Goal: Task Accomplishment & Management: Manage account settings

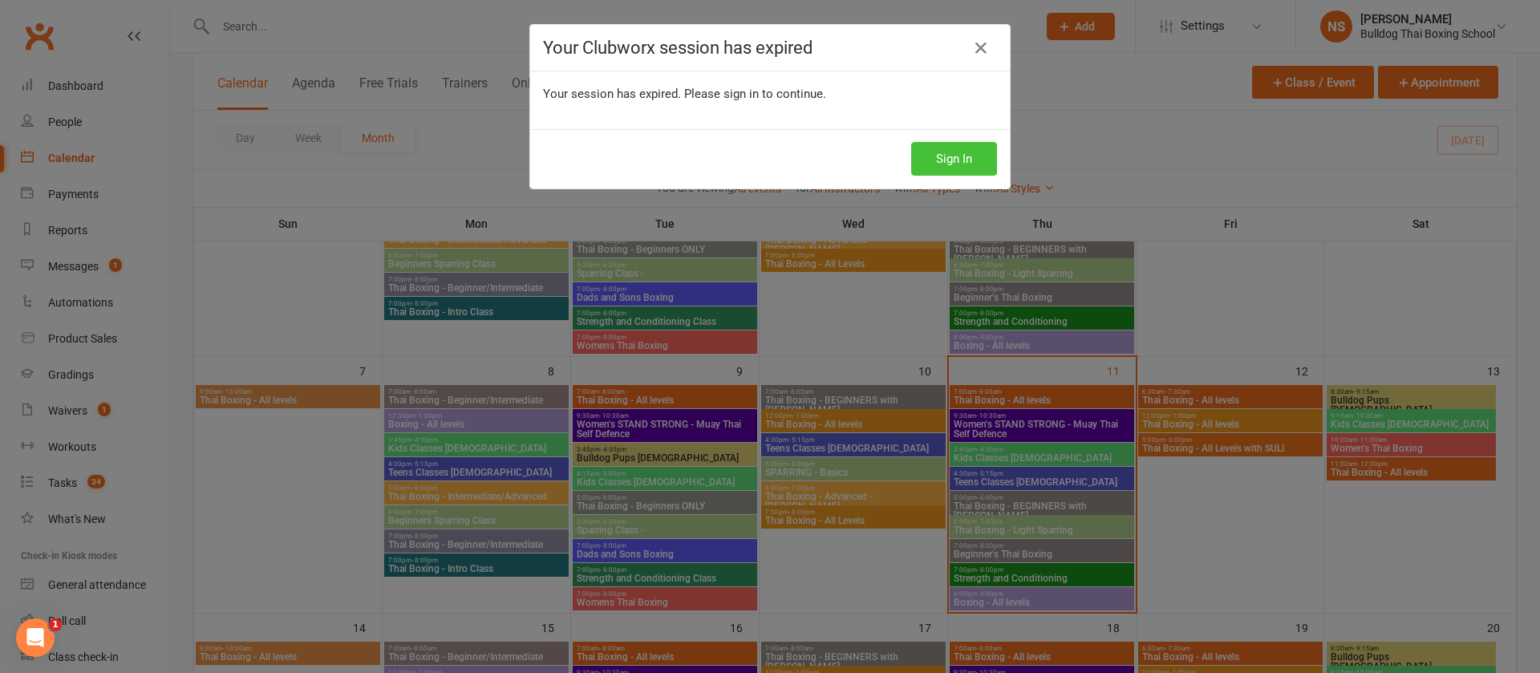
click at [954, 160] on button "Sign In" at bounding box center [954, 159] width 86 height 34
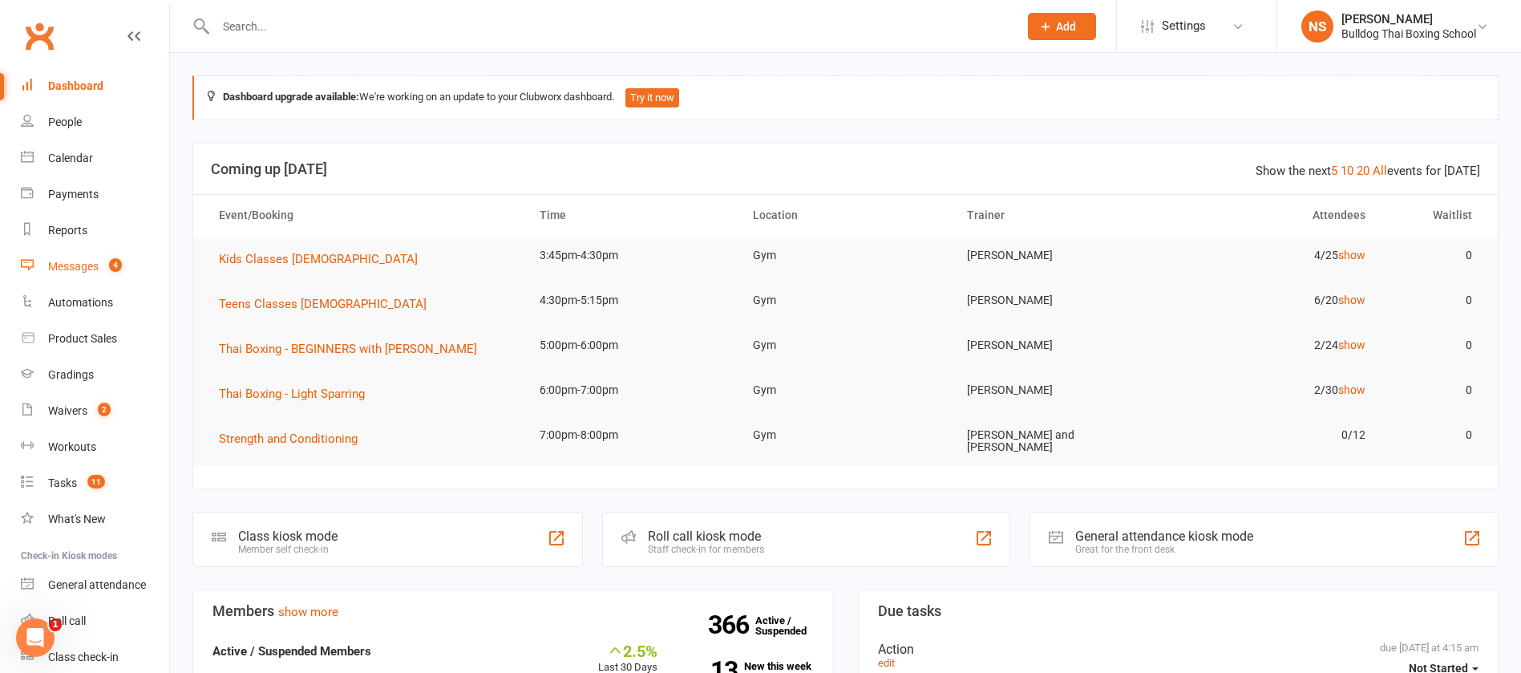
click at [72, 261] on div "Messages" at bounding box center [73, 266] width 51 height 13
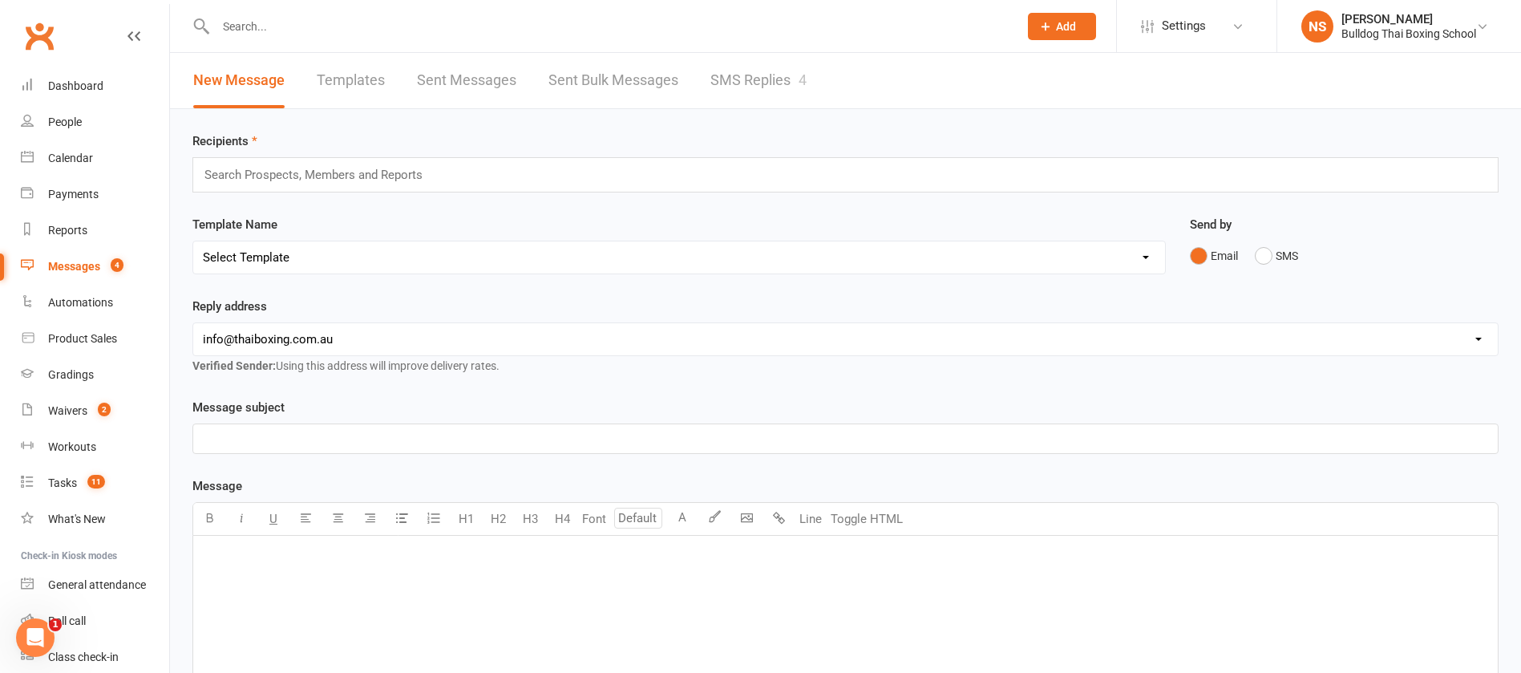
click at [745, 77] on link "SMS Replies 4" at bounding box center [759, 80] width 96 height 55
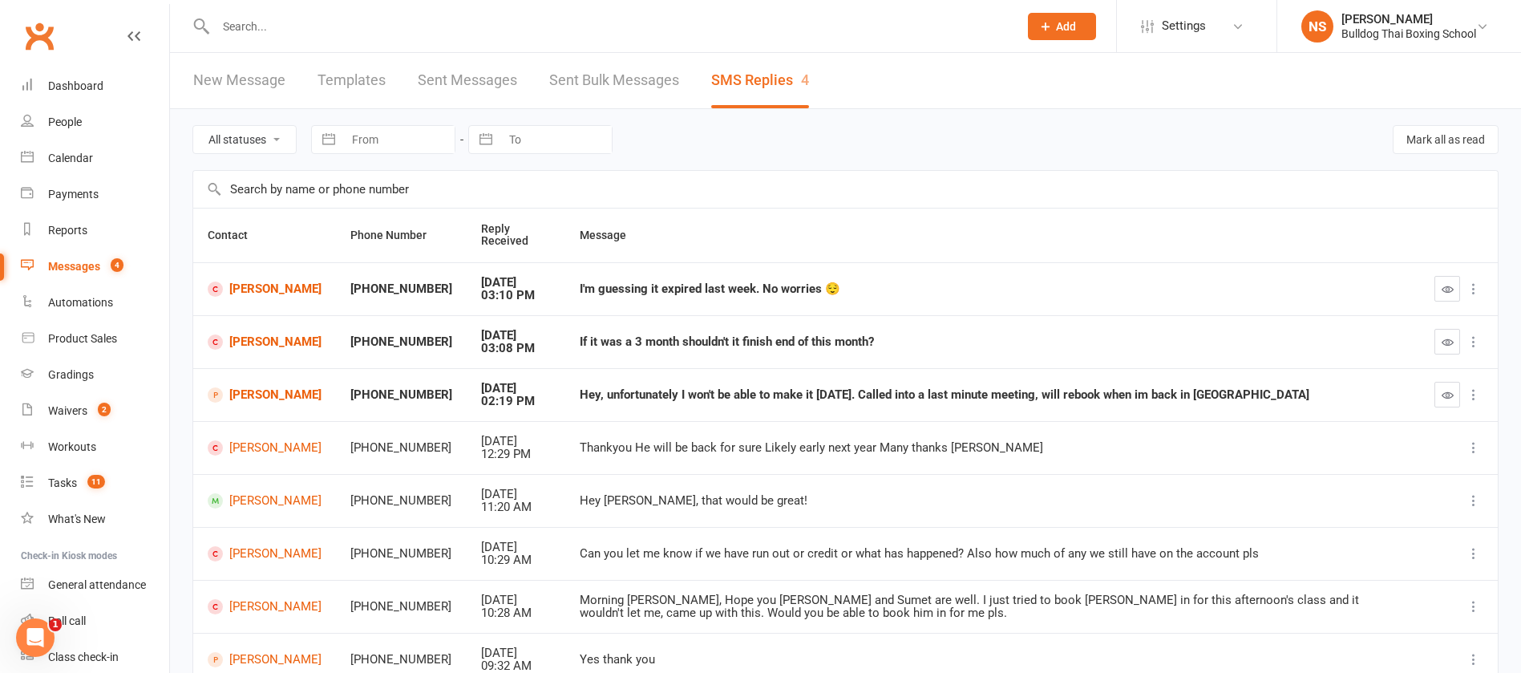
click at [260, 332] on td "Lucas Janes" at bounding box center [264, 341] width 143 height 53
click at [263, 338] on link "Lucas Janes" at bounding box center [265, 341] width 114 height 15
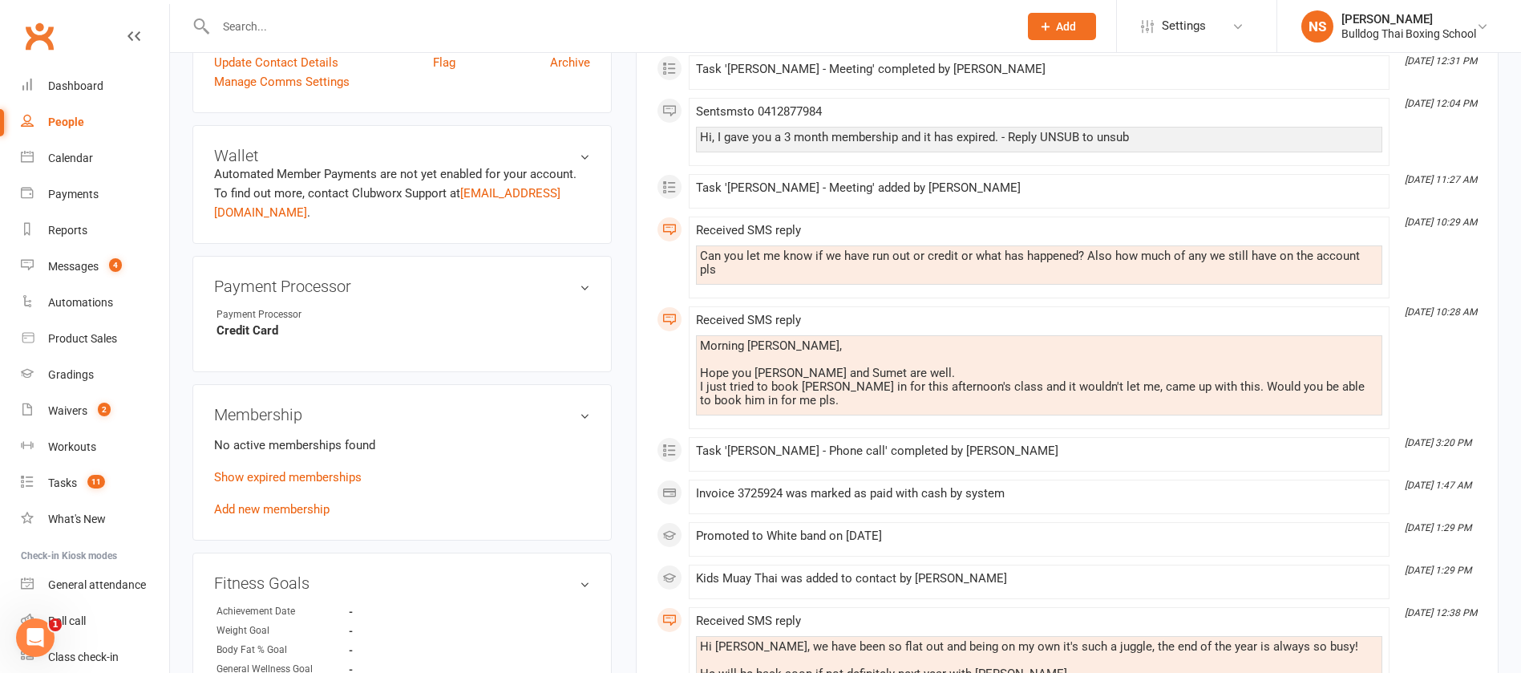
scroll to position [481, 0]
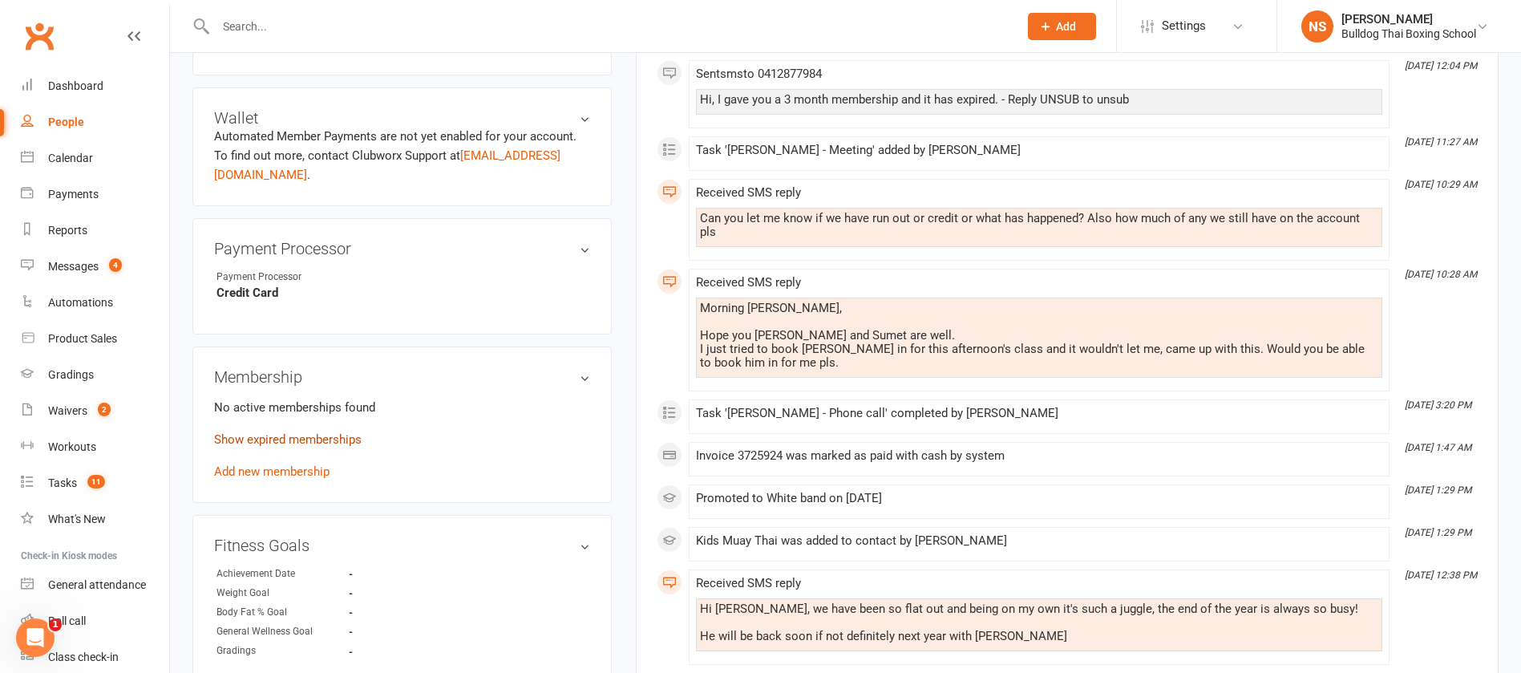
click at [318, 439] on link "Show expired memberships" at bounding box center [288, 439] width 148 height 14
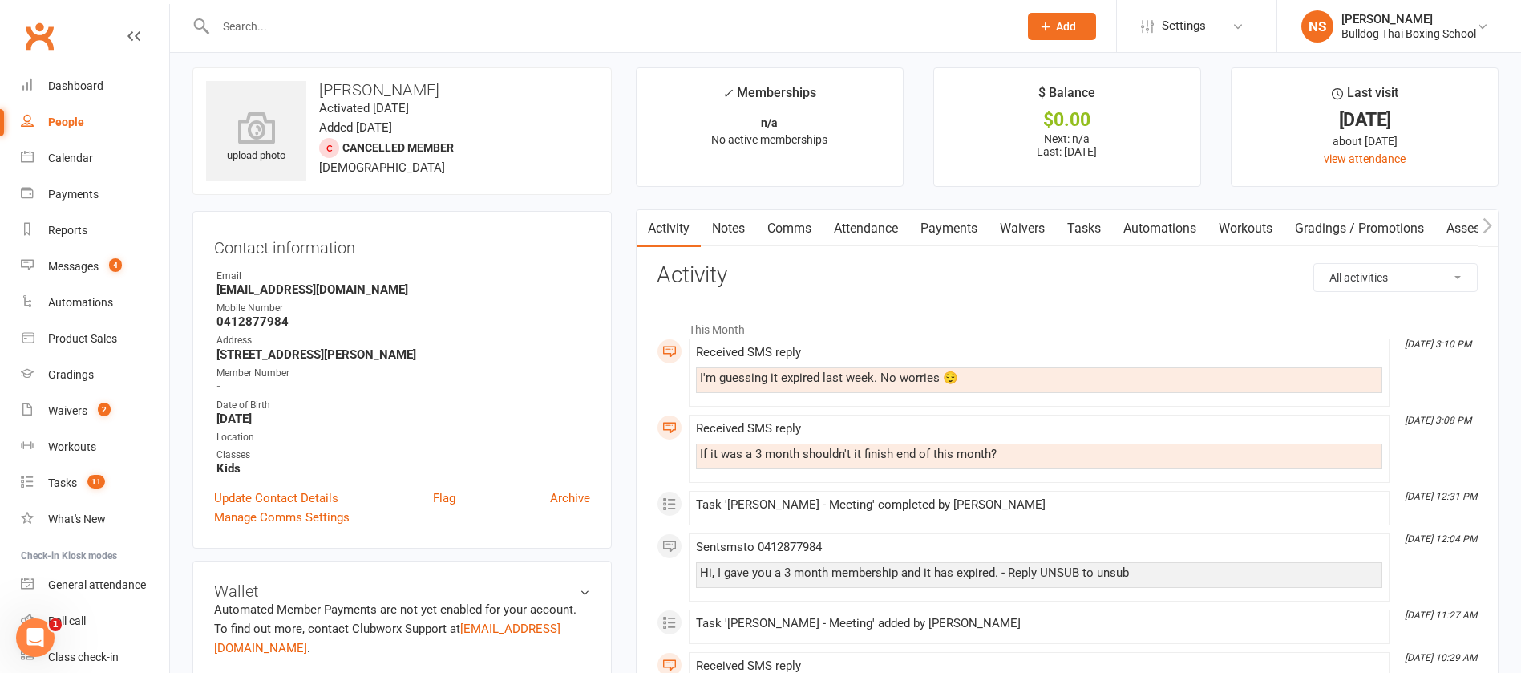
scroll to position [0, 0]
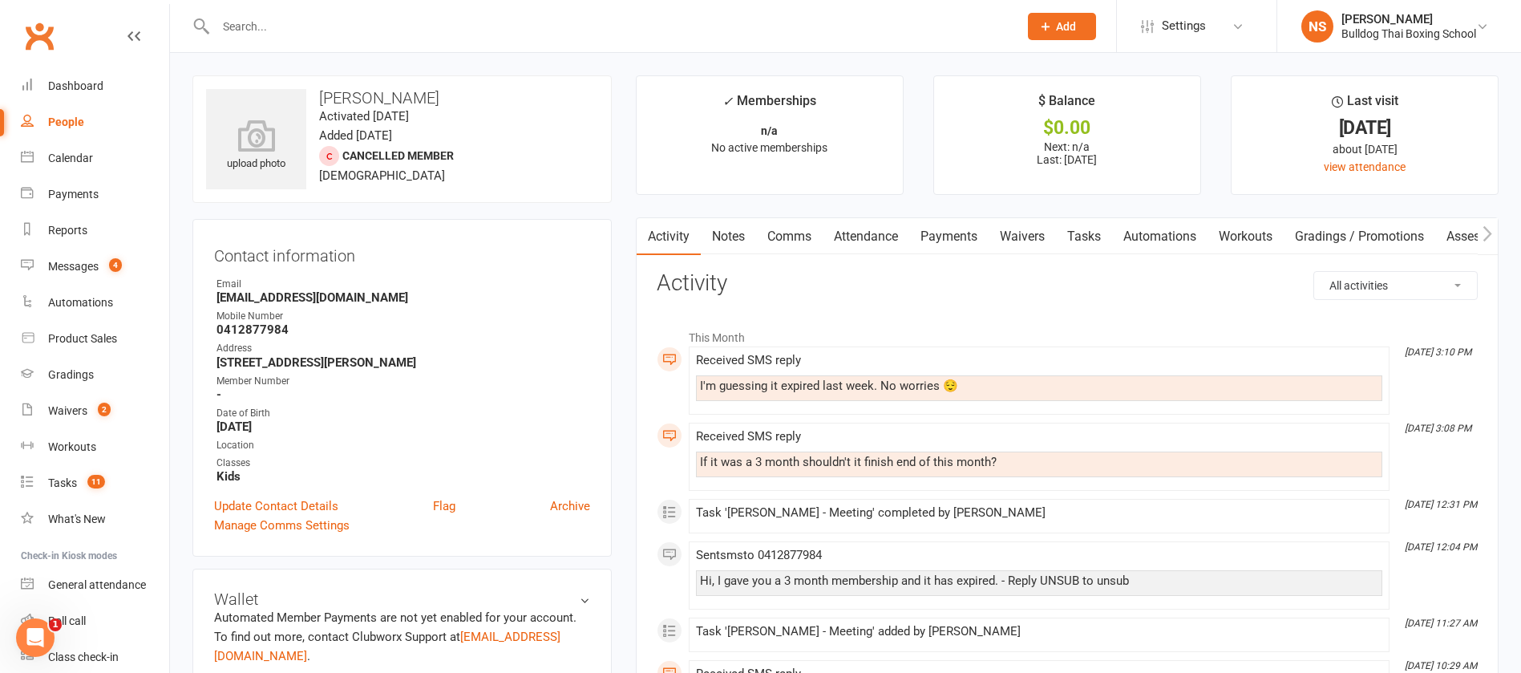
click at [800, 233] on link "Comms" at bounding box center [789, 236] width 67 height 37
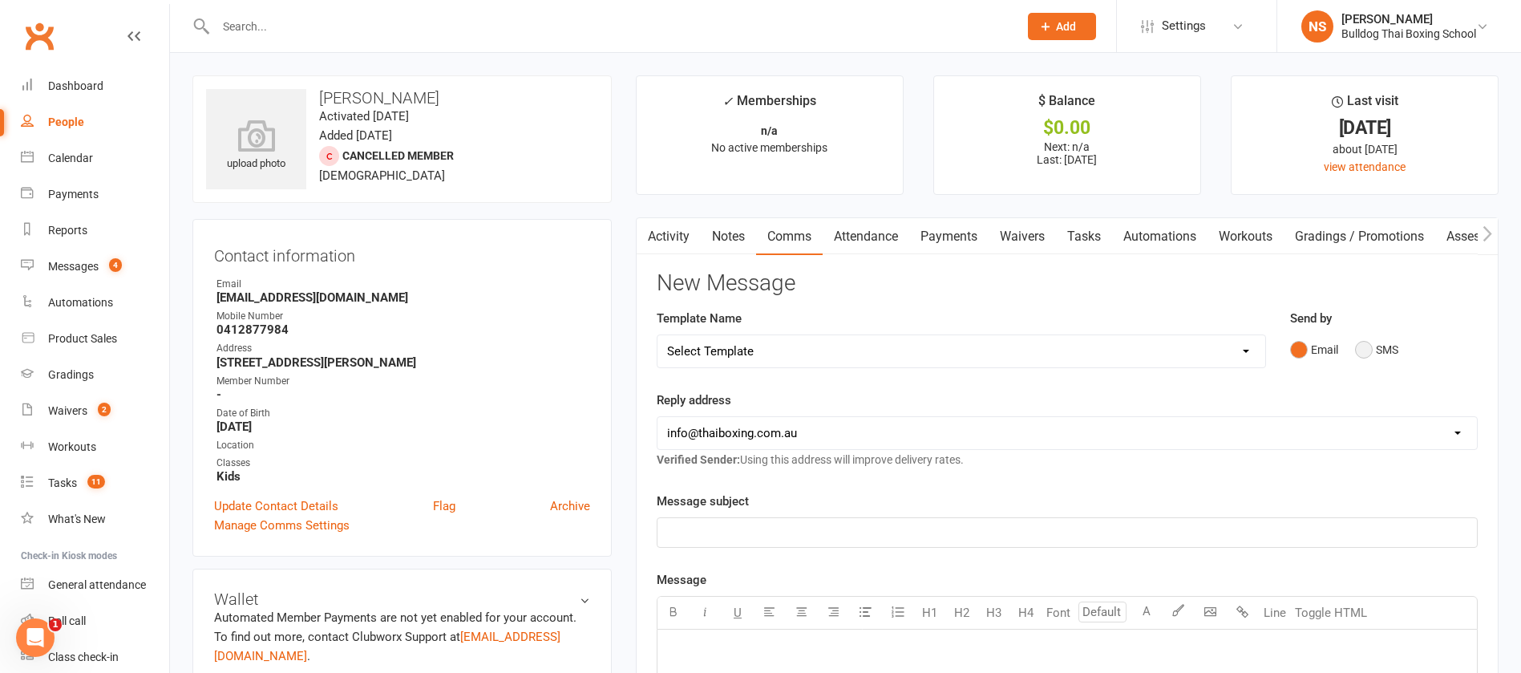
click at [1367, 349] on button "SMS" at bounding box center [1376, 349] width 43 height 30
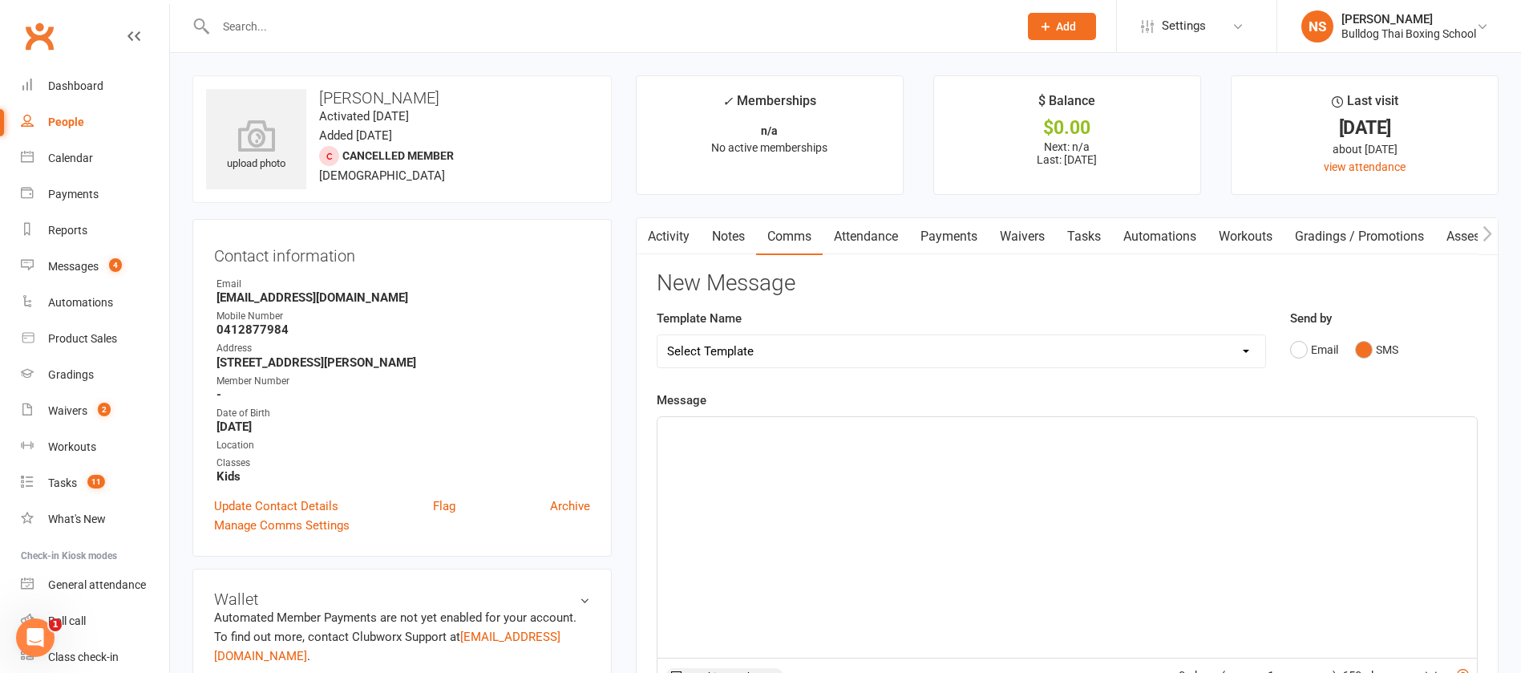
click at [750, 444] on div "﻿" at bounding box center [1068, 537] width 820 height 241
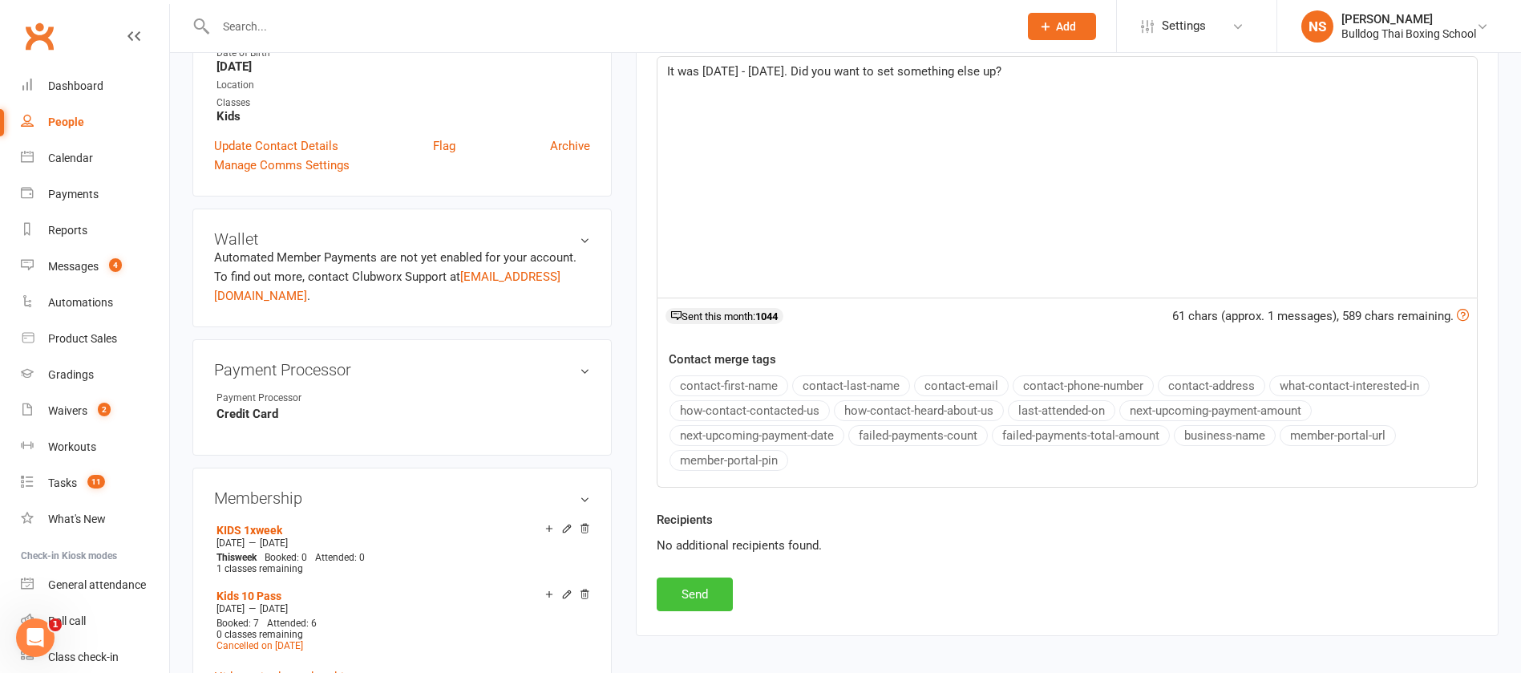
scroll to position [361, 0]
click at [711, 595] on button "Send" at bounding box center [695, 594] width 76 height 34
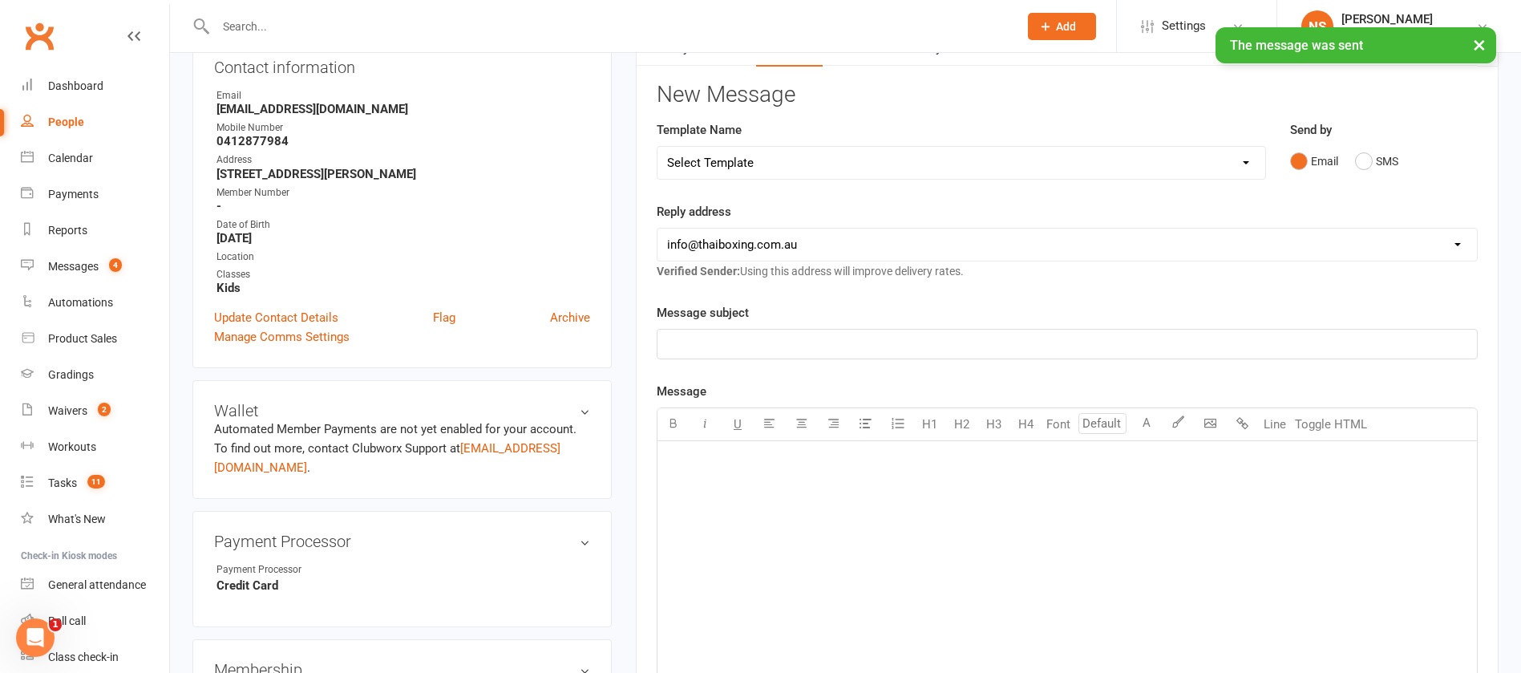
scroll to position [0, 0]
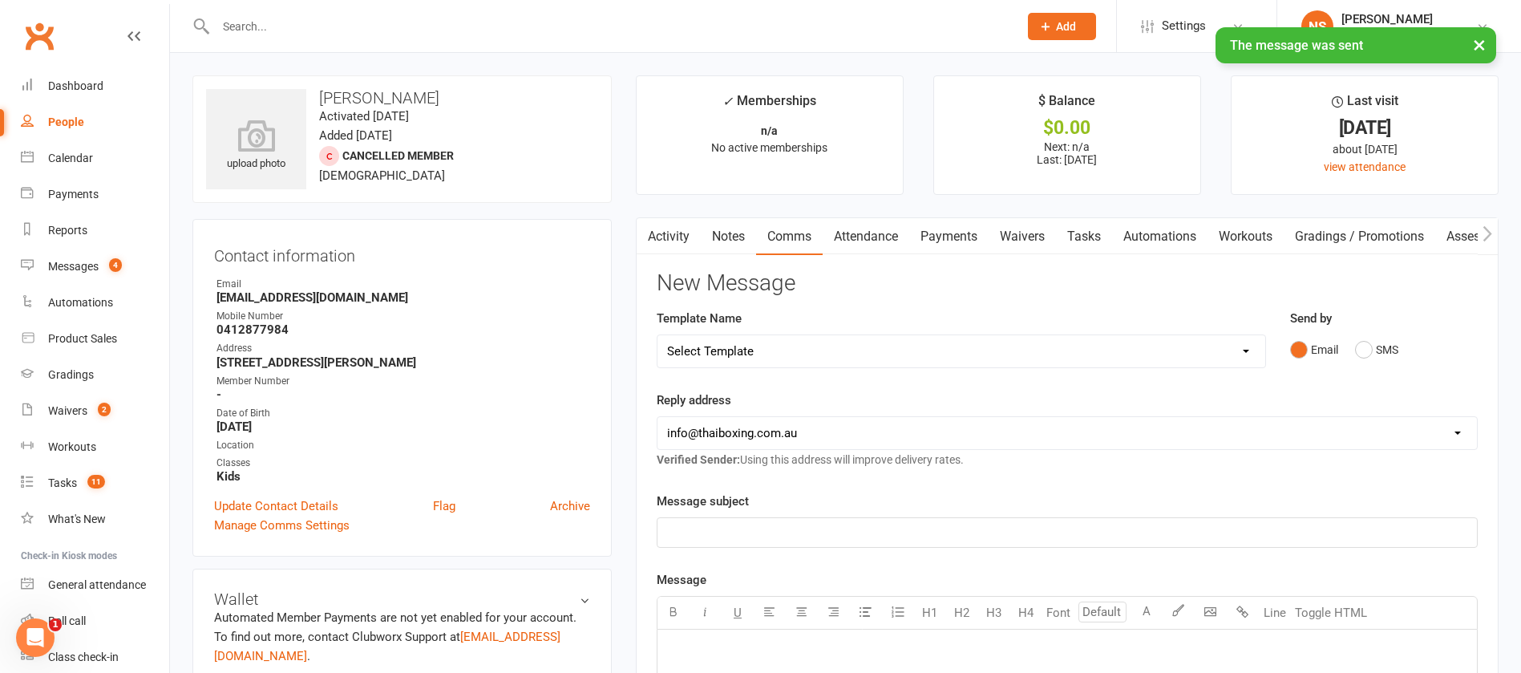
click at [1086, 239] on link "Tasks" at bounding box center [1084, 236] width 56 height 37
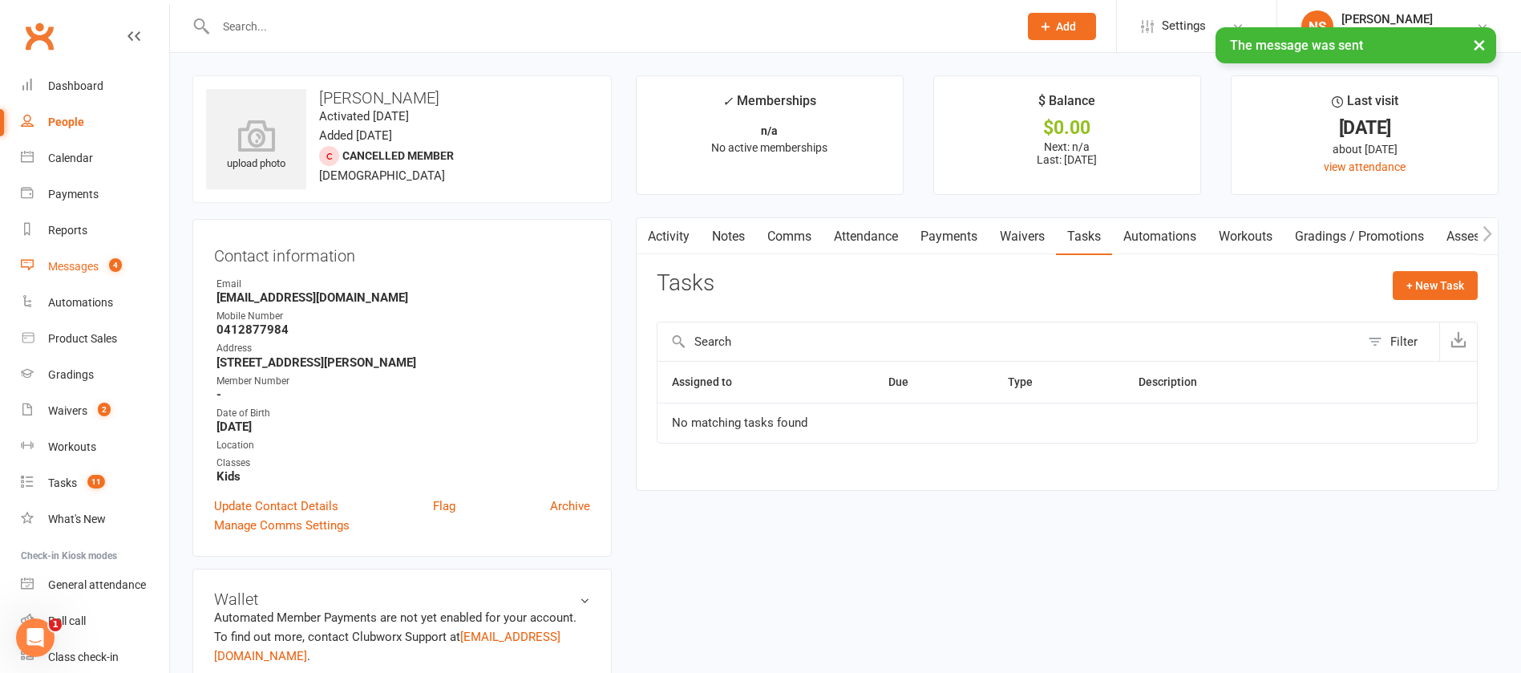
click at [63, 267] on div "Messages" at bounding box center [73, 266] width 51 height 13
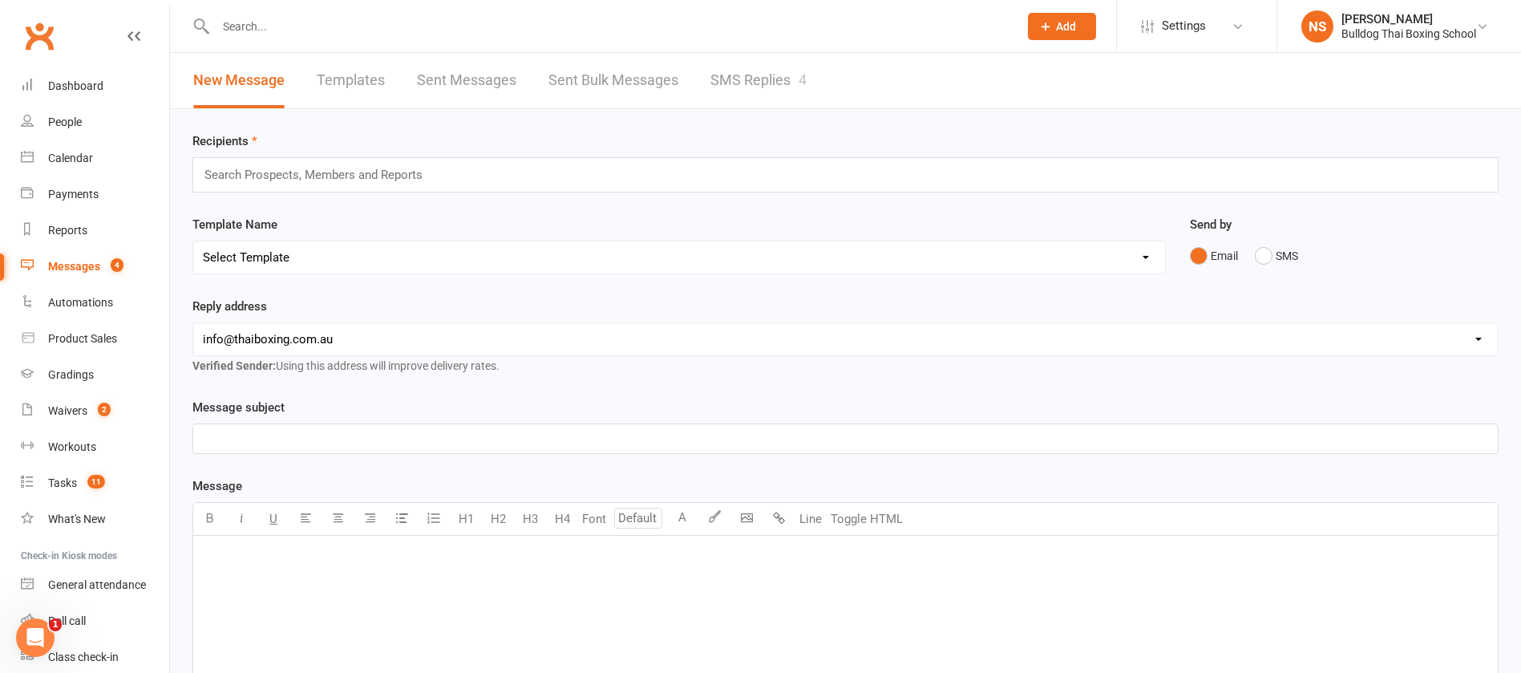
click at [772, 79] on link "SMS Replies 4" at bounding box center [759, 80] width 96 height 55
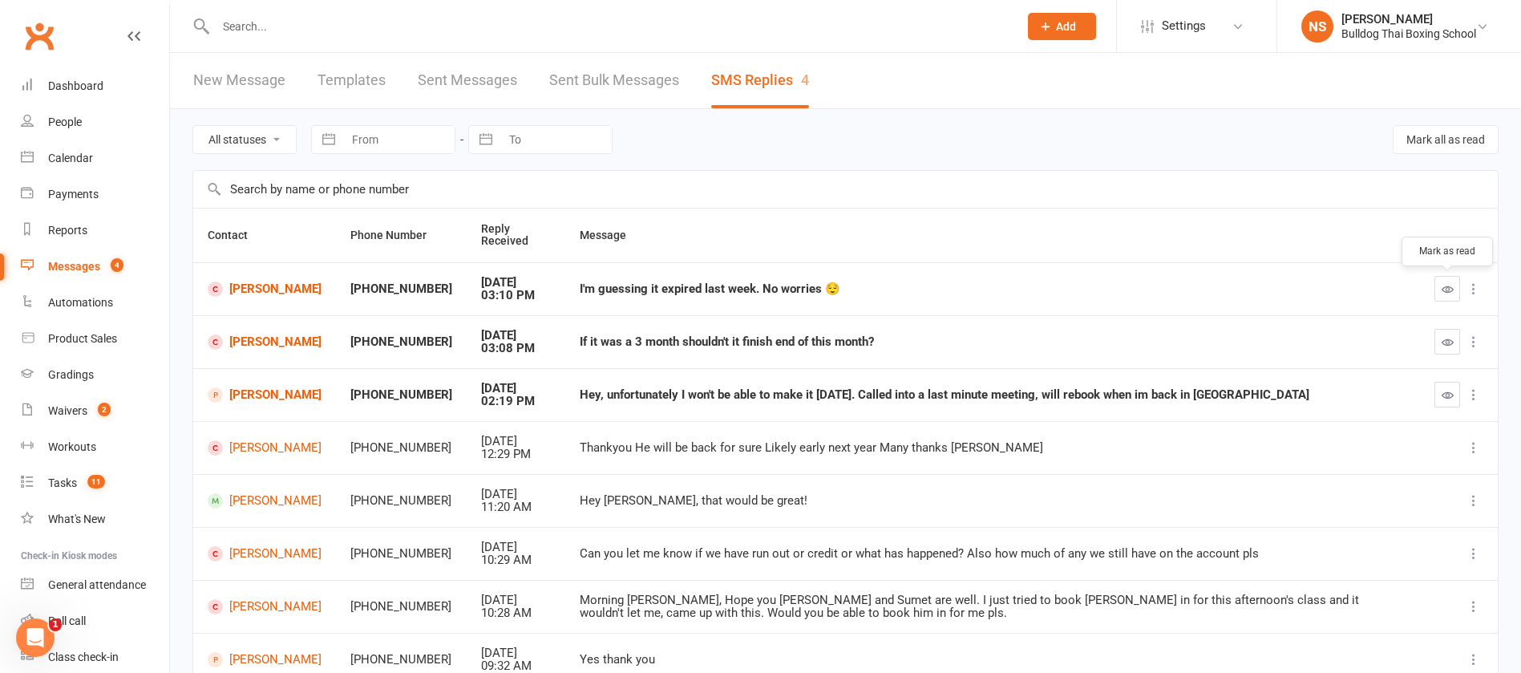
click at [1450, 280] on button "button" at bounding box center [1448, 289] width 26 height 26
click at [1450, 332] on button "button" at bounding box center [1448, 342] width 26 height 26
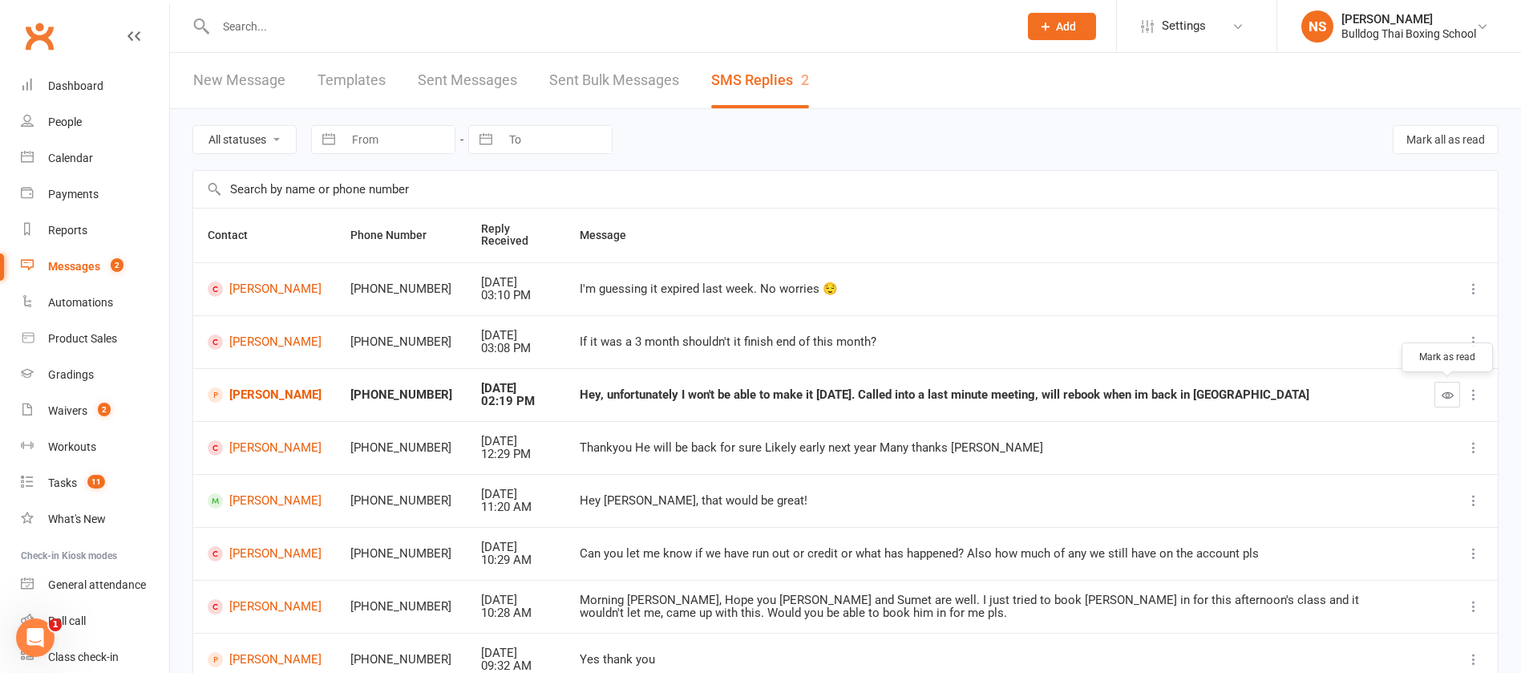
click at [1450, 391] on icon "button" at bounding box center [1448, 395] width 12 height 12
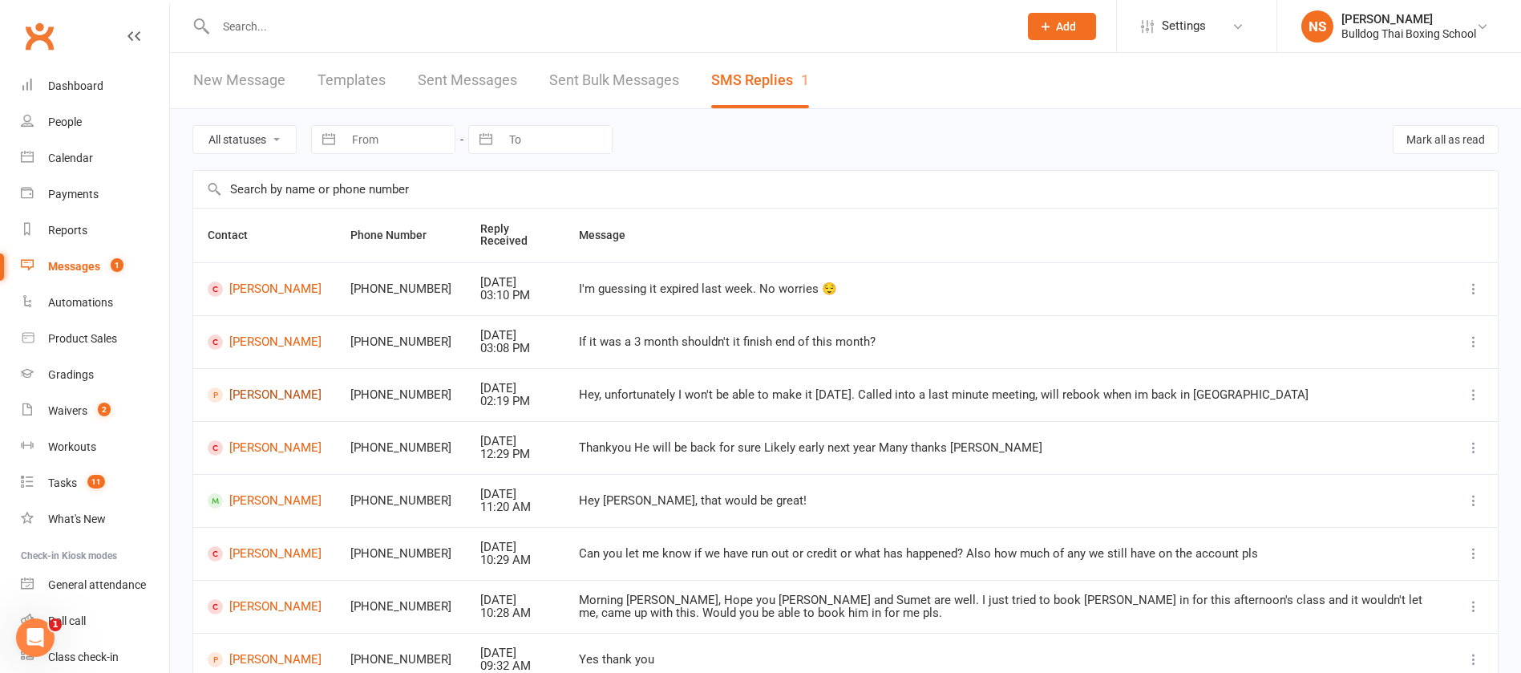
click at [275, 389] on link "Will Fraser" at bounding box center [265, 394] width 114 height 15
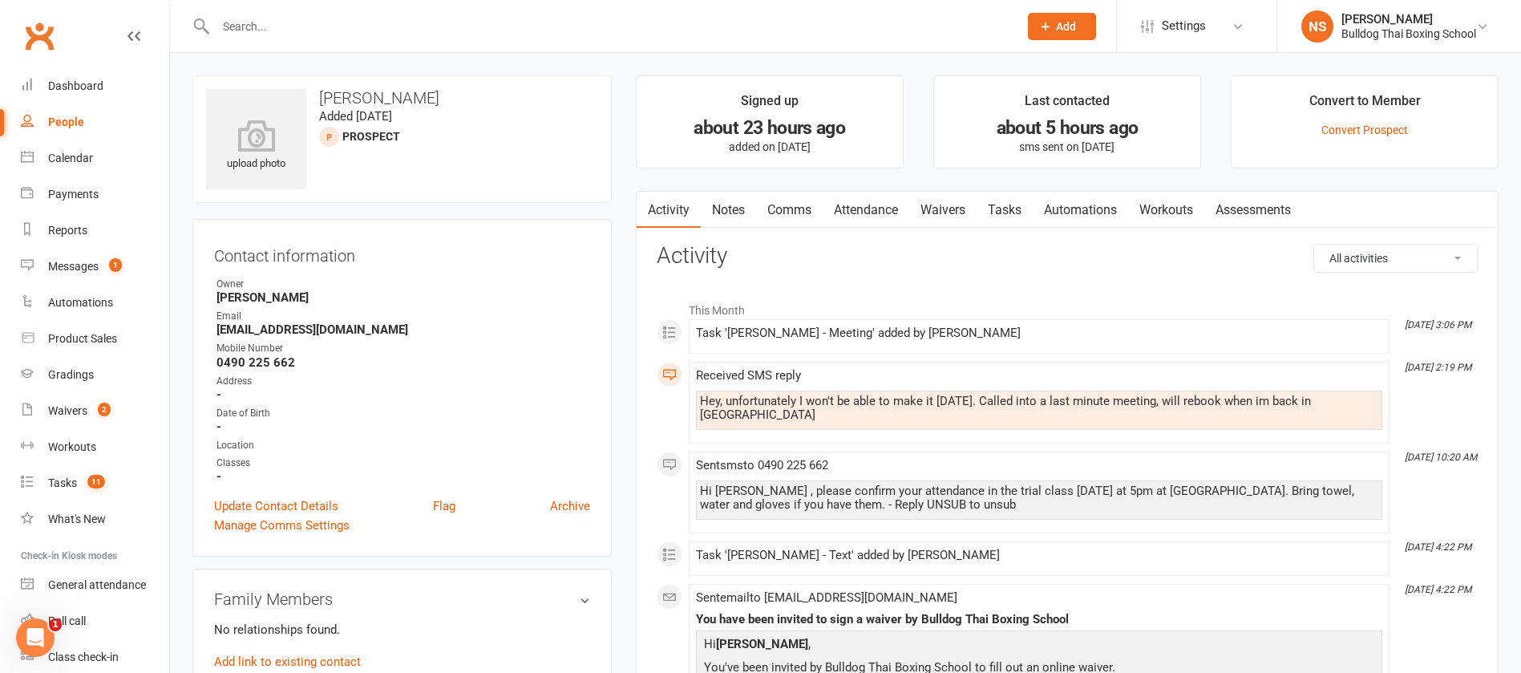
click at [784, 209] on link "Comms" at bounding box center [789, 210] width 67 height 37
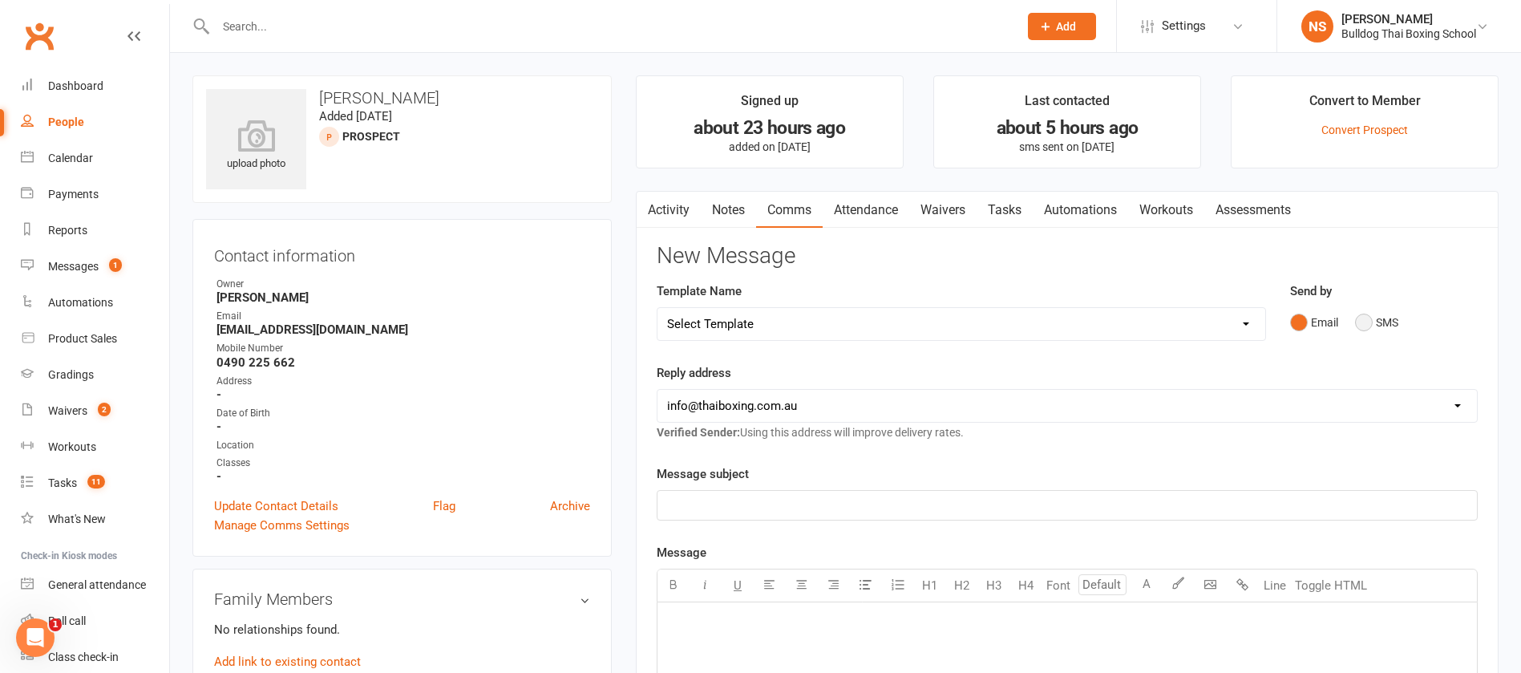
click at [1363, 322] on button "SMS" at bounding box center [1376, 322] width 43 height 30
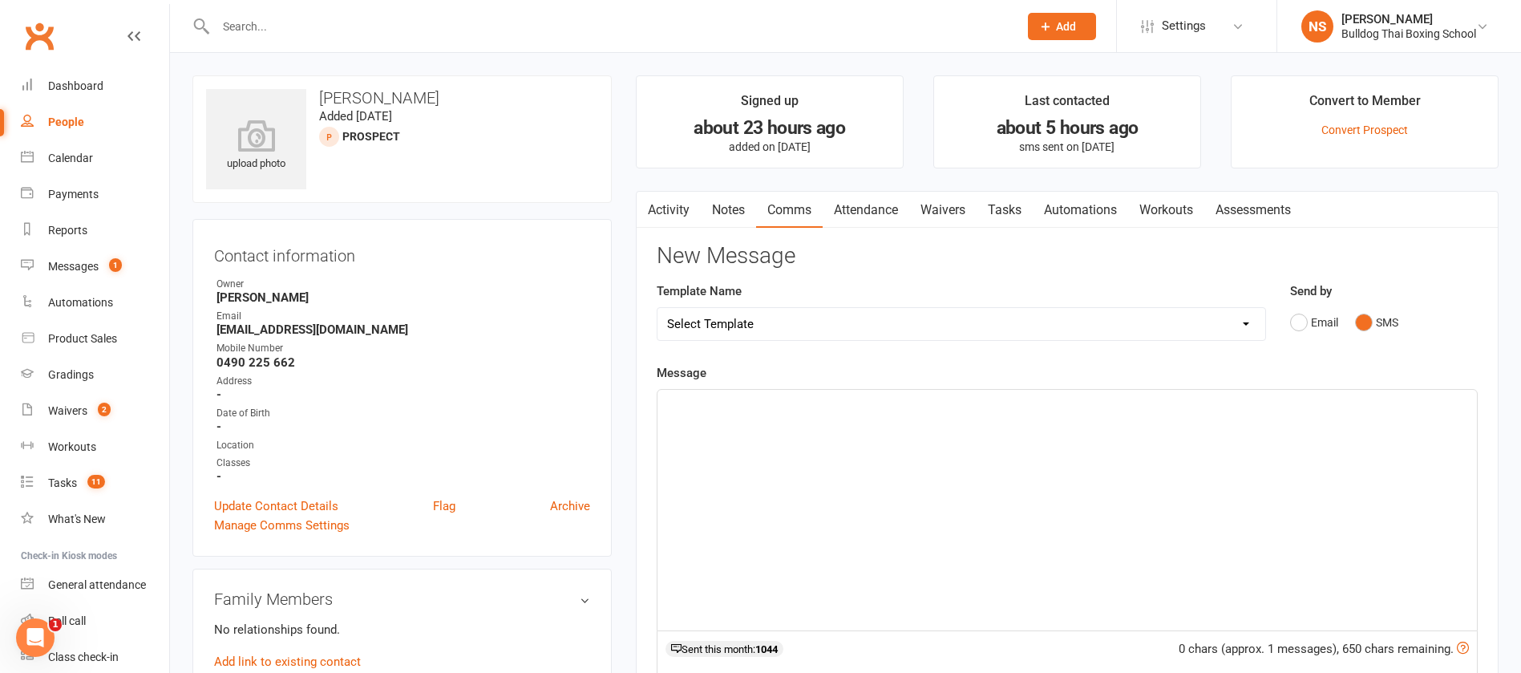
click at [723, 415] on div "﻿" at bounding box center [1068, 510] width 820 height 241
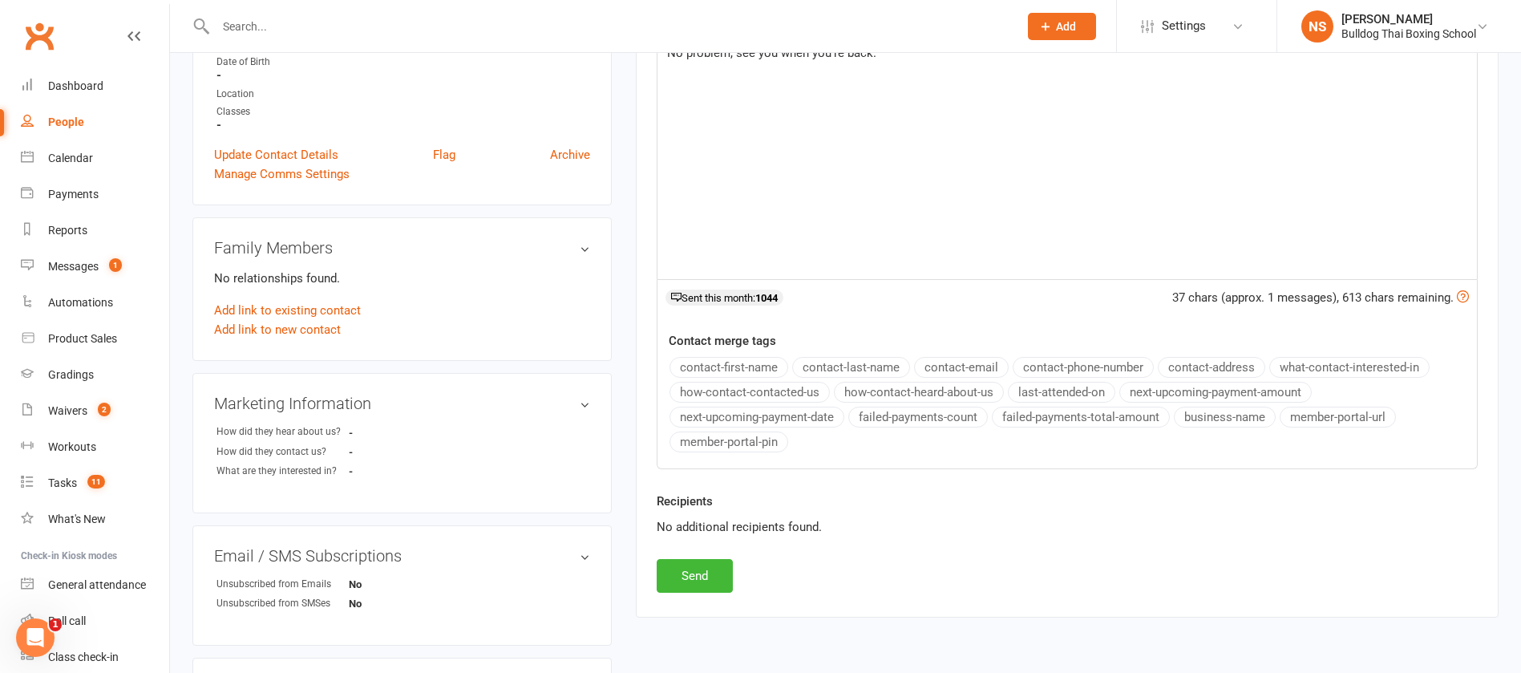
scroll to position [361, 0]
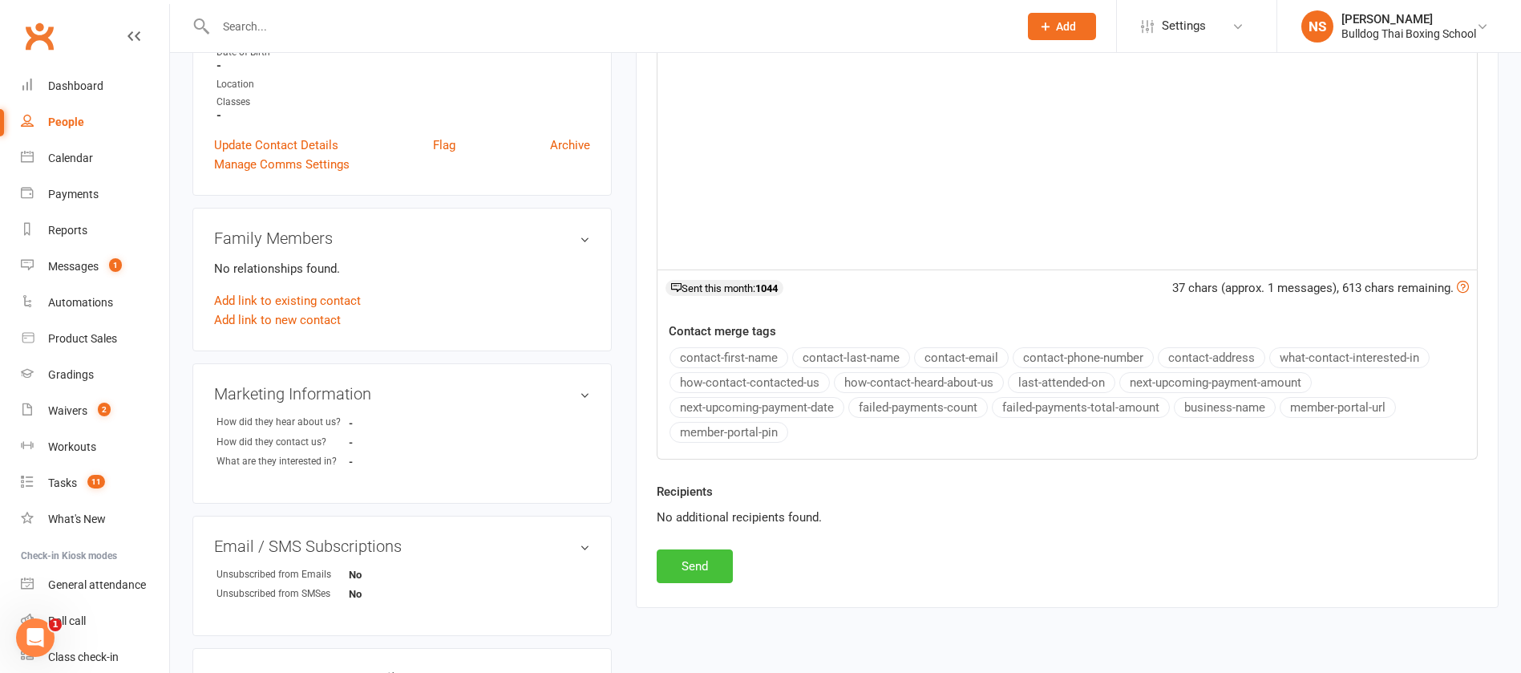
click at [686, 564] on button "Send" at bounding box center [695, 566] width 76 height 34
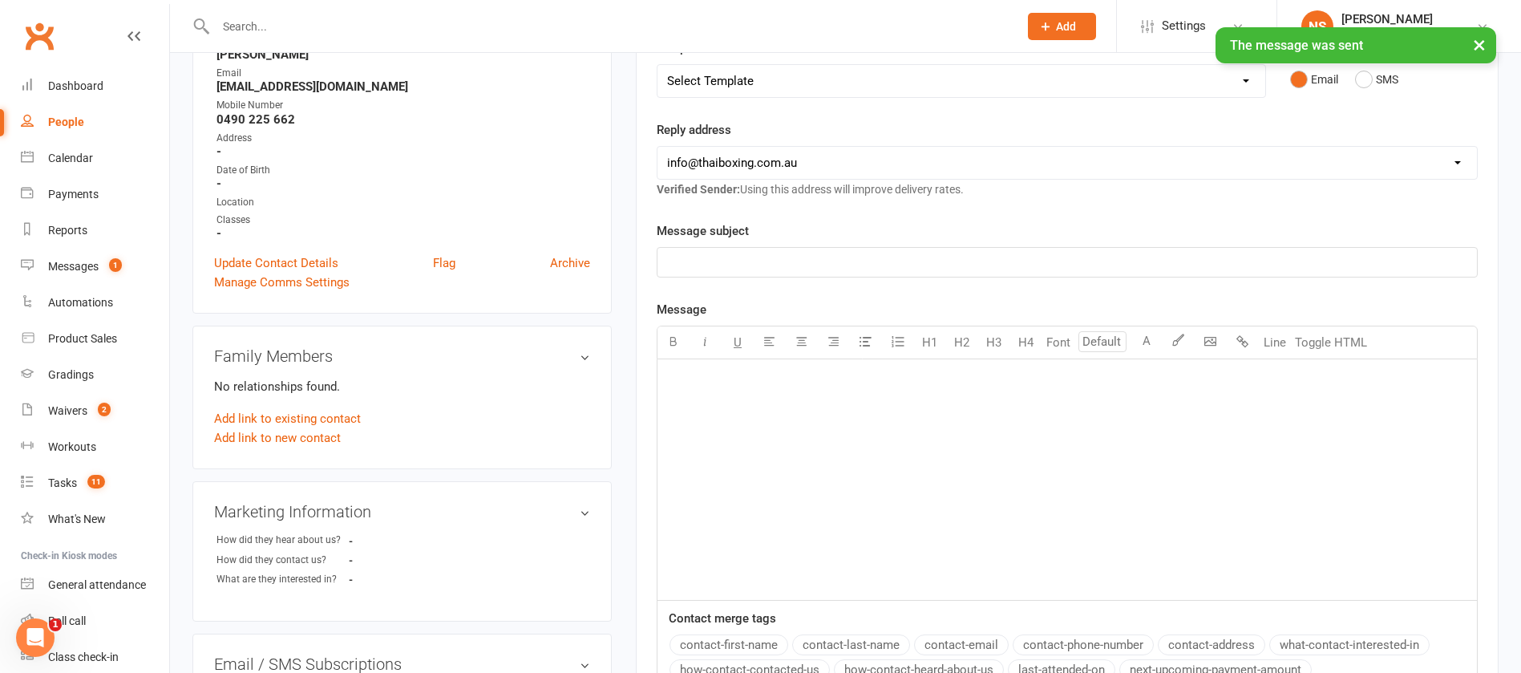
scroll to position [0, 0]
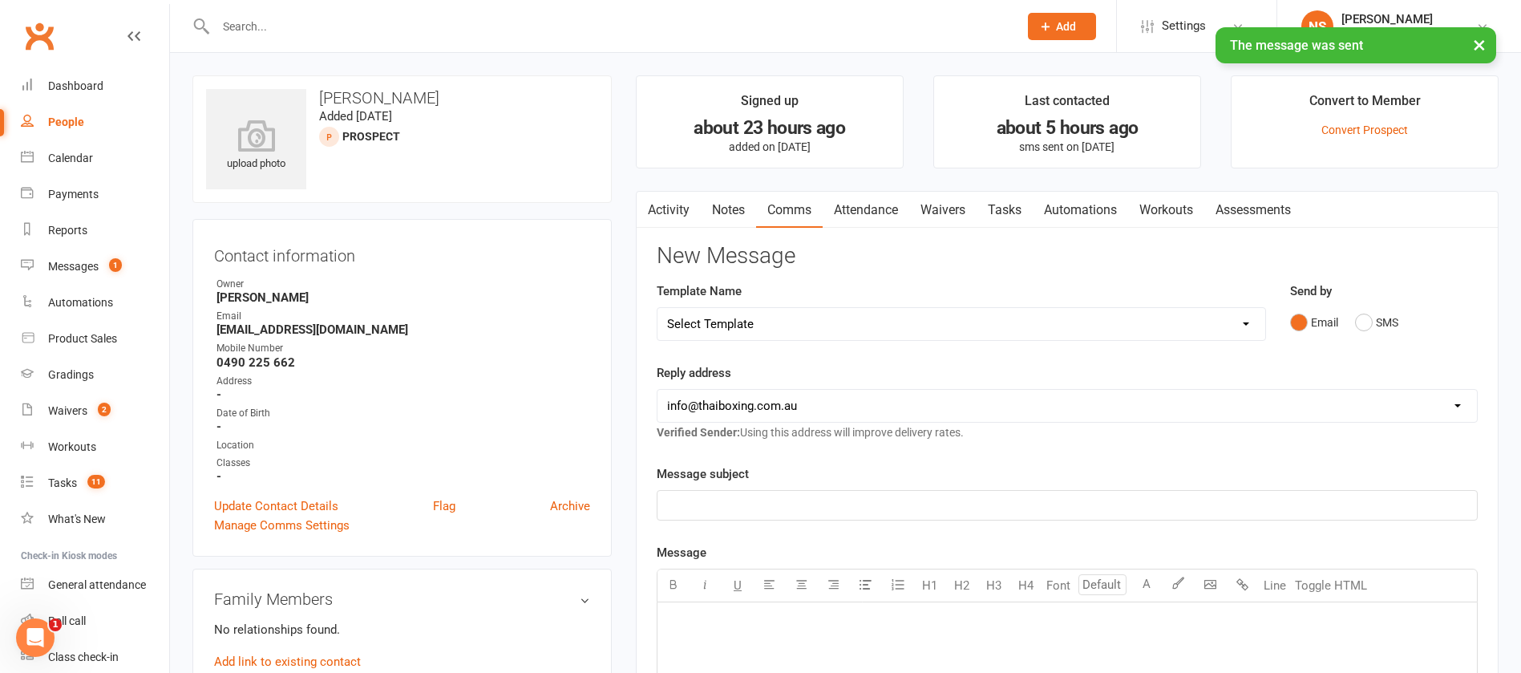
click at [1003, 207] on link "Tasks" at bounding box center [1005, 210] width 56 height 37
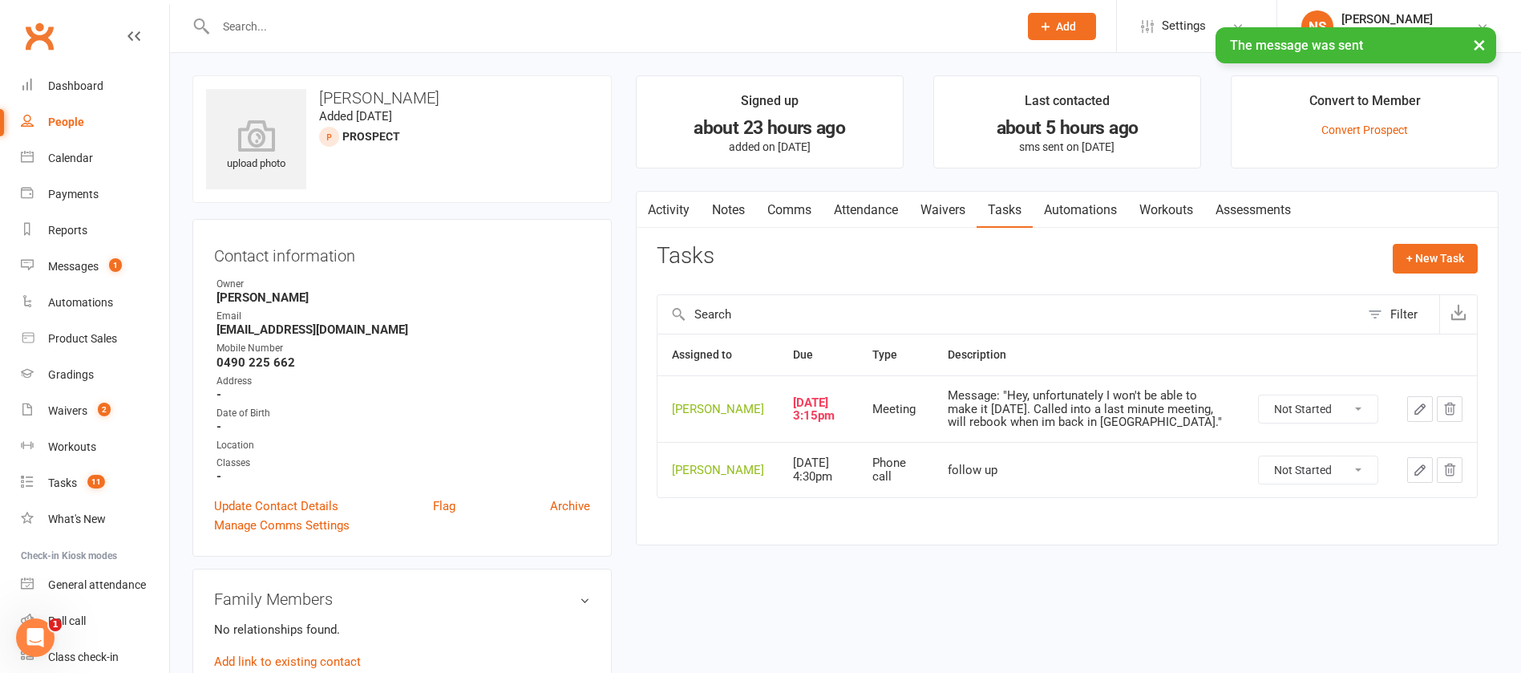
click at [1352, 417] on select "Not Started In Progress Waiting Complete" at bounding box center [1318, 408] width 119 height 27
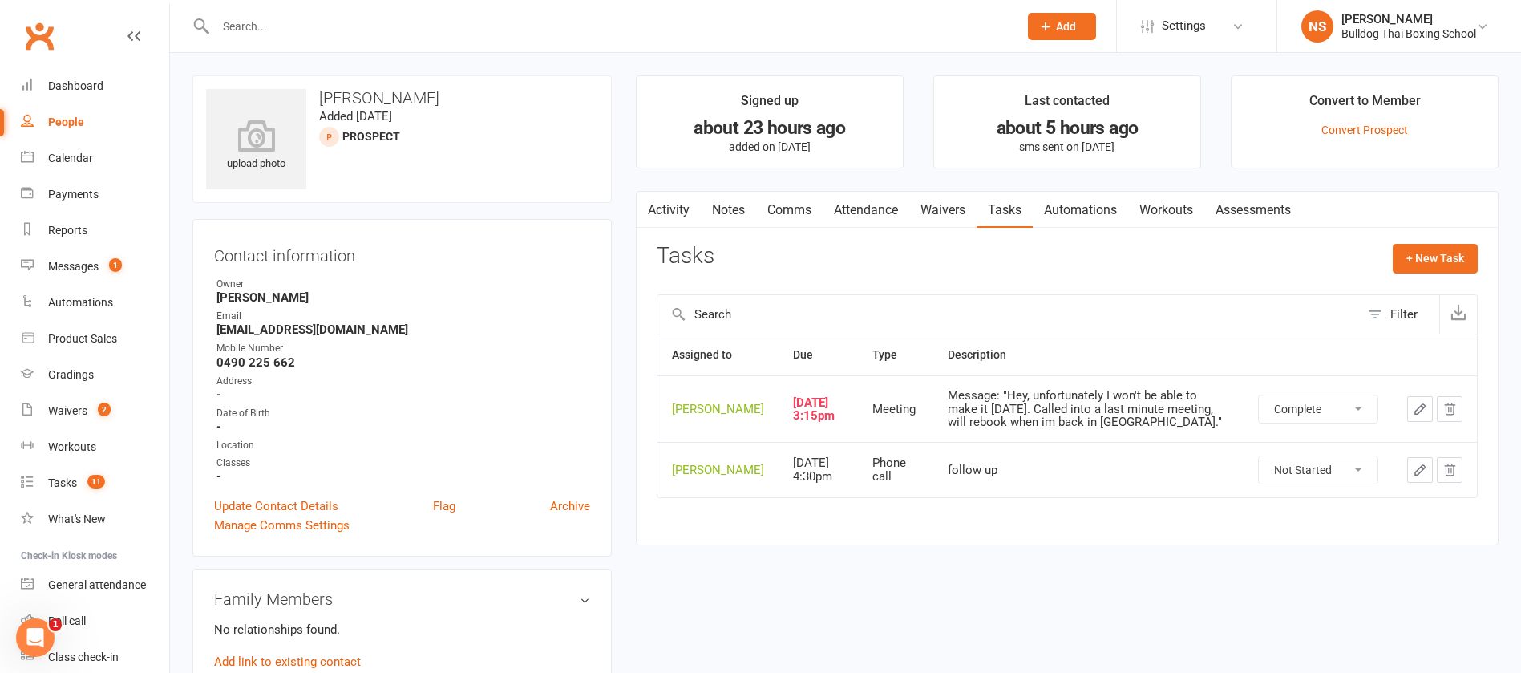
click at [1259, 407] on select "Not Started In Progress Waiting Complete" at bounding box center [1318, 408] width 119 height 27
select select "unstarted"
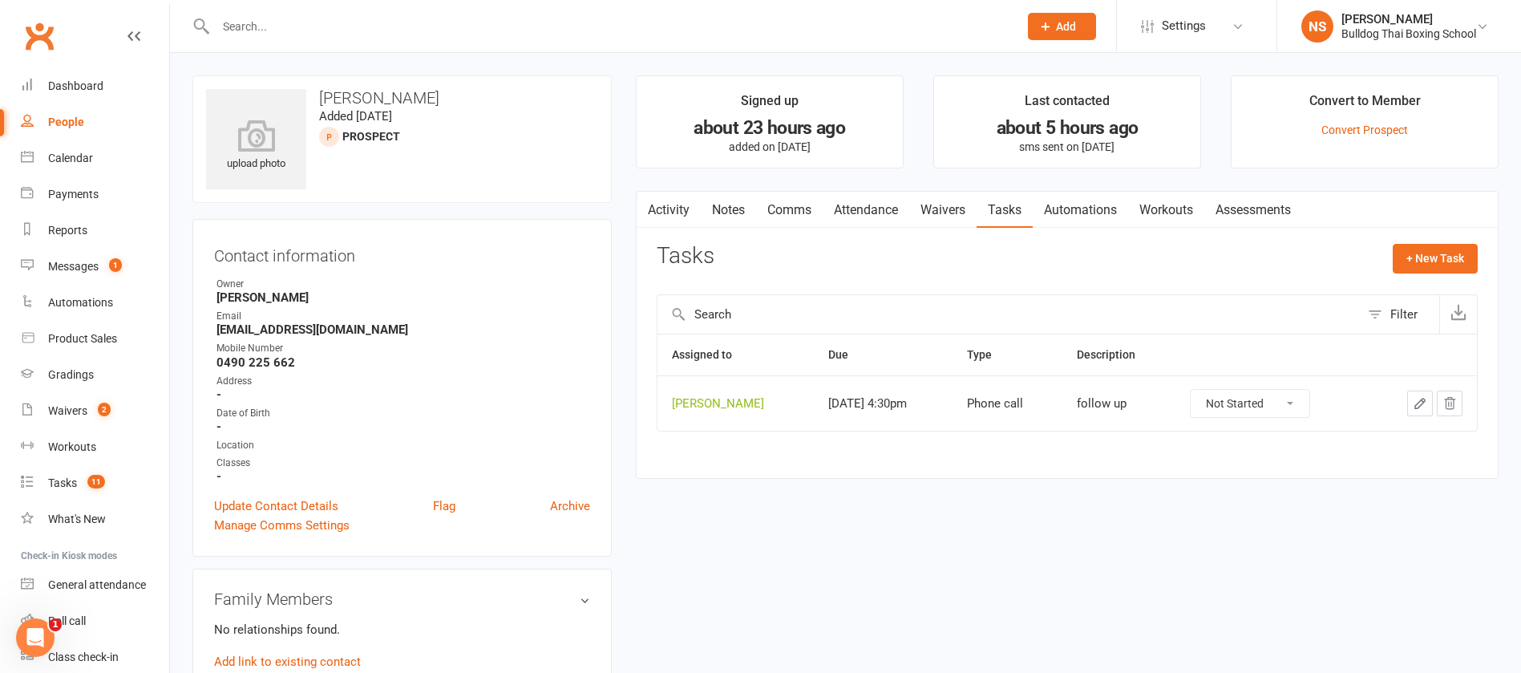
click at [857, 209] on link "Attendance" at bounding box center [866, 210] width 87 height 37
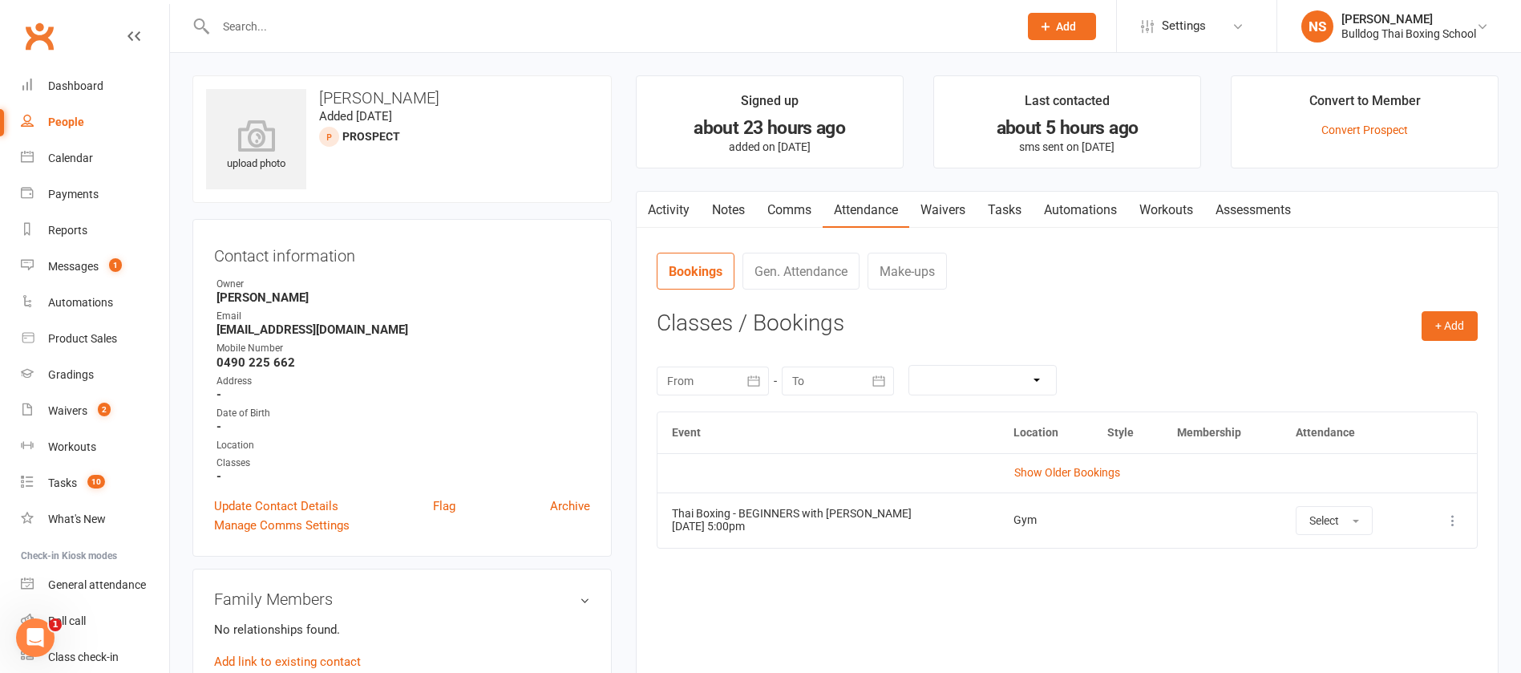
click at [1445, 511] on button at bounding box center [1453, 520] width 19 height 19
click at [1350, 615] on link "Remove booking" at bounding box center [1382, 616] width 159 height 32
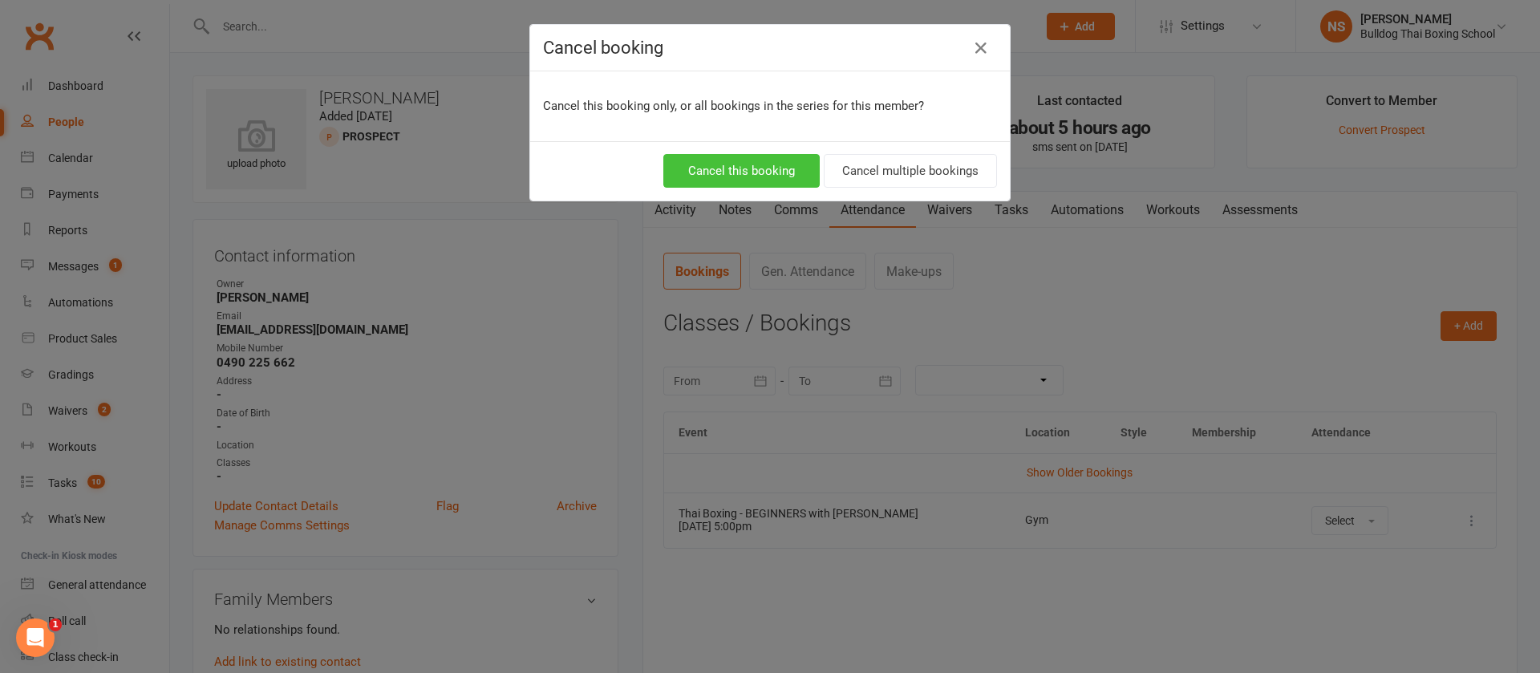
click at [774, 176] on button "Cancel this booking" at bounding box center [741, 171] width 156 height 34
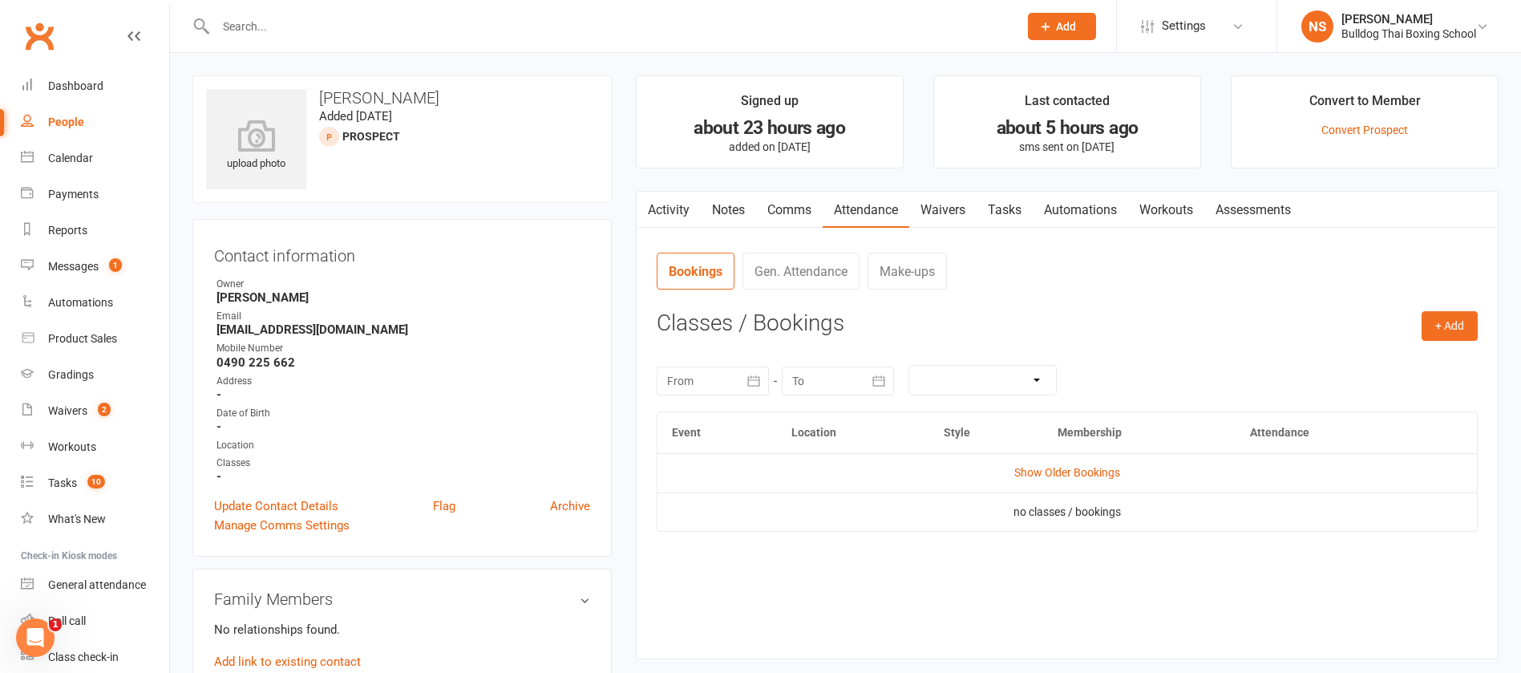
click at [1015, 209] on link "Tasks" at bounding box center [1005, 210] width 56 height 37
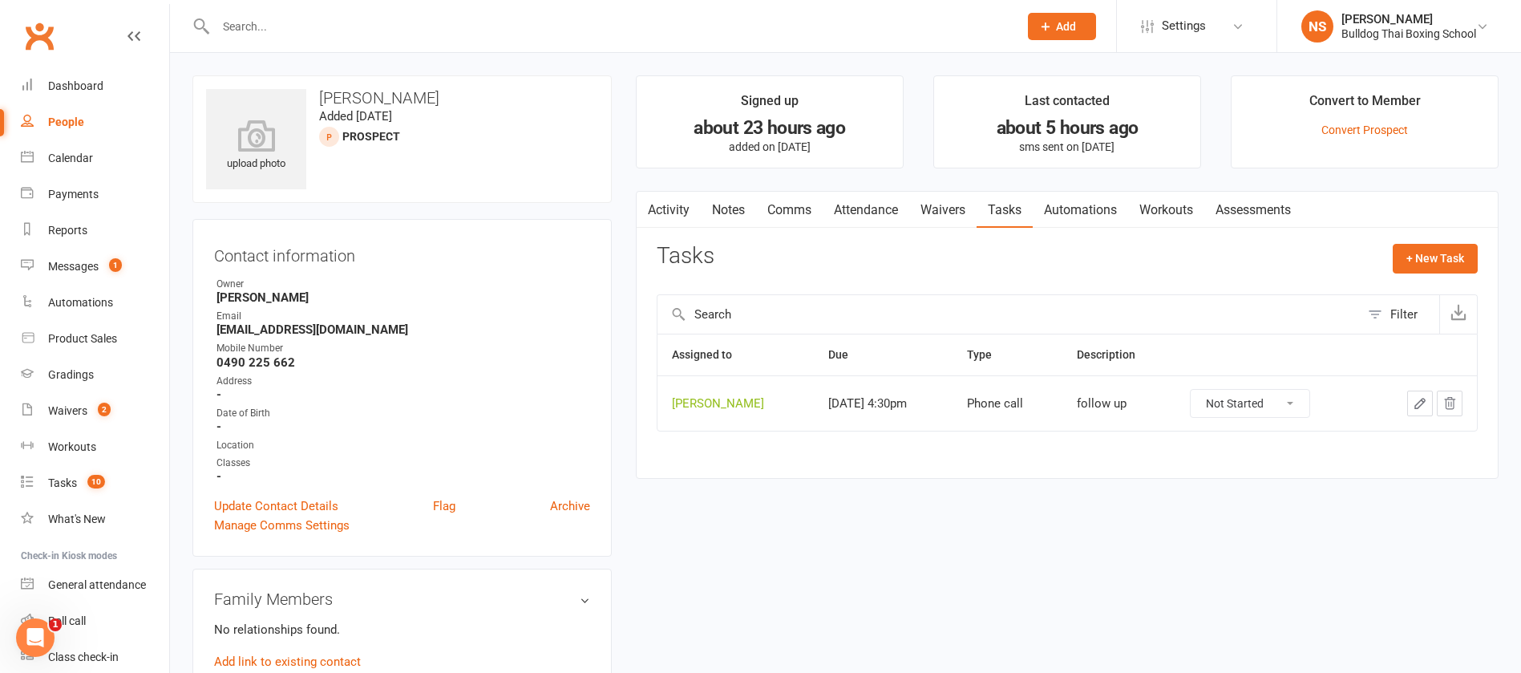
click at [1416, 405] on icon "button" at bounding box center [1420, 403] width 14 height 14
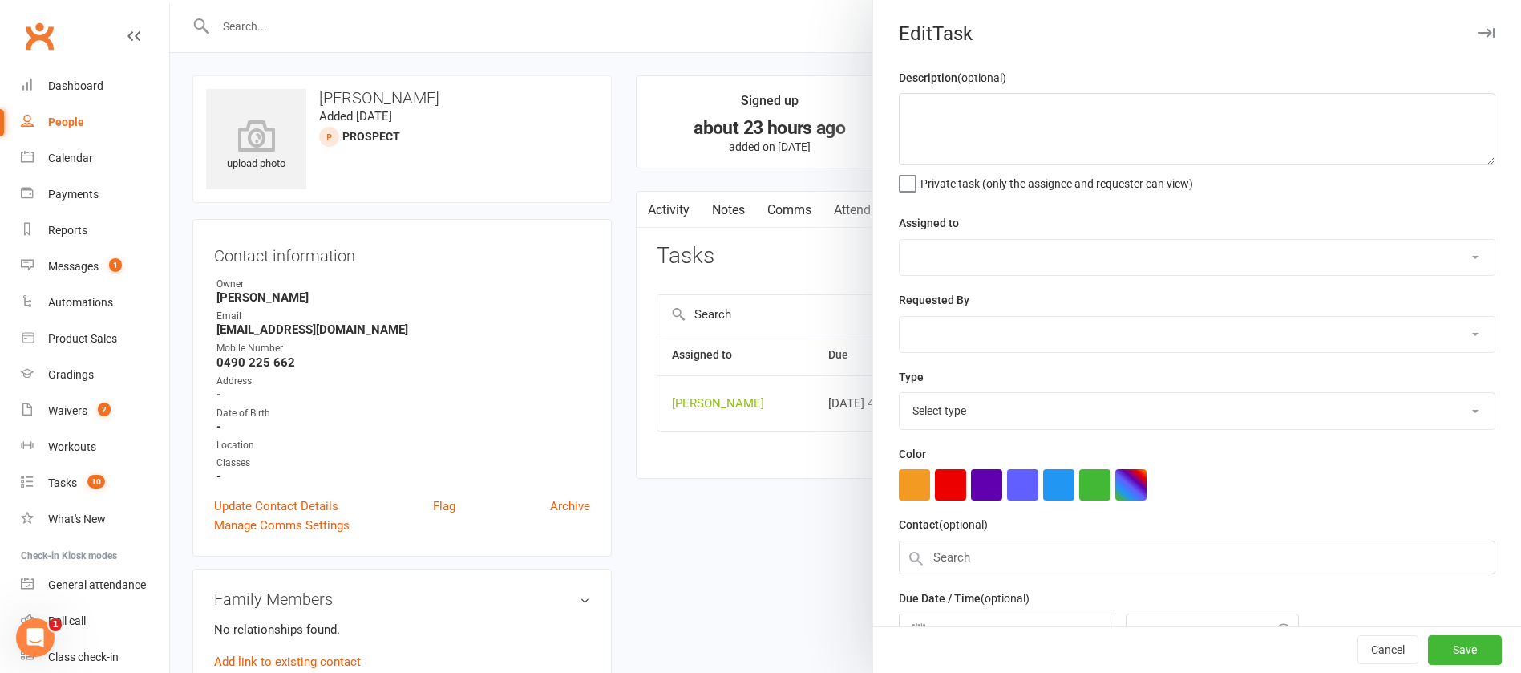
type textarea "follow up"
select select "12940"
type input "12 Sep 2025"
type input "4:30pm"
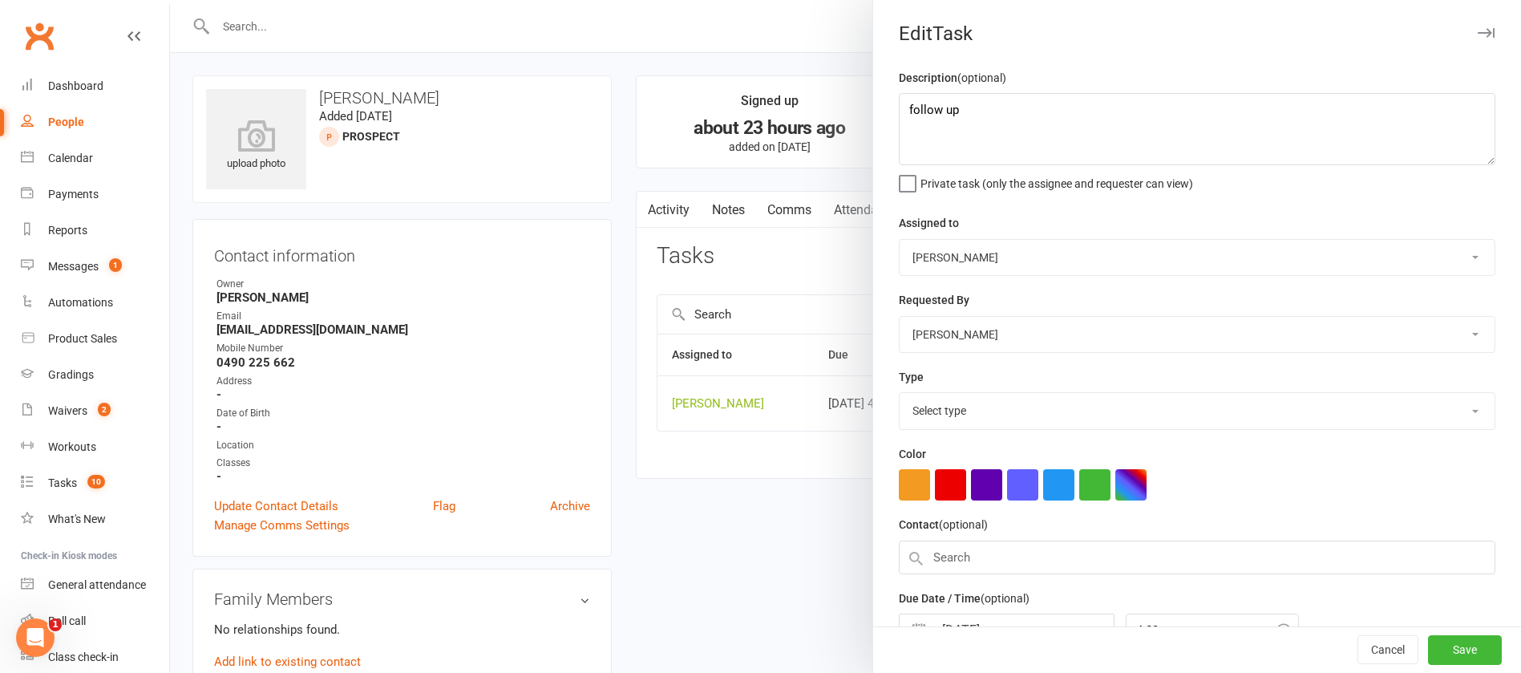
select select "12048"
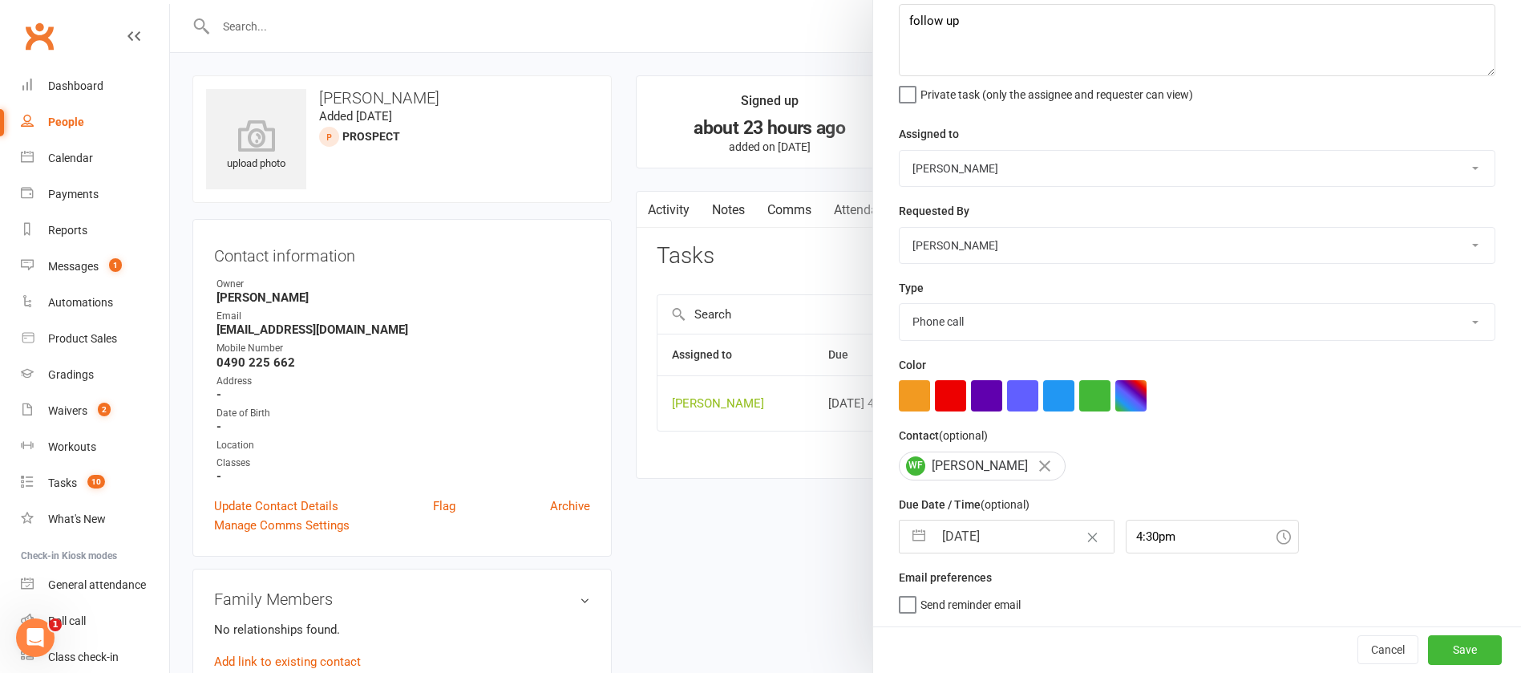
select select "7"
select select "2025"
select select "8"
select select "2025"
select select "9"
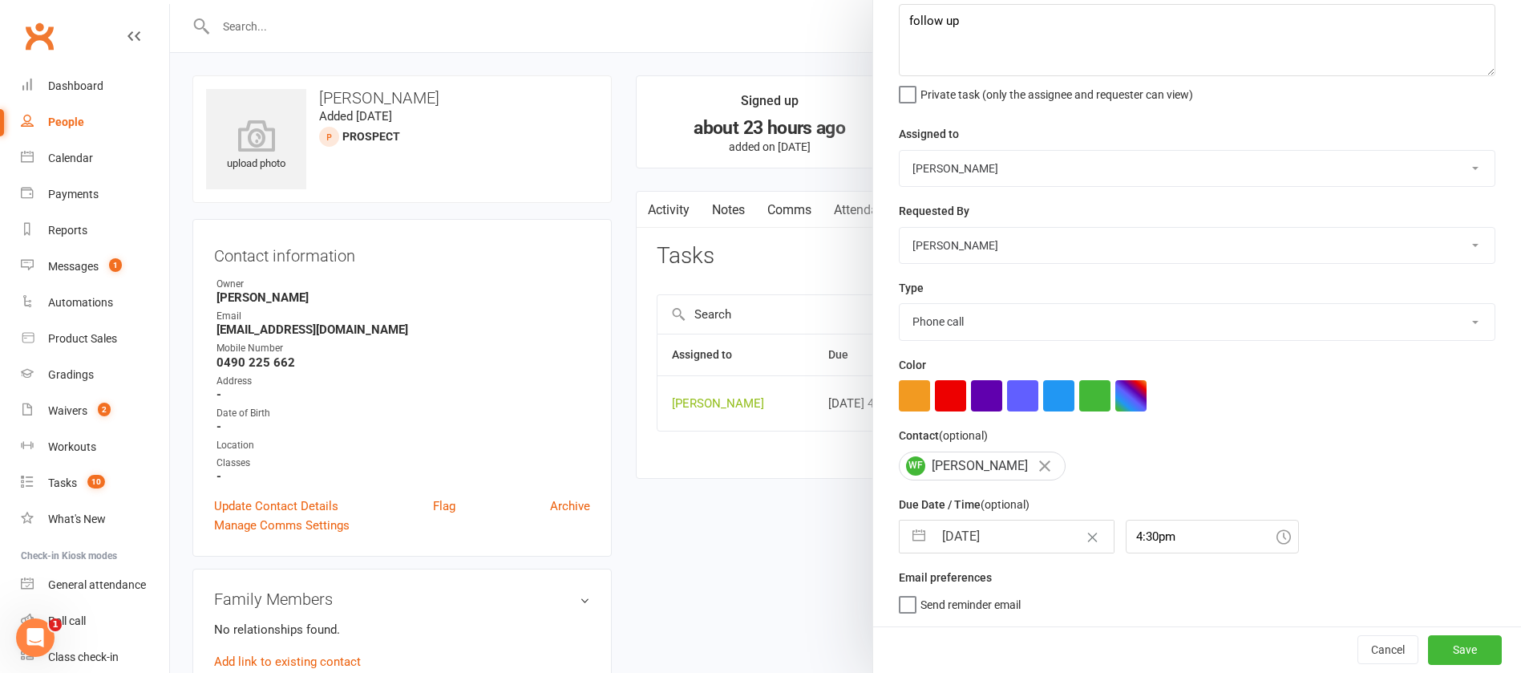
select select "2025"
click at [1010, 537] on input "12 Sep 2025" at bounding box center [1024, 536] width 180 height 32
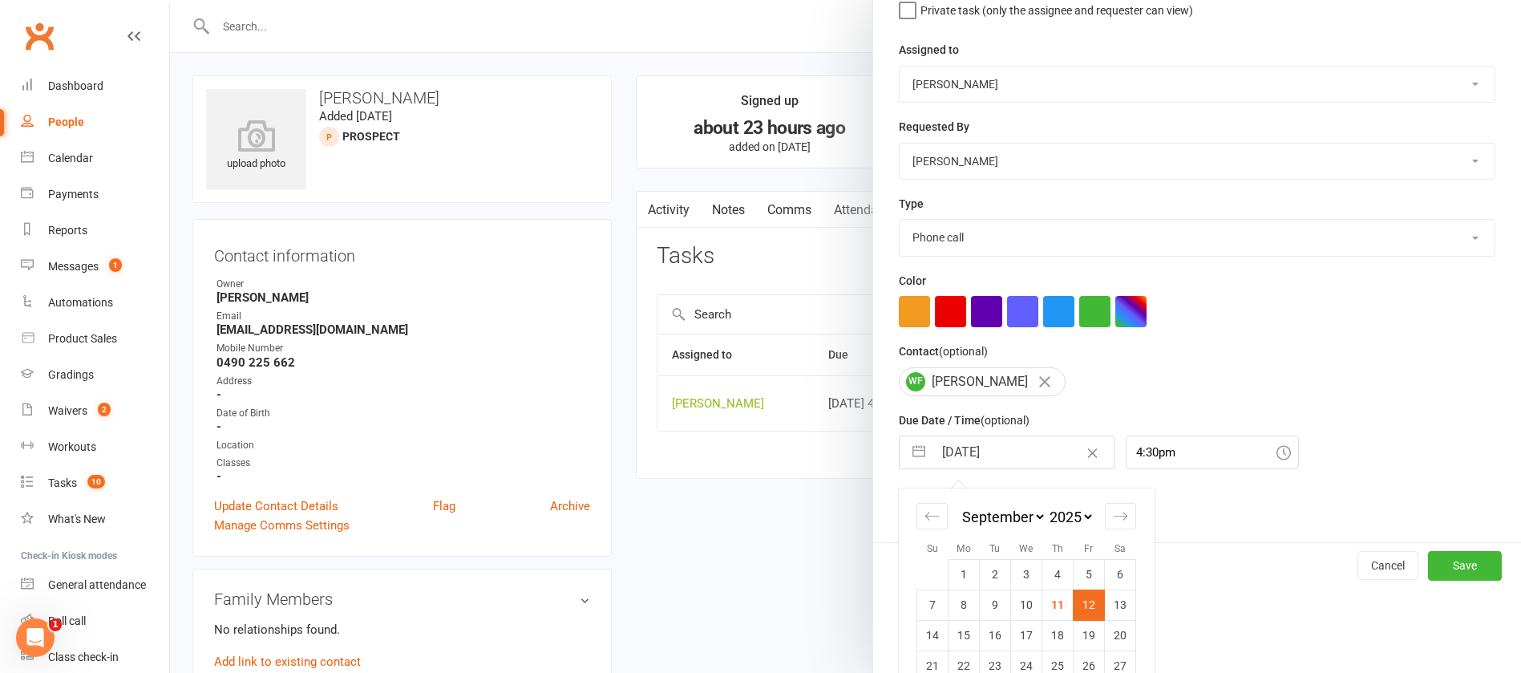
scroll to position [237, 0]
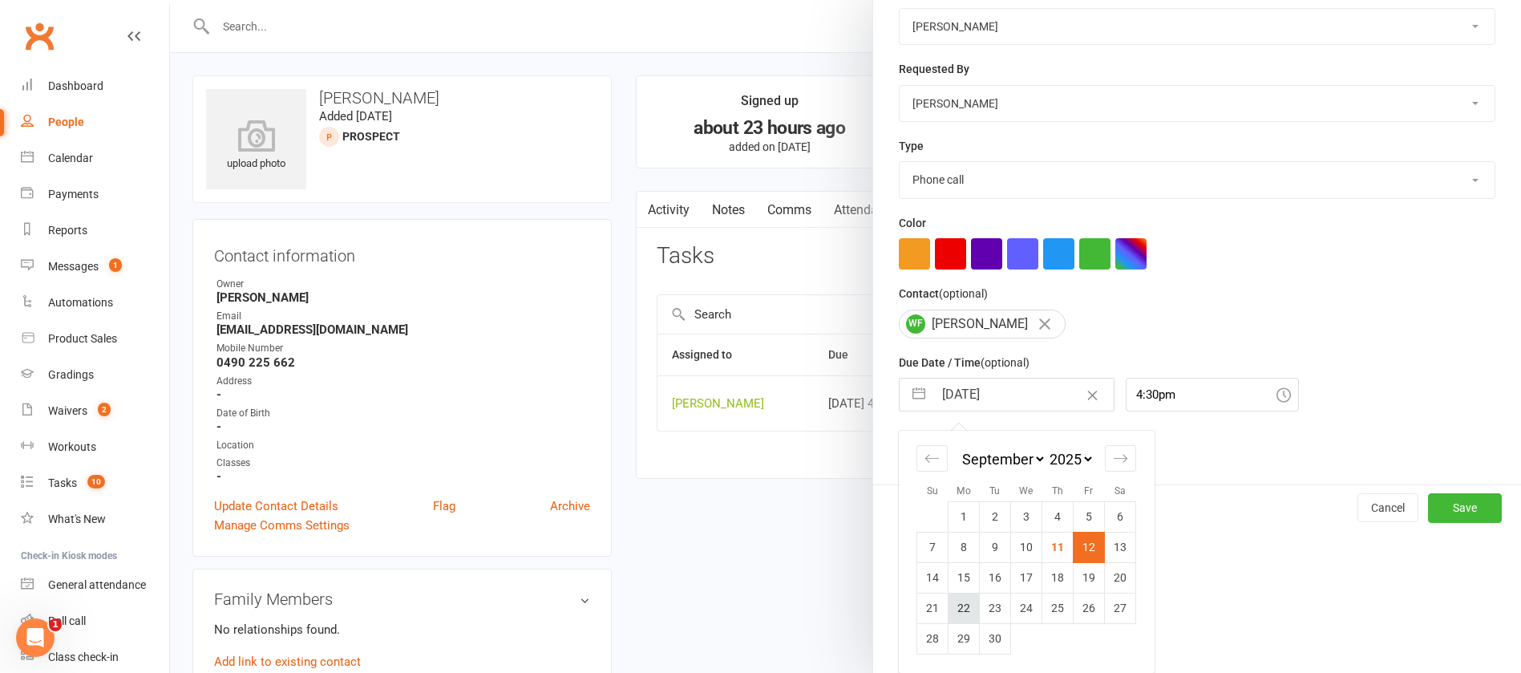
click at [958, 604] on td "22" at bounding box center [964, 608] width 31 height 30
type input "22 Sep 2025"
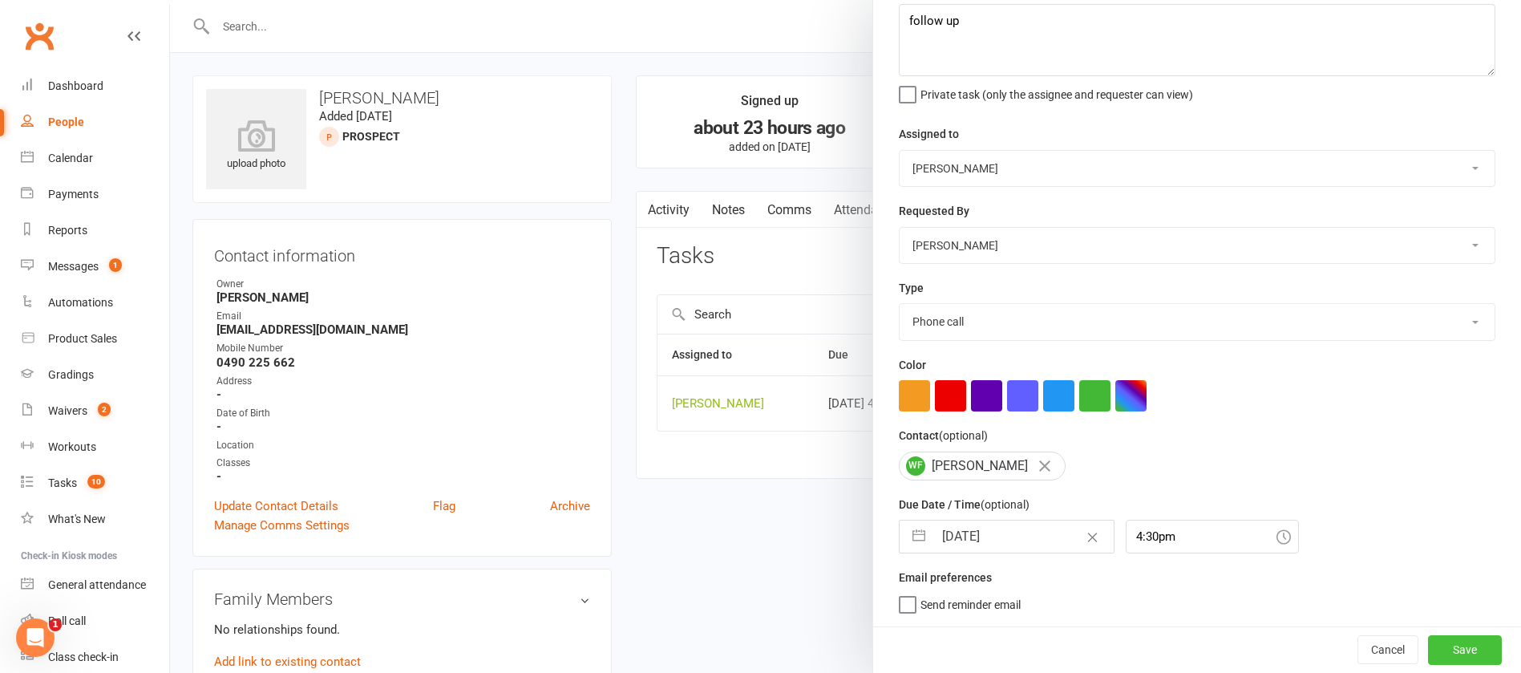
click at [1428, 646] on button "Save" at bounding box center [1465, 649] width 74 height 29
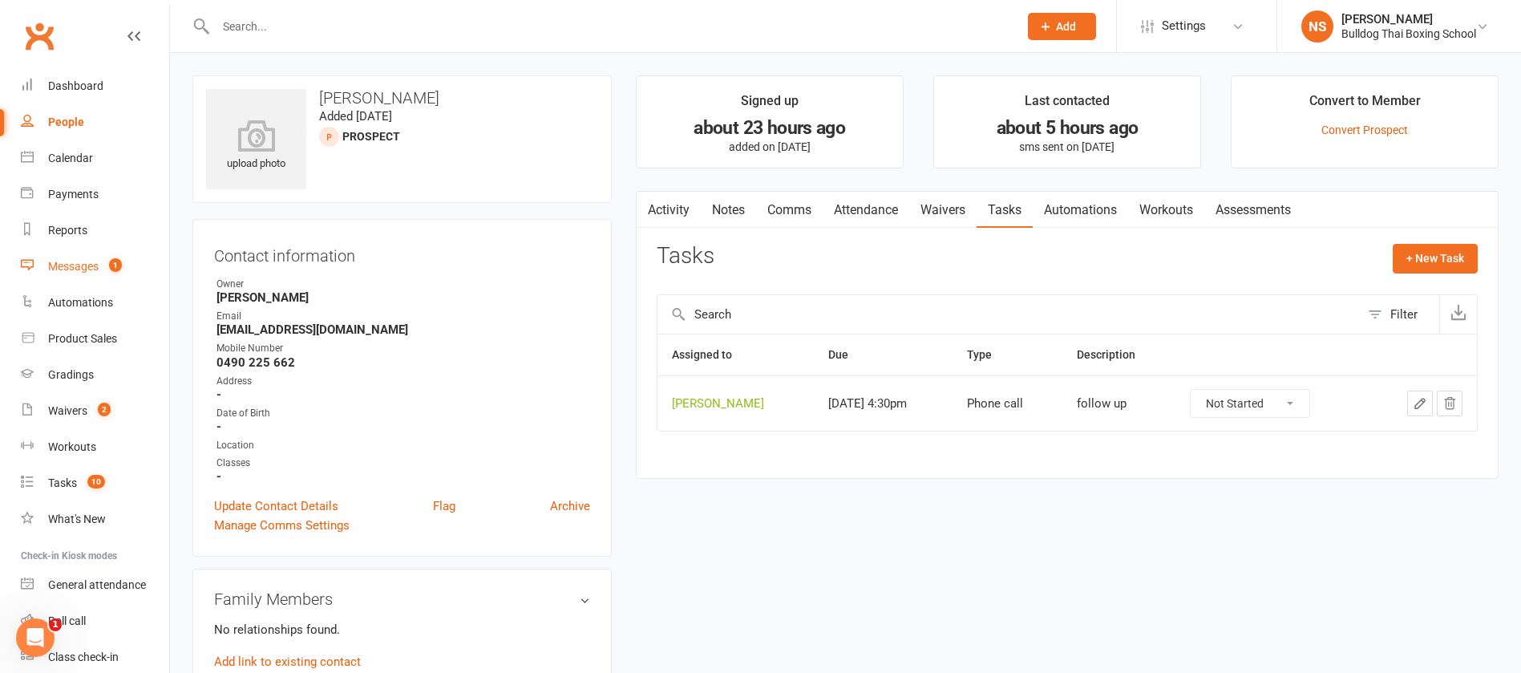
click at [87, 265] on div "Messages" at bounding box center [73, 266] width 51 height 13
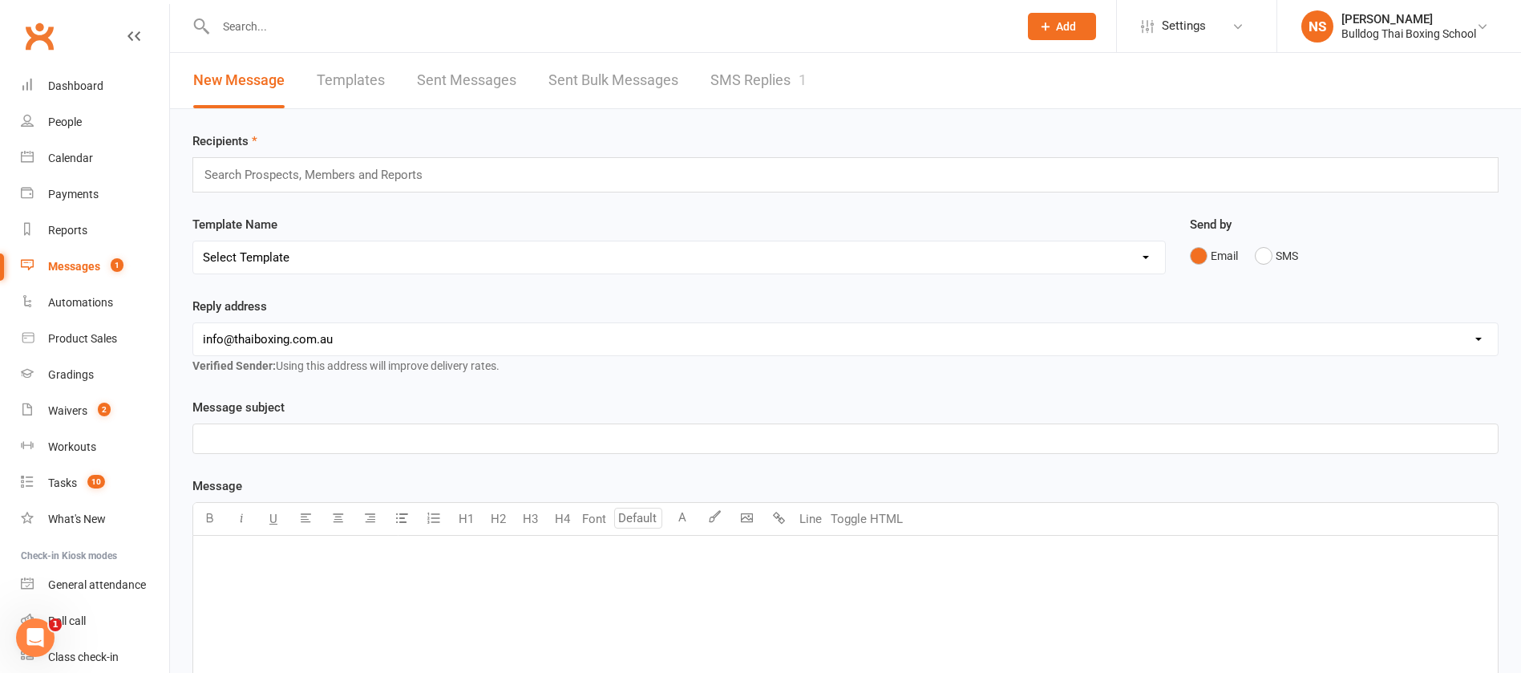
click at [743, 83] on link "SMS Replies 1" at bounding box center [759, 80] width 96 height 55
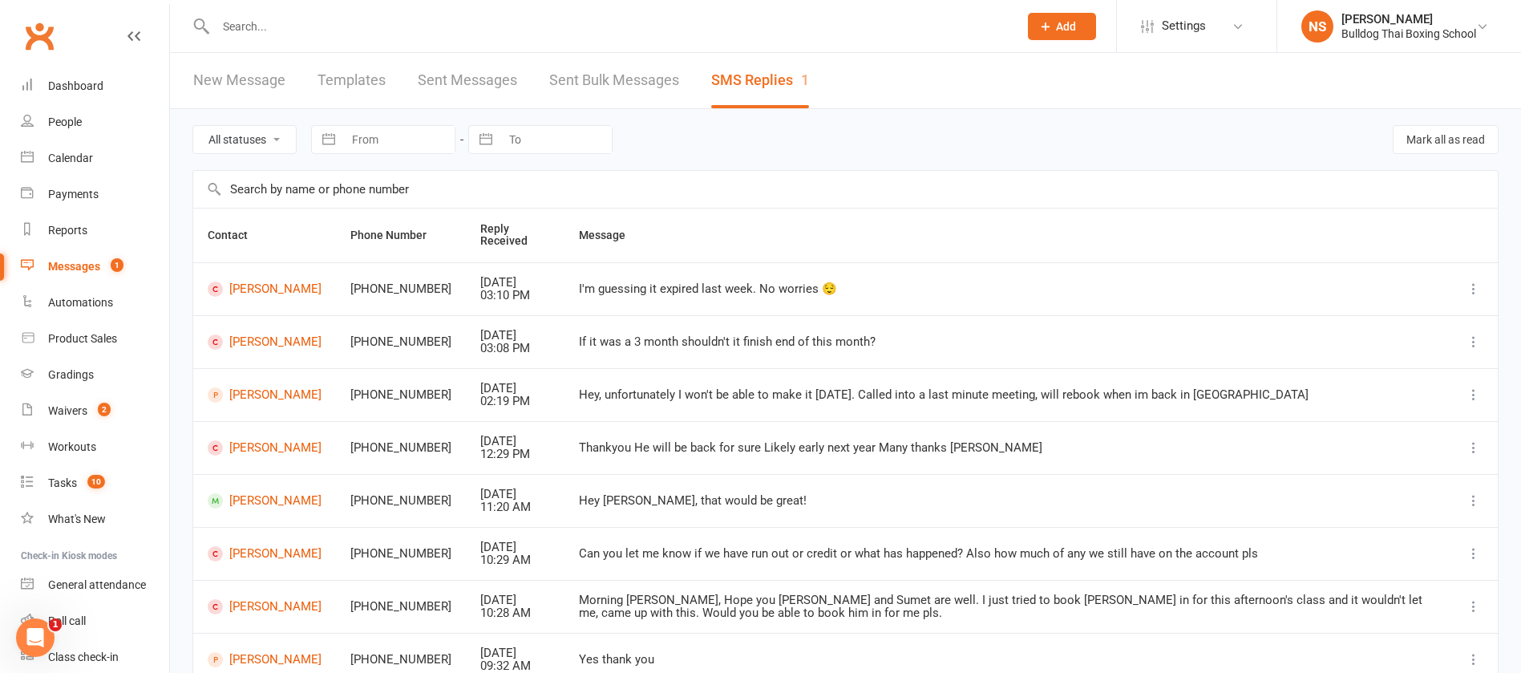
click at [249, 136] on select "All statuses Read only Unread only" at bounding box center [244, 139] width 103 height 27
select select "unread_only"
click at [193, 126] on select "All statuses Read only Unread only" at bounding box center [244, 139] width 103 height 27
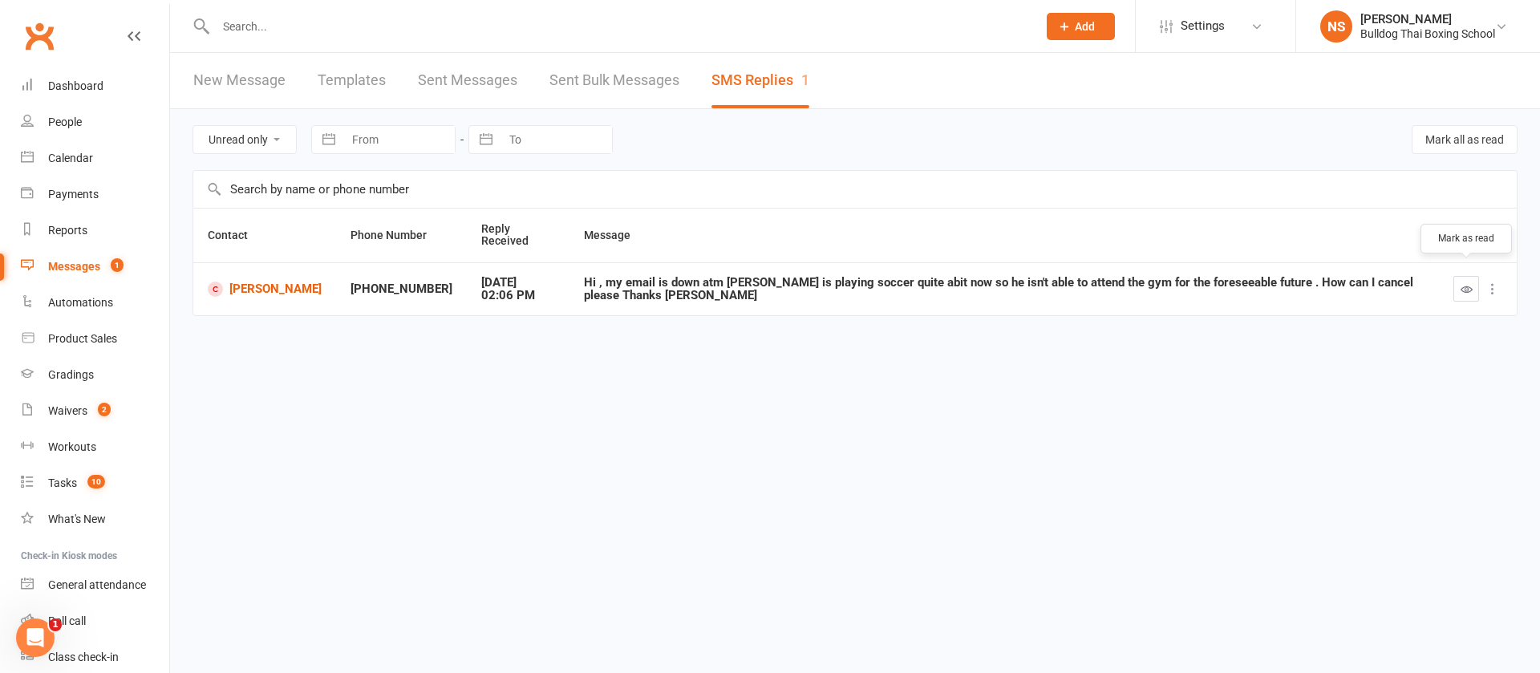
click at [1473, 276] on button "button" at bounding box center [1466, 289] width 26 height 26
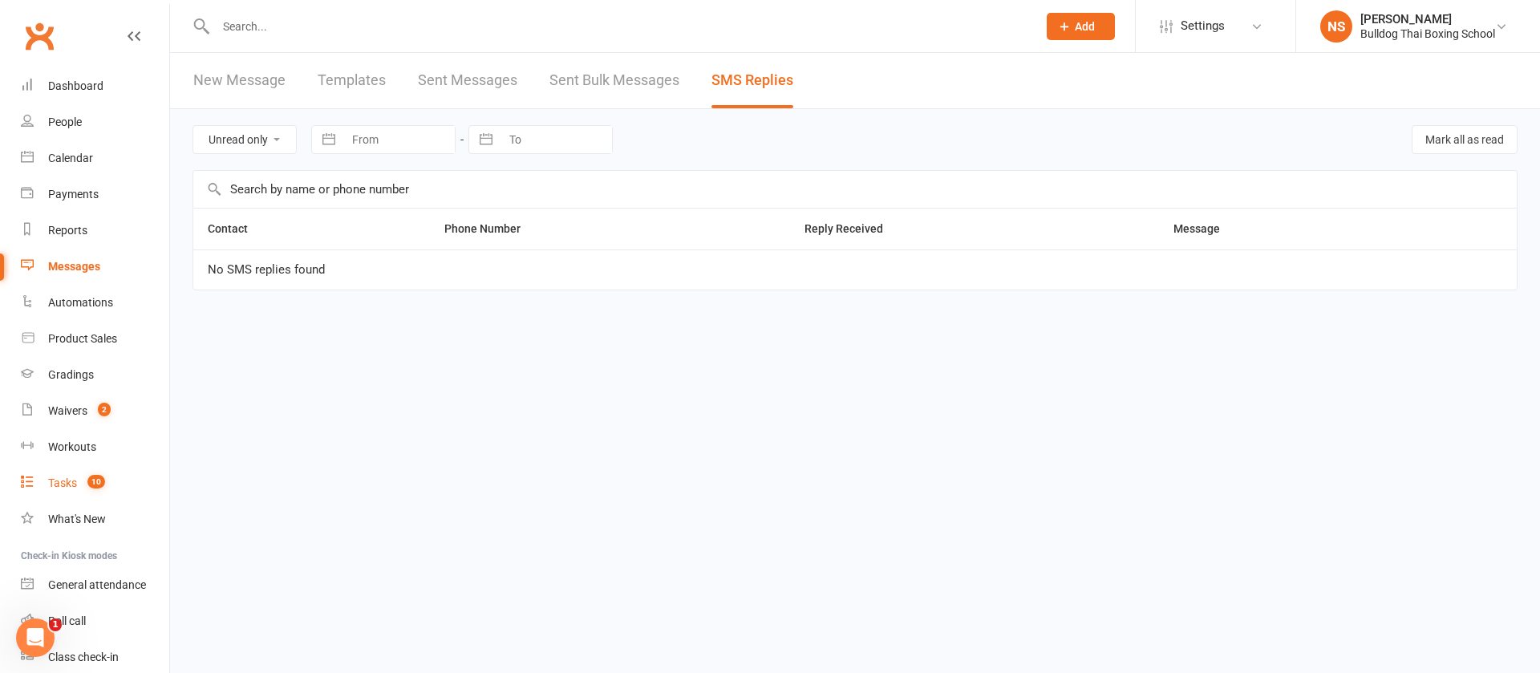
click at [65, 481] on div "Tasks" at bounding box center [62, 482] width 29 height 13
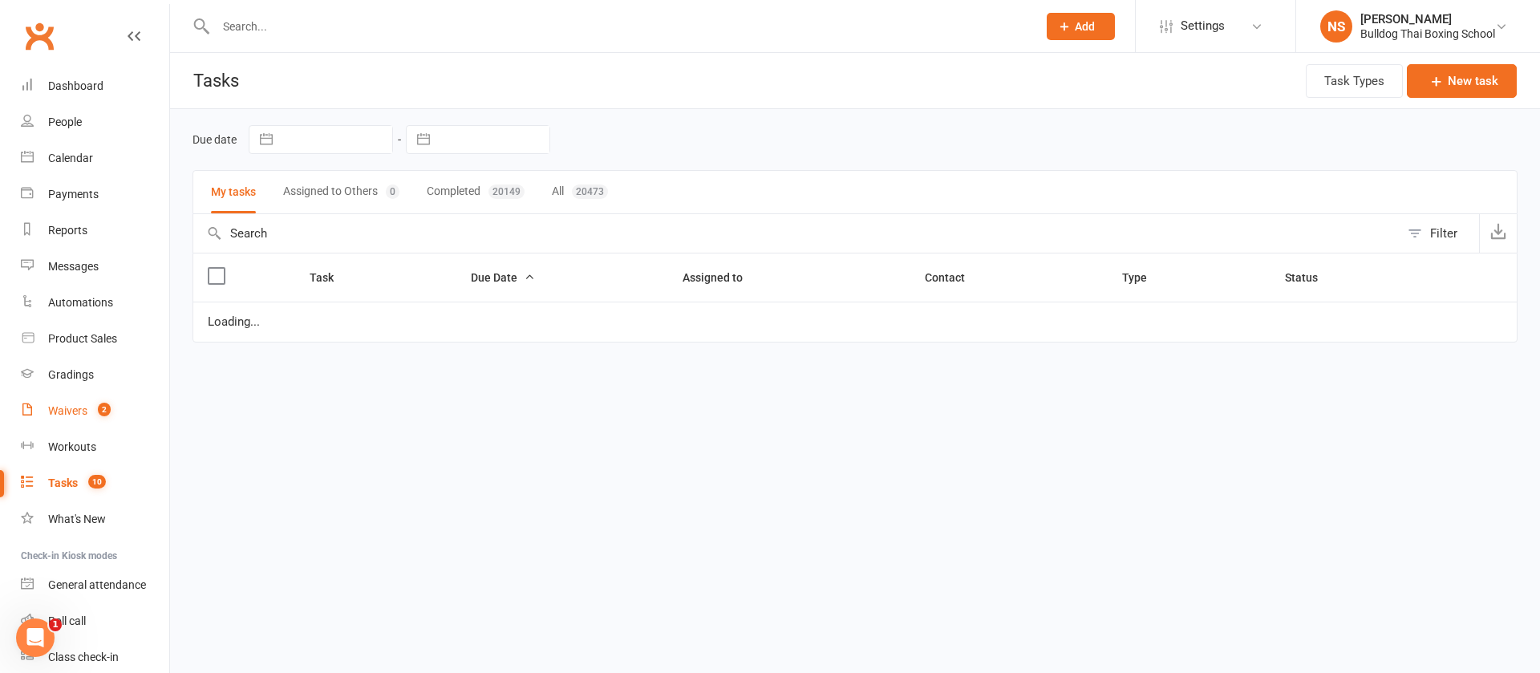
click at [75, 412] on div "Waivers" at bounding box center [67, 410] width 39 height 13
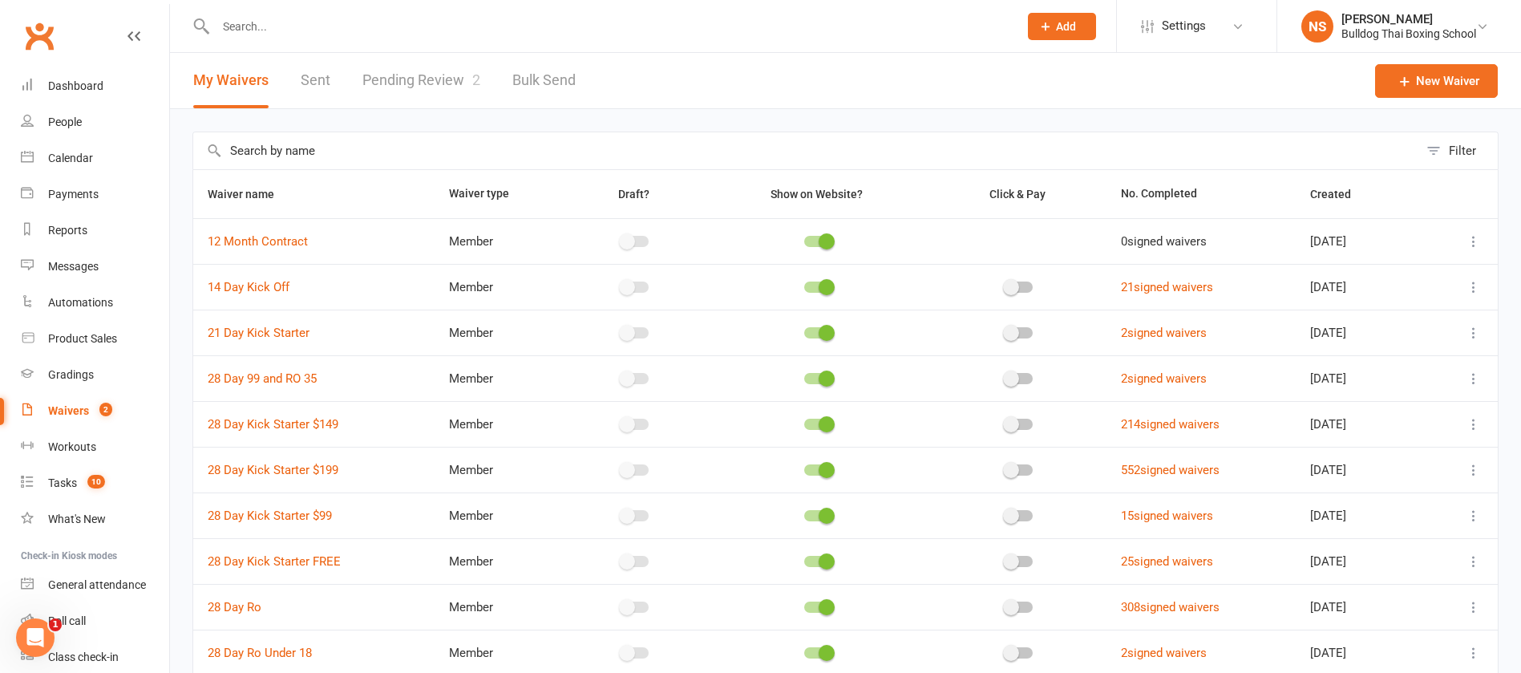
click at [406, 79] on link "Pending Review 2" at bounding box center [422, 80] width 118 height 55
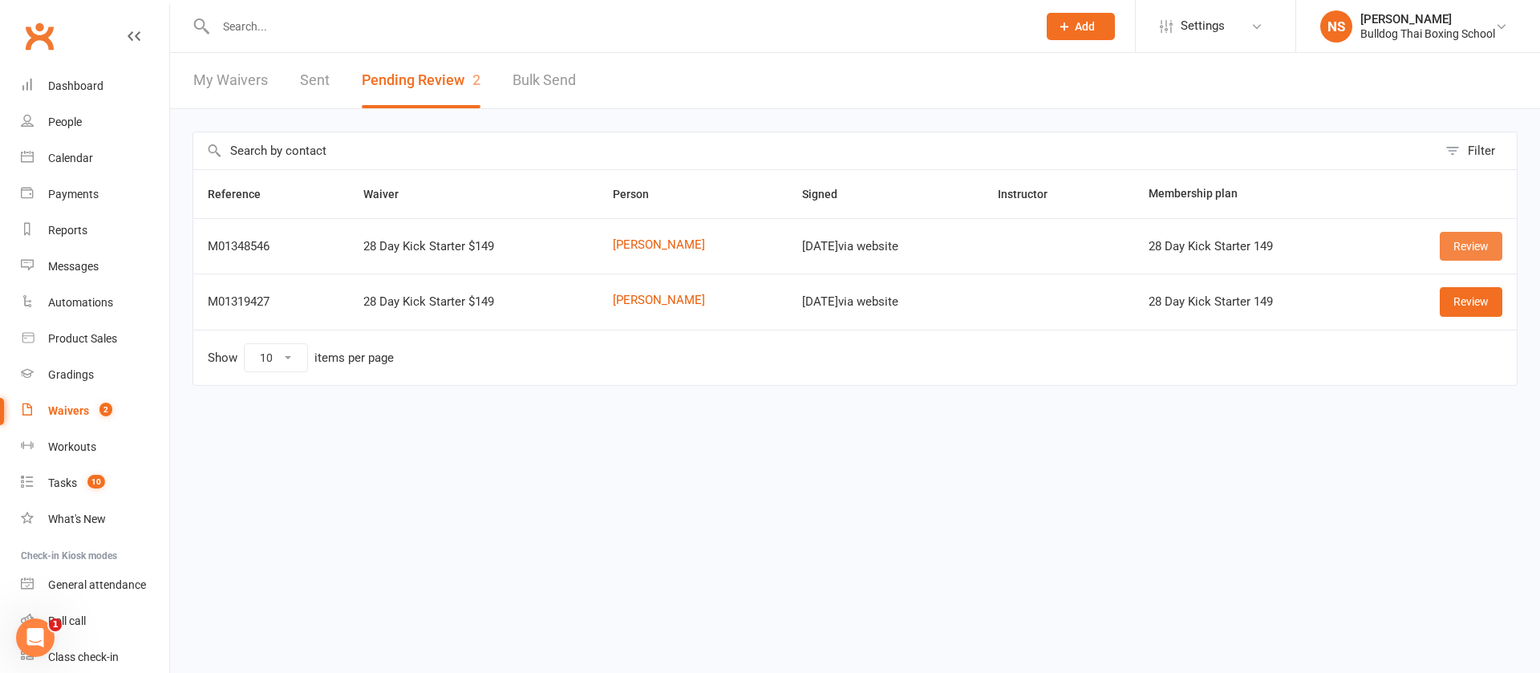
click at [1471, 239] on link "Review" at bounding box center [1471, 246] width 63 height 29
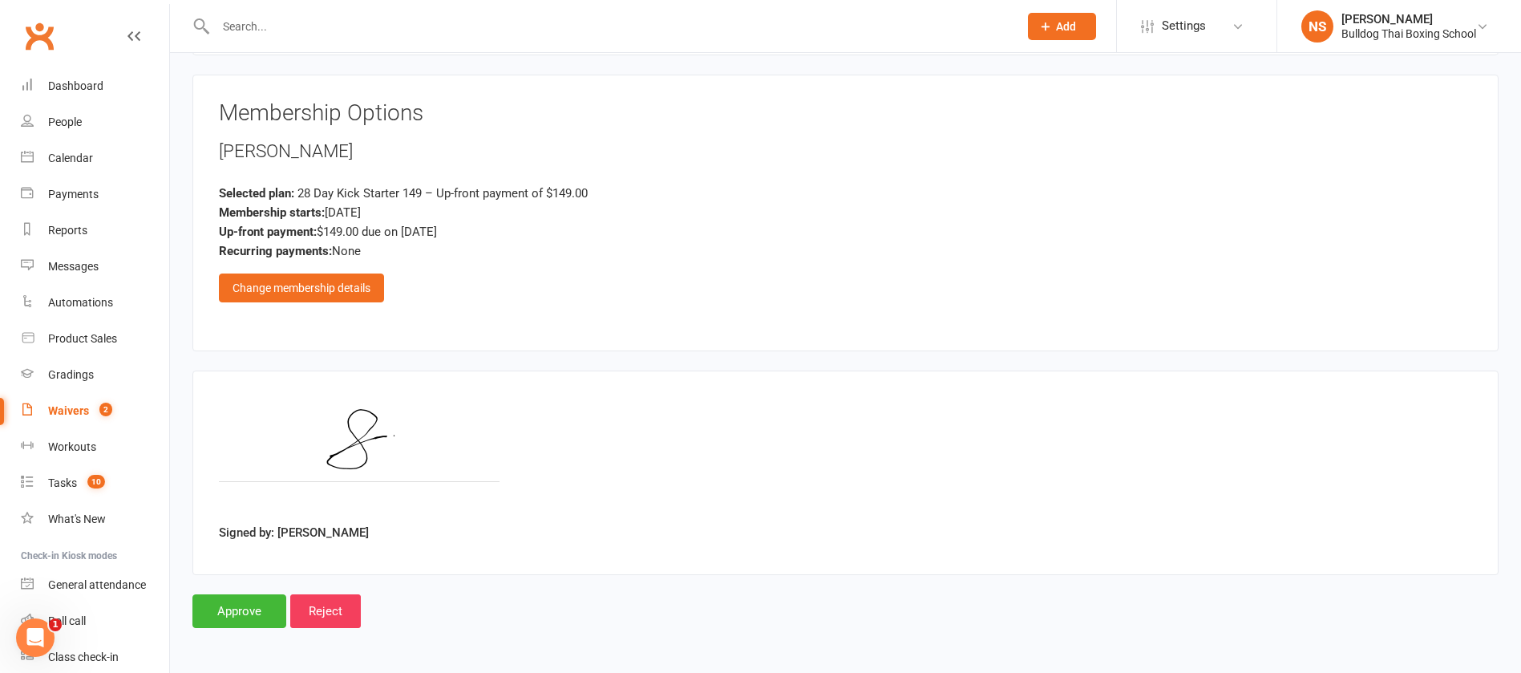
scroll to position [1590, 0]
click at [260, 601] on input "Approve" at bounding box center [239, 610] width 94 height 34
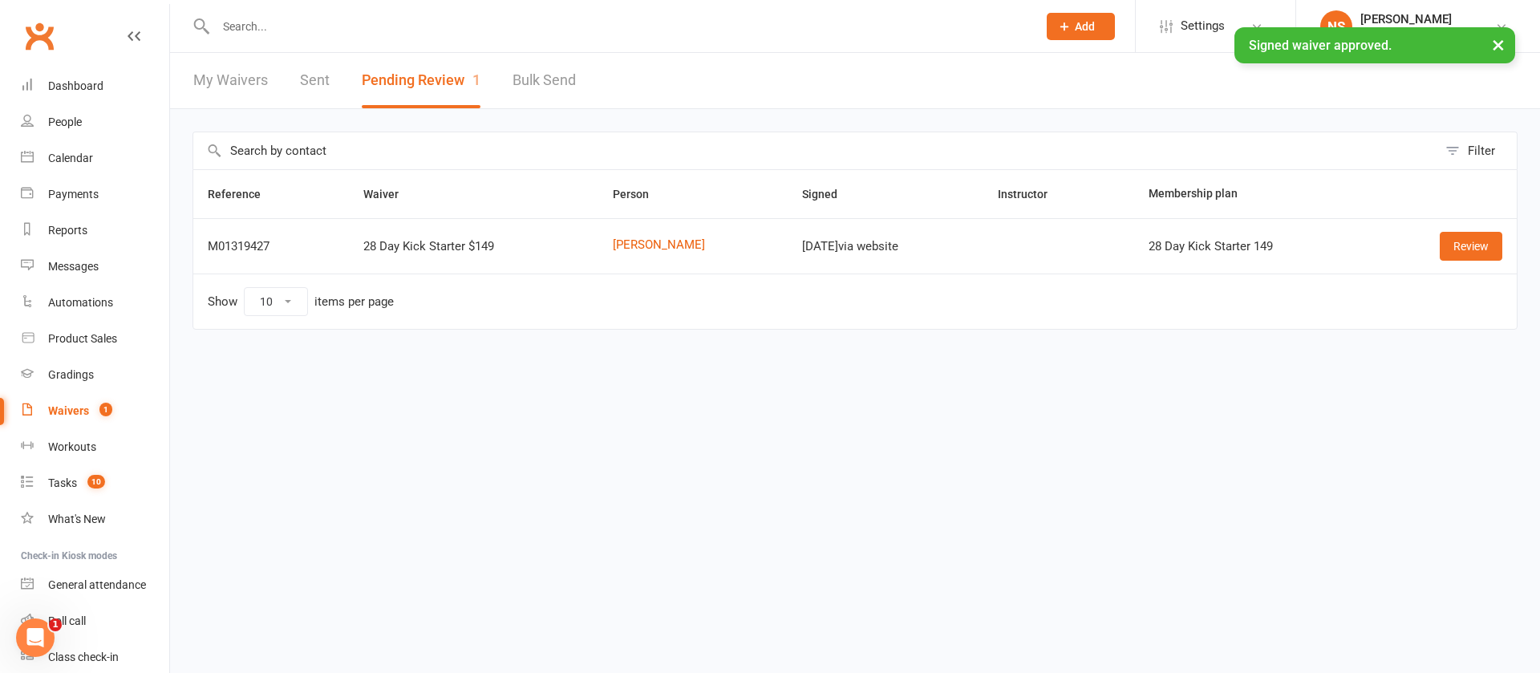
drag, startPoint x: 261, startPoint y: 15, endPoint x: 253, endPoint y: 6, distance: 11.9
click at [261, 15] on input "text" at bounding box center [618, 26] width 815 height 22
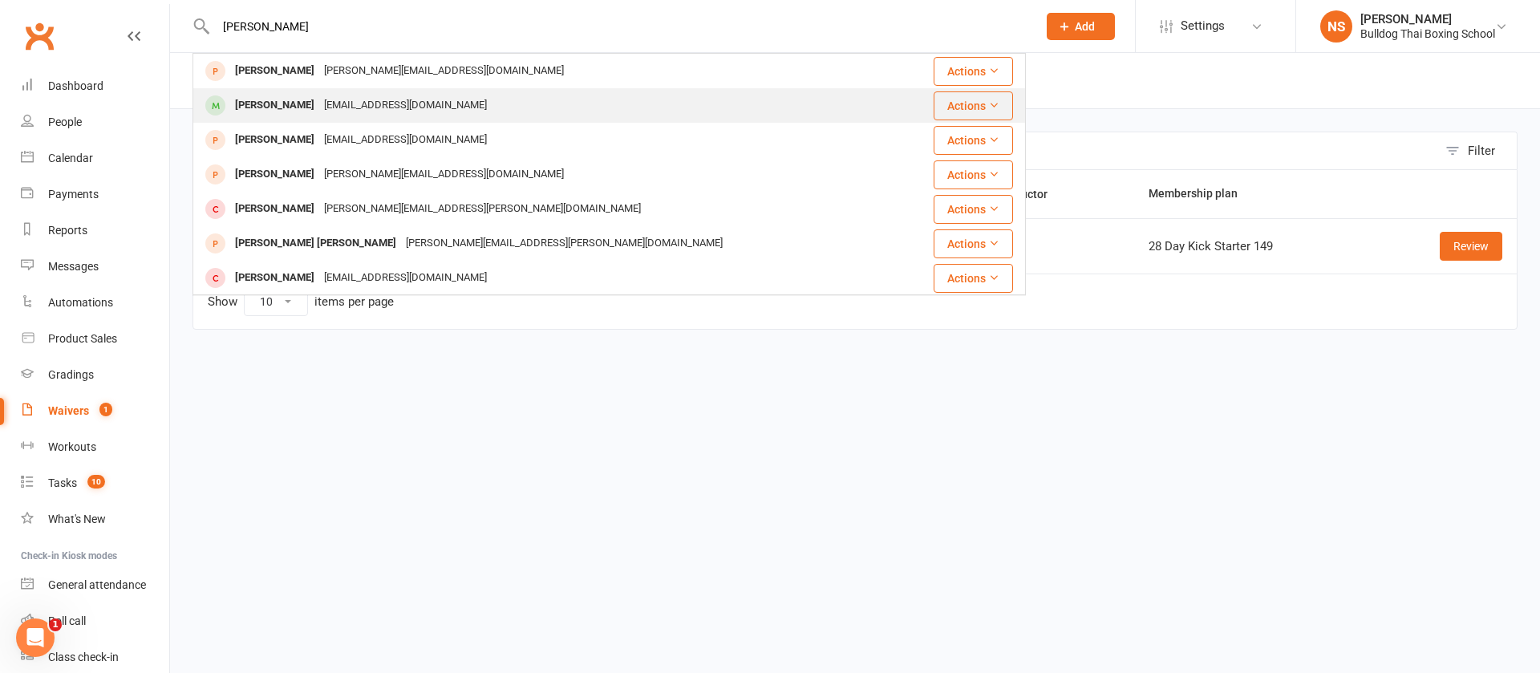
type input "elizabeth br"
click at [285, 107] on div "Elizabeth Brennan" at bounding box center [274, 105] width 89 height 23
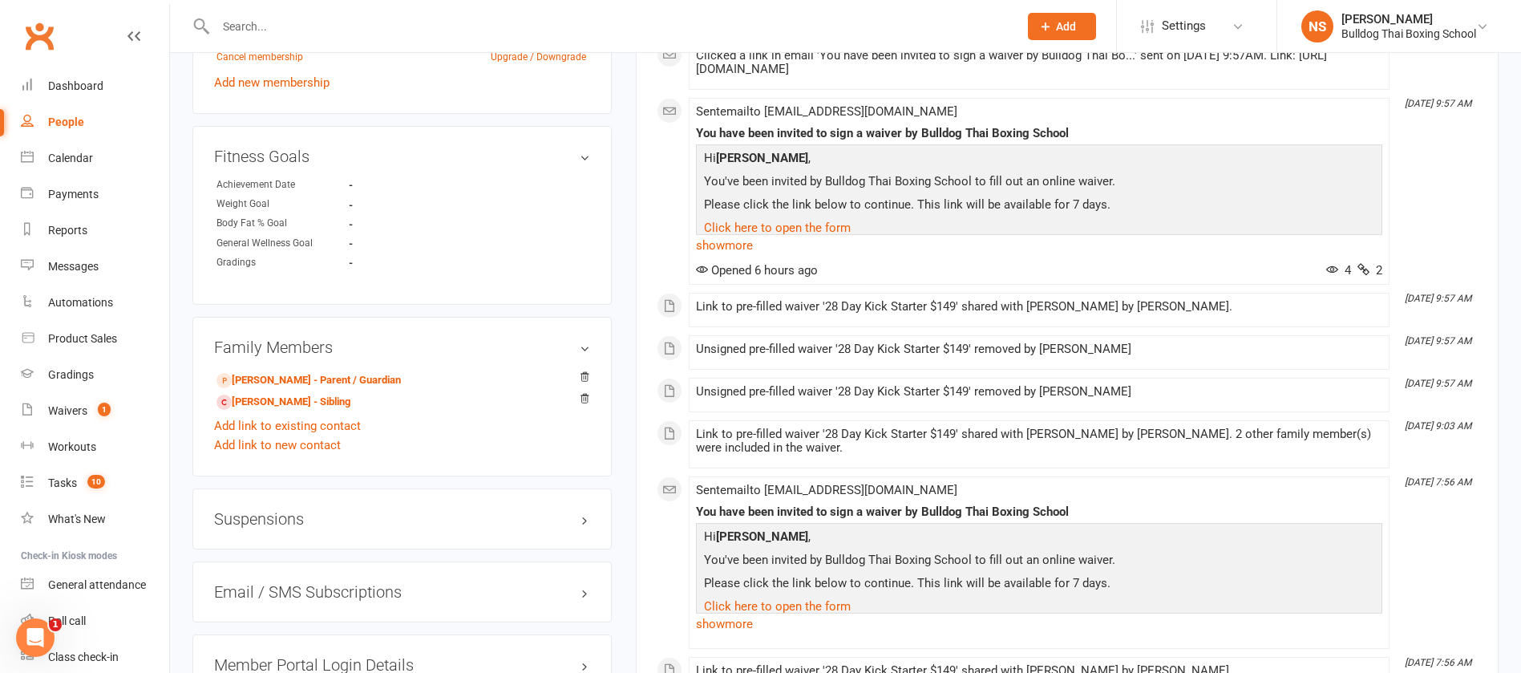
scroll to position [1203, 0]
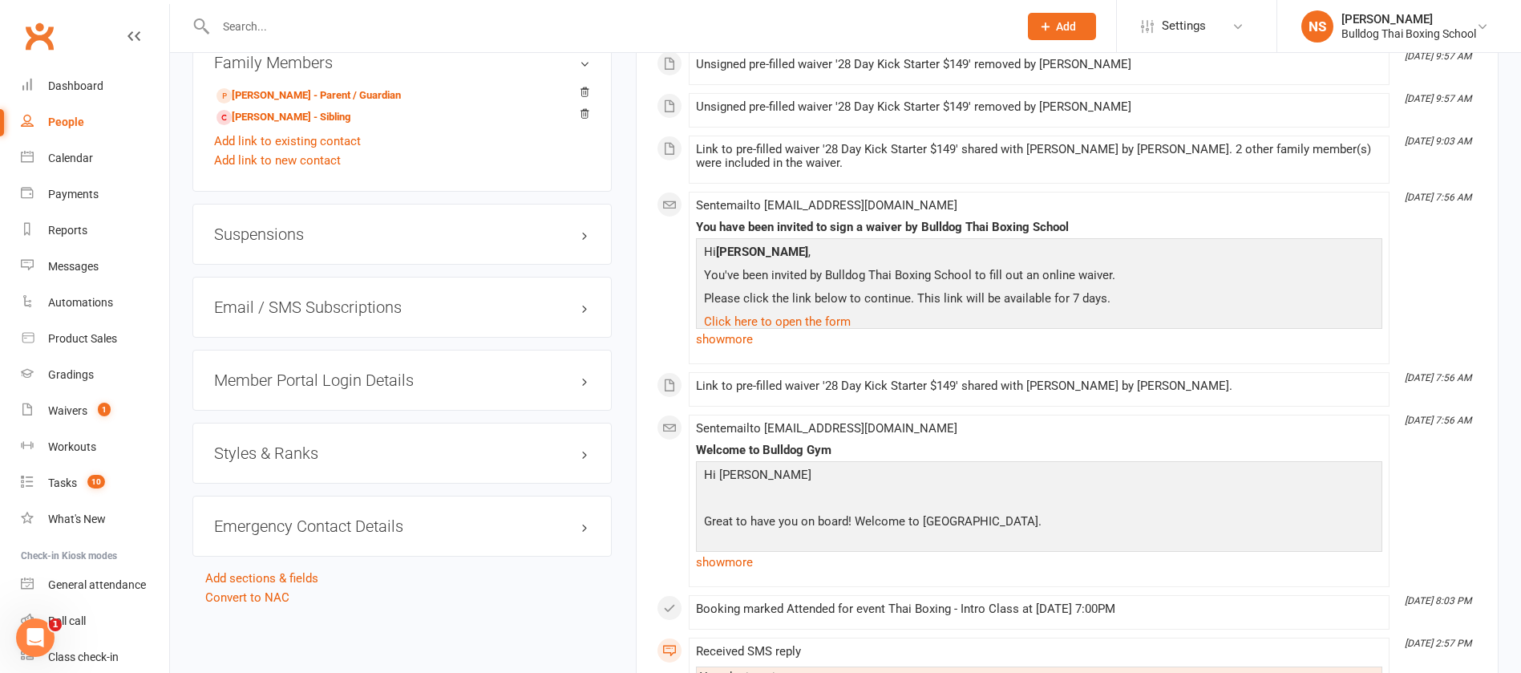
click at [282, 374] on h3 "Member Portal Login Details" at bounding box center [402, 380] width 376 height 18
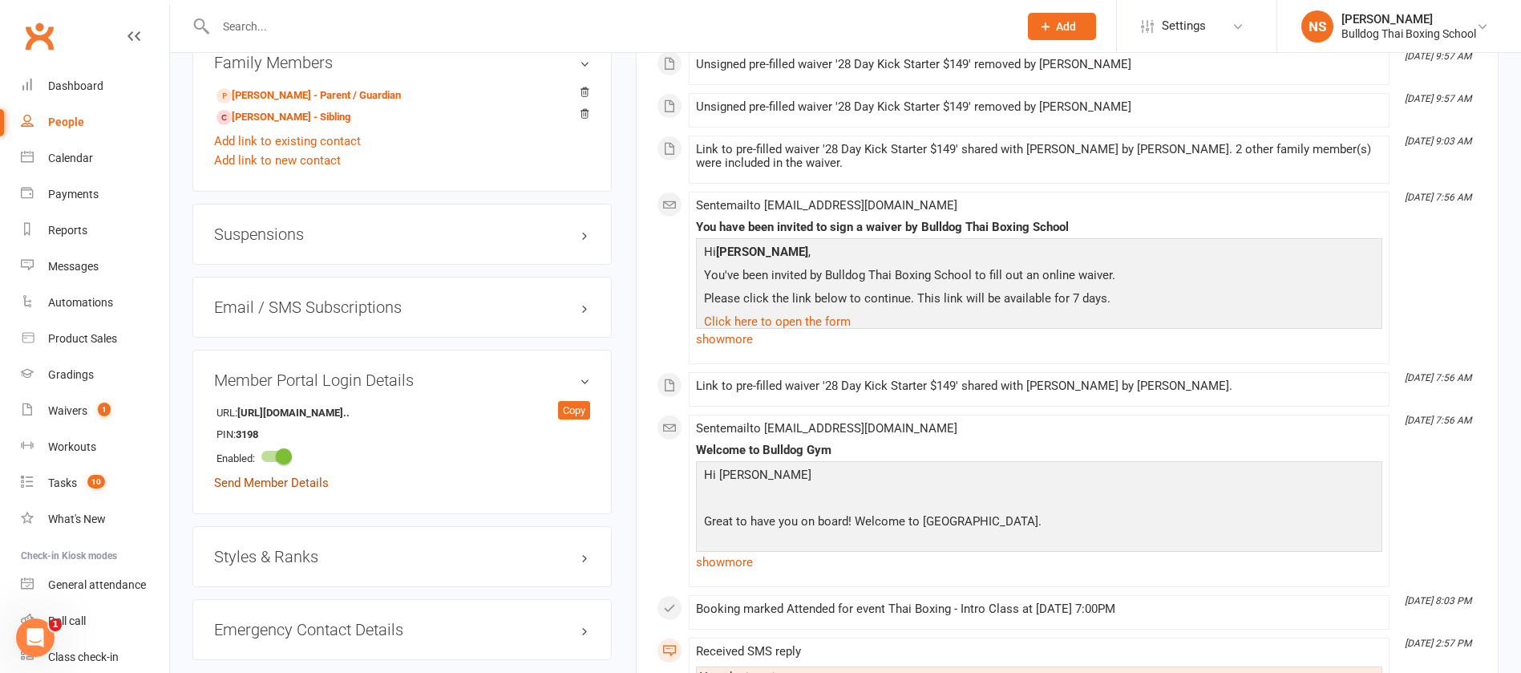
click at [296, 482] on link "Send Member Details" at bounding box center [271, 483] width 115 height 14
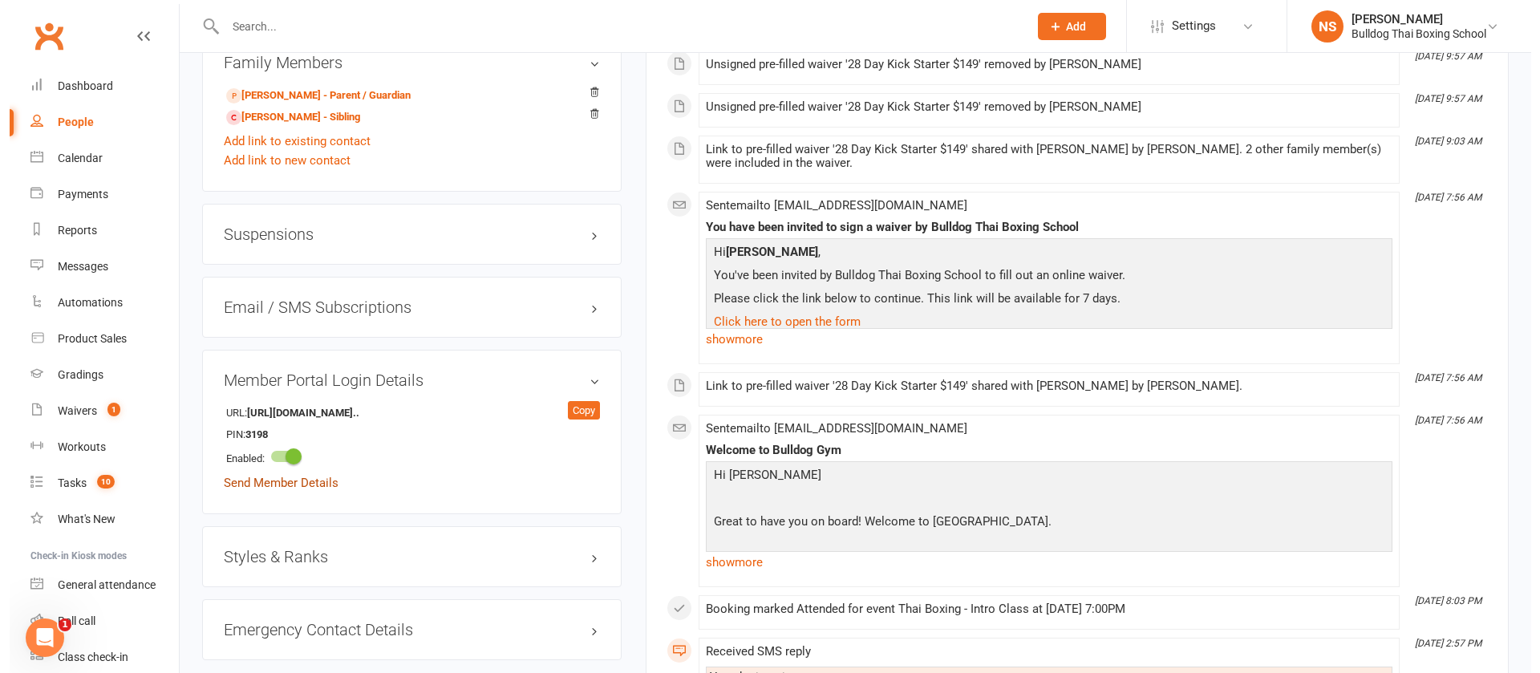
scroll to position [1184, 0]
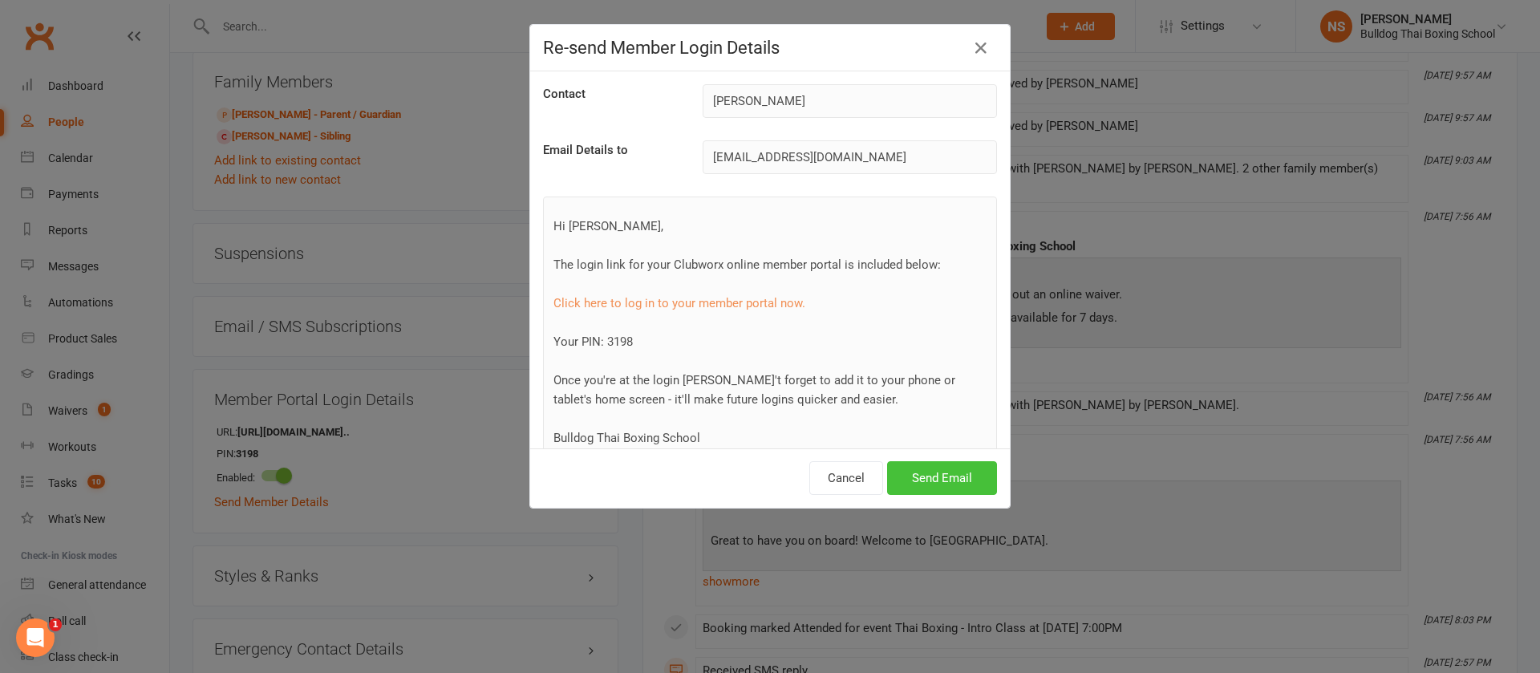
click at [938, 471] on button "Send Email" at bounding box center [942, 478] width 110 height 34
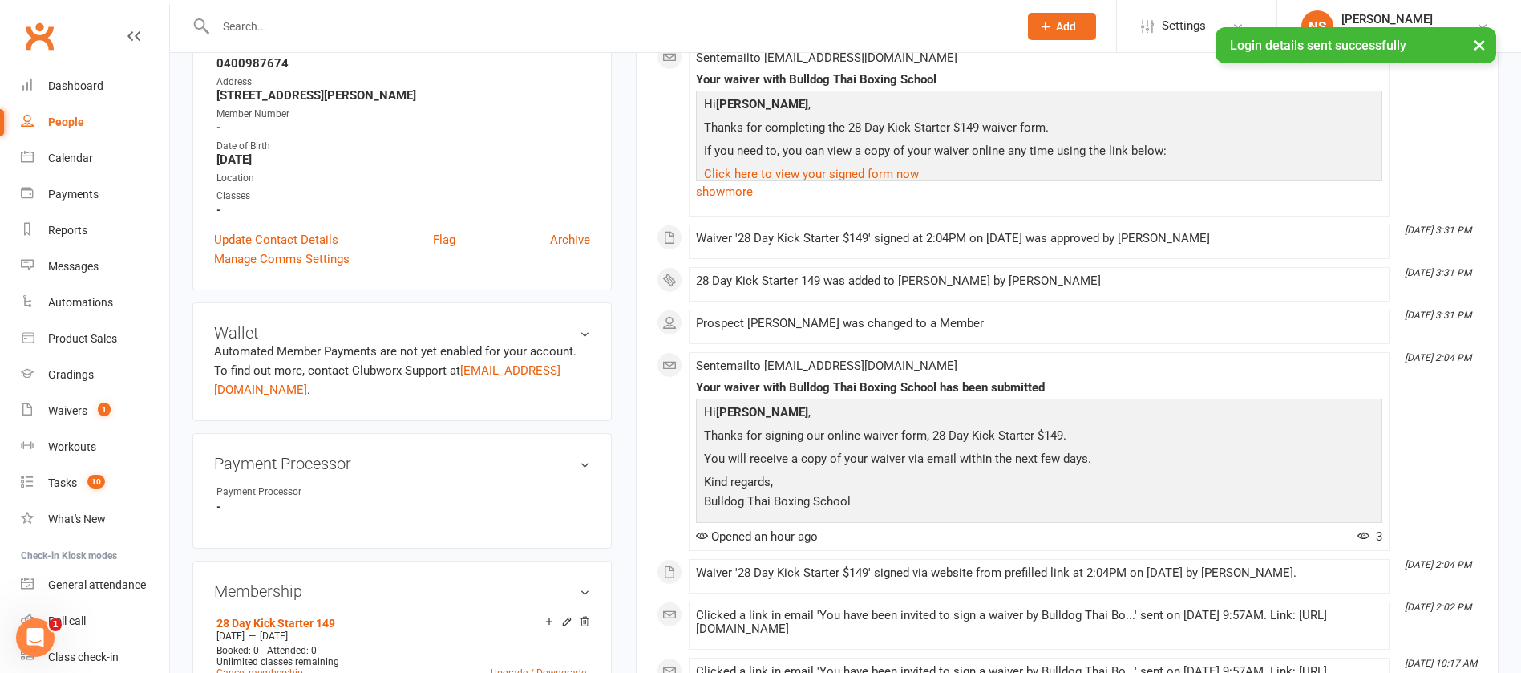
scroll to position [0, 0]
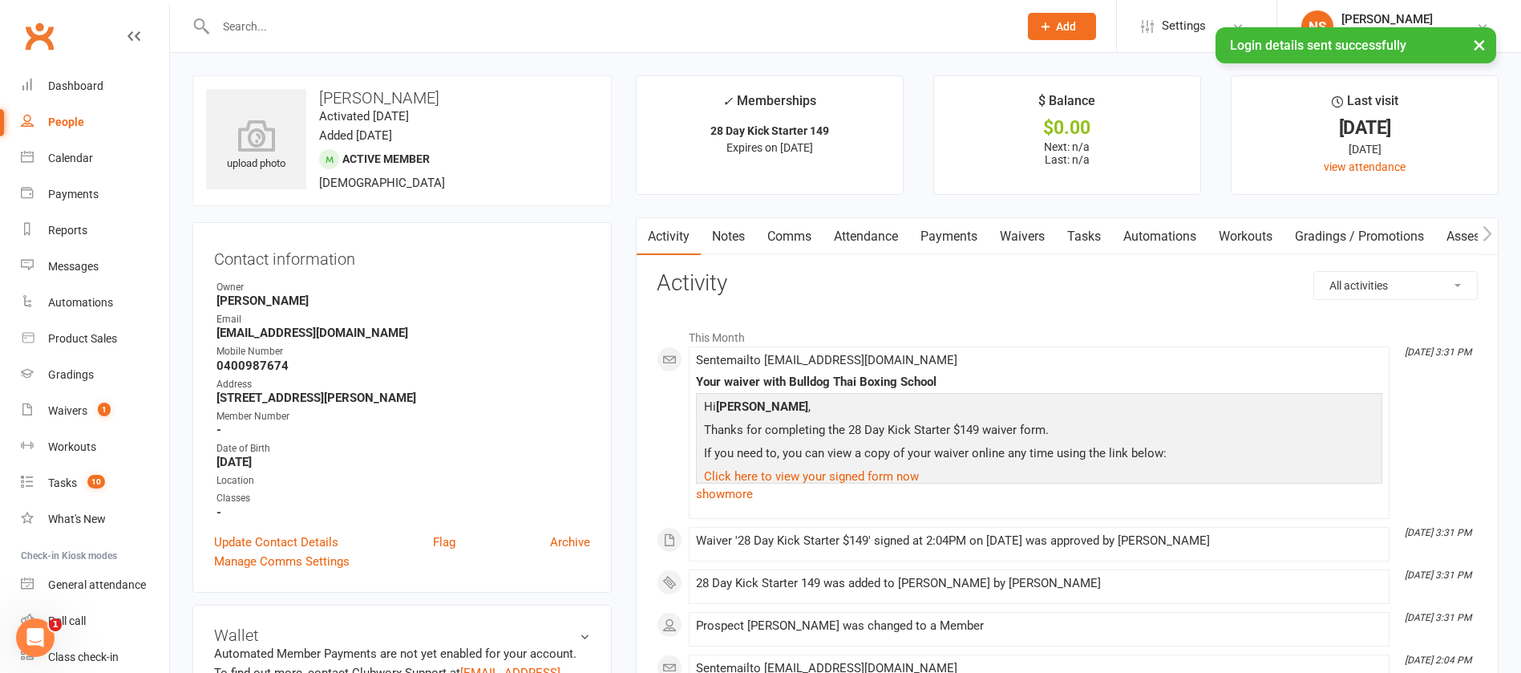
click at [1086, 230] on link "Tasks" at bounding box center [1084, 236] width 56 height 37
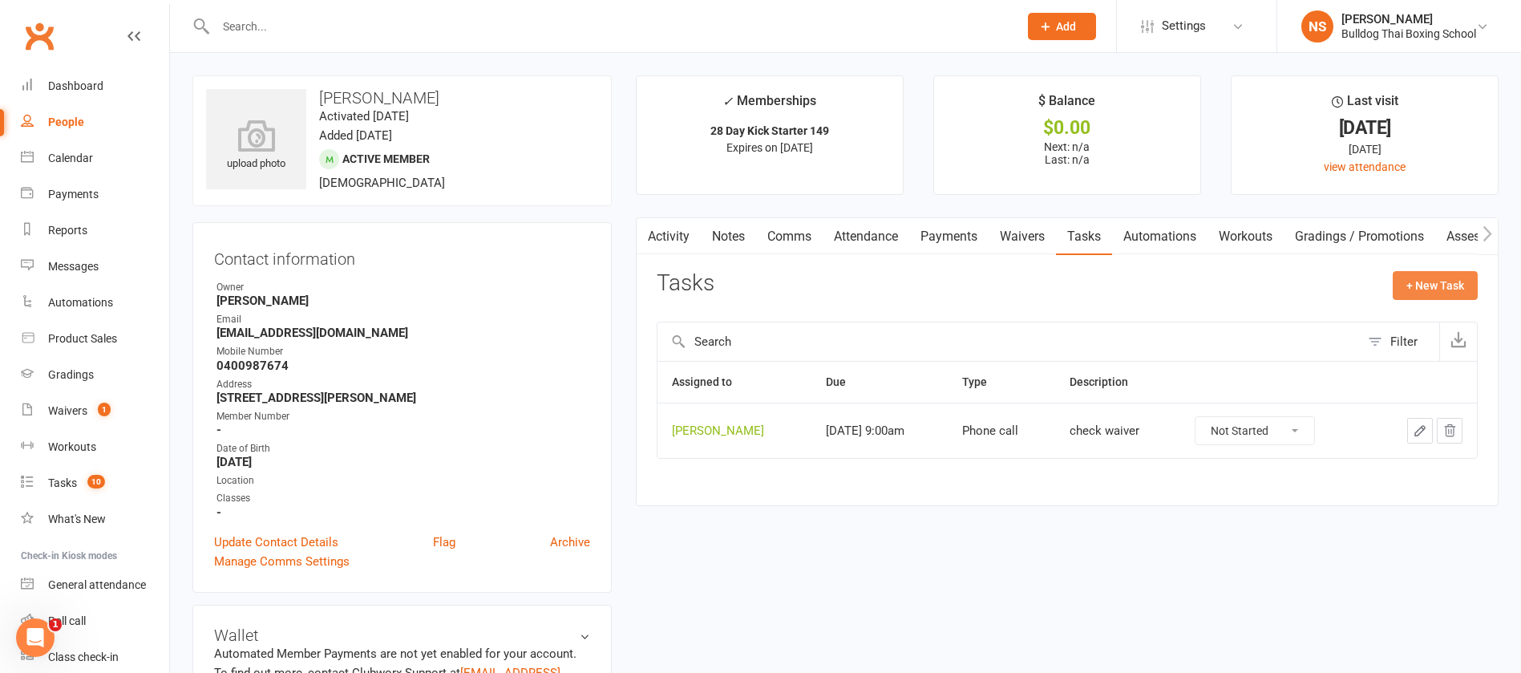
click at [1430, 281] on button "+ New Task" at bounding box center [1435, 285] width 85 height 29
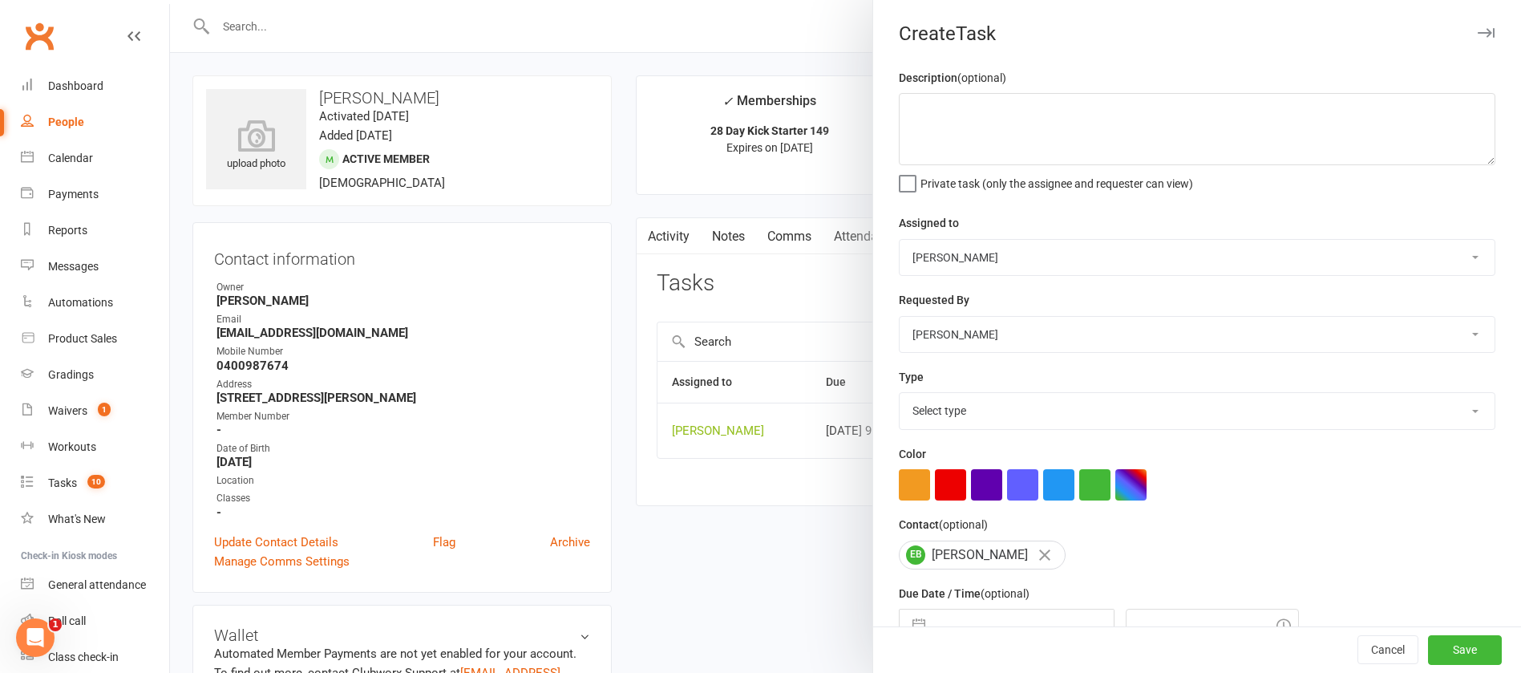
click at [672, 554] on div at bounding box center [845, 336] width 1351 height 673
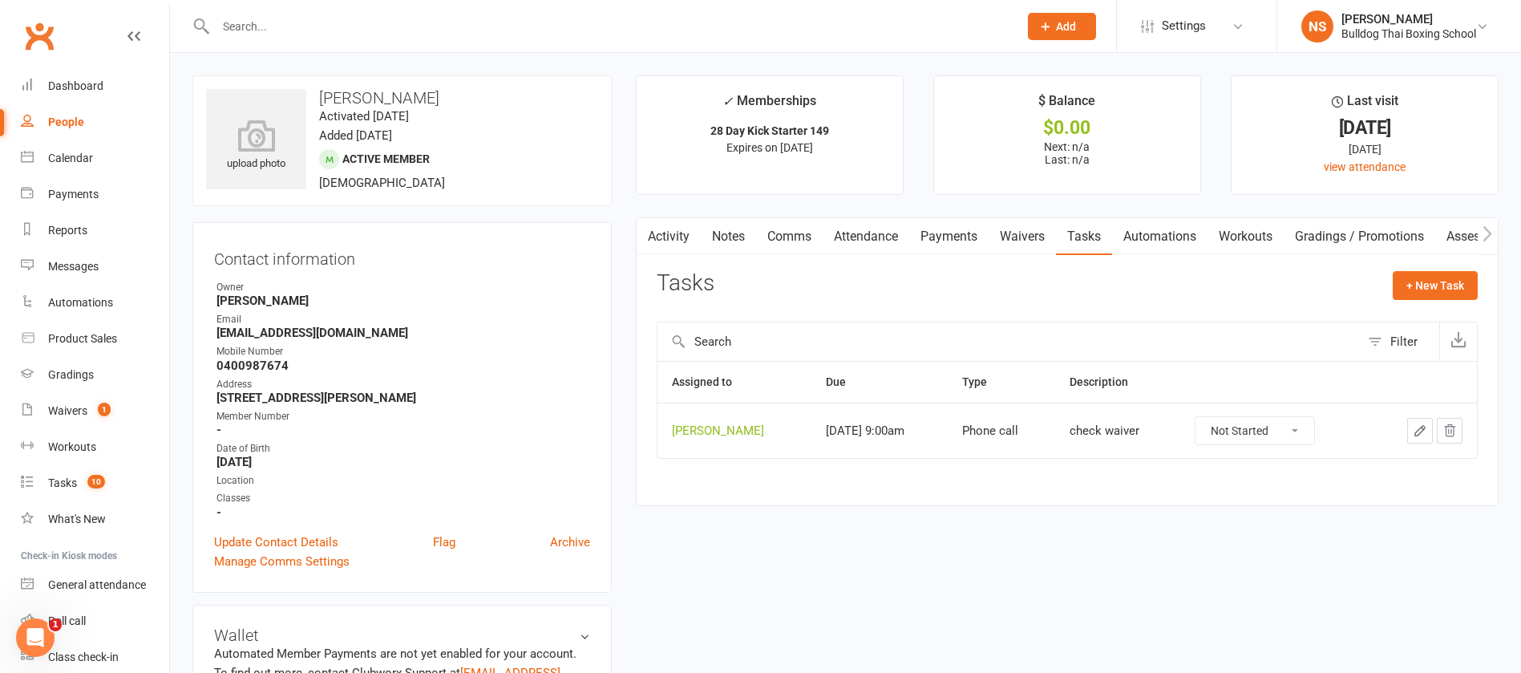
click at [1168, 237] on link "Automations" at bounding box center [1159, 236] width 95 height 37
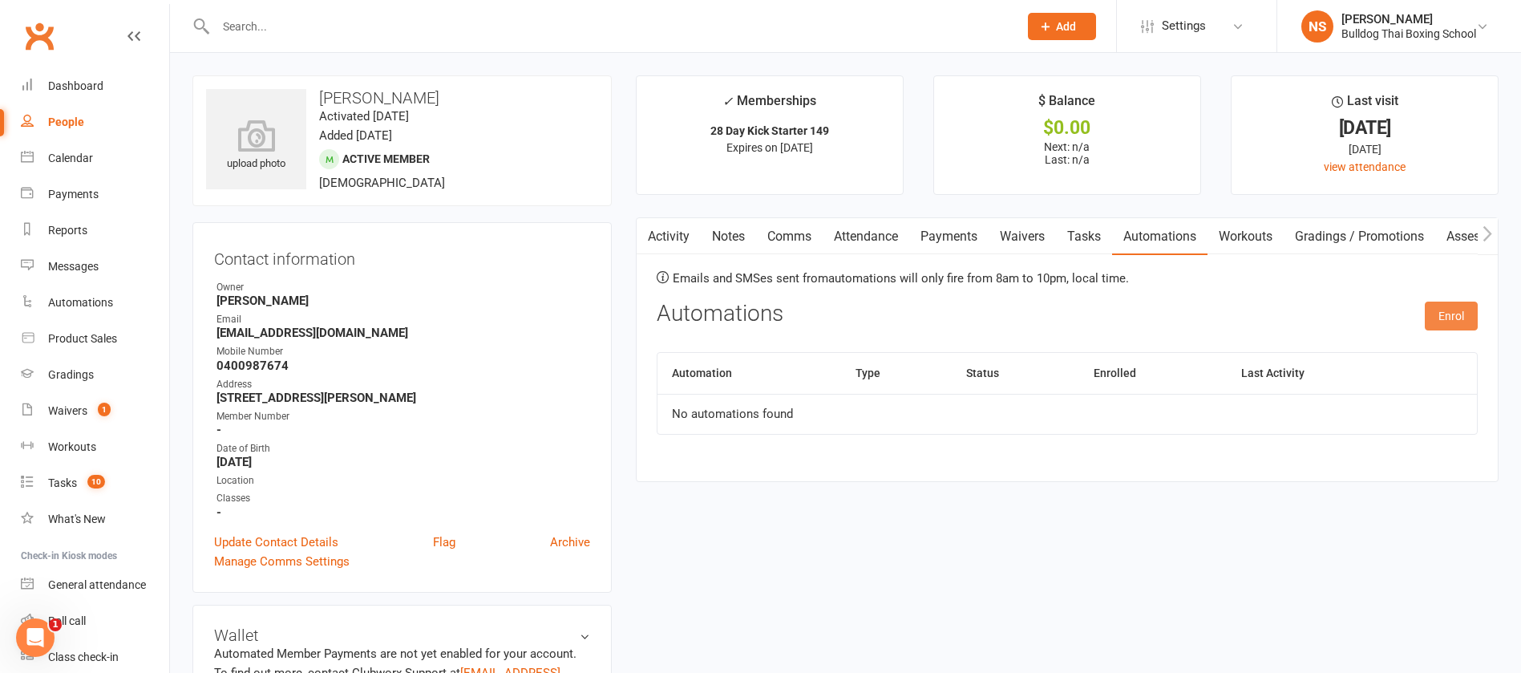
click at [1453, 318] on button "Enrol" at bounding box center [1451, 316] width 53 height 29
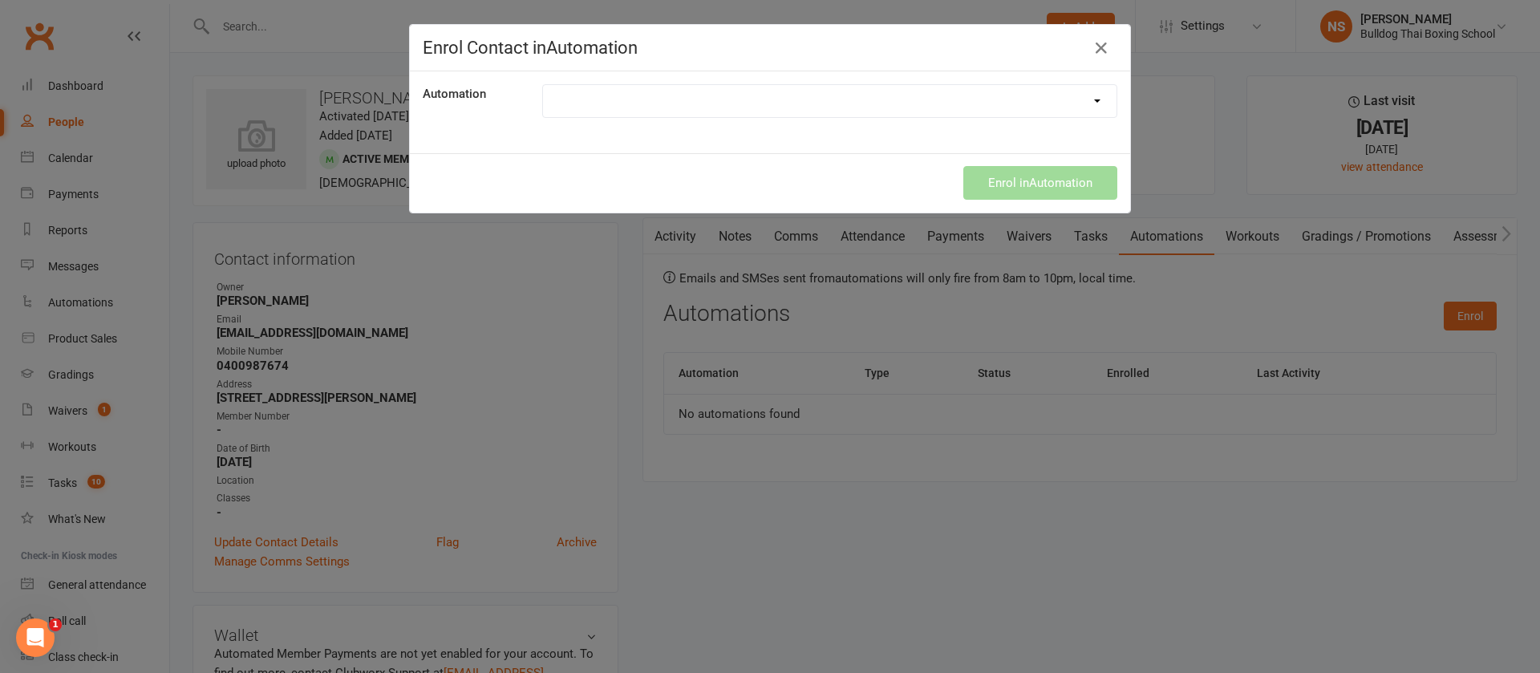
click at [998, 111] on select "New 28 Day Membership" at bounding box center [829, 101] width 573 height 32
select select "1949"
click at [543, 85] on select "New 28 Day Membership" at bounding box center [829, 101] width 573 height 32
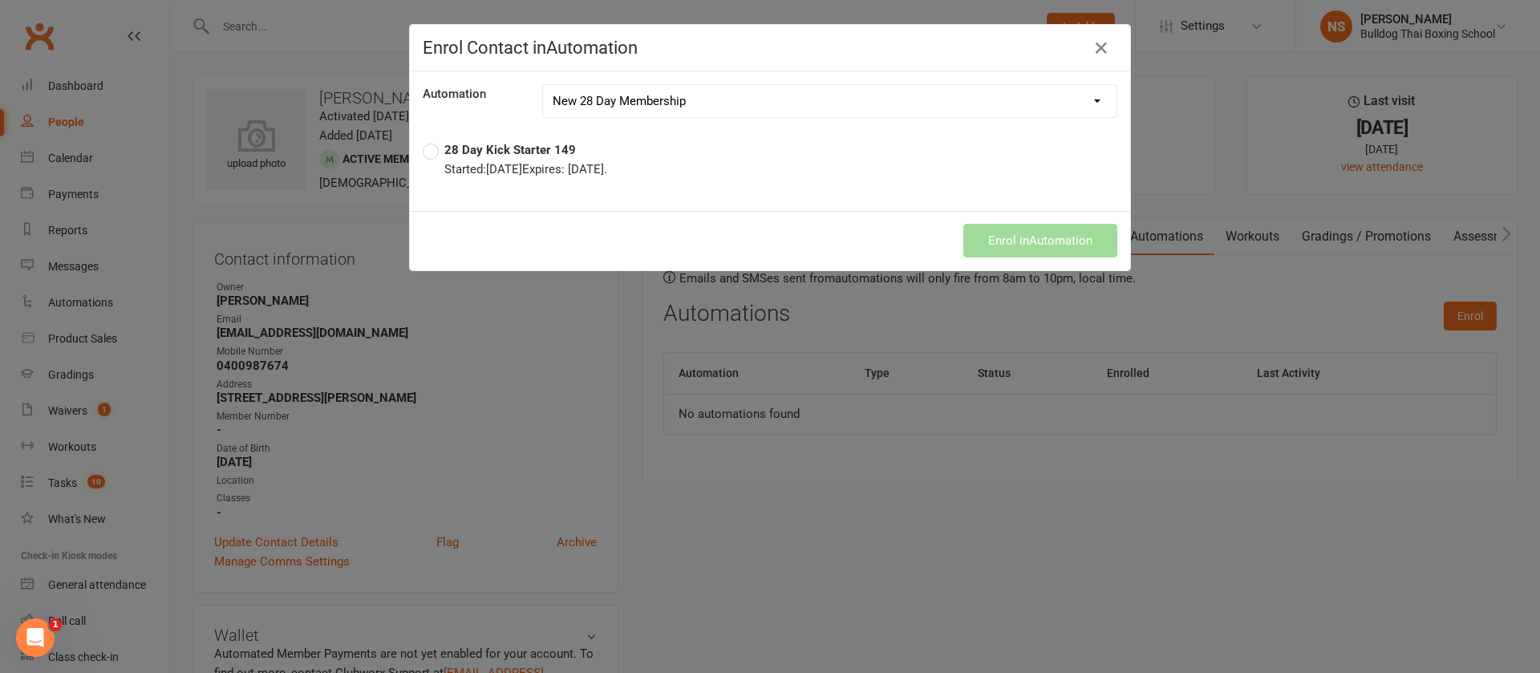
click at [425, 148] on label "28 Day Kick Starter 149 Started: Sep 11, 2025 Expires: Oct 08, 2025 ." at bounding box center [515, 159] width 184 height 38
click at [1015, 240] on button "Enrol in Automation" at bounding box center [1040, 241] width 154 height 34
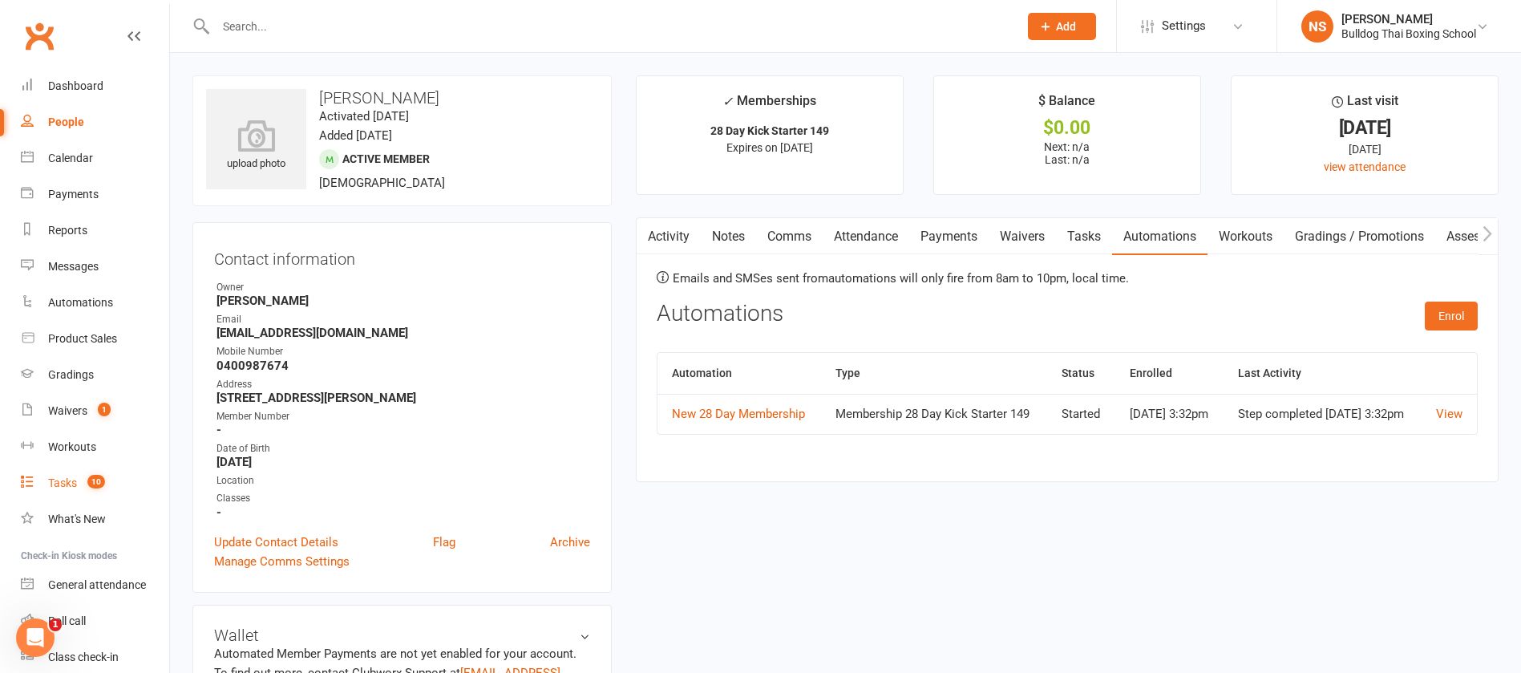
click at [67, 480] on div "Tasks" at bounding box center [62, 482] width 29 height 13
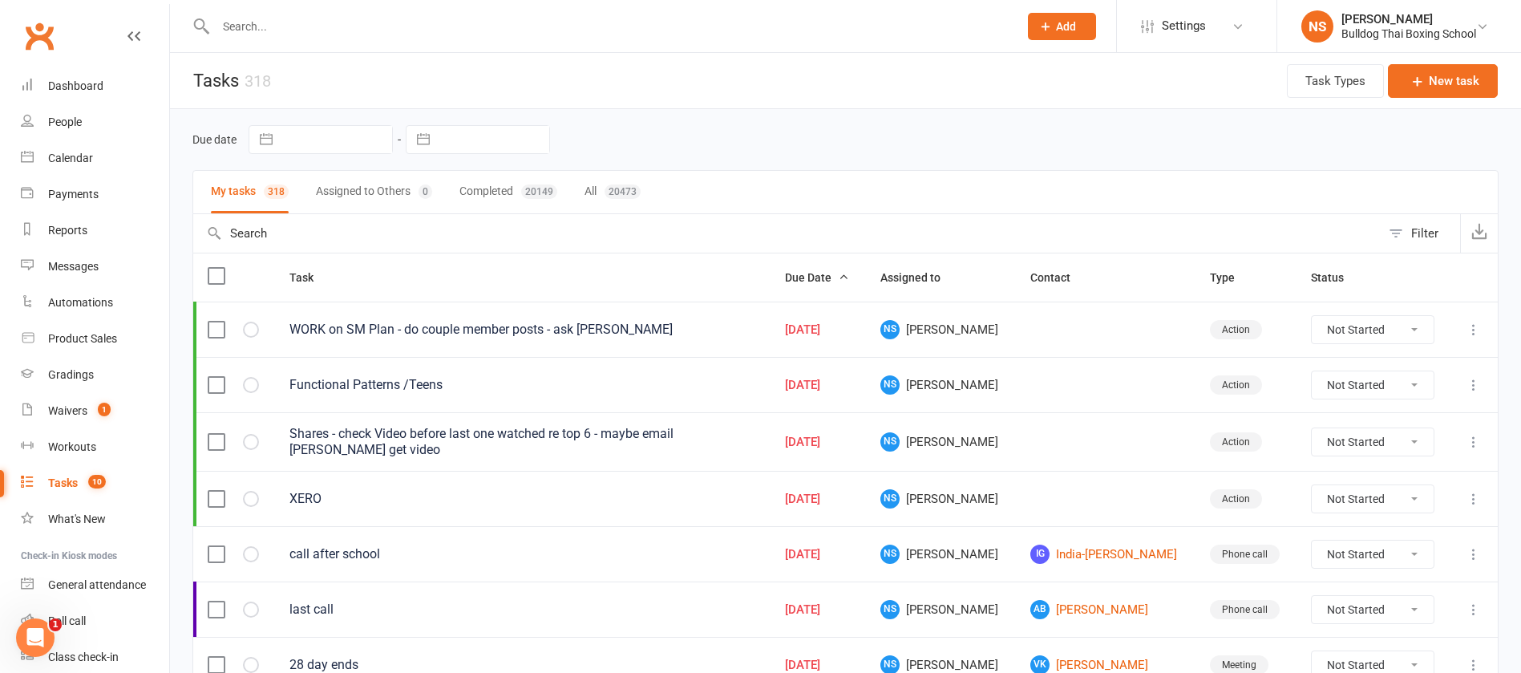
click at [60, 477] on div "Tasks" at bounding box center [63, 482] width 30 height 13
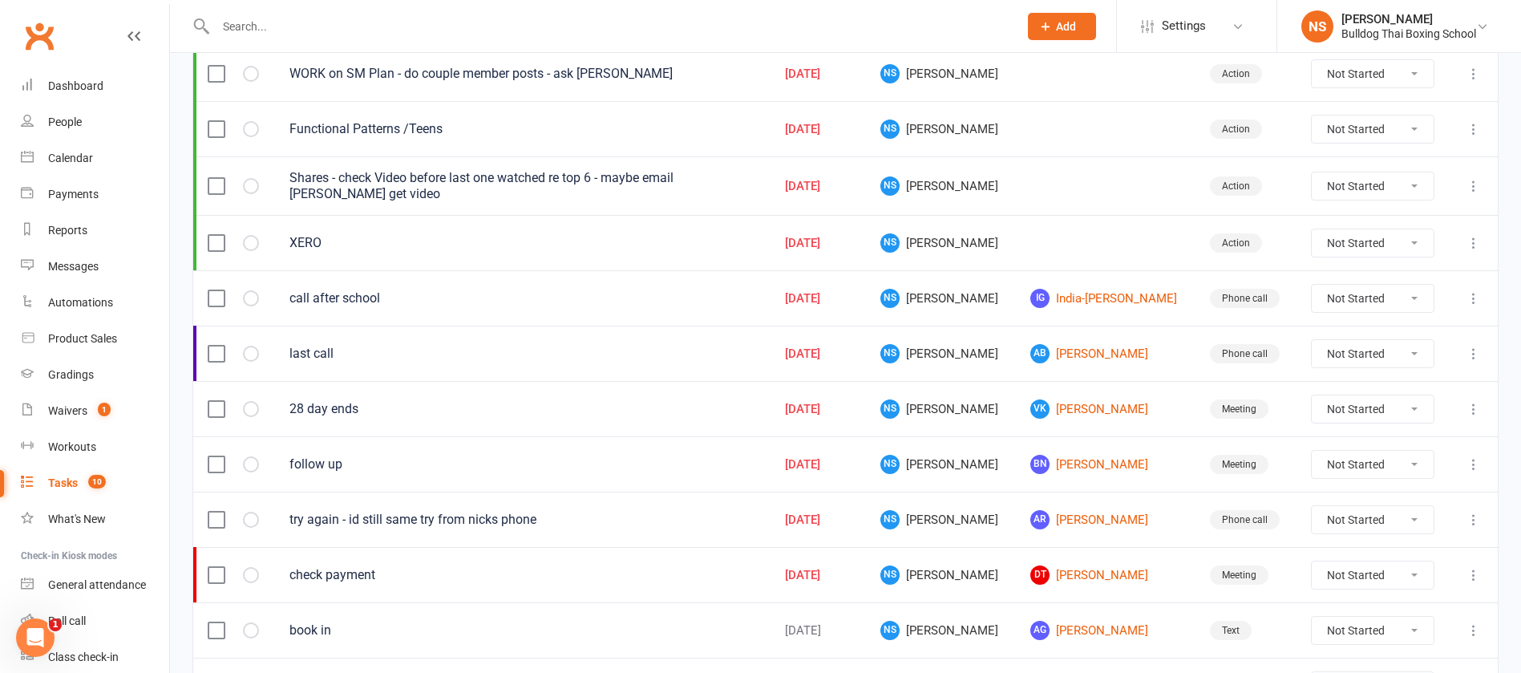
scroll to position [361, 0]
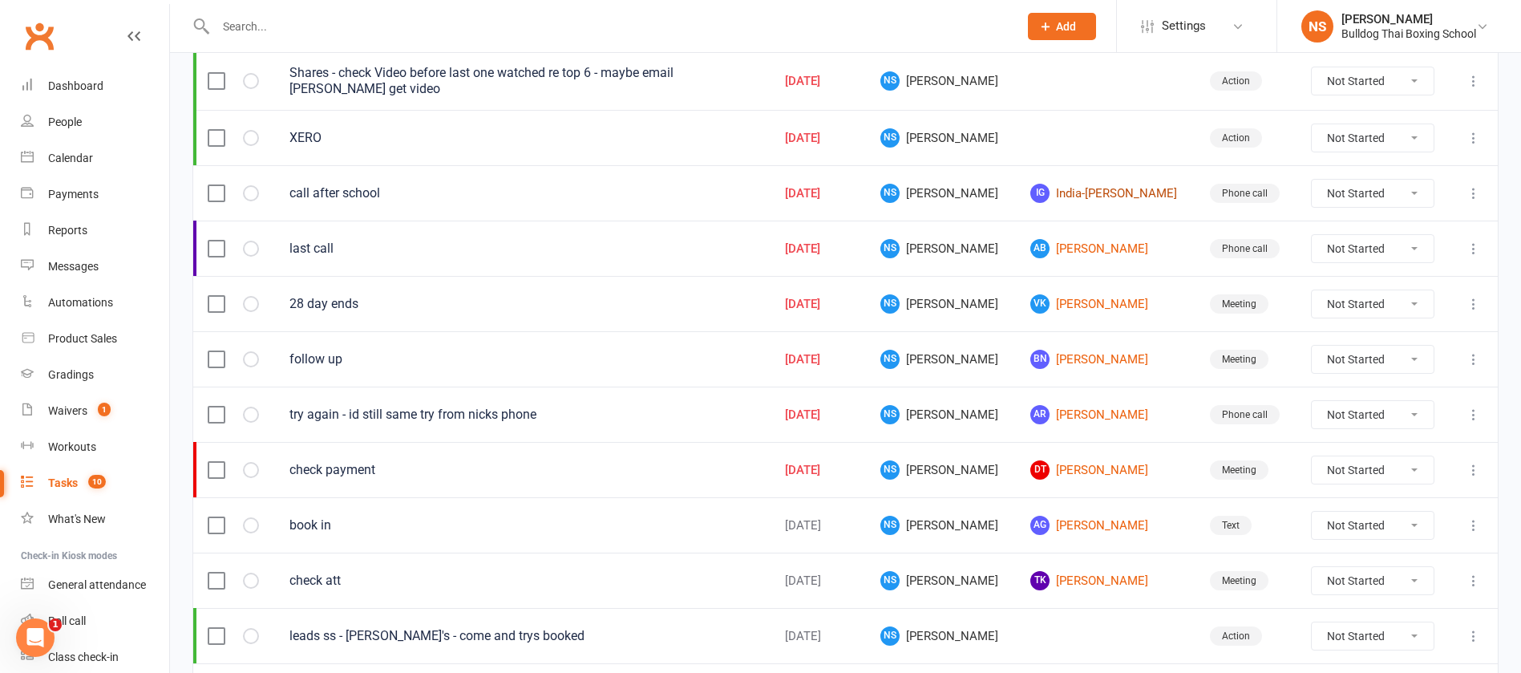
click at [1071, 188] on link "IG India-Rose Grantham-Grigson" at bounding box center [1106, 193] width 151 height 19
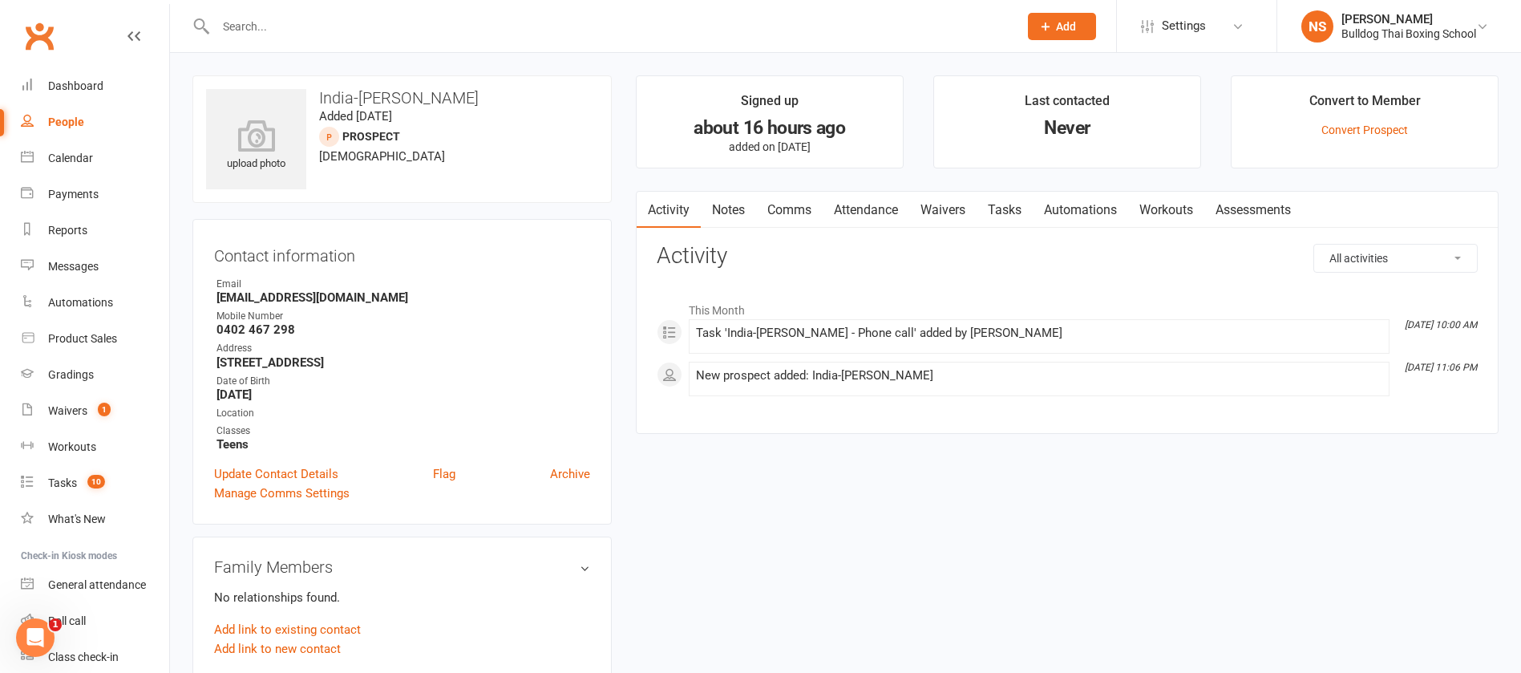
click at [736, 205] on link "Notes" at bounding box center [728, 210] width 55 height 37
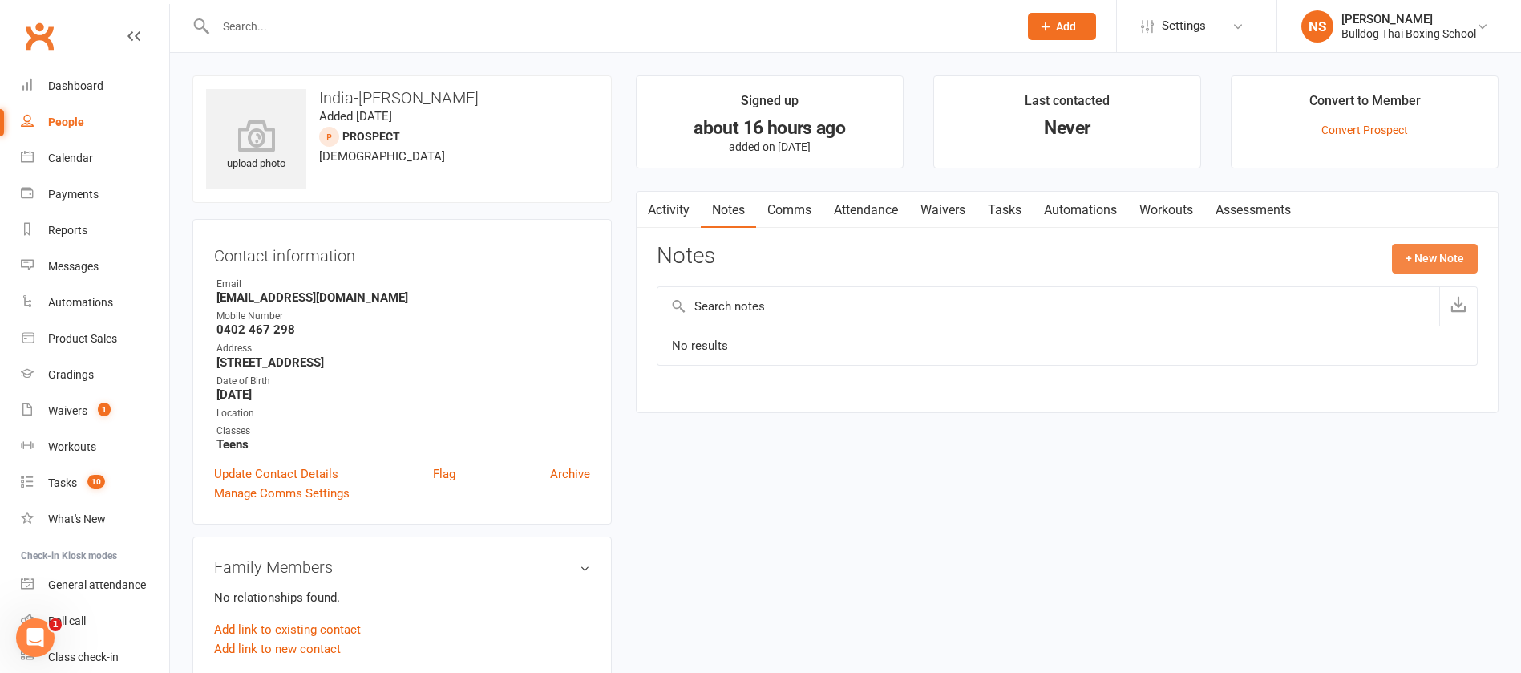
click at [1425, 252] on button "+ New Note" at bounding box center [1435, 258] width 86 height 29
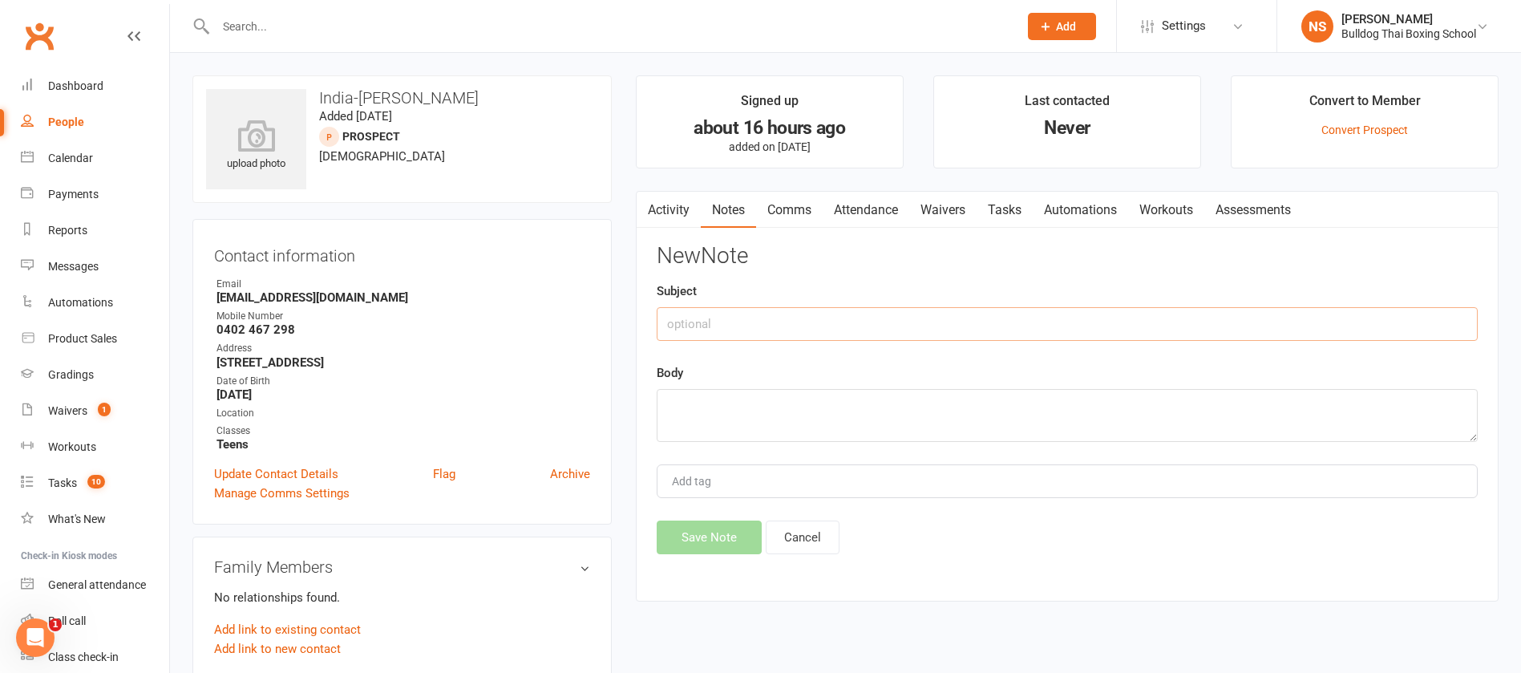
click at [812, 322] on input "text" at bounding box center [1067, 324] width 821 height 34
type input "Mum called Nick"
click at [743, 402] on textarea at bounding box center [1067, 415] width 821 height 53
type textarea "Friend of Summer. She booked in a 1;1 to start with"
click at [719, 537] on button "Save Note" at bounding box center [709, 537] width 105 height 34
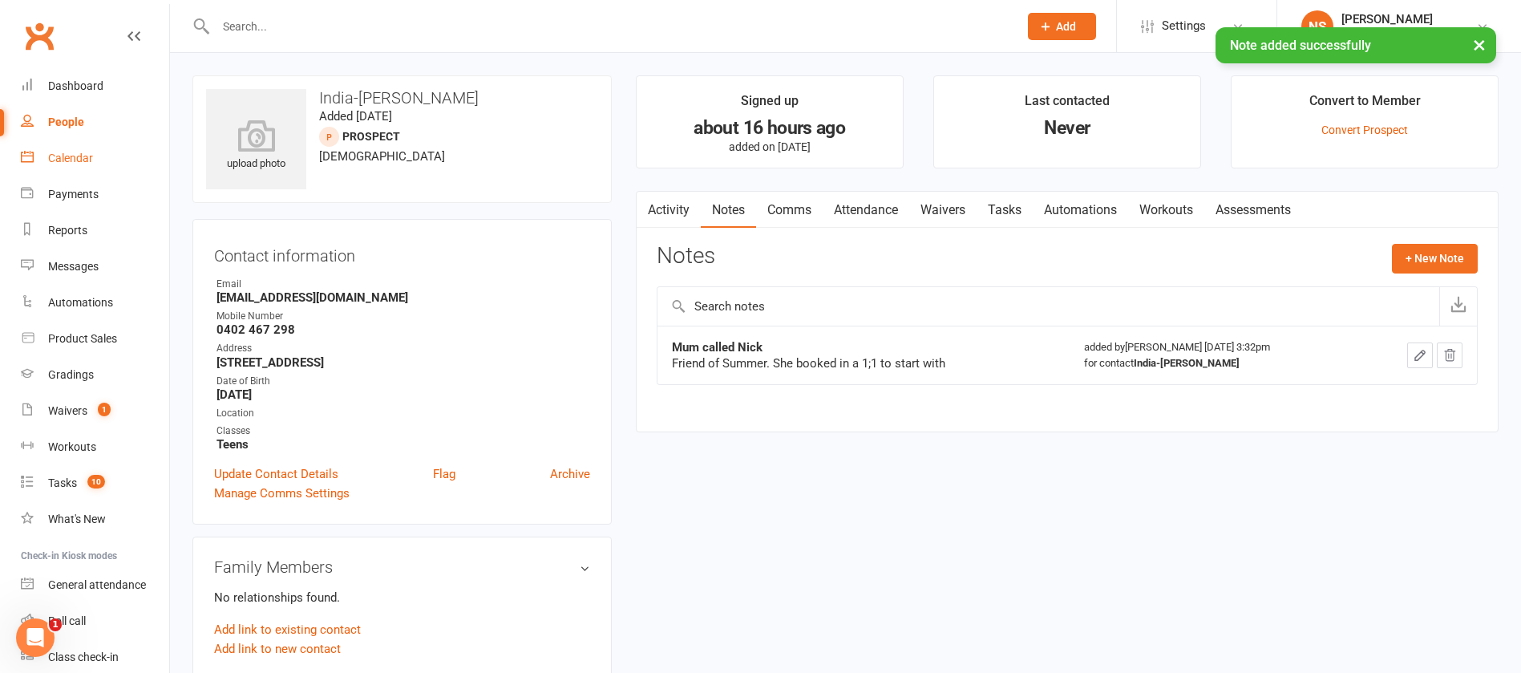
click at [68, 161] on div "Calendar" at bounding box center [70, 158] width 45 height 13
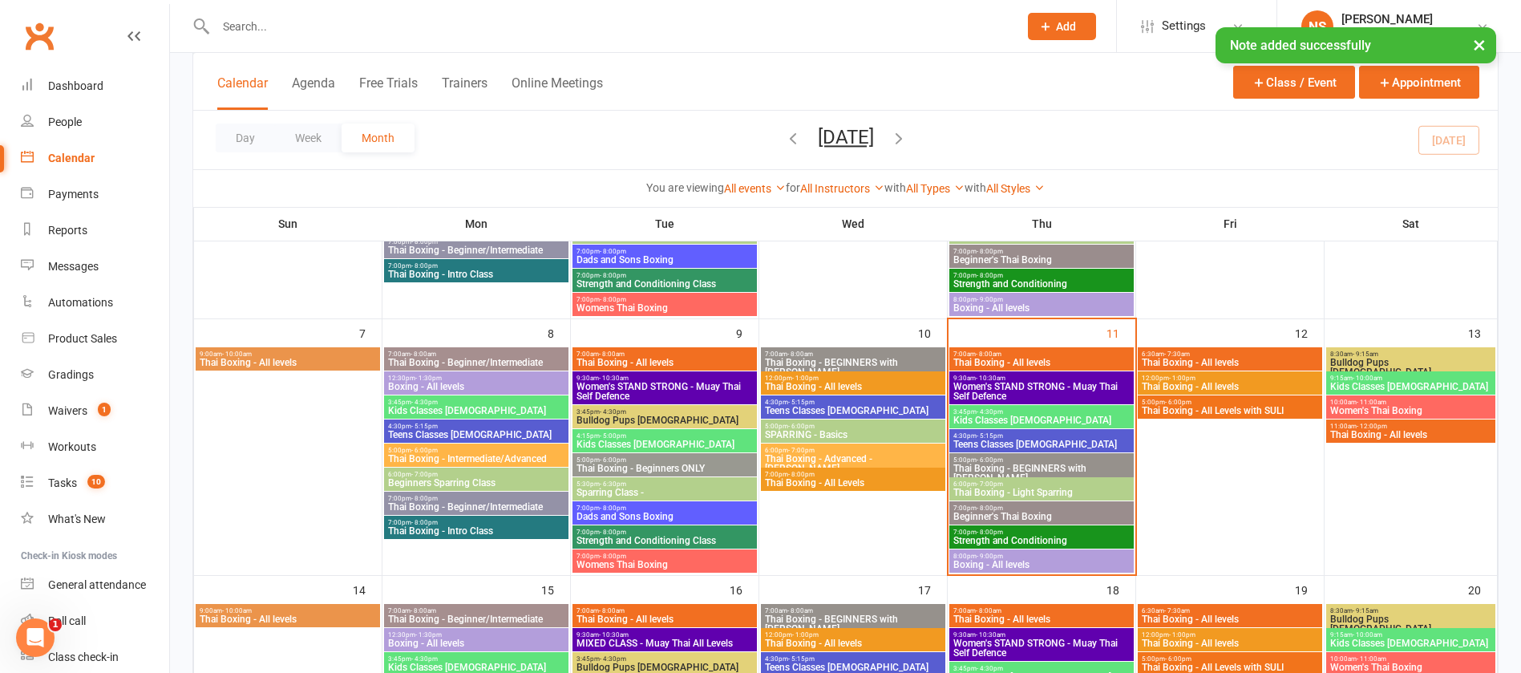
scroll to position [241, 0]
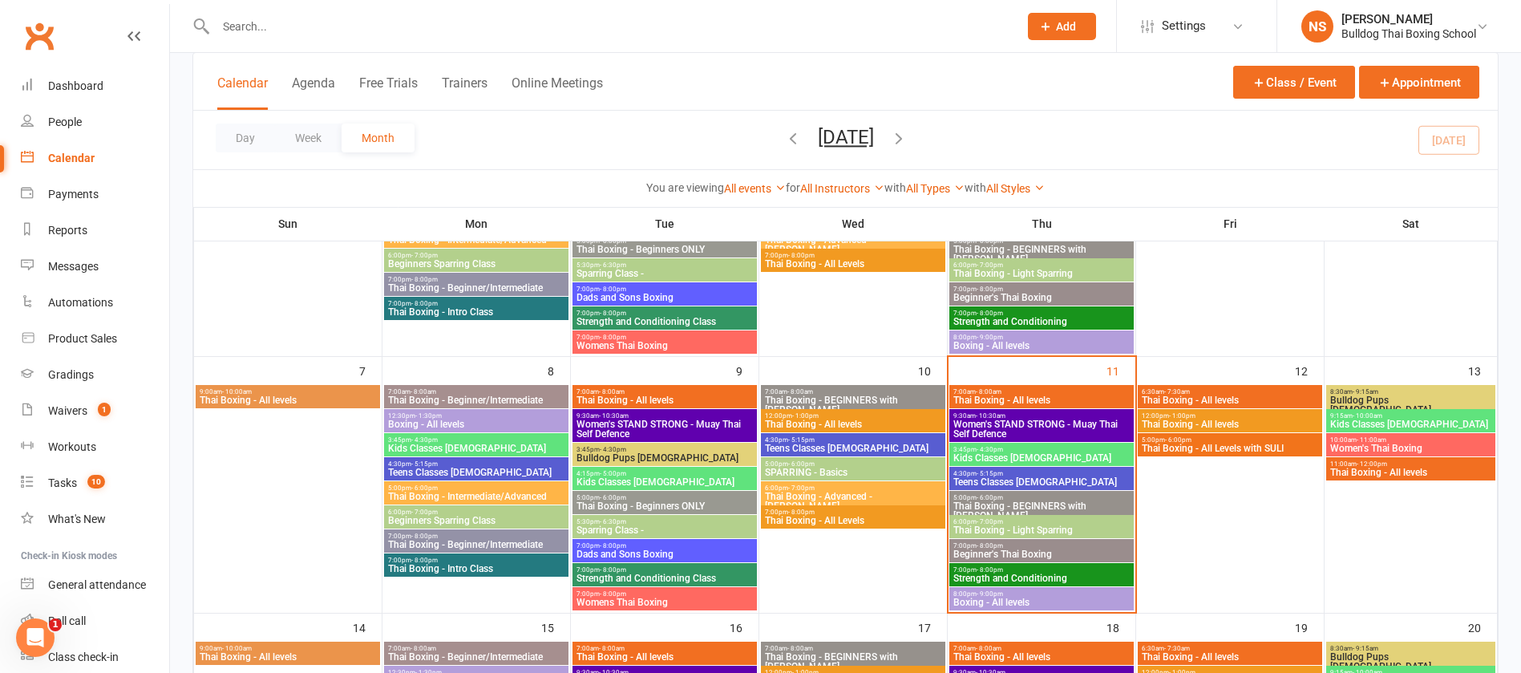
click at [1001, 453] on span "Kids Classes [DEMOGRAPHIC_DATA]" at bounding box center [1042, 458] width 178 height 10
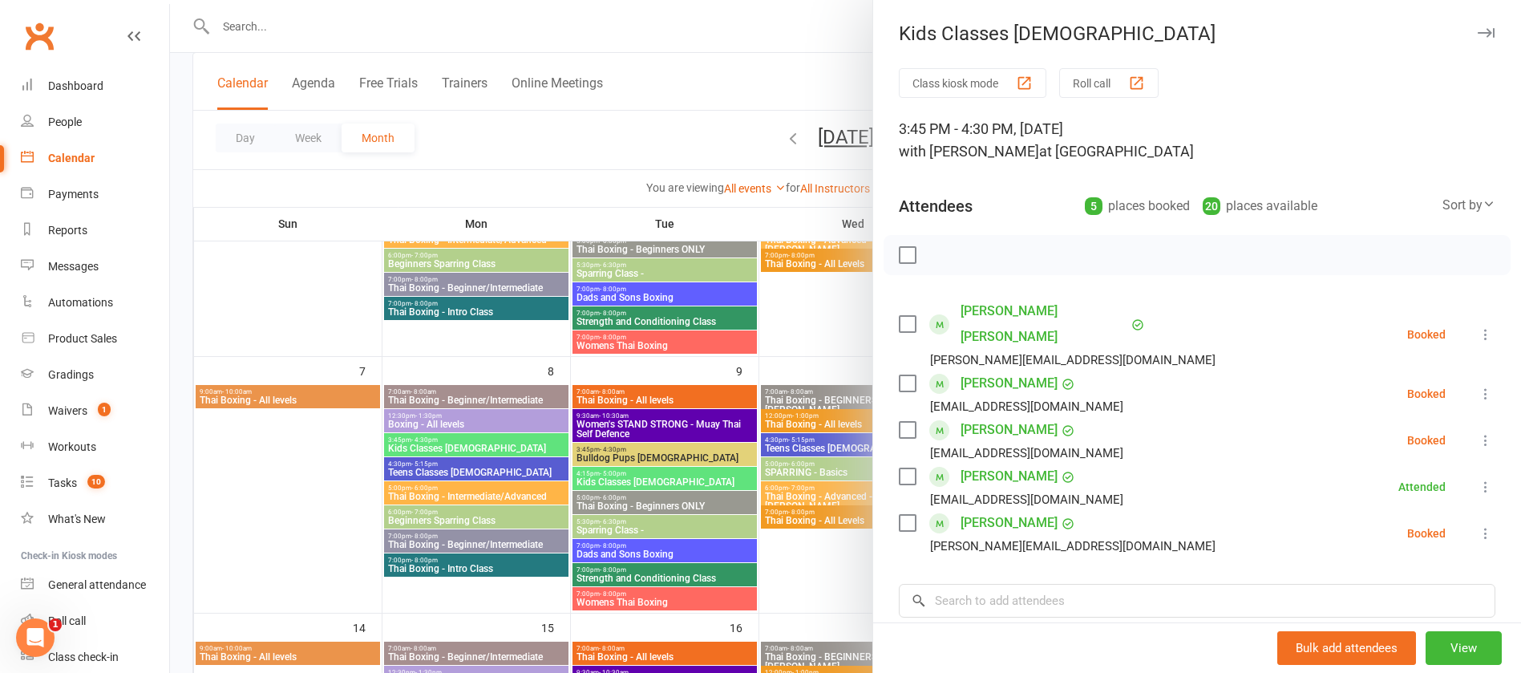
click at [751, 79] on div at bounding box center [845, 336] width 1351 height 673
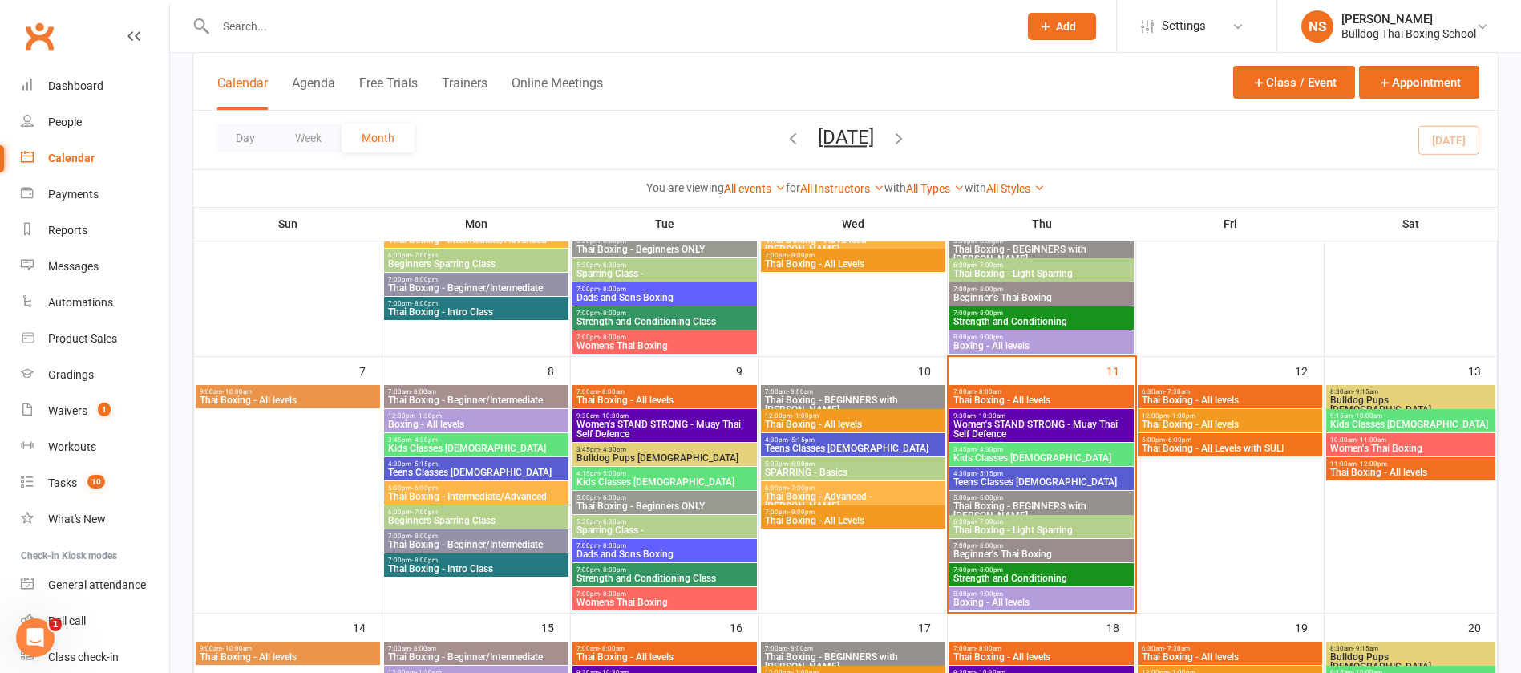
click at [1033, 481] on span "Teens Classes [DEMOGRAPHIC_DATA]" at bounding box center [1042, 482] width 178 height 10
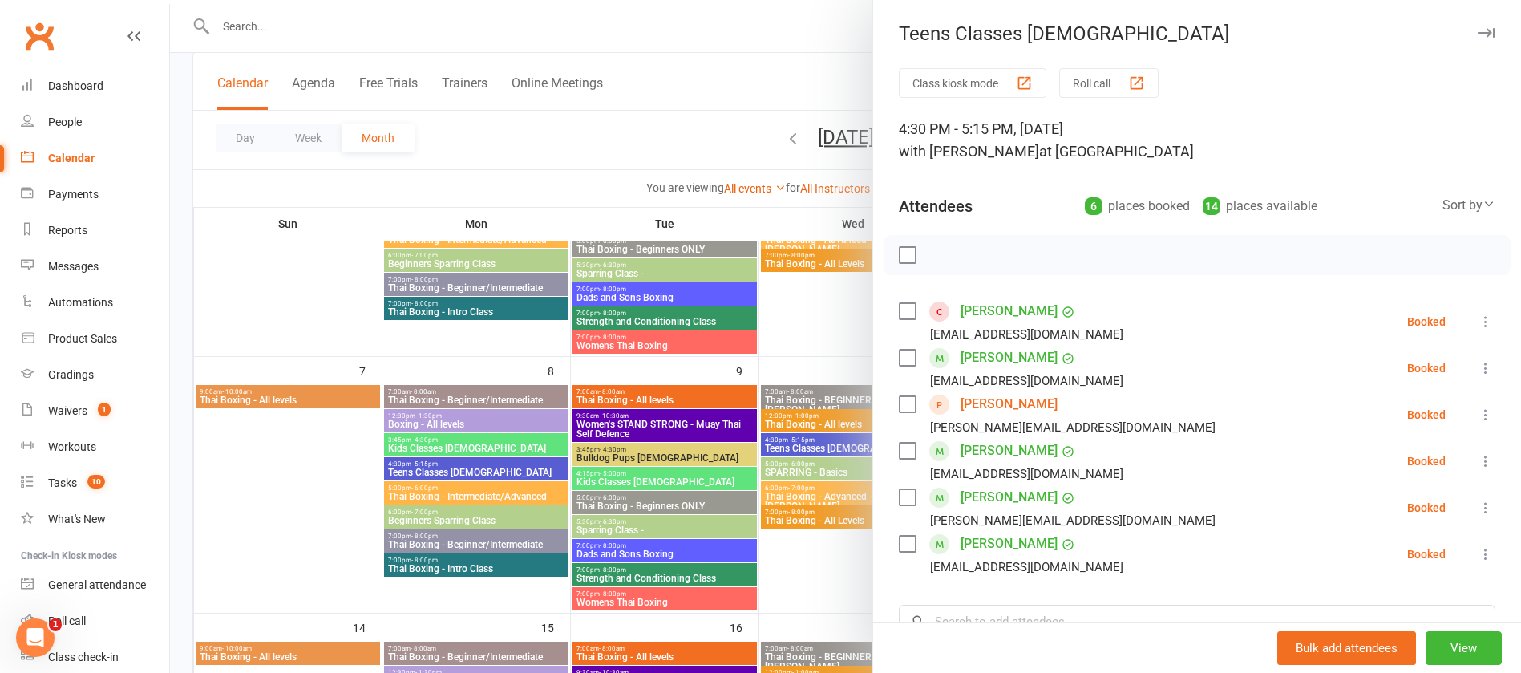
click at [1005, 404] on link "Toby Fagan" at bounding box center [1009, 404] width 97 height 26
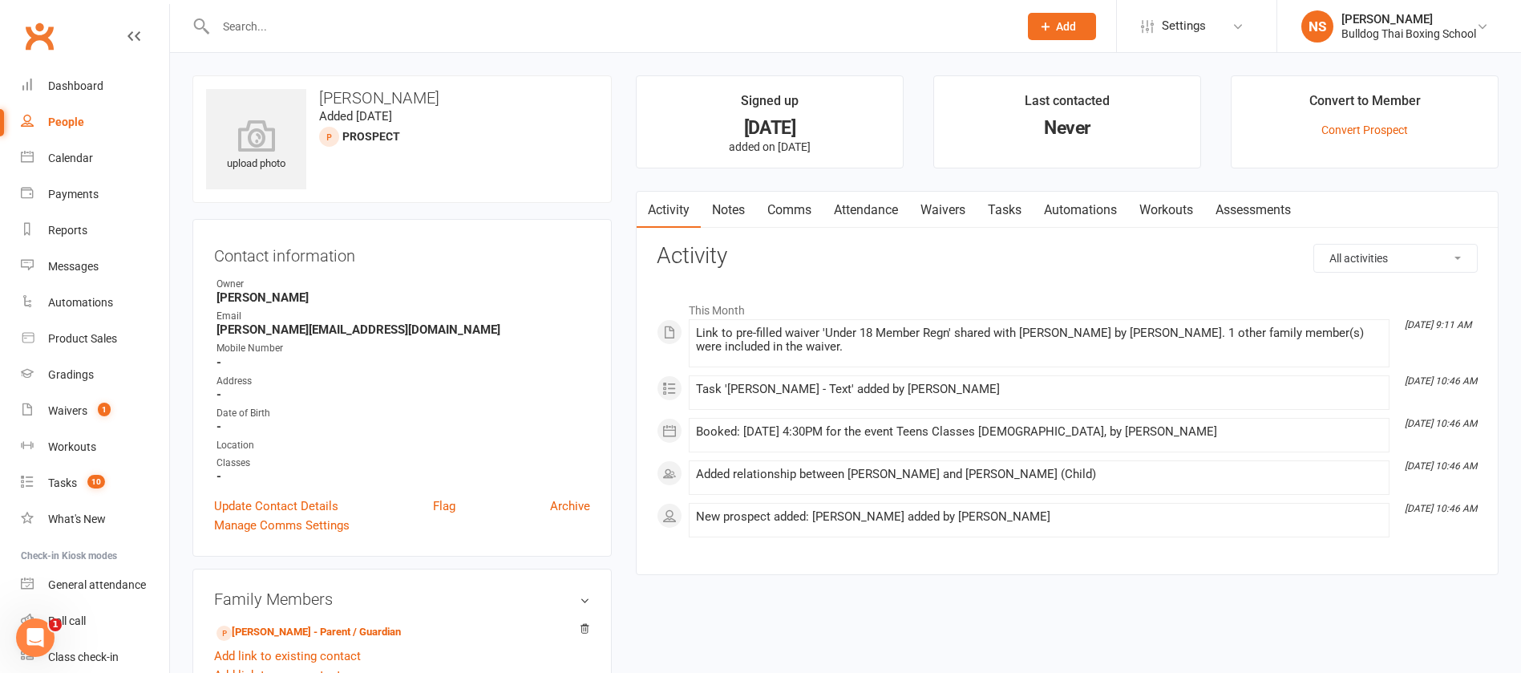
drag, startPoint x: 858, startPoint y: 206, endPoint x: 866, endPoint y: 220, distance: 15.8
click at [859, 206] on link "Attendance" at bounding box center [866, 210] width 87 height 37
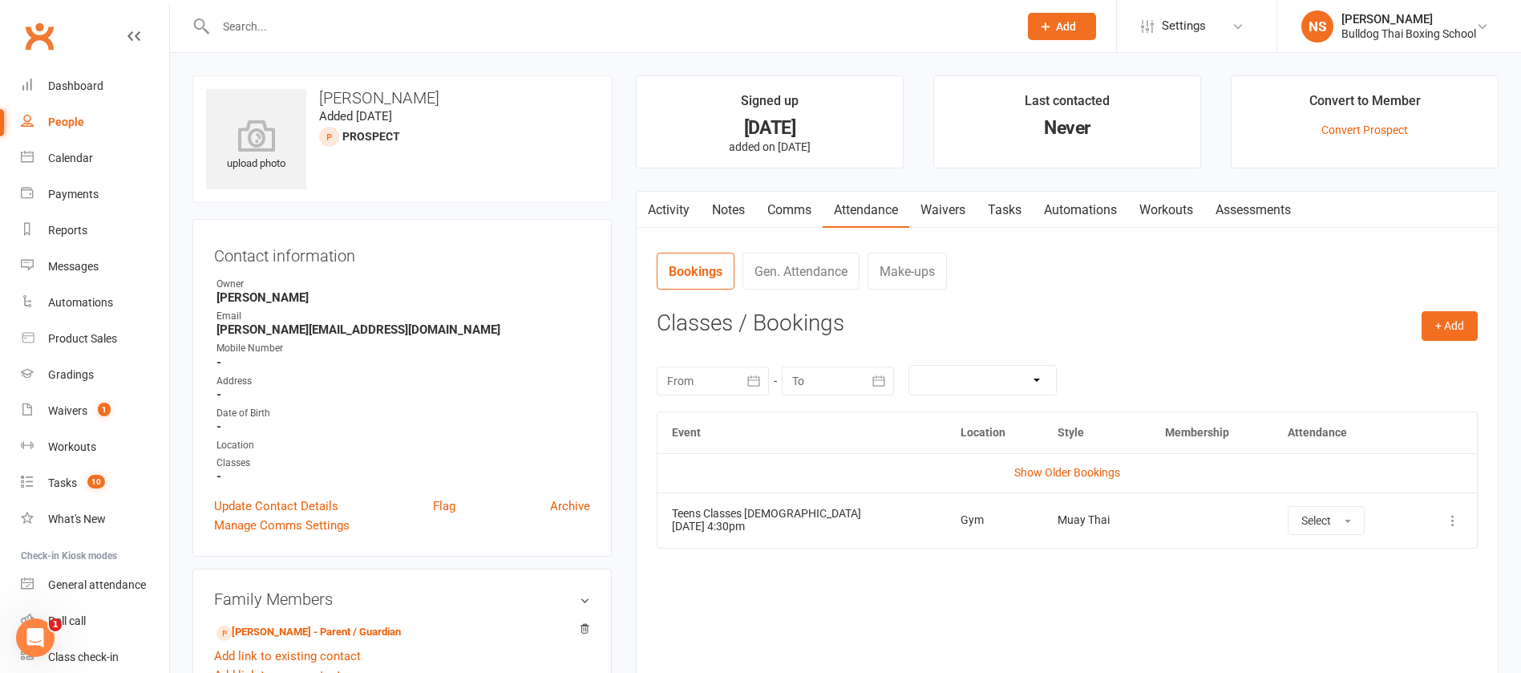
click at [1454, 522] on icon at bounding box center [1453, 520] width 16 height 16
click at [1368, 618] on link "Remove booking" at bounding box center [1382, 616] width 159 height 32
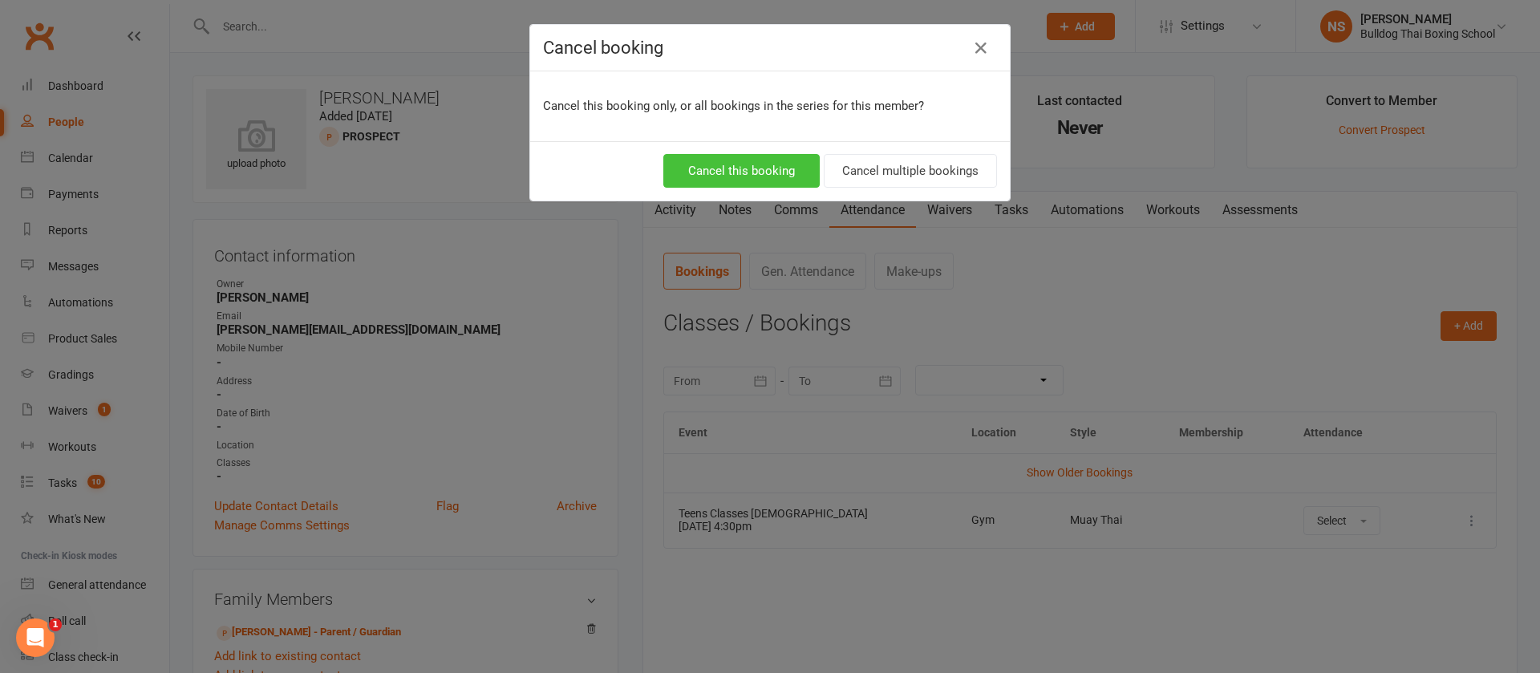
click at [719, 173] on button "Cancel this booking" at bounding box center [741, 171] width 156 height 34
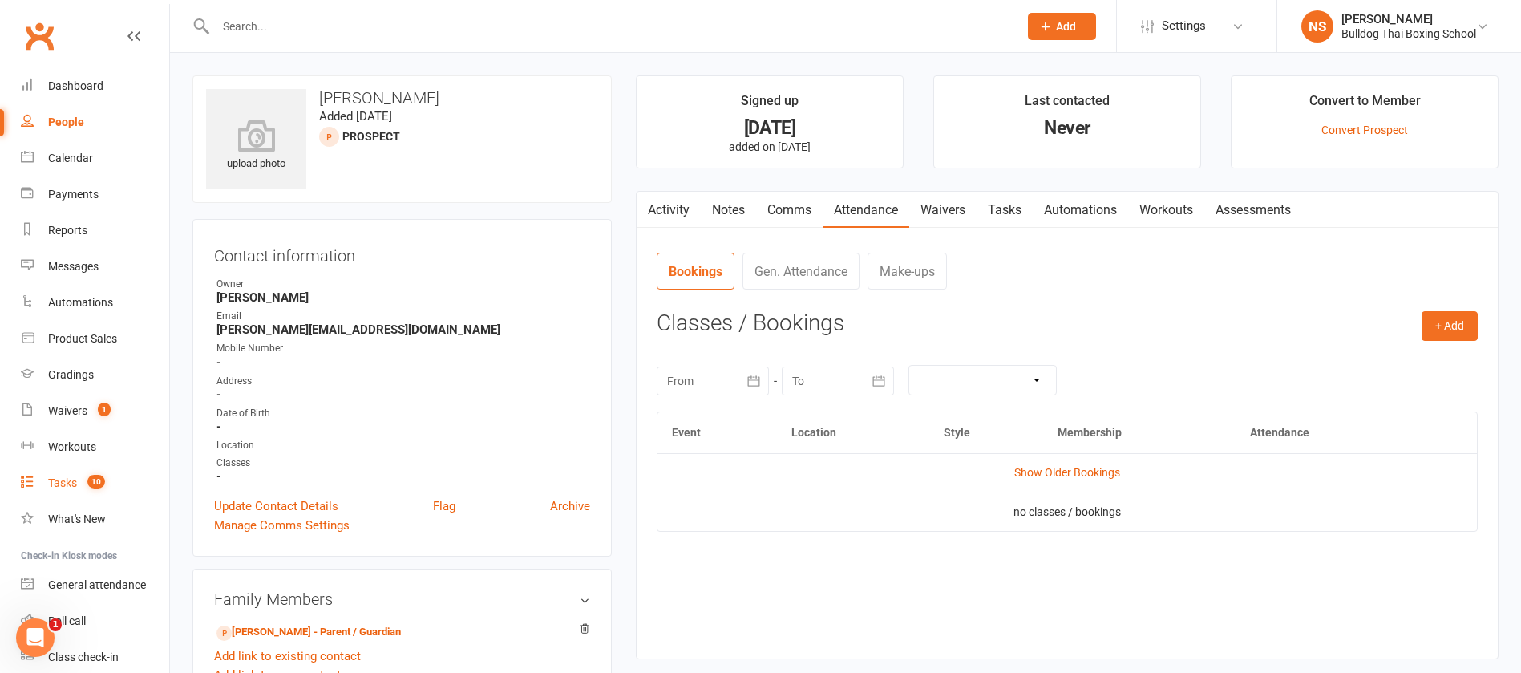
click at [58, 488] on div "Tasks" at bounding box center [62, 482] width 29 height 13
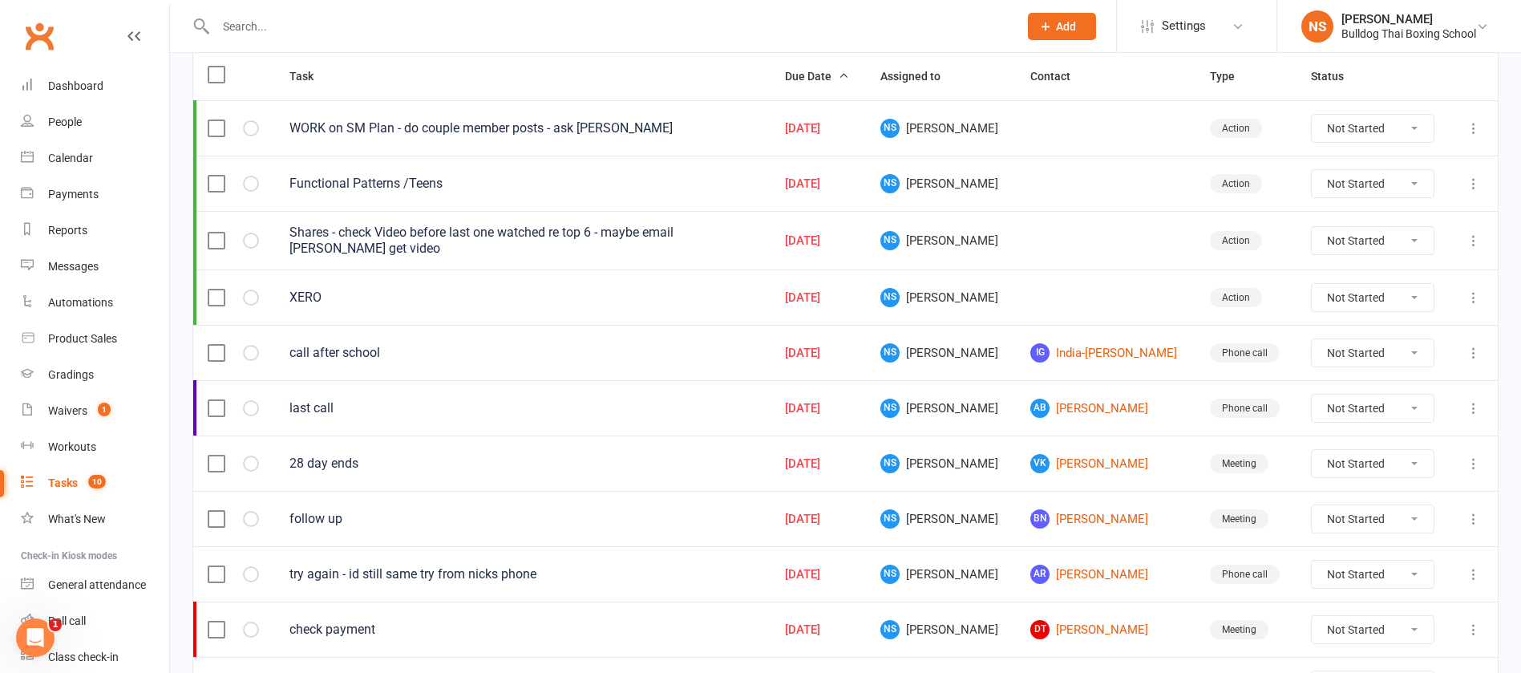
scroll to position [241, 0]
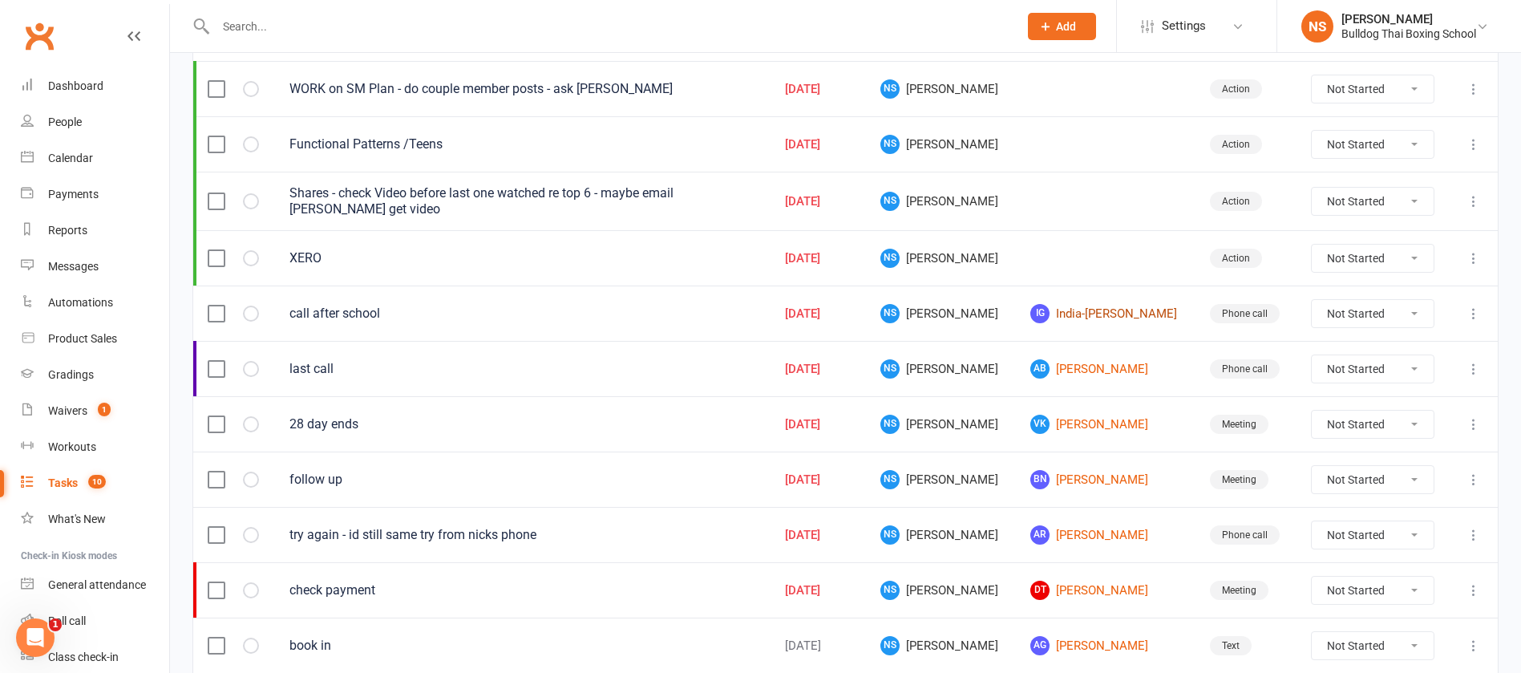
click at [1098, 313] on link "IG India-Rose Grantham-Grigson" at bounding box center [1106, 313] width 151 height 19
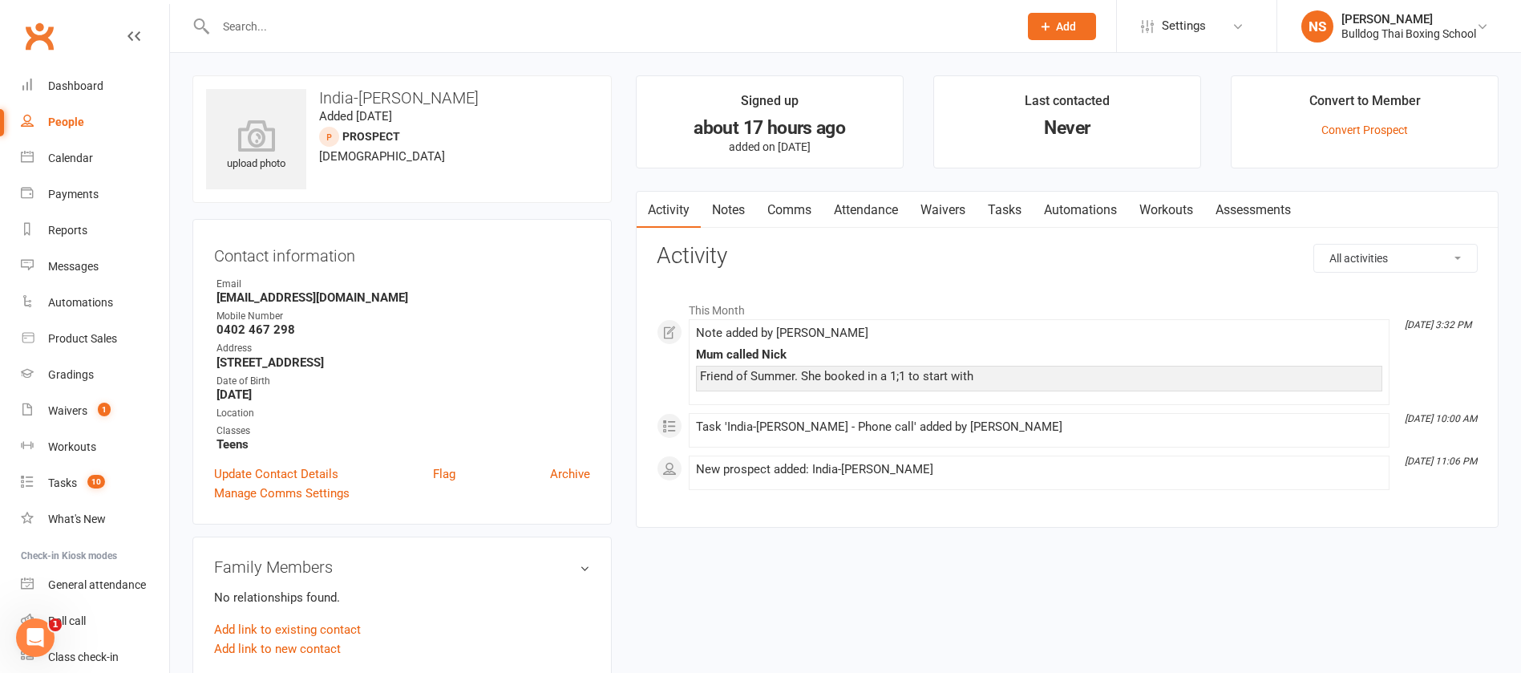
drag, startPoint x: 295, startPoint y: 26, endPoint x: 287, endPoint y: 18, distance: 11.3
click at [294, 26] on input "text" at bounding box center [609, 26] width 796 height 22
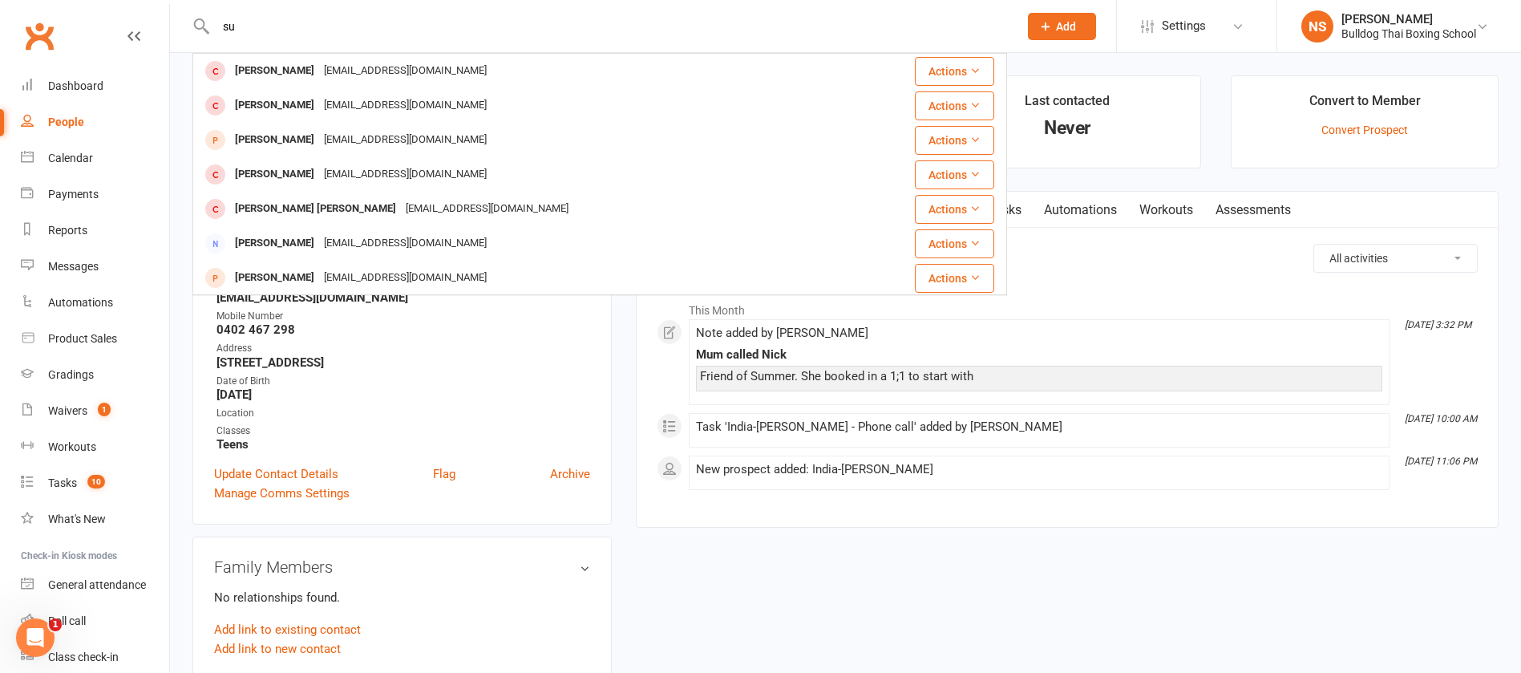
type input "s"
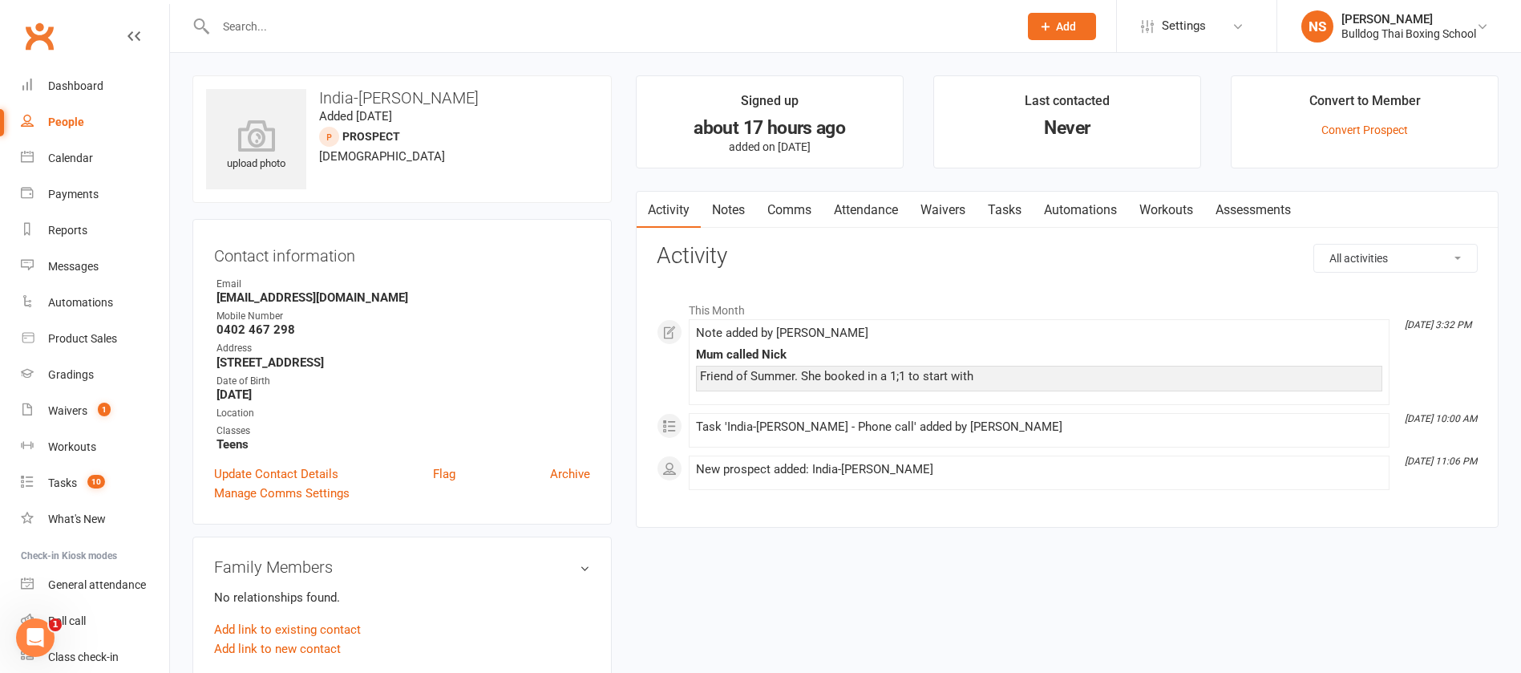
click at [1001, 209] on link "Tasks" at bounding box center [1005, 210] width 56 height 37
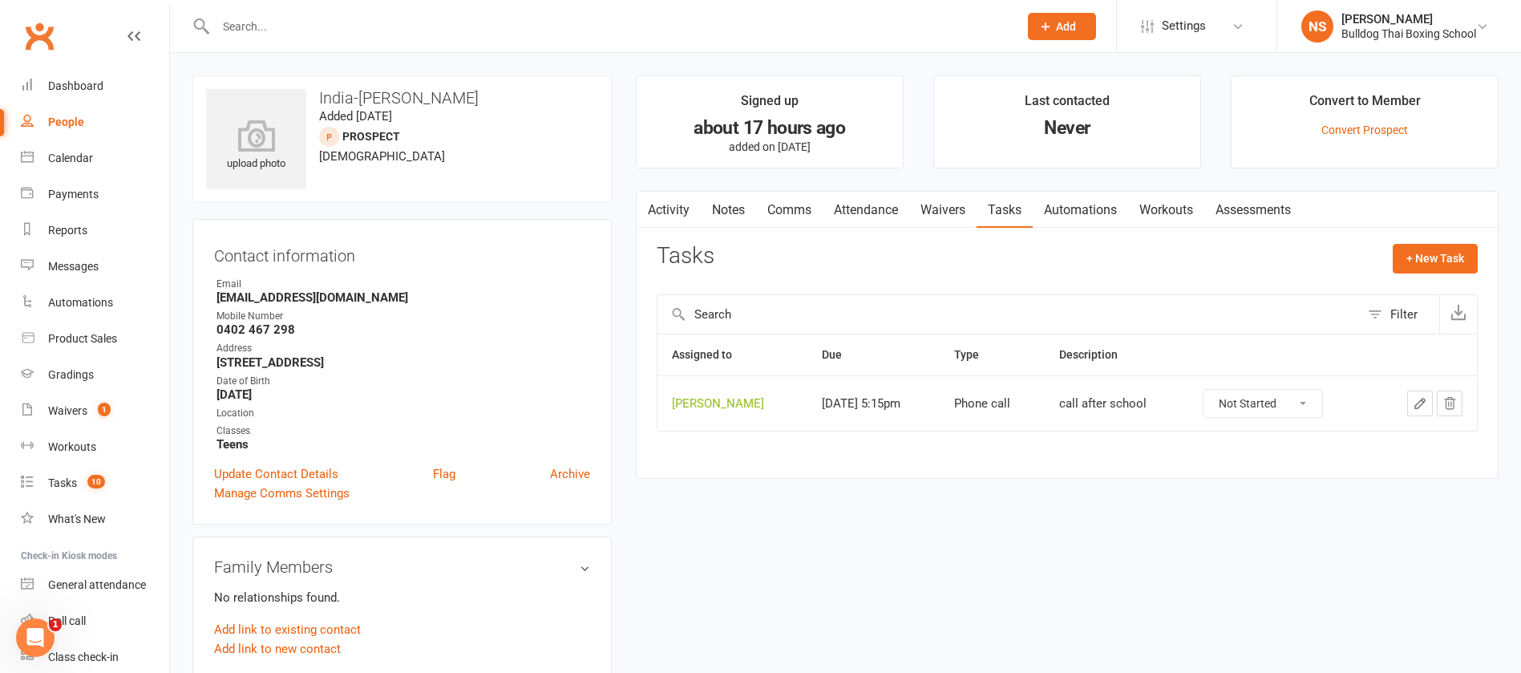
click at [1417, 407] on icon "button" at bounding box center [1420, 403] width 14 height 14
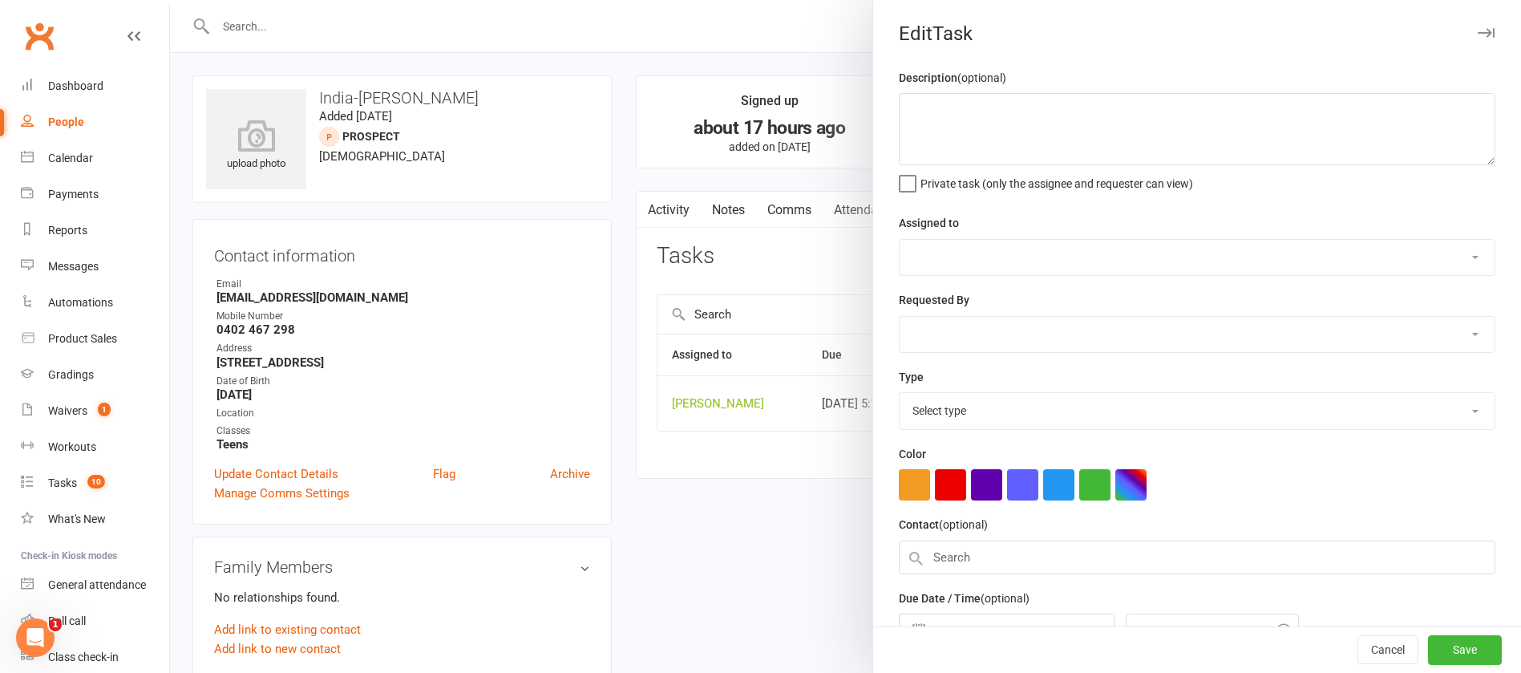
type textarea "call after school"
select select "12940"
type input "11 Sep 2025"
type input "5:15pm"
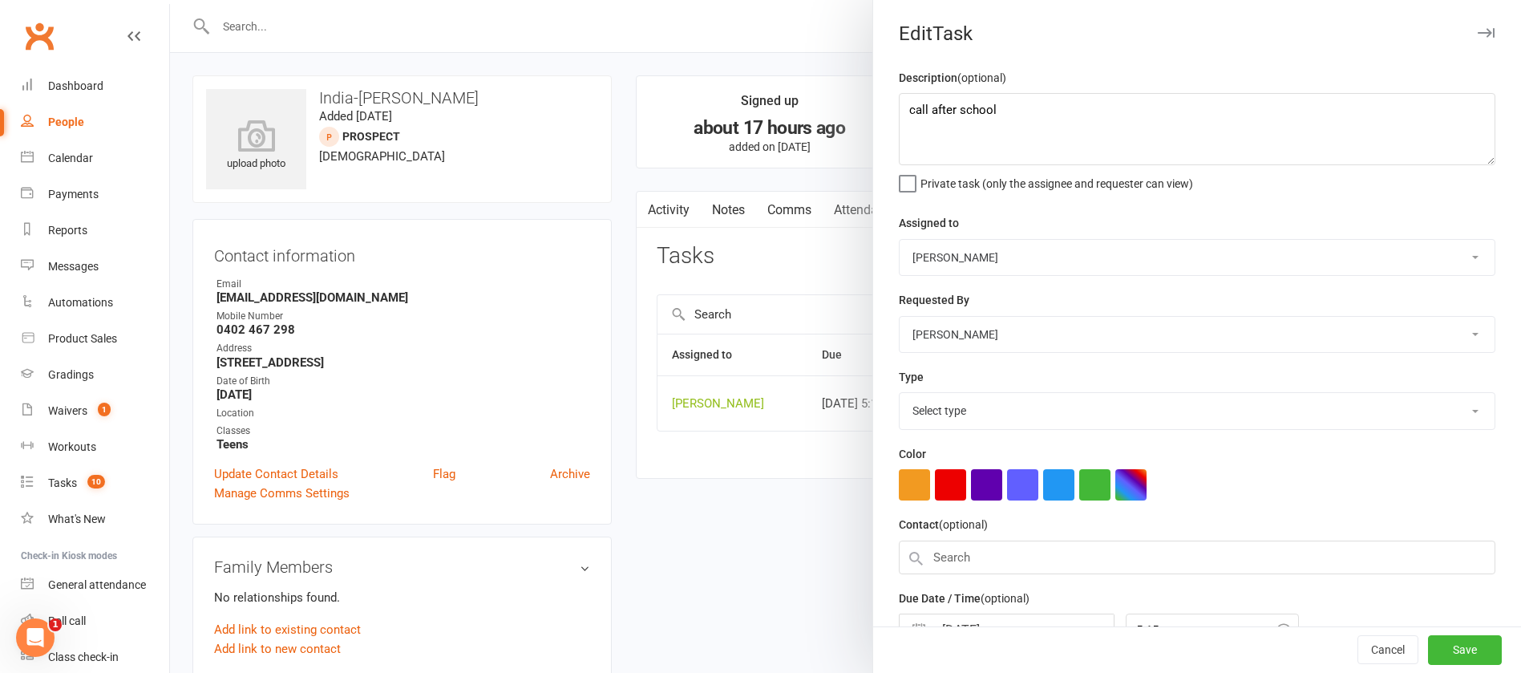
select select "12048"
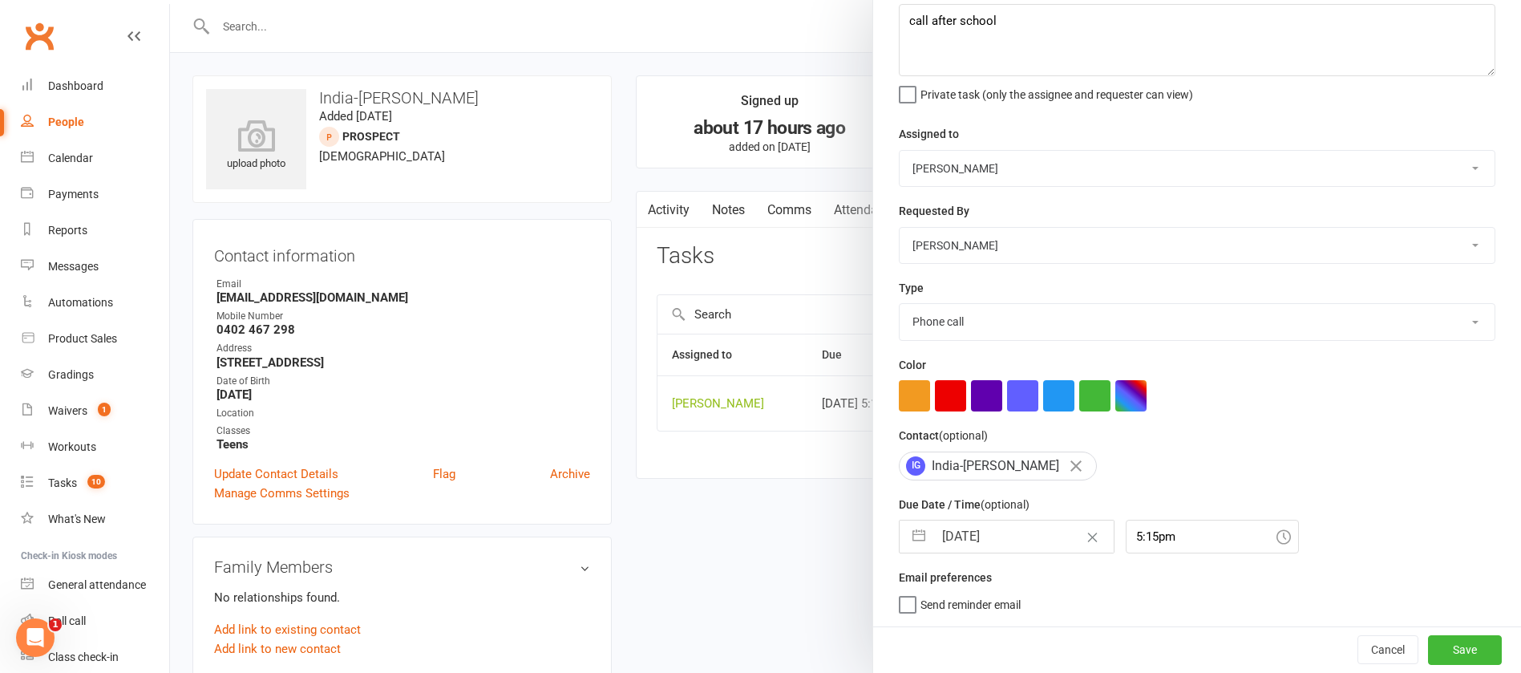
click at [1011, 539] on input "11 Sep 2025" at bounding box center [1024, 536] width 180 height 32
select select "7"
select select "2025"
select select "8"
select select "2025"
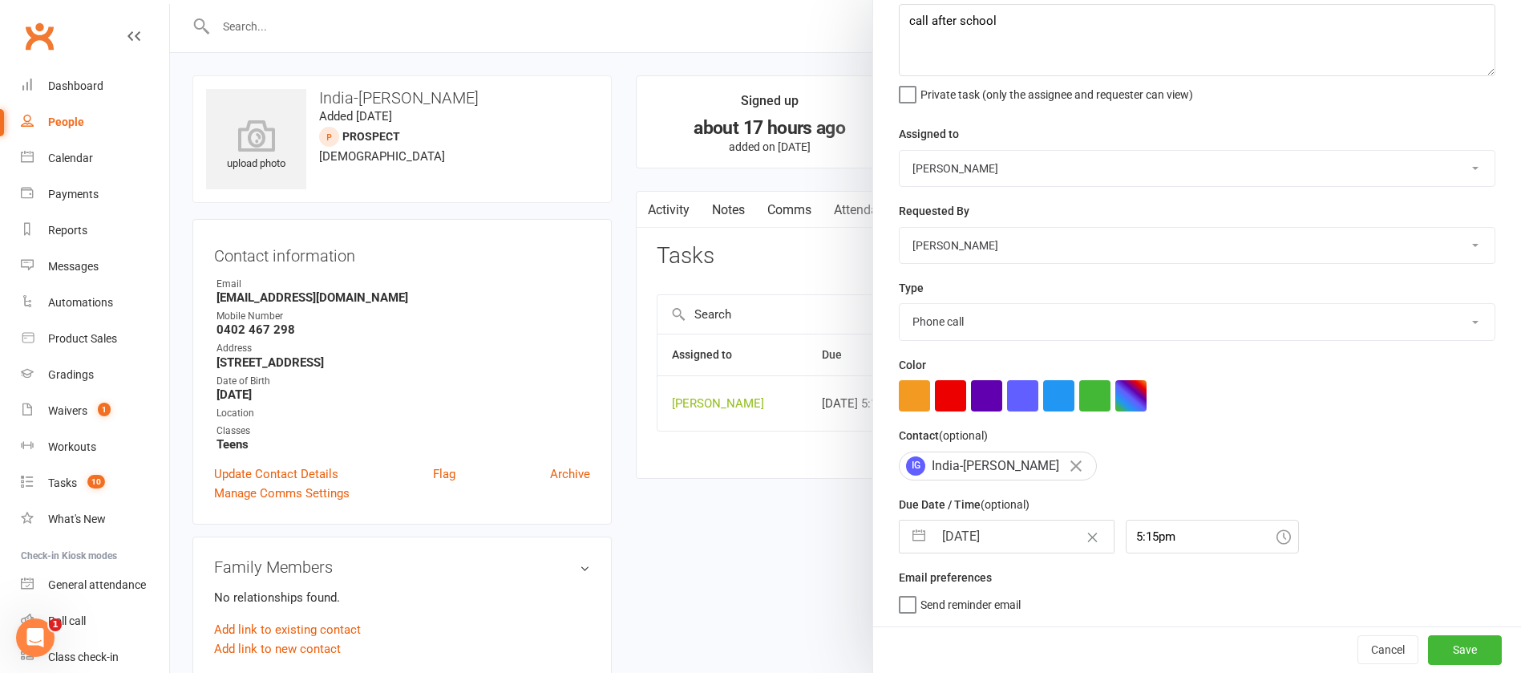
select select "9"
select select "2025"
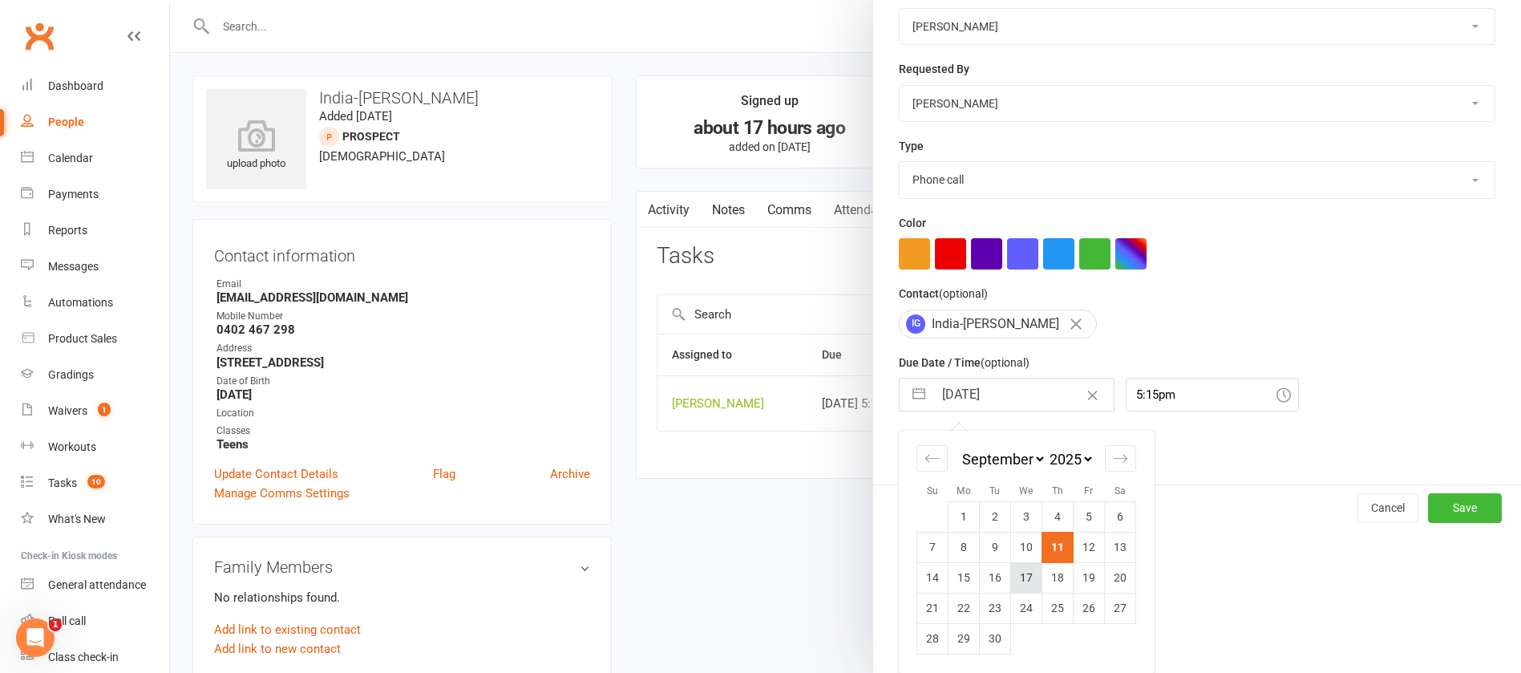
scroll to position [237, 0]
click at [961, 610] on td "22" at bounding box center [964, 608] width 31 height 30
type input "22 Sep 2025"
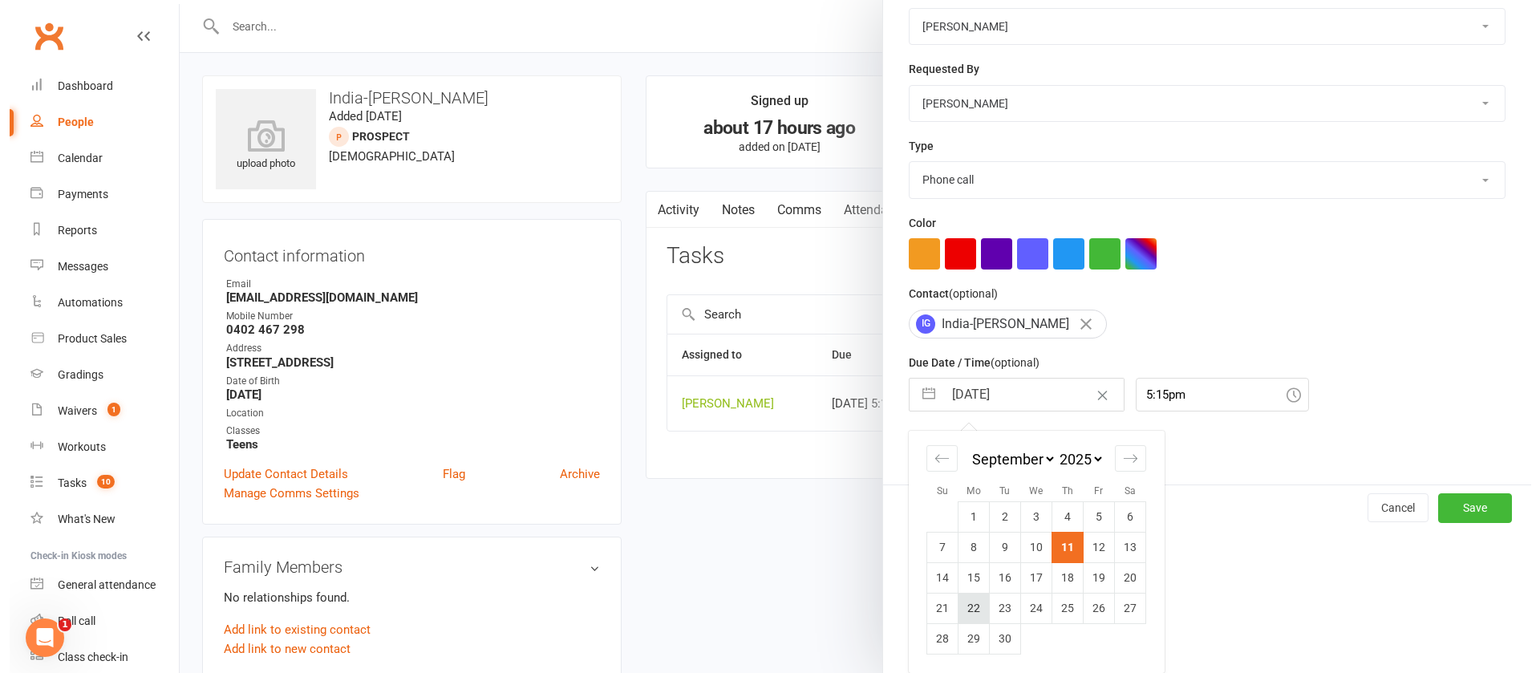
scroll to position [95, 0]
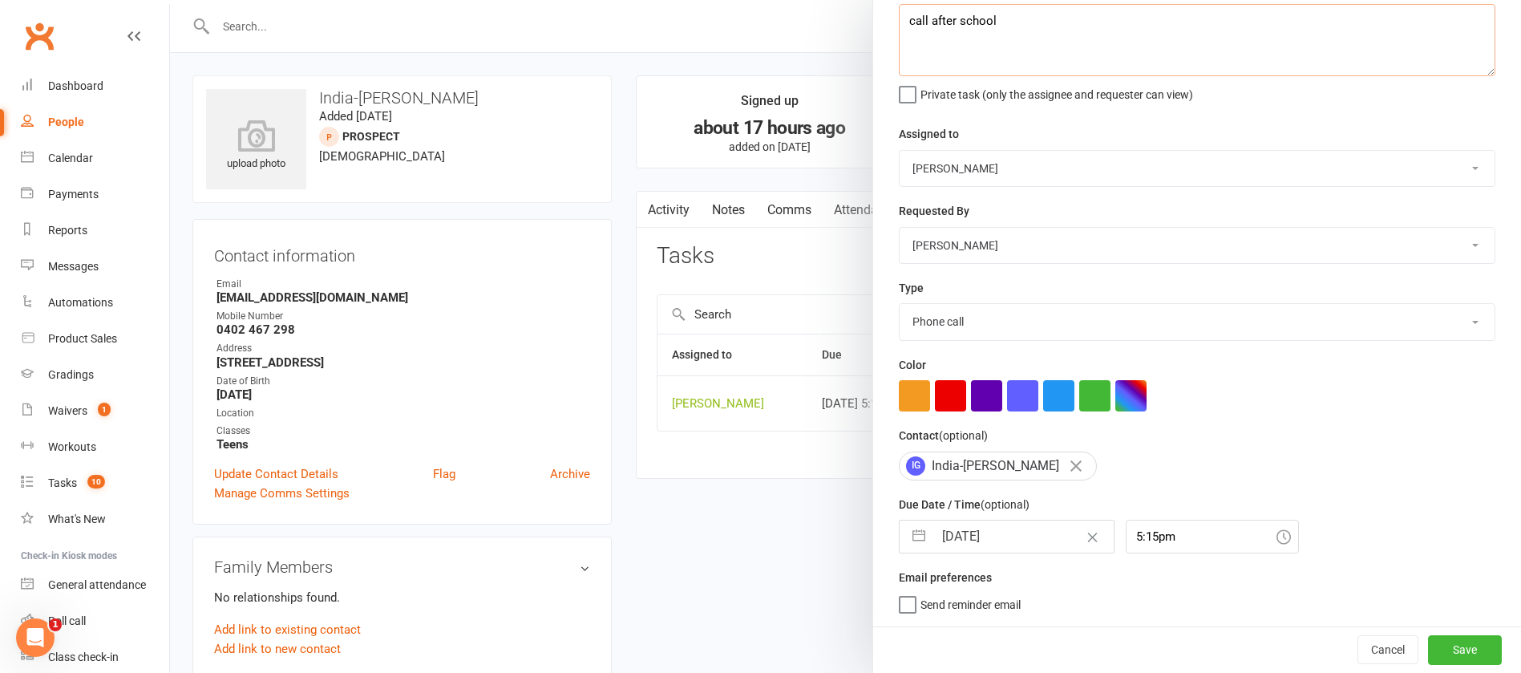
drag, startPoint x: 1011, startPoint y: 22, endPoint x: 874, endPoint y: 19, distance: 136.4
click at [874, 19] on div "Description (optional) call after school Private task (only the assignee and re…" at bounding box center [1197, 302] width 648 height 647
type textarea "follow up - did 1;1 with nick thurs"
click at [1428, 650] on button "Save" at bounding box center [1465, 649] width 74 height 29
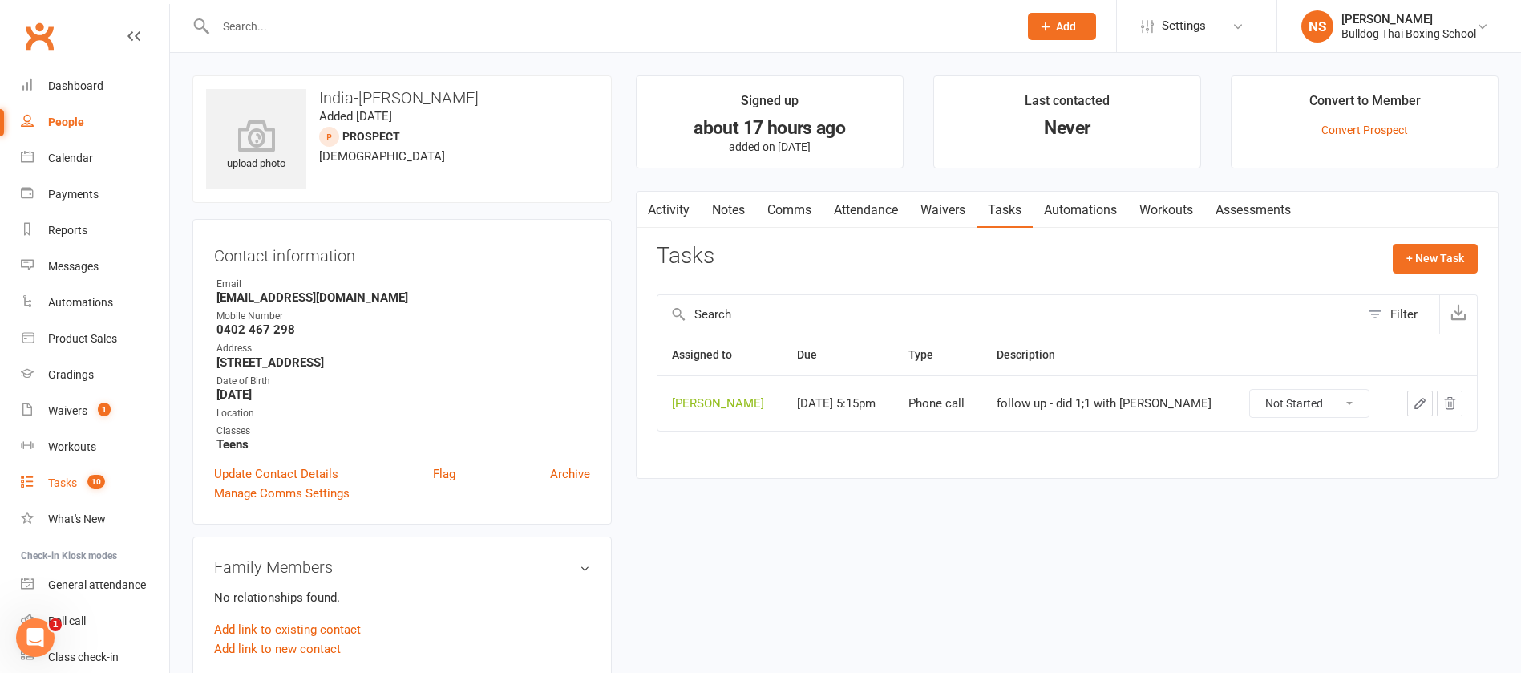
click at [58, 483] on div "Tasks" at bounding box center [62, 482] width 29 height 13
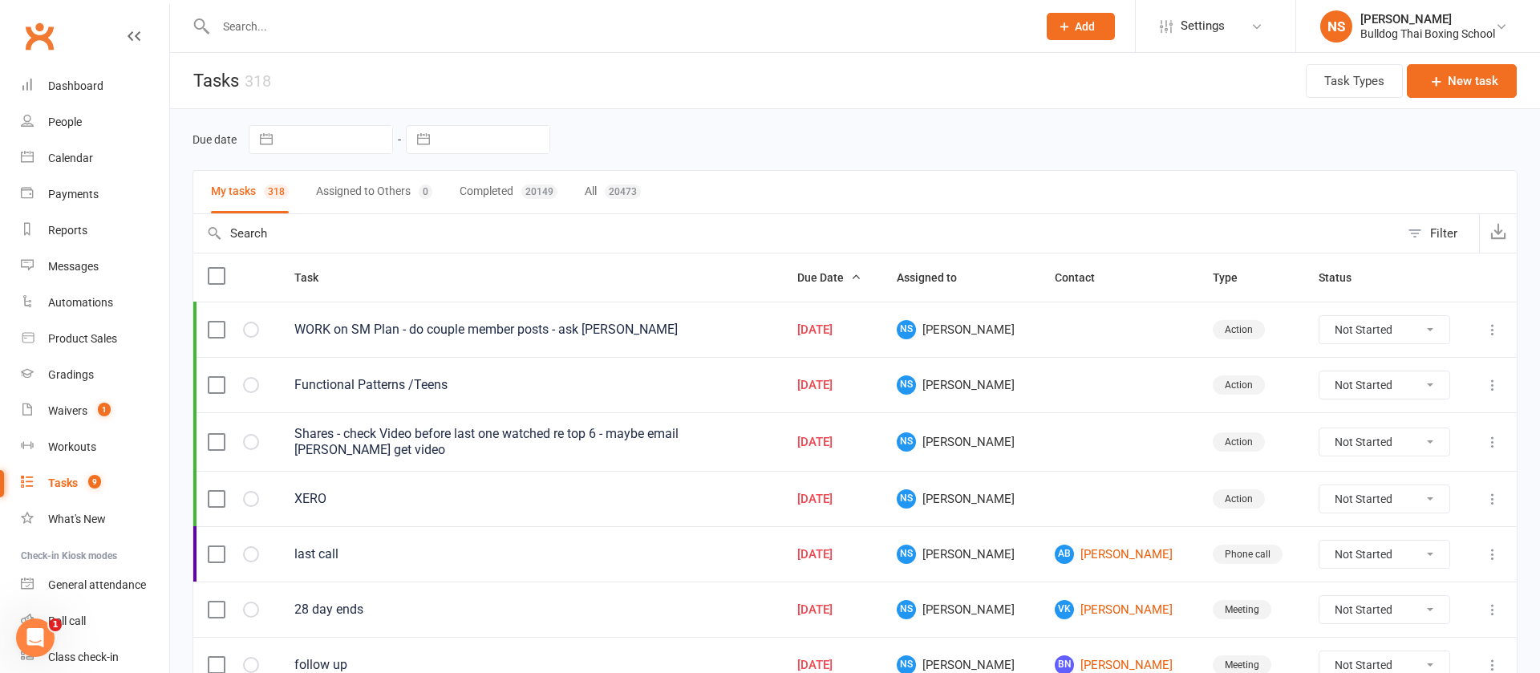
click at [306, 143] on input "text" at bounding box center [336, 139] width 111 height 27
select select "7"
select select "2025"
select select "8"
select select "2025"
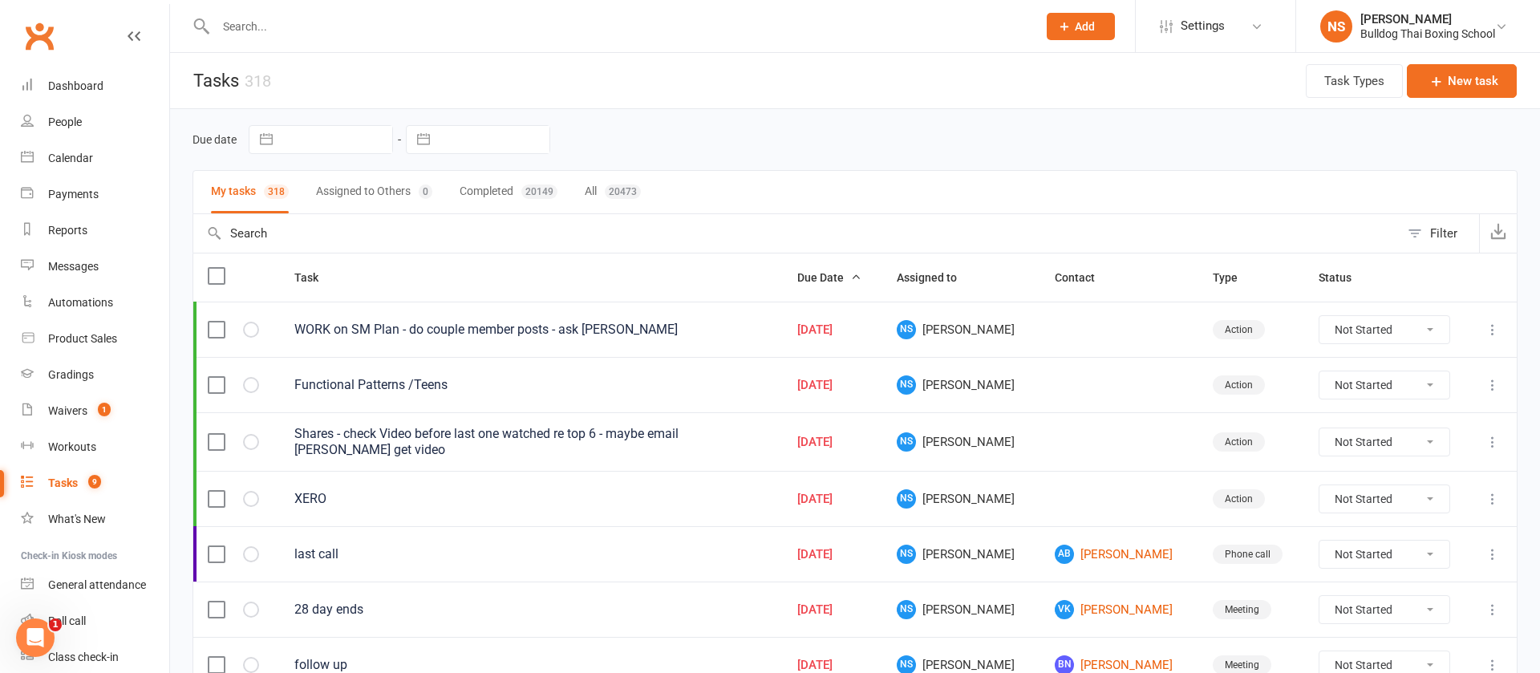
select select "9"
select select "2025"
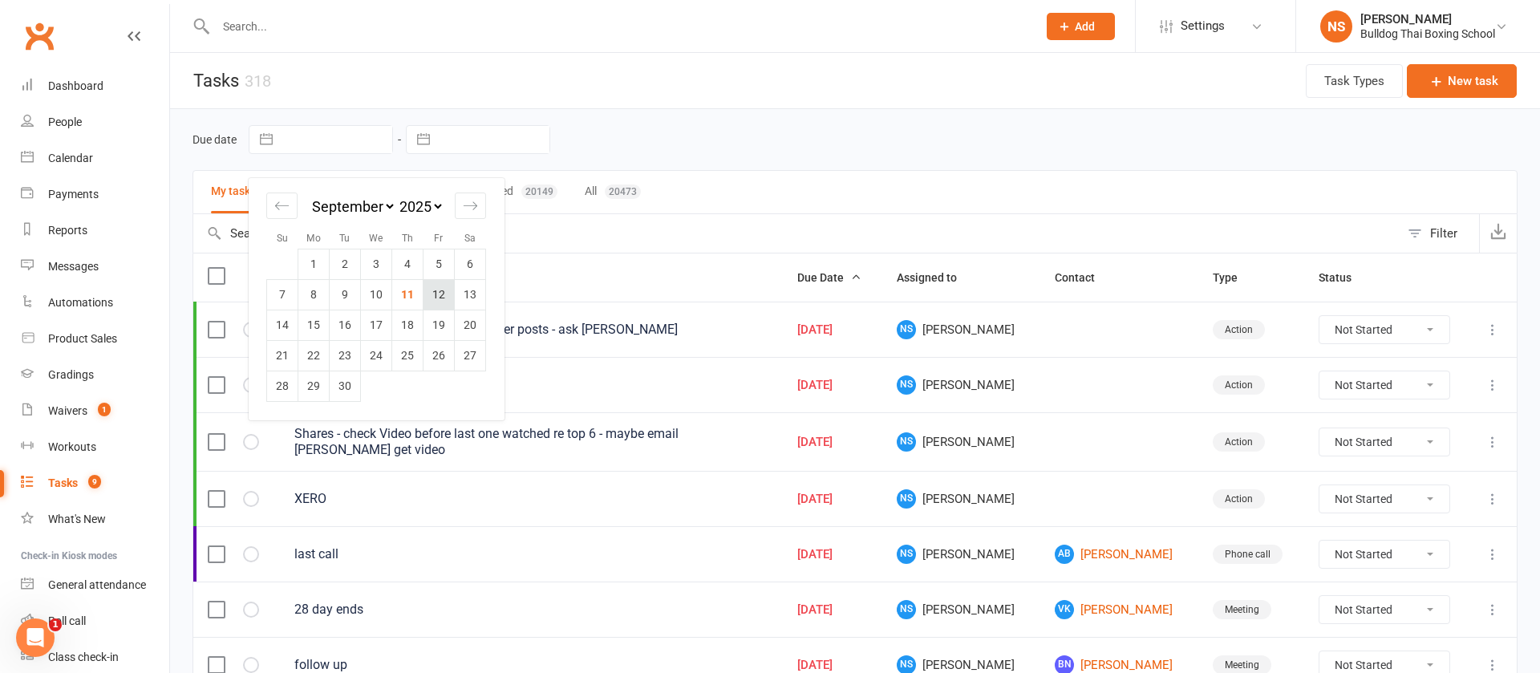
click at [440, 294] on td "12" at bounding box center [438, 294] width 31 height 30
type input "12 Sep 2025"
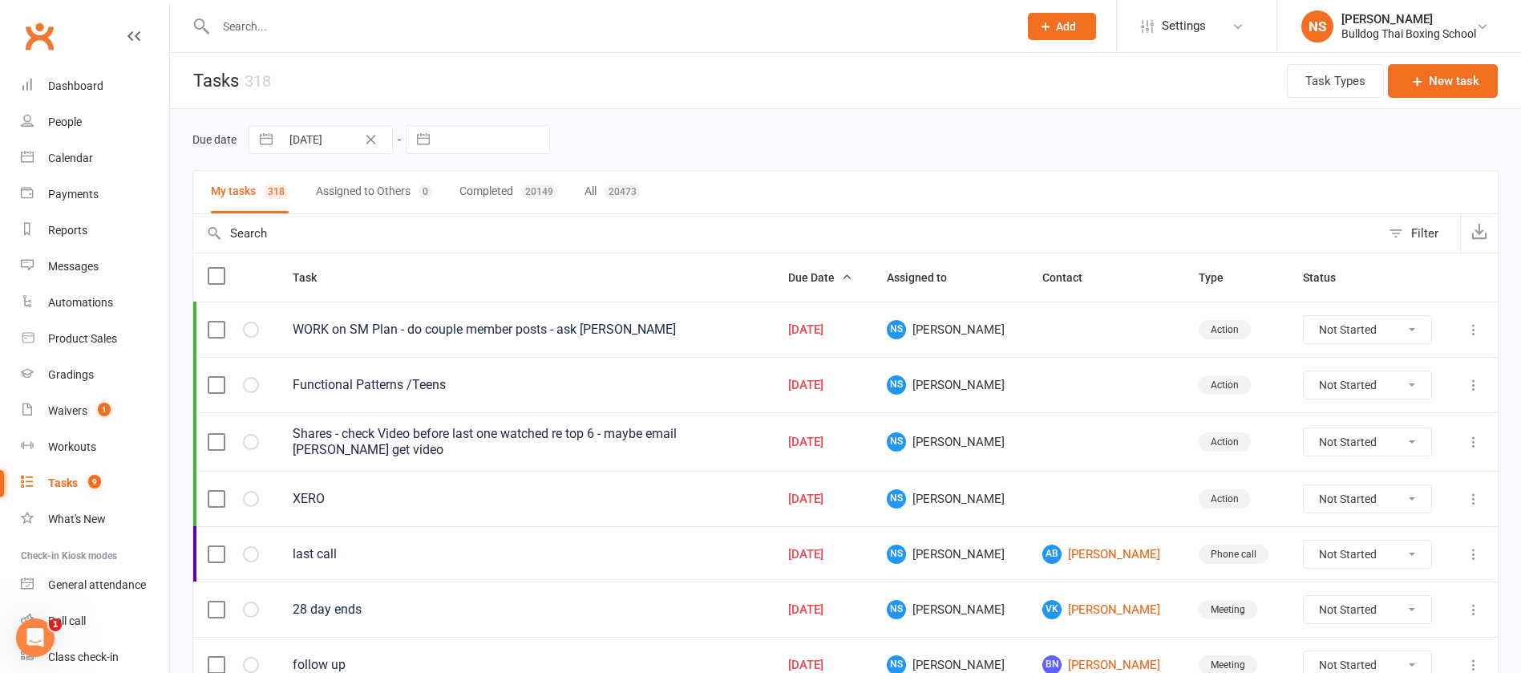
click at [476, 132] on input "text" at bounding box center [493, 139] width 111 height 27
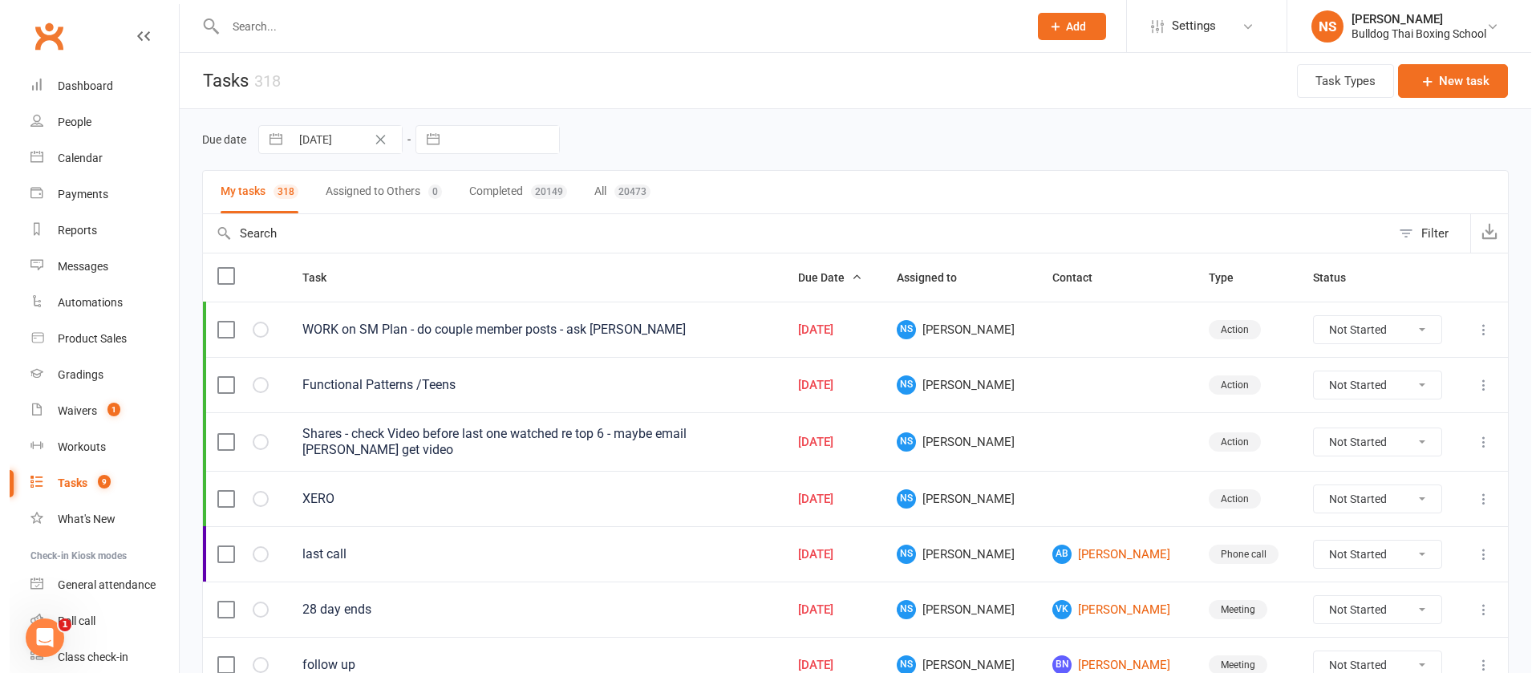
select select "7"
select select "2025"
select select "8"
select select "2025"
select select "9"
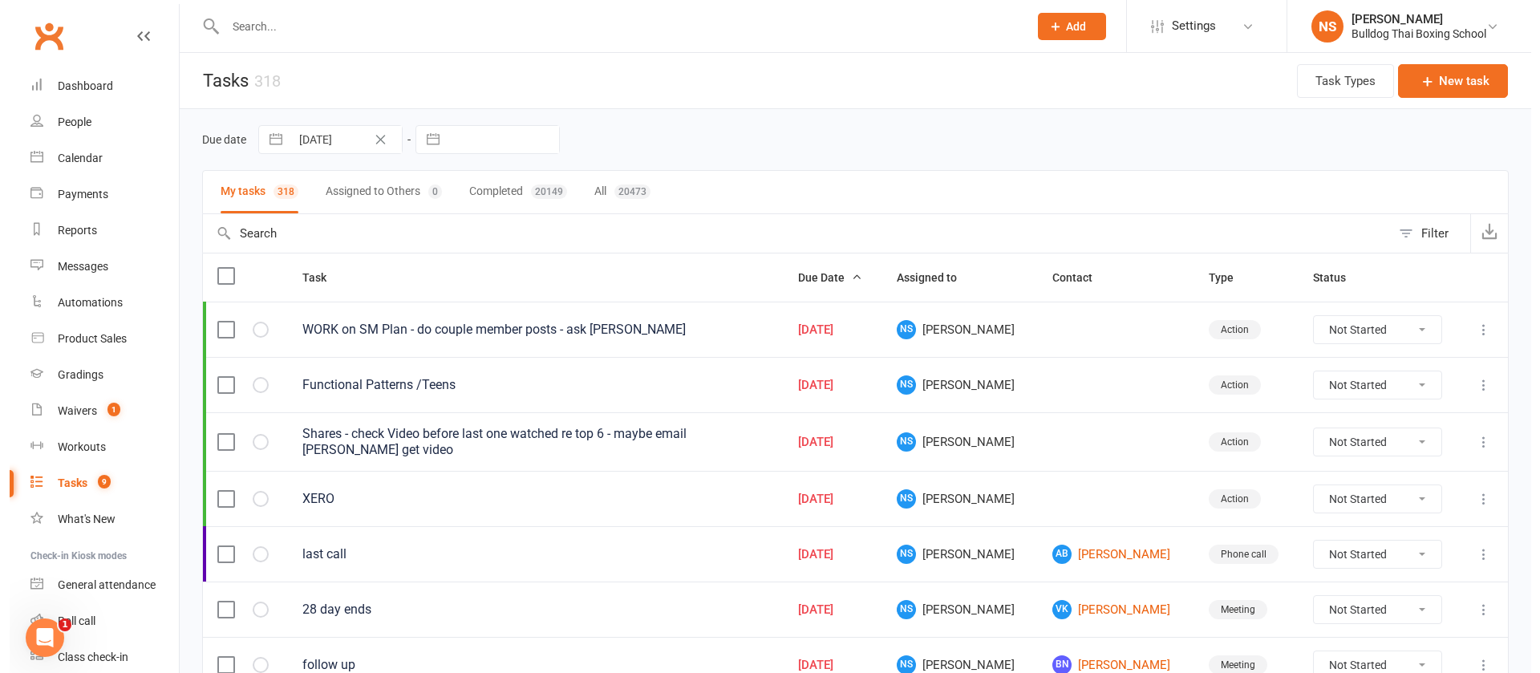
select select "2025"
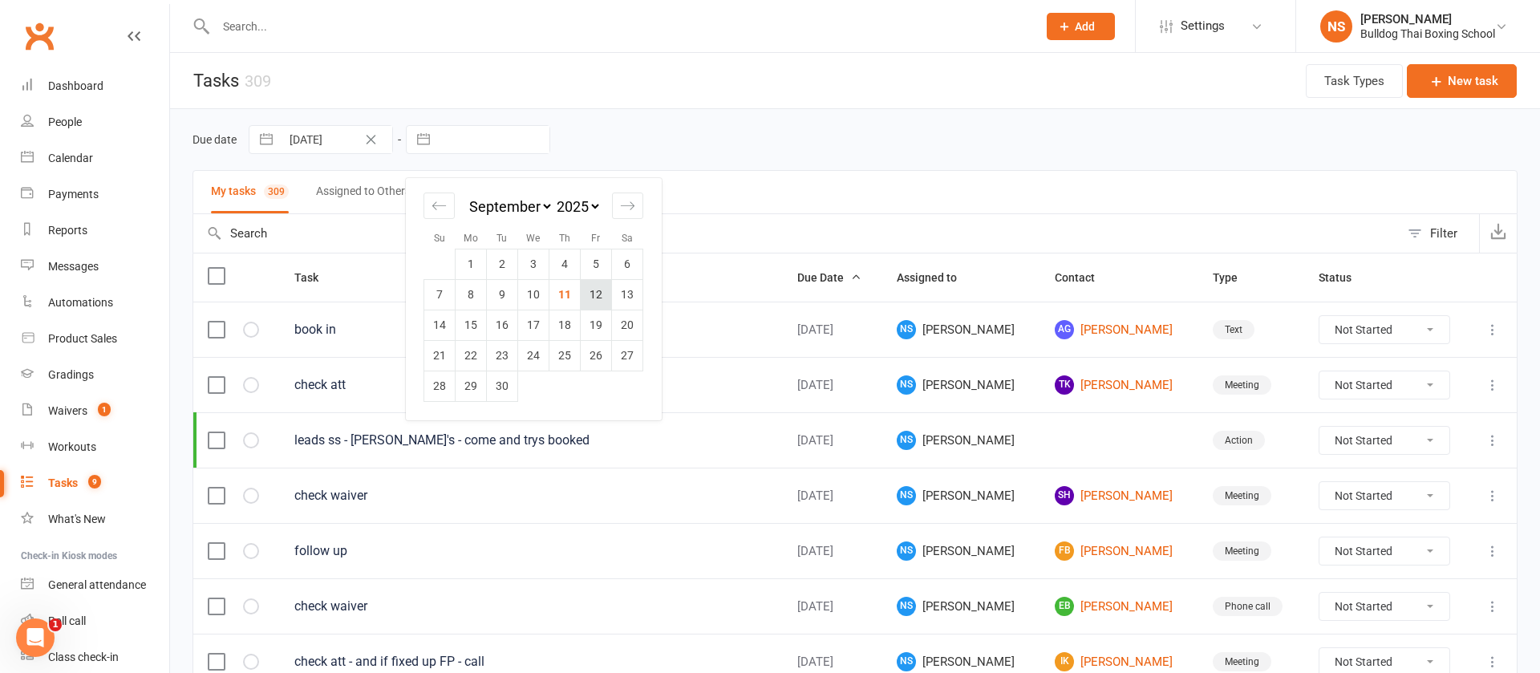
click at [601, 295] on td "12" at bounding box center [596, 294] width 31 height 30
type input "12 Sep 2025"
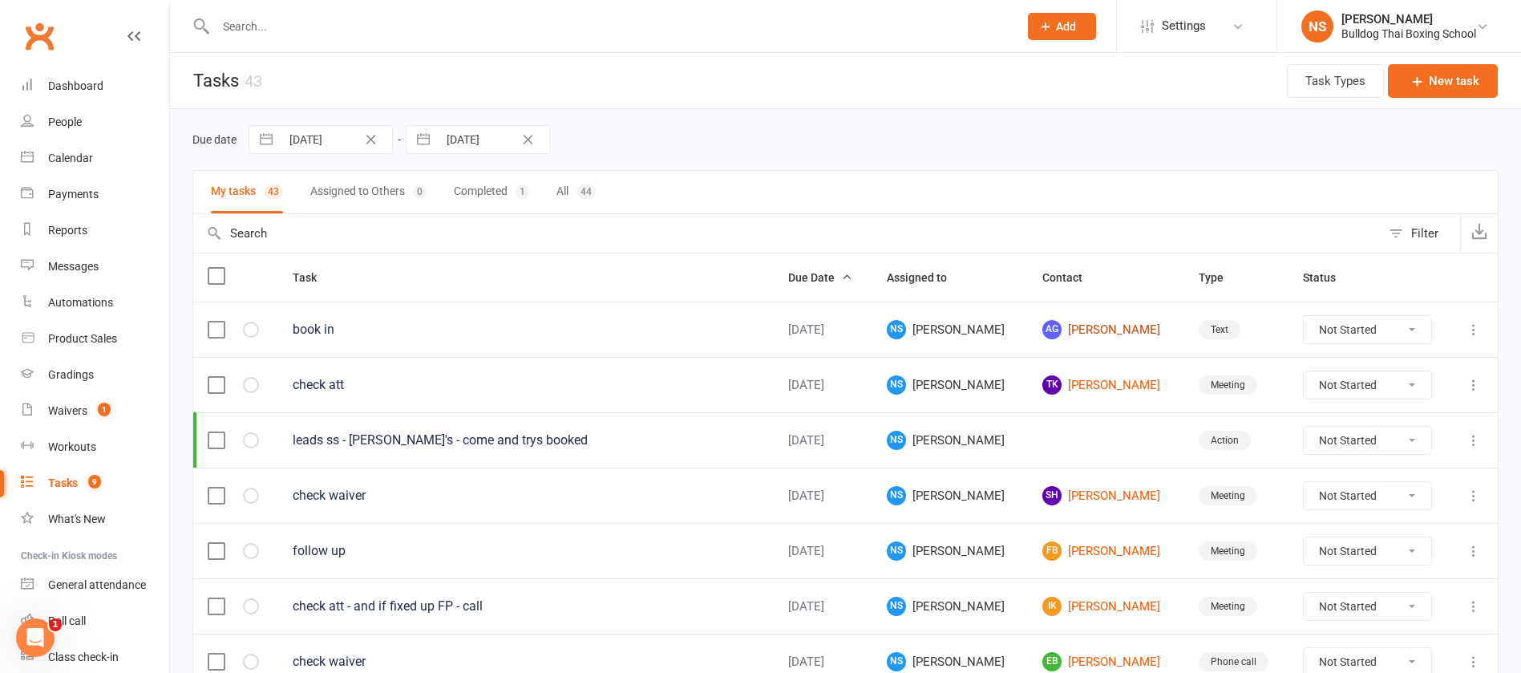
click at [1076, 327] on link "AG Antonia Glucina" at bounding box center [1106, 329] width 127 height 19
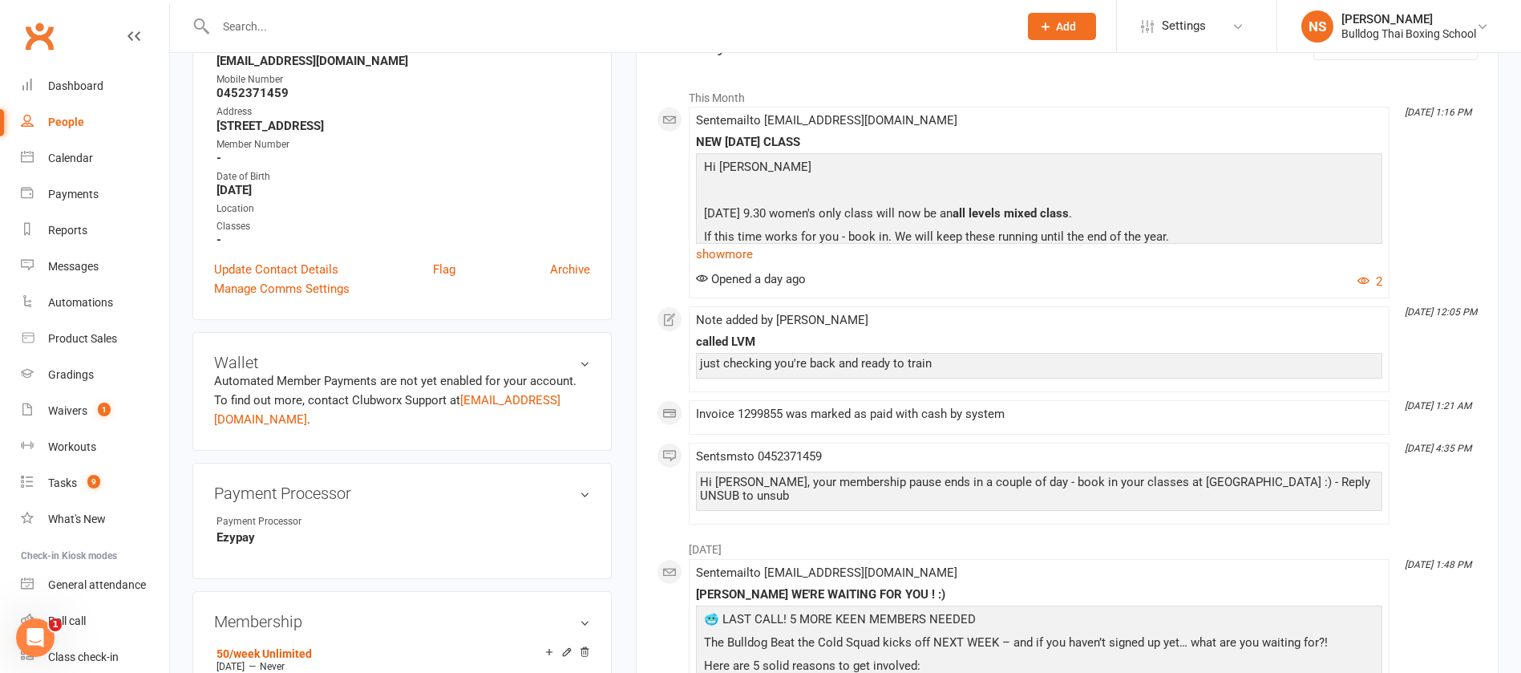
scroll to position [241, 0]
click at [67, 483] on div "Tasks" at bounding box center [62, 482] width 29 height 13
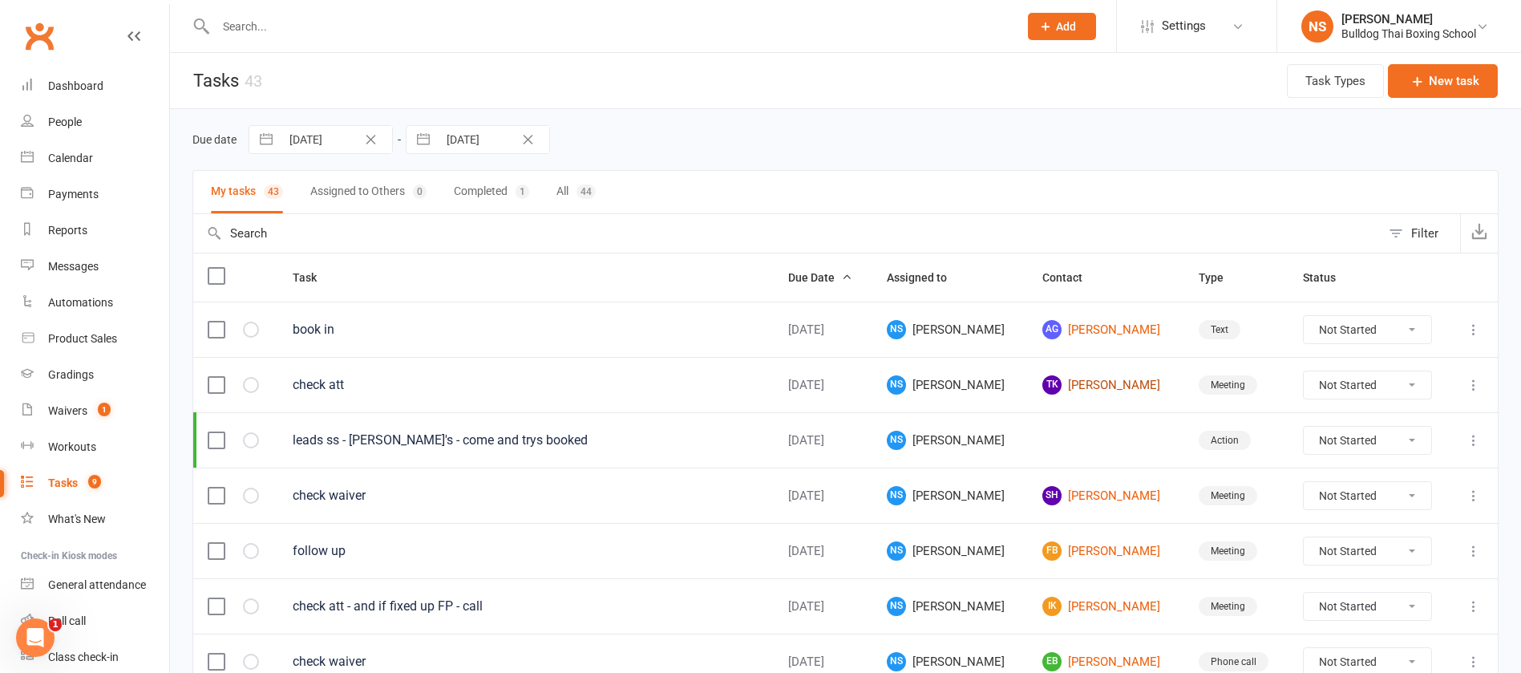
click at [1091, 386] on link "TK Thomas Kennedy" at bounding box center [1106, 384] width 127 height 19
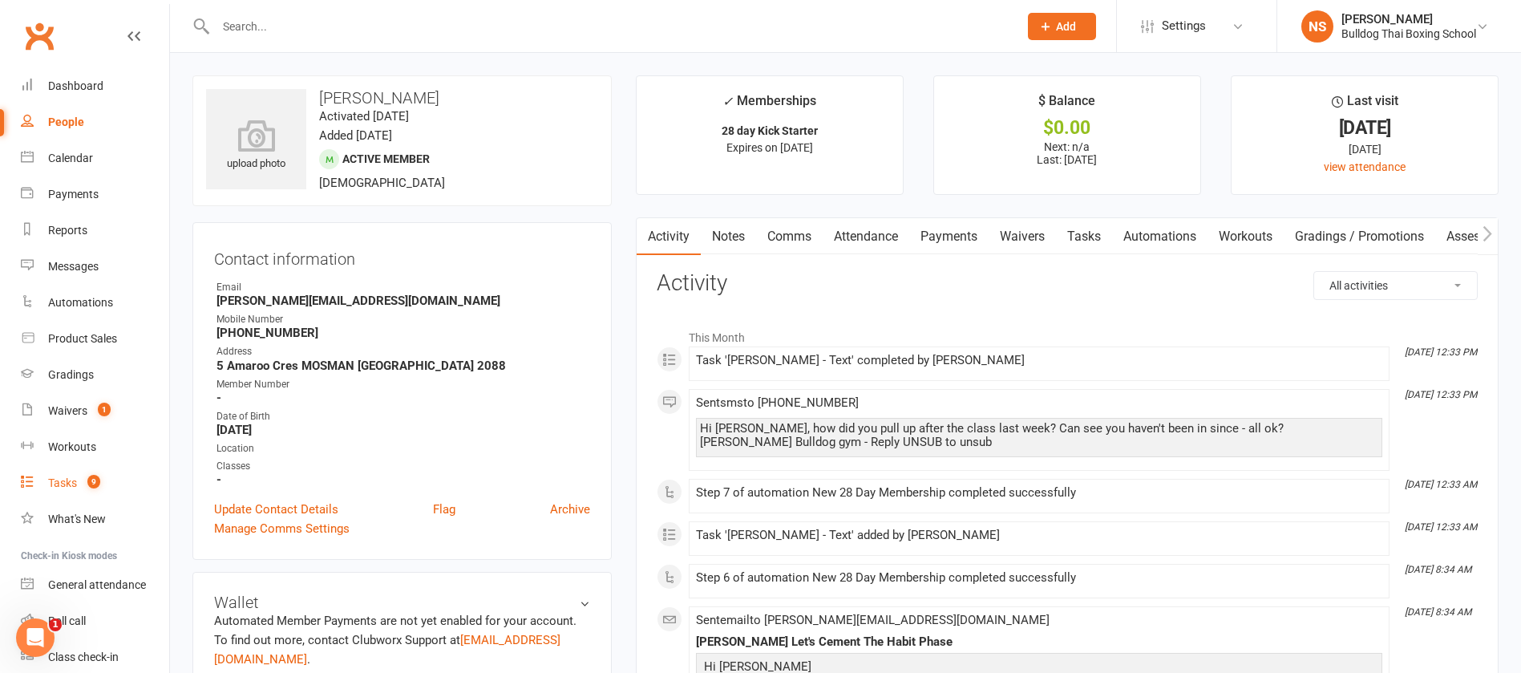
click at [74, 481] on div "Tasks" at bounding box center [62, 482] width 29 height 13
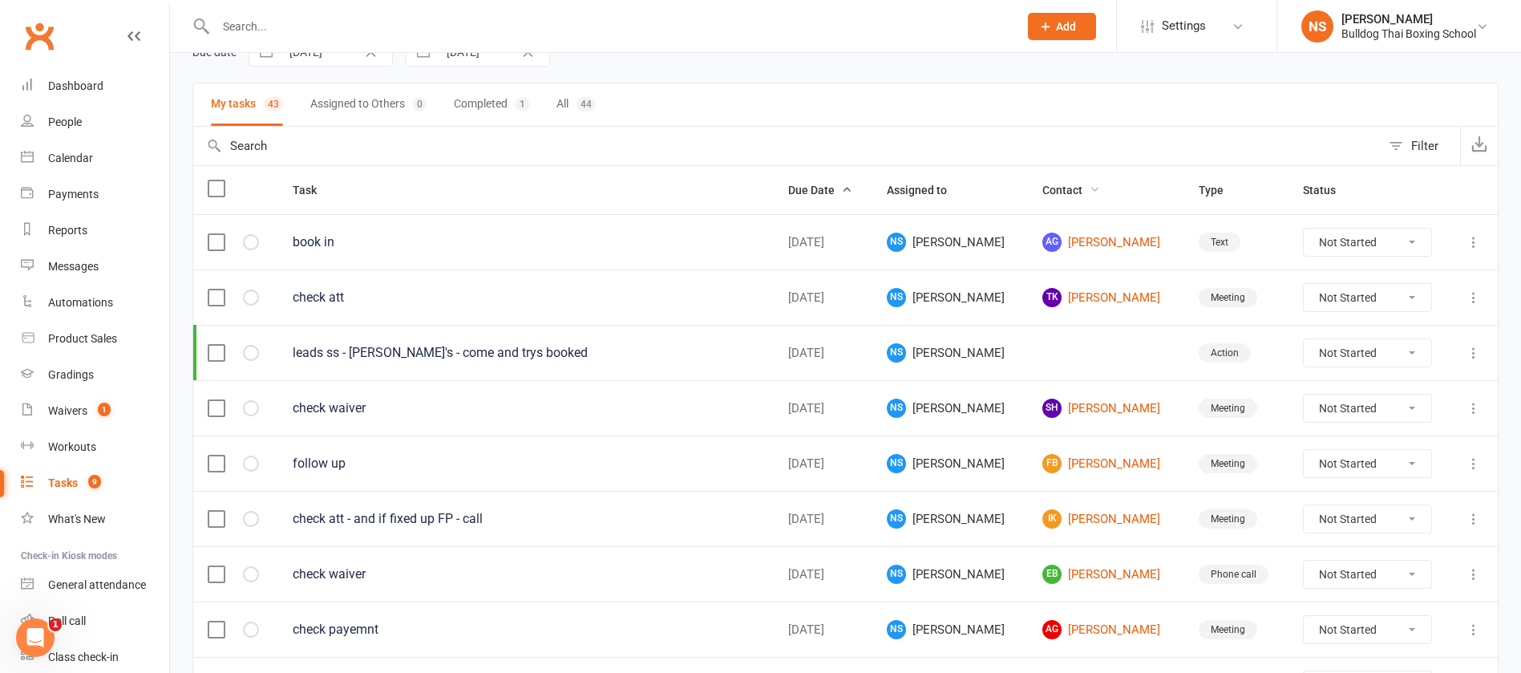
scroll to position [120, 0]
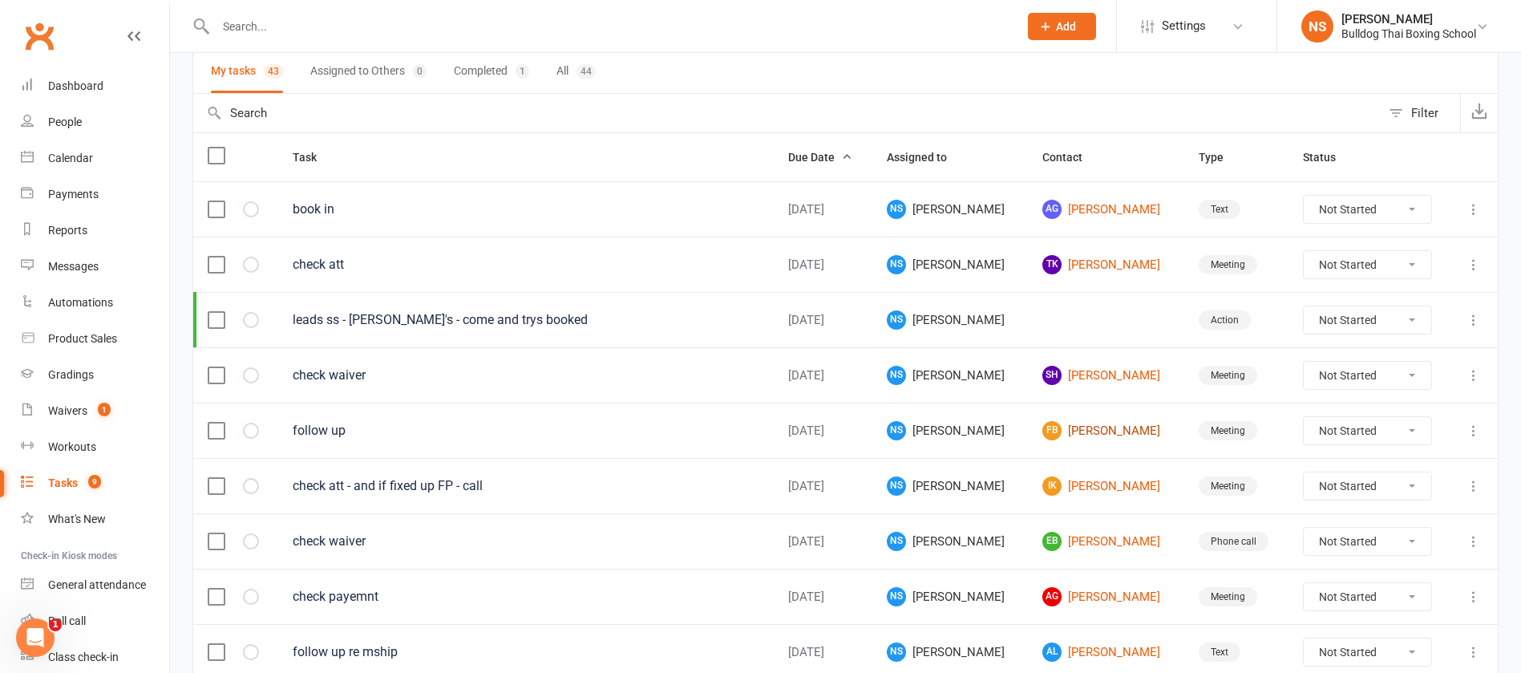
click at [1081, 431] on link "FB Fred Brennan" at bounding box center [1106, 430] width 127 height 19
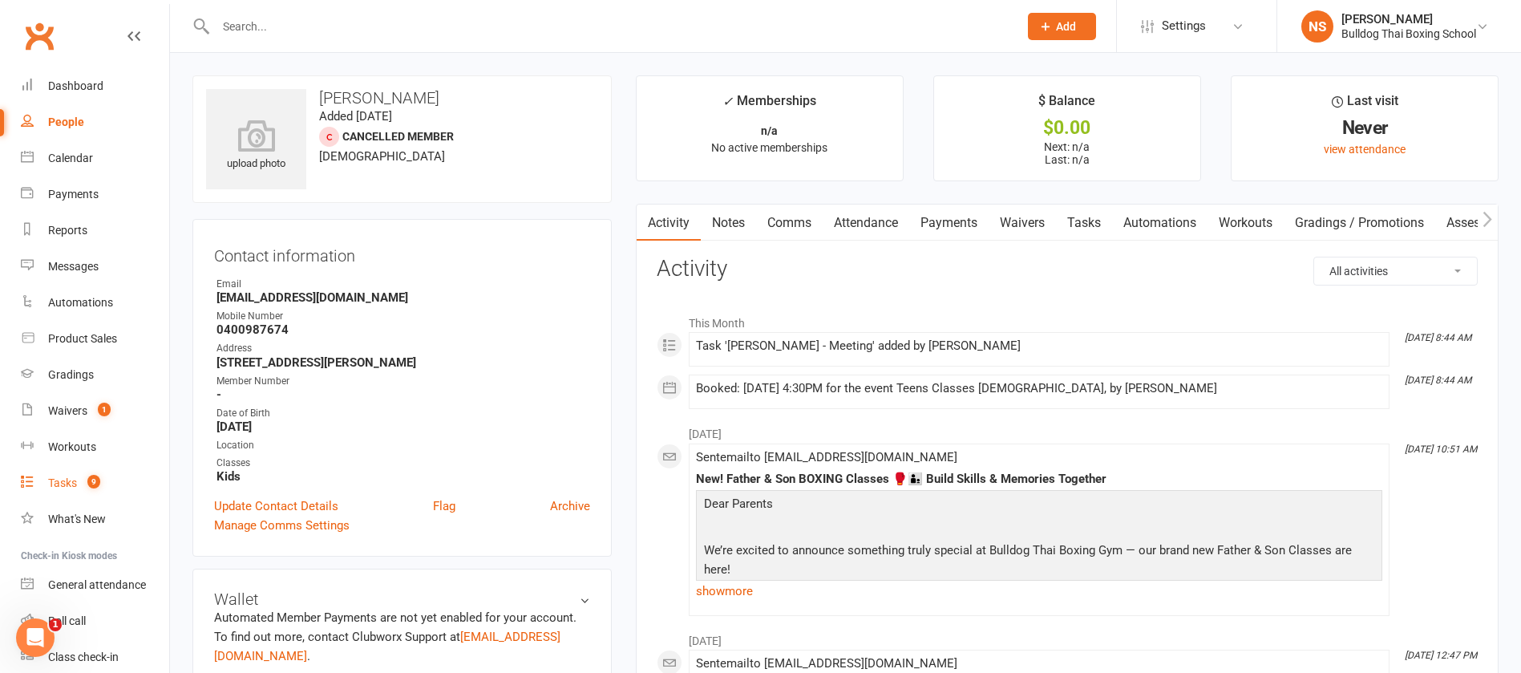
click at [69, 480] on div "Tasks" at bounding box center [62, 482] width 29 height 13
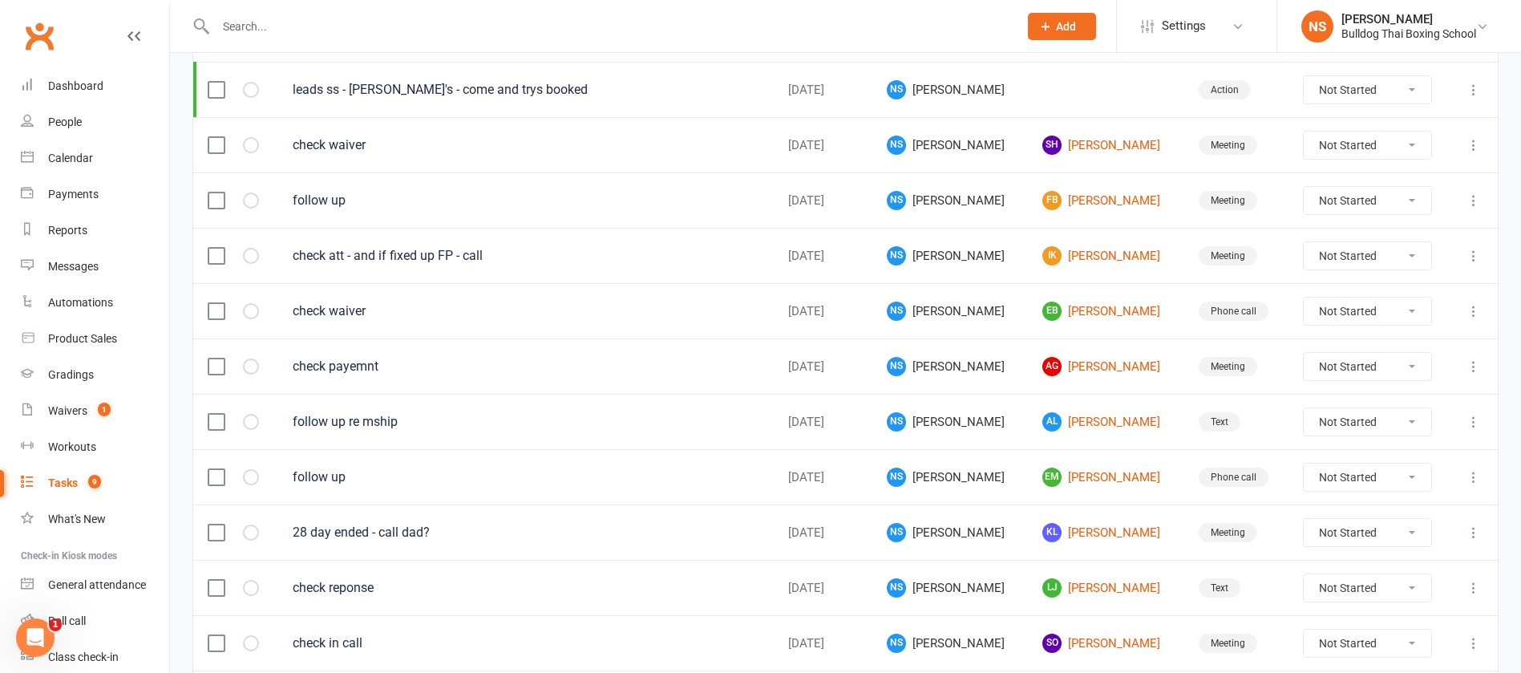
scroll to position [361, 0]
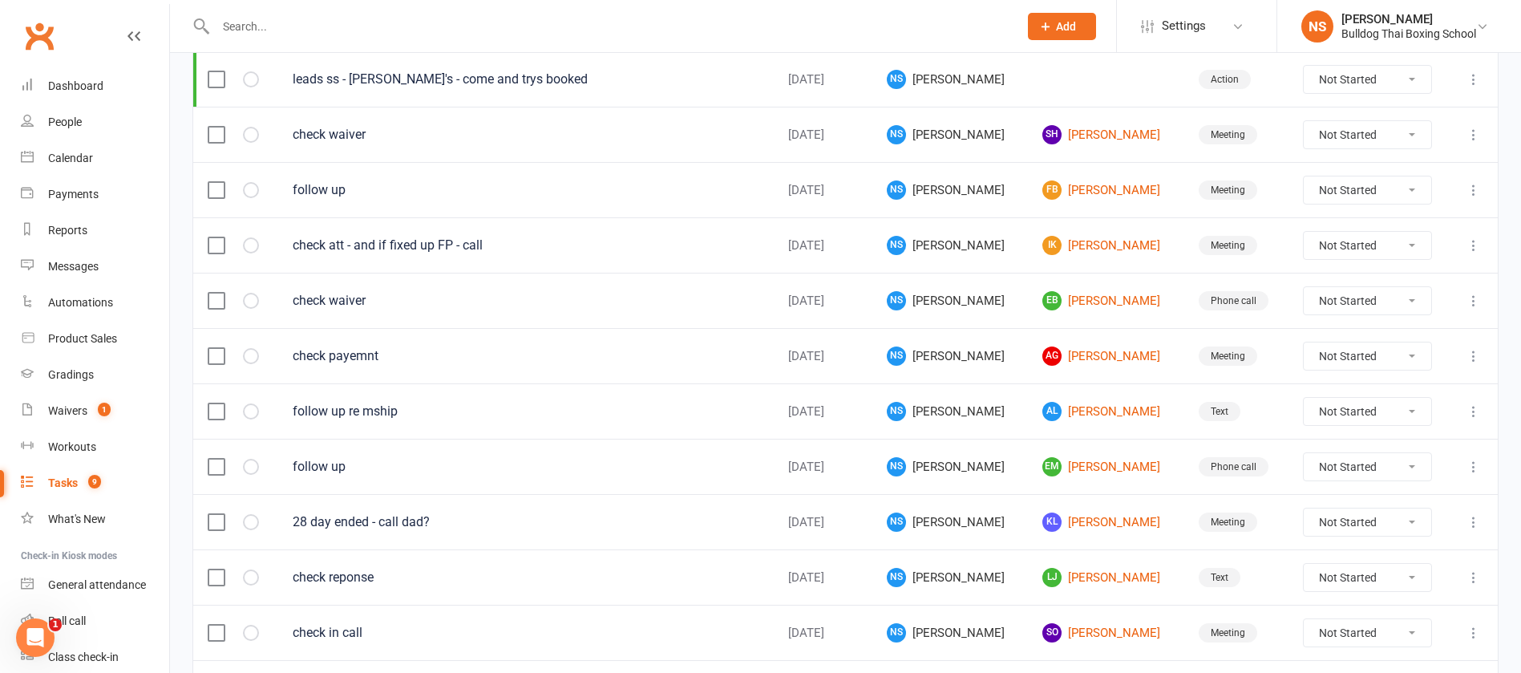
click at [1476, 298] on icon at bounding box center [1474, 301] width 16 height 16
click at [1383, 365] on link "Edit" at bounding box center [1385, 363] width 159 height 32
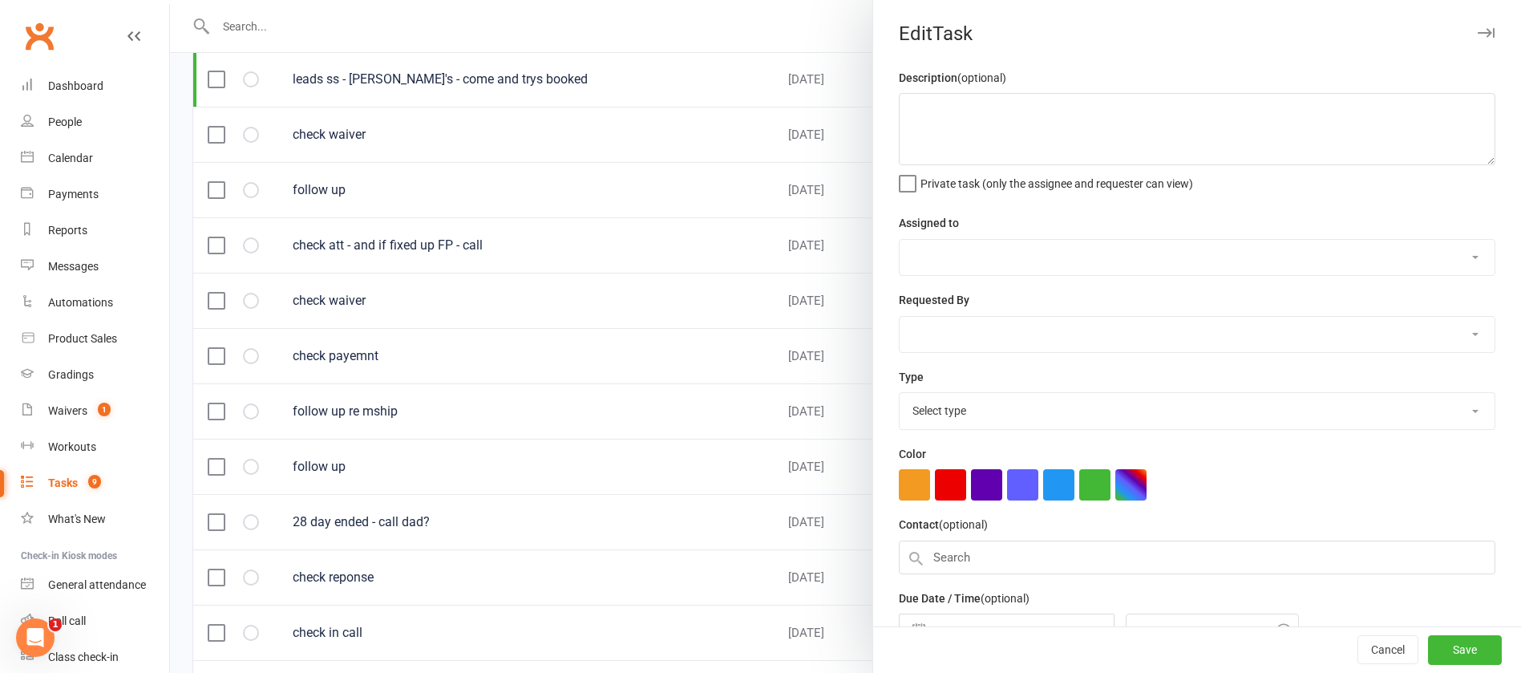
type textarea "check waiver"
select select "12940"
type input "12 Sep 2025"
type input "9:00am"
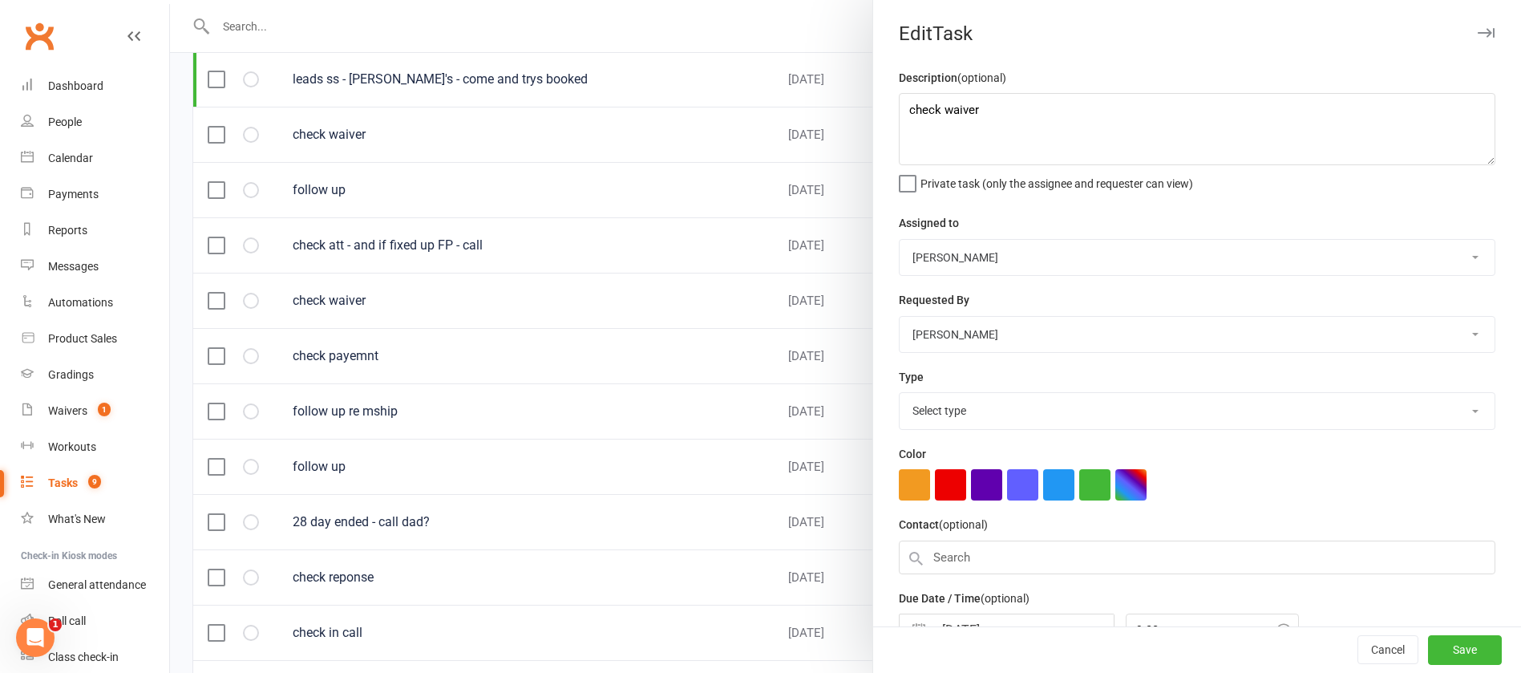
select select "12048"
drag, startPoint x: 1016, startPoint y: 104, endPoint x: 856, endPoint y: 108, distance: 160.4
click at [170, 0] on react-component "Edit Task Description (optional) check waiver Private task (only the assignee a…" at bounding box center [170, 0] width 0 height 0
drag, startPoint x: 895, startPoint y: 111, endPoint x: 890, endPoint y: 100, distance: 12.2
click at [899, 111] on textarea "seq att" at bounding box center [1197, 129] width 597 height 72
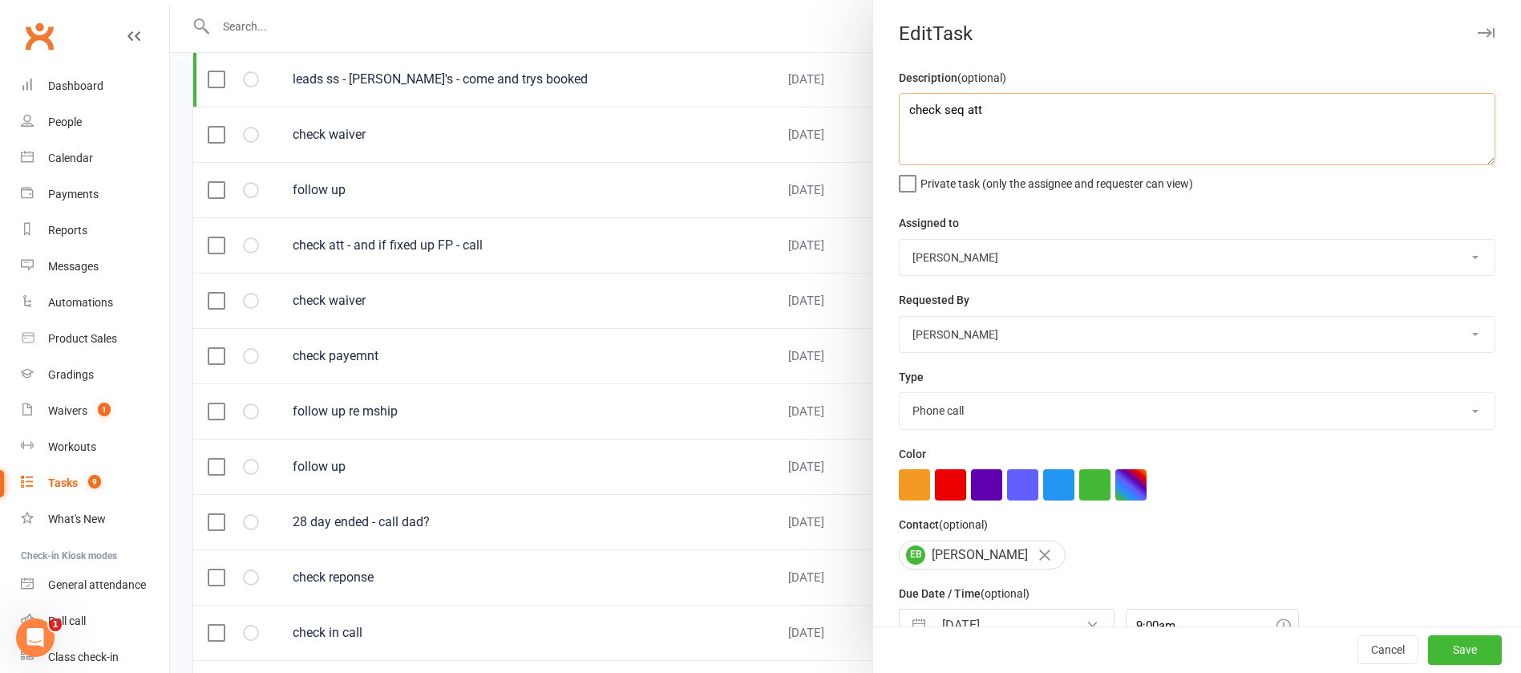
scroll to position [95, 0]
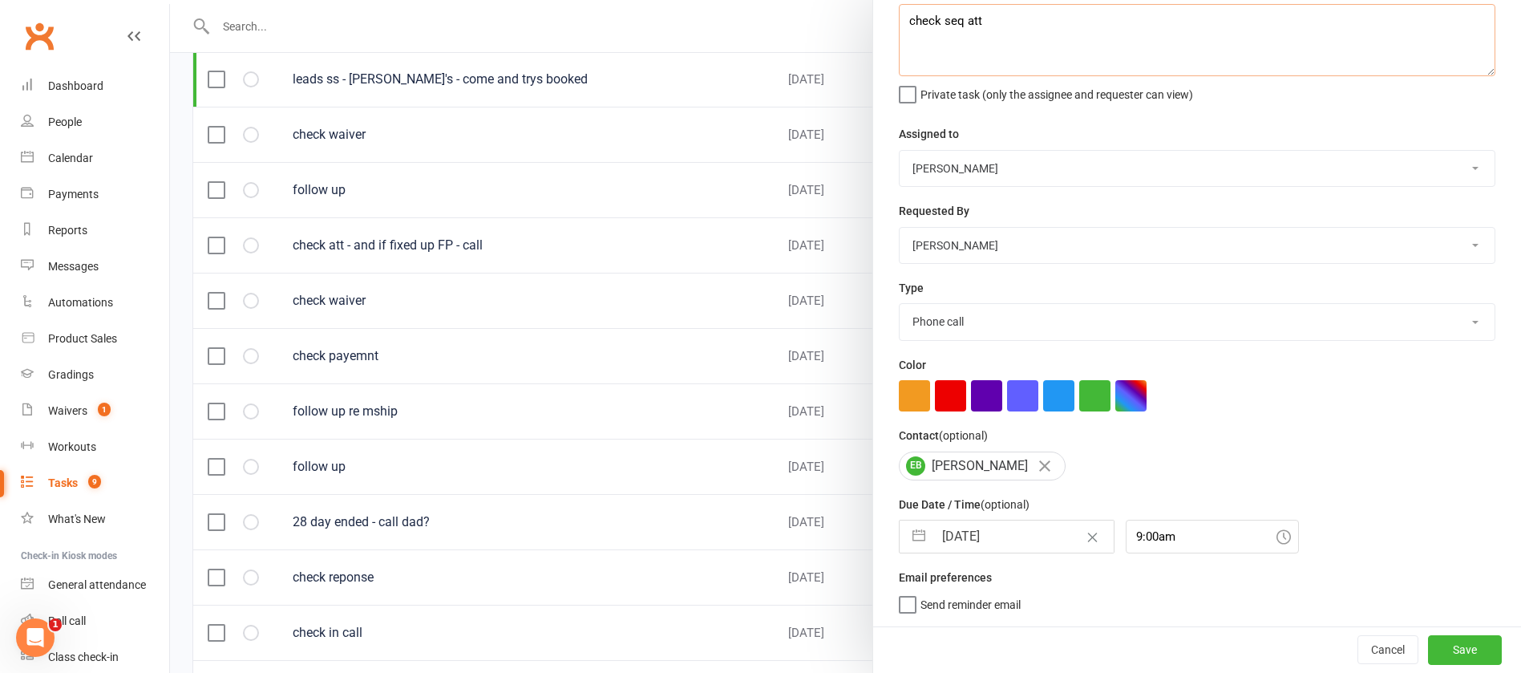
type textarea "check seq att"
click at [972, 322] on select "Action E-mail Meeting Phone call Text Add new task type" at bounding box center [1197, 321] width 595 height 35
select select "12049"
click at [900, 304] on select "Action E-mail Meeting Phone call Text Add new task type" at bounding box center [1197, 321] width 595 height 35
click at [1014, 529] on input "12 Sep 2025" at bounding box center [1024, 536] width 180 height 32
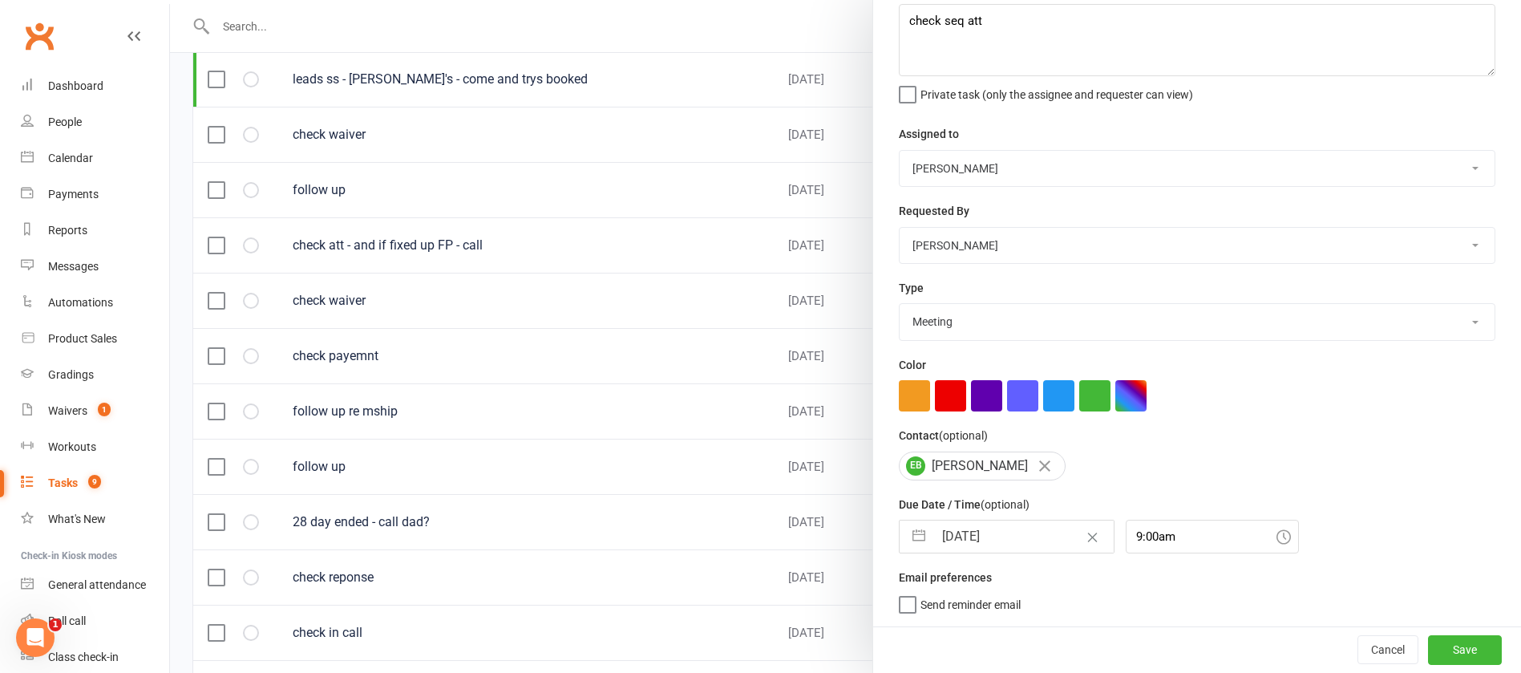
select select "7"
select select "2025"
select select "8"
select select "2025"
select select "9"
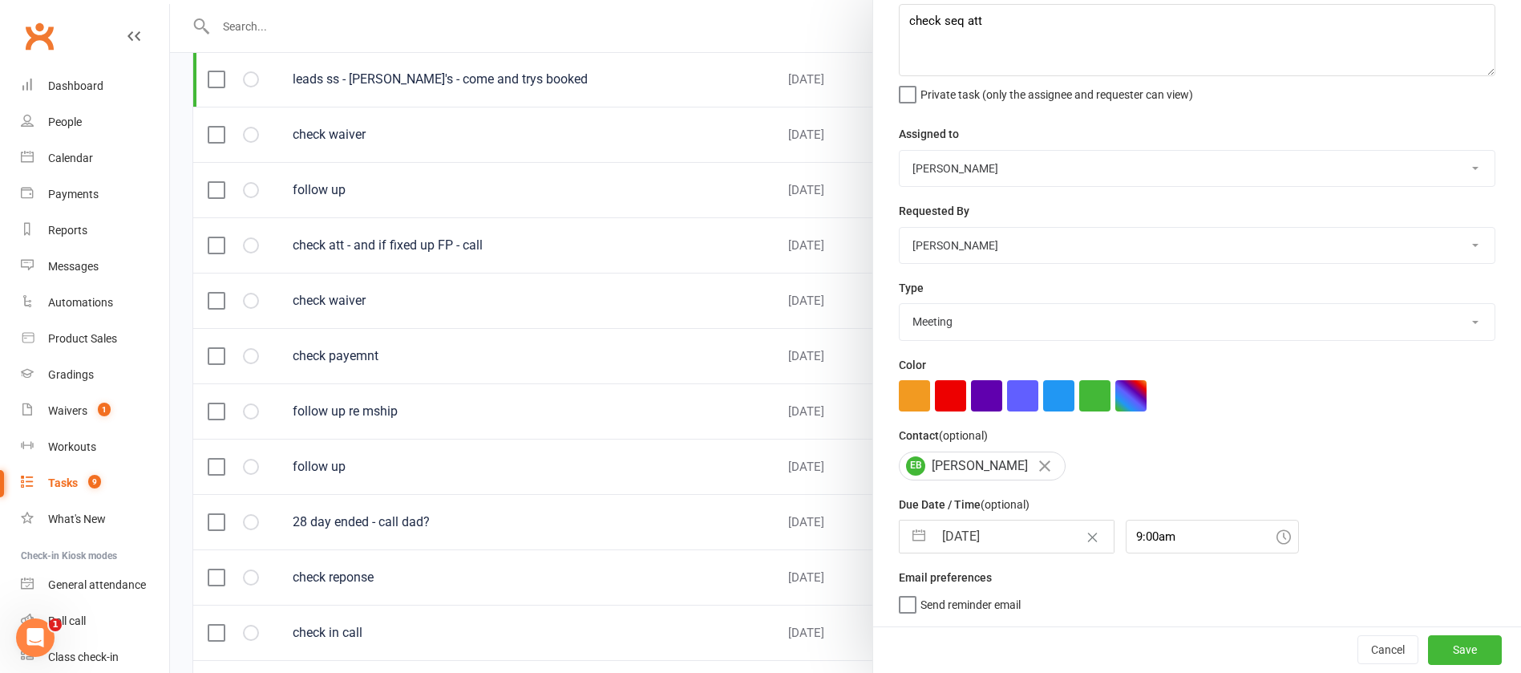
select select "2025"
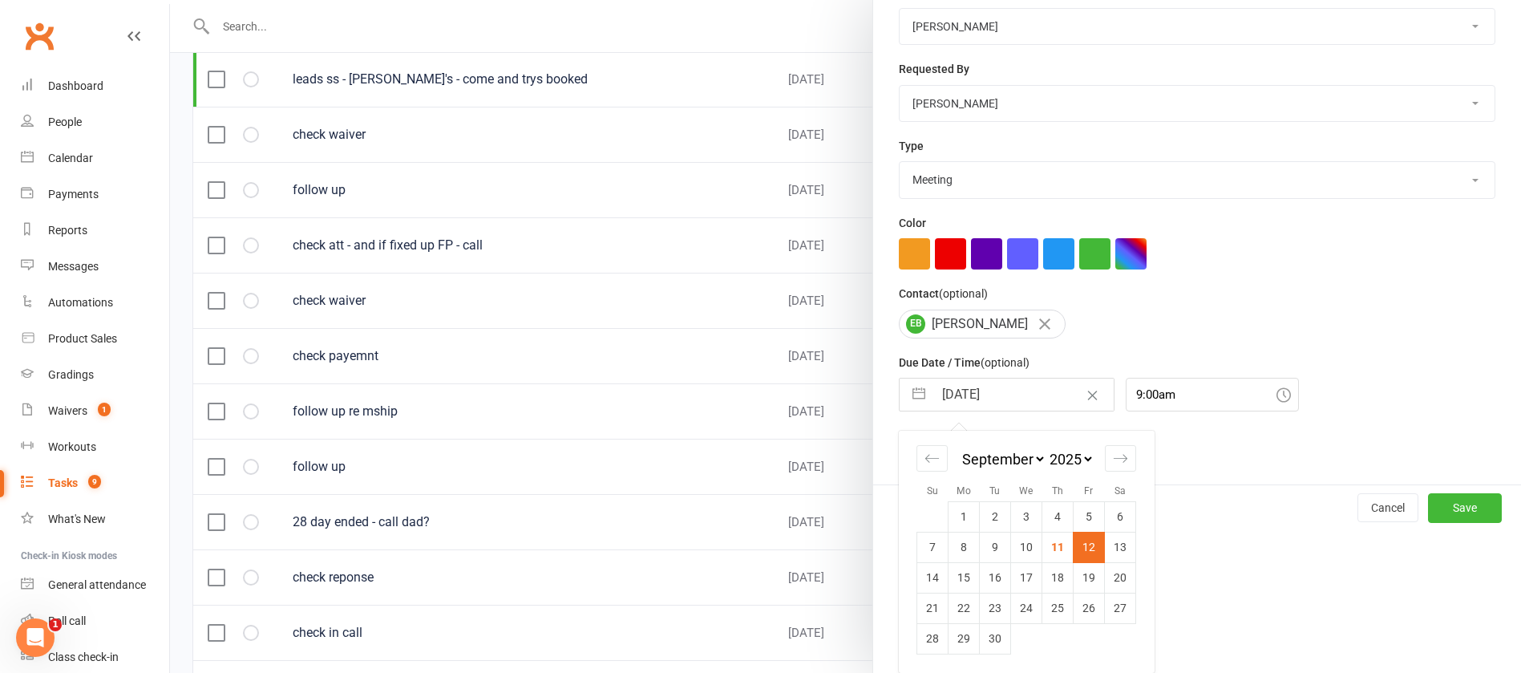
click at [957, 569] on td "15" at bounding box center [964, 577] width 31 height 30
type input "15 Sep 2025"
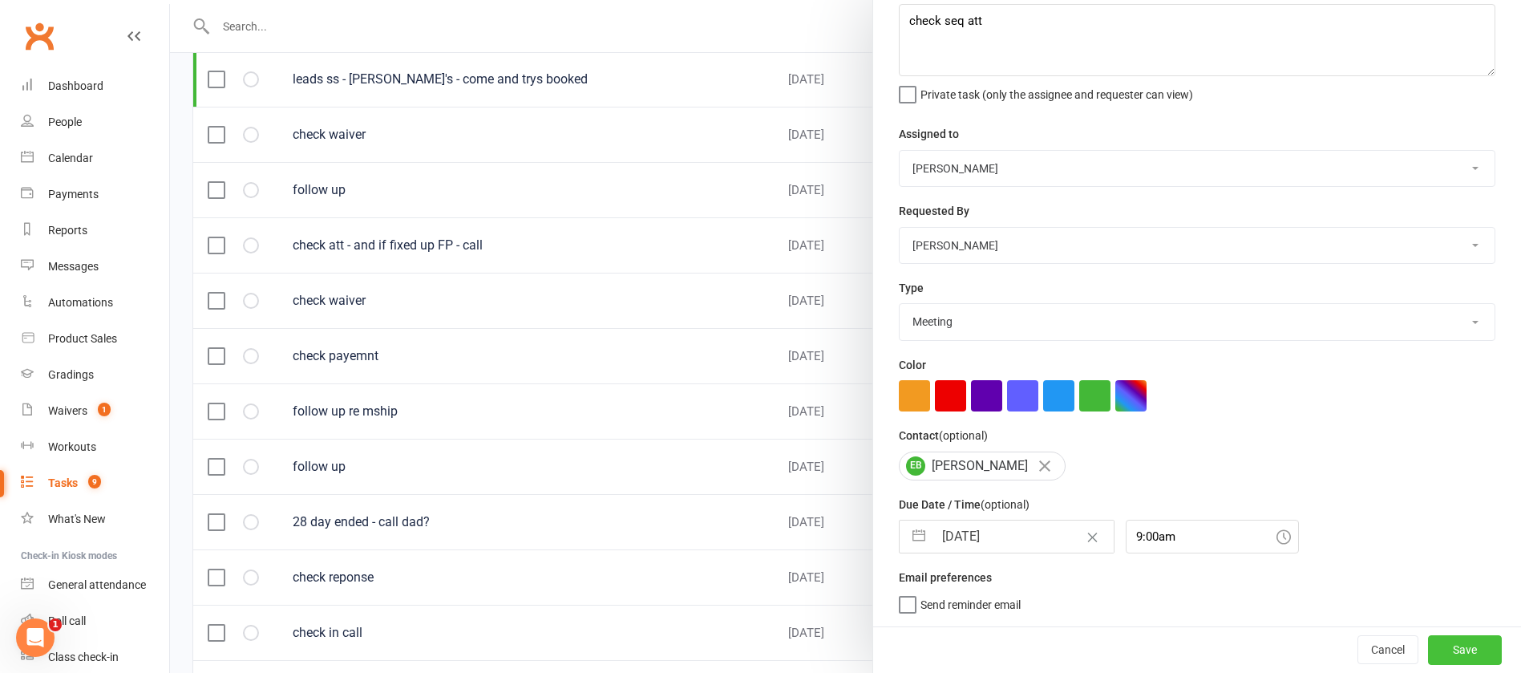
click at [1428, 654] on button "Save" at bounding box center [1465, 649] width 74 height 29
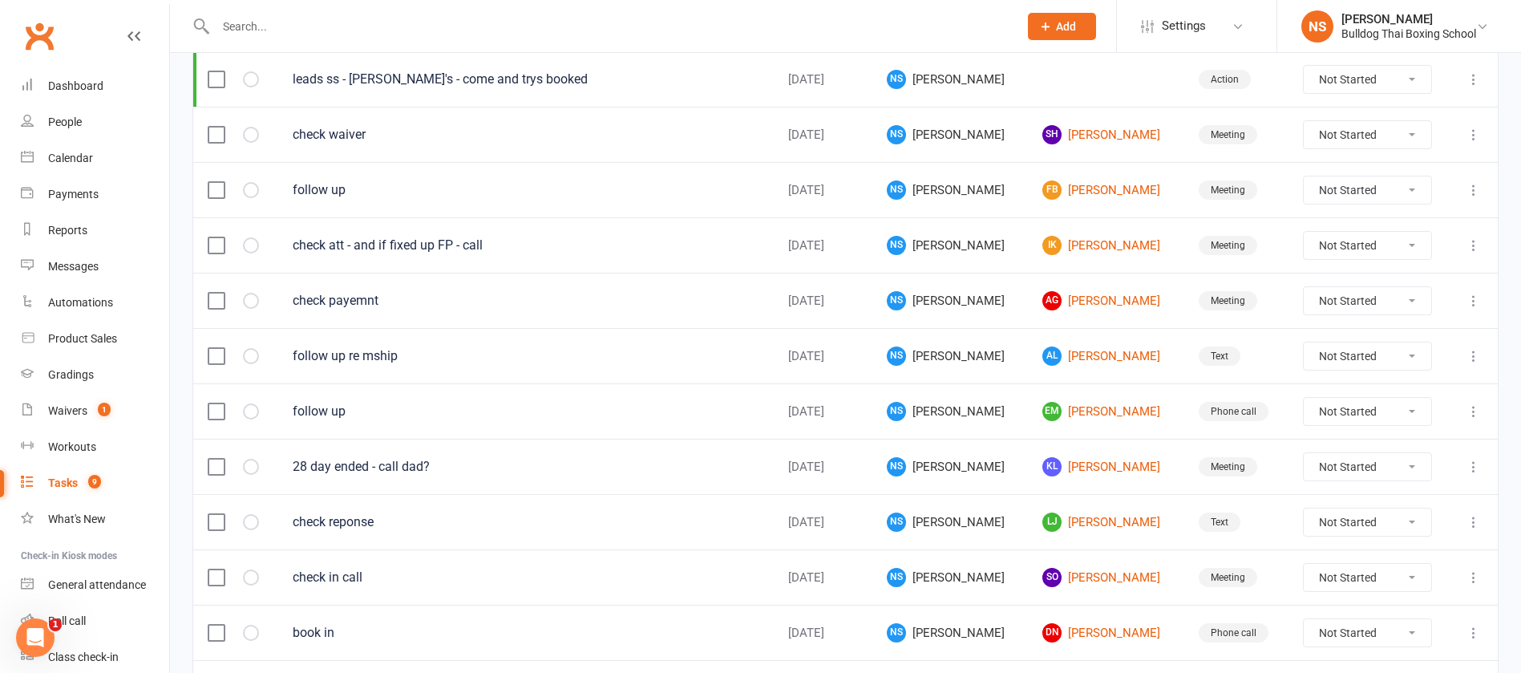
click at [55, 487] on div "Tasks" at bounding box center [63, 482] width 30 height 13
click at [1074, 302] on link "AG Adrian Gideon" at bounding box center [1106, 300] width 127 height 19
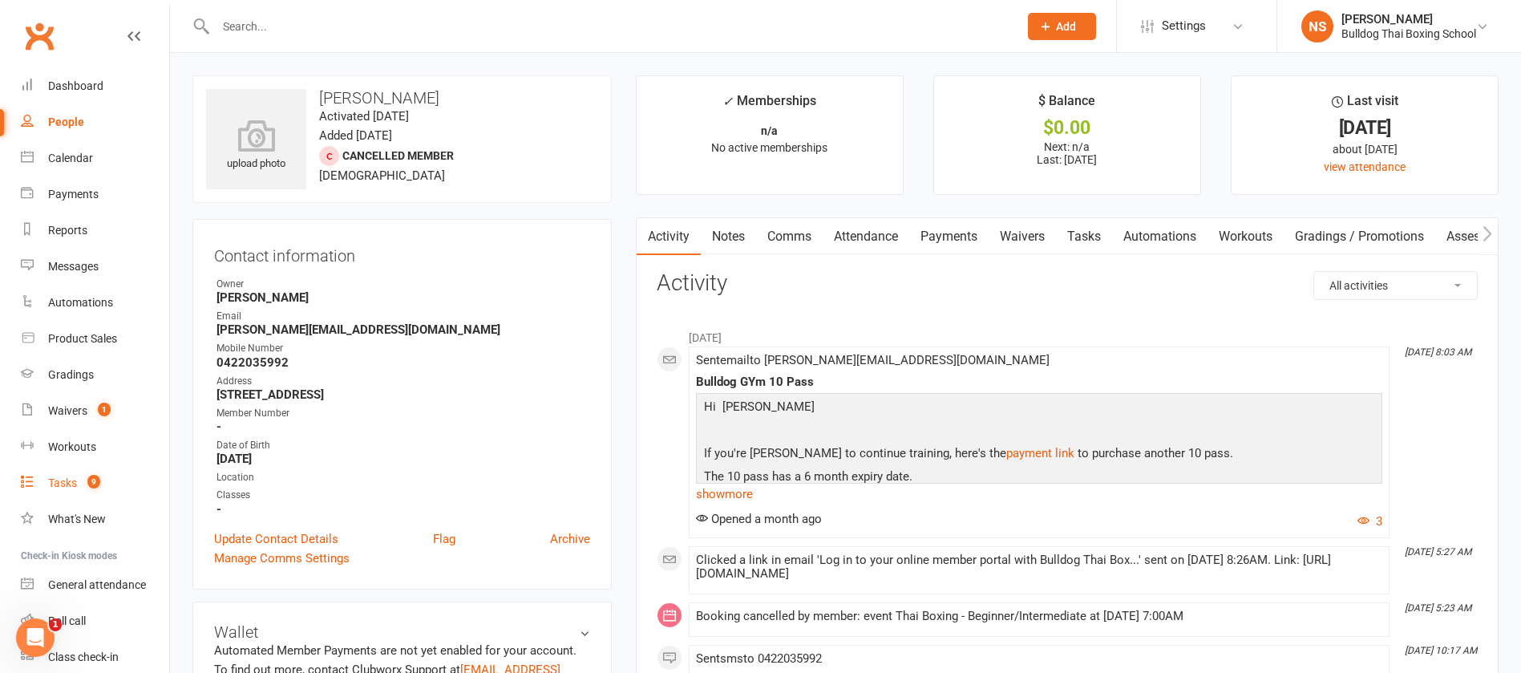
click at [64, 480] on div "Tasks" at bounding box center [62, 482] width 29 height 13
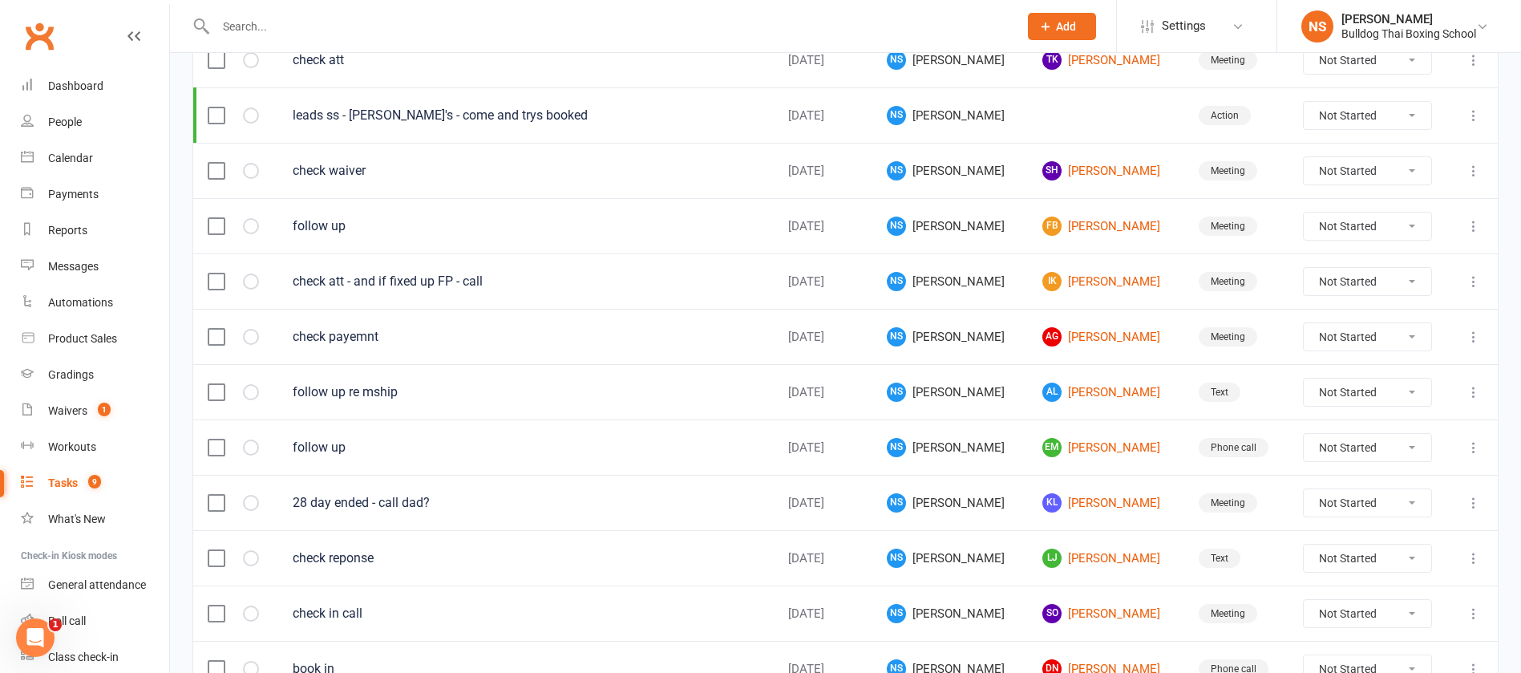
scroll to position [361, 0]
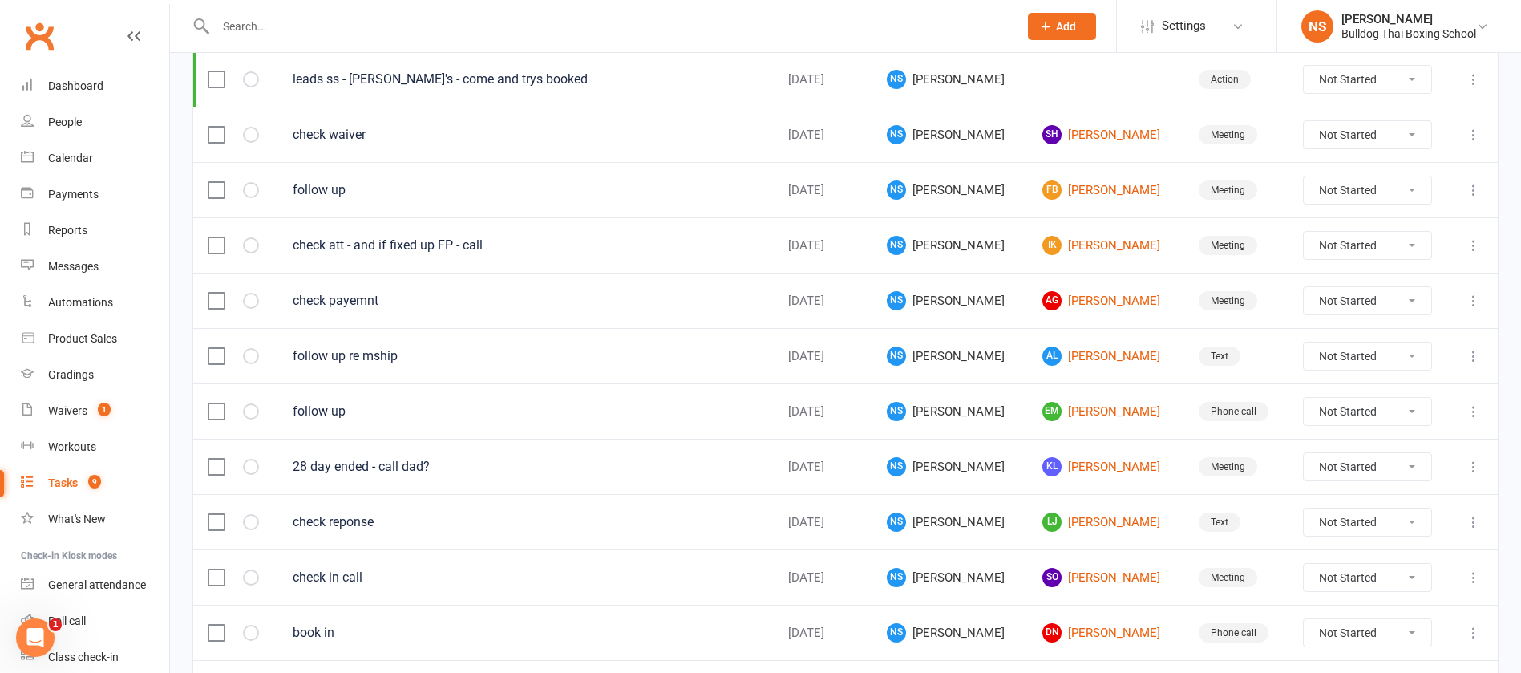
click at [1402, 407] on select "Not Started In Progress Waiting Complete" at bounding box center [1368, 411] width 128 height 27
click at [1304, 398] on select "Not Started In Progress Waiting Complete" at bounding box center [1368, 411] width 128 height 27
select select "unstarted"
click at [1095, 467] on link "LJ Lucas Javes" at bounding box center [1106, 466] width 127 height 19
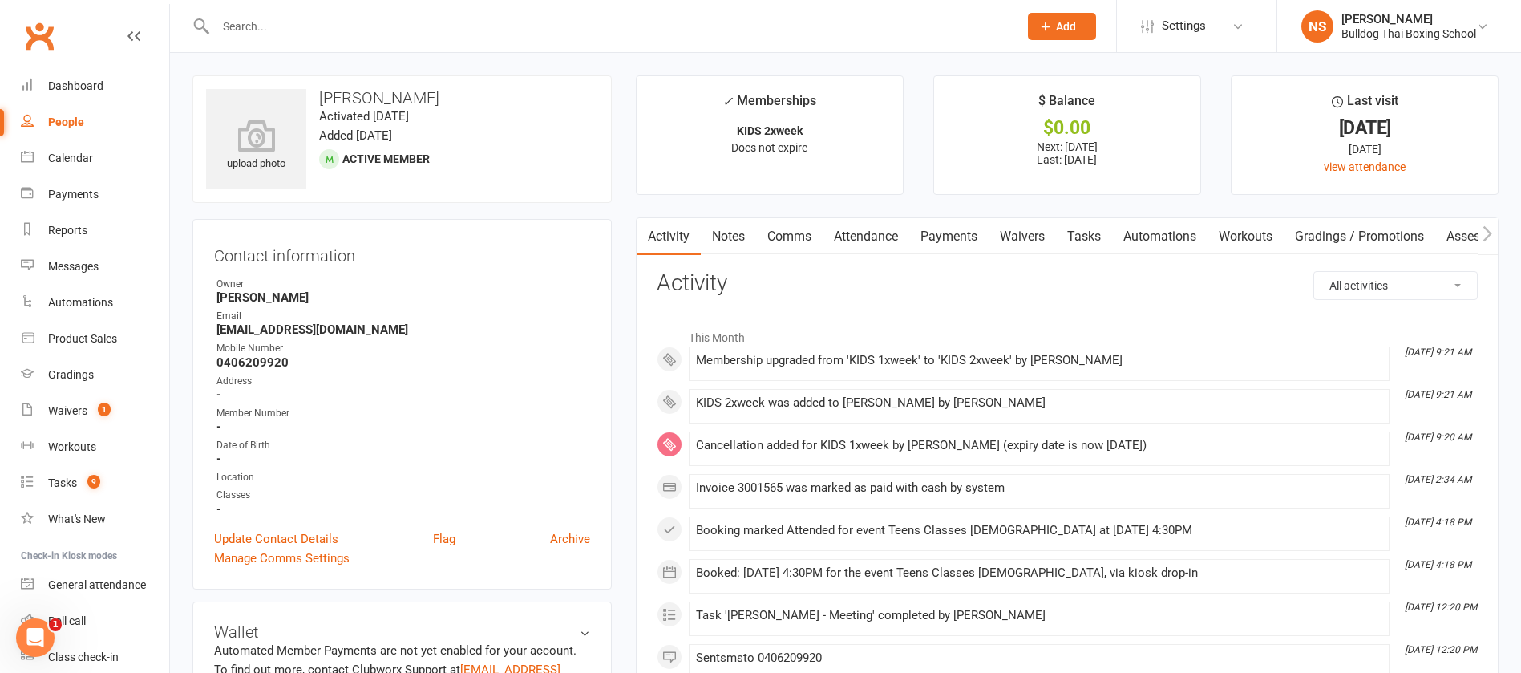
click at [1085, 234] on link "Tasks" at bounding box center [1084, 236] width 56 height 37
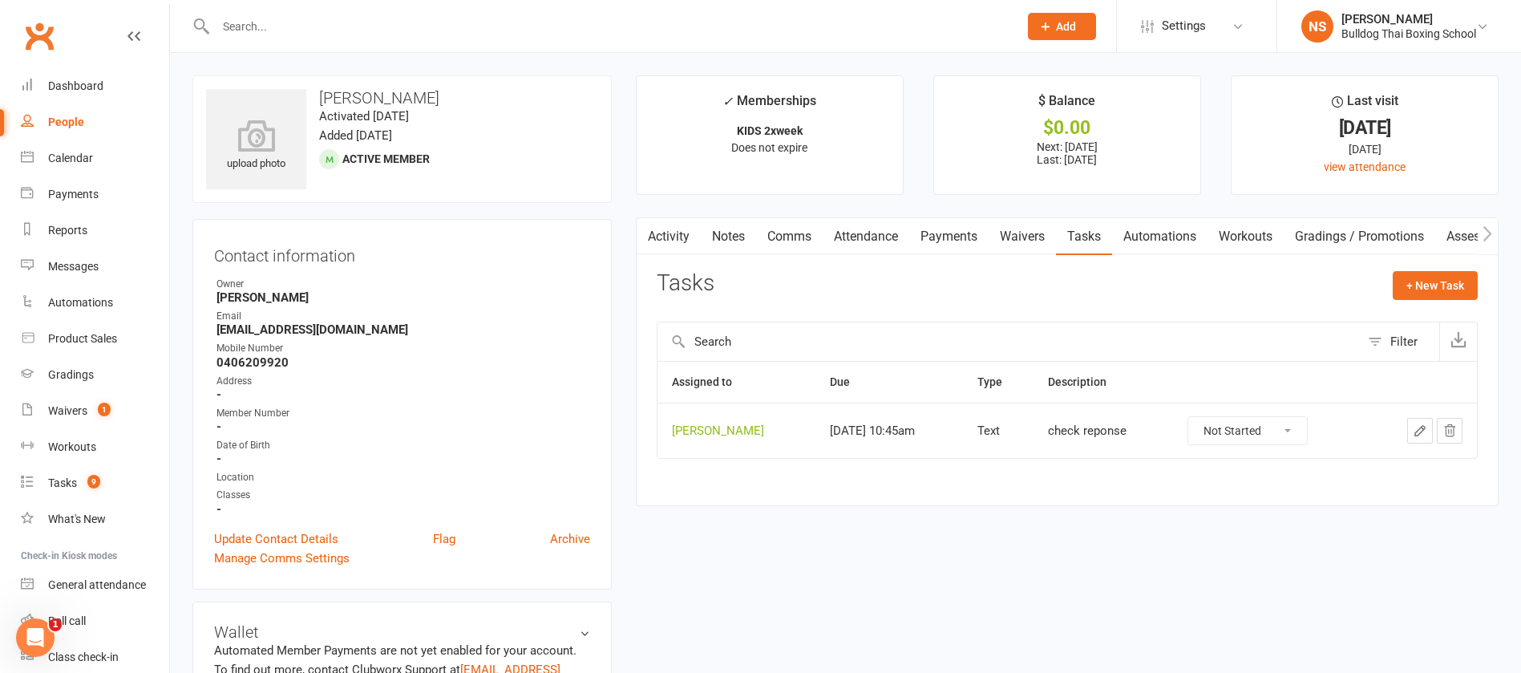
click at [1419, 431] on icon "button" at bounding box center [1420, 430] width 14 height 14
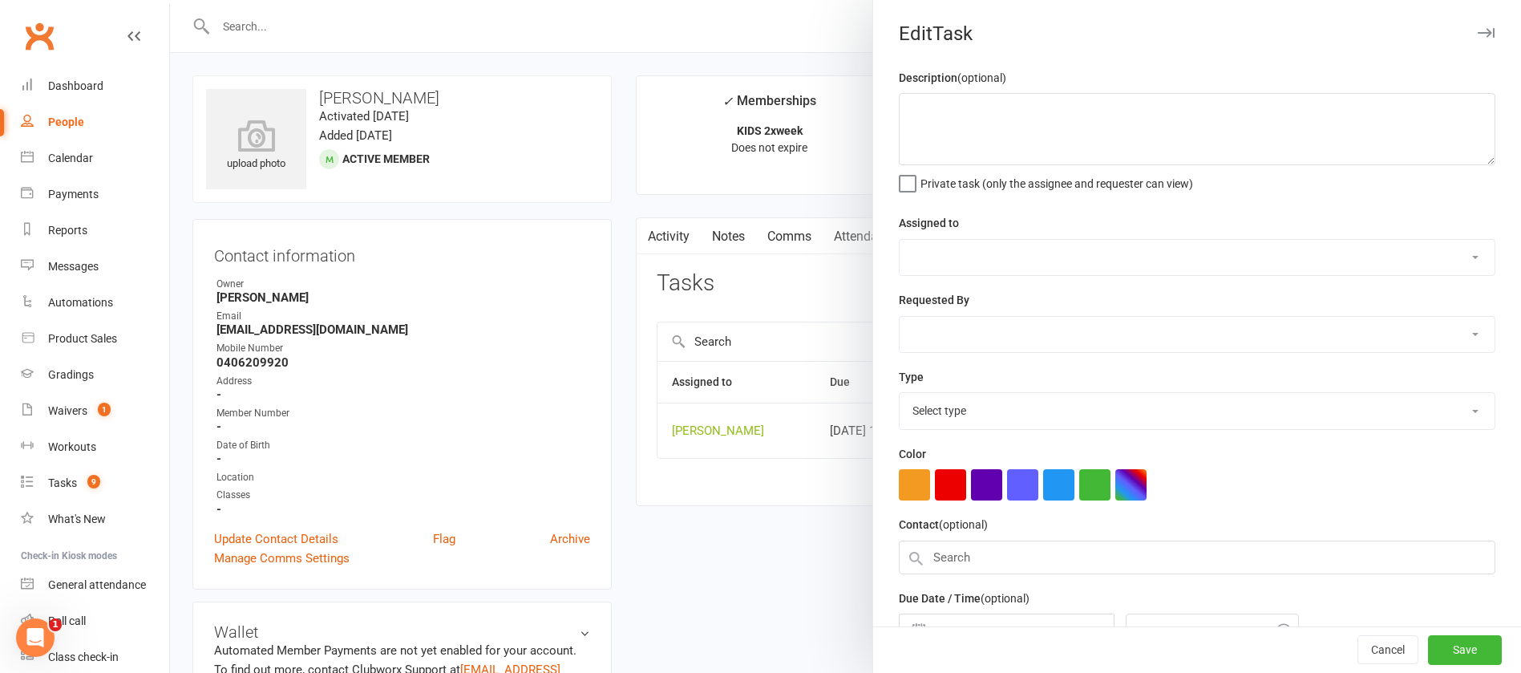
type textarea "check reponse"
select select "12940"
type input "12 Sep 2025"
type input "10:45am"
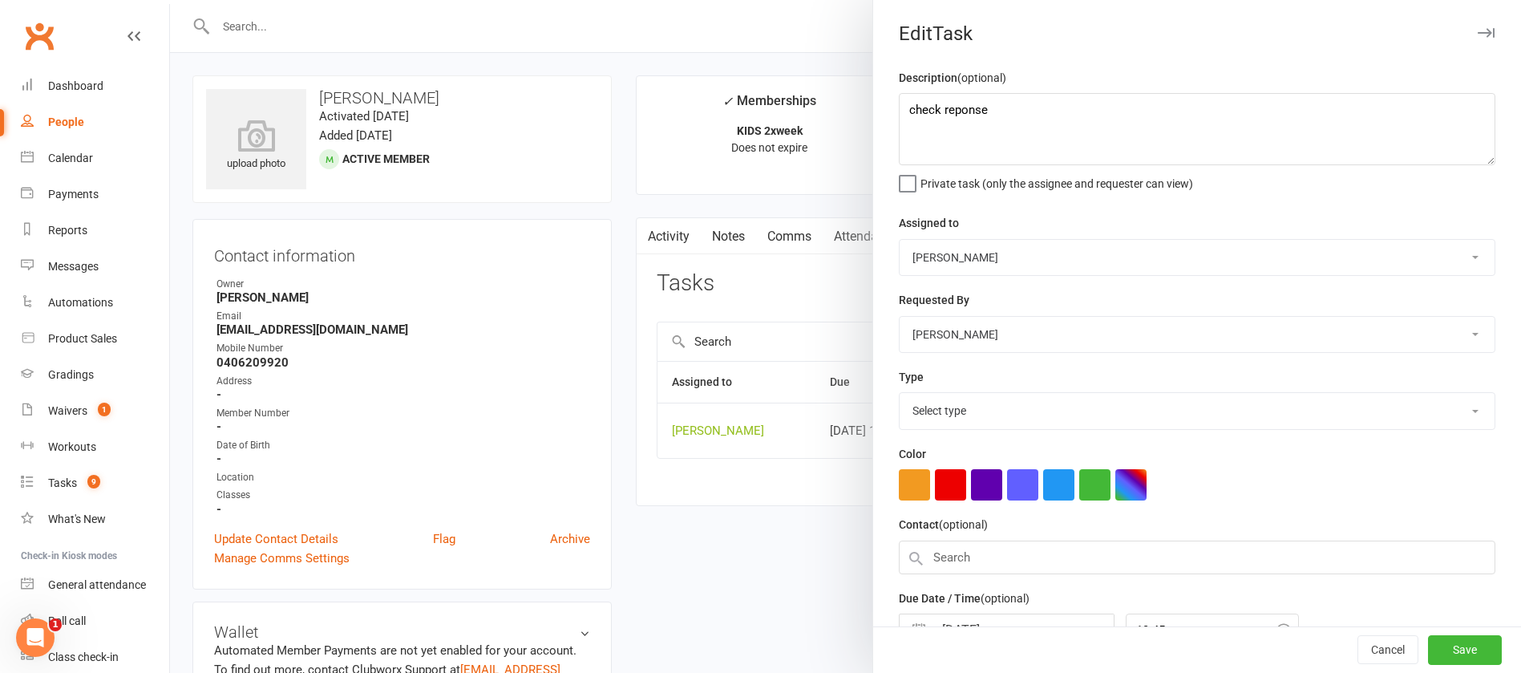
select select "13825"
drag, startPoint x: 1032, startPoint y: 135, endPoint x: 936, endPoint y: 108, distance: 99.8
click at [936, 108] on textarea "check reponse" at bounding box center [1197, 129] width 597 height 72
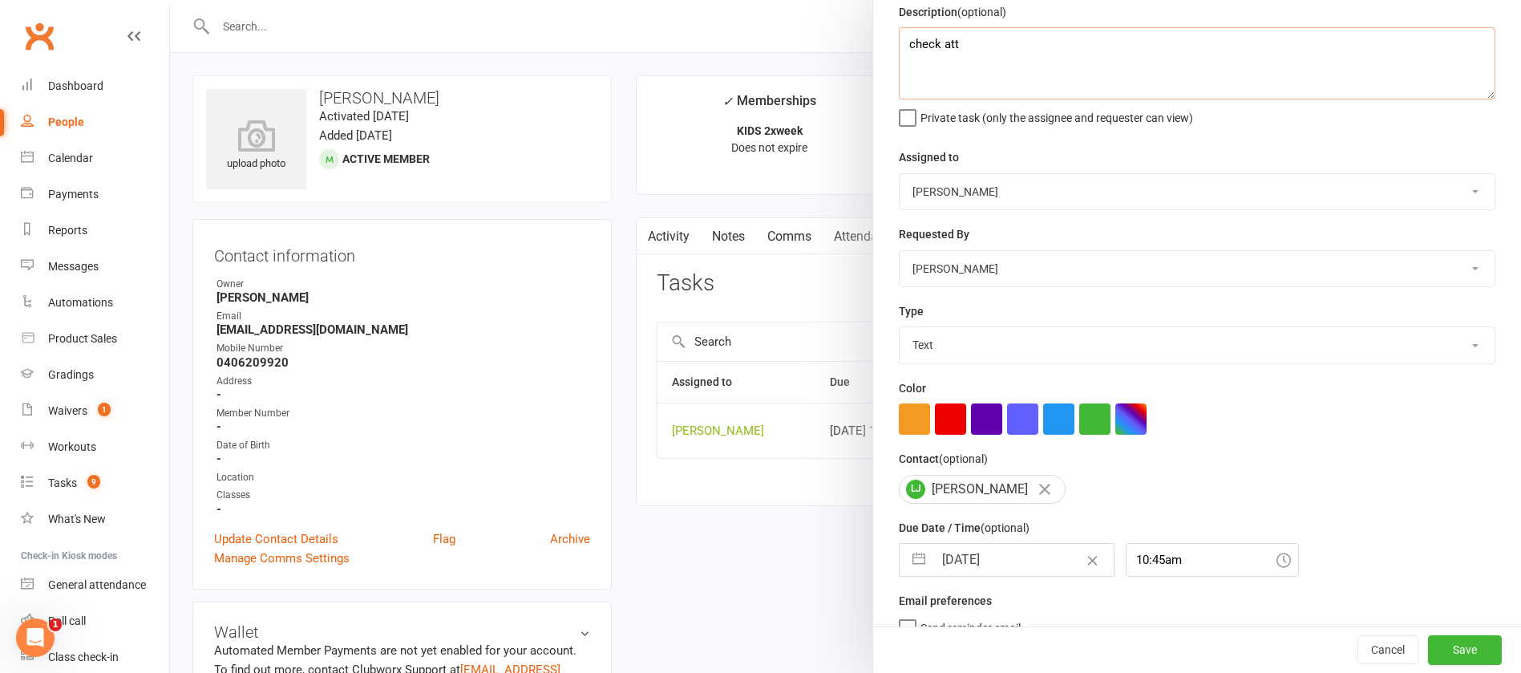
scroll to position [95, 0]
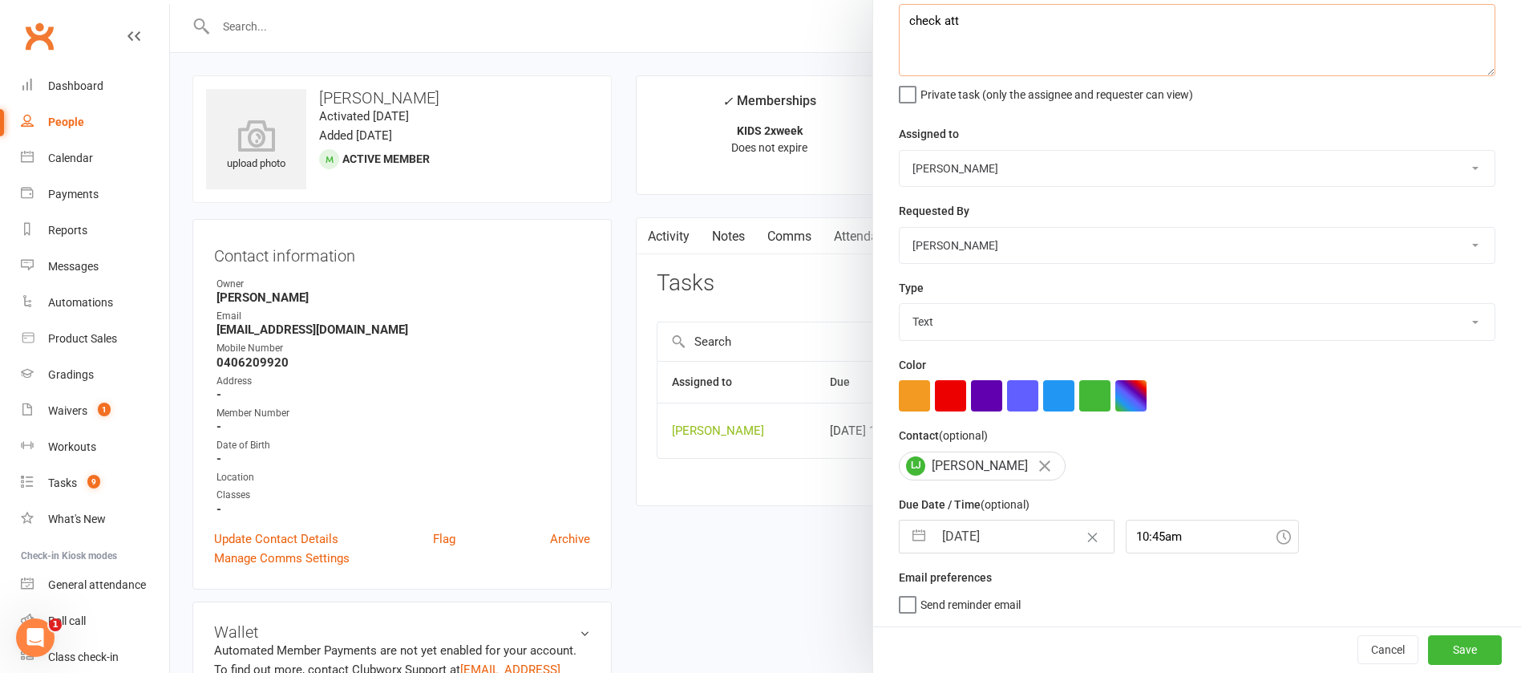
type textarea "check att"
select select "7"
select select "2025"
select select "8"
select select "2025"
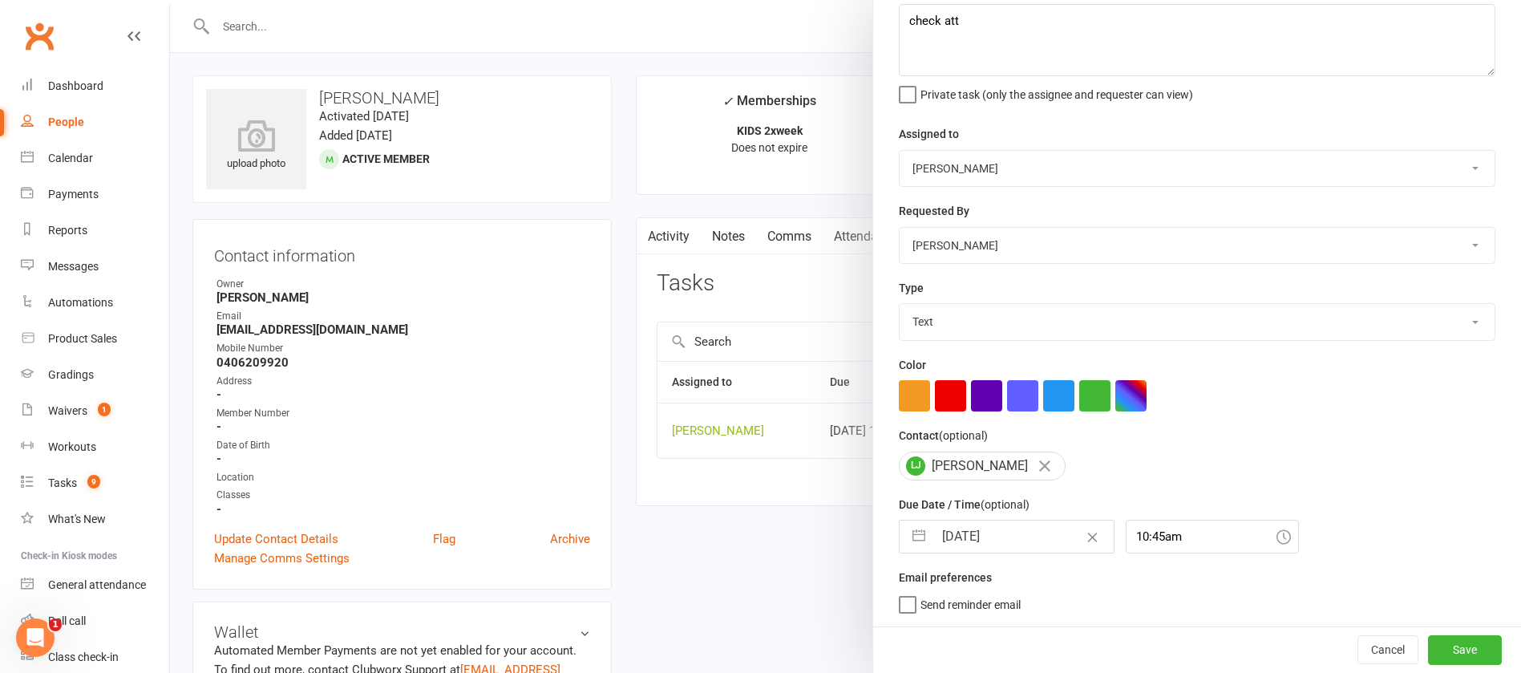
select select "9"
select select "2025"
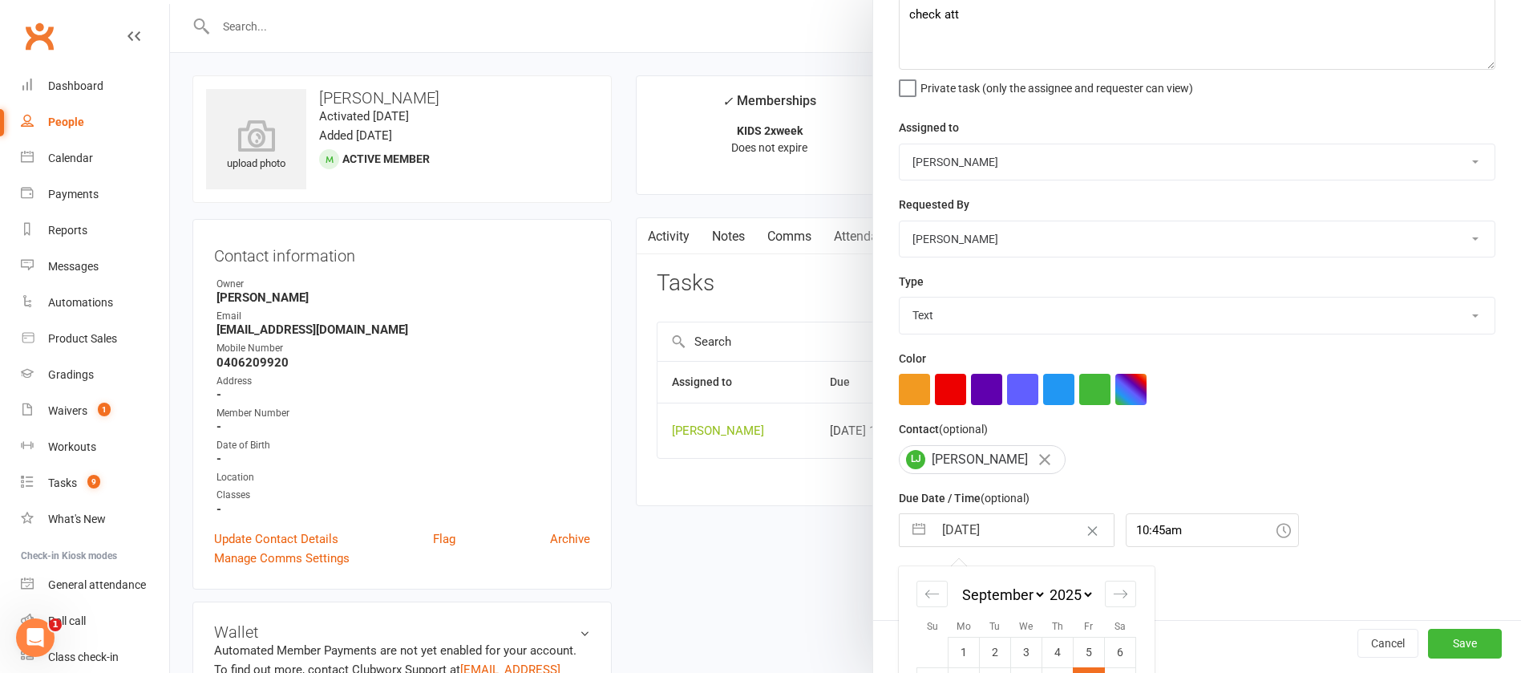
click at [1014, 533] on input "12 Sep 2025" at bounding box center [1024, 530] width 180 height 32
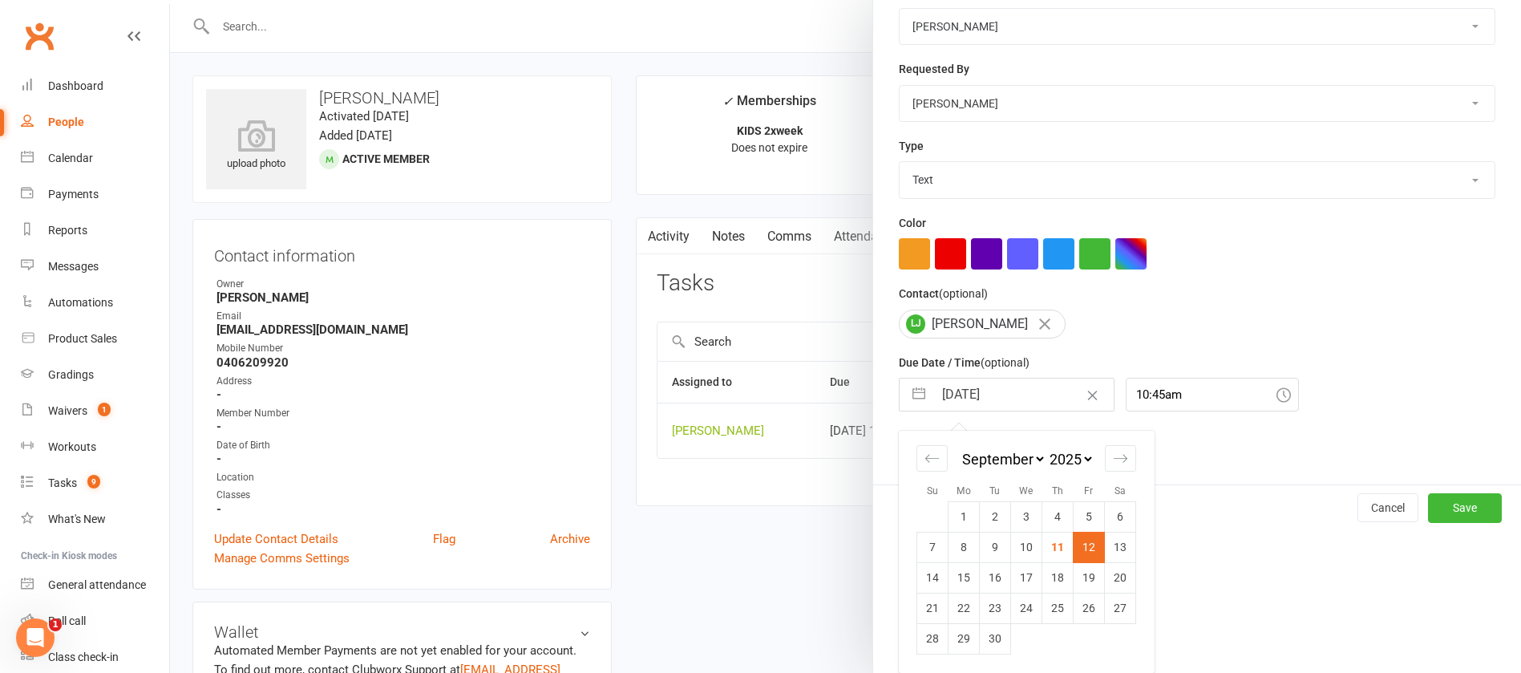
click at [1083, 574] on td "19" at bounding box center [1089, 577] width 31 height 30
type input "19 Sep 2025"
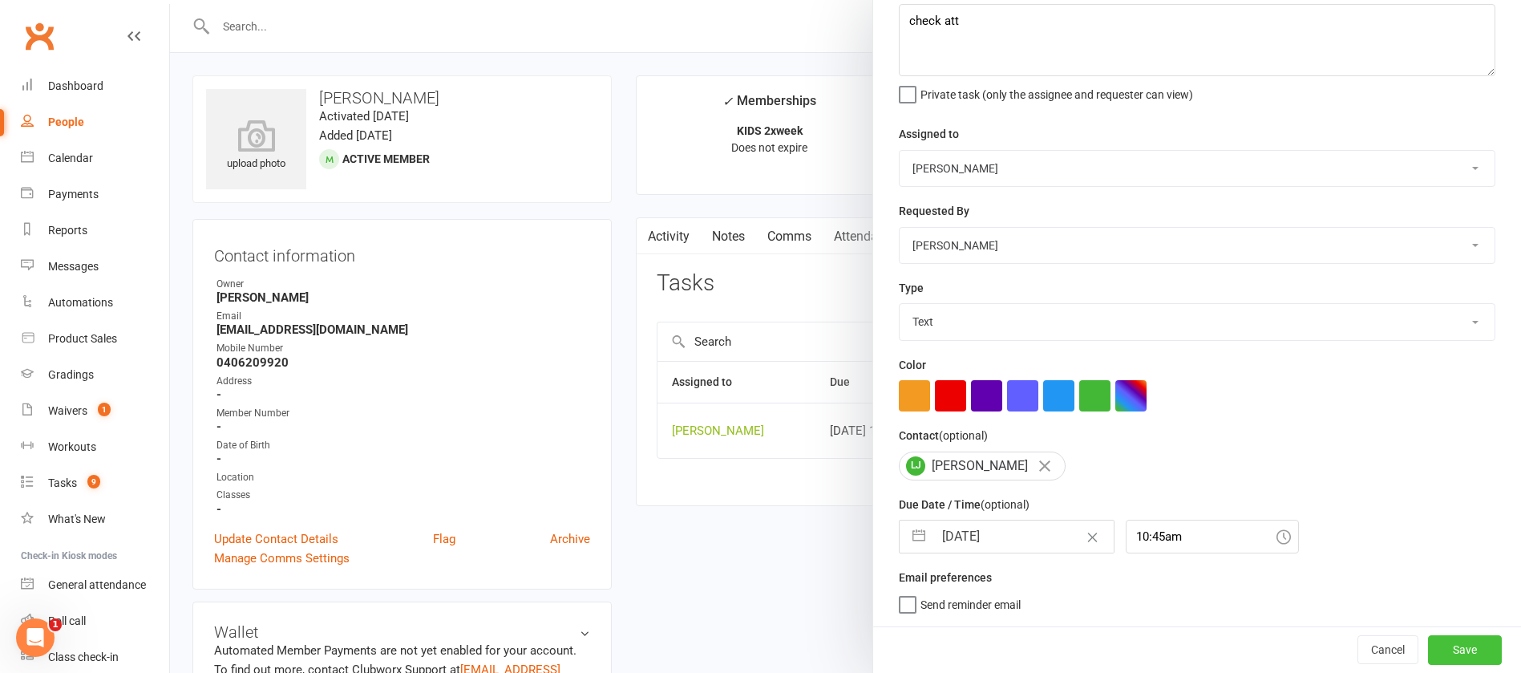
click at [1431, 646] on button "Save" at bounding box center [1465, 649] width 74 height 29
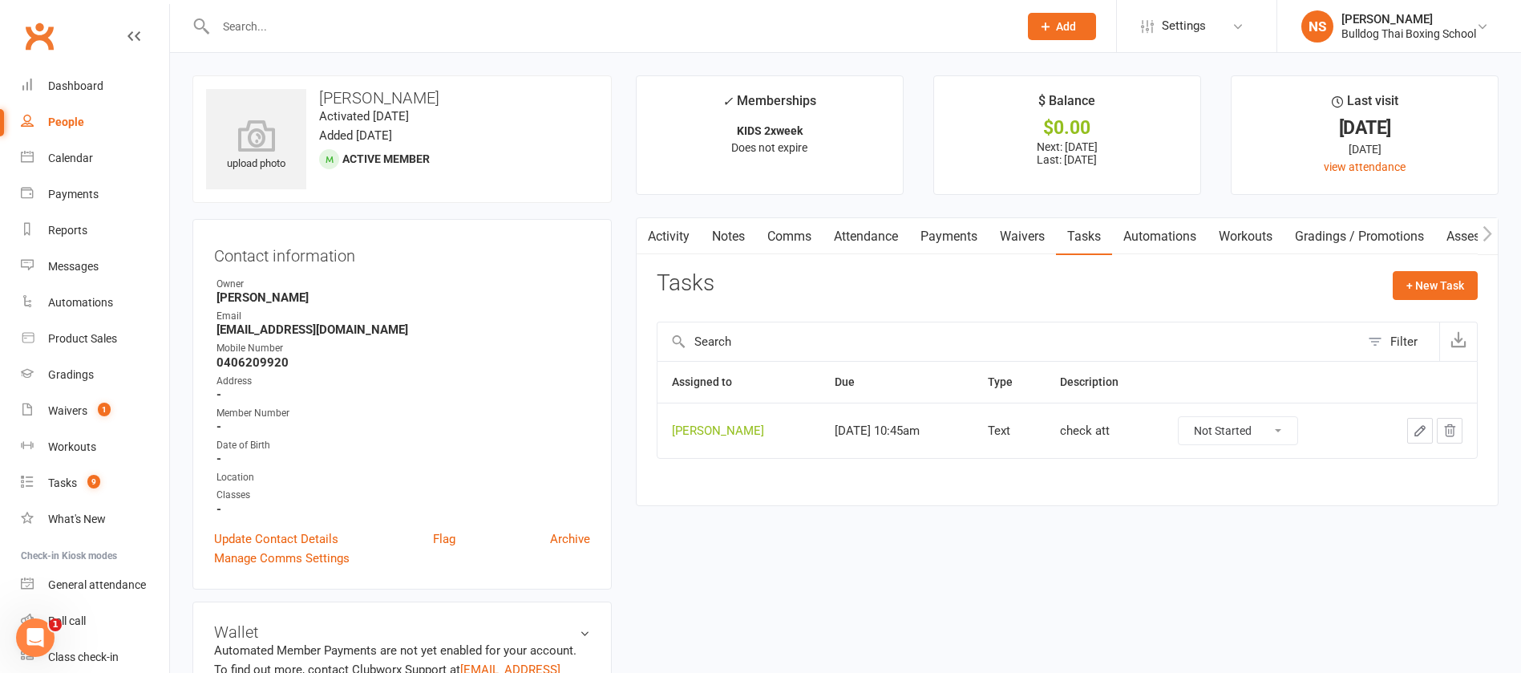
click at [672, 237] on link "Activity" at bounding box center [669, 236] width 64 height 37
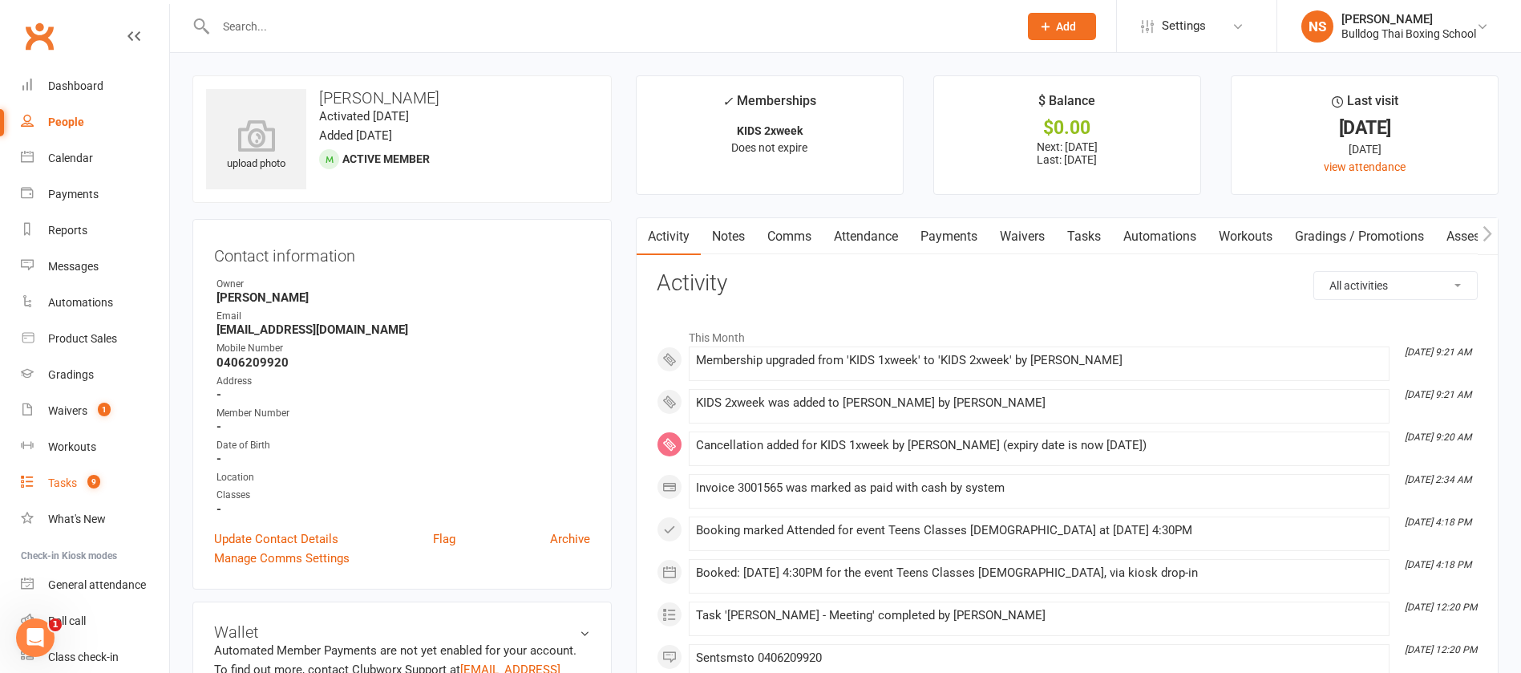
click at [62, 484] on div "Tasks" at bounding box center [62, 482] width 29 height 13
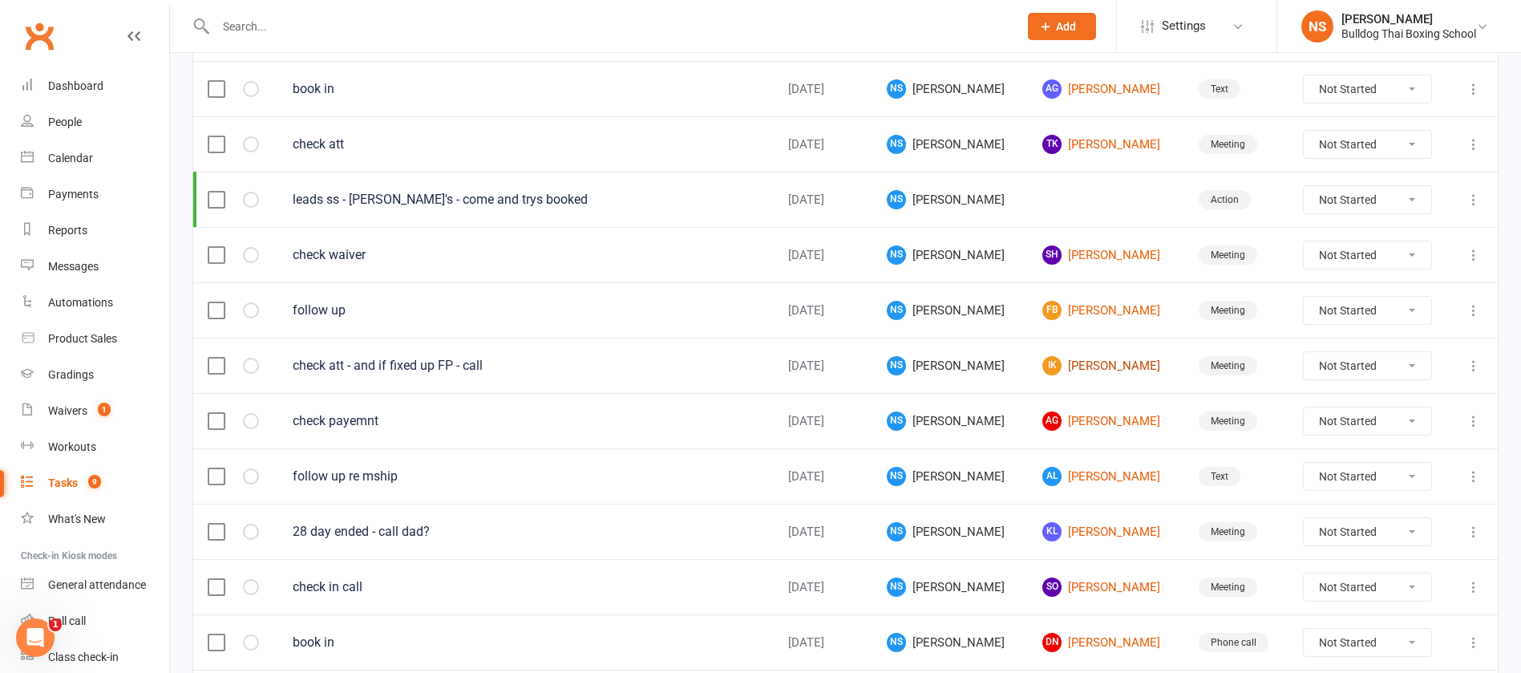
scroll to position [361, 0]
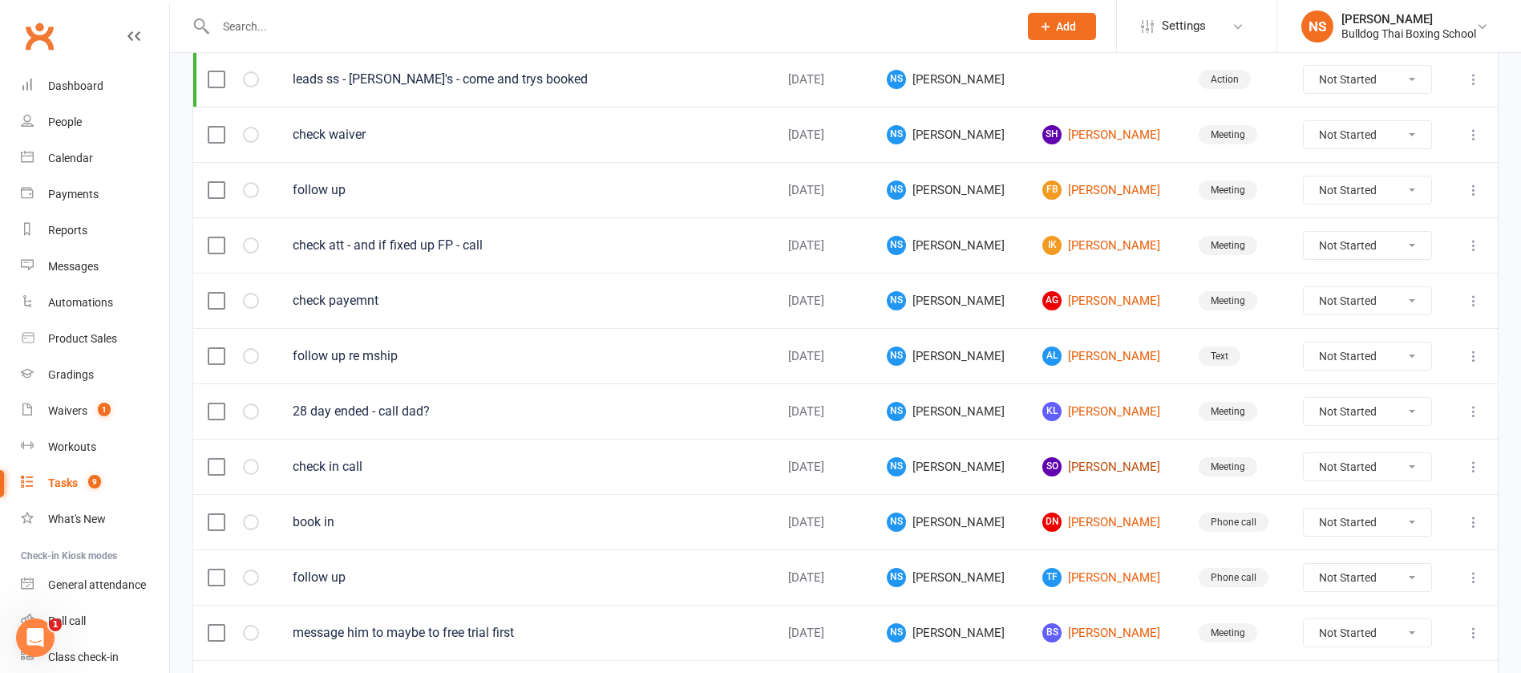
click at [1083, 464] on link "SO Sam Owen" at bounding box center [1106, 466] width 127 height 19
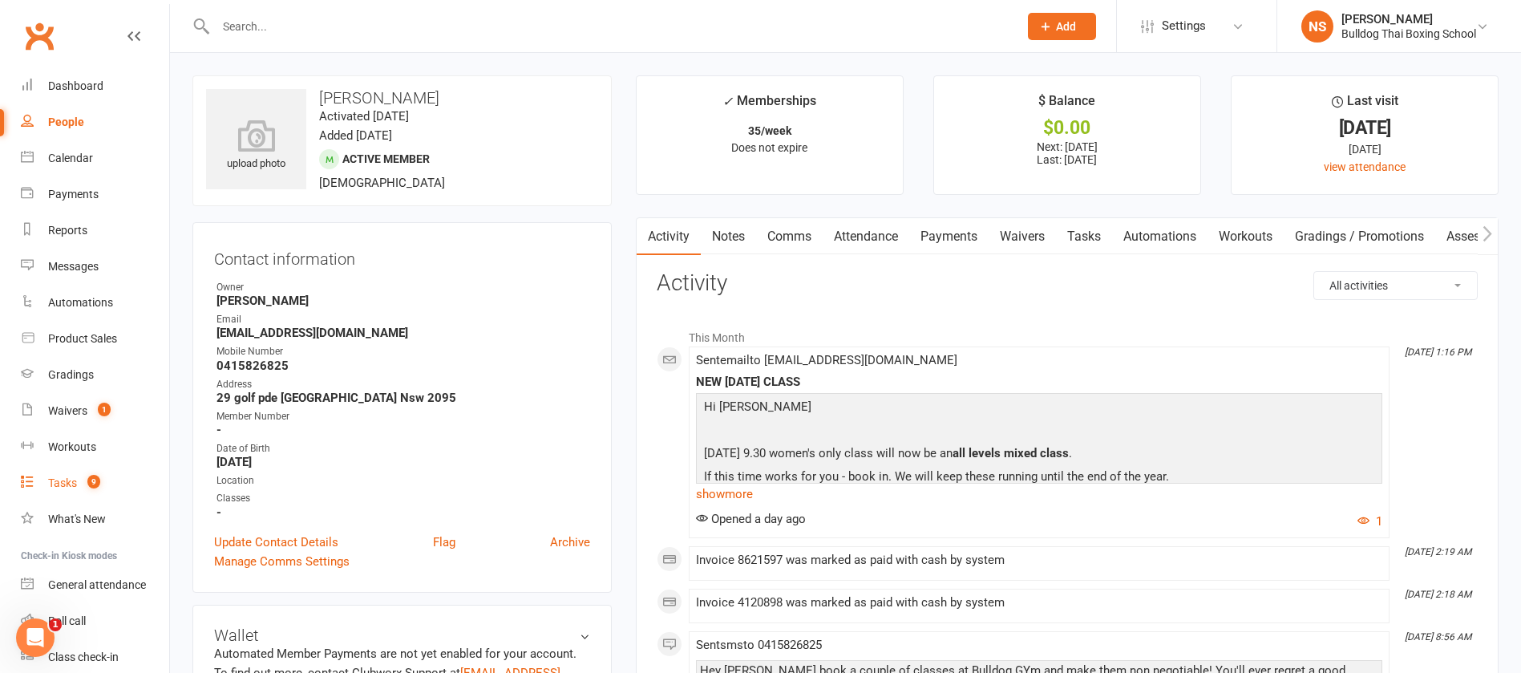
click at [60, 480] on div "Tasks" at bounding box center [62, 482] width 29 height 13
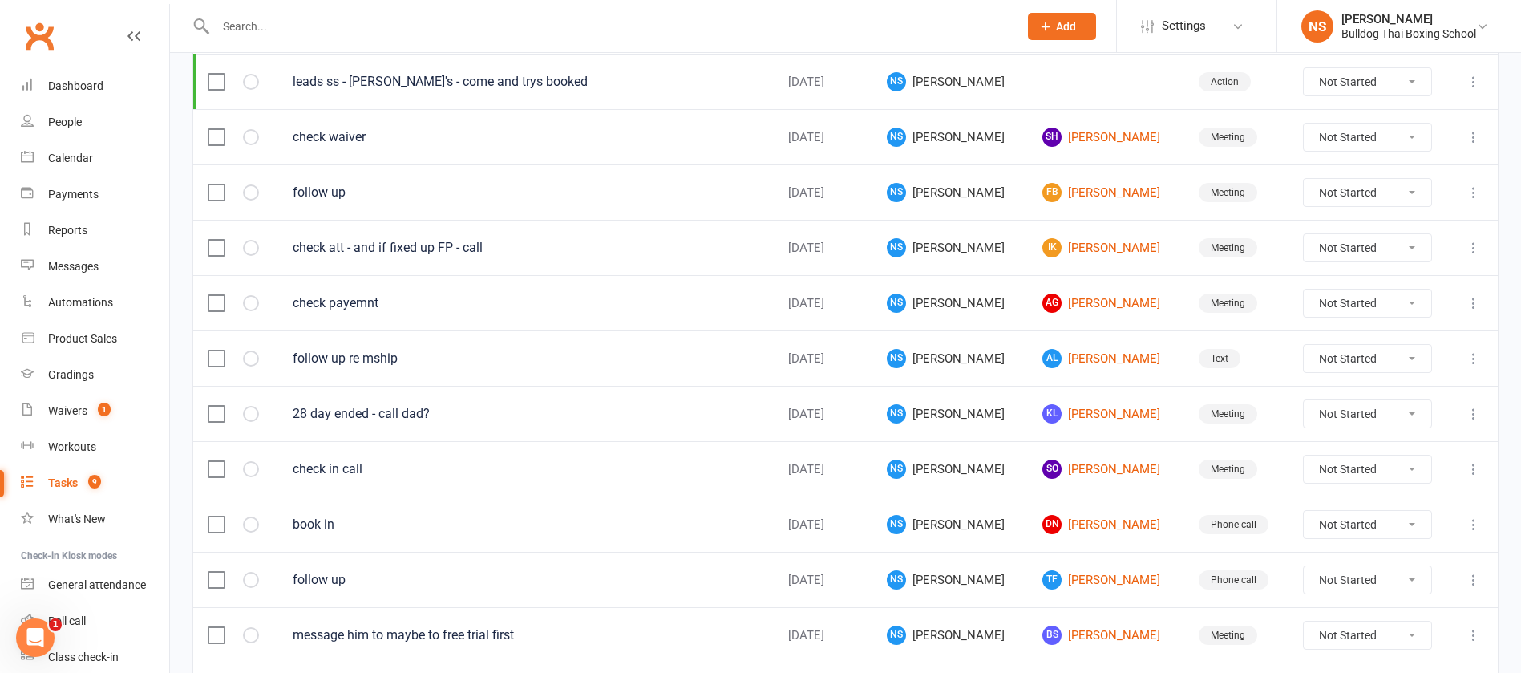
scroll to position [361, 0]
click at [1079, 524] on link "DN Danny Newport" at bounding box center [1106, 521] width 127 height 19
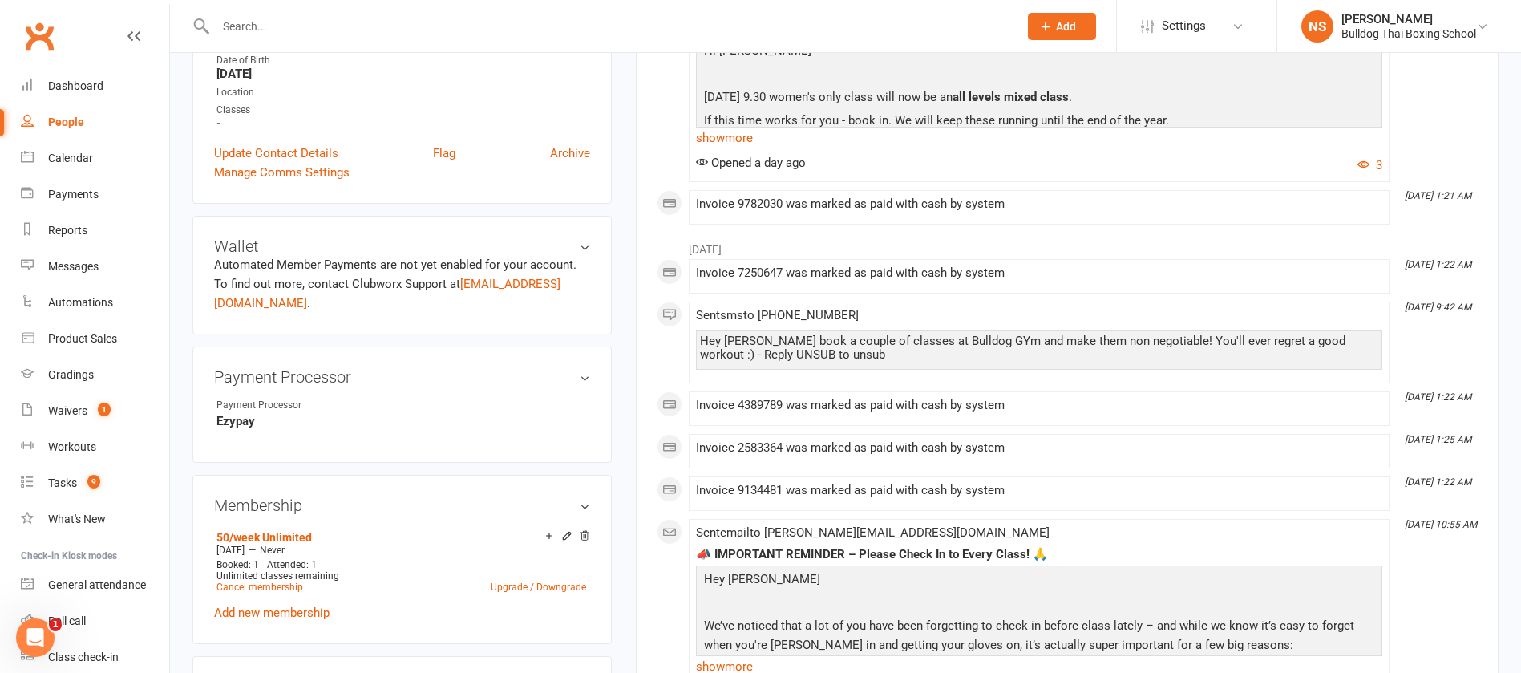
scroll to position [361, 0]
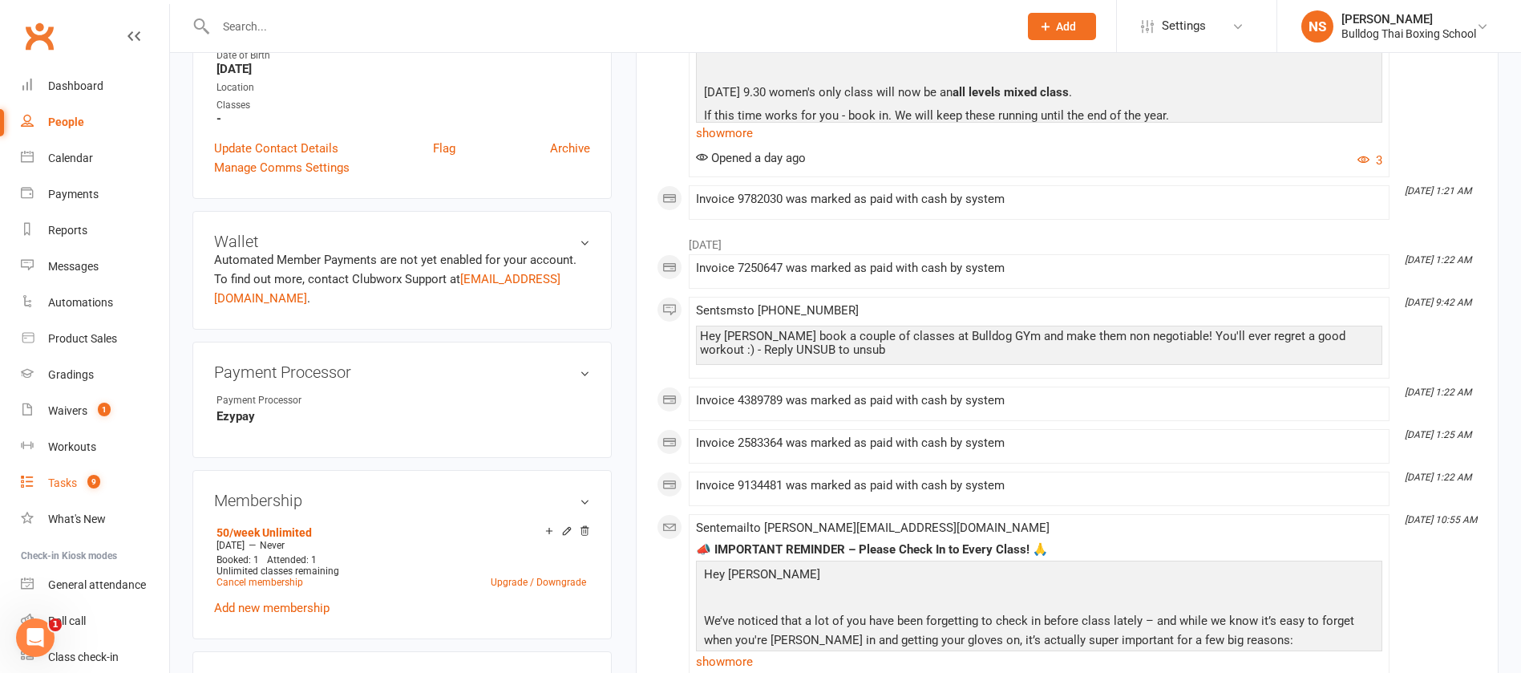
click at [70, 482] on div "Tasks" at bounding box center [62, 482] width 29 height 13
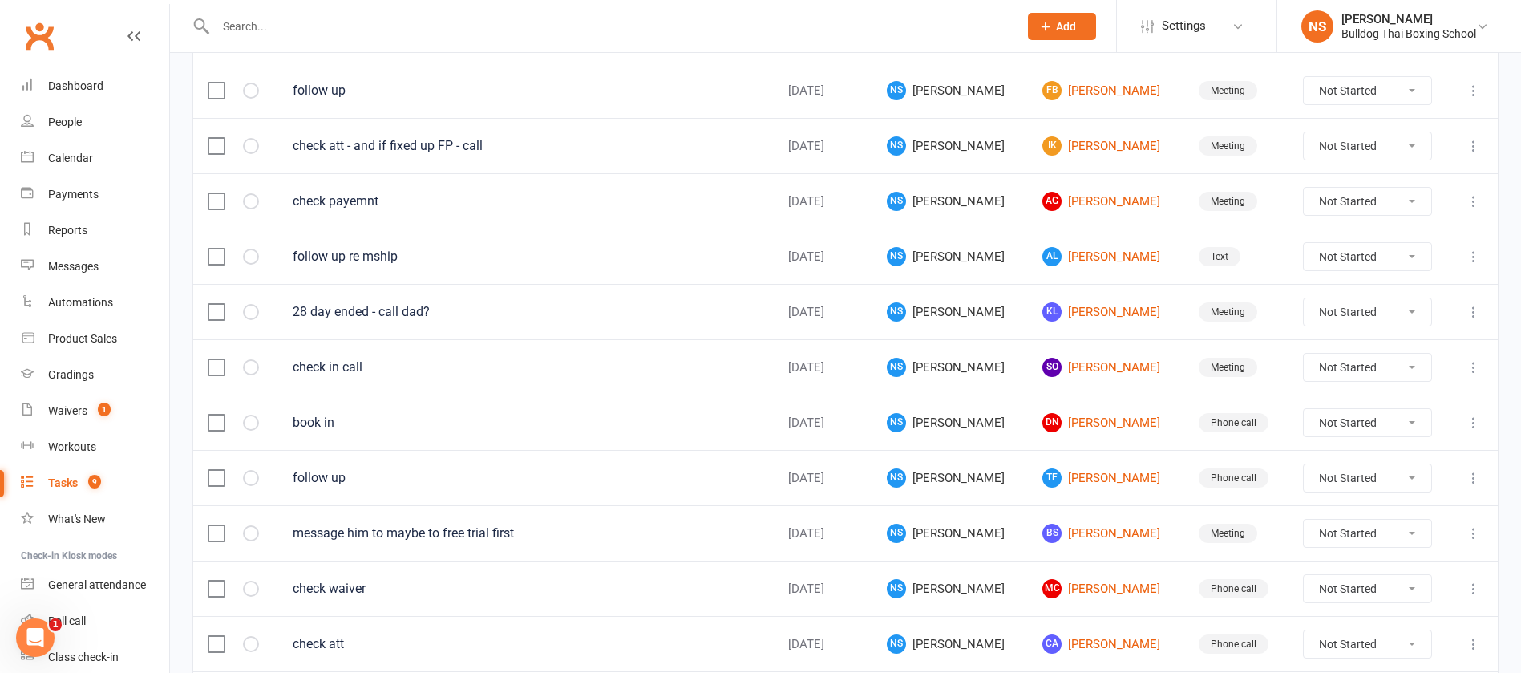
scroll to position [601, 0]
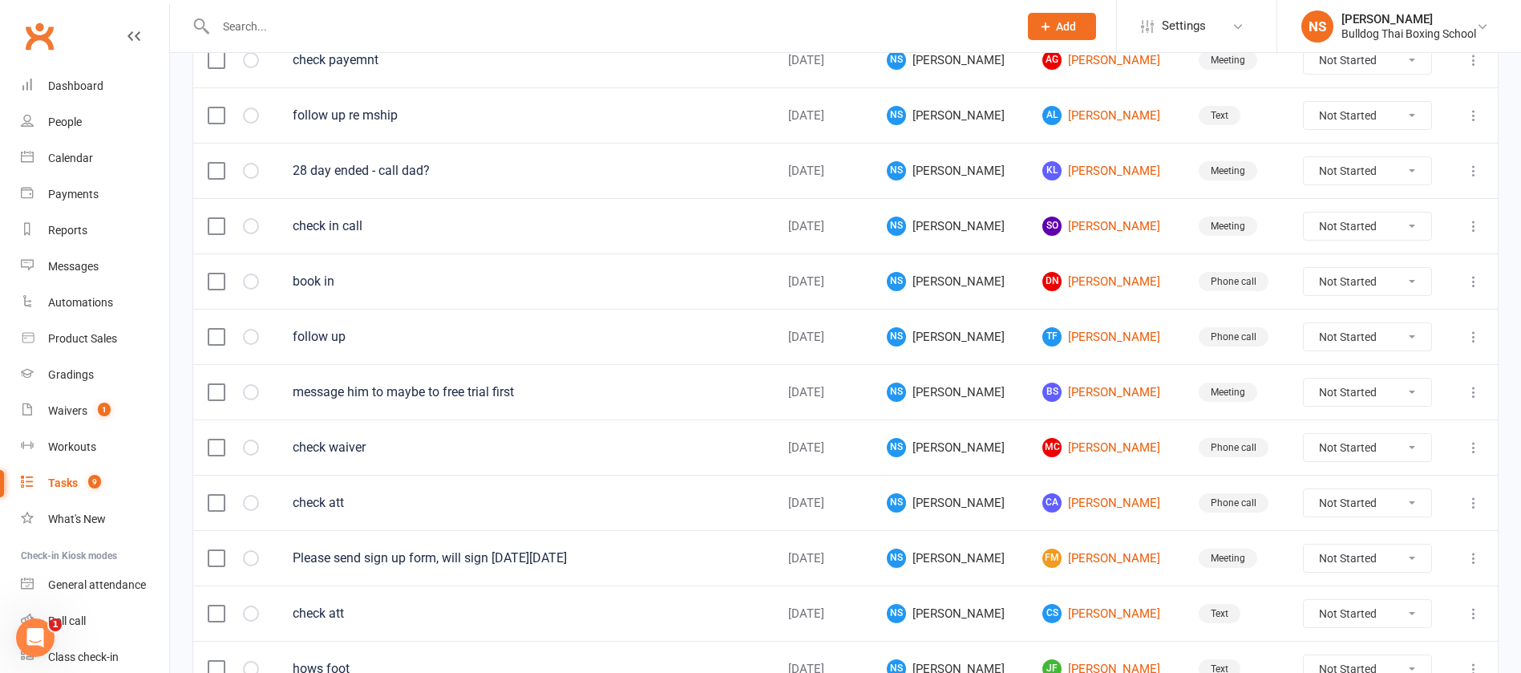
click at [1408, 336] on select "Not Started In Progress Waiting Complete" at bounding box center [1368, 336] width 128 height 27
click at [1304, 323] on select "Not Started In Progress Waiting Complete" at bounding box center [1368, 336] width 128 height 27
select select "unstarted"
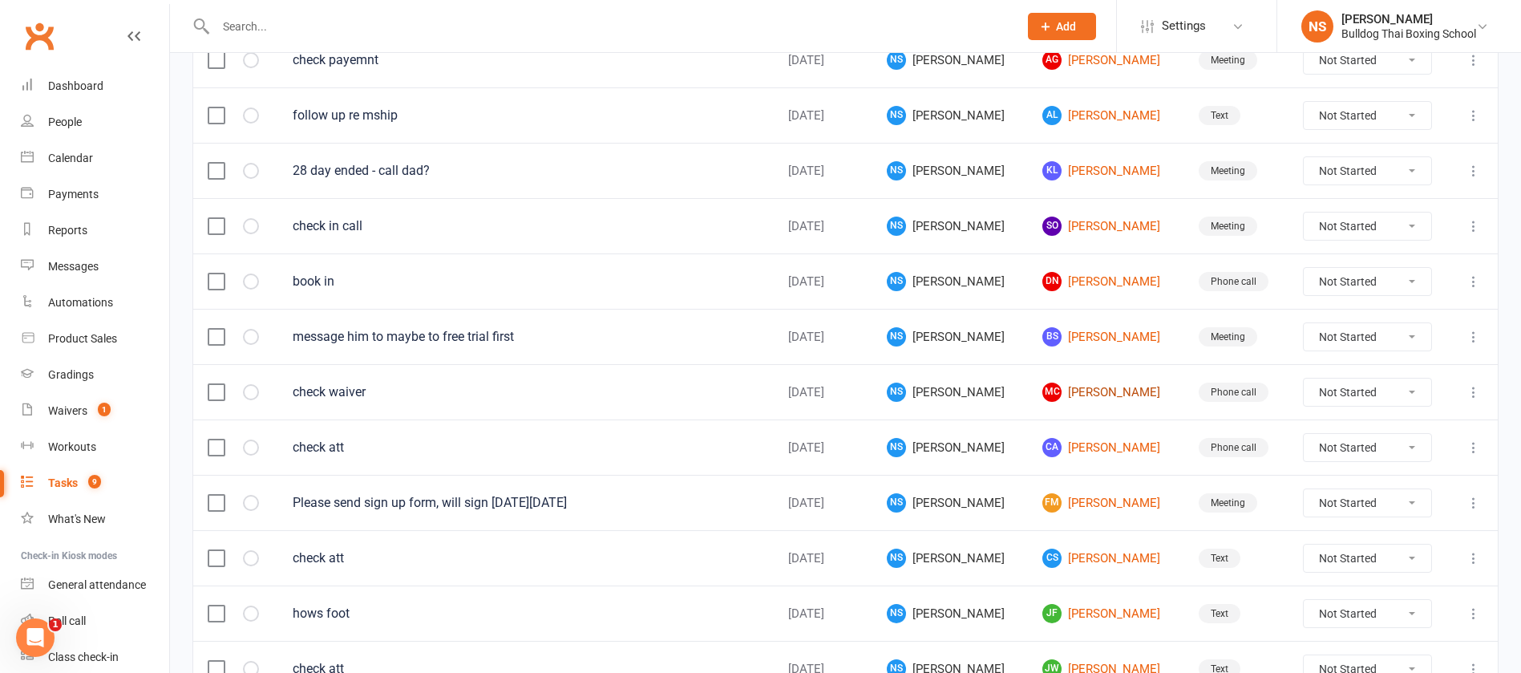
click at [1079, 391] on link "MC Mark Connelly" at bounding box center [1106, 392] width 127 height 19
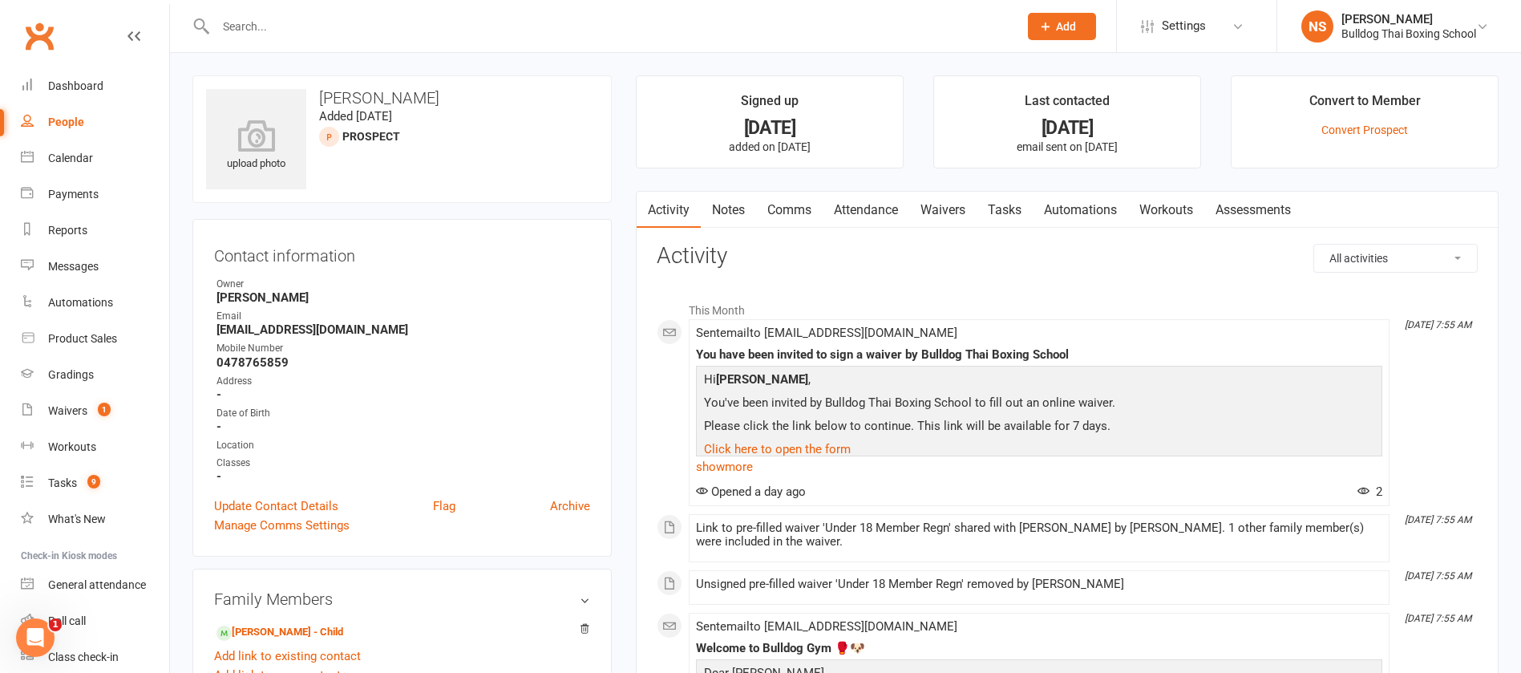
click at [1010, 207] on link "Tasks" at bounding box center [1005, 210] width 56 height 37
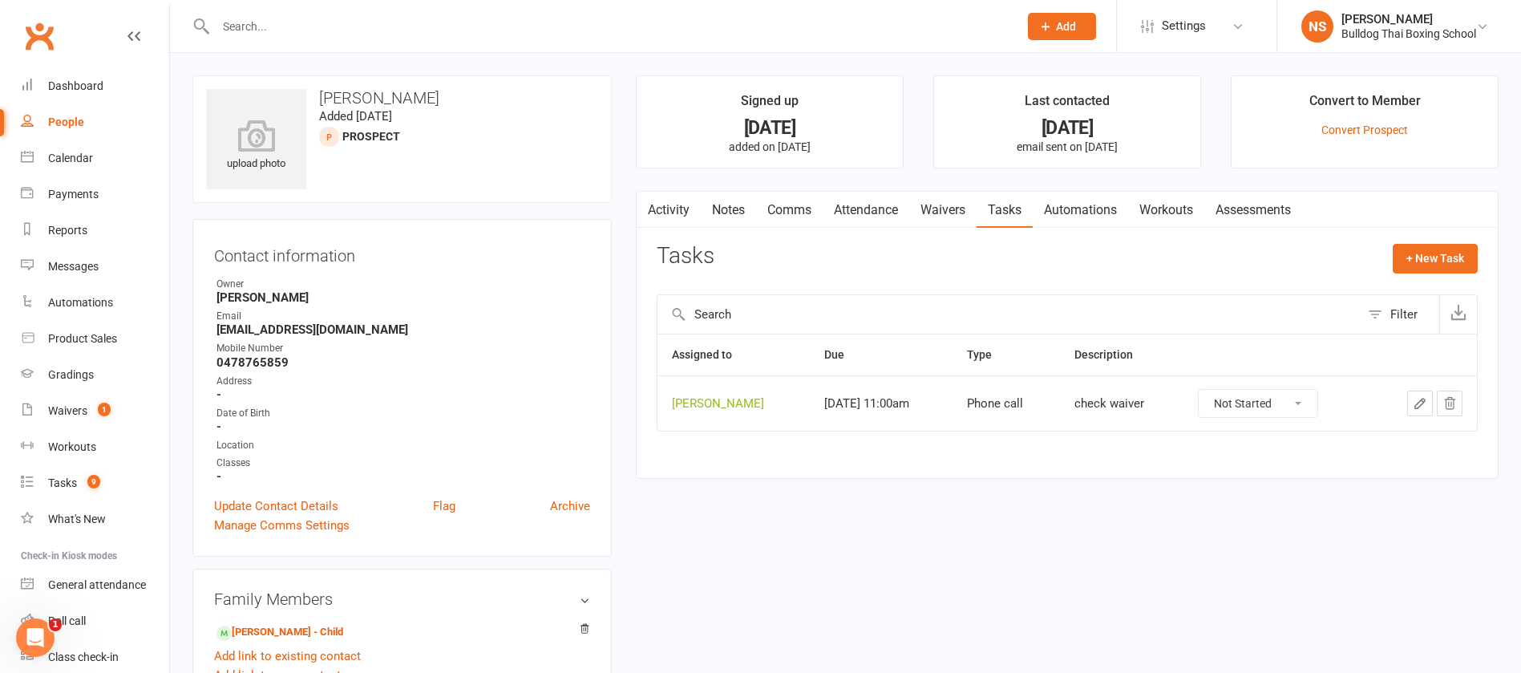
click at [949, 212] on link "Waivers" at bounding box center [942, 210] width 67 height 37
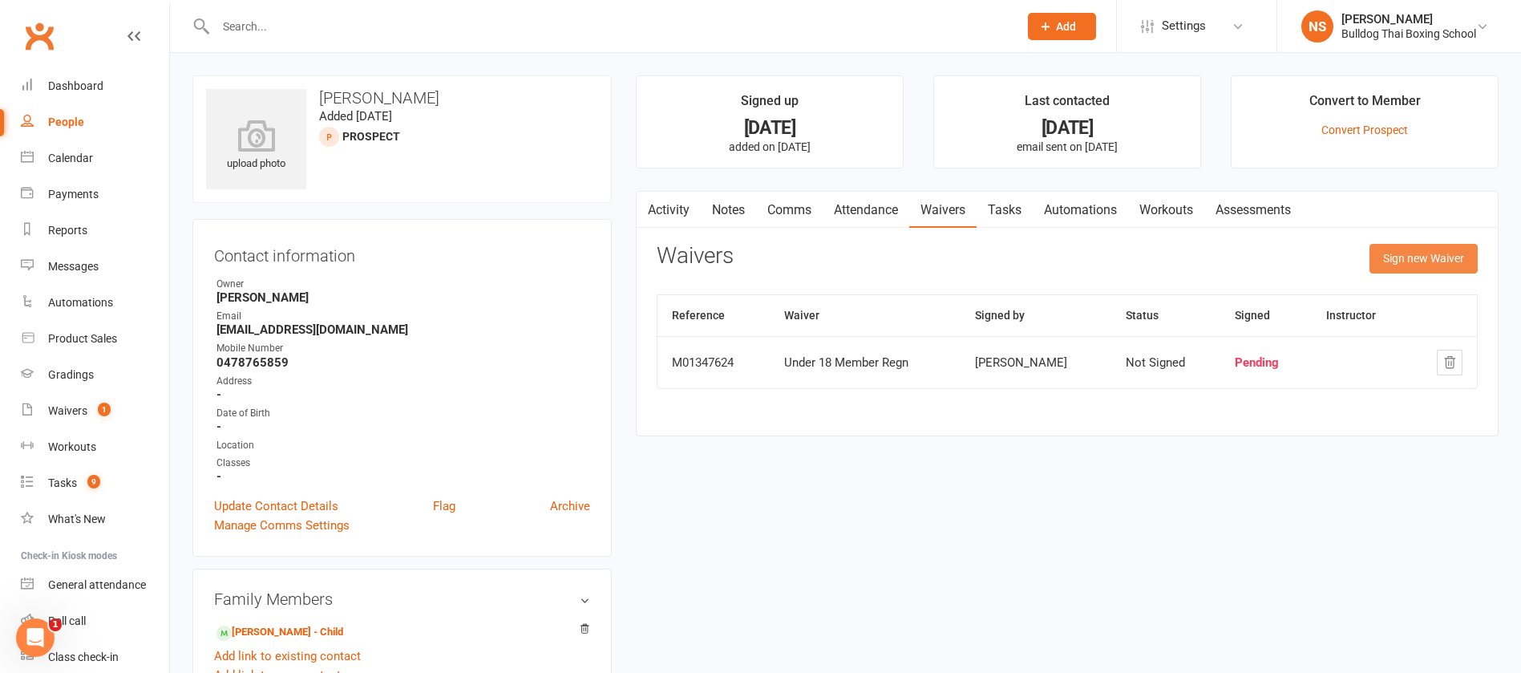
click at [1402, 251] on button "Sign new Waiver" at bounding box center [1424, 258] width 108 height 29
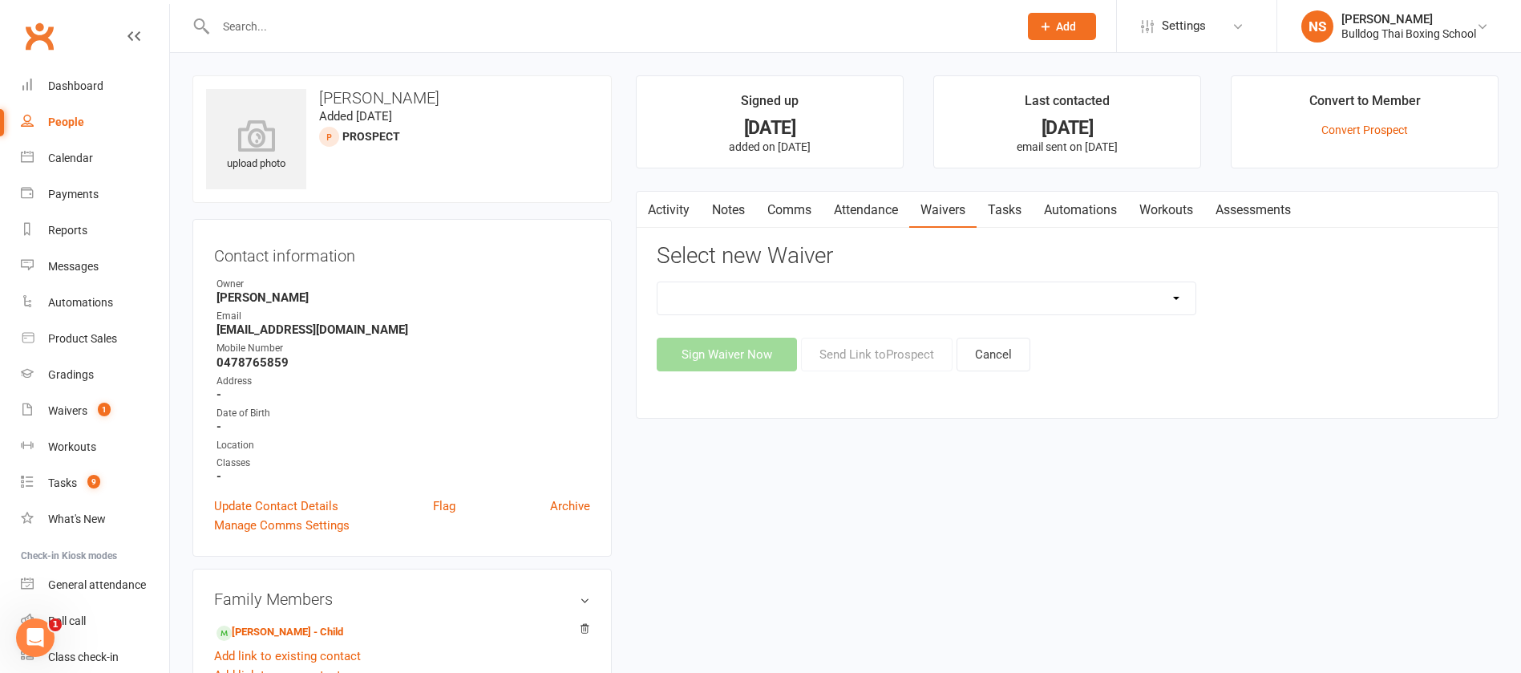
click at [778, 283] on select "12 Month Contract 14 Day Kick Off 21 Day Kick Starter 28 Day 99 and RO 35 28 Da…" at bounding box center [927, 298] width 538 height 32
select select "1551"
click at [658, 282] on select "12 Month Contract 14 Day Kick Off 21 Day Kick Starter 28 Day 99 and RO 35 28 Da…" at bounding box center [927, 298] width 538 height 32
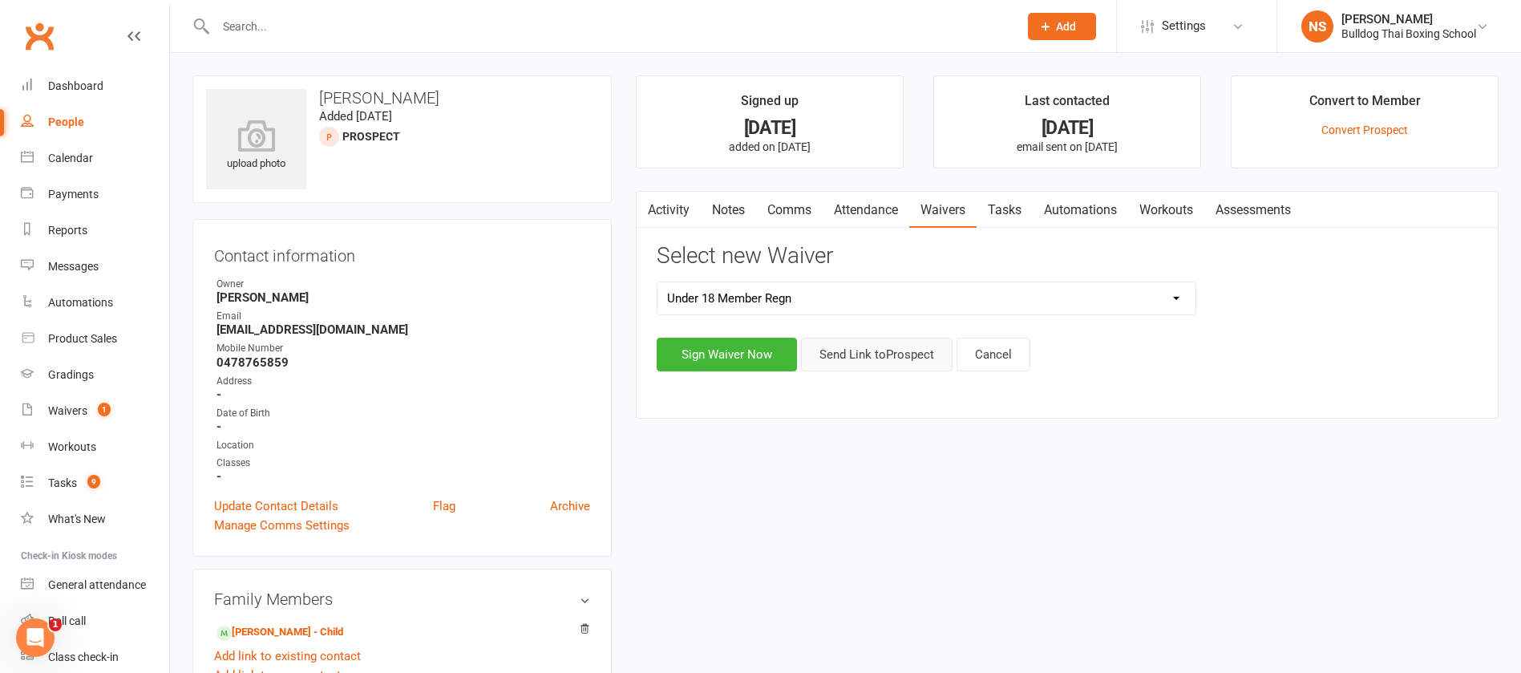
click at [875, 359] on button "Send Link to Prospect" at bounding box center [877, 355] width 152 height 34
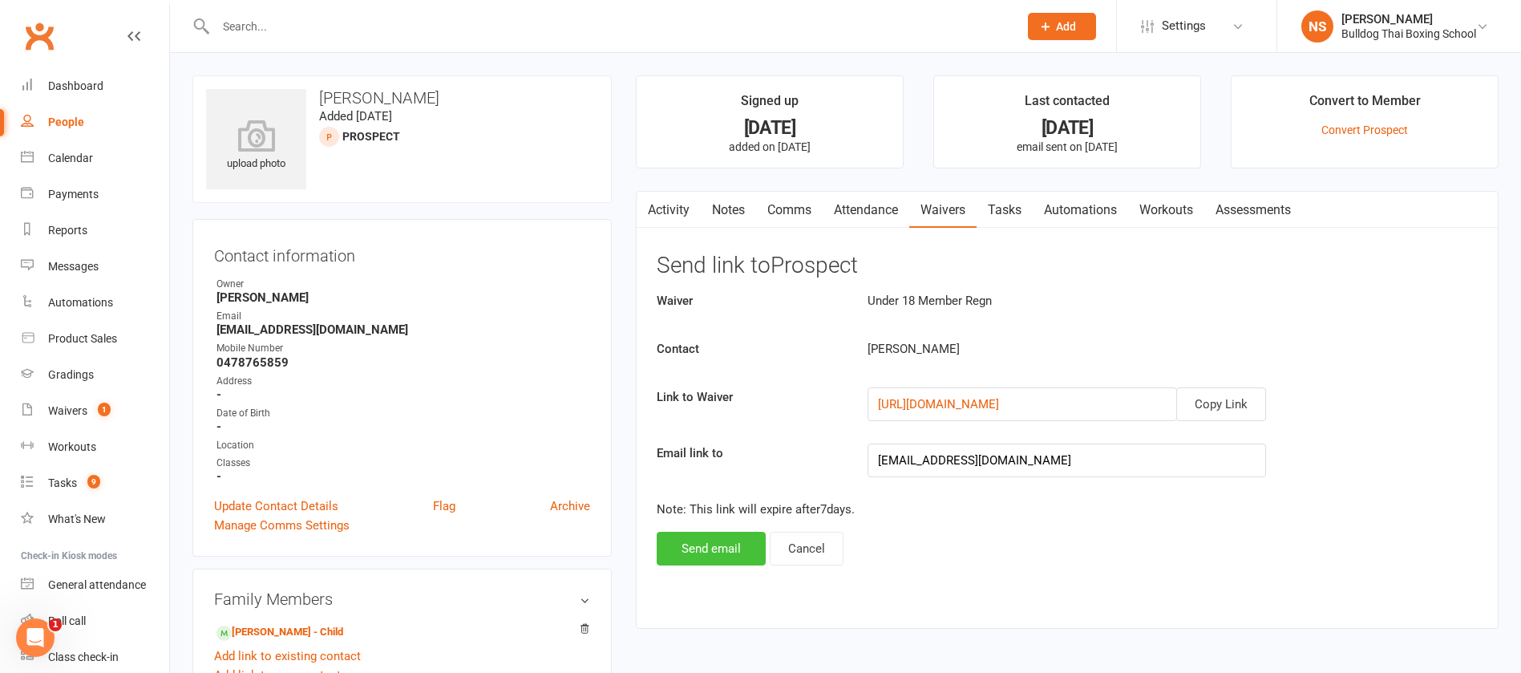
click at [706, 552] on button "Send email" at bounding box center [711, 549] width 109 height 34
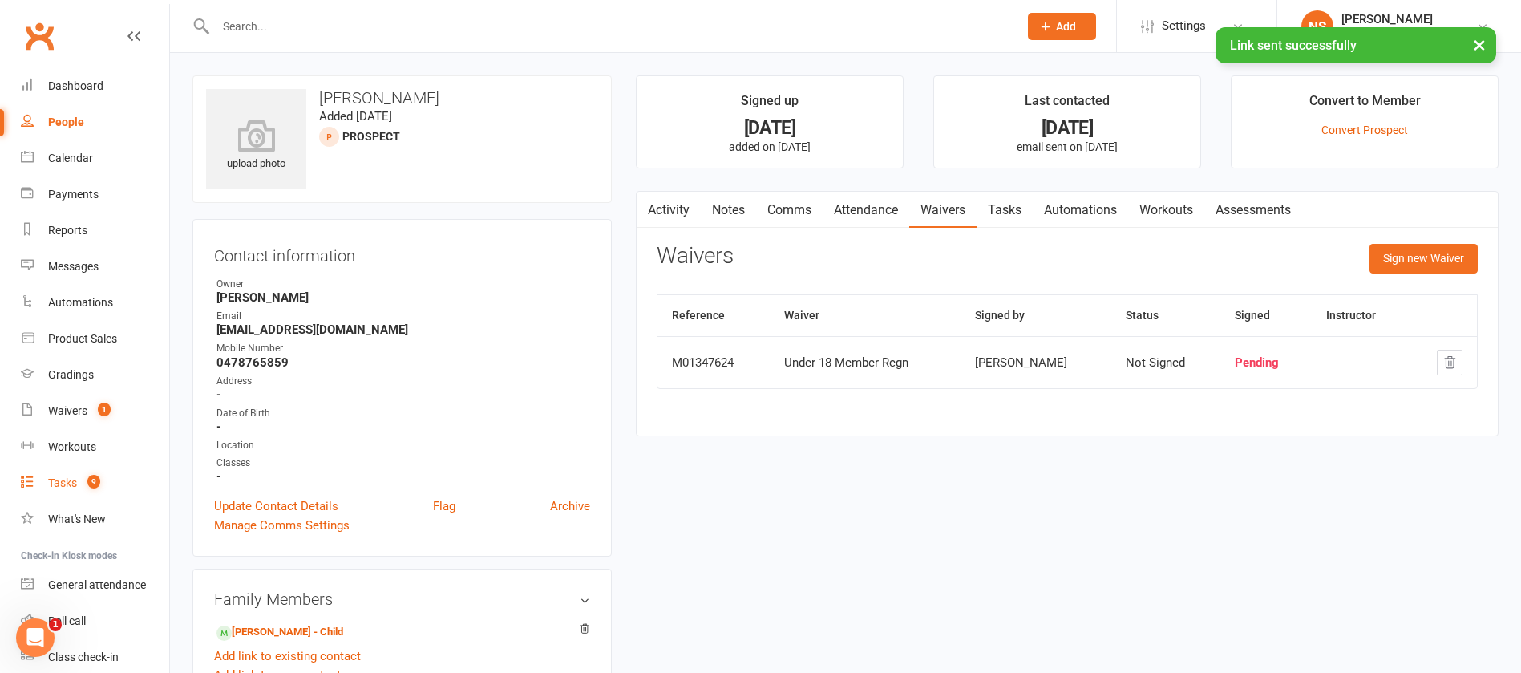
click at [55, 480] on div "Tasks" at bounding box center [62, 482] width 29 height 13
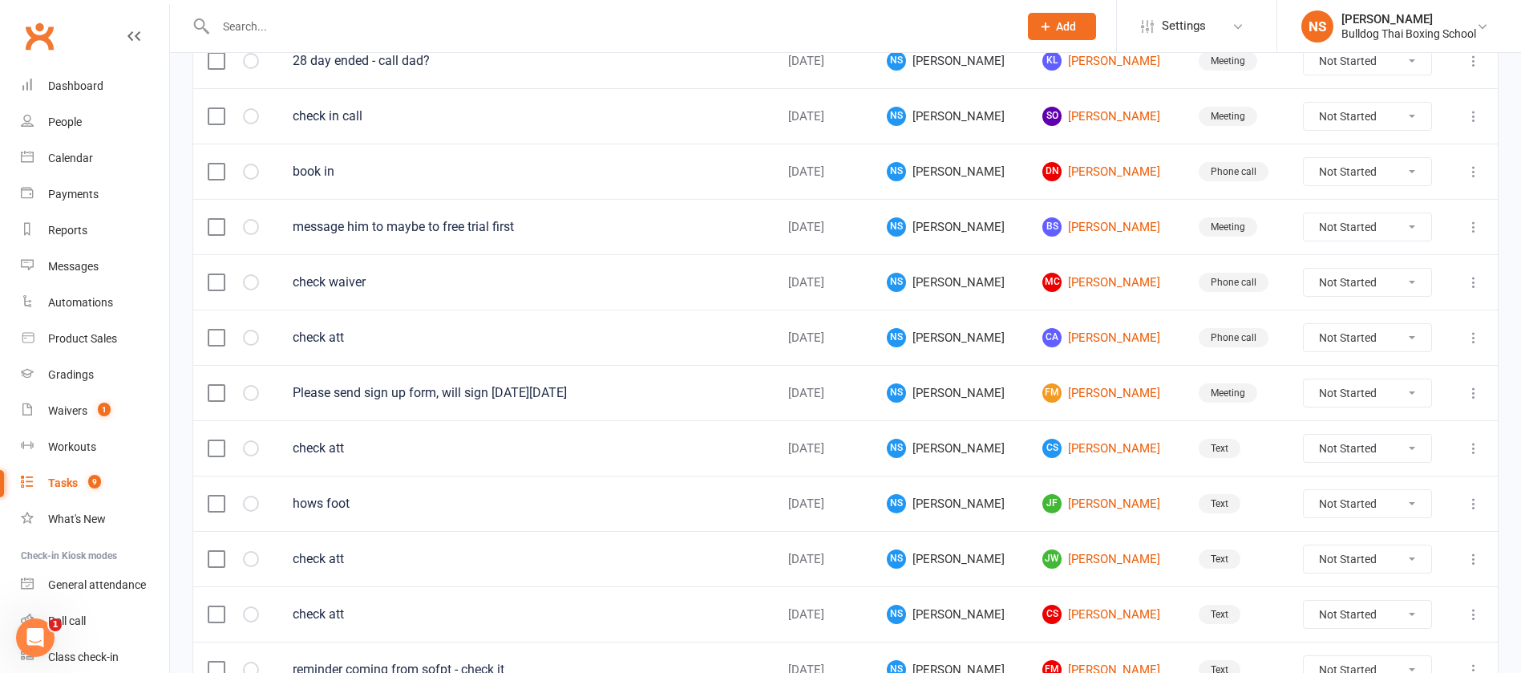
scroll to position [722, 0]
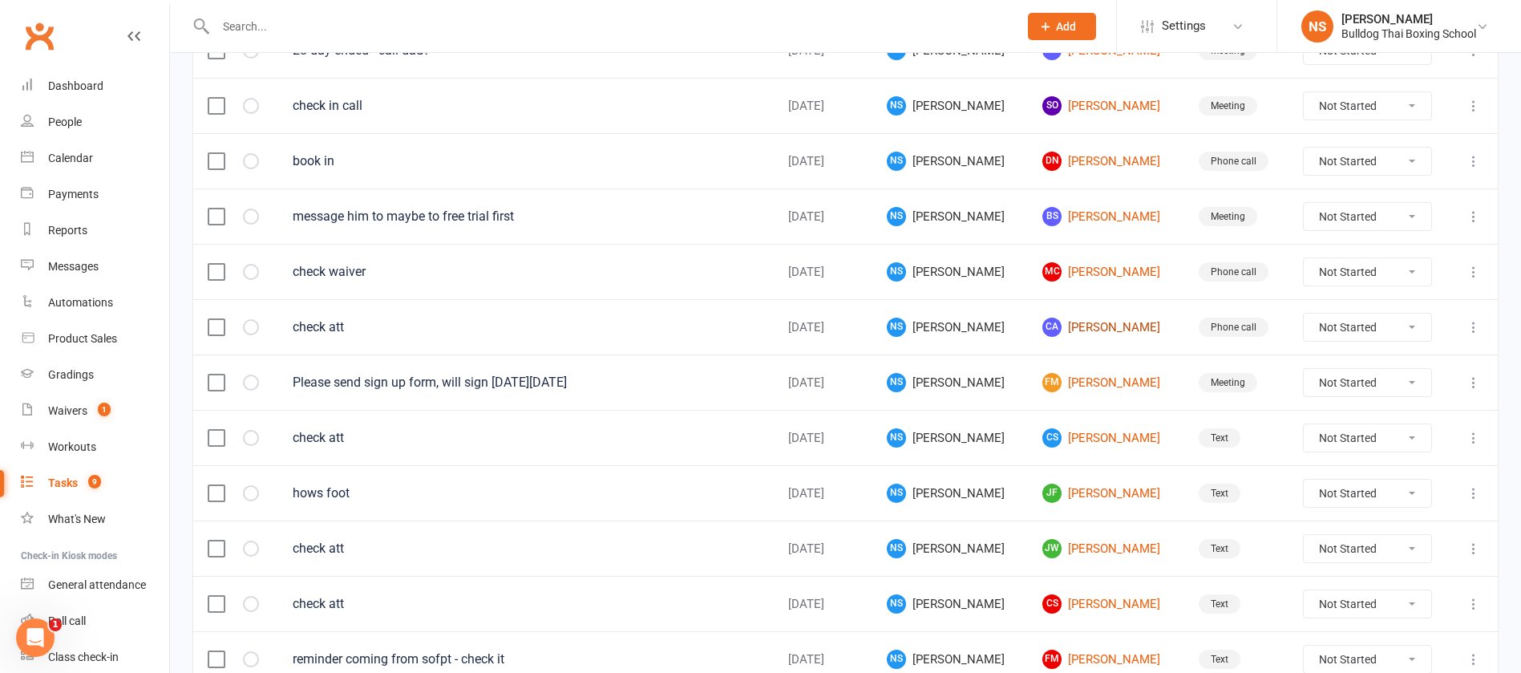
click at [1076, 326] on link "CA Cody Adam" at bounding box center [1106, 327] width 127 height 19
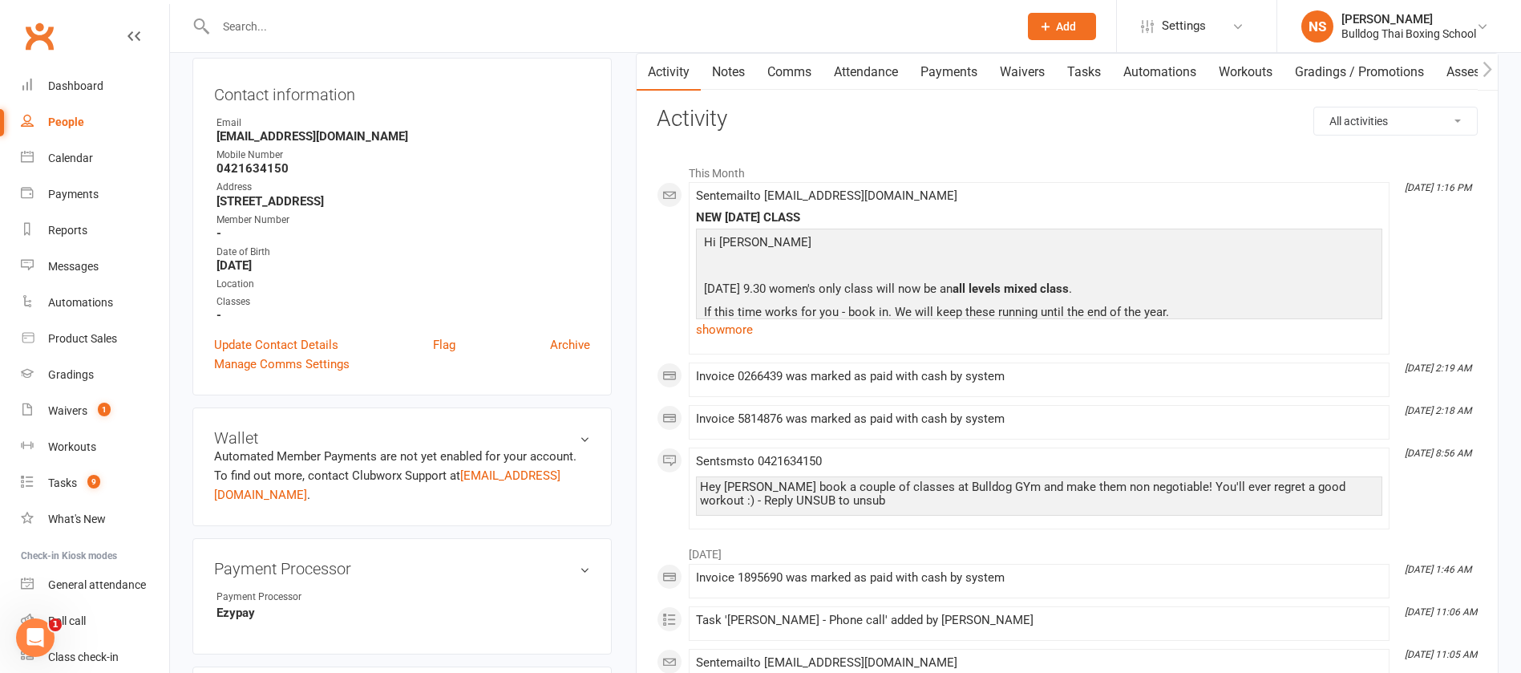
scroll to position [361, 0]
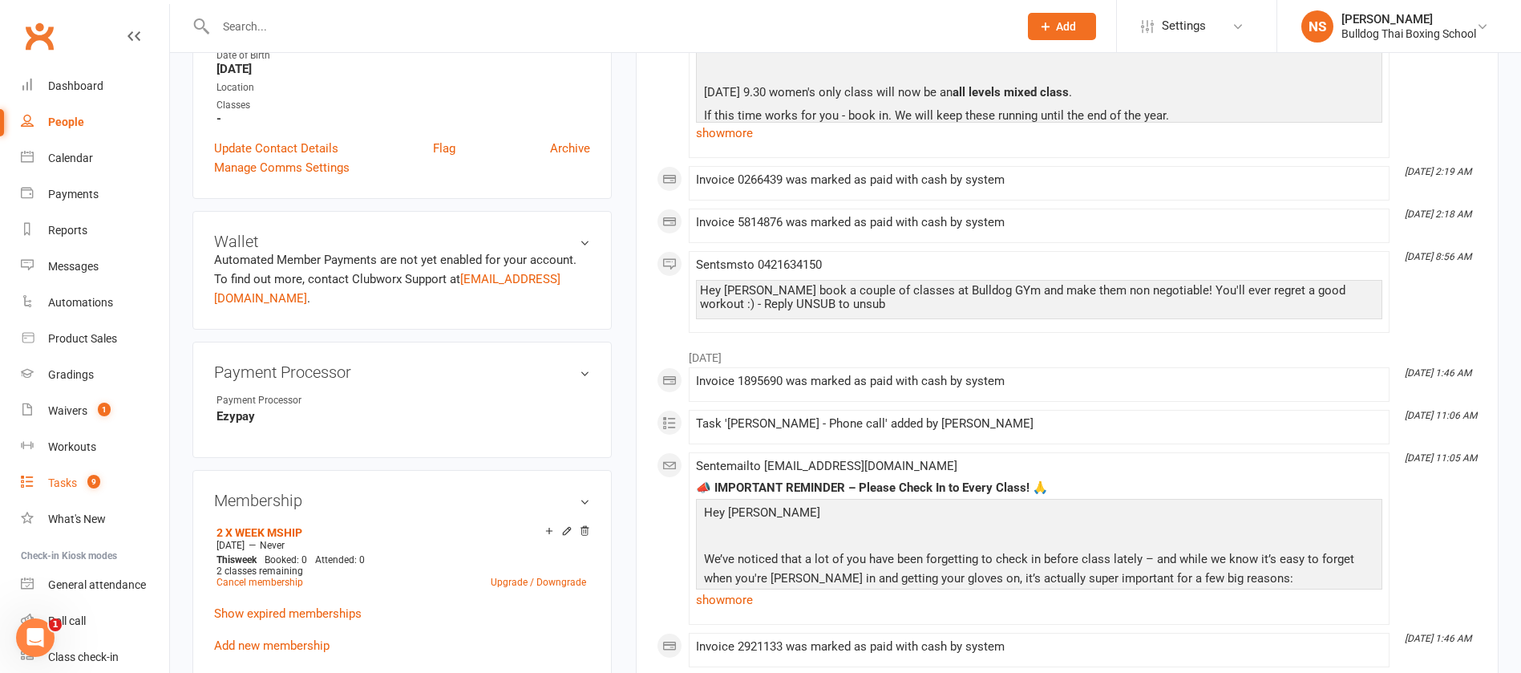
click at [59, 480] on div "Tasks" at bounding box center [62, 482] width 29 height 13
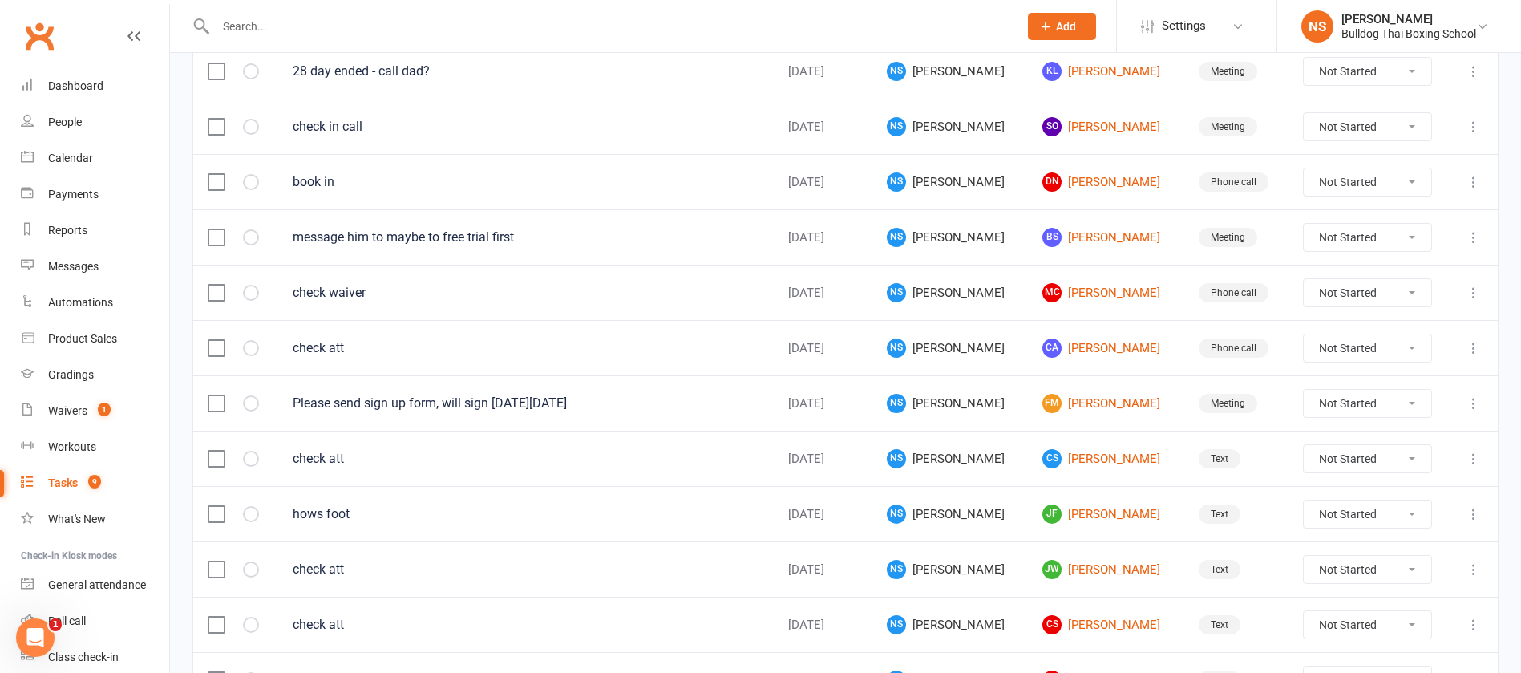
scroll to position [722, 0]
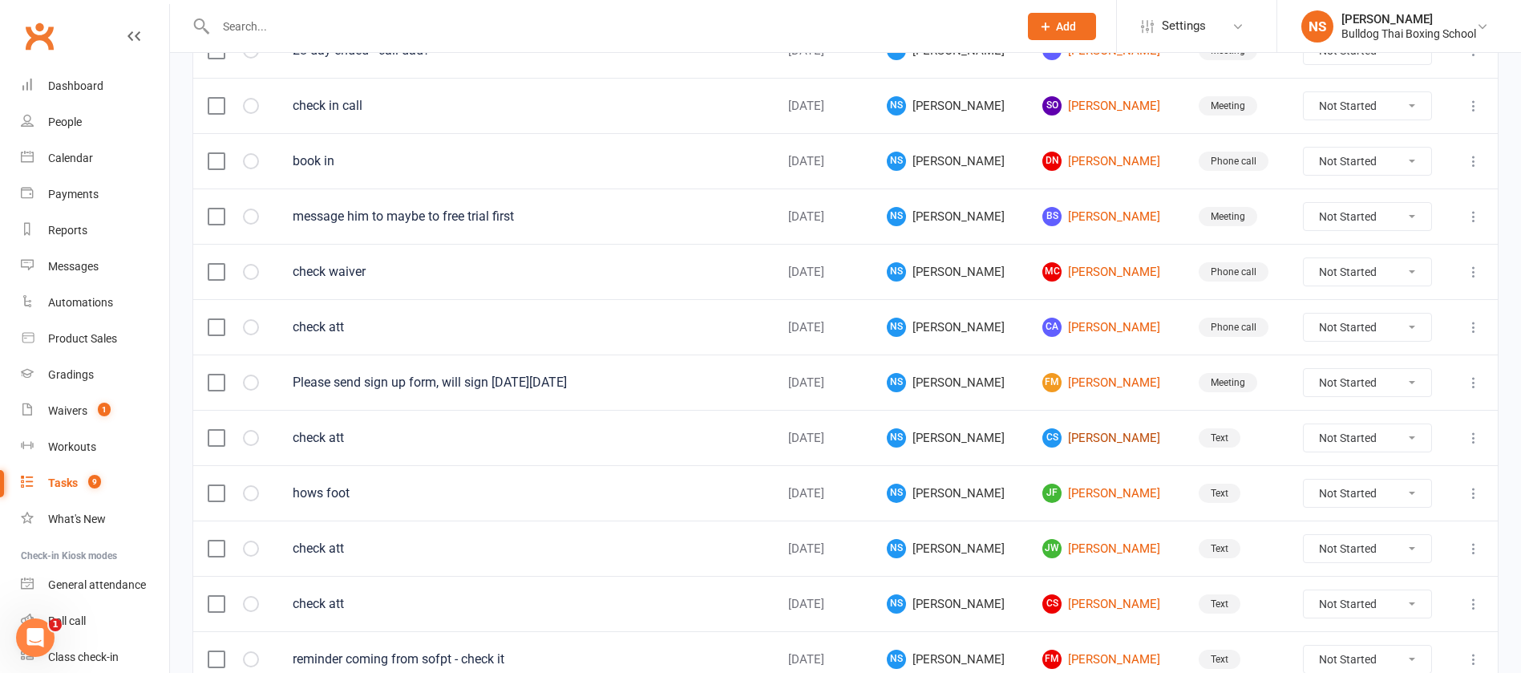
click at [1082, 439] on link "CS Claudia Spinelli" at bounding box center [1106, 437] width 127 height 19
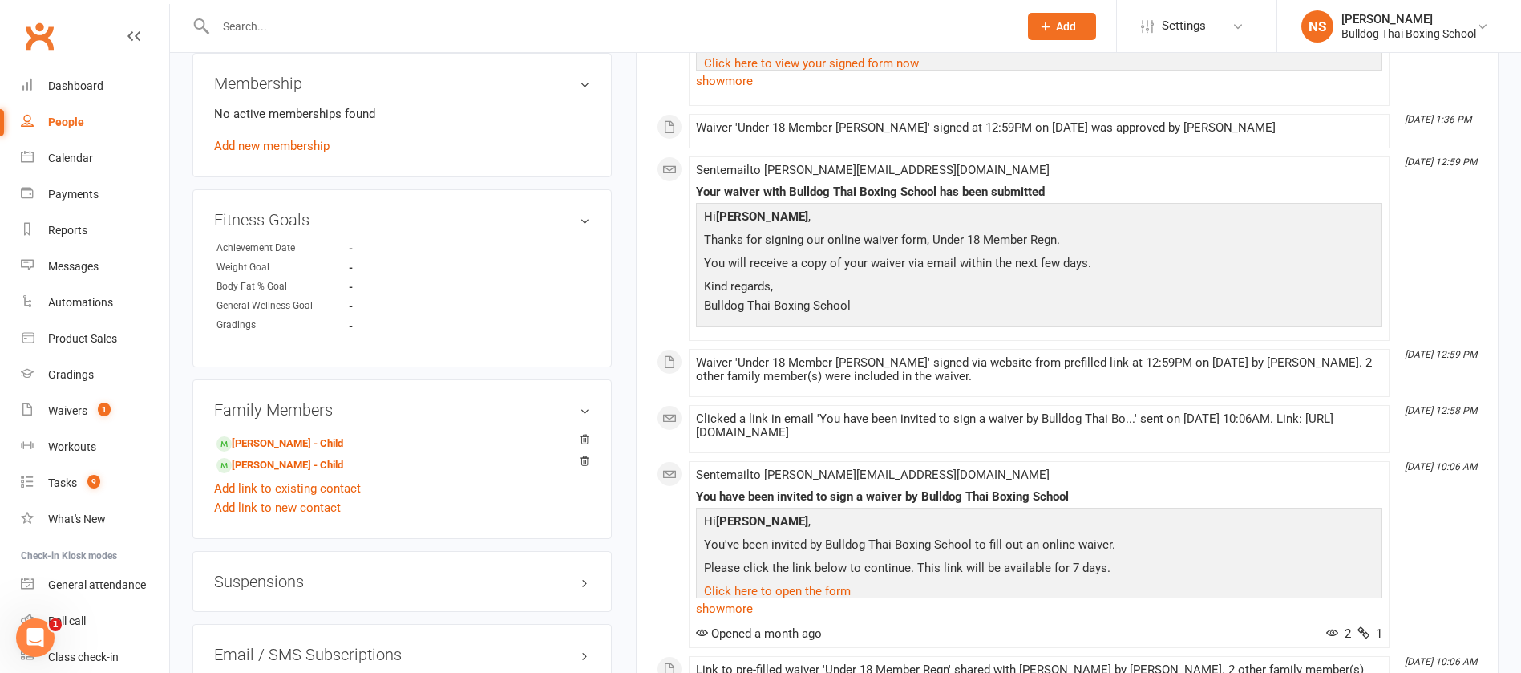
scroll to position [842, 0]
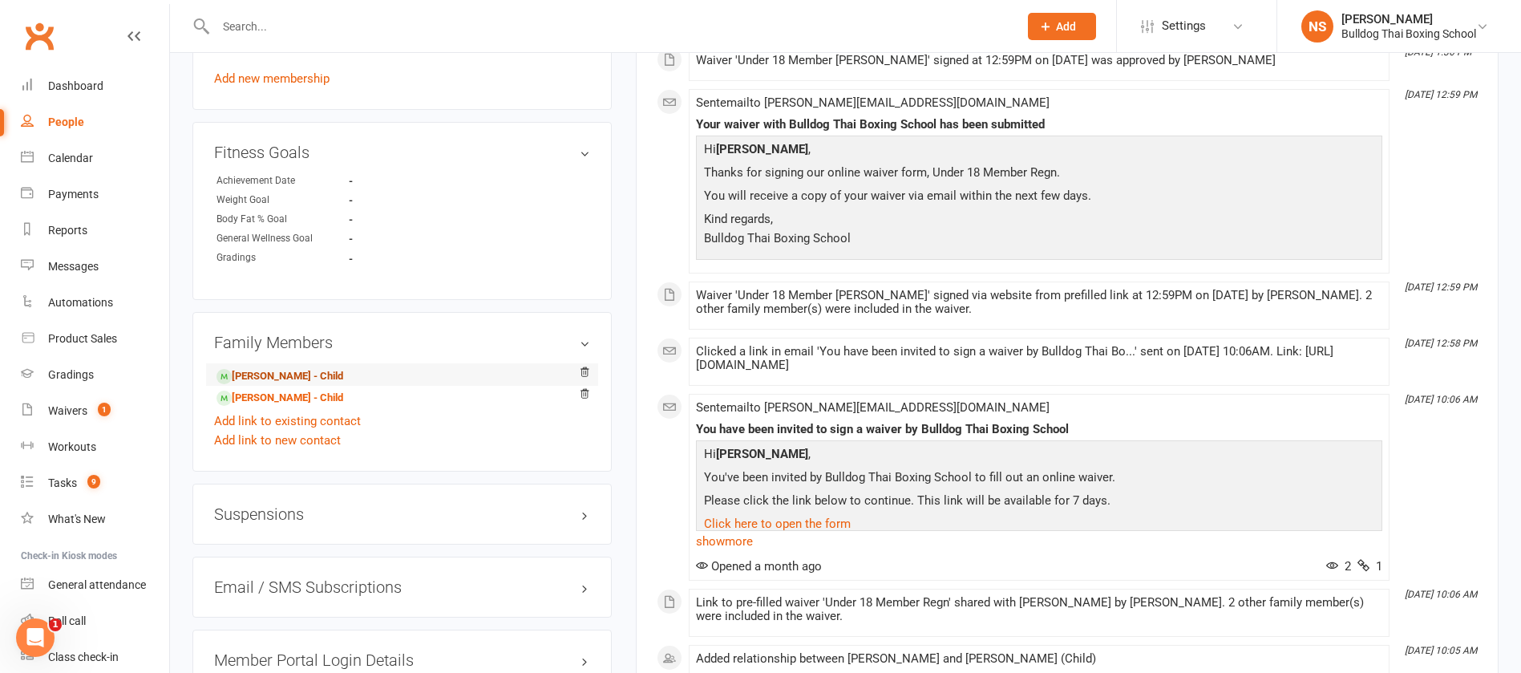
click at [273, 373] on link "Salvatore Spinelli - Child" at bounding box center [280, 376] width 127 height 17
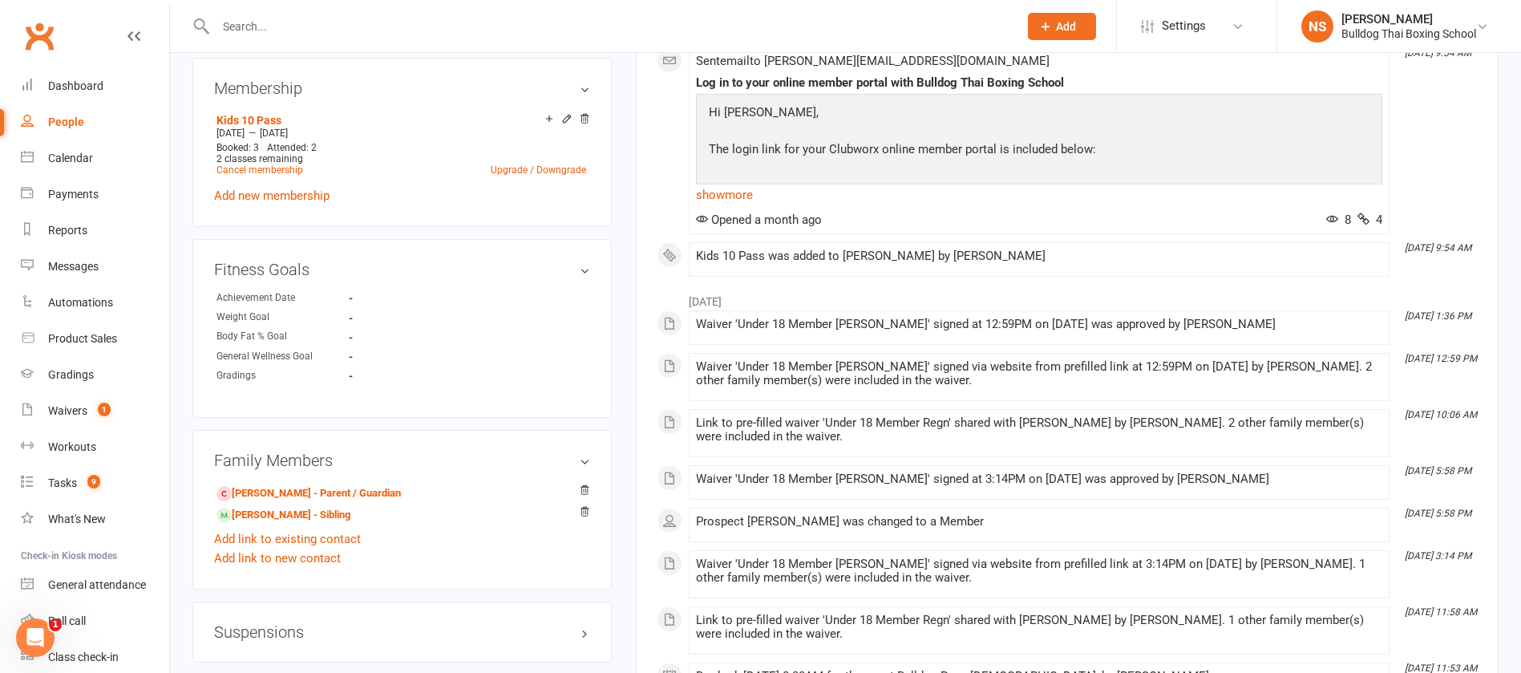
scroll to position [842, 0]
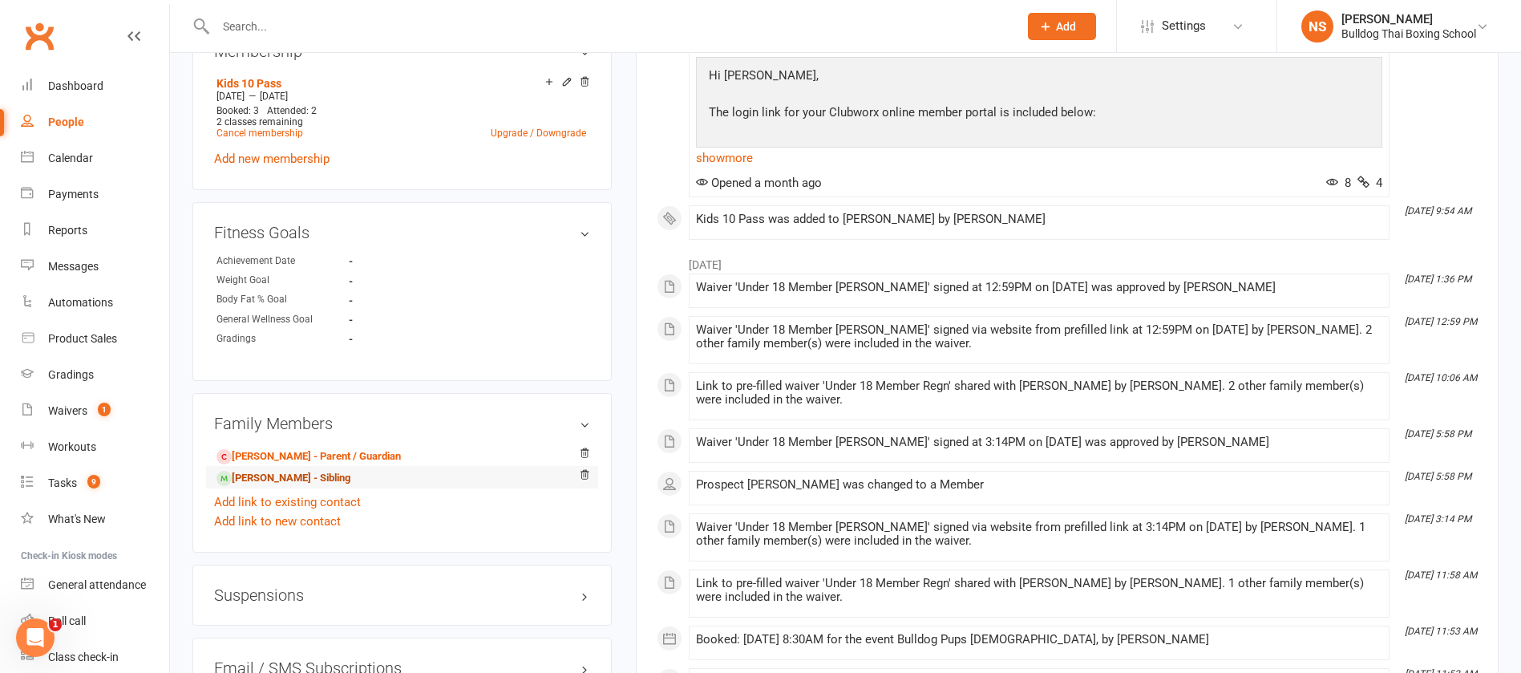
click at [301, 476] on link "Alessia Spinelli - Sibling" at bounding box center [284, 478] width 134 height 17
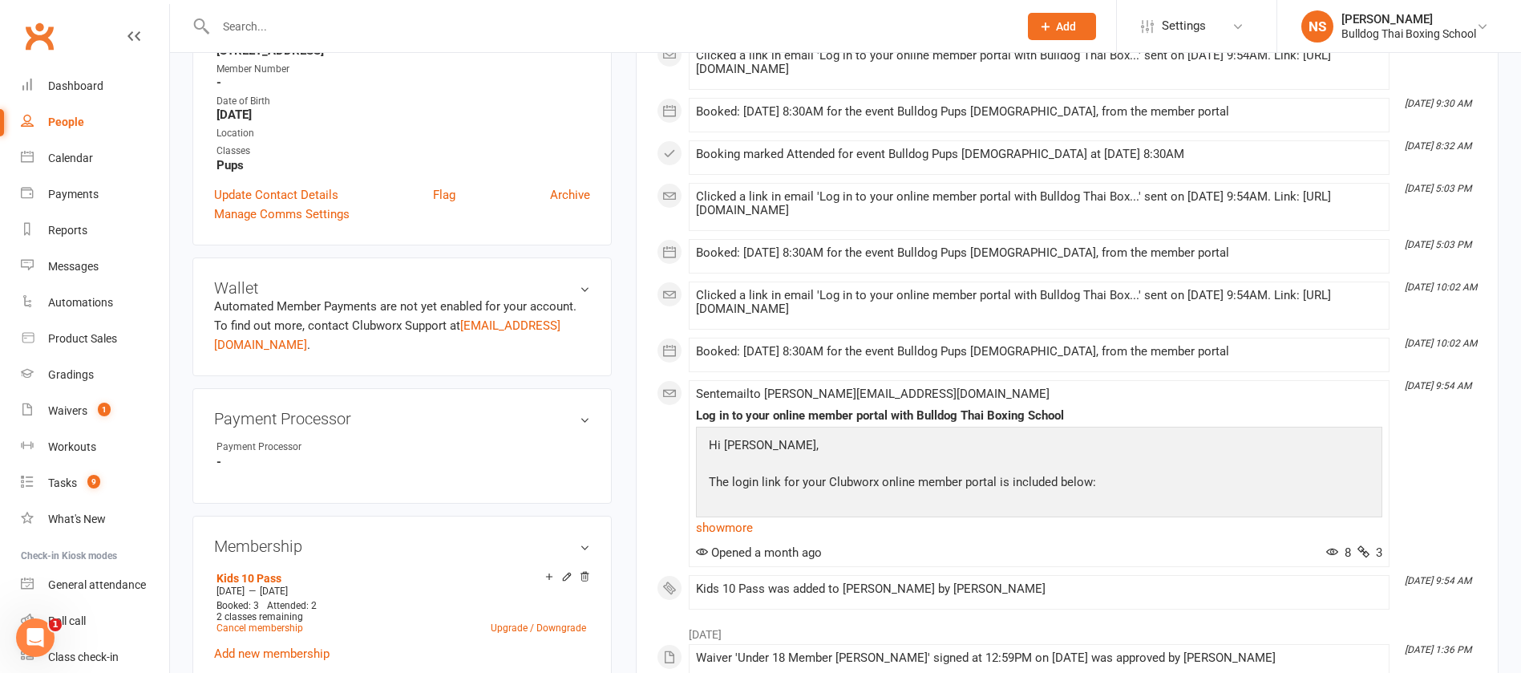
scroll to position [361, 0]
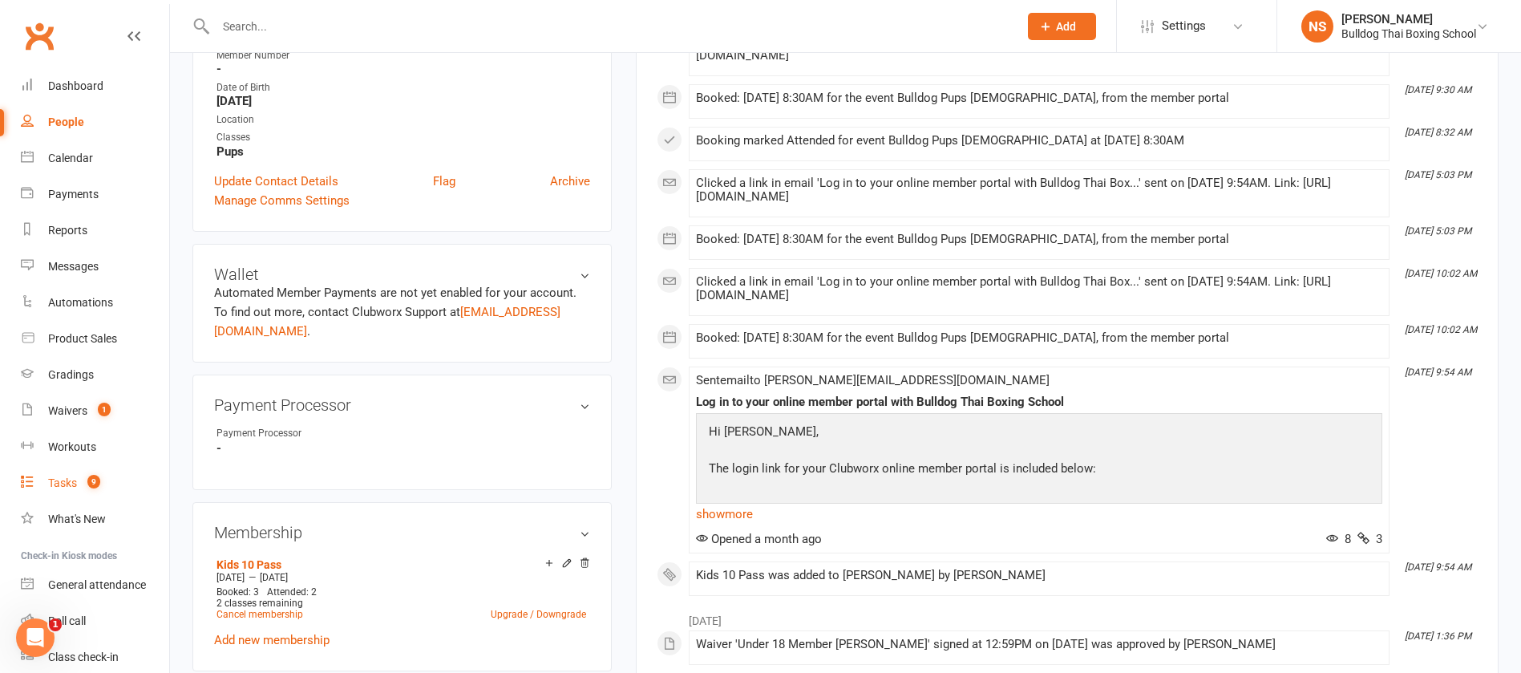
click at [60, 481] on div "Tasks" at bounding box center [62, 482] width 29 height 13
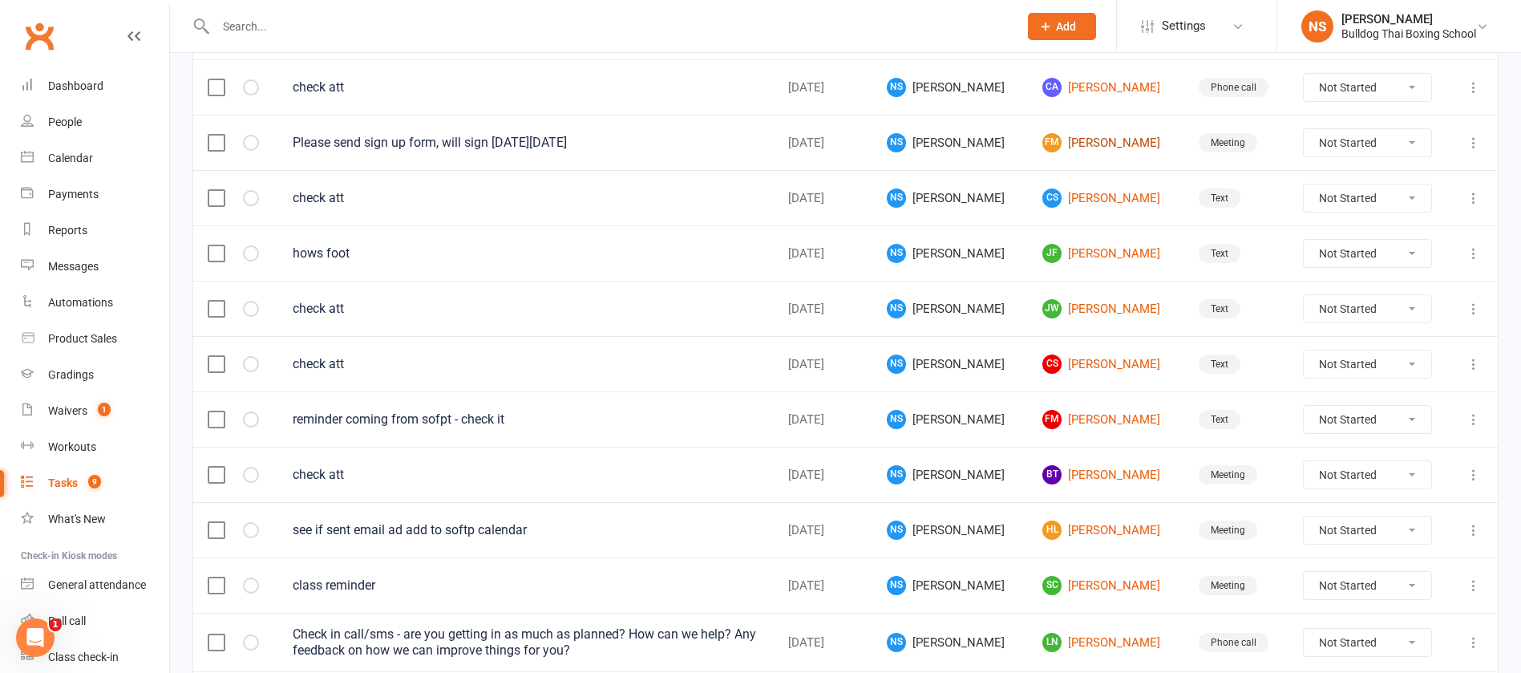
scroll to position [962, 0]
click at [1084, 255] on link "JF Jack Fenton" at bounding box center [1106, 252] width 127 height 19
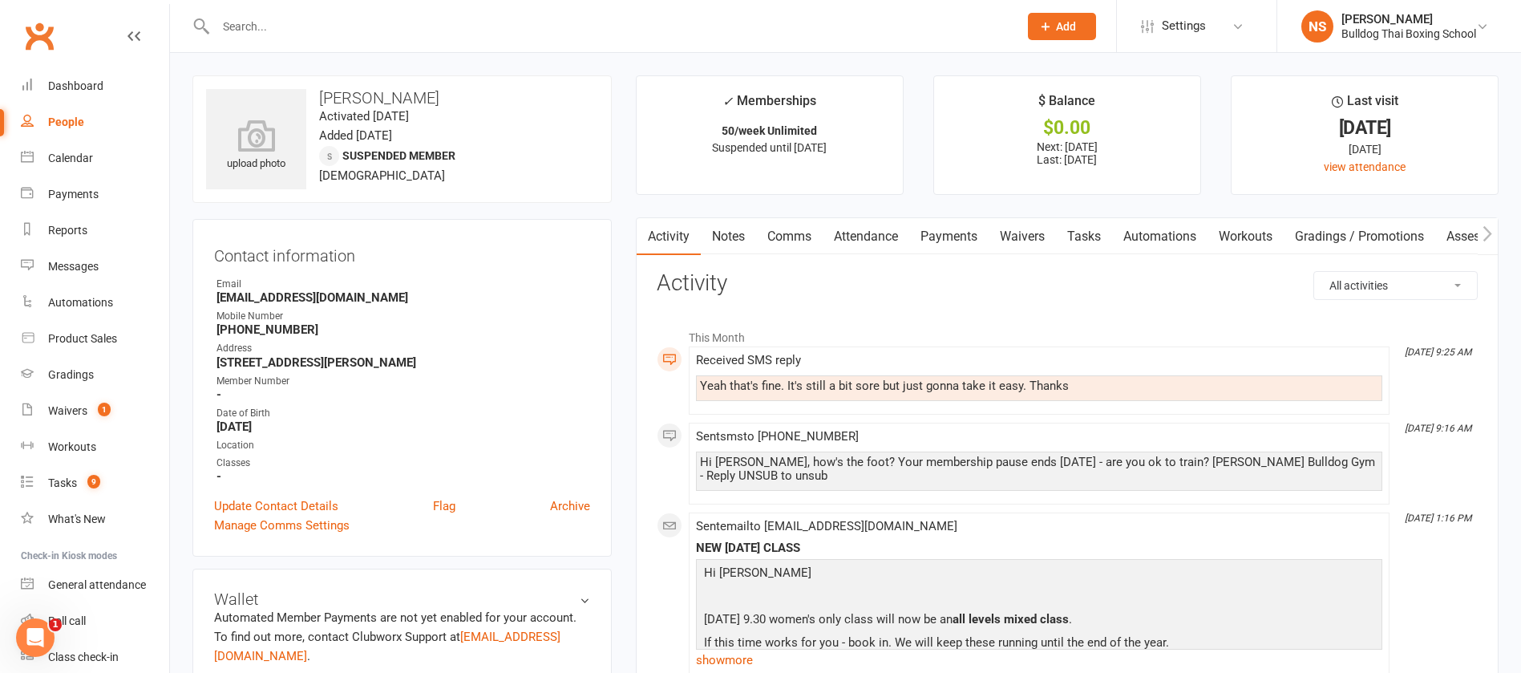
click at [791, 237] on link "Comms" at bounding box center [789, 236] width 67 height 37
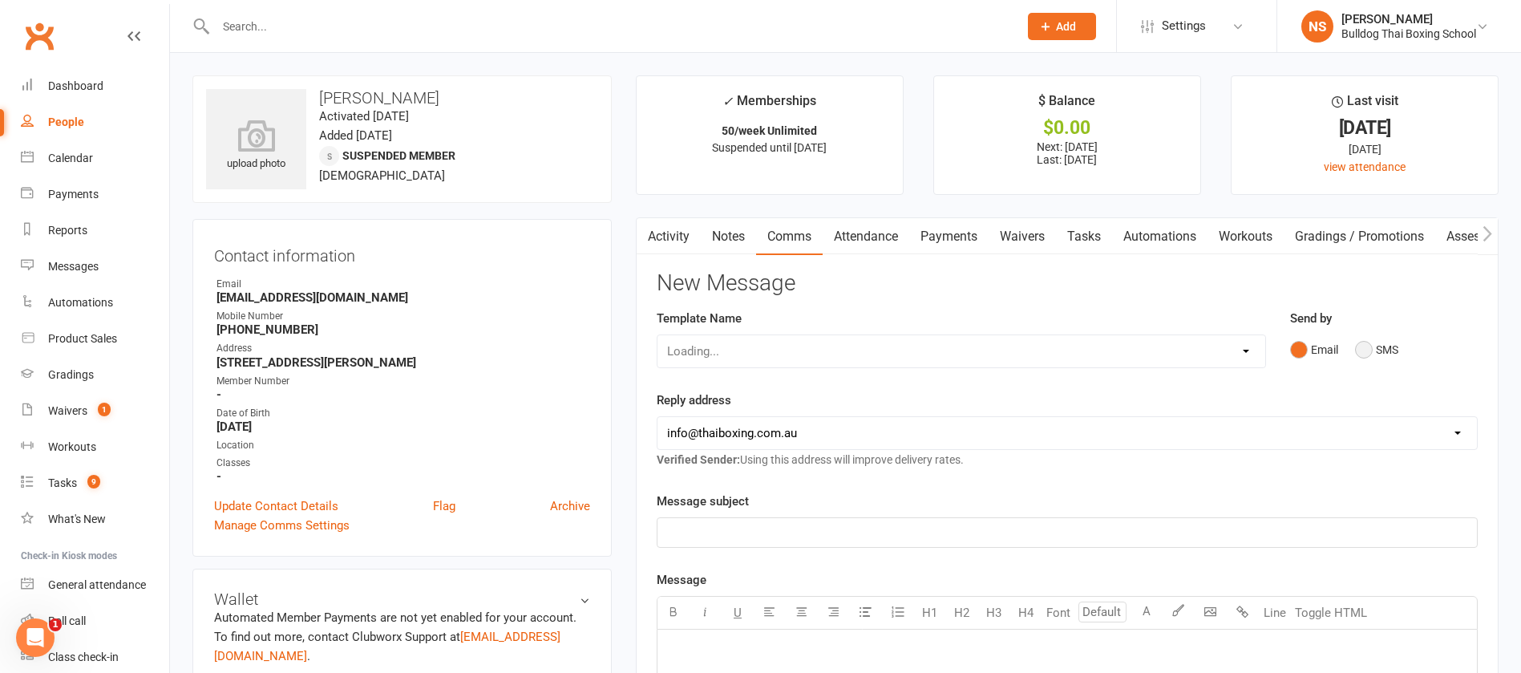
click at [1367, 346] on button "SMS" at bounding box center [1376, 349] width 43 height 30
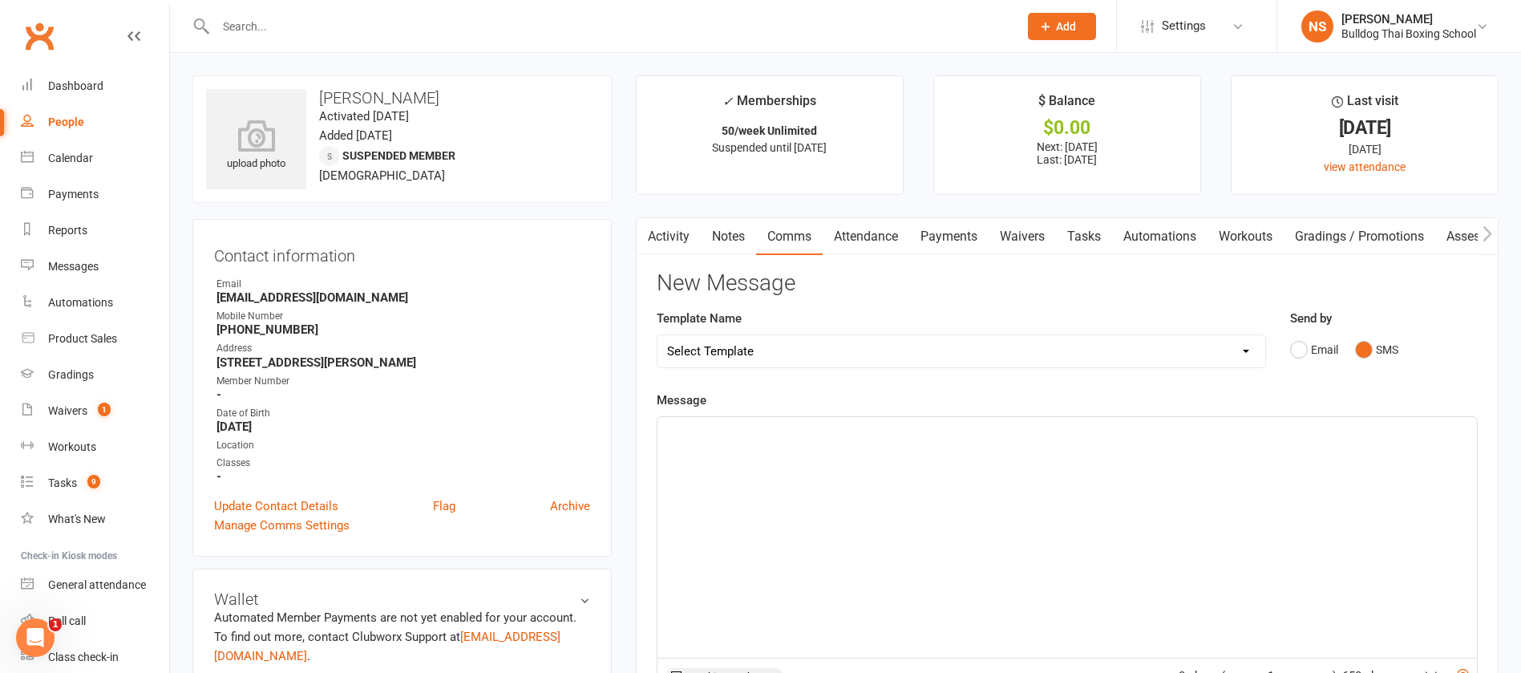
click at [688, 441] on div "﻿" at bounding box center [1068, 537] width 820 height 241
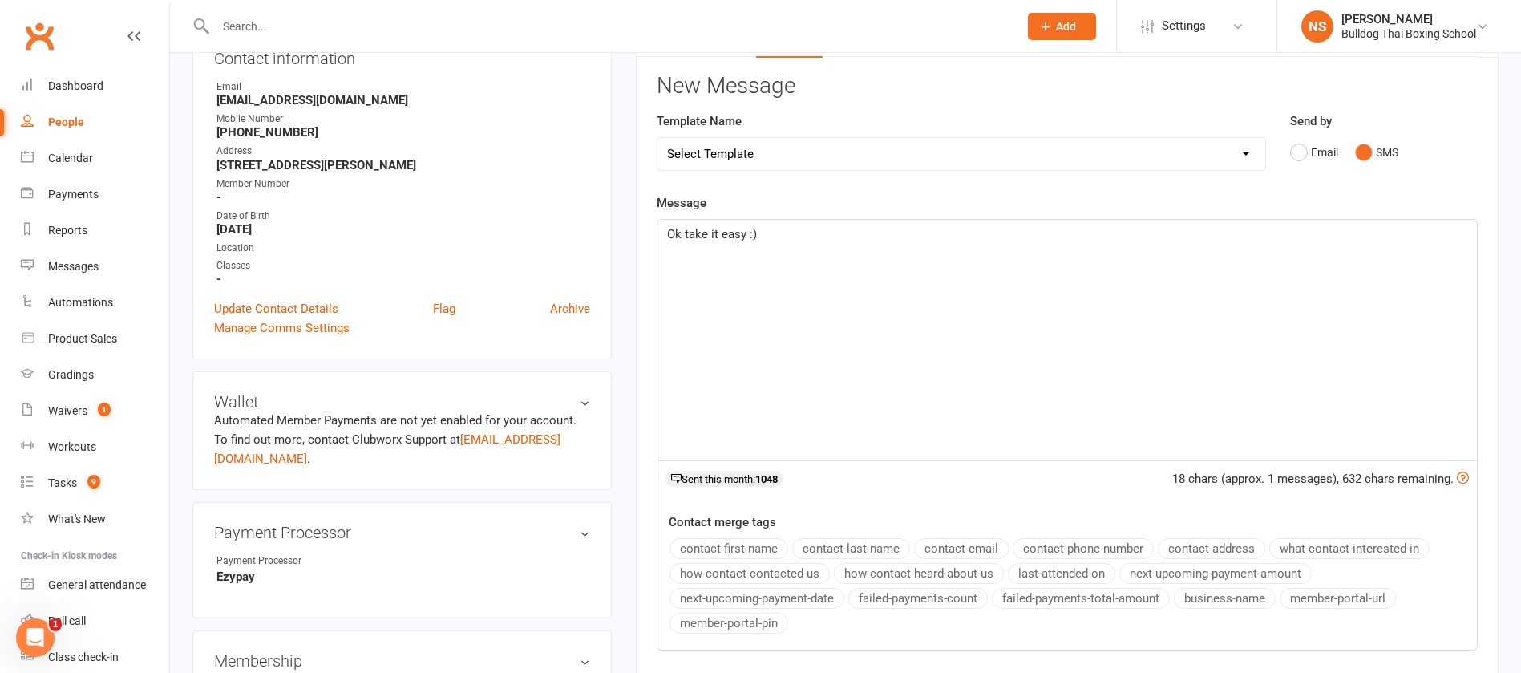
scroll to position [361, 0]
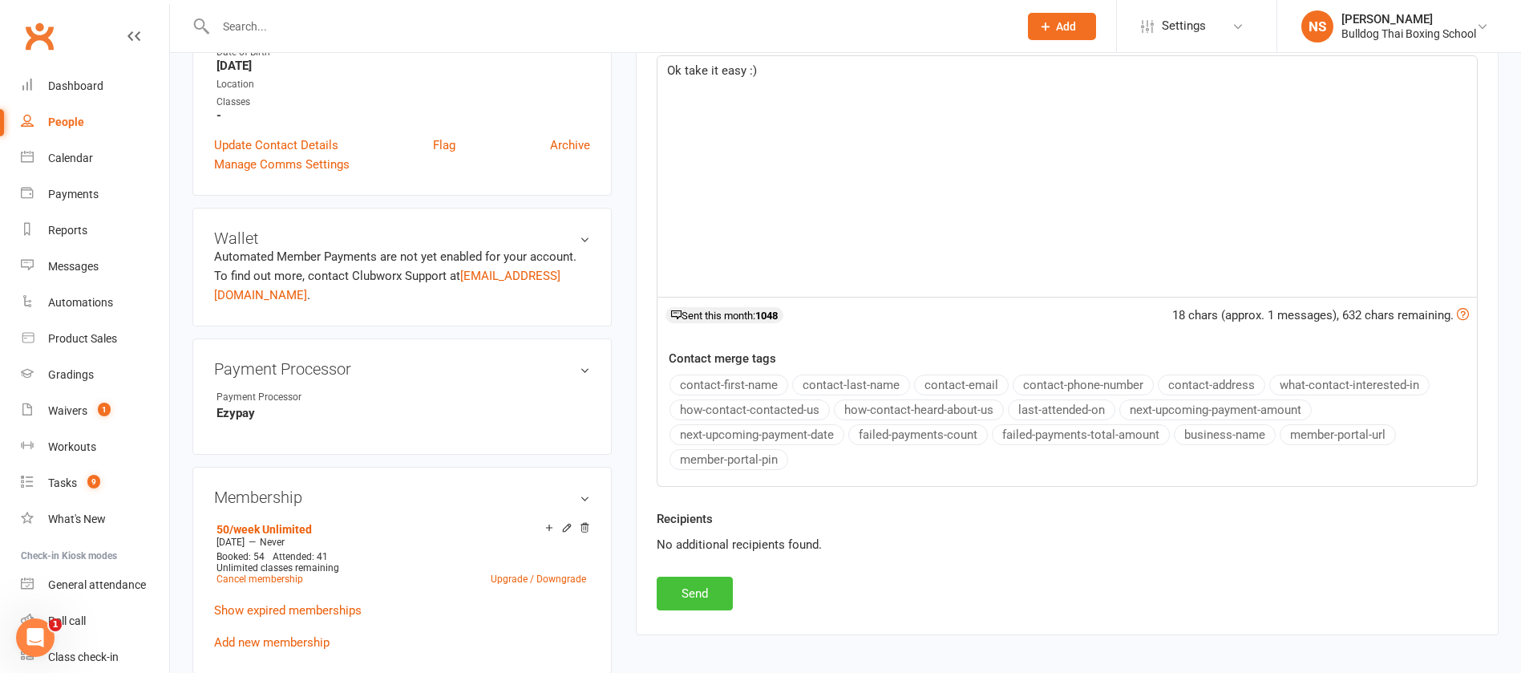
click at [700, 598] on button "Send" at bounding box center [695, 594] width 76 height 34
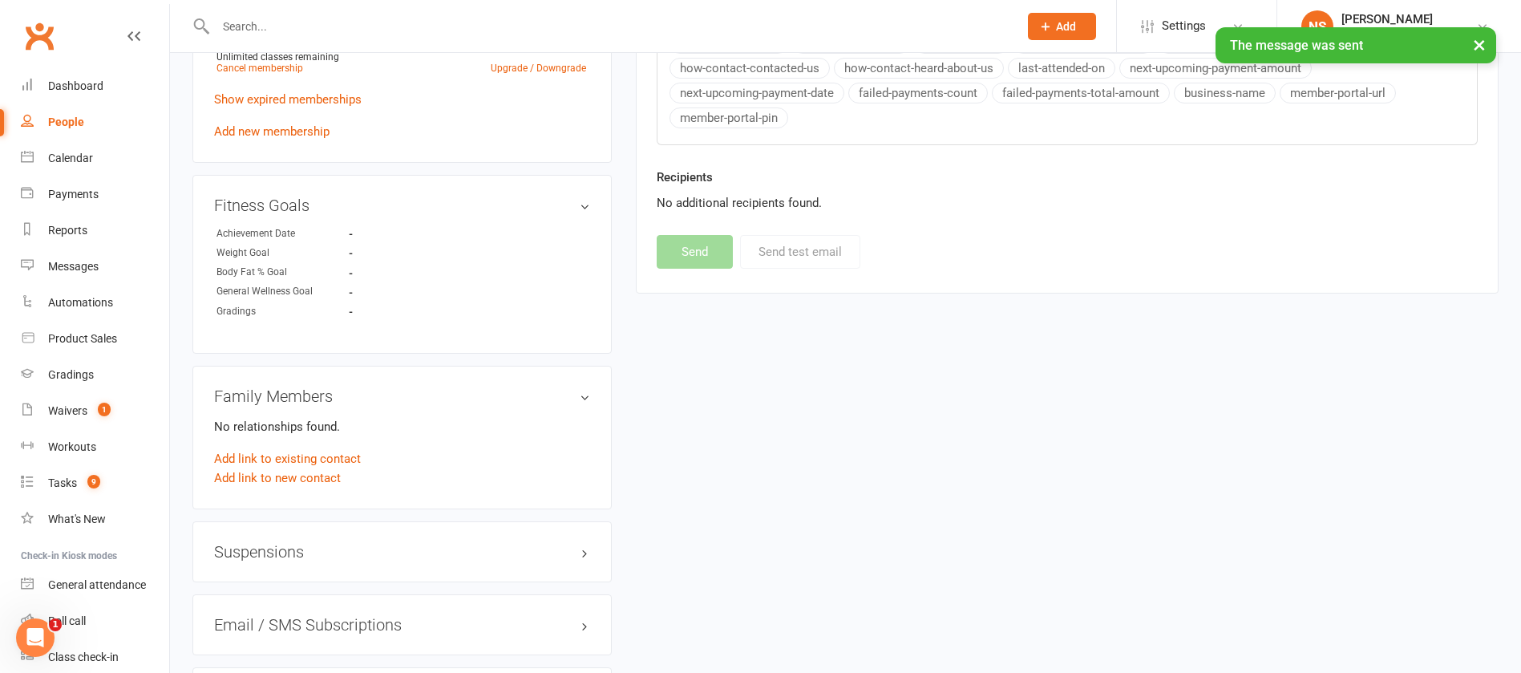
scroll to position [1083, 0]
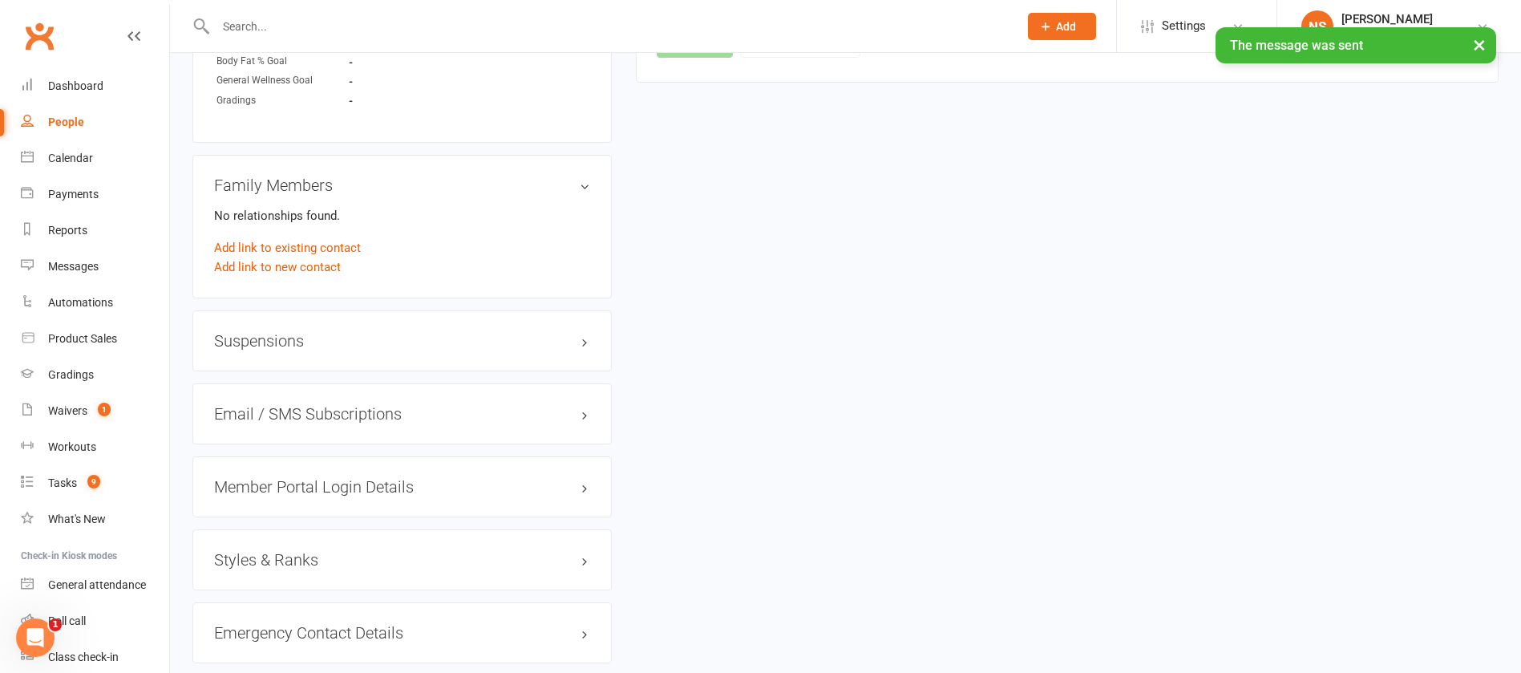
click at [278, 334] on h3 "Suspensions" at bounding box center [402, 341] width 376 height 18
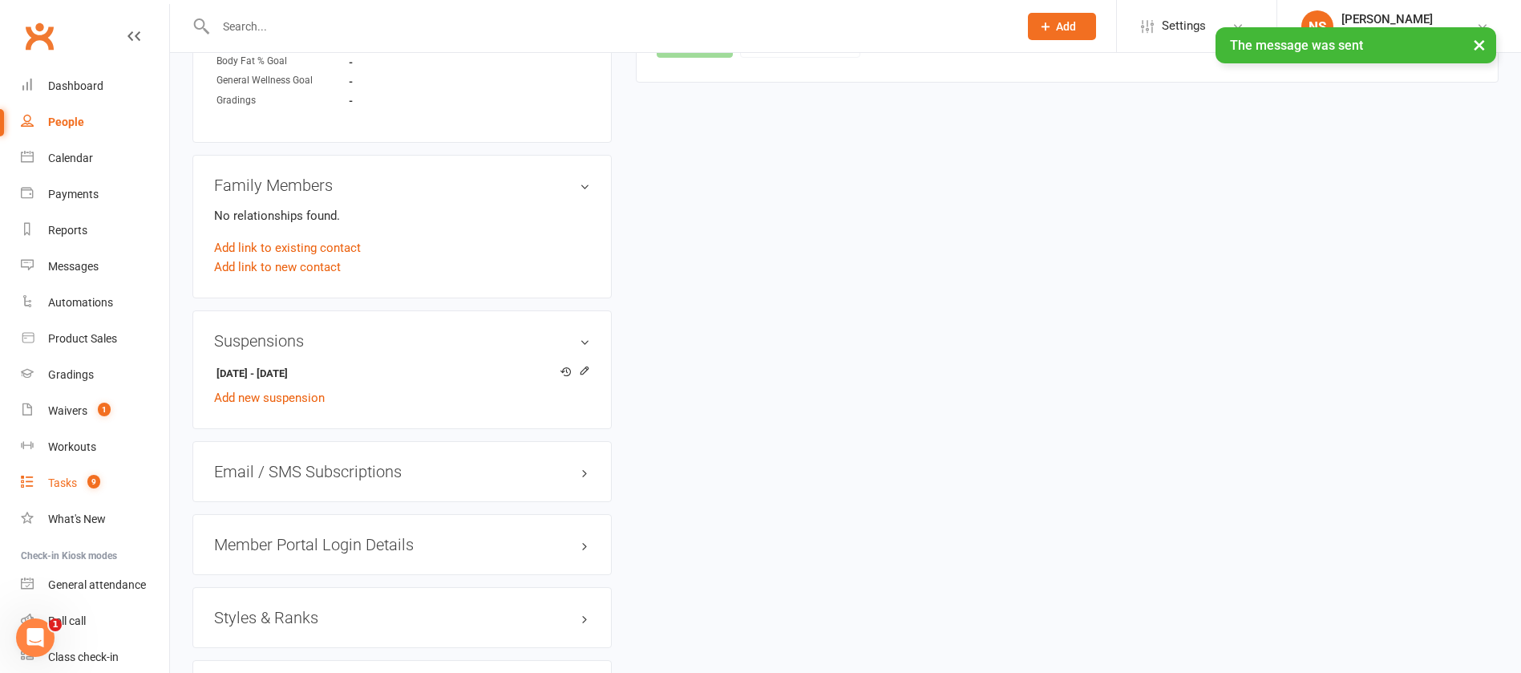
click at [63, 484] on div "Tasks" at bounding box center [62, 482] width 29 height 13
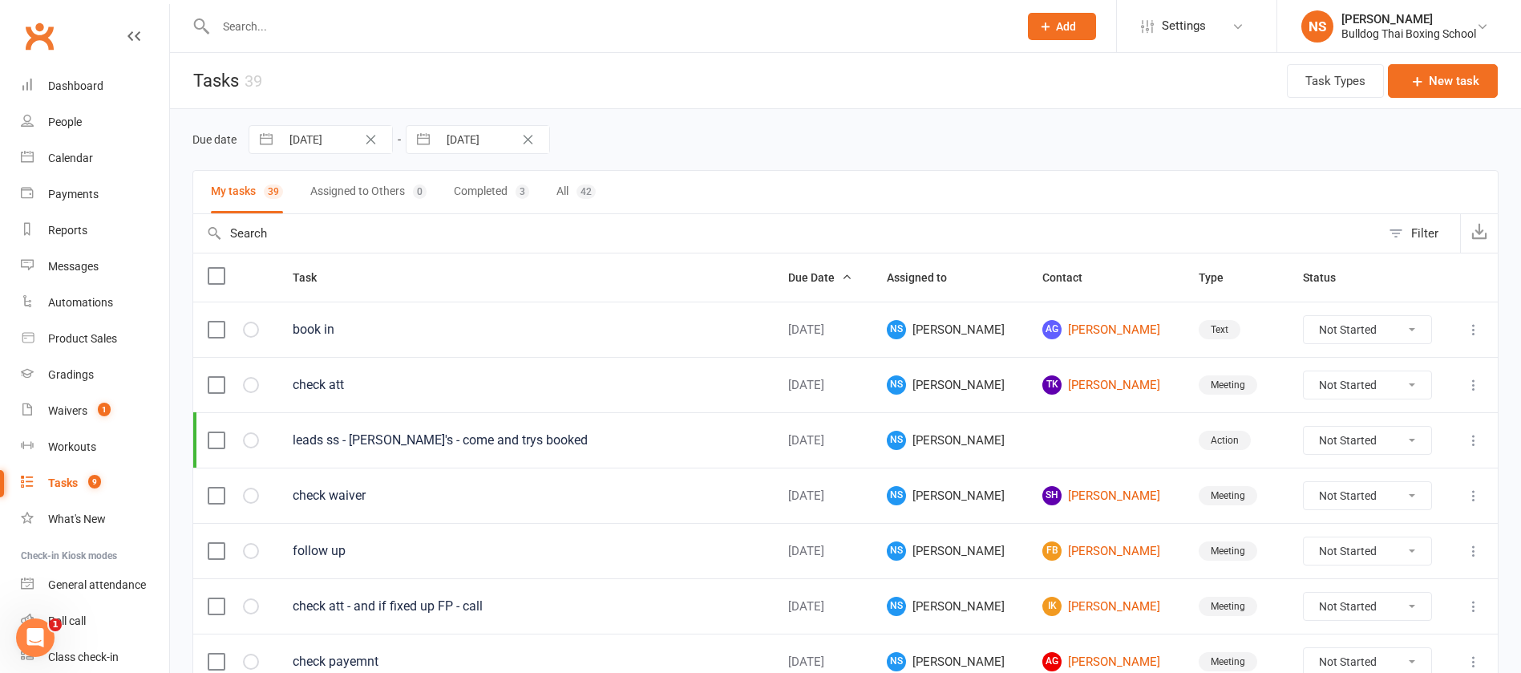
scroll to position [63, 0]
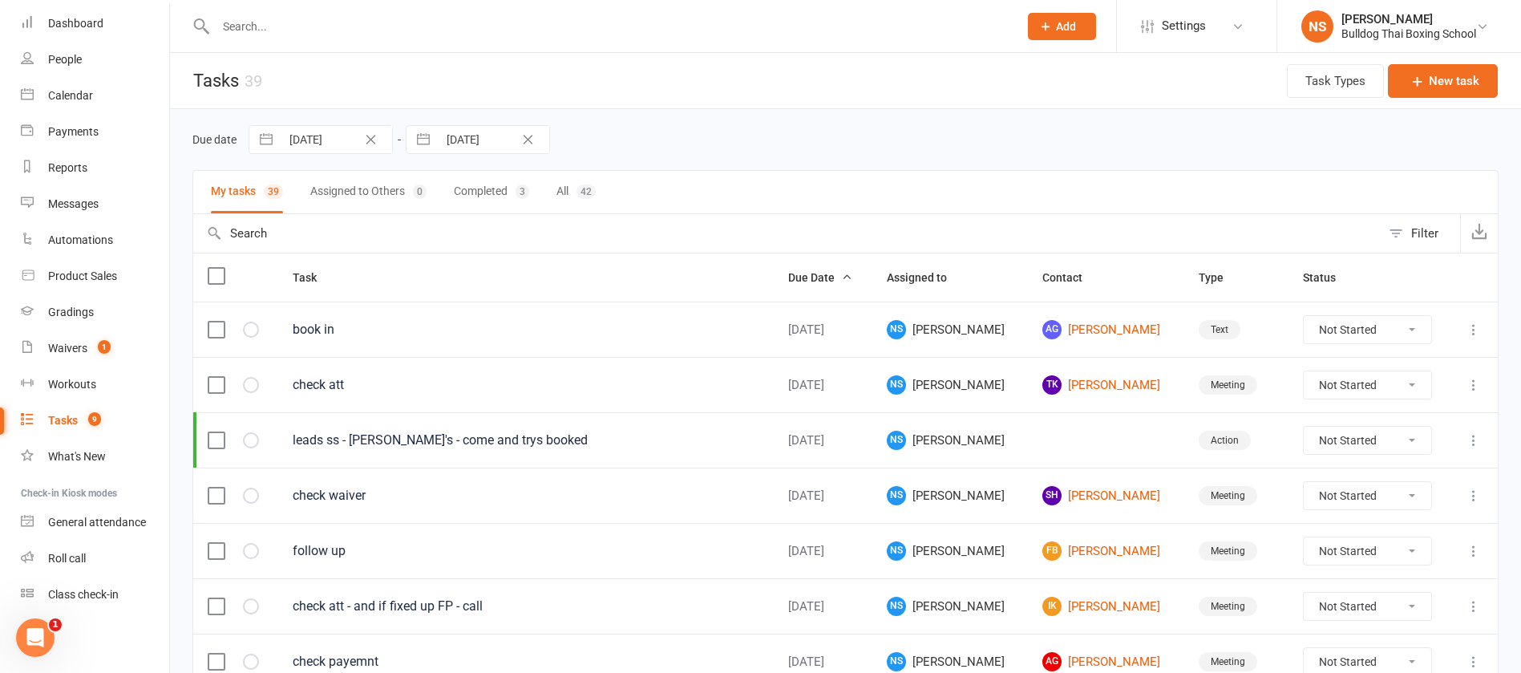
drag, startPoint x: 271, startPoint y: 28, endPoint x: 278, endPoint y: -14, distance: 43.1
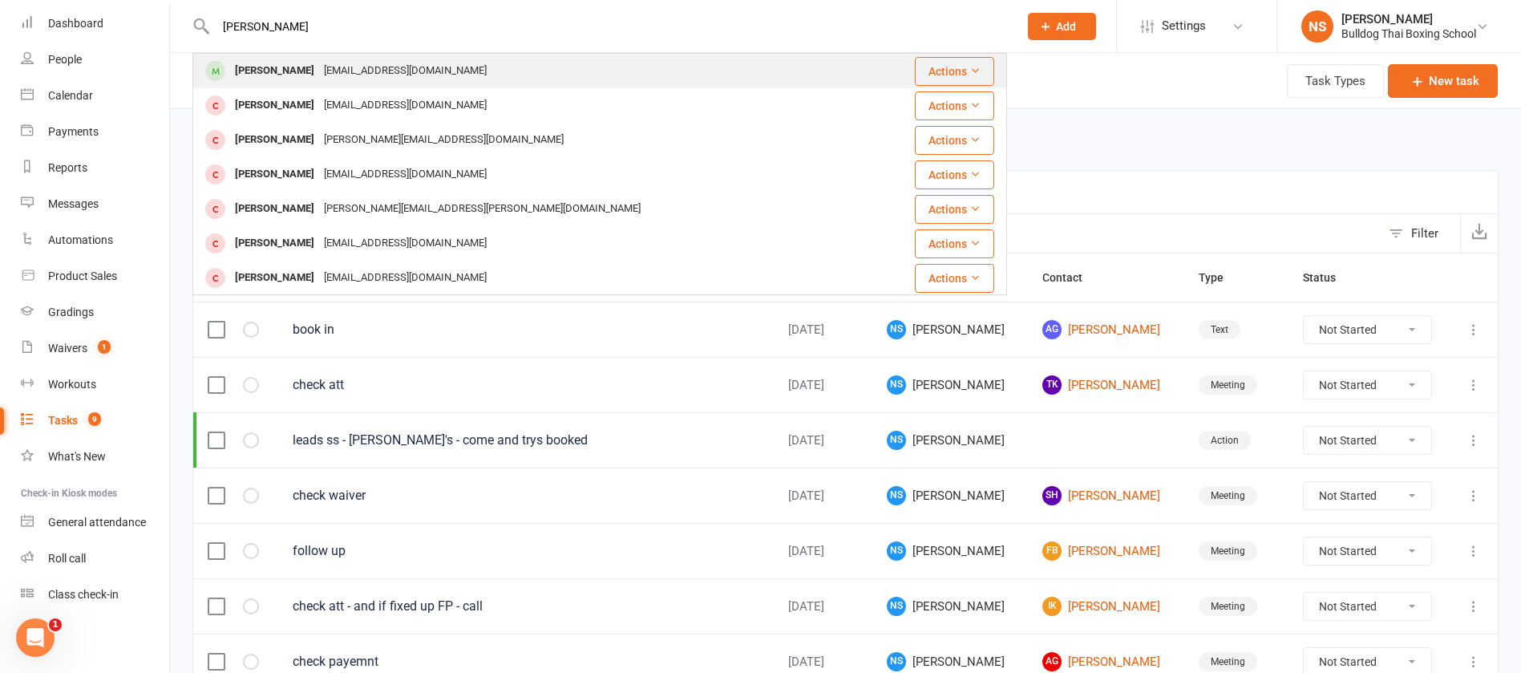
type input "adrian bacic"
click at [383, 68] on div "Adrianbacic@icloud.com" at bounding box center [405, 70] width 172 height 23
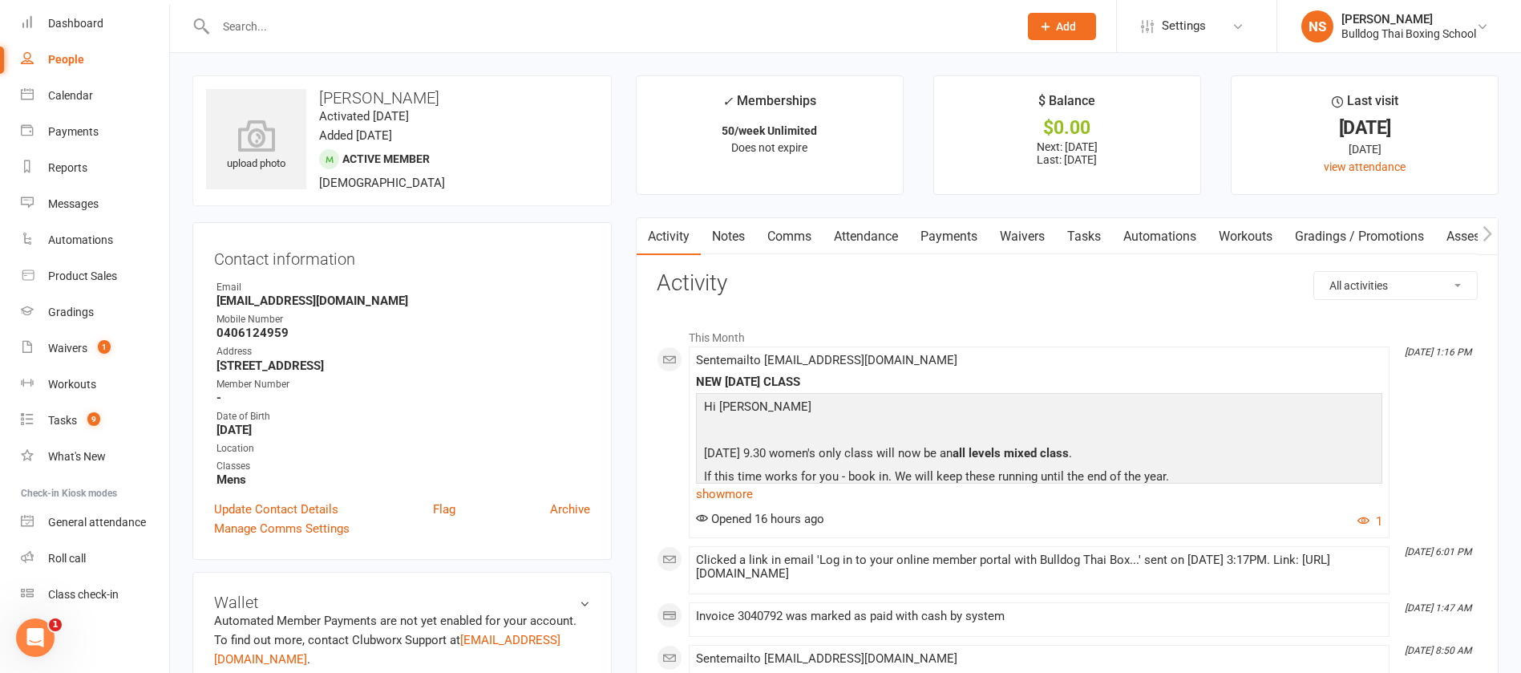
drag, startPoint x: 236, startPoint y: 26, endPoint x: 247, endPoint y: 2, distance: 25.8
click at [239, 16] on input "text" at bounding box center [609, 26] width 796 height 22
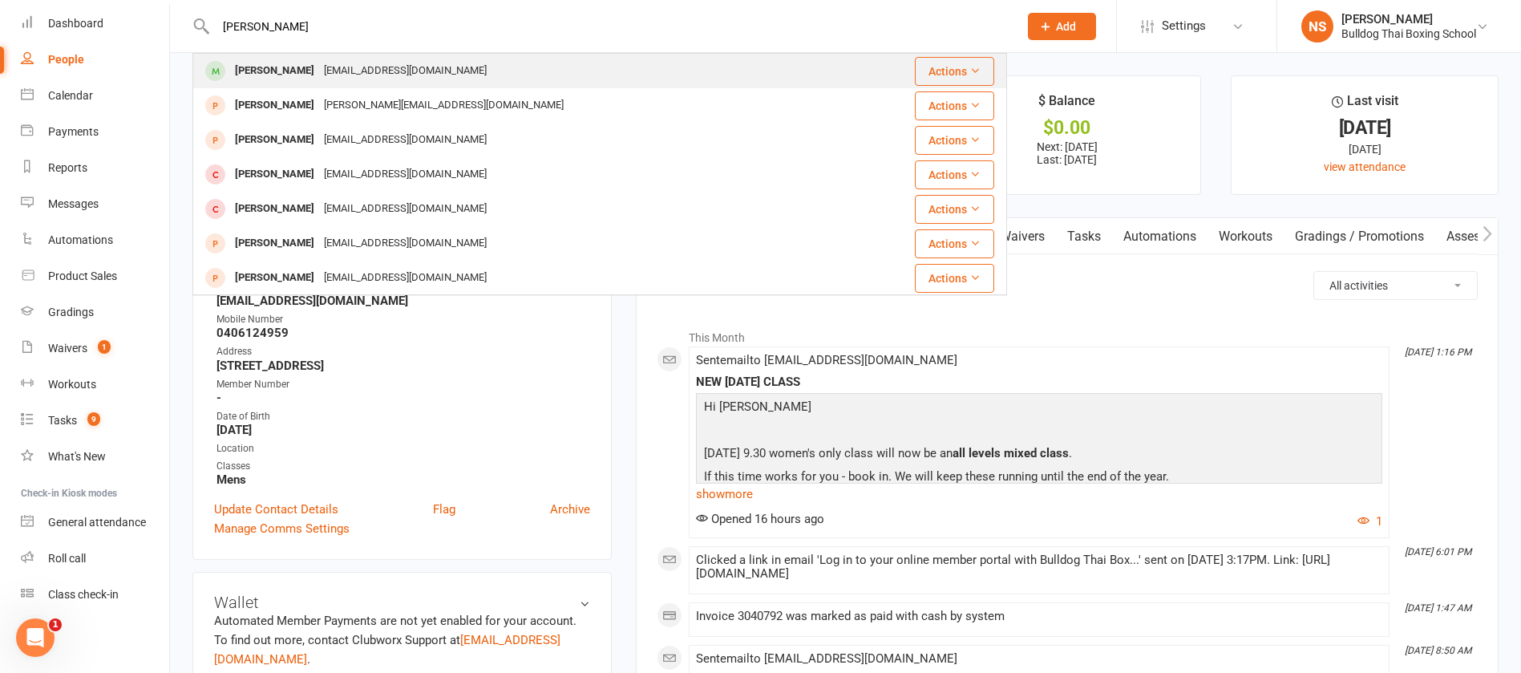
type input "brandon coo"
click at [290, 73] on div "Brandon Cook" at bounding box center [274, 70] width 89 height 23
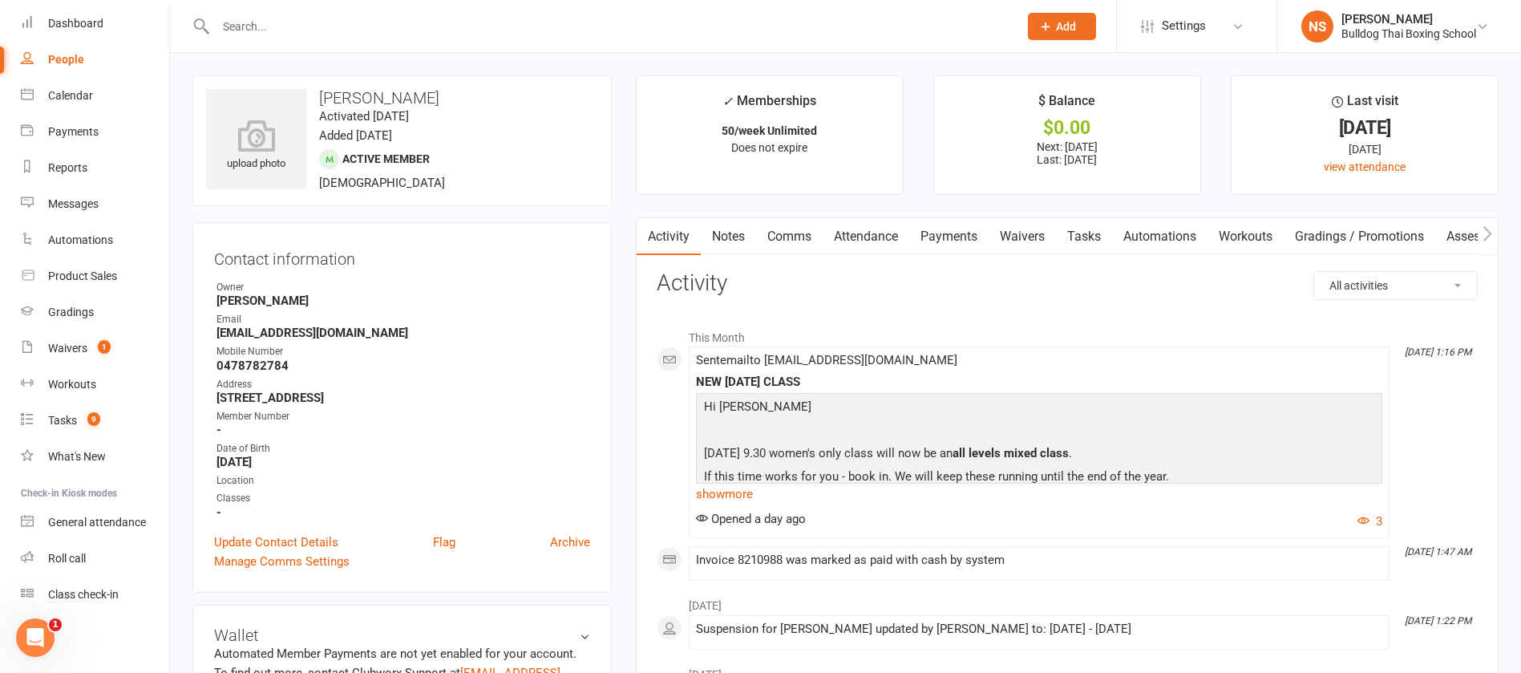
drag, startPoint x: 254, startPoint y: 29, endPoint x: 255, endPoint y: 11, distance: 17.7
click at [254, 23] on input "text" at bounding box center [609, 26] width 796 height 22
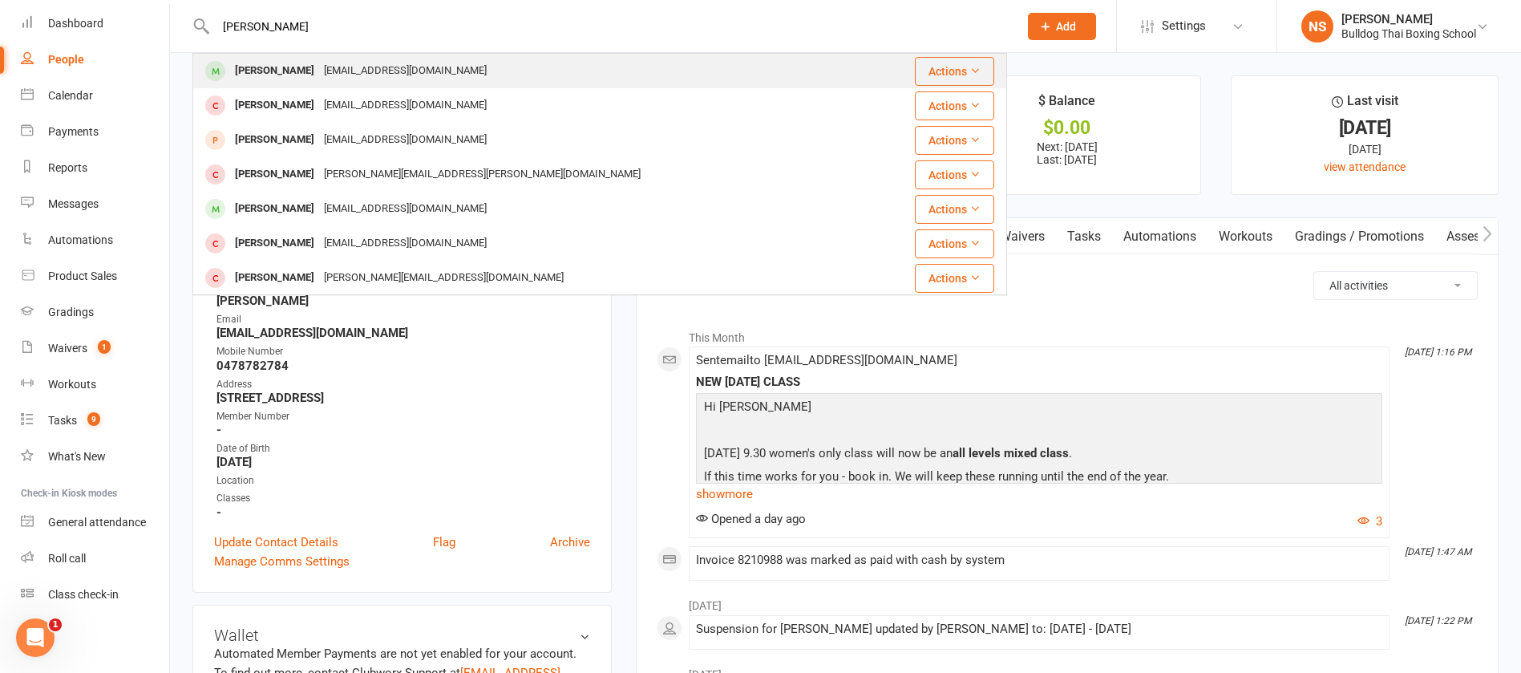
type input "dario de an"
click at [376, 80] on div "dariohd90@gmail.com" at bounding box center [405, 70] width 172 height 23
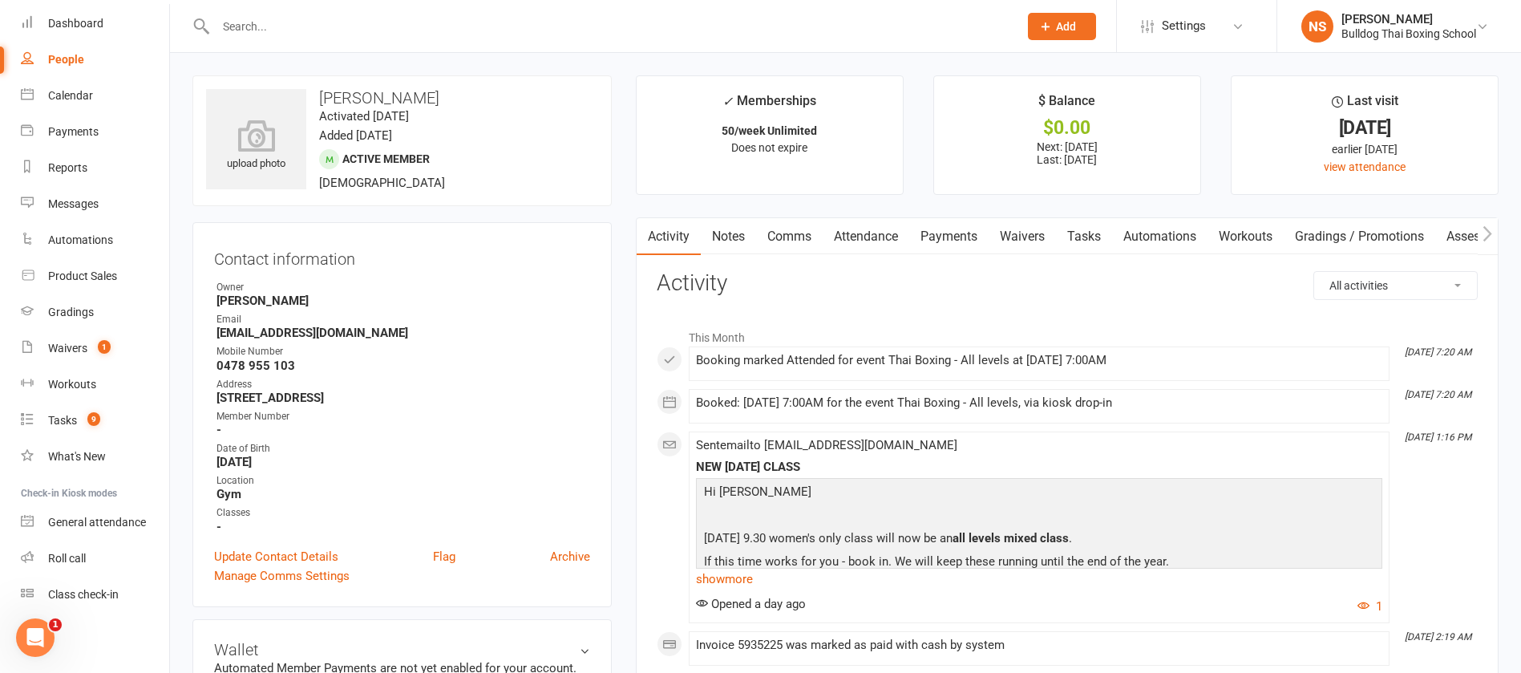
click at [251, 34] on input "text" at bounding box center [609, 26] width 796 height 22
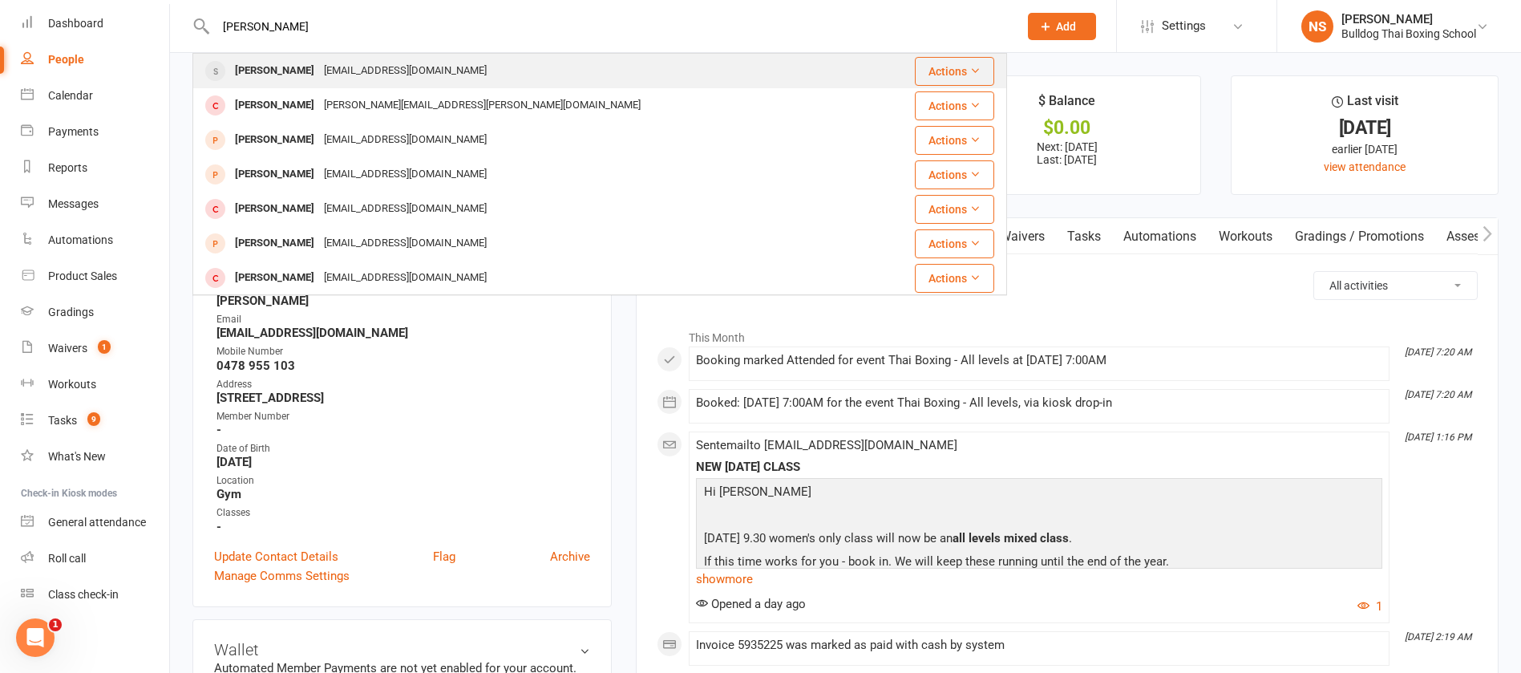
type input "ericka loren"
click at [445, 71] on div "Ericka Lorenzo ejlorenzo01@gmail.com" at bounding box center [534, 71] width 680 height 33
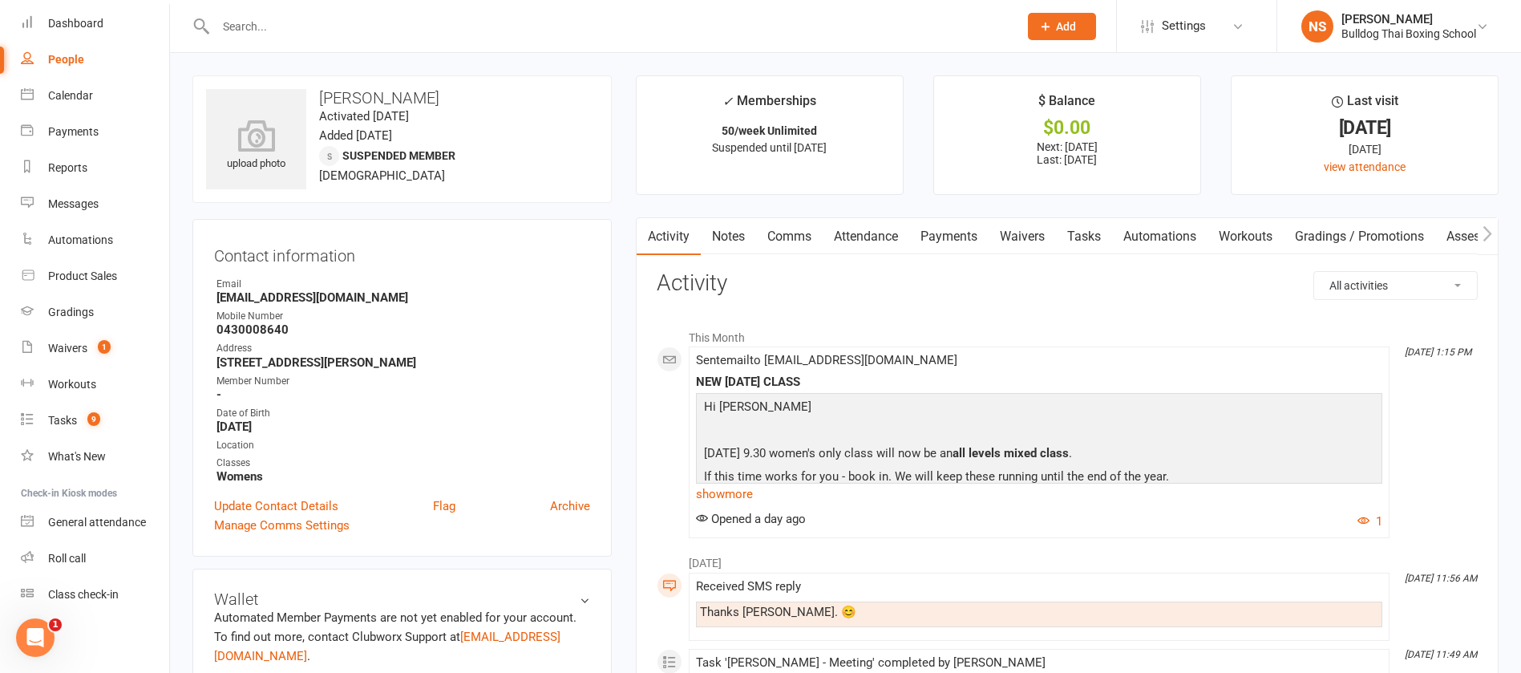
click at [1096, 229] on link "Tasks" at bounding box center [1084, 236] width 56 height 37
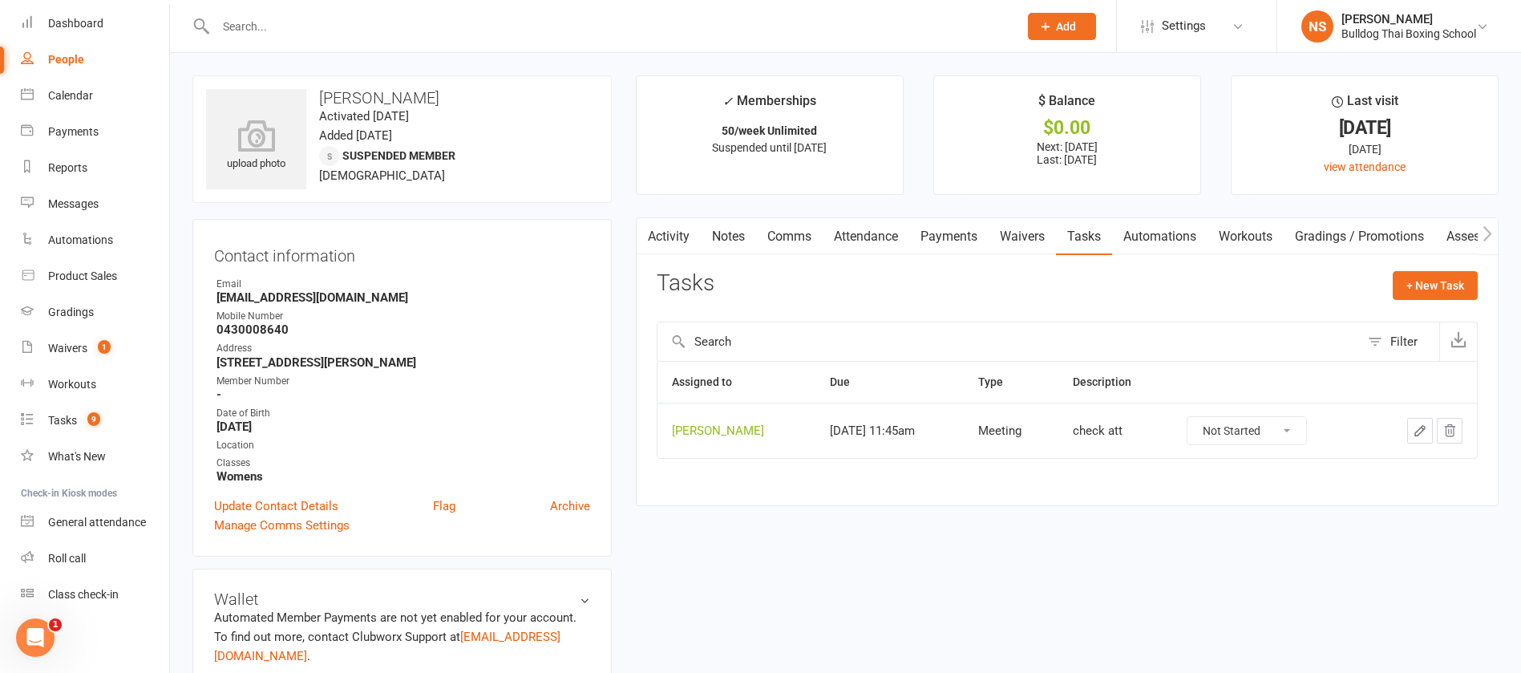
click at [316, 28] on input "text" at bounding box center [609, 26] width 796 height 22
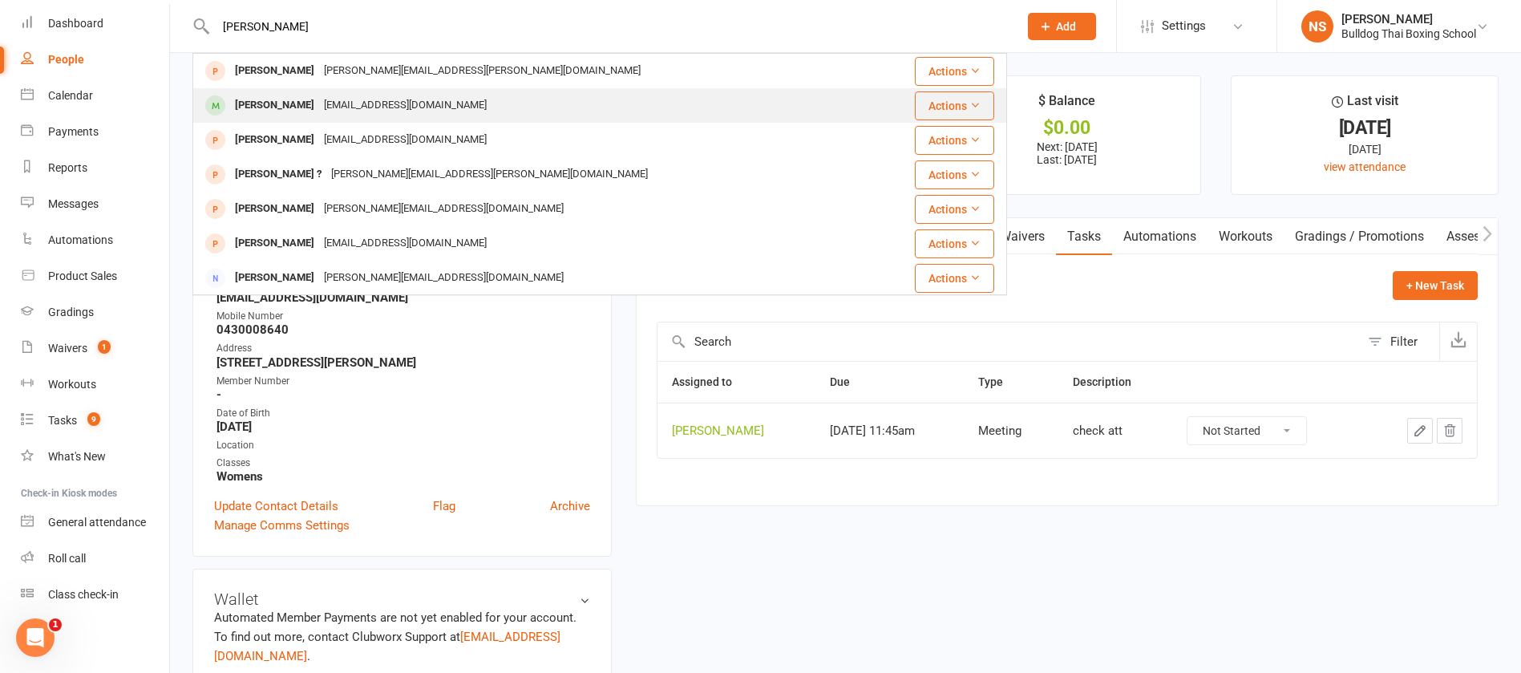
type input "james bow"
click at [311, 107] on div "James Bowden-Kibble" at bounding box center [274, 105] width 89 height 23
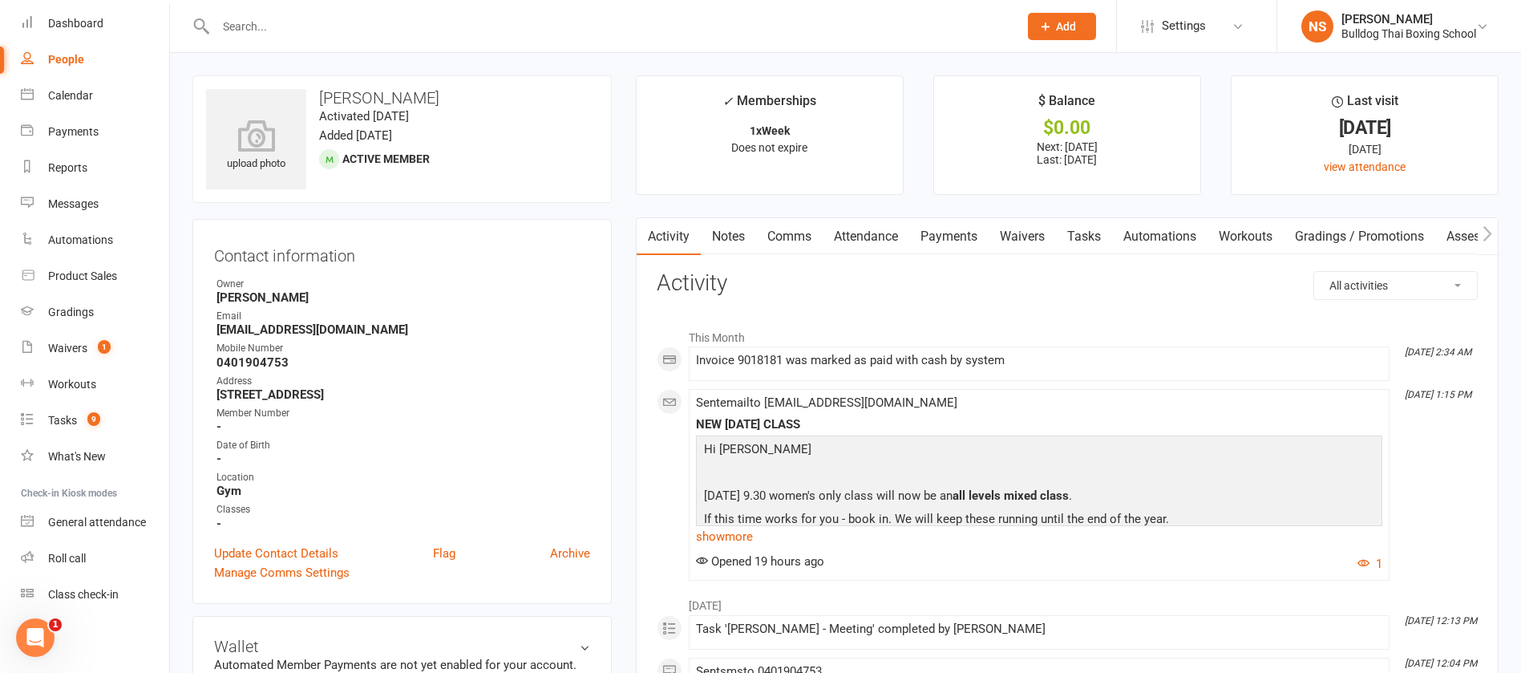
drag, startPoint x: 305, startPoint y: 35, endPoint x: 312, endPoint y: 6, distance: 30.5
click at [304, 31] on input "text" at bounding box center [609, 26] width 796 height 22
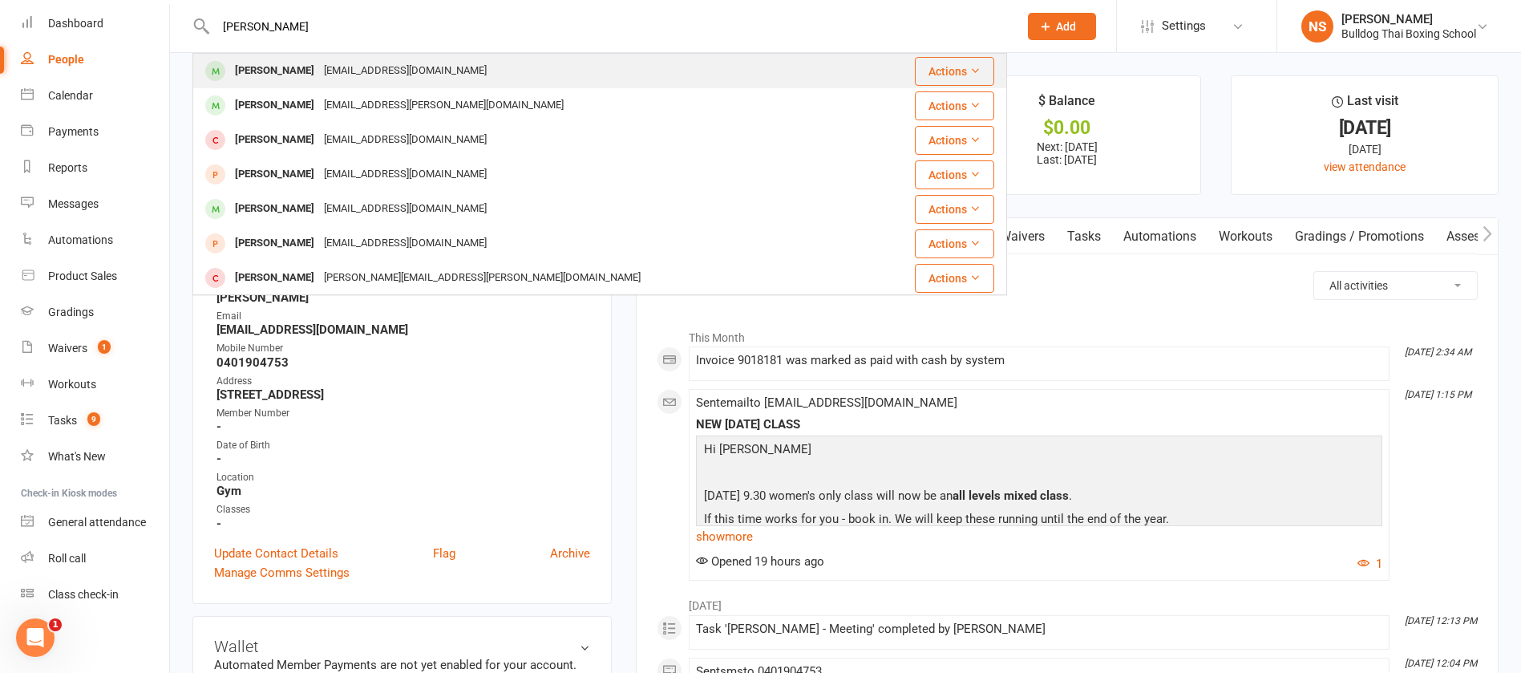
type input "lachlan bates"
click at [319, 72] on div "ltbates1371@gmail.com" at bounding box center [405, 70] width 172 height 23
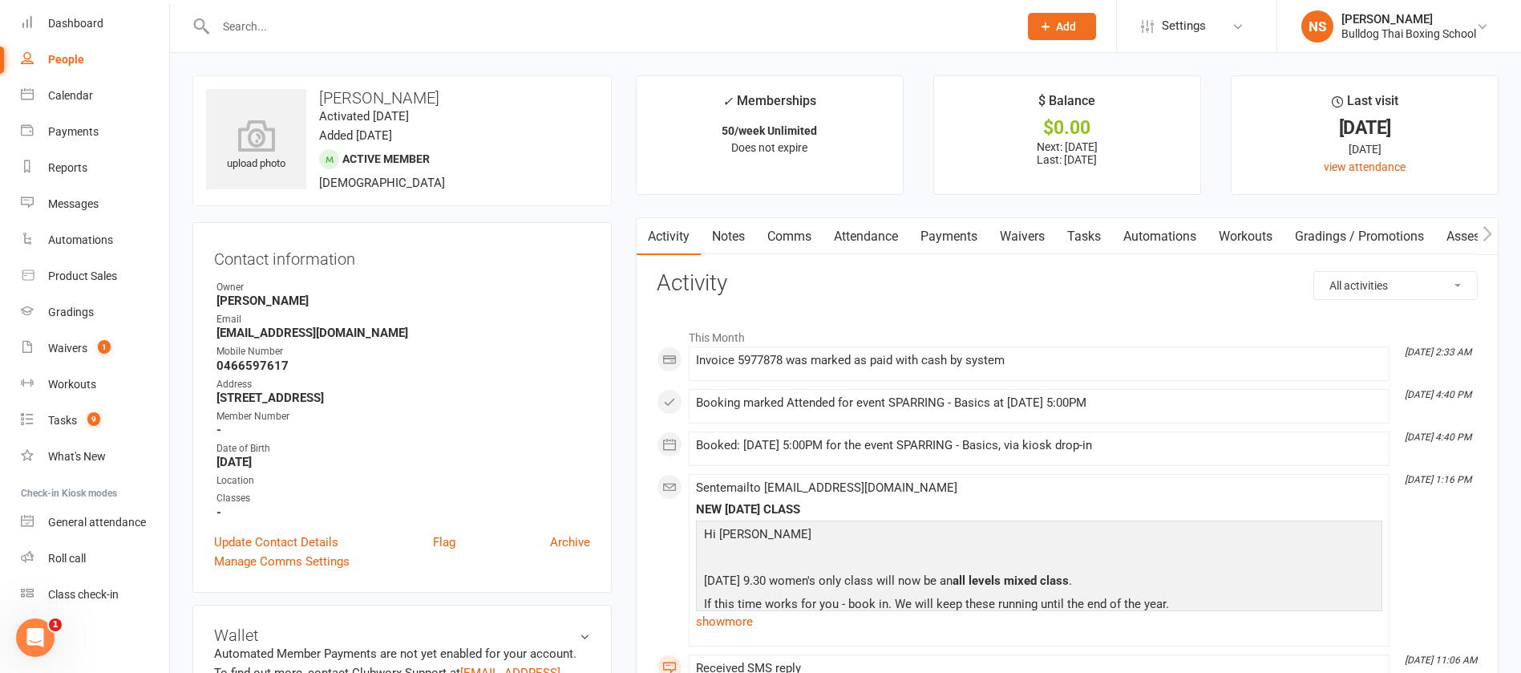
click at [240, 27] on input "text" at bounding box center [609, 26] width 796 height 22
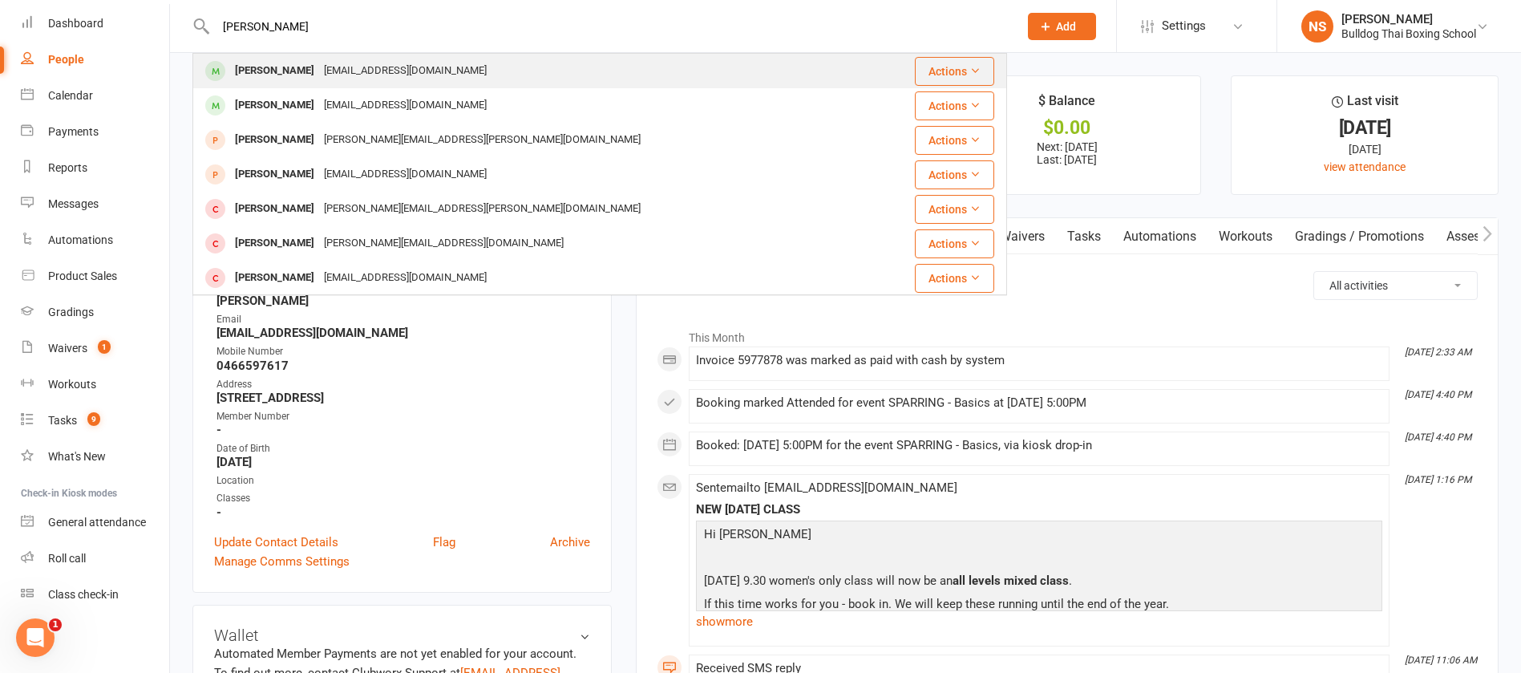
type input "rhys thomas"
click at [282, 69] on div "Rhys Thomas" at bounding box center [274, 70] width 89 height 23
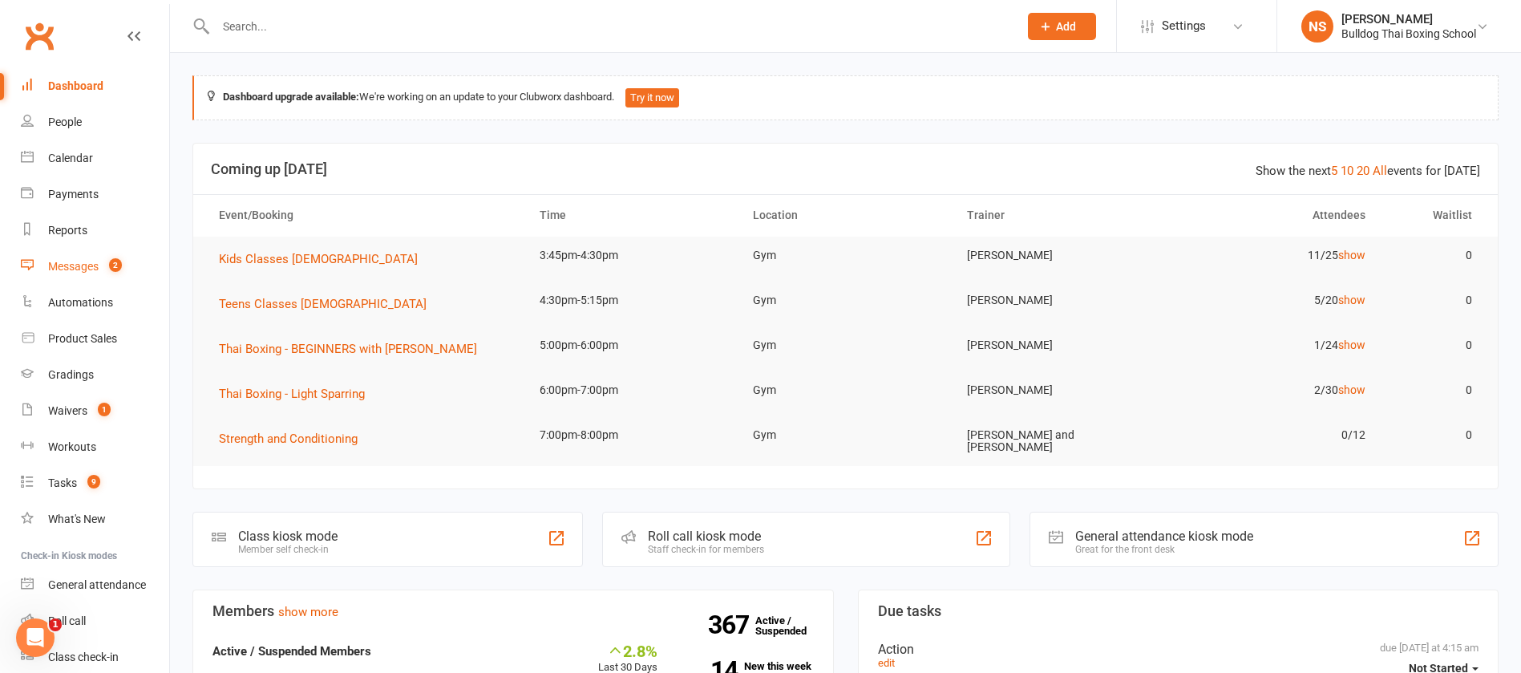
click at [79, 266] on div "Messages" at bounding box center [73, 266] width 51 height 13
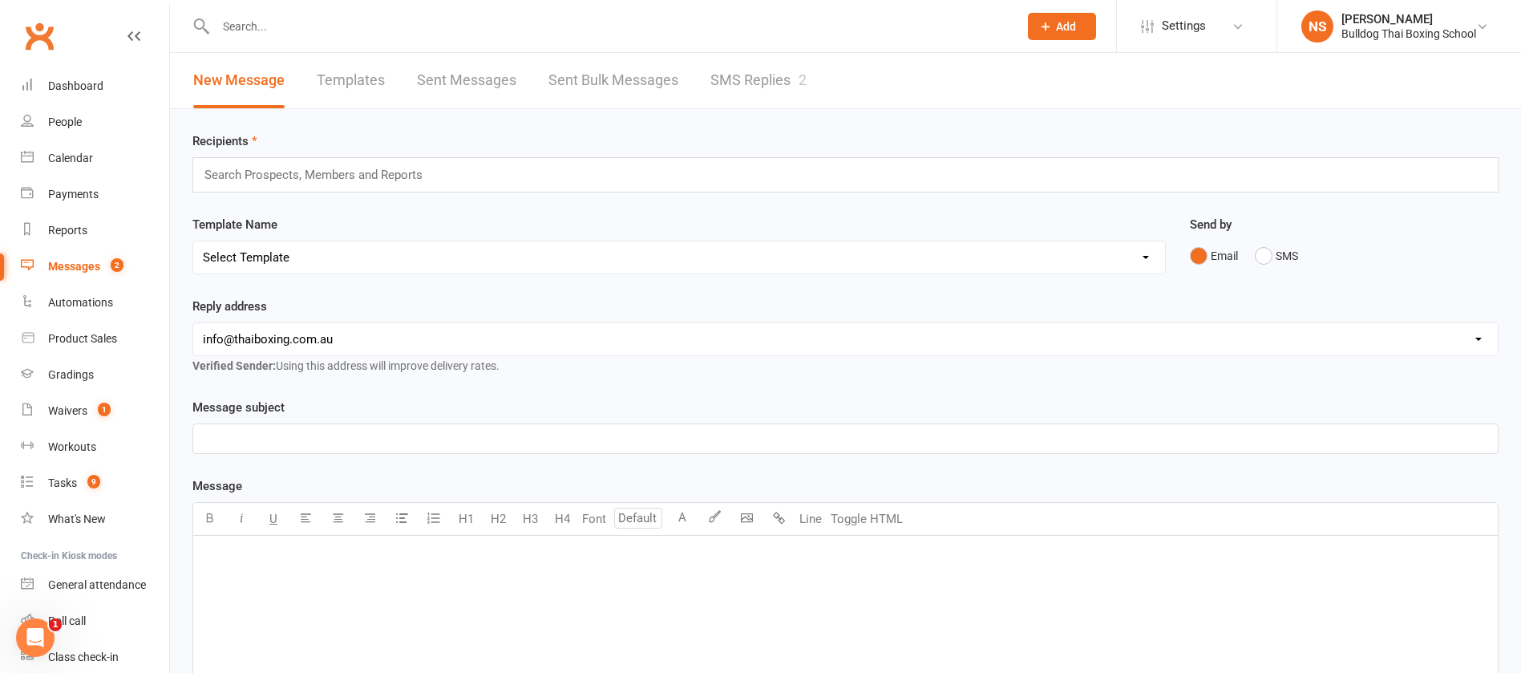
click at [776, 63] on link "SMS Replies 2" at bounding box center [759, 80] width 96 height 55
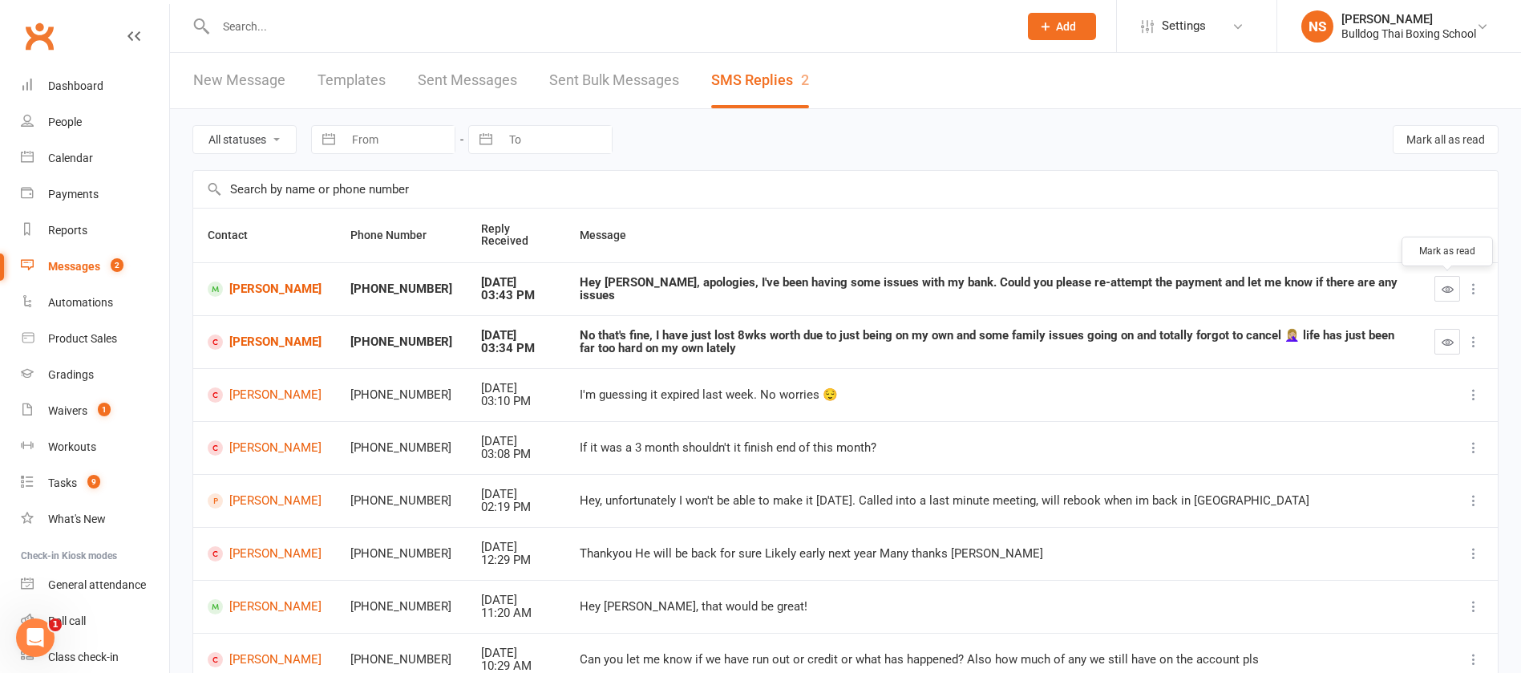
click at [1443, 290] on icon "button" at bounding box center [1448, 289] width 12 height 12
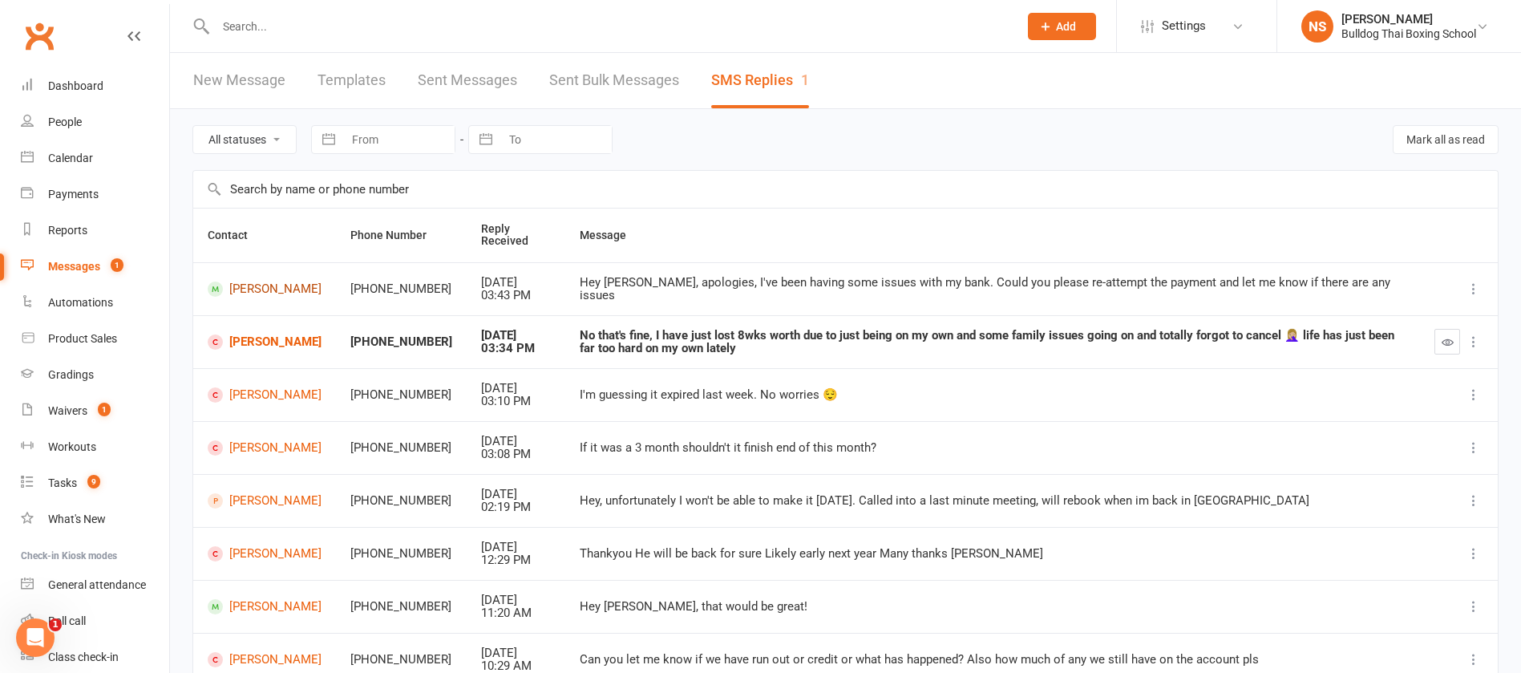
click at [257, 282] on link "Cosmo Vidler" at bounding box center [265, 289] width 114 height 15
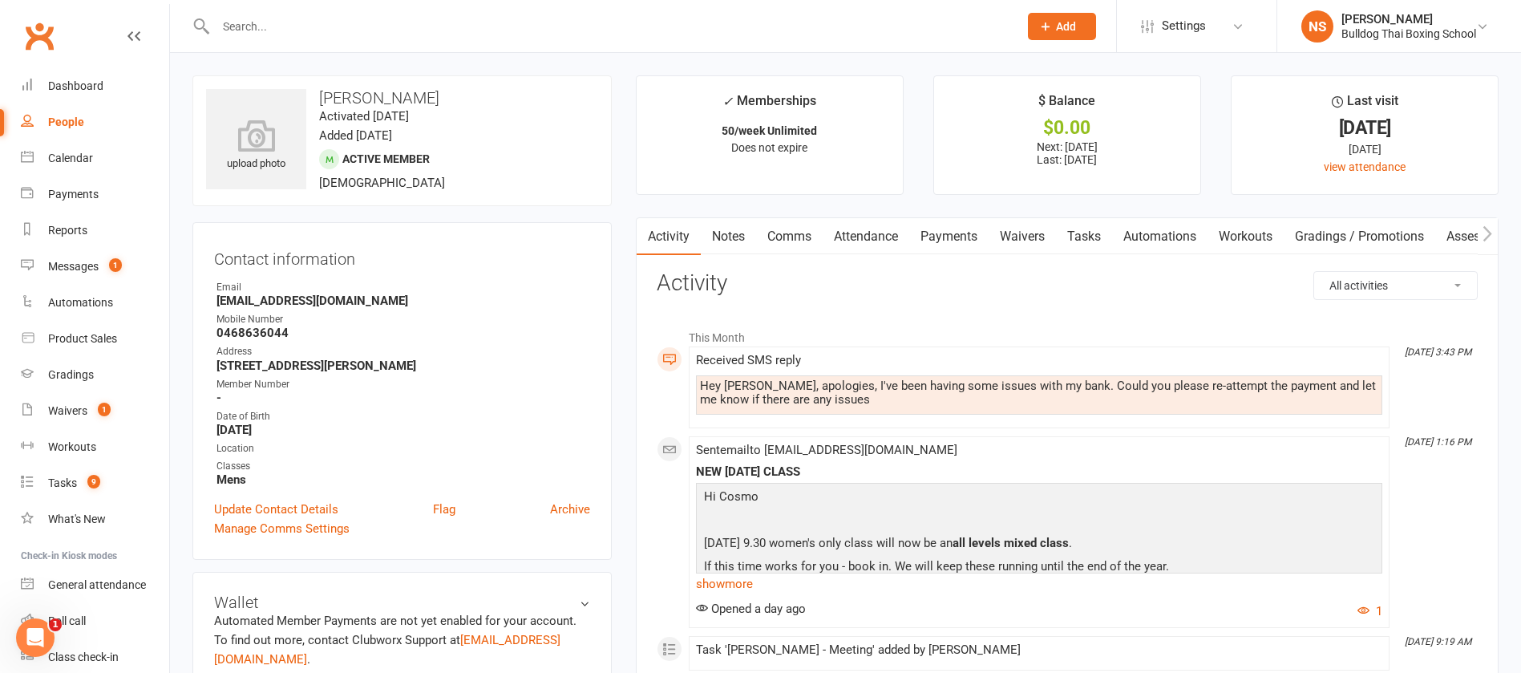
click at [790, 237] on link "Comms" at bounding box center [789, 236] width 67 height 37
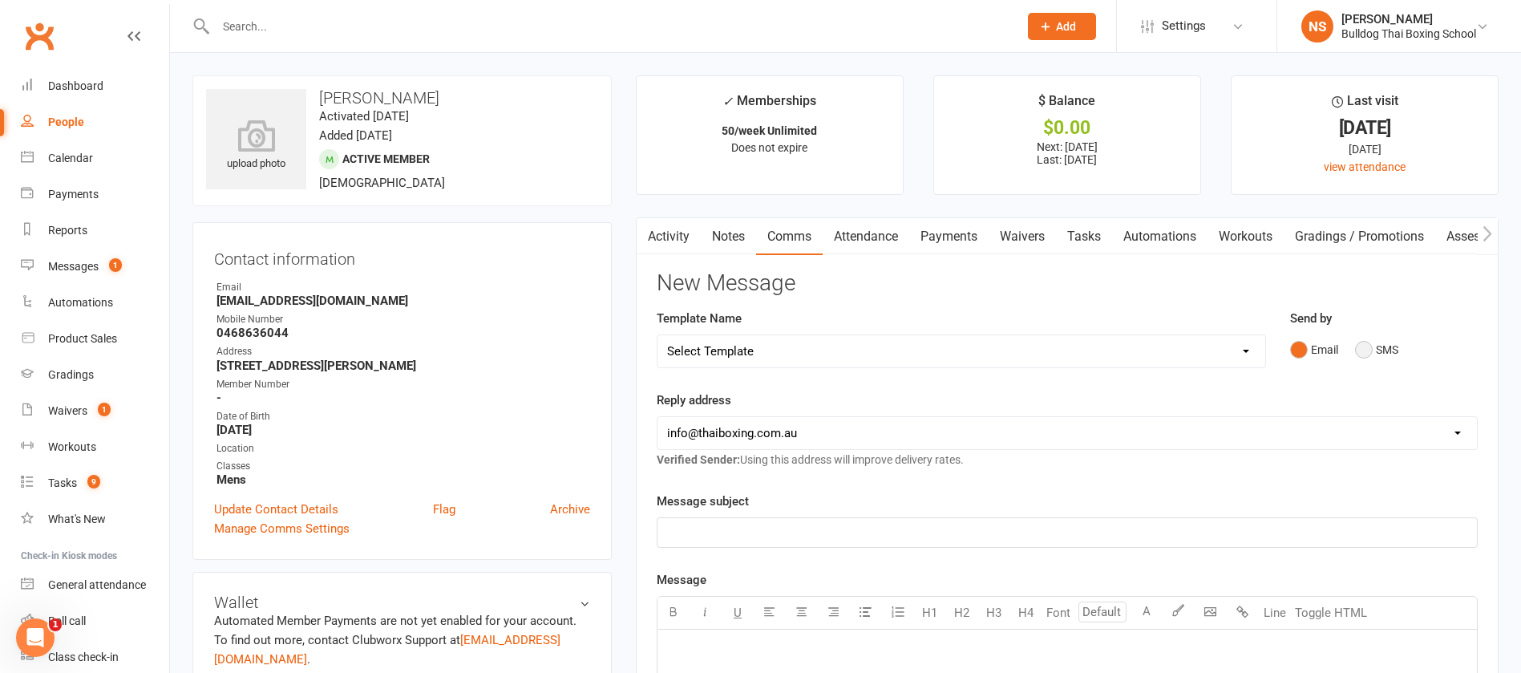
click at [1367, 346] on button "SMS" at bounding box center [1376, 349] width 43 height 30
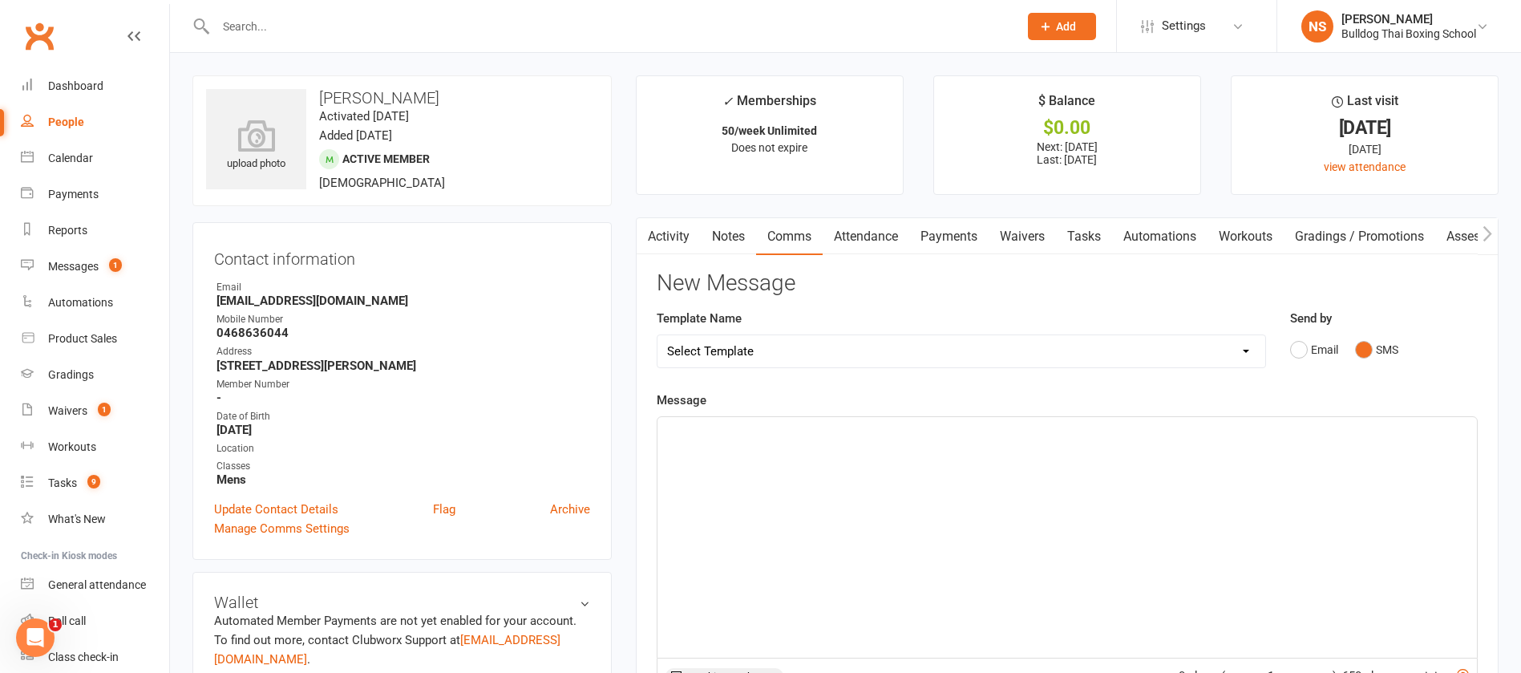
click at [784, 466] on div "﻿" at bounding box center [1068, 537] width 820 height 241
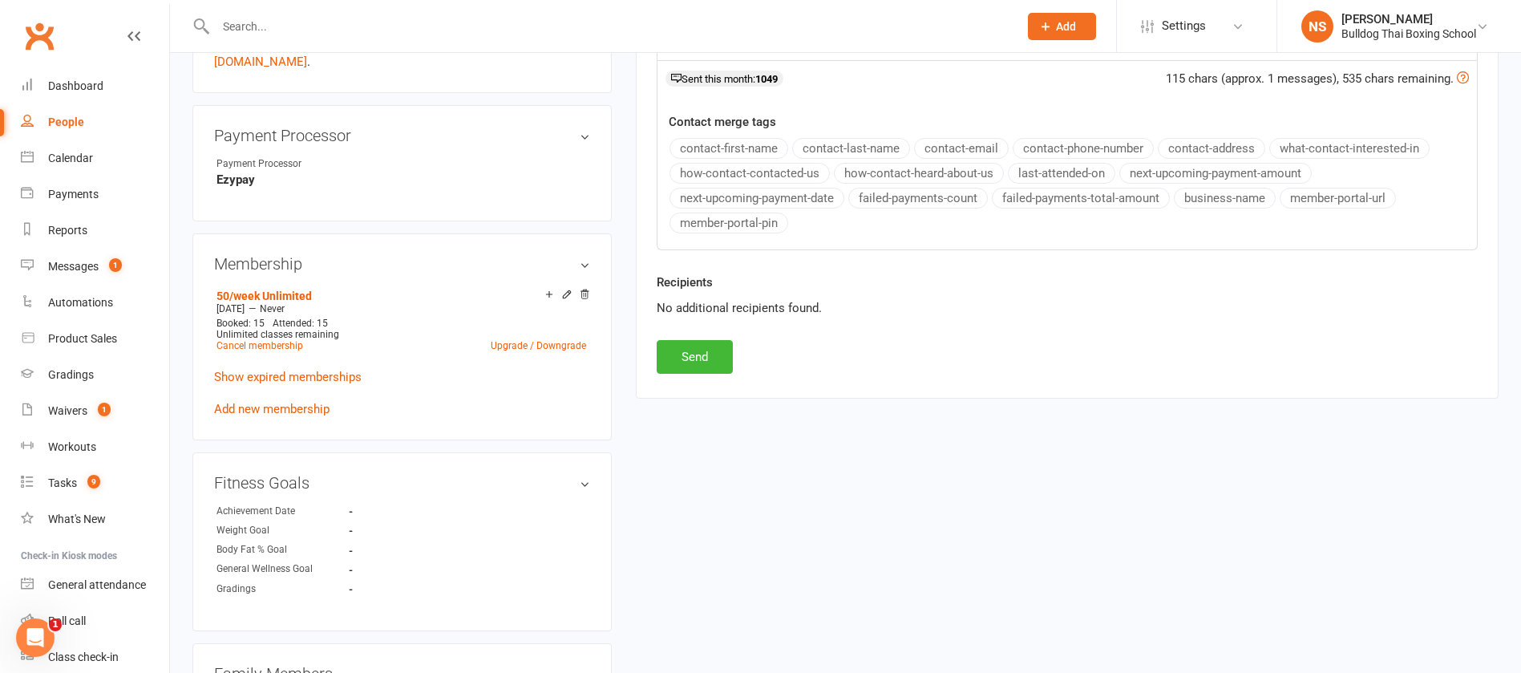
scroll to position [601, 0]
click at [691, 356] on button "Send" at bounding box center [695, 353] width 76 height 34
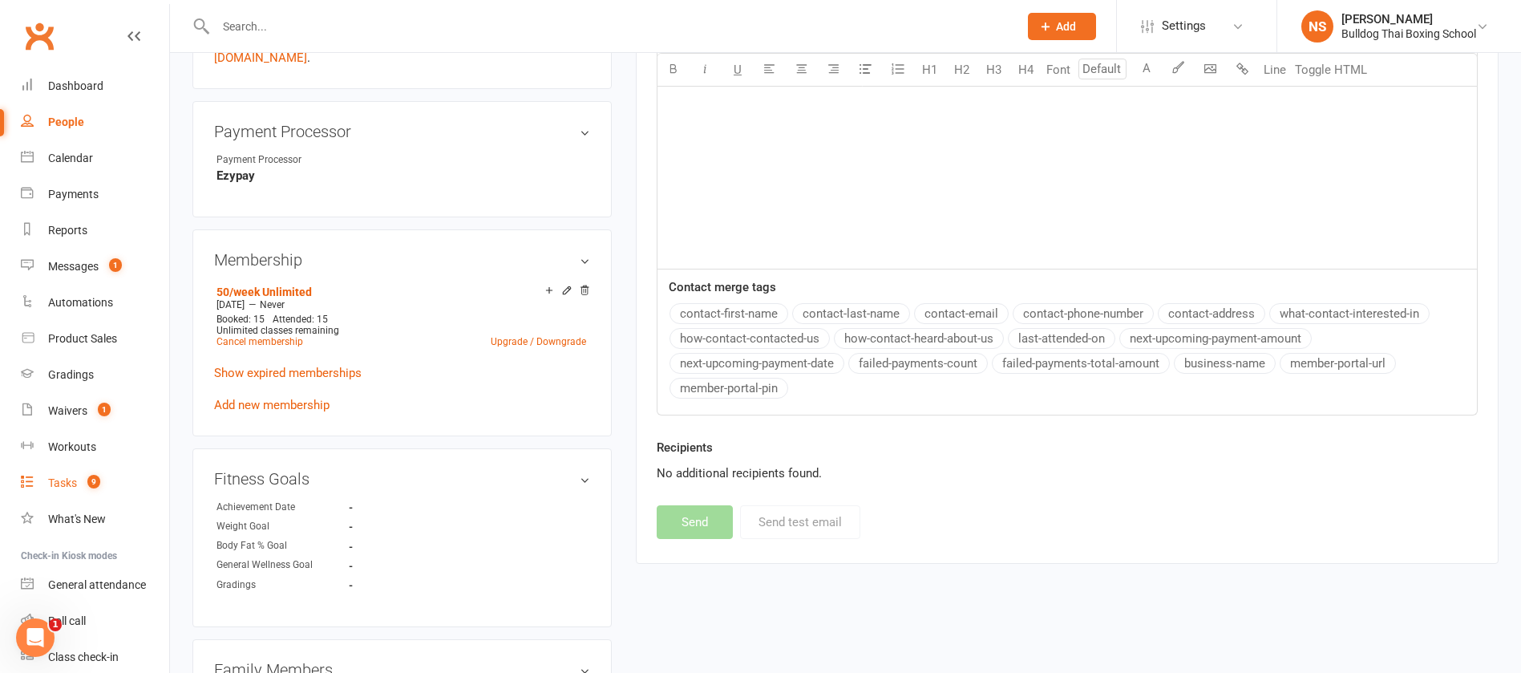
click at [75, 476] on div "Tasks" at bounding box center [62, 482] width 29 height 13
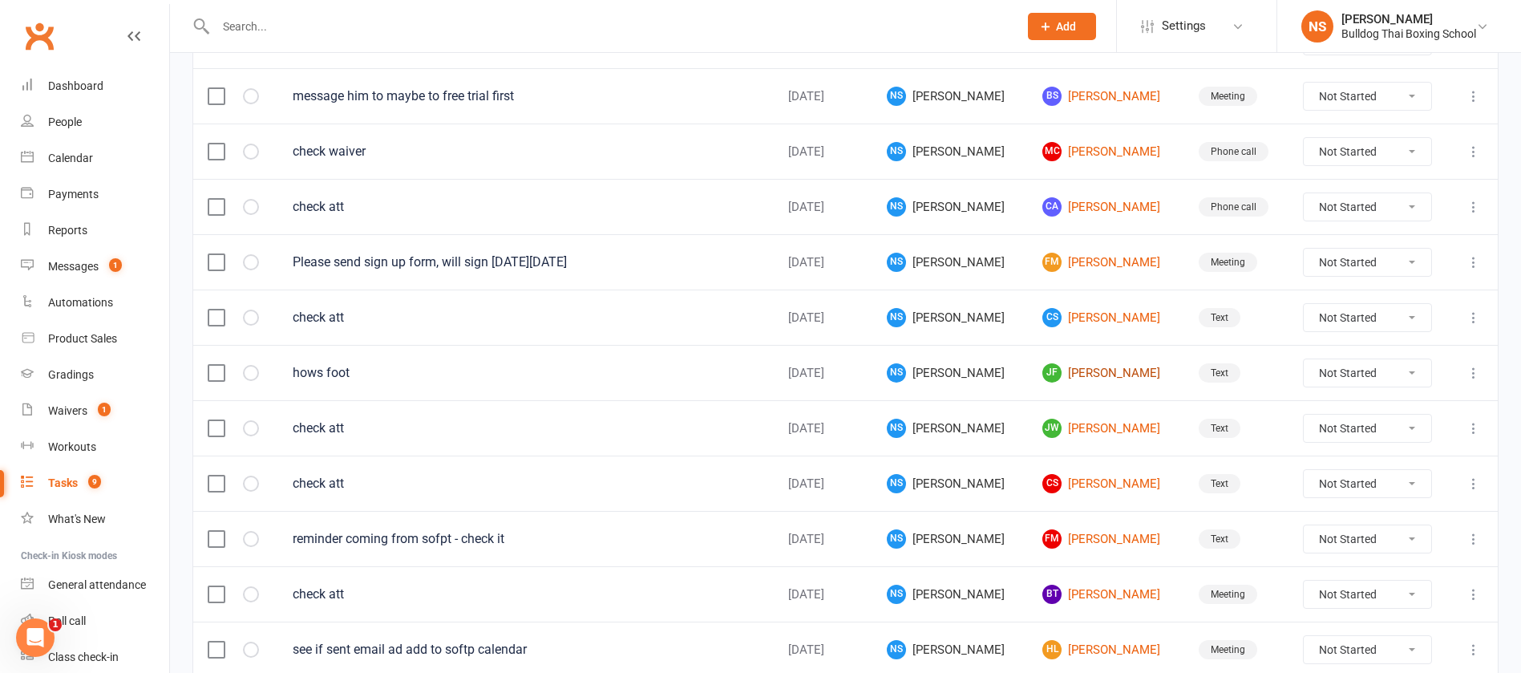
scroll to position [962, 0]
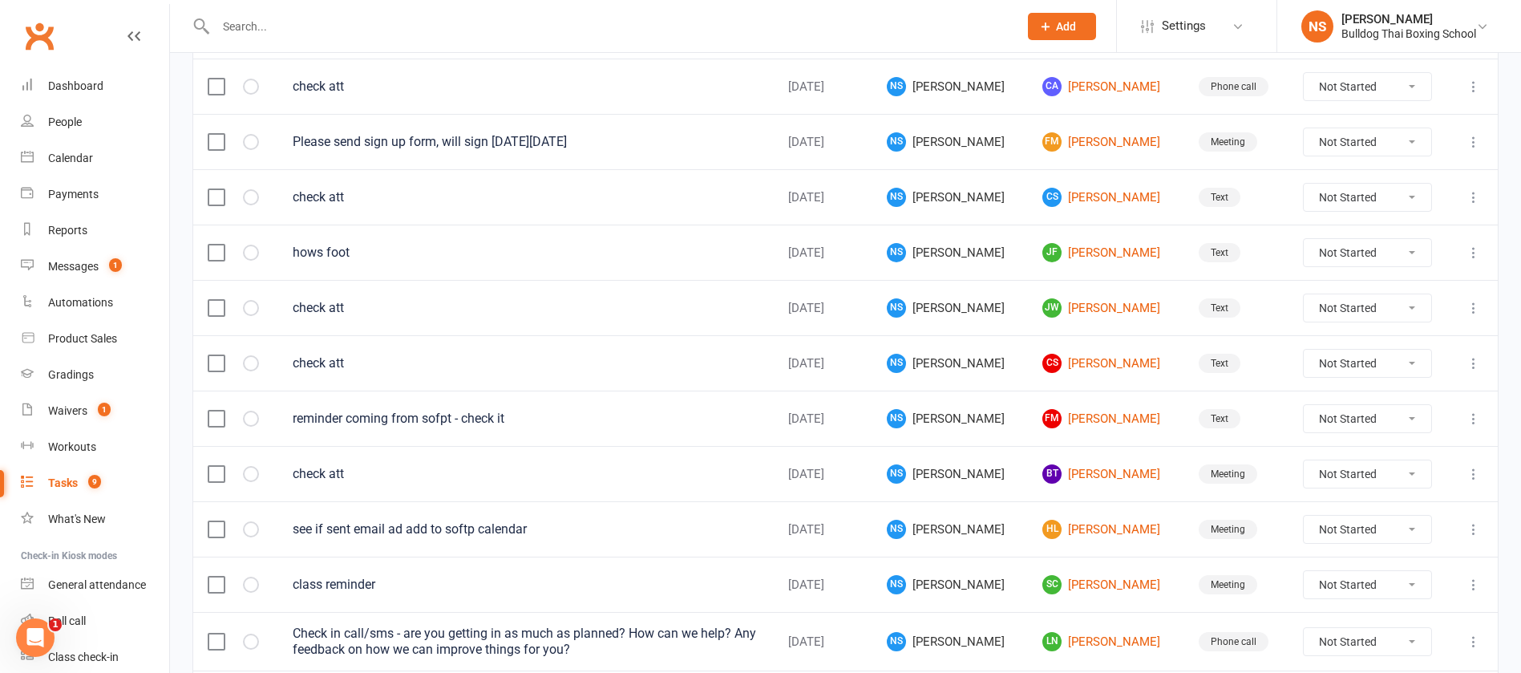
click at [1471, 249] on icon at bounding box center [1474, 253] width 16 height 16
click at [1387, 312] on link "Edit" at bounding box center [1385, 315] width 159 height 32
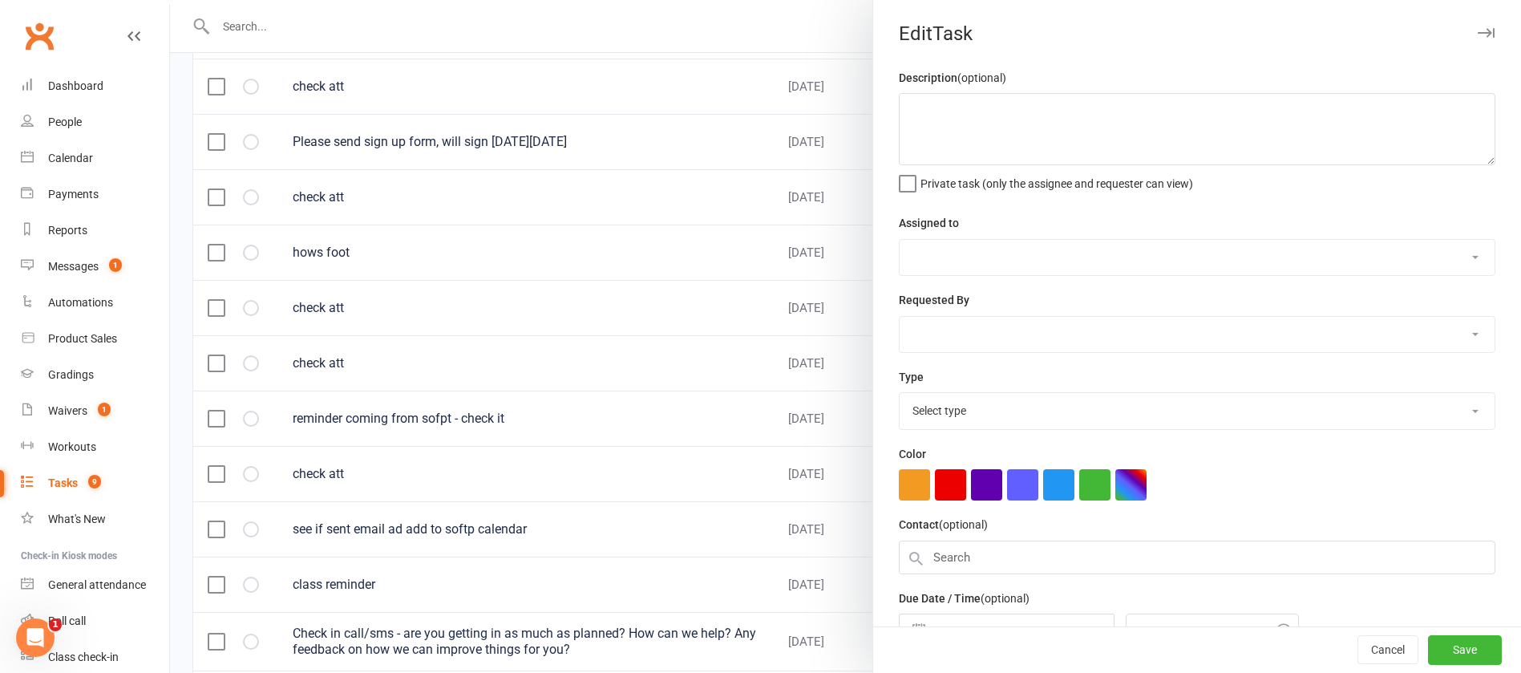
type textarea "hows foot"
select select "12940"
type input "12 Sep 2025"
type input "12:00pm"
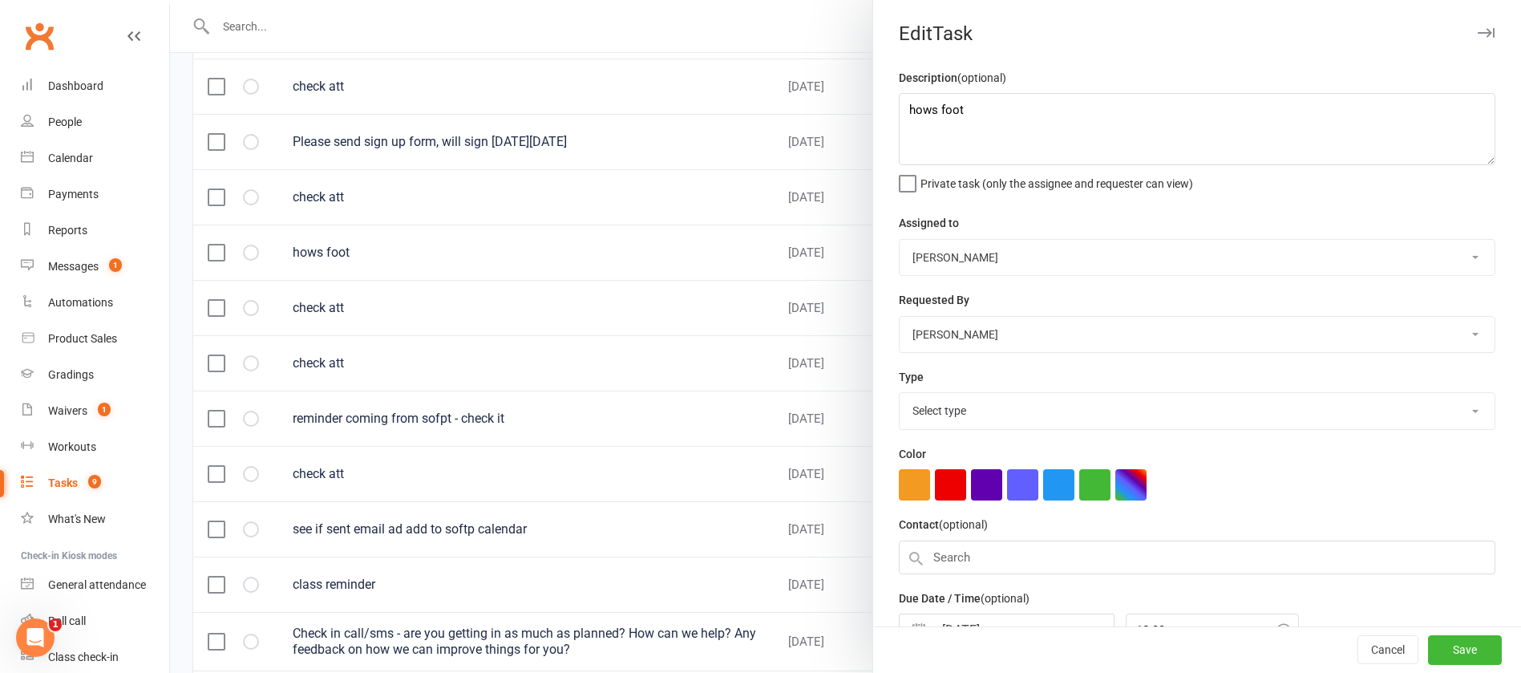
select select "13825"
drag, startPoint x: 974, startPoint y: 120, endPoint x: 867, endPoint y: 115, distance: 107.6
click at [873, 115] on div "Description (optional) hows foot Private task (only the assignee and requester …" at bounding box center [1197, 391] width 648 height 647
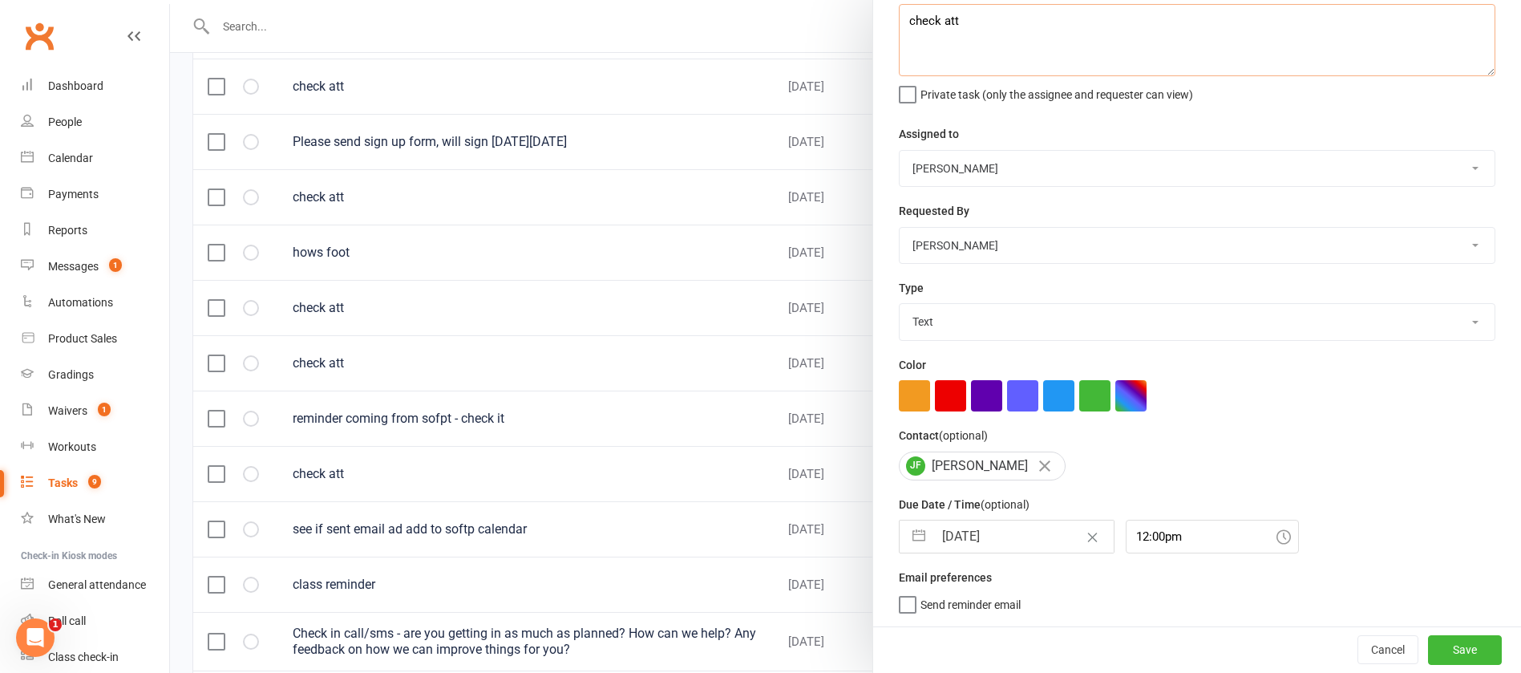
type textarea "check att"
click at [1025, 531] on input "12 Sep 2025" at bounding box center [1024, 536] width 180 height 32
select select "7"
select select "2025"
select select "8"
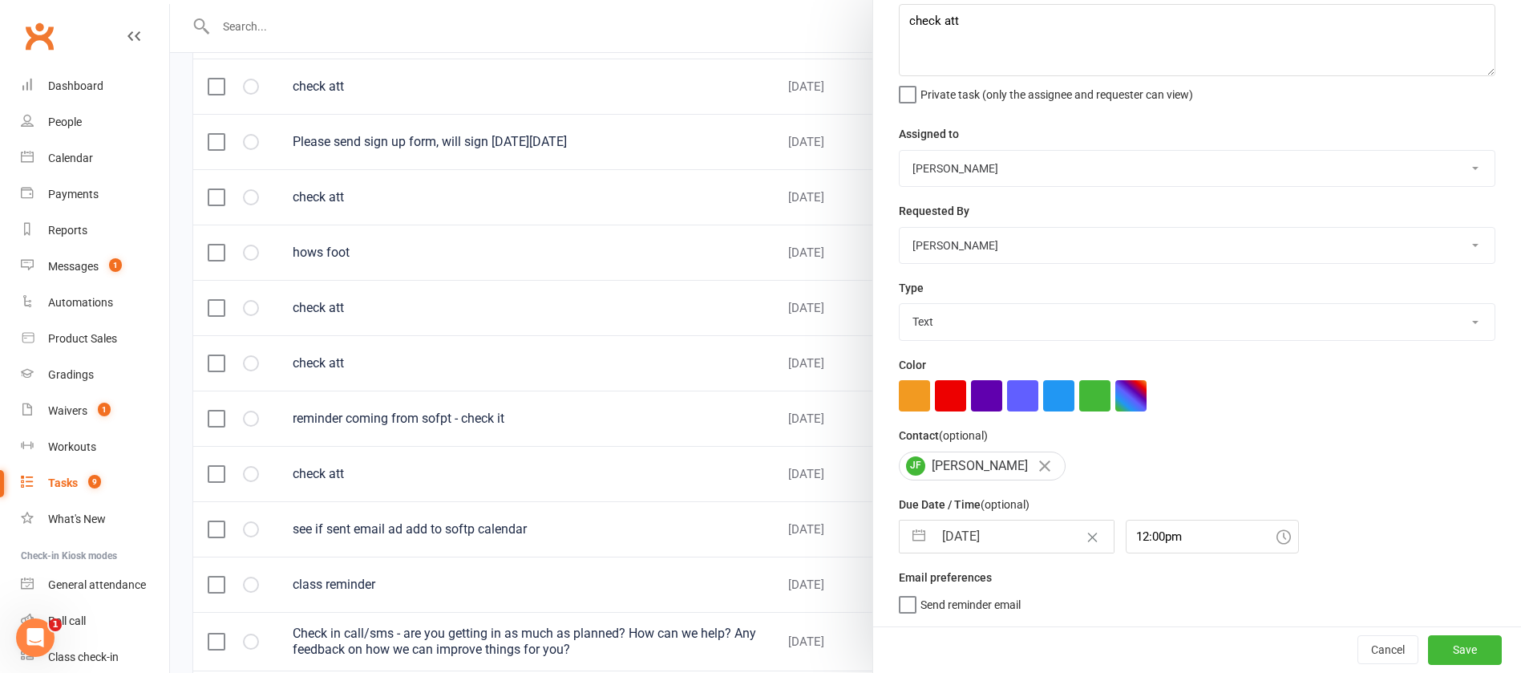
select select "2025"
select select "9"
select select "2025"
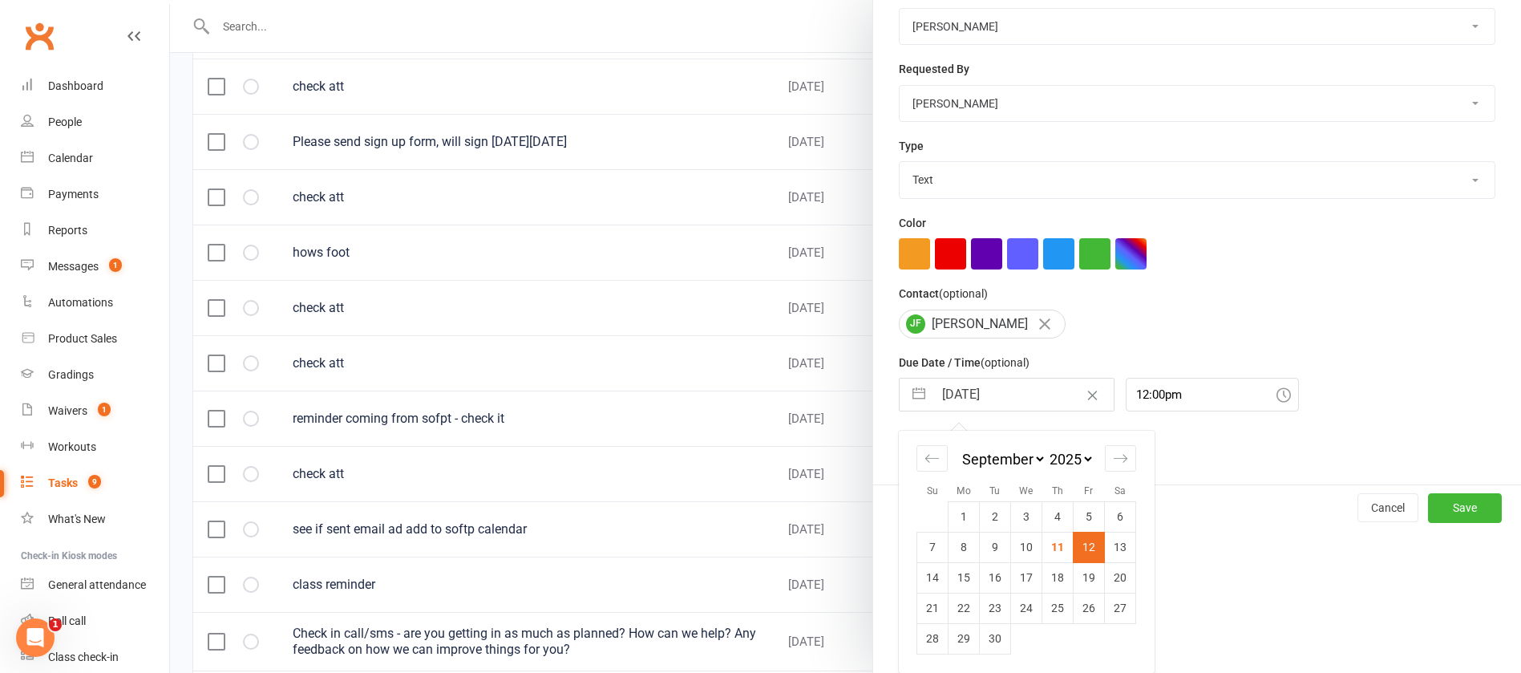
click at [1078, 614] on td "26" at bounding box center [1089, 608] width 31 height 30
type input "26 Sep 2025"
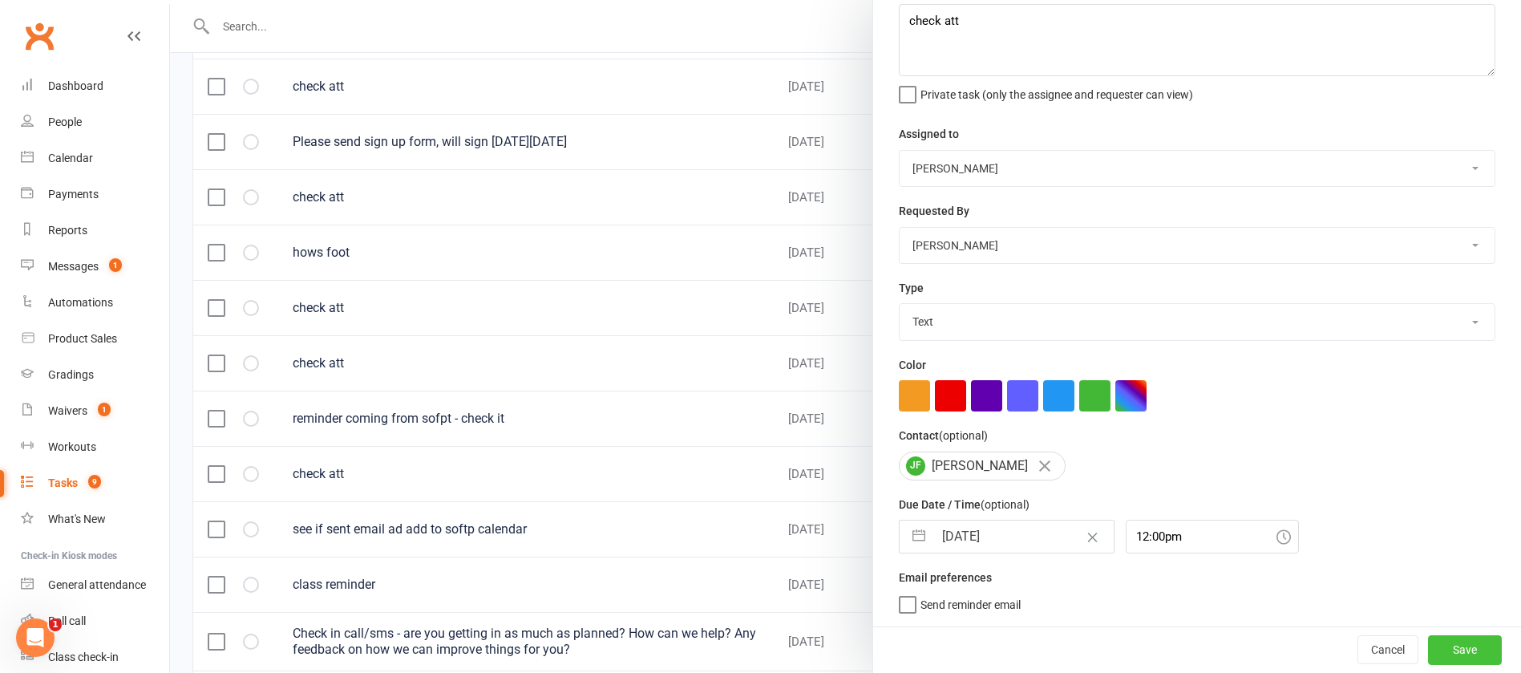
click at [1428, 649] on button "Save" at bounding box center [1465, 649] width 74 height 29
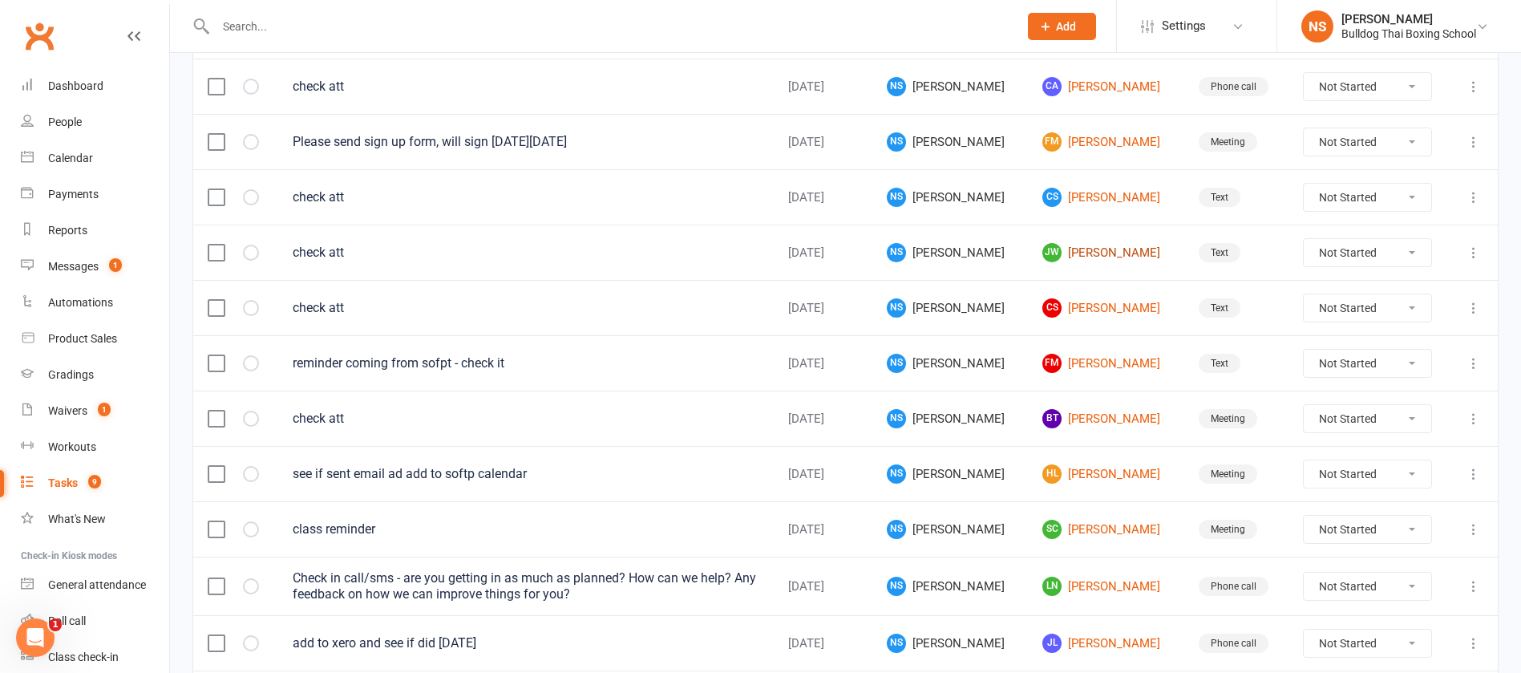
click at [1079, 246] on link "JW Joel Wyborn" at bounding box center [1106, 252] width 127 height 19
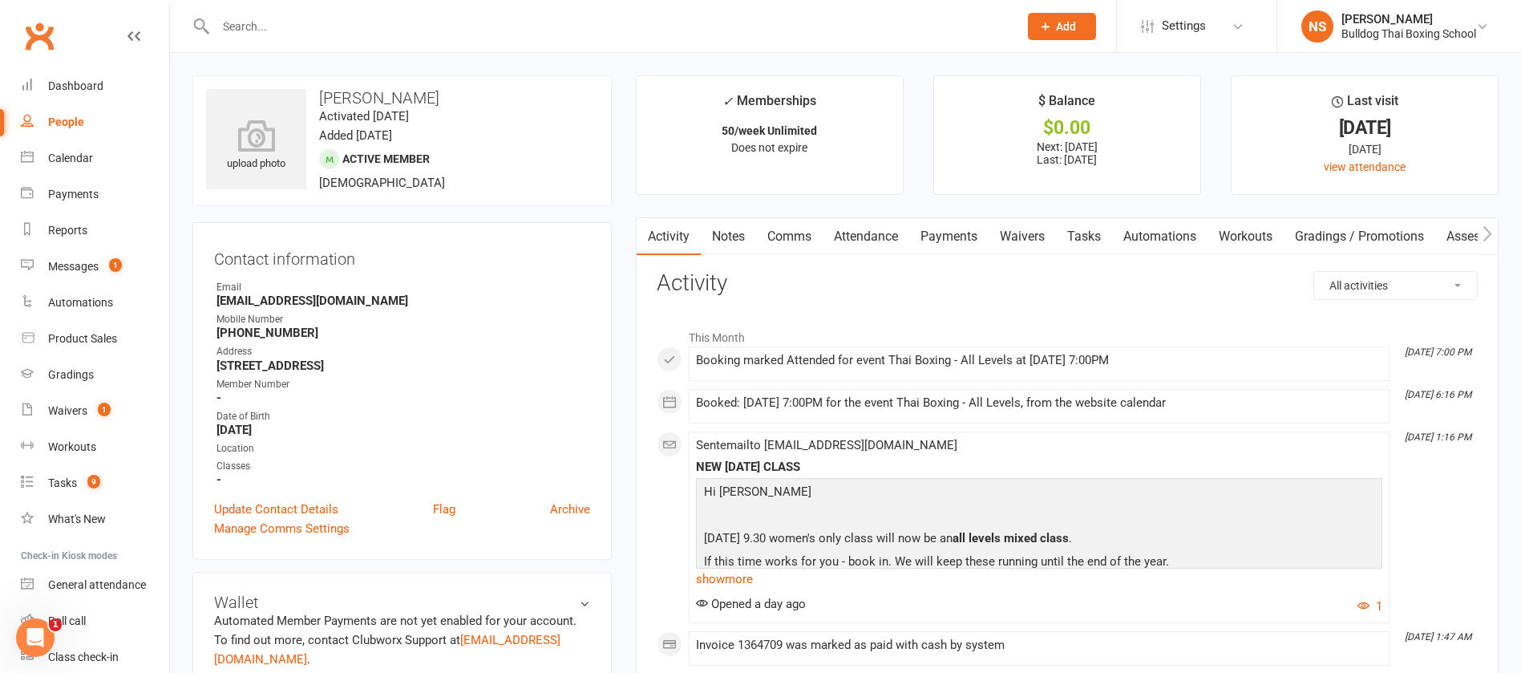
click at [1096, 233] on link "Tasks" at bounding box center [1084, 236] width 56 height 37
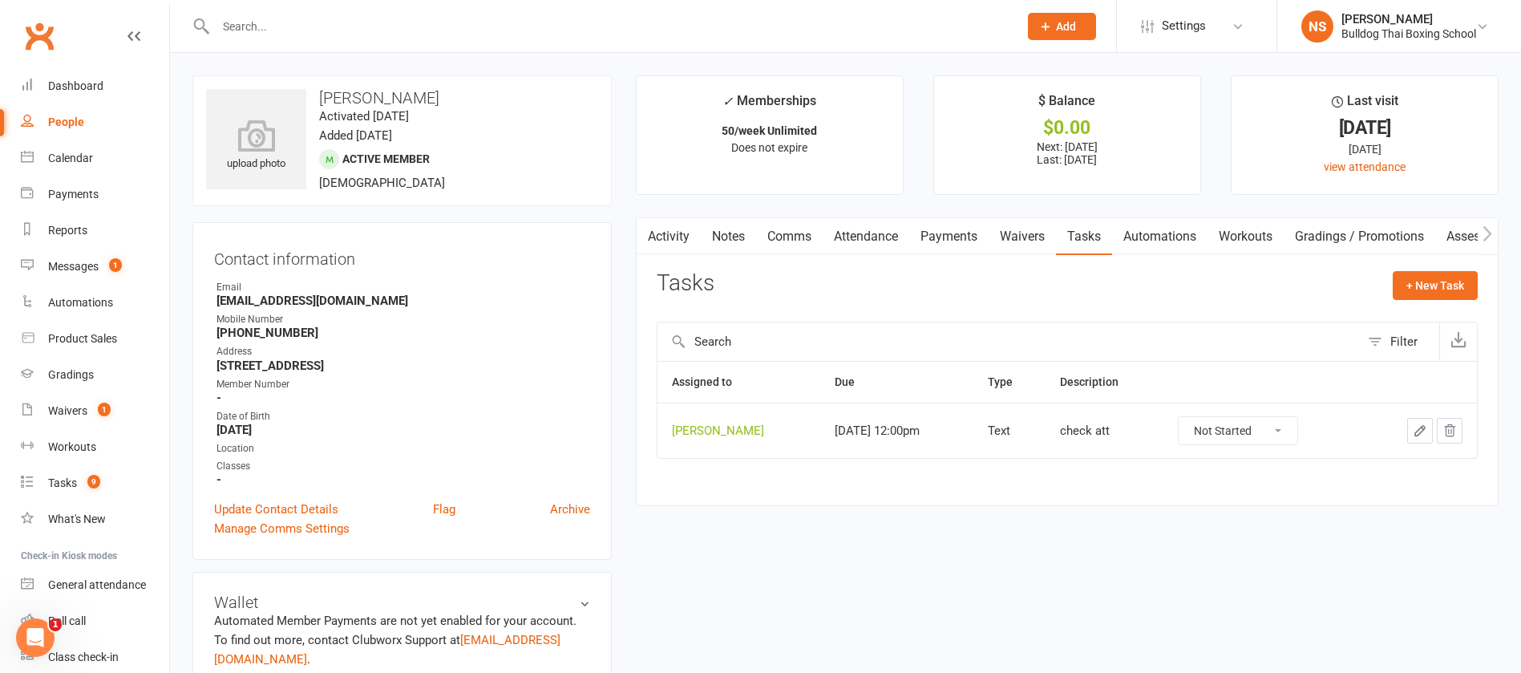
click at [1419, 428] on icon "button" at bounding box center [1420, 430] width 14 height 14
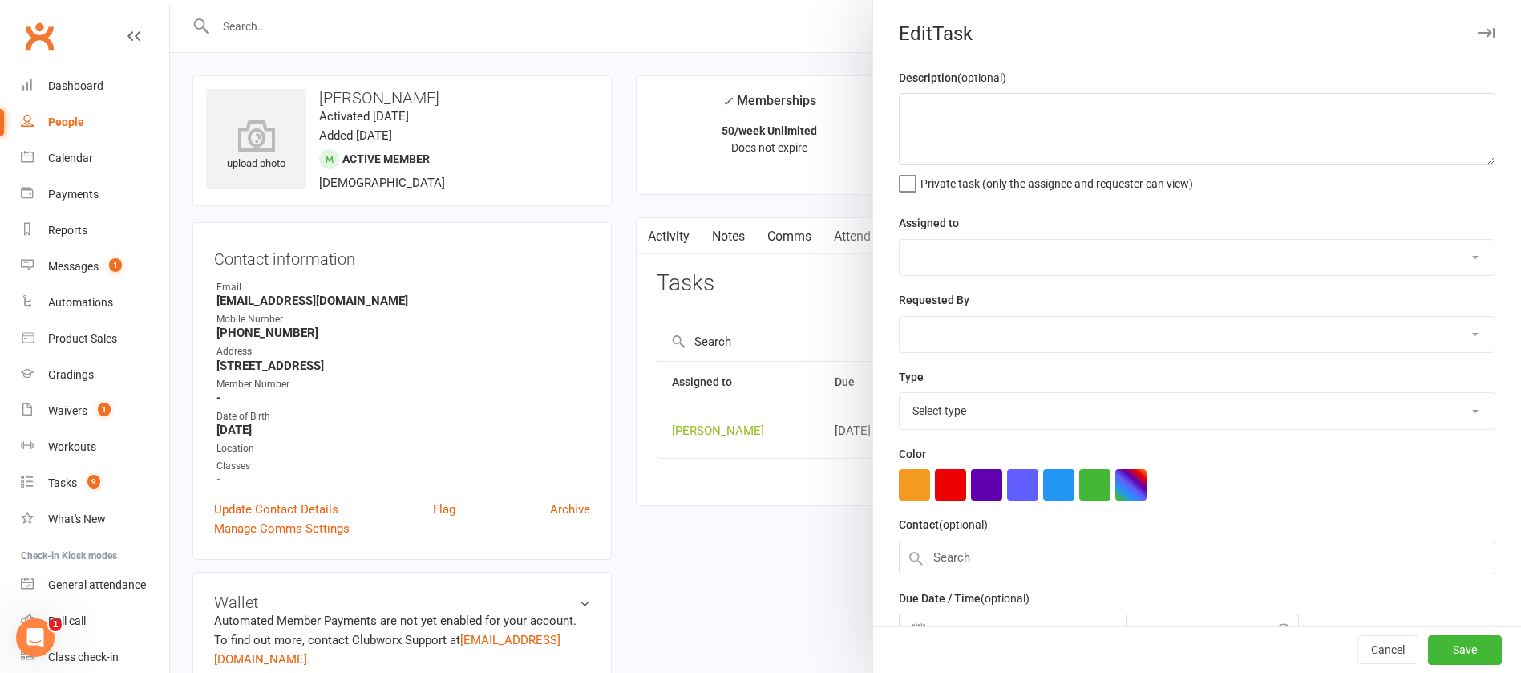
type textarea "check att"
select select "12940"
select select "13825"
type input "12 Sep 2025"
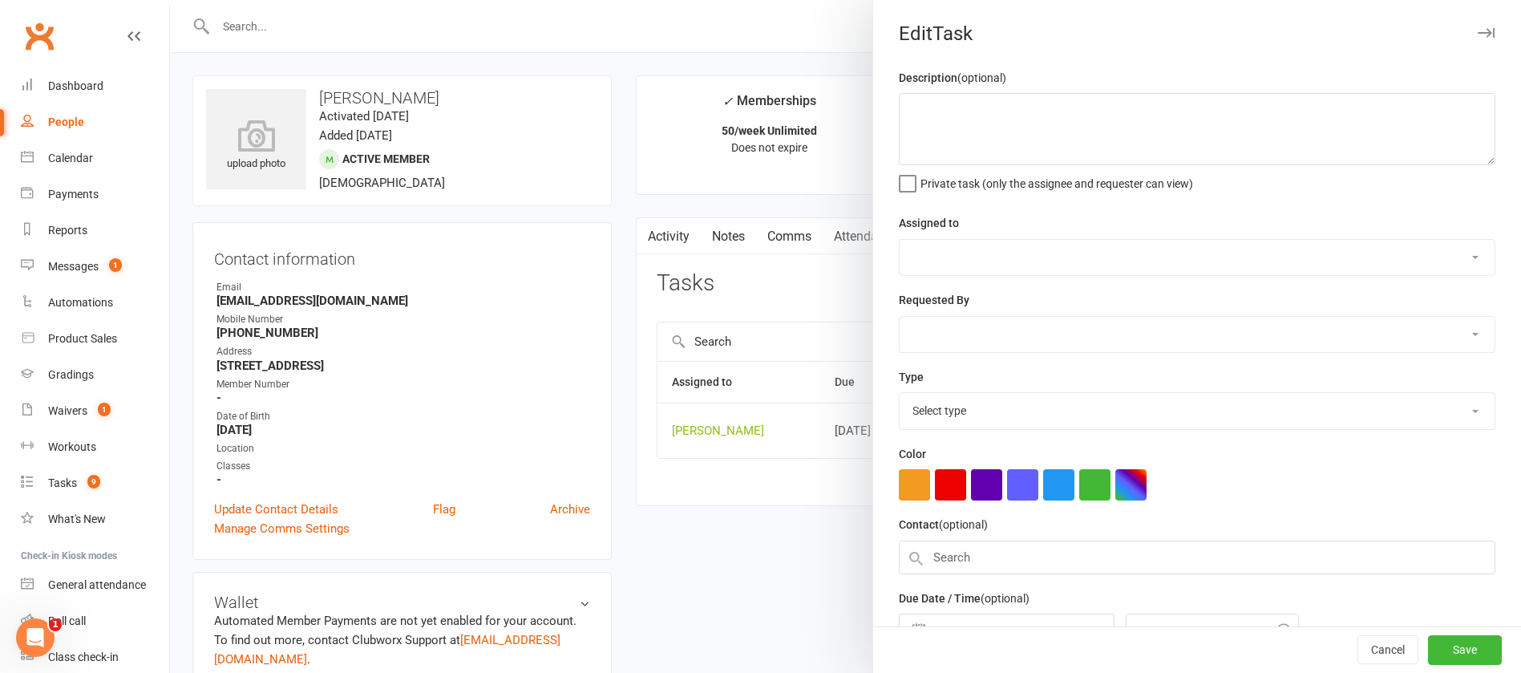
type input "12:00pm"
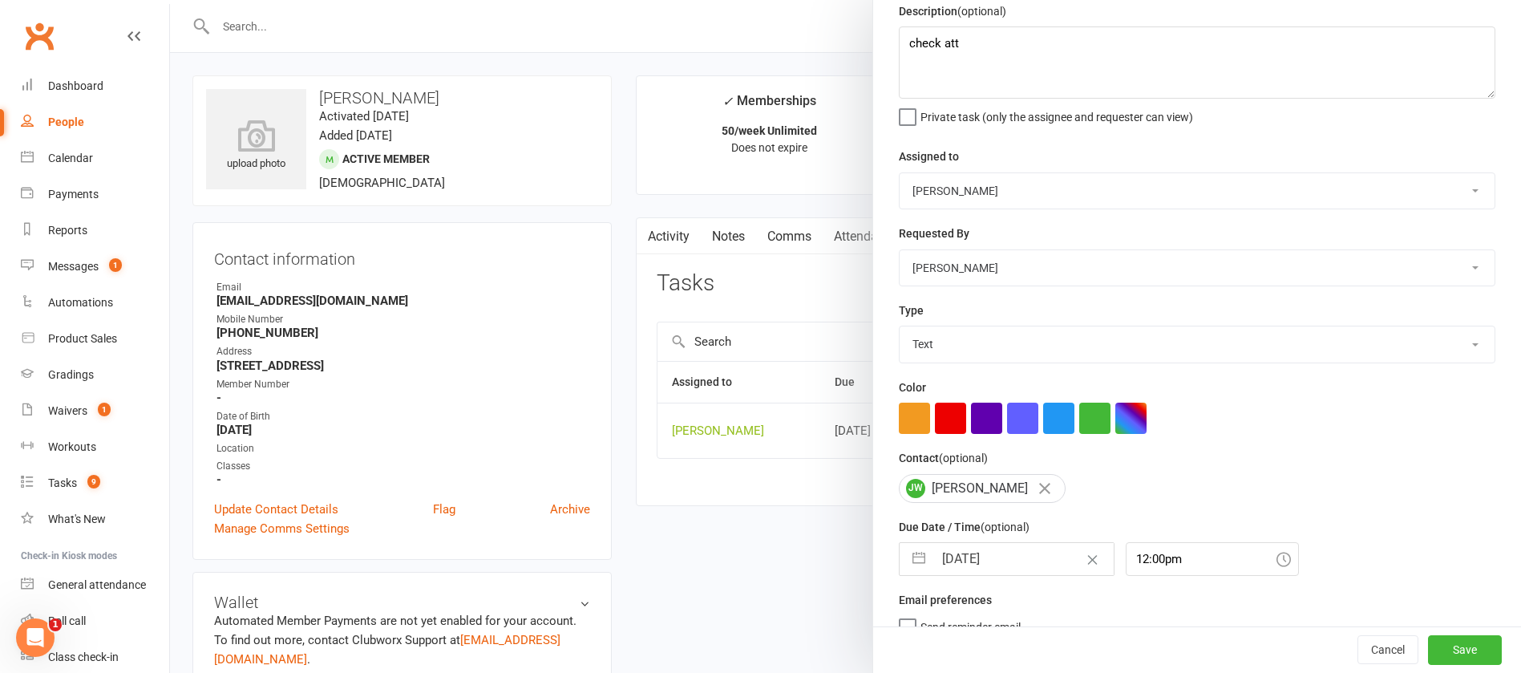
scroll to position [95, 0]
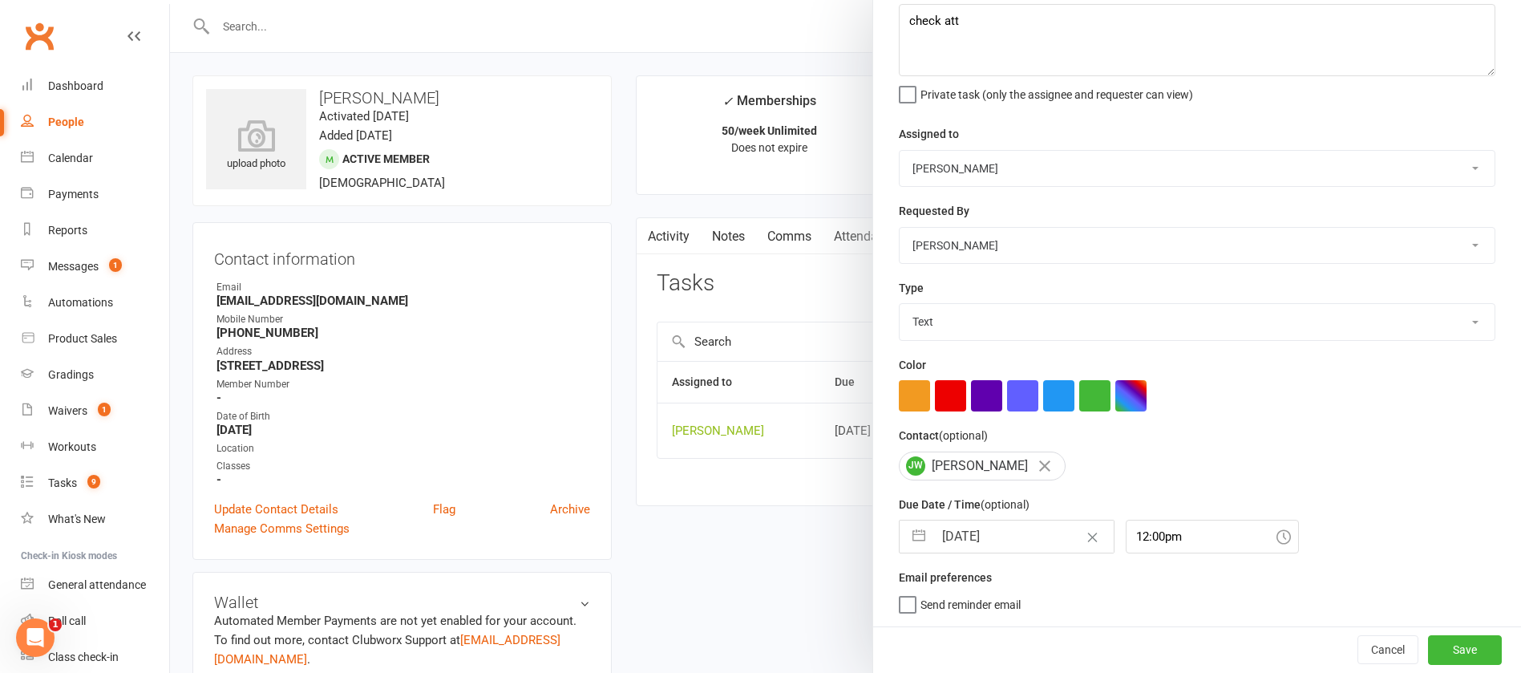
select select "7"
select select "2025"
select select "8"
select select "2025"
select select "9"
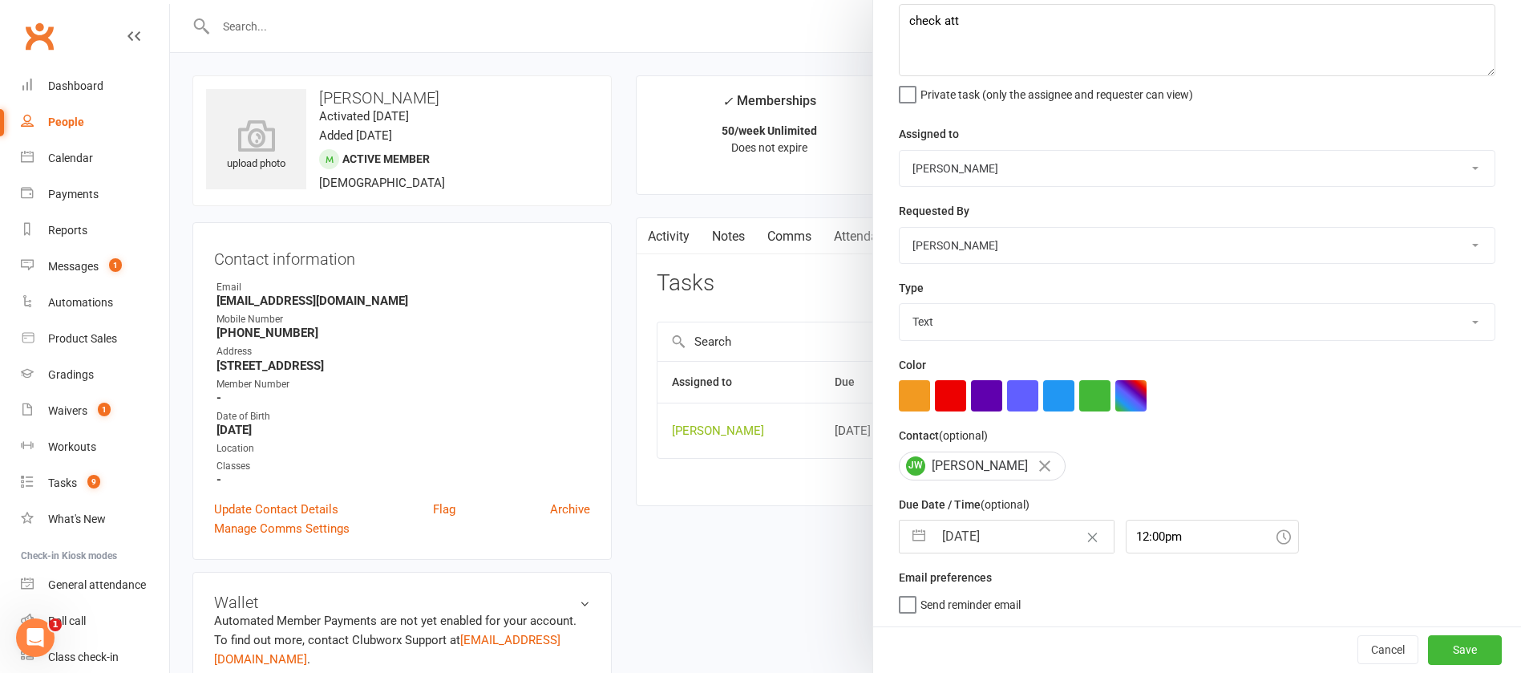
select select "2025"
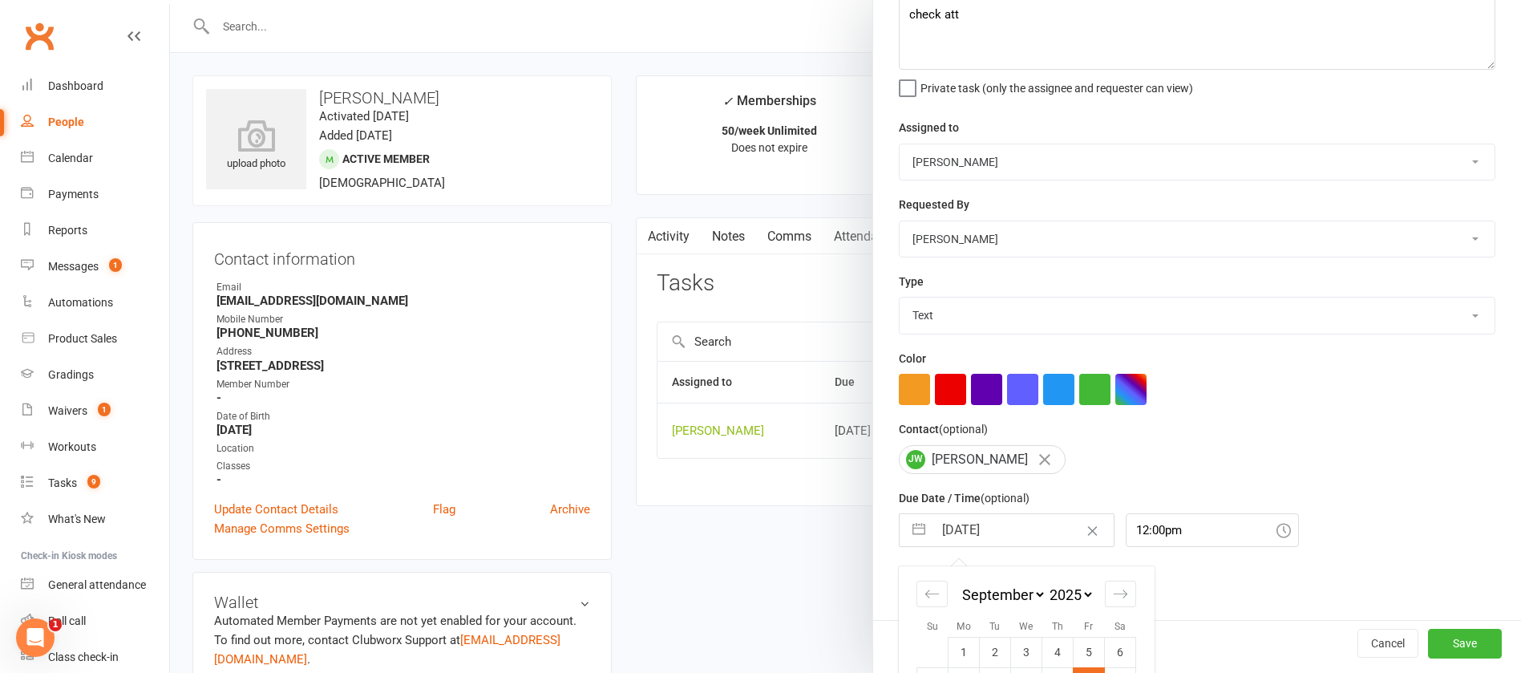
click at [1019, 529] on input "12 Sep 2025" at bounding box center [1024, 530] width 180 height 32
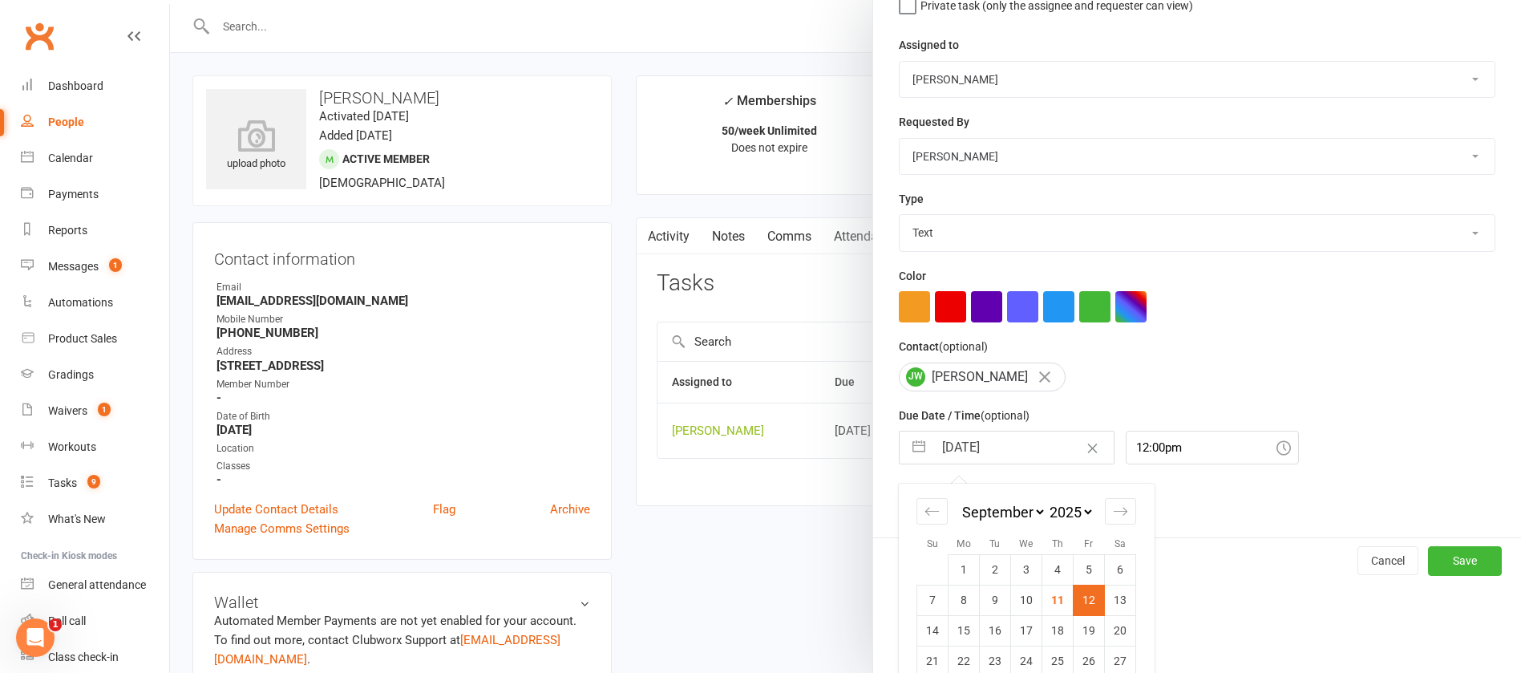
scroll to position [237, 0]
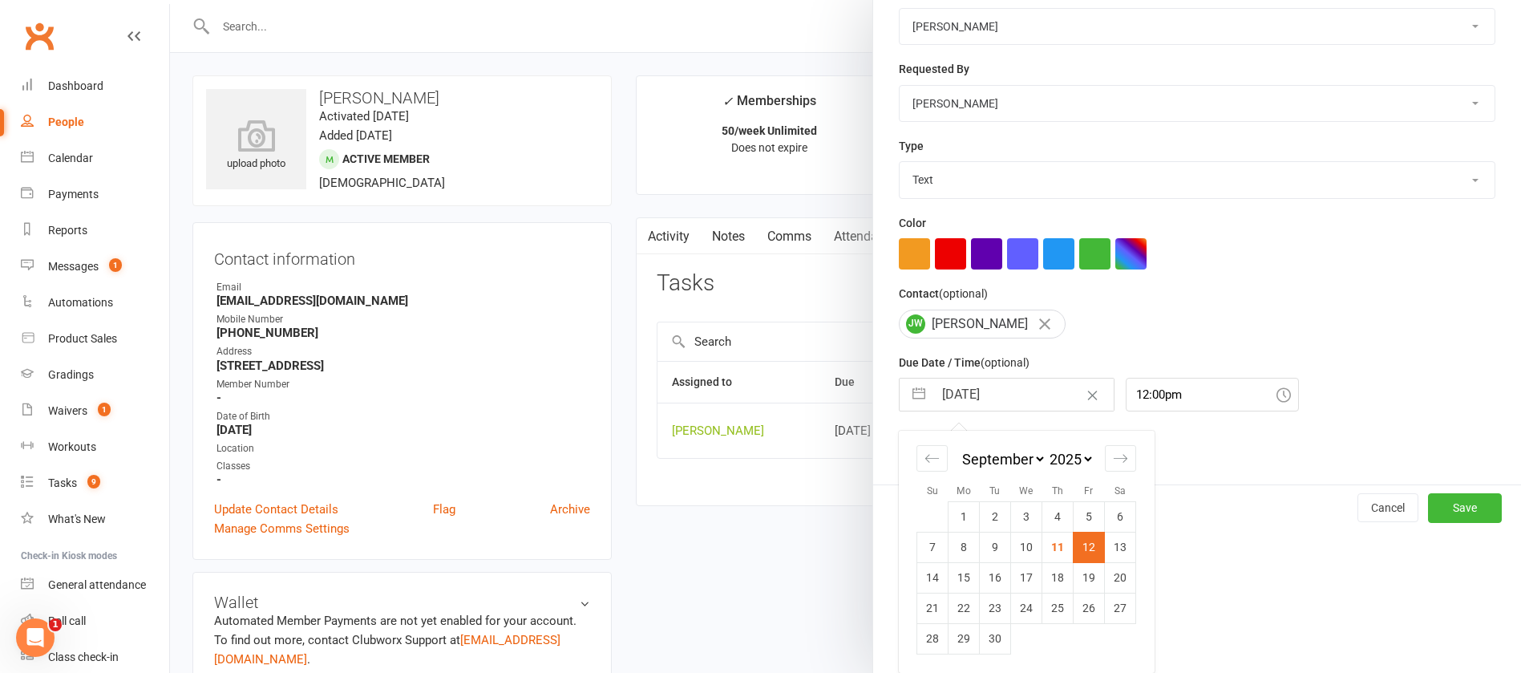
click at [1086, 606] on td "26" at bounding box center [1089, 608] width 31 height 30
type input "26 Sep 2025"
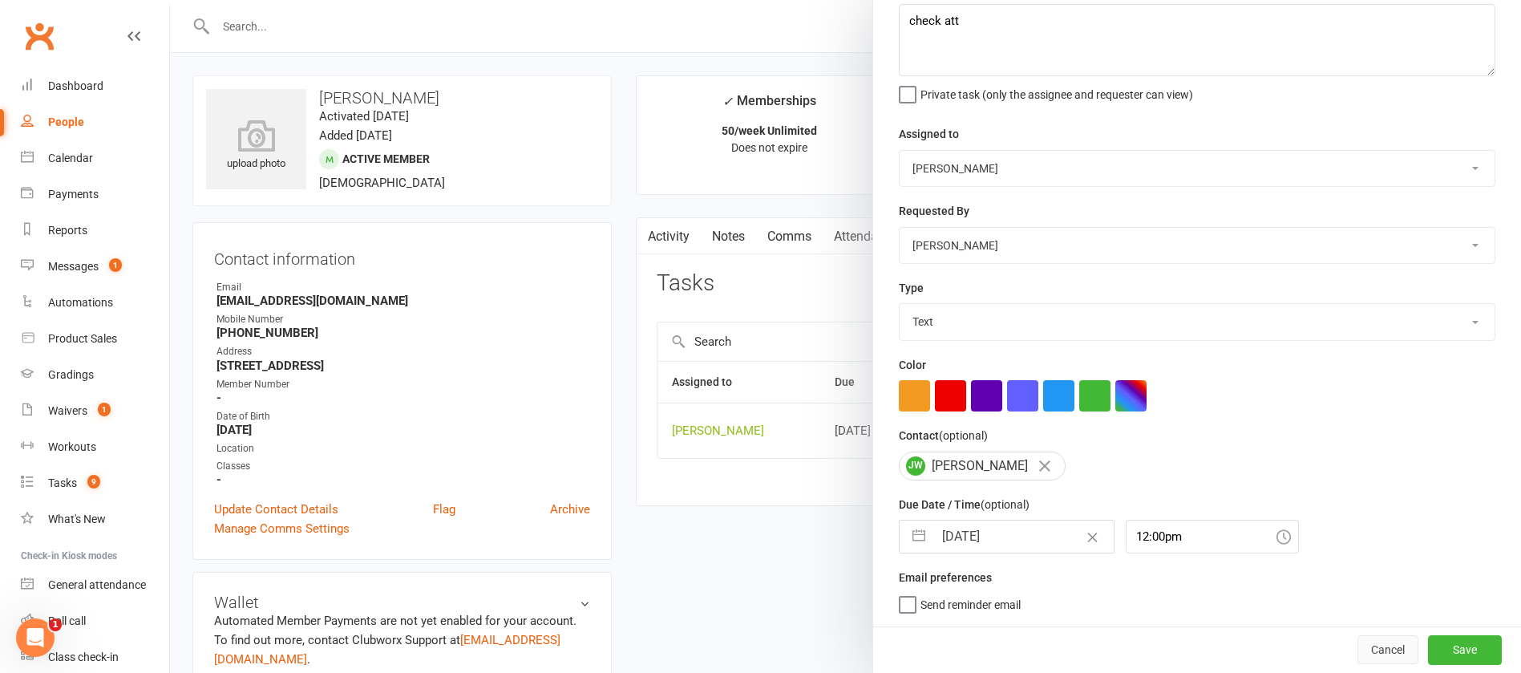
scroll to position [95, 0]
click at [1428, 648] on button "Save" at bounding box center [1465, 649] width 74 height 29
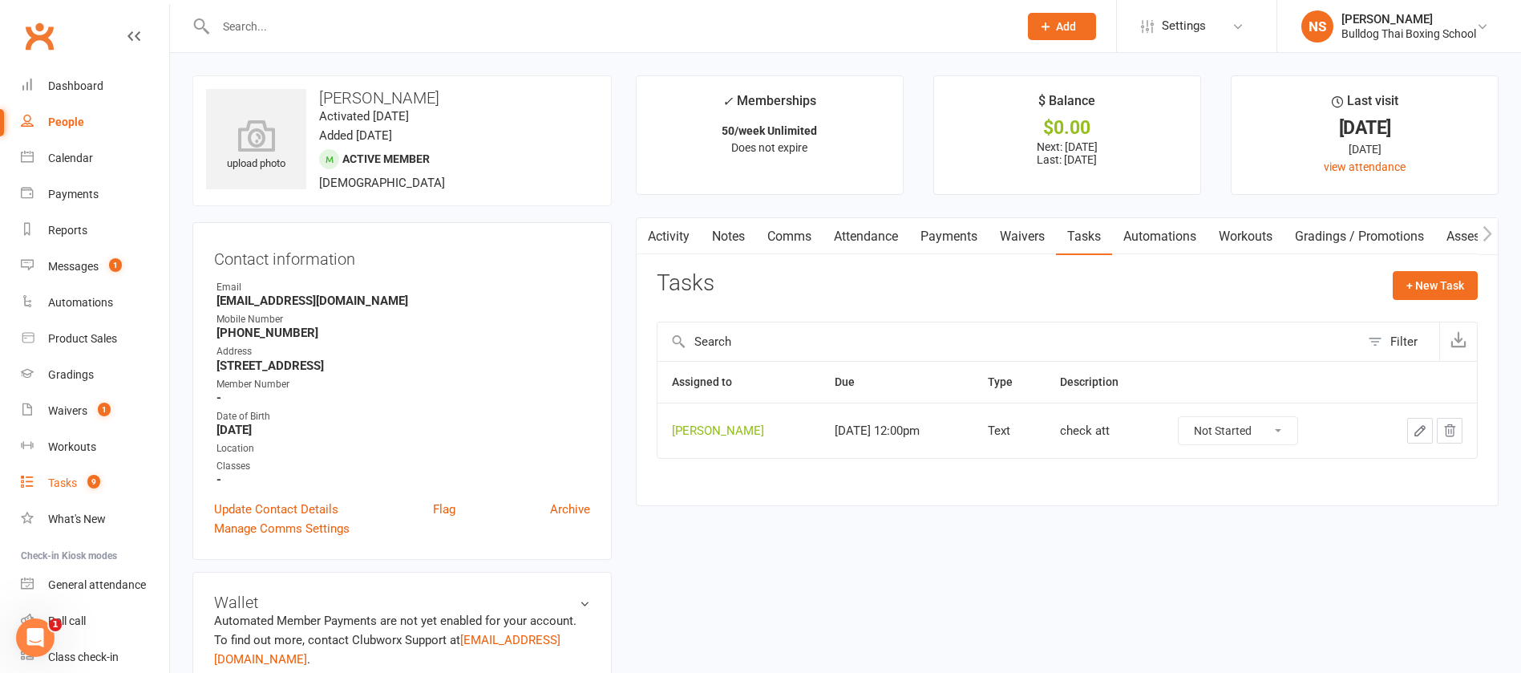
click at [78, 477] on link "Tasks 9" at bounding box center [95, 483] width 148 height 36
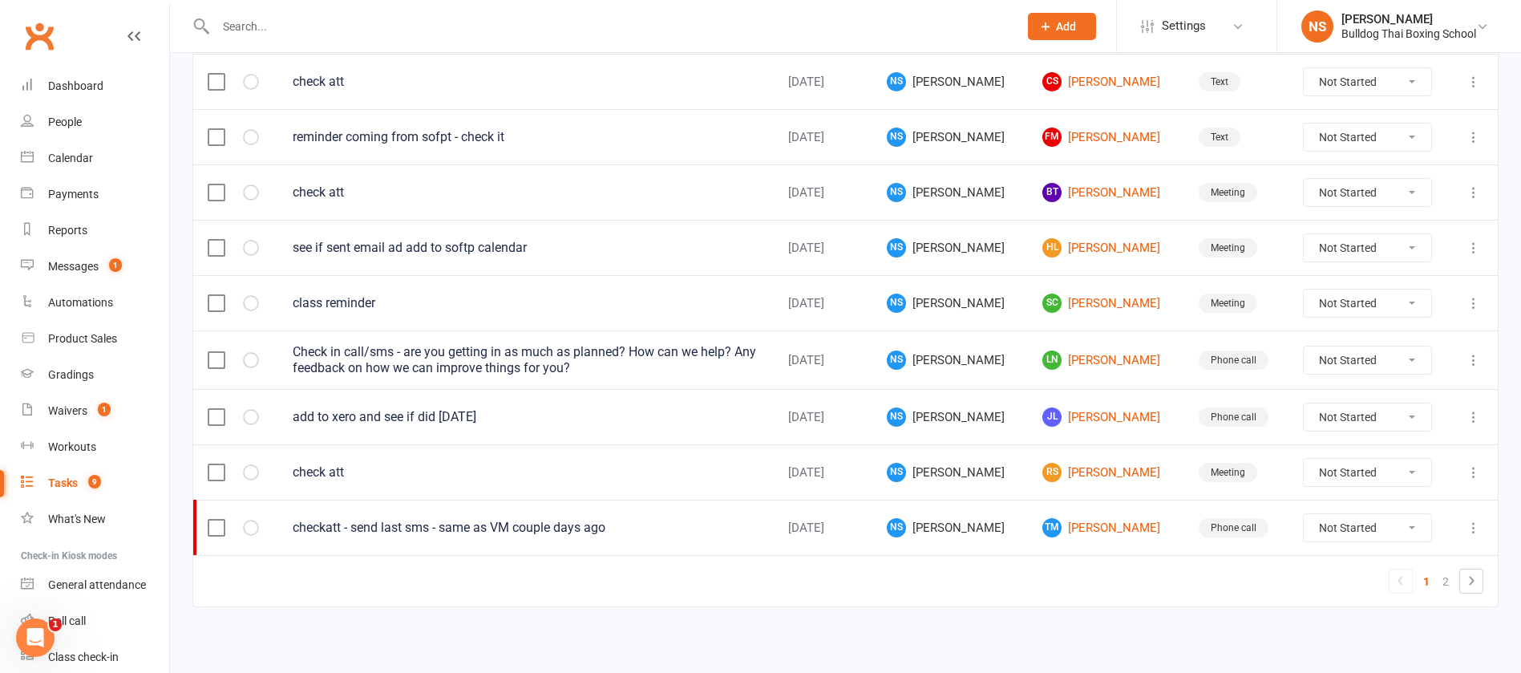
scroll to position [1135, 0]
click at [1445, 584] on link "2" at bounding box center [1445, 580] width 19 height 22
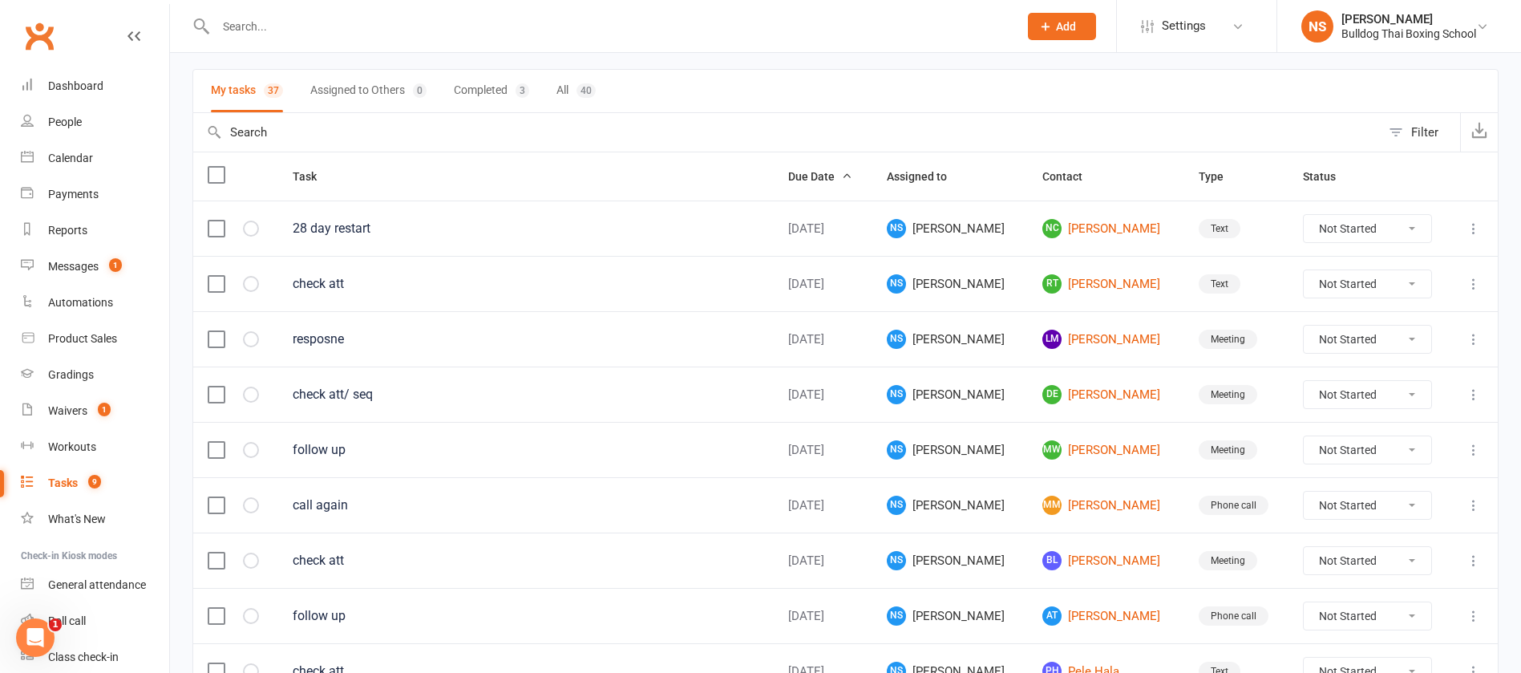
scroll to position [241, 0]
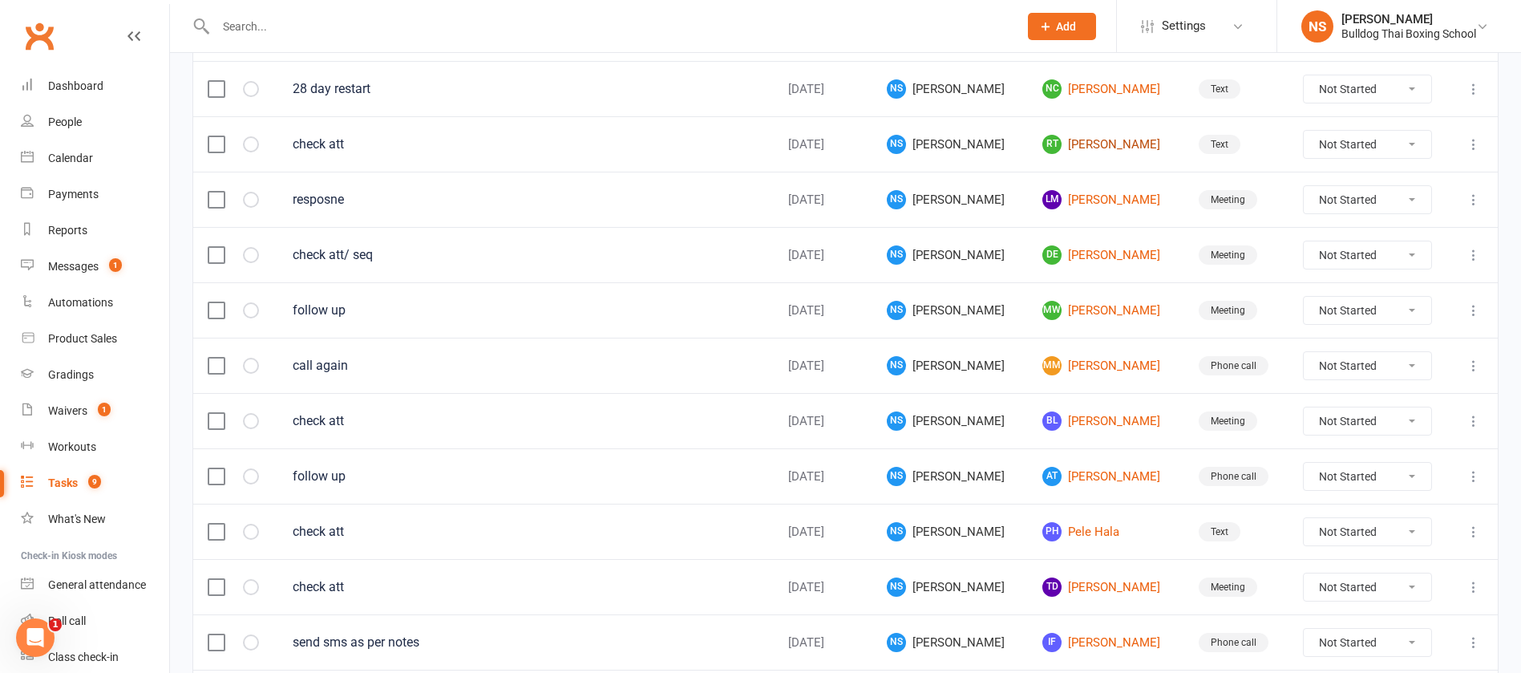
click at [1082, 145] on link "RT Rhys Thomas" at bounding box center [1106, 144] width 127 height 19
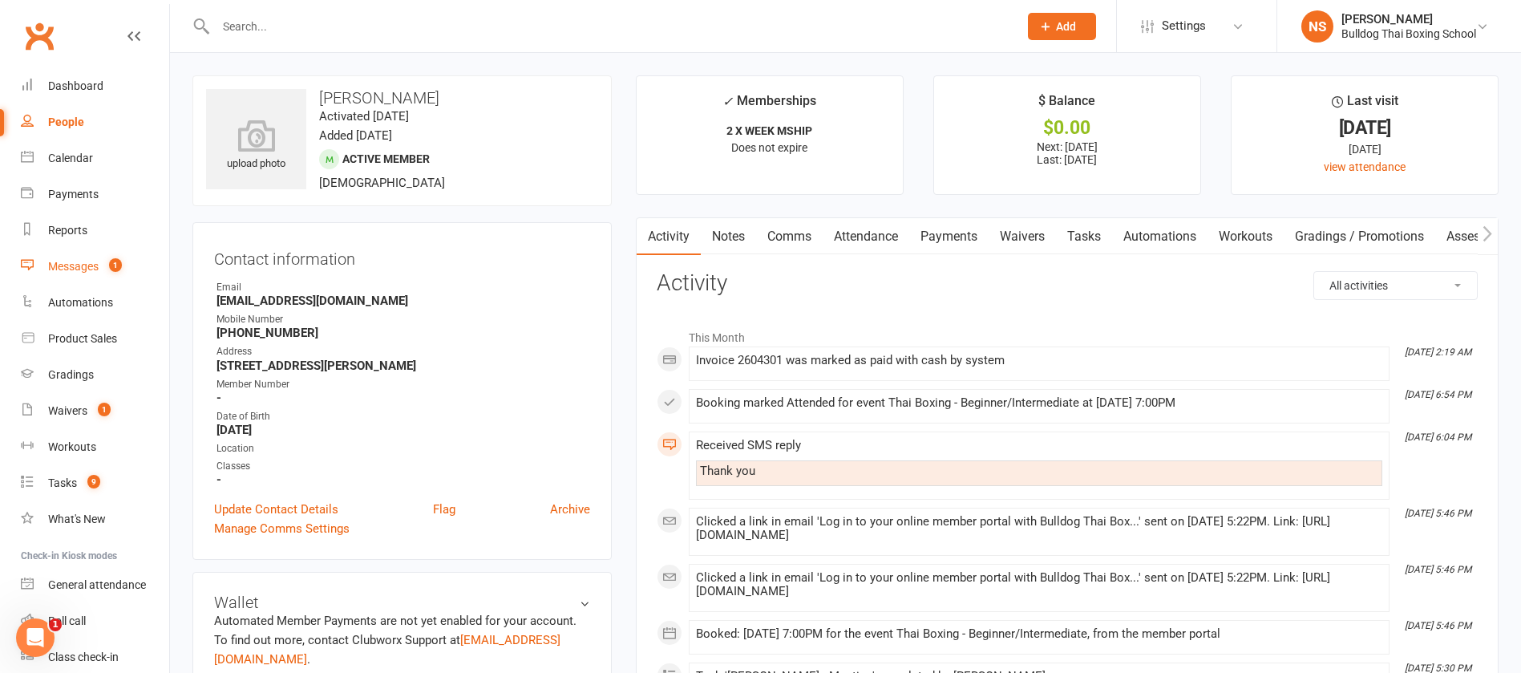
click at [79, 266] on div "Messages" at bounding box center [73, 266] width 51 height 13
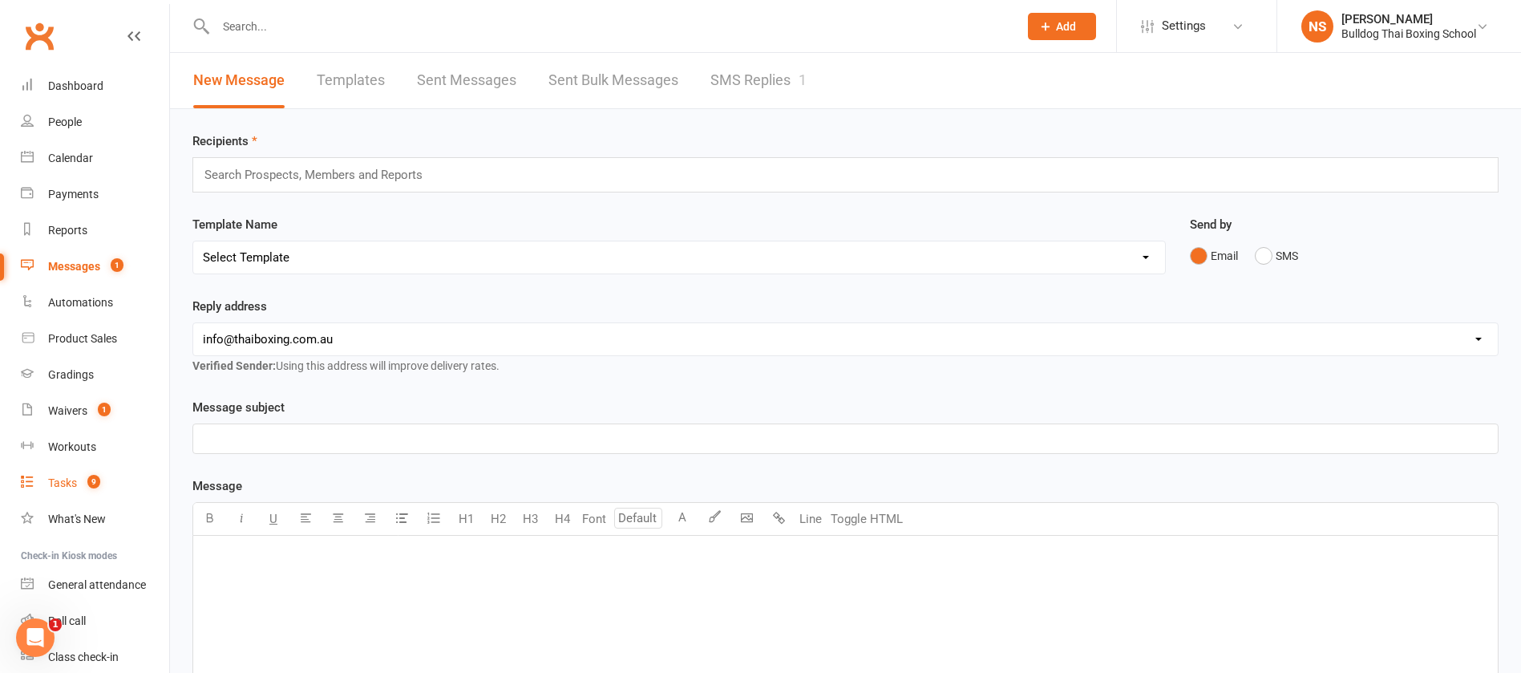
click at [64, 480] on div "Tasks" at bounding box center [62, 482] width 29 height 13
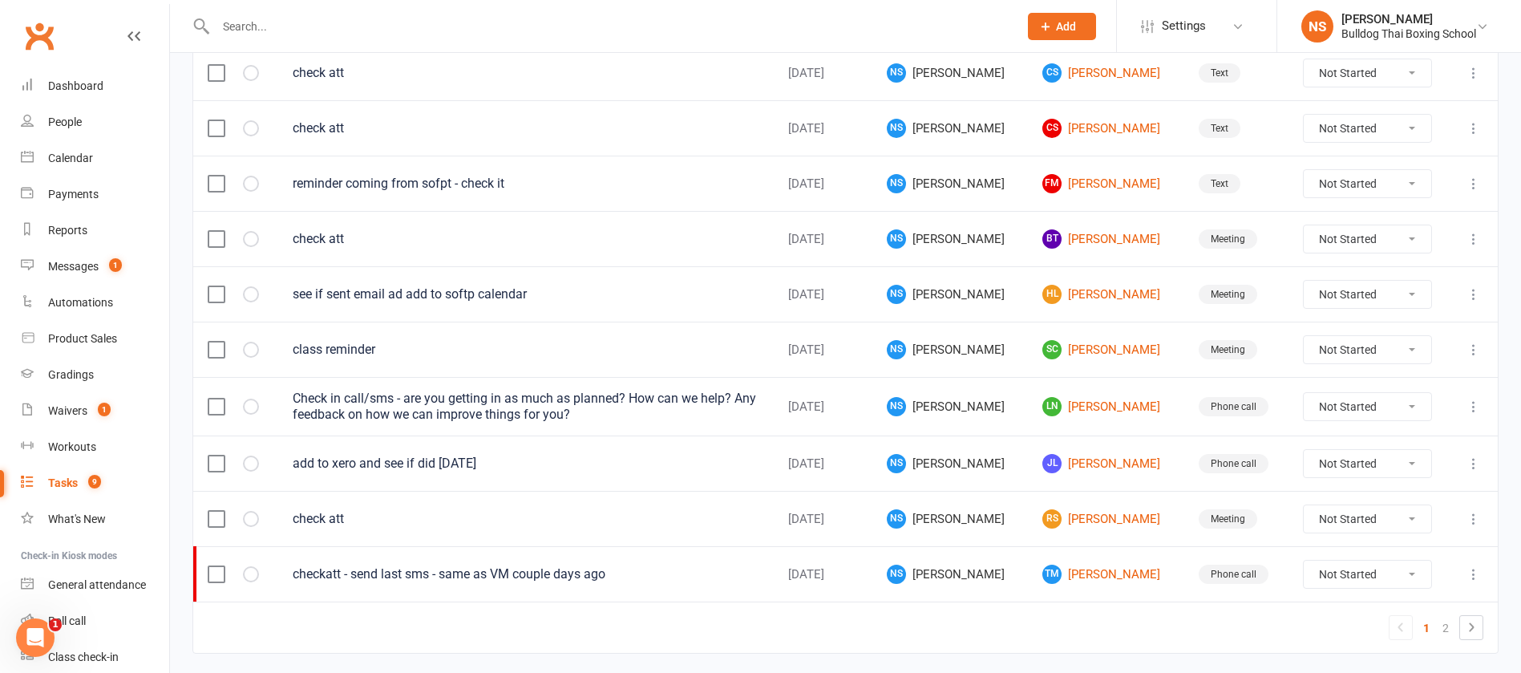
scroll to position [1135, 0]
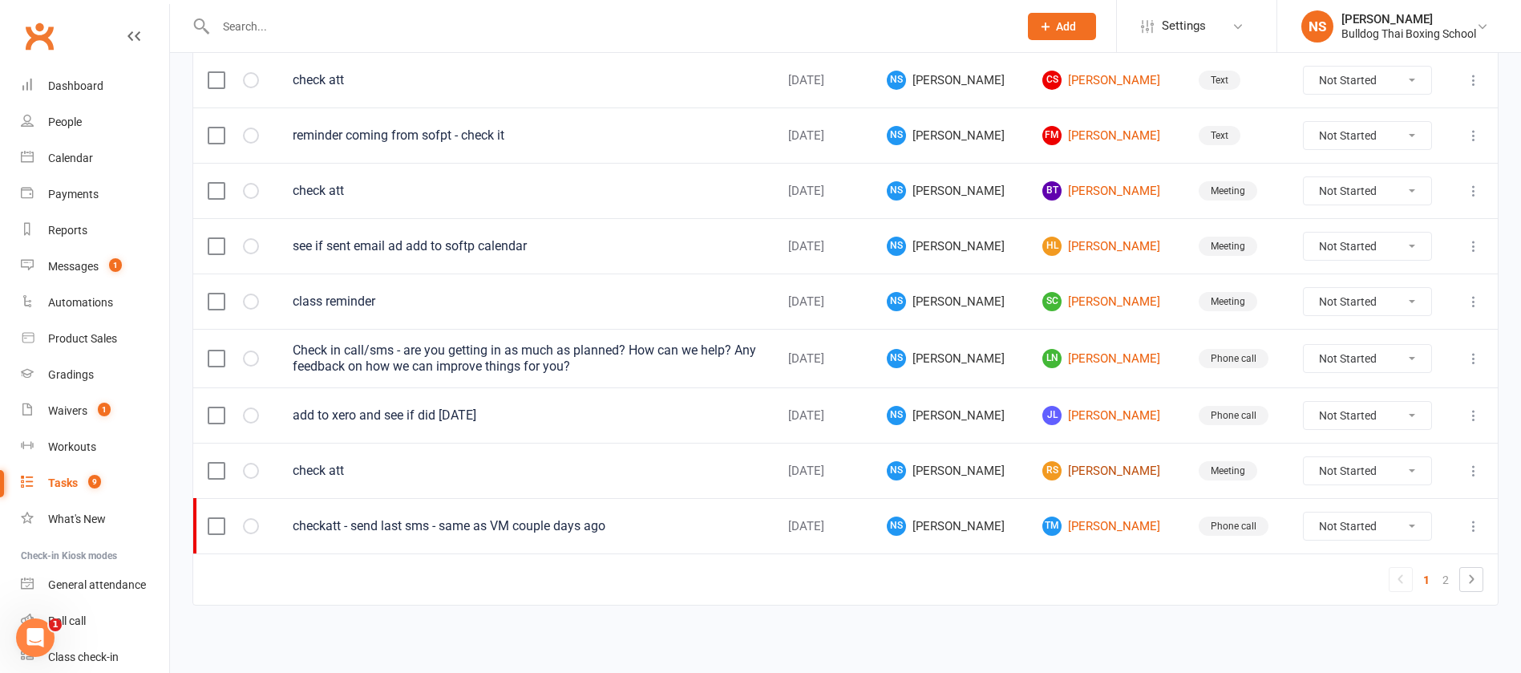
click at [1067, 468] on link "RS Rhyse Sharma" at bounding box center [1106, 470] width 127 height 19
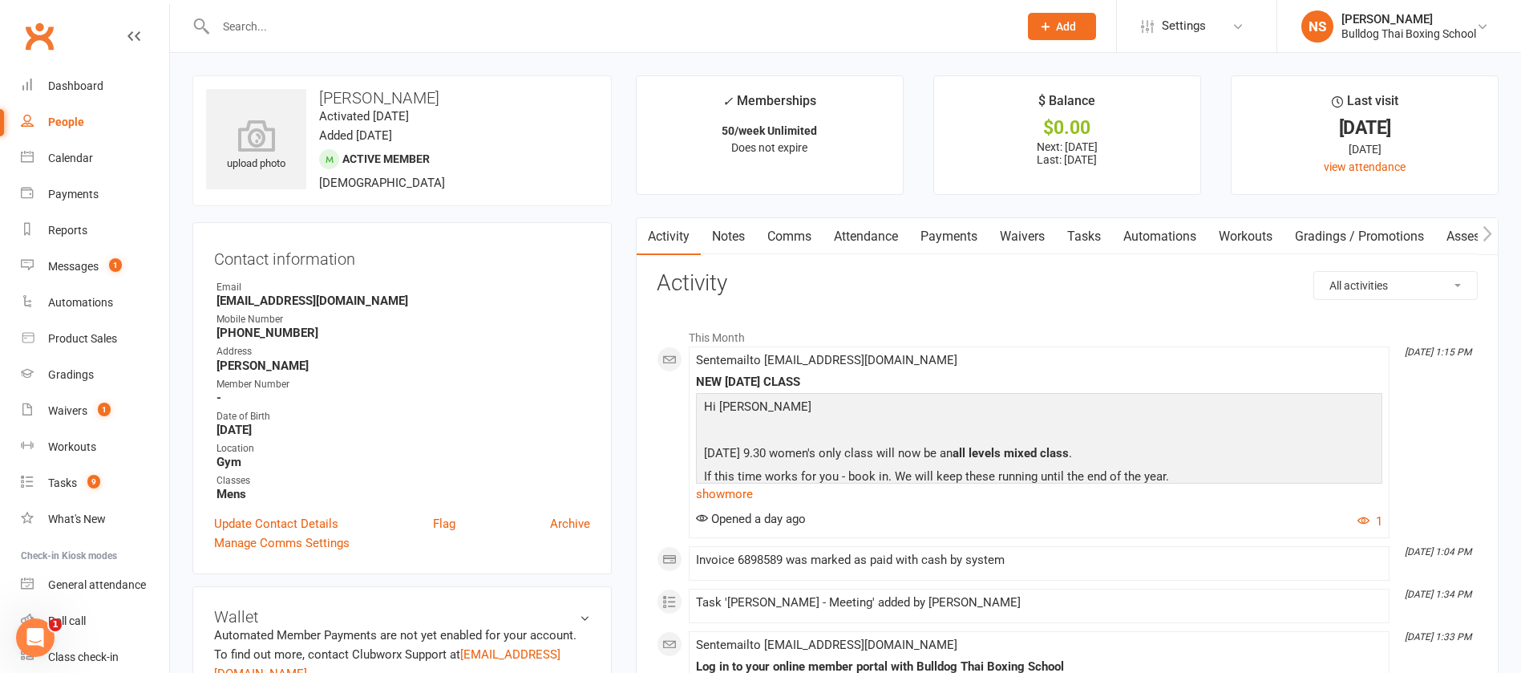
click at [1095, 237] on link "Tasks" at bounding box center [1084, 236] width 56 height 37
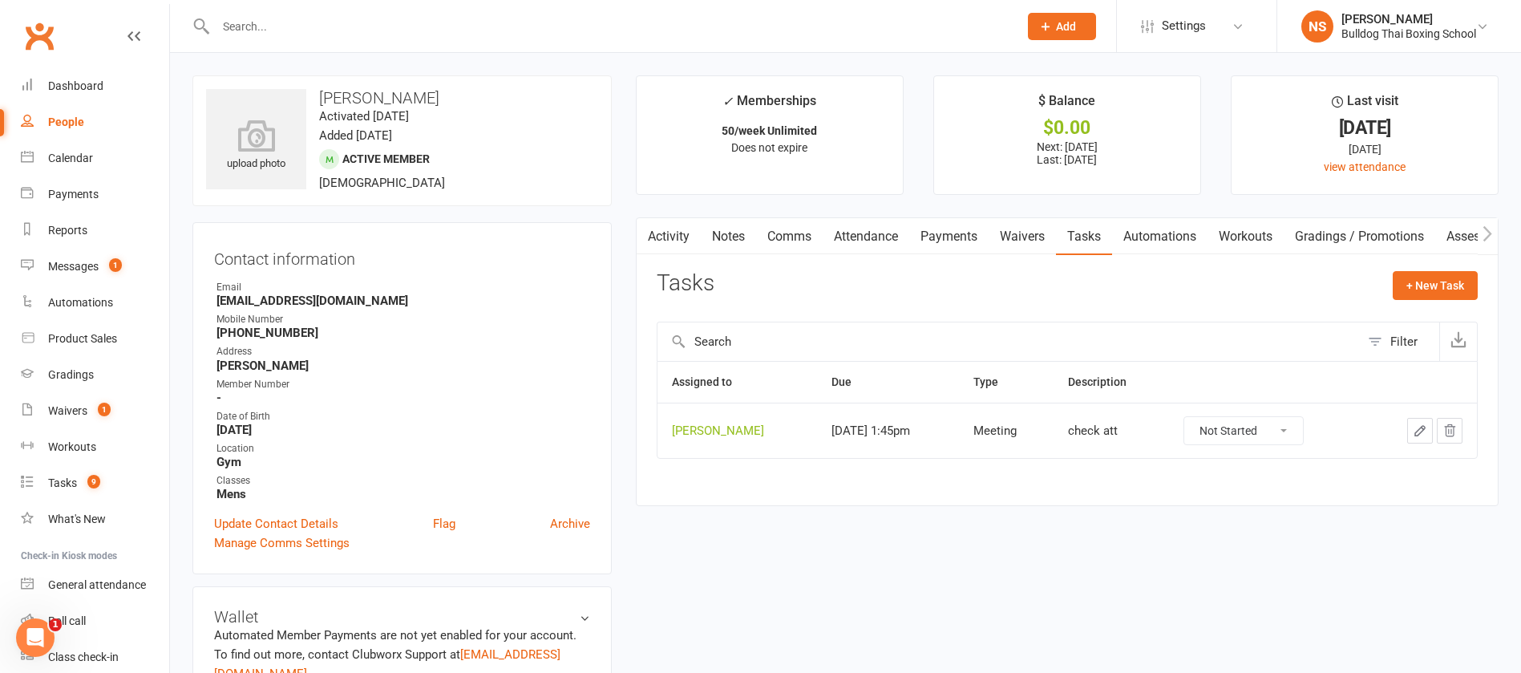
click at [1420, 427] on icon "button" at bounding box center [1420, 430] width 14 height 14
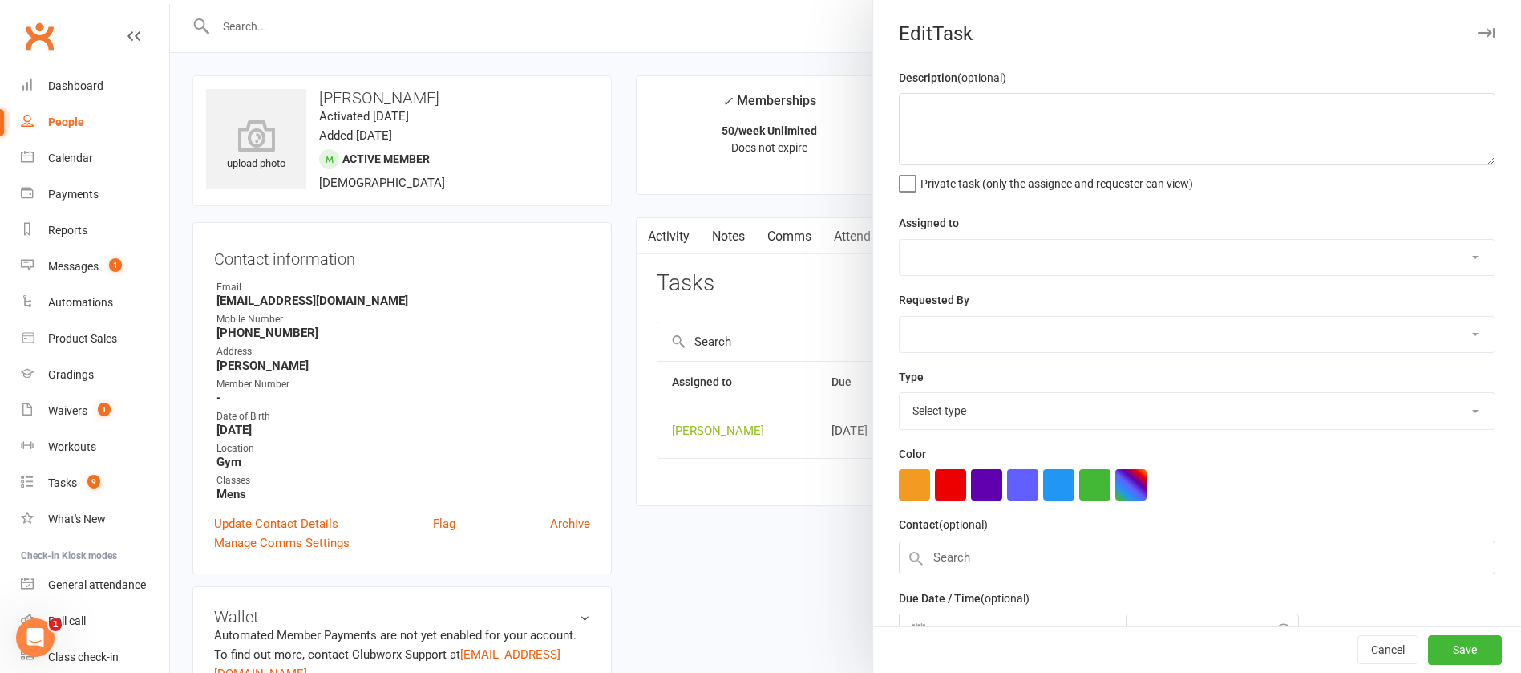
type textarea "check att"
select select "12940"
type input "12 Sep 2025"
type input "1:45pm"
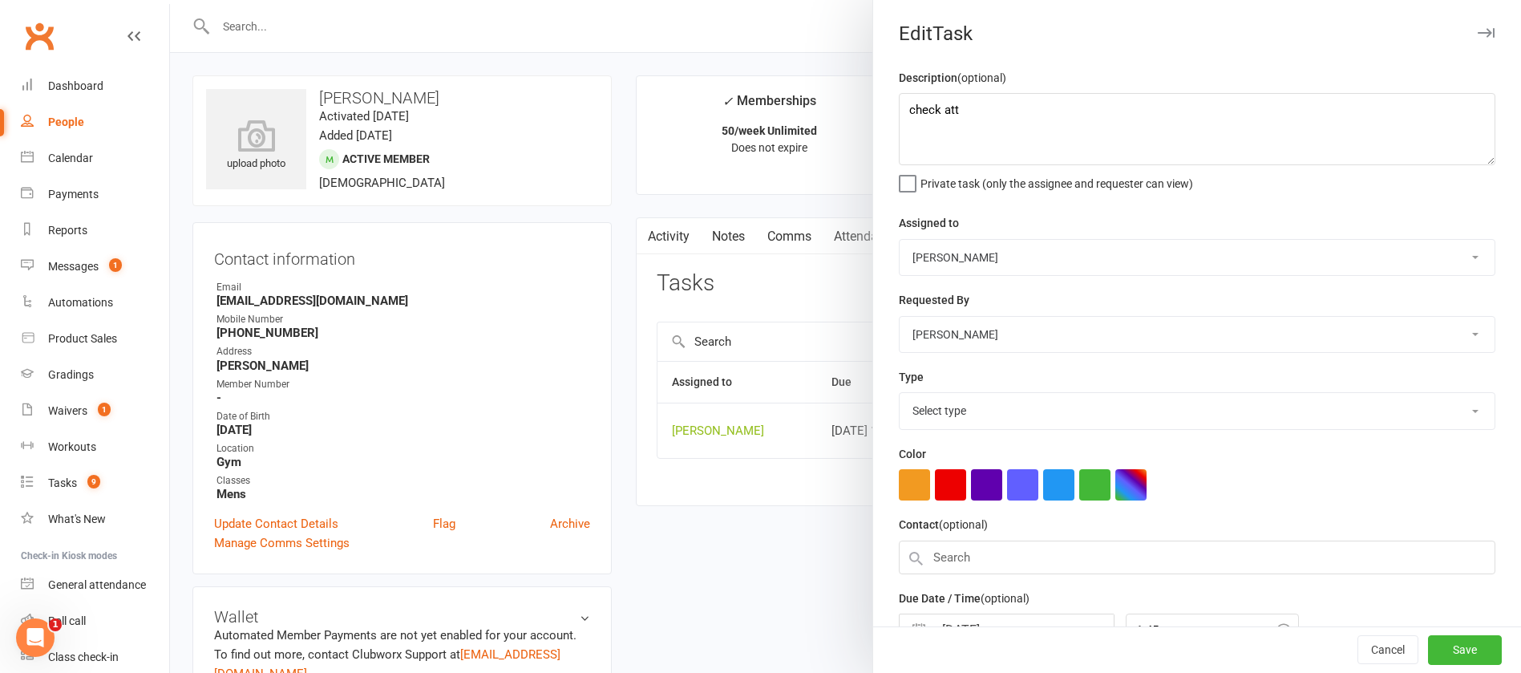
select select "12049"
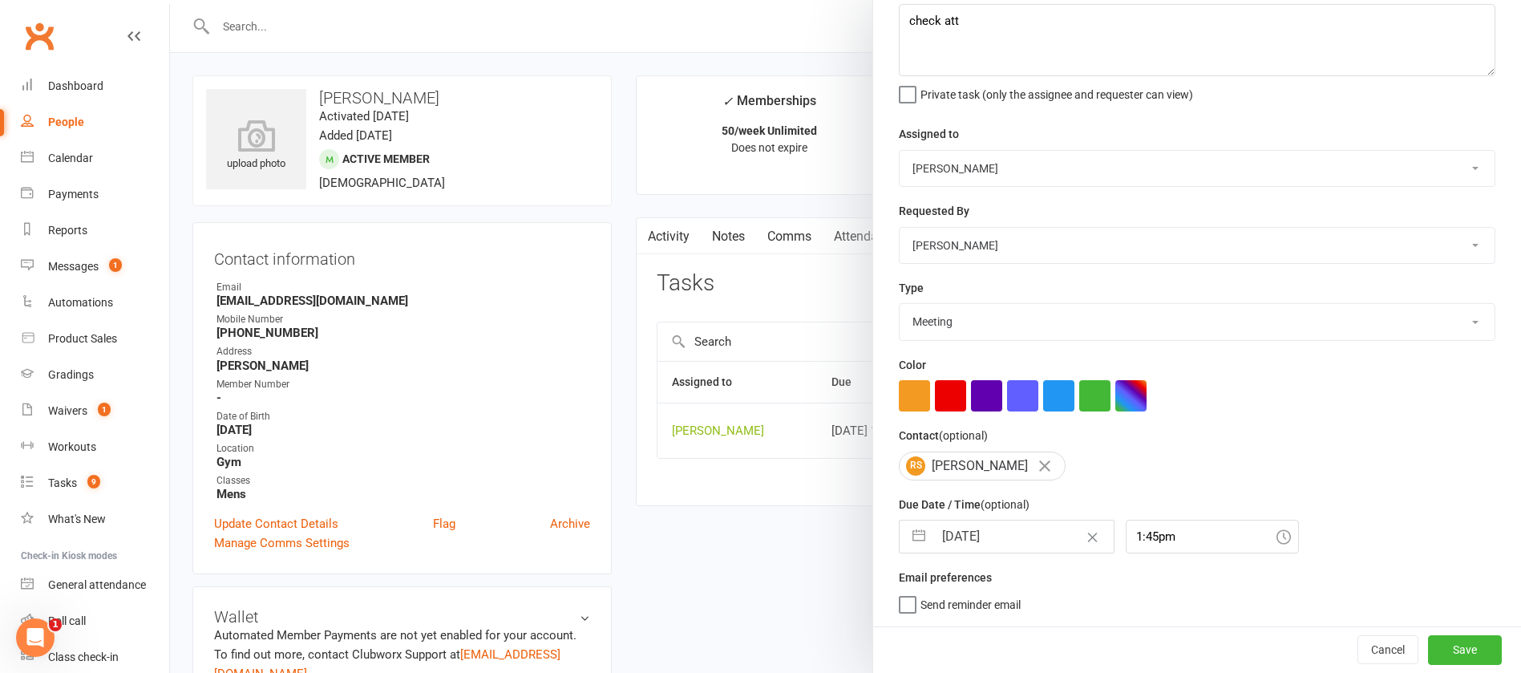
click at [1009, 529] on input "12 Sep 2025" at bounding box center [1024, 536] width 180 height 32
select select "7"
select select "2025"
select select "8"
select select "2025"
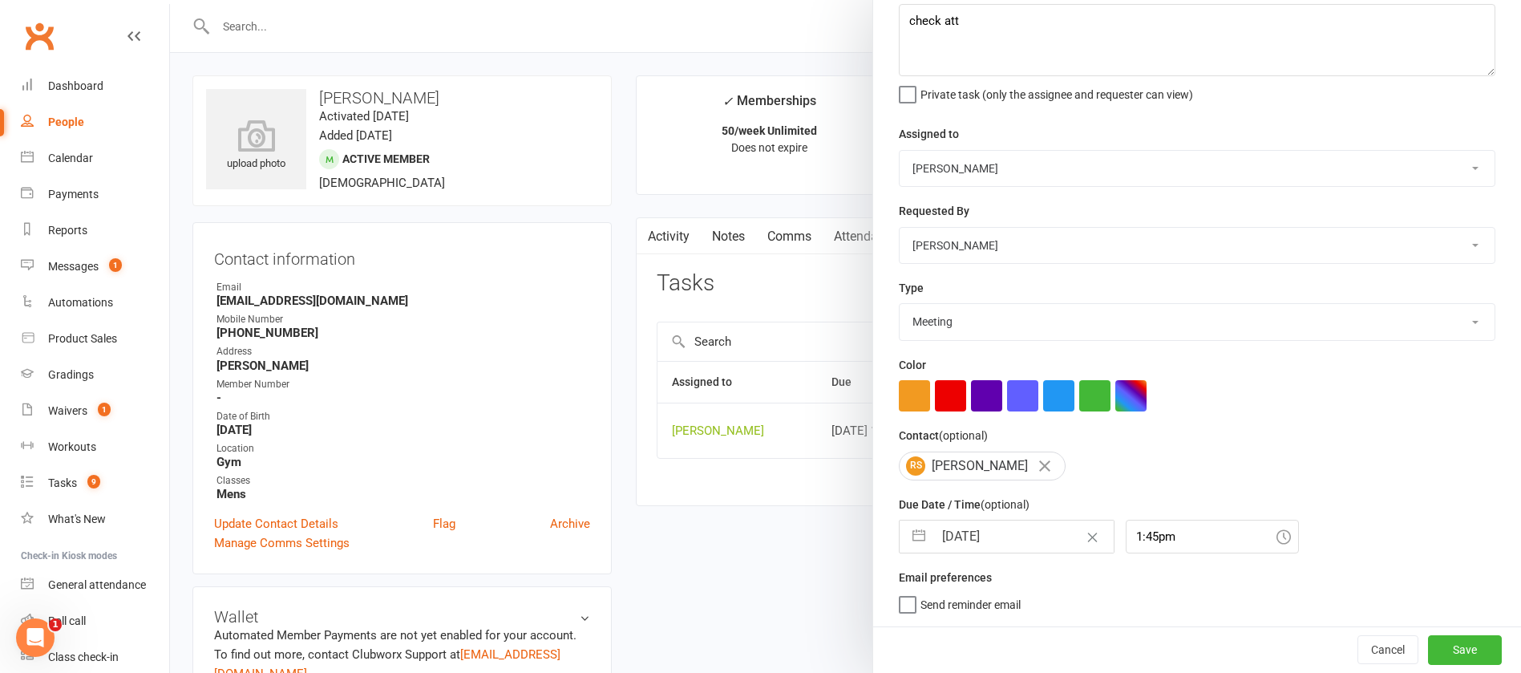
select select "9"
select select "2025"
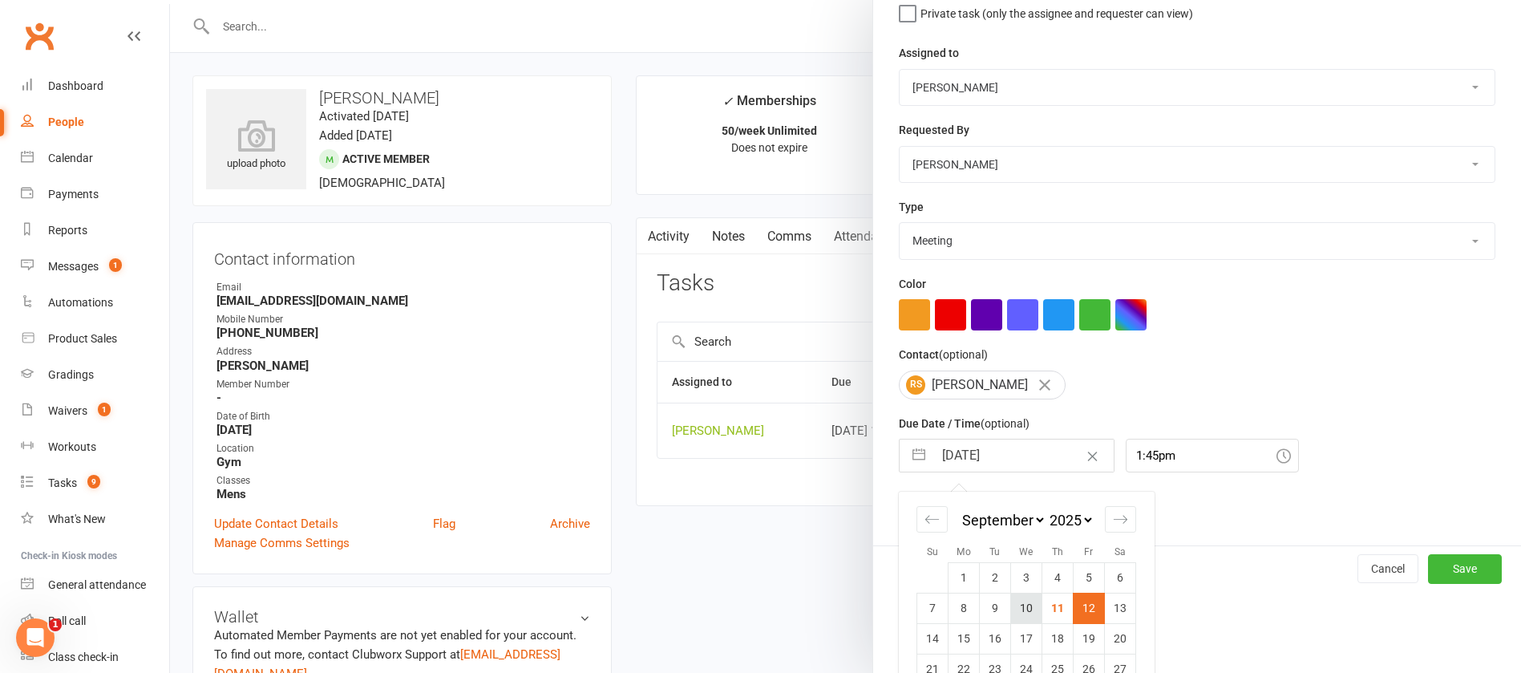
scroll to position [237, 0]
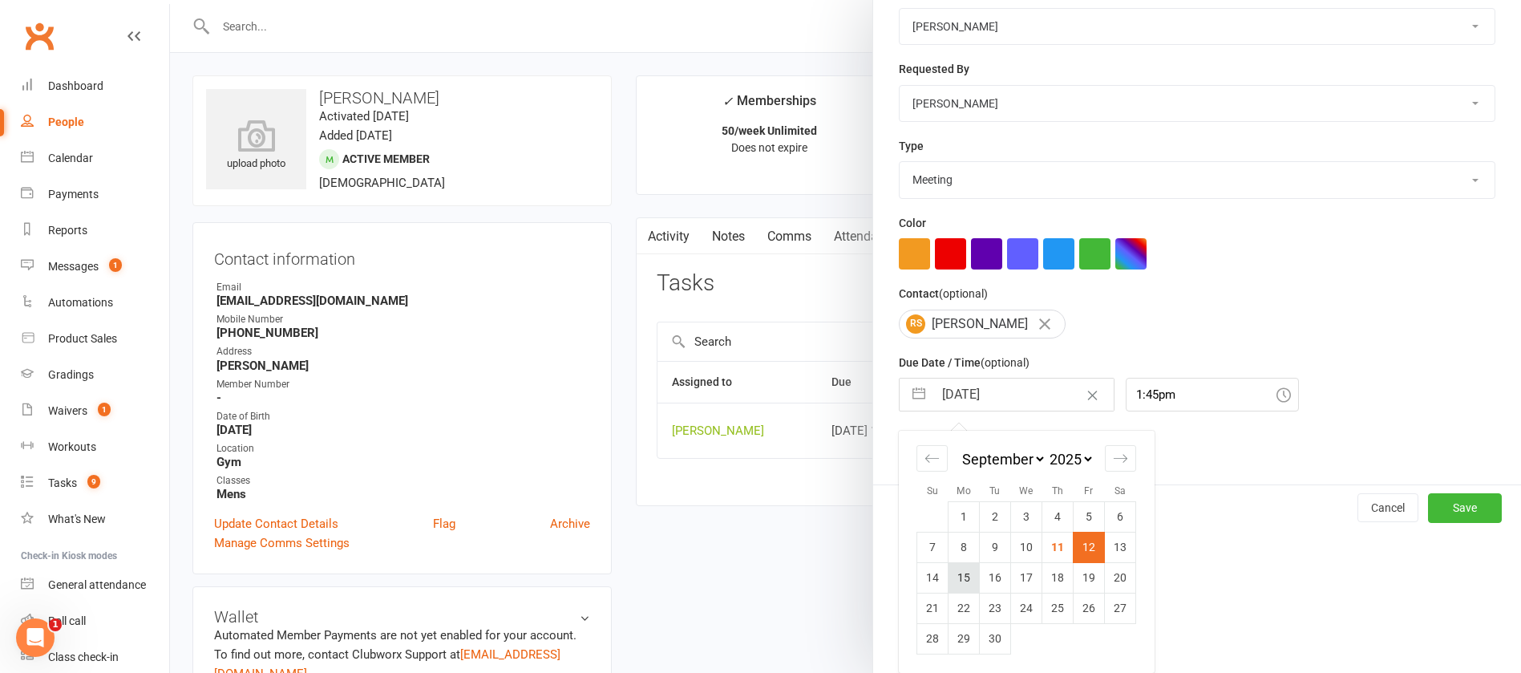
click at [955, 574] on td "15" at bounding box center [964, 577] width 31 height 30
type input "15 Sep 2025"
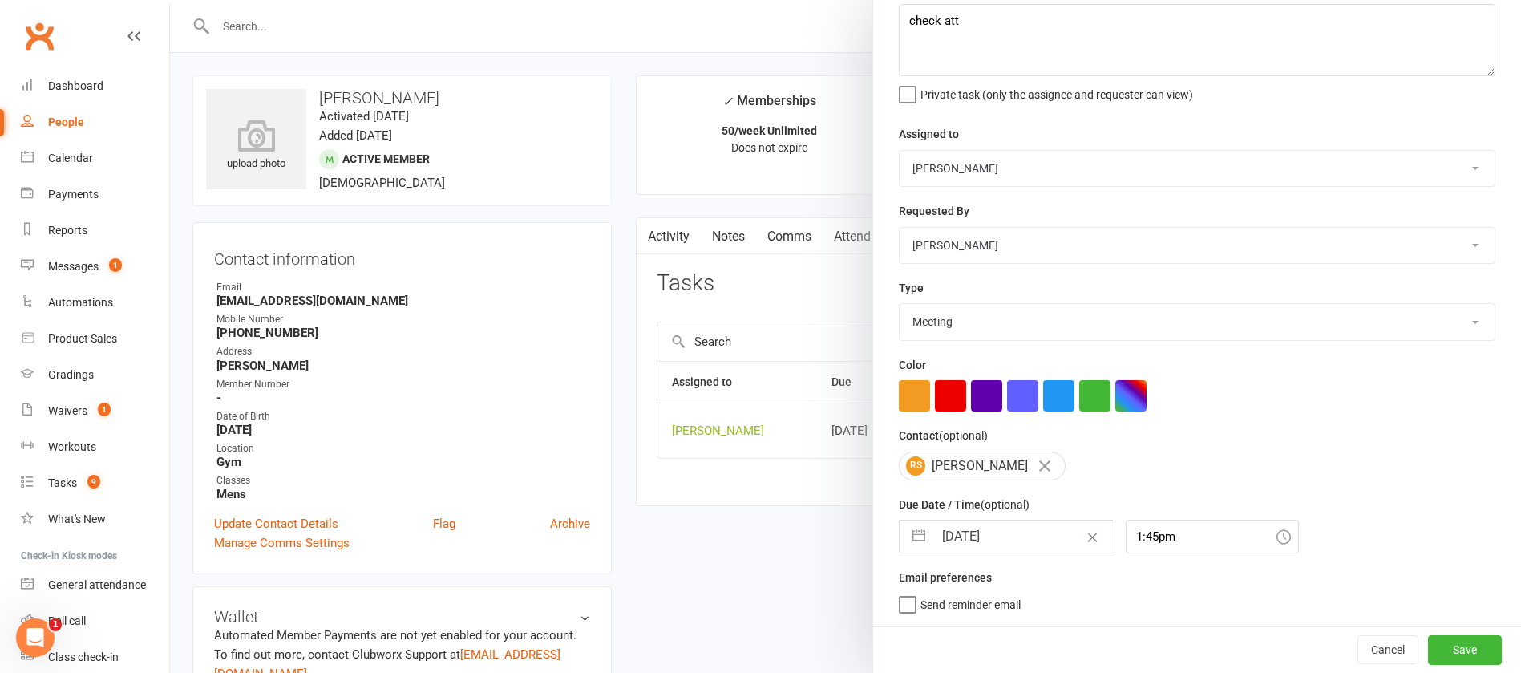
scroll to position [95, 0]
click at [1428, 646] on button "Save" at bounding box center [1465, 649] width 74 height 29
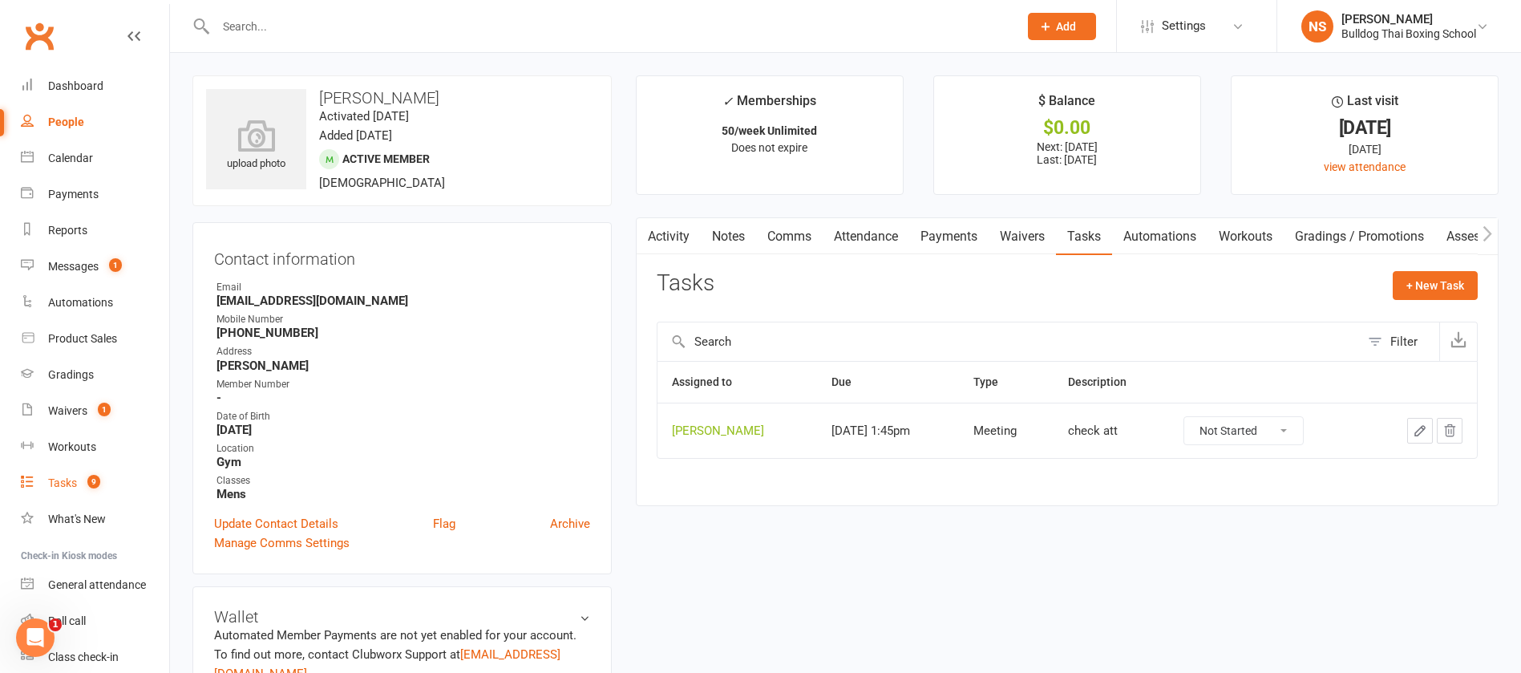
click at [60, 478] on div "Tasks" at bounding box center [62, 482] width 29 height 13
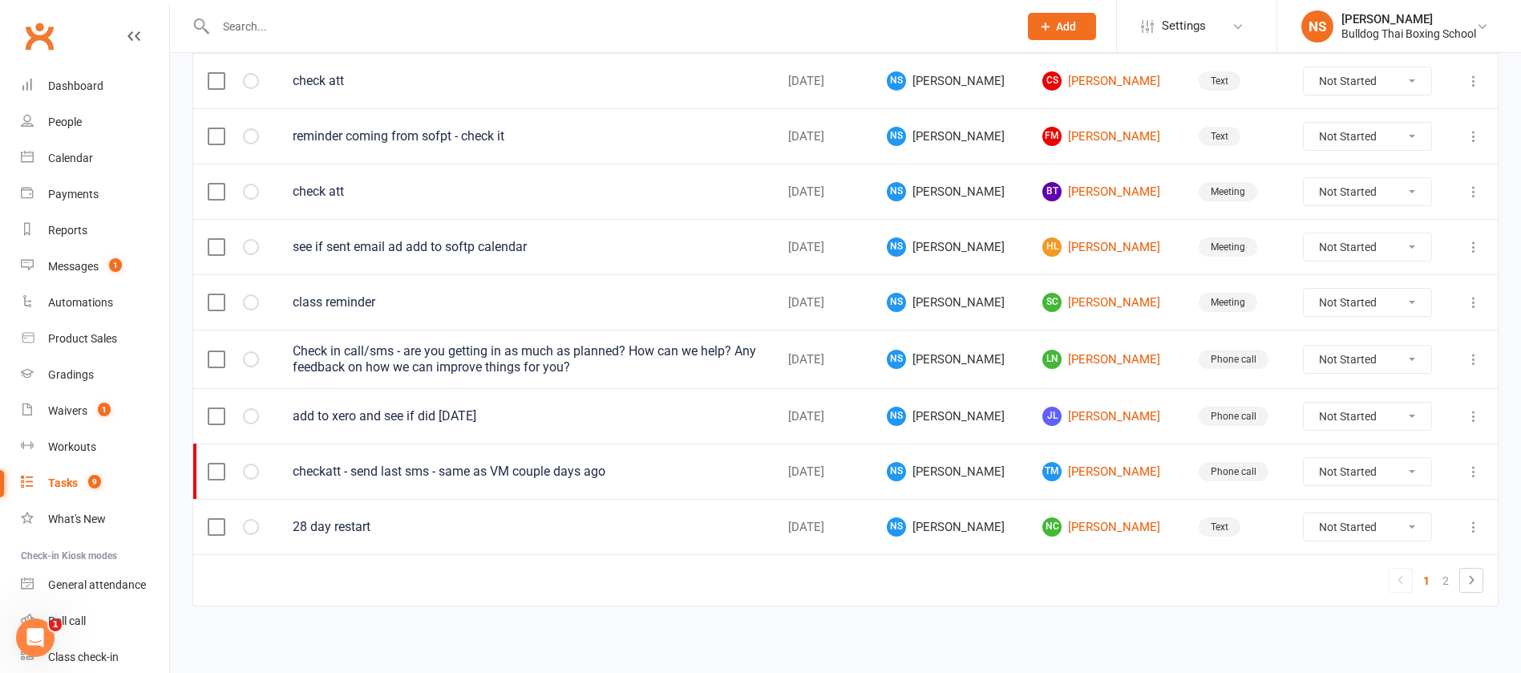
scroll to position [1135, 0]
click at [1443, 579] on link "2" at bounding box center [1445, 580] width 19 height 22
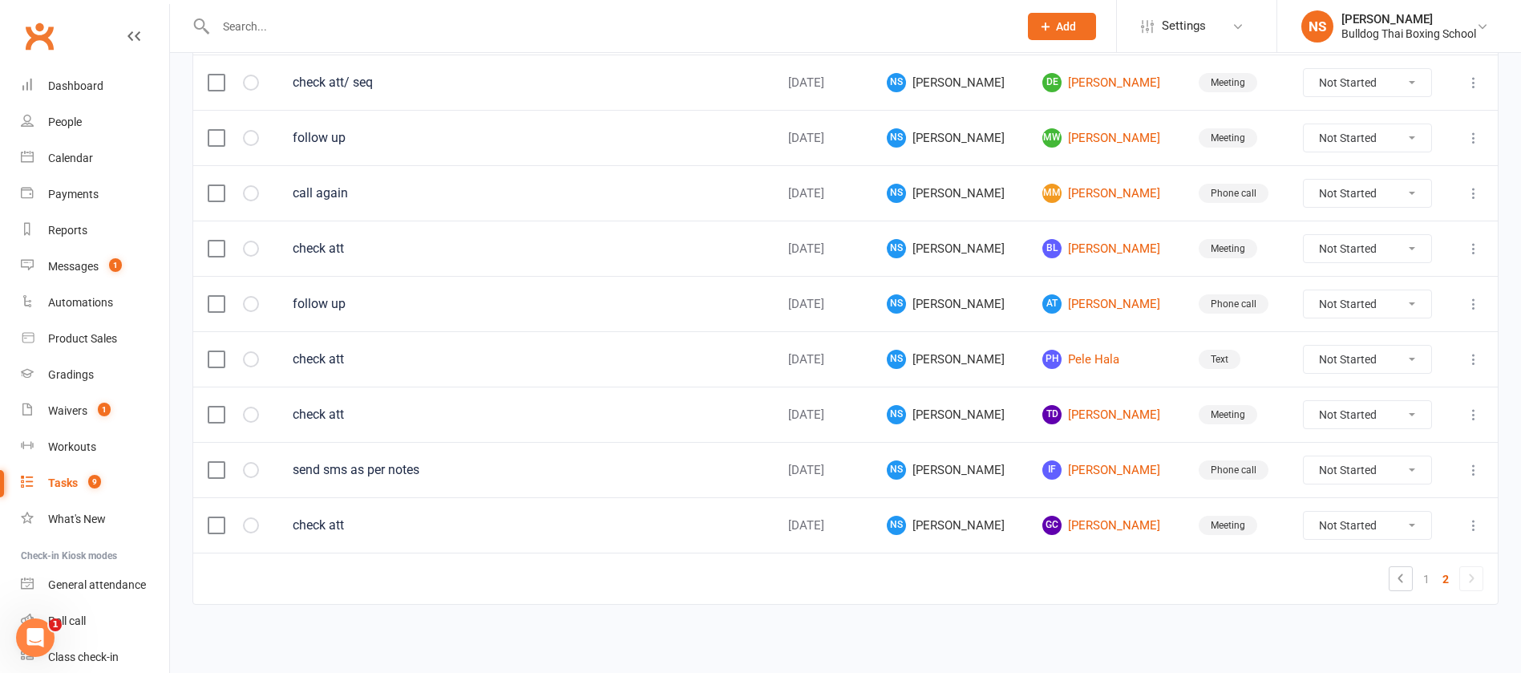
scroll to position [357, 0]
click at [1075, 529] on link "GC Gabriel Curley" at bounding box center [1106, 525] width 127 height 19
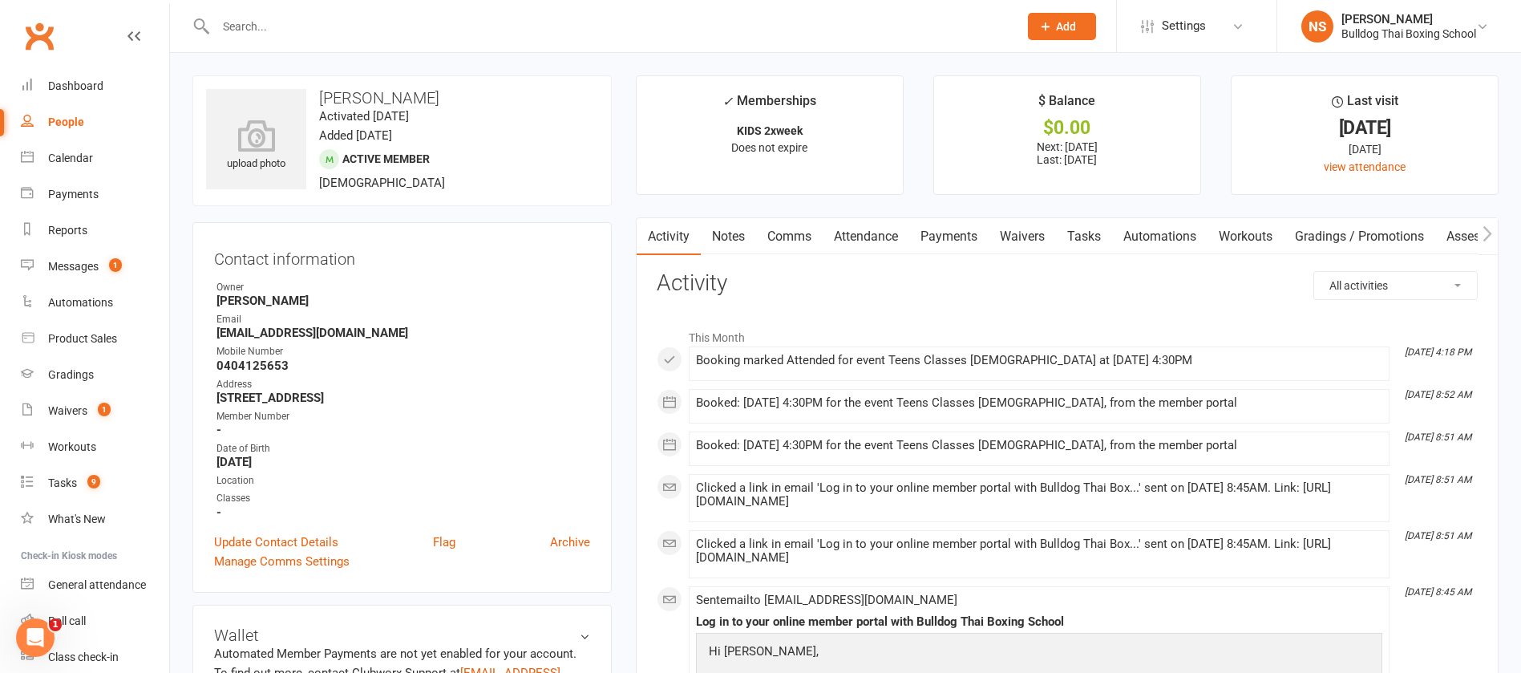
click at [1095, 235] on link "Tasks" at bounding box center [1084, 236] width 56 height 37
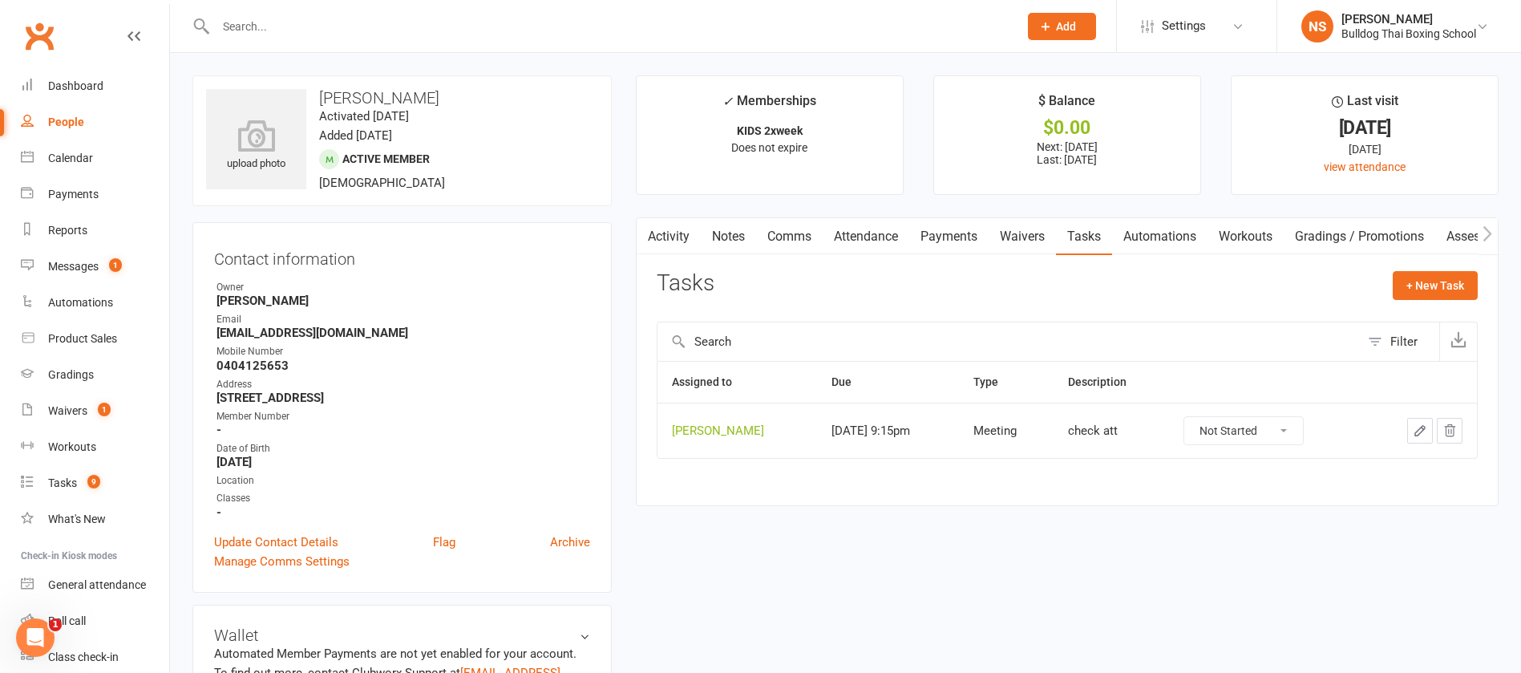
click at [1419, 427] on icon "button" at bounding box center [1420, 430] width 14 height 14
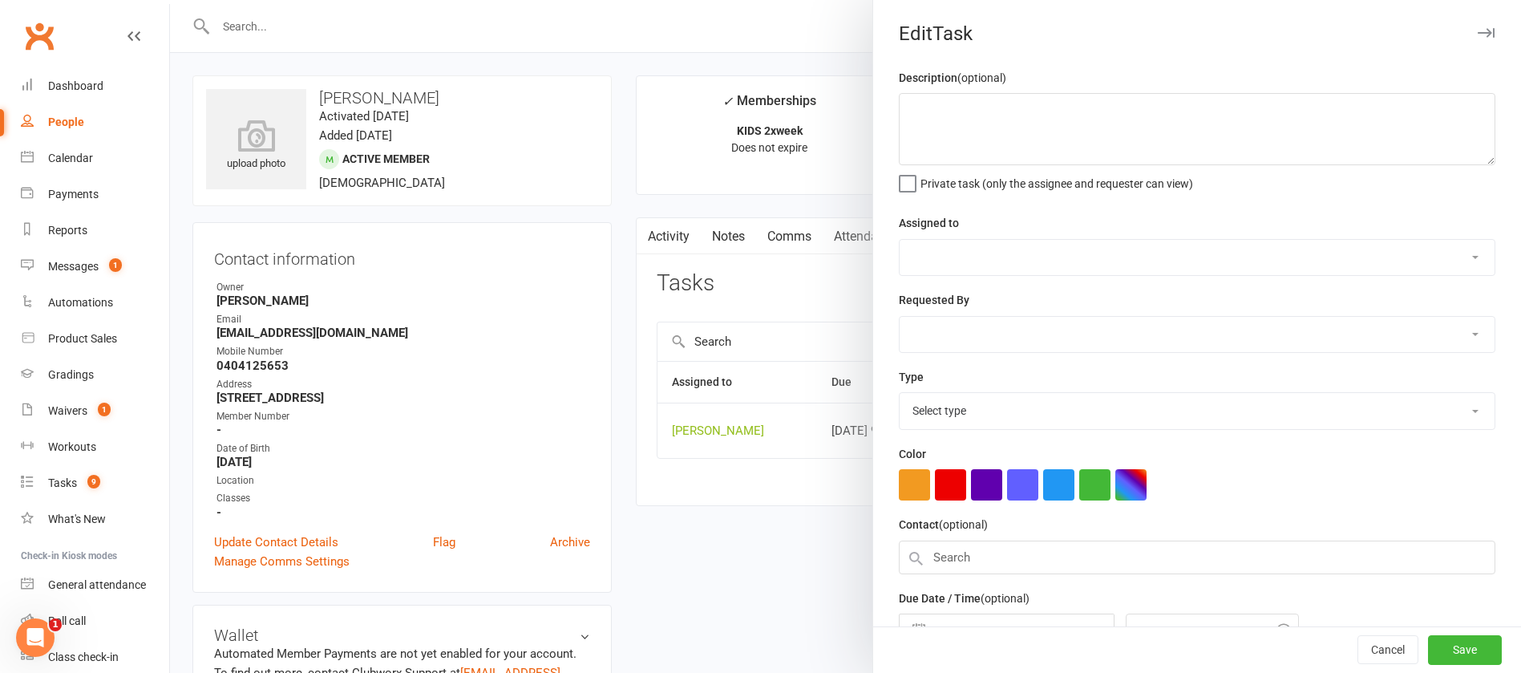
type textarea "check att"
select select "12940"
type input "12 Sep 2025"
type input "9:15pm"
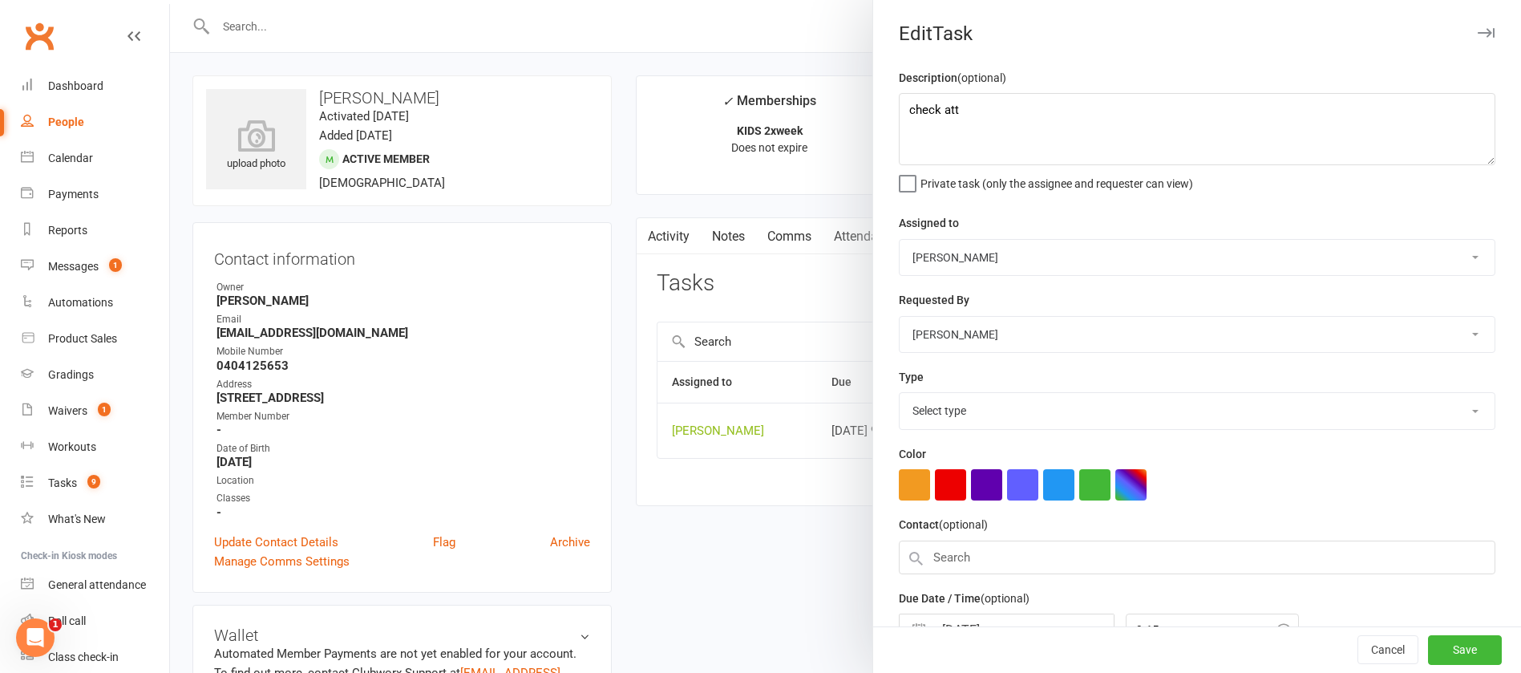
select select "12049"
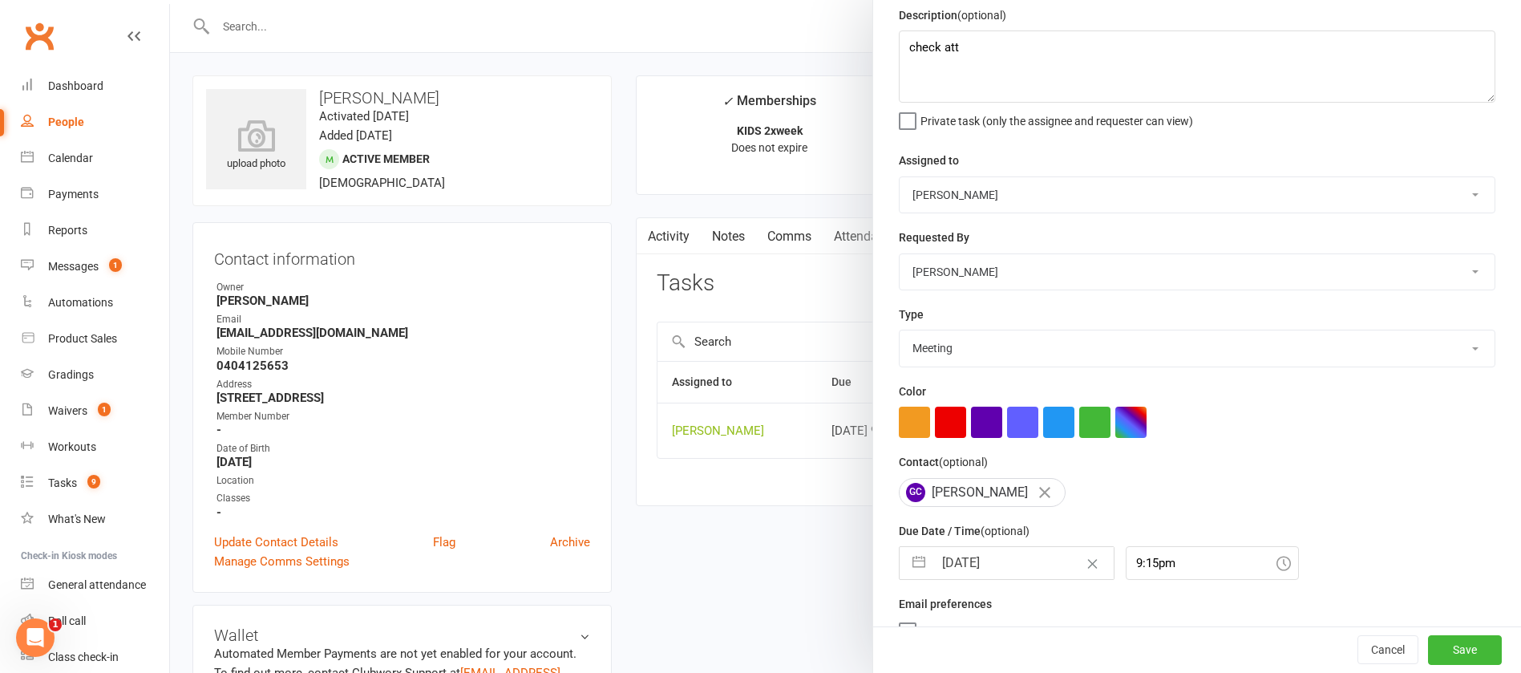
scroll to position [95, 0]
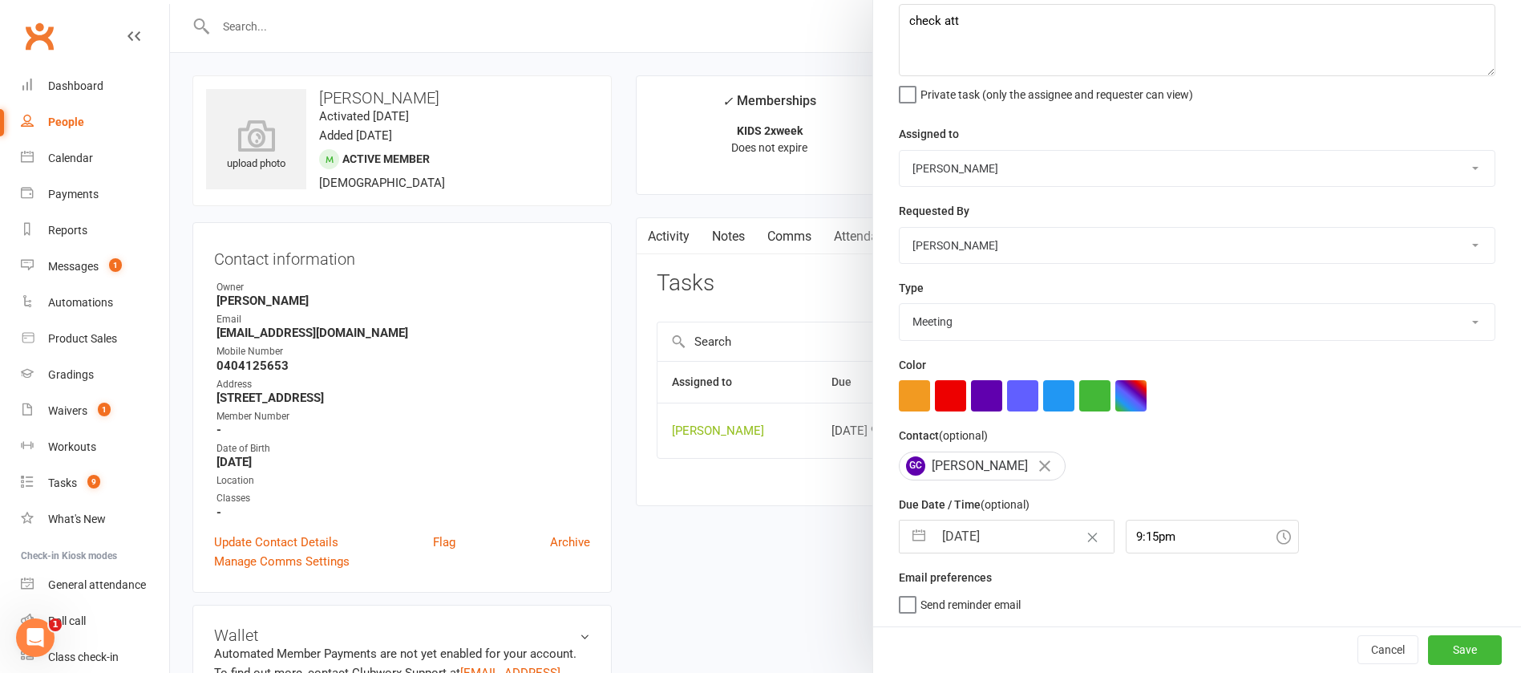
select select "7"
select select "2025"
select select "8"
select select "2025"
select select "9"
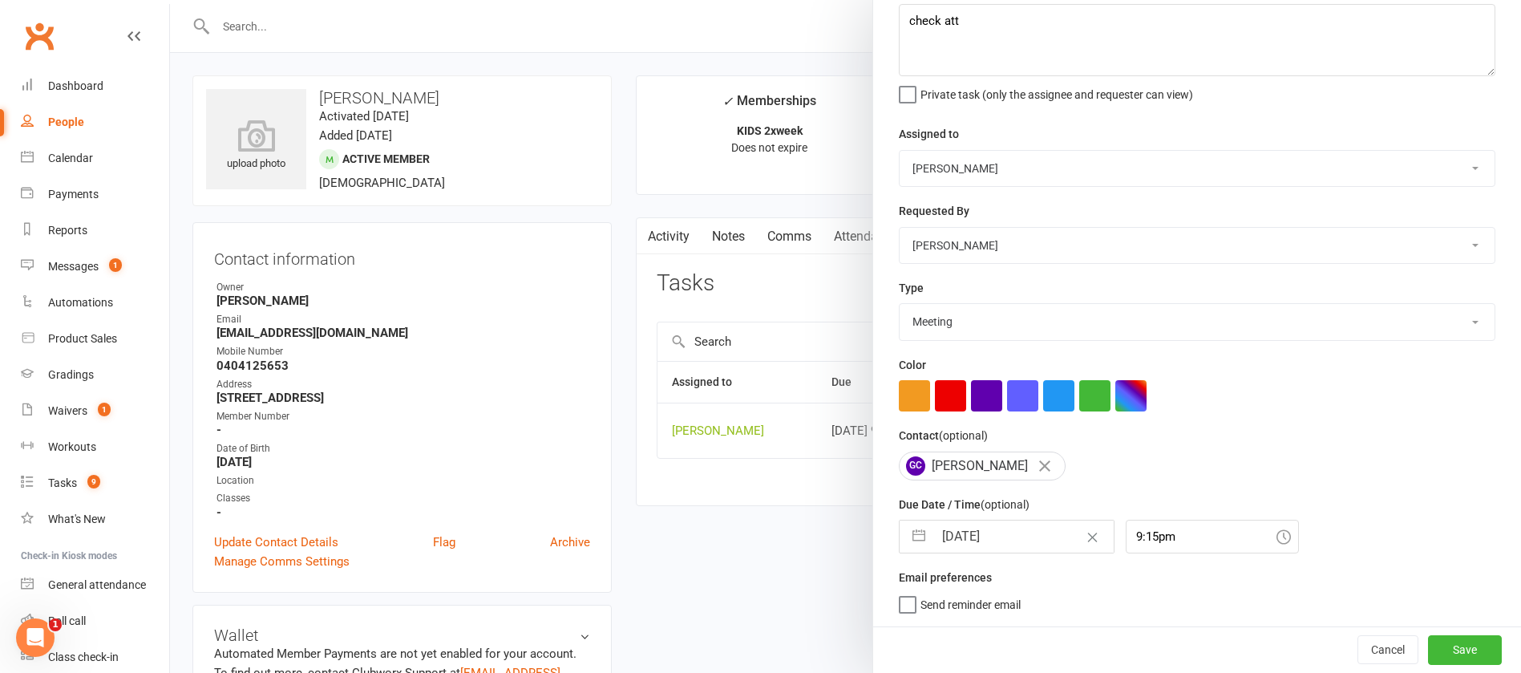
select select "2025"
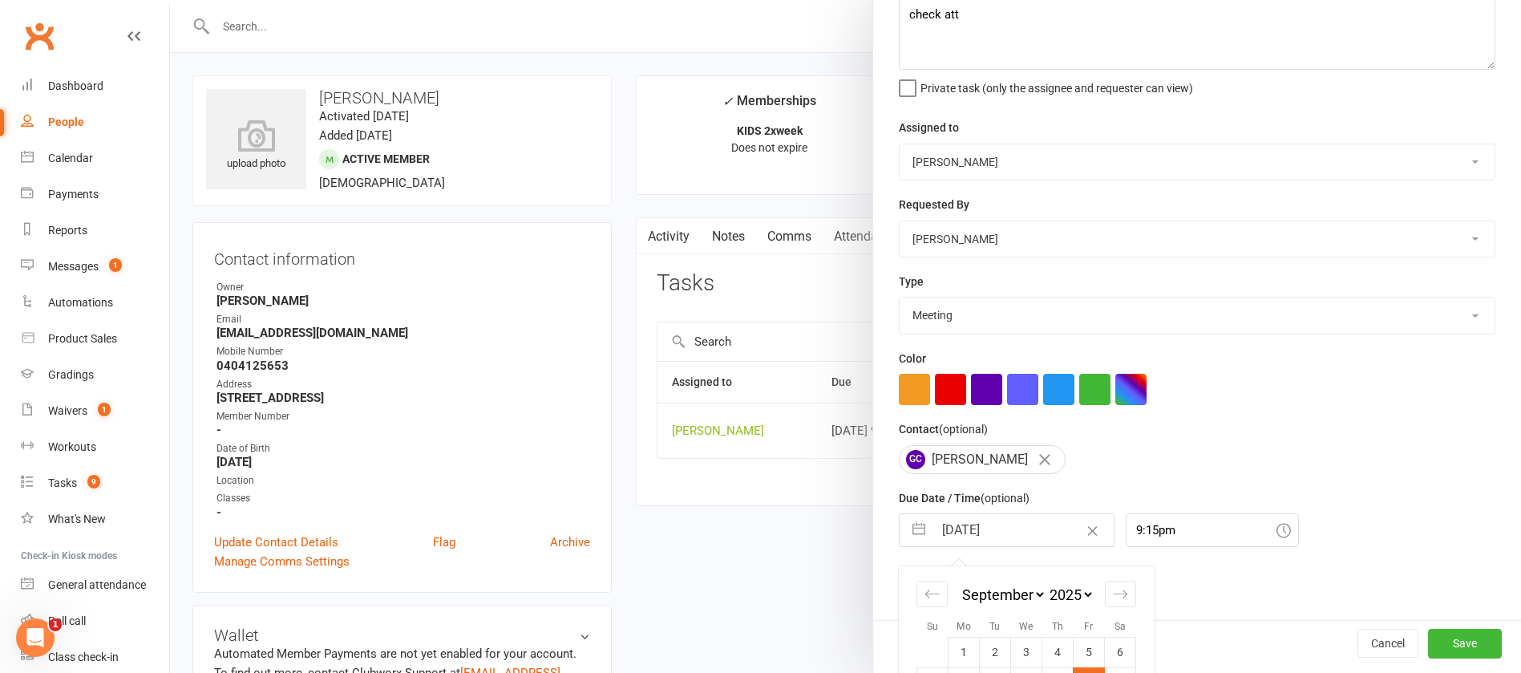
click at [1015, 531] on input "12 Sep 2025" at bounding box center [1024, 530] width 180 height 32
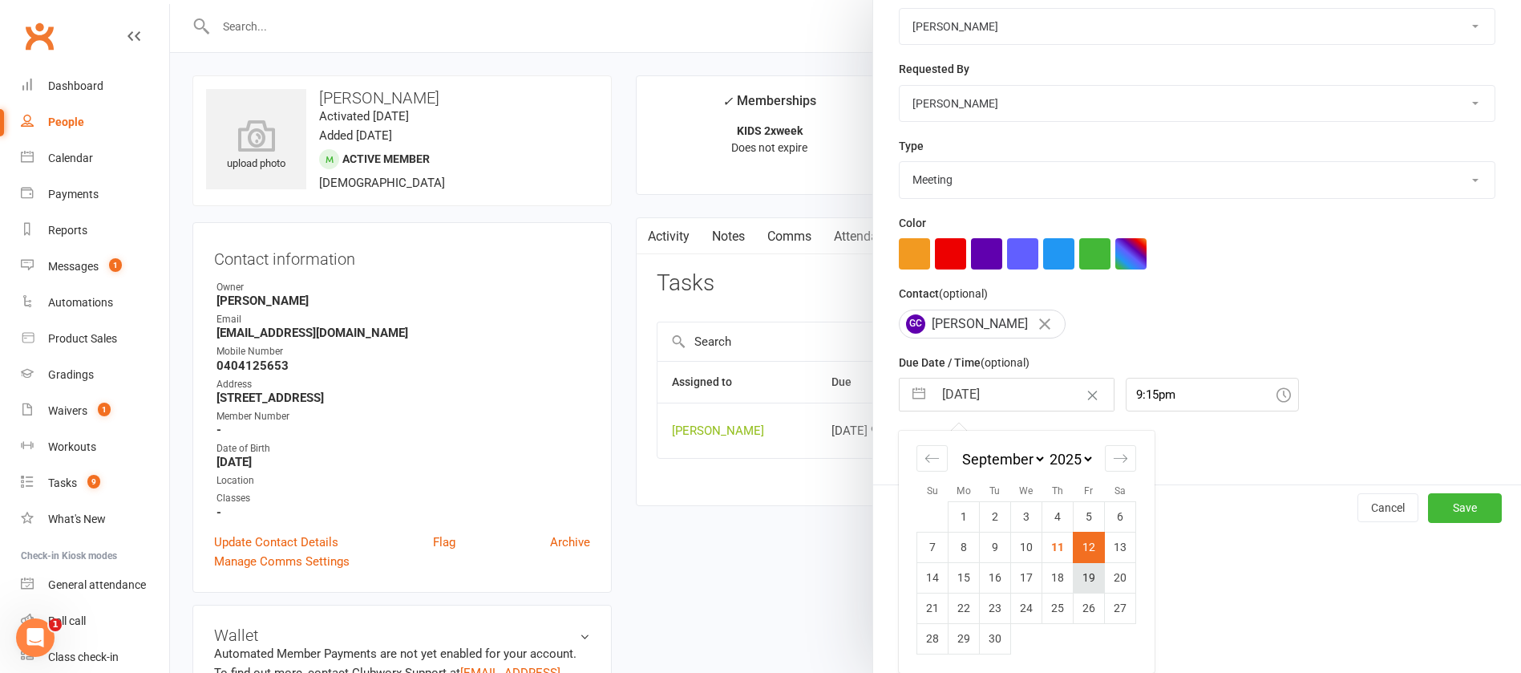
click at [1080, 573] on td "19" at bounding box center [1089, 577] width 31 height 30
type input "19 Sep 2025"
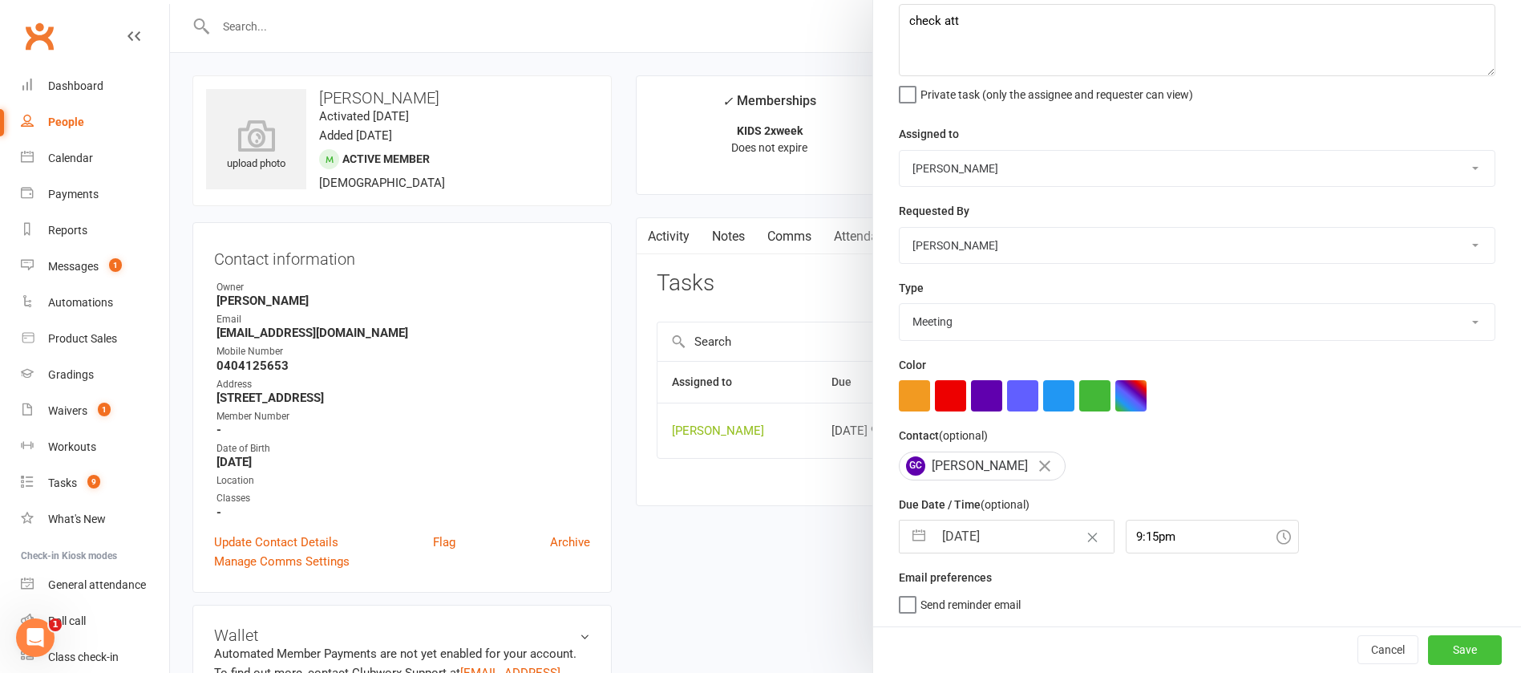
click at [1428, 647] on button "Save" at bounding box center [1465, 649] width 74 height 29
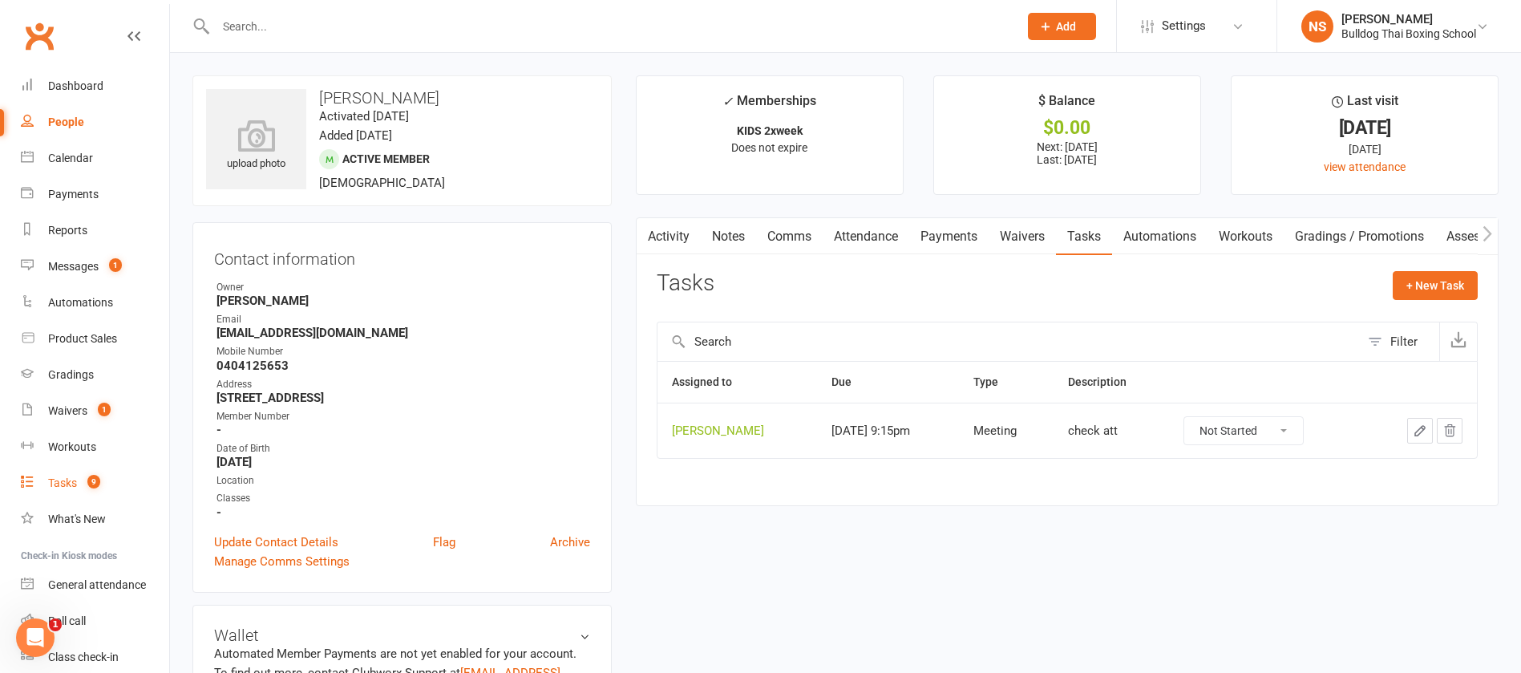
click at [63, 482] on div "Tasks" at bounding box center [62, 482] width 29 height 13
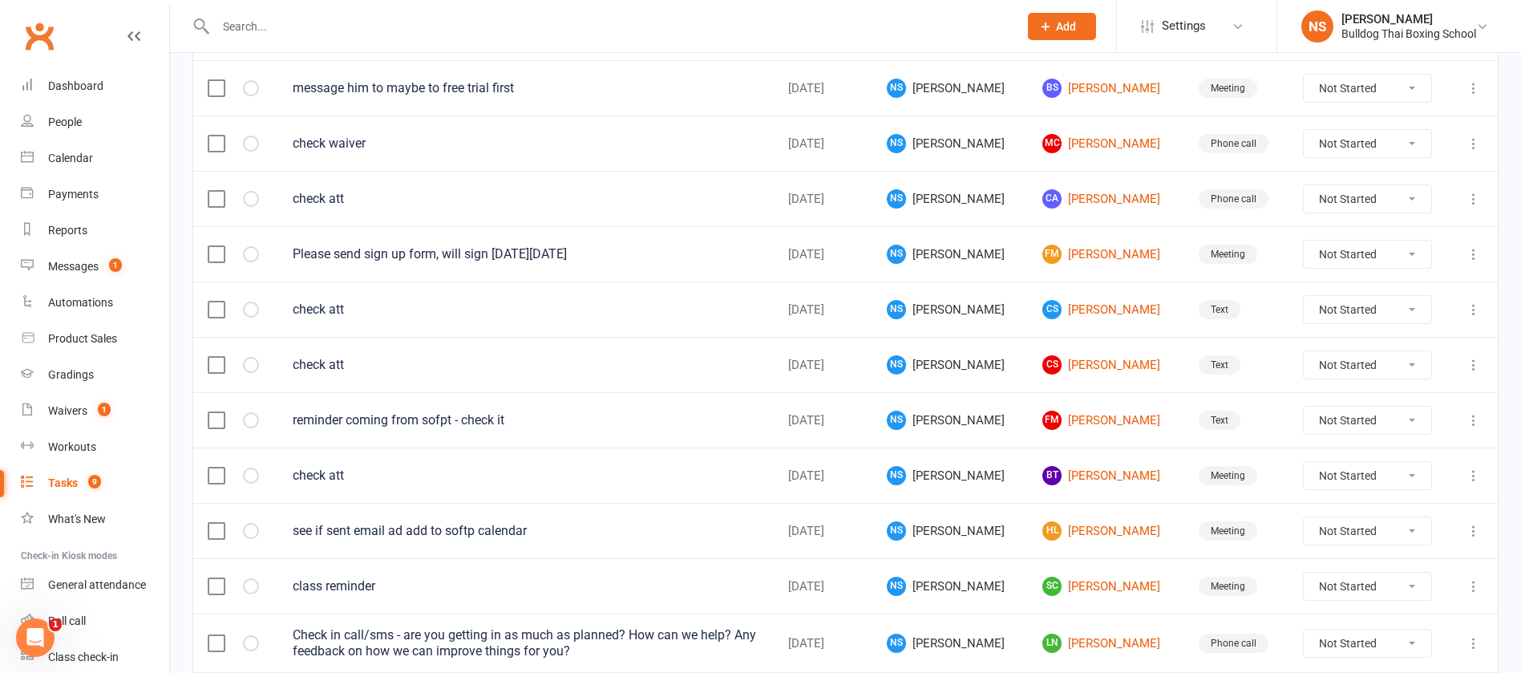
scroll to position [1135, 0]
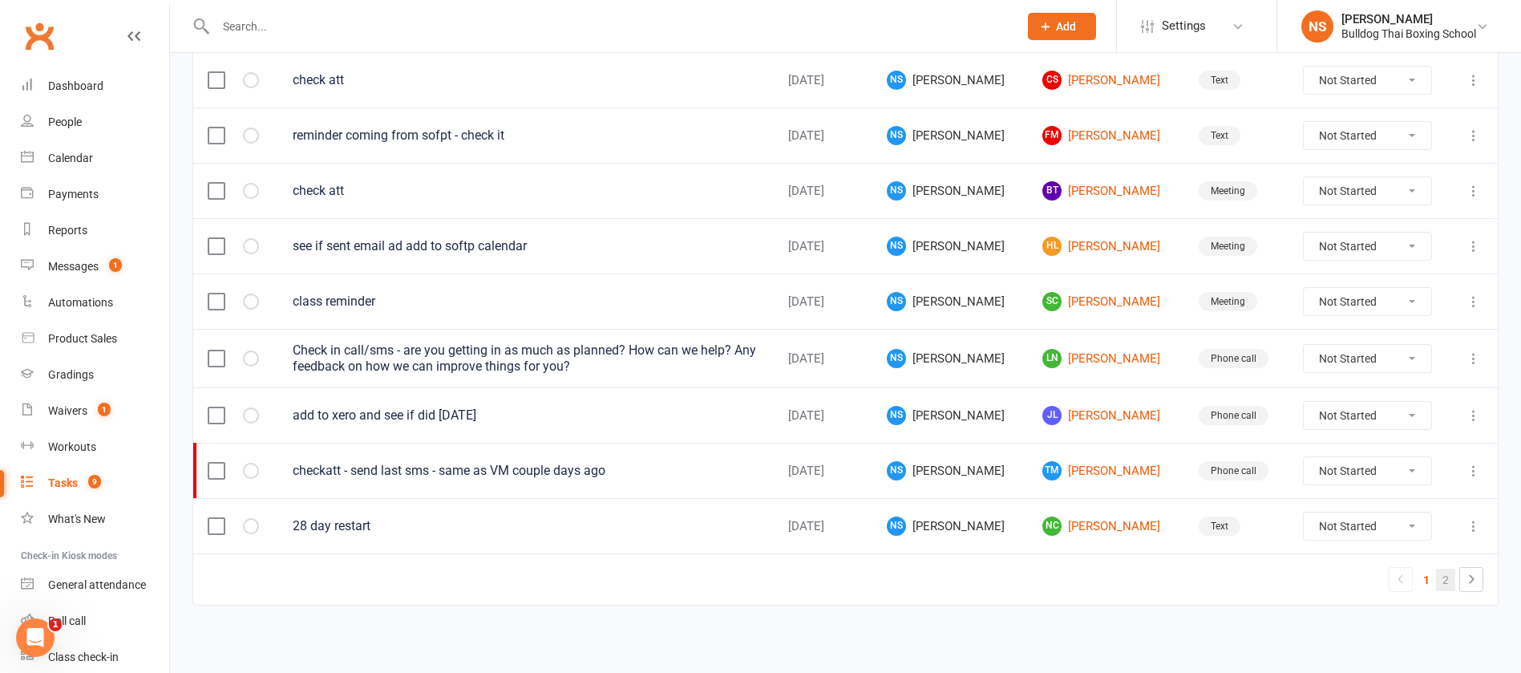
click at [1448, 579] on link "2" at bounding box center [1445, 580] width 19 height 22
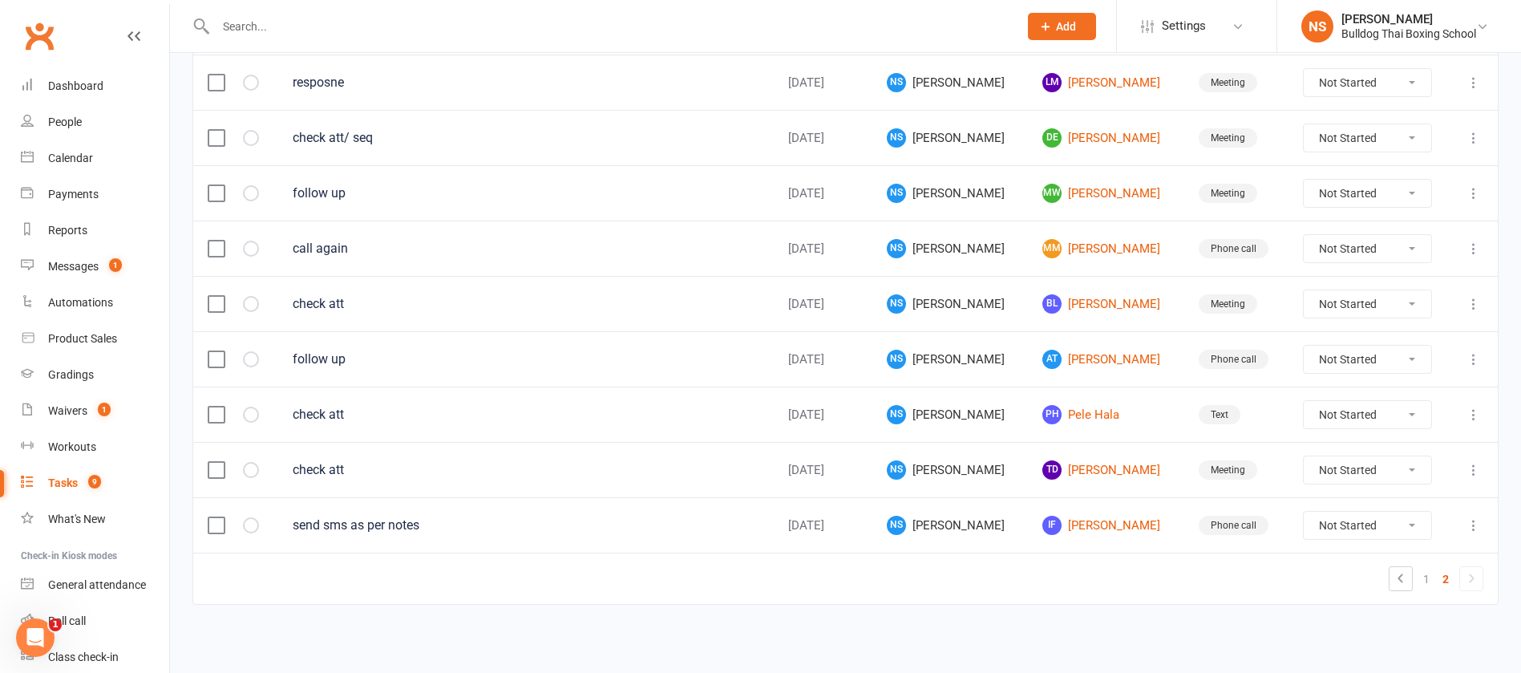
scroll to position [302, 0]
click at [1077, 525] on link "IF Isabella Fiaola" at bounding box center [1106, 525] width 127 height 19
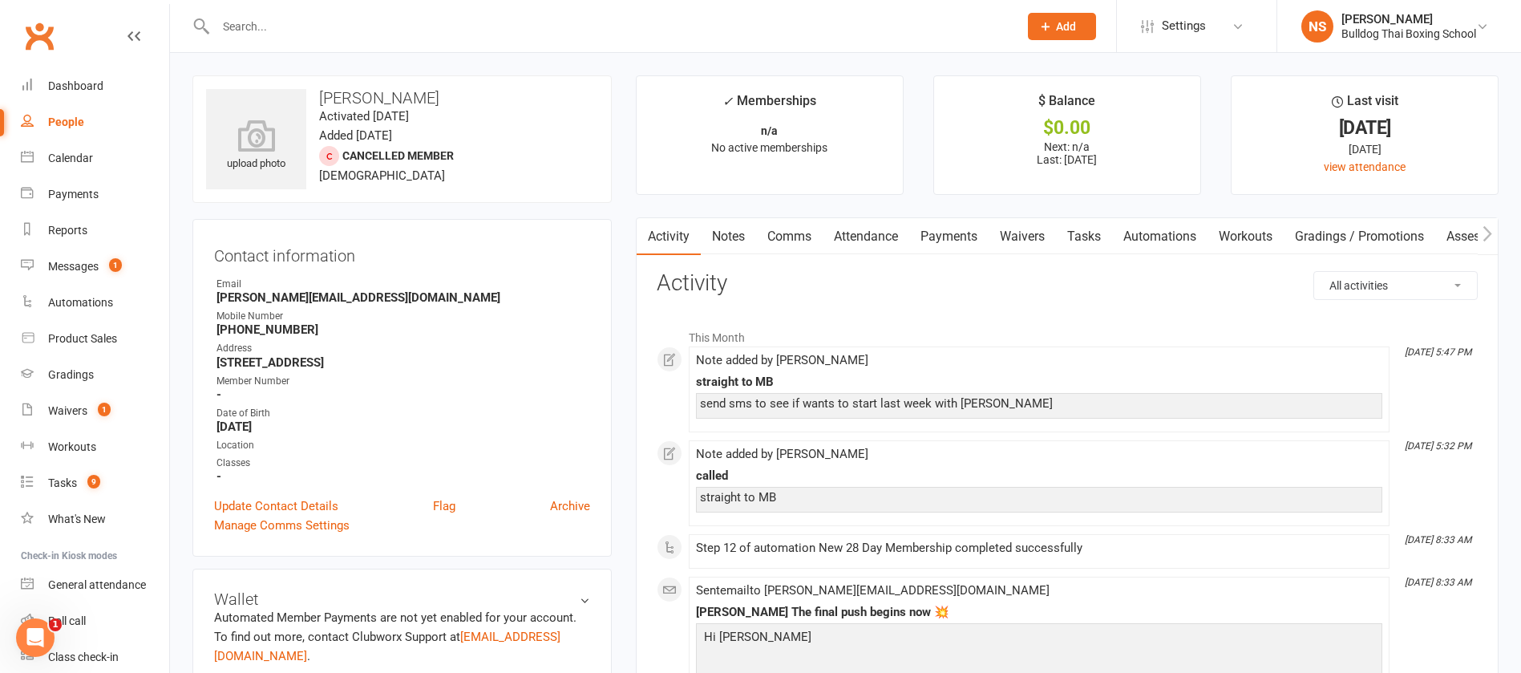
click at [1088, 234] on link "Tasks" at bounding box center [1084, 236] width 56 height 37
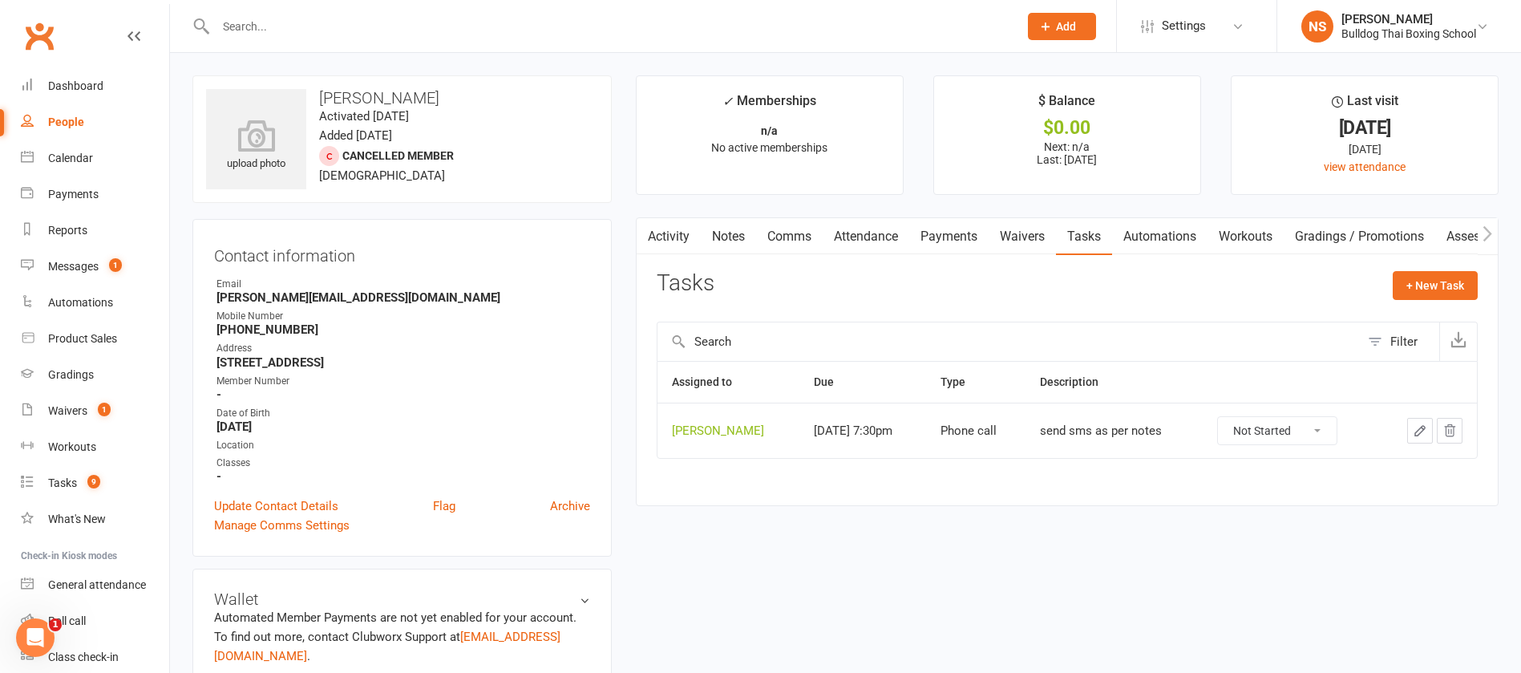
click at [1415, 428] on icon "button" at bounding box center [1420, 430] width 14 height 14
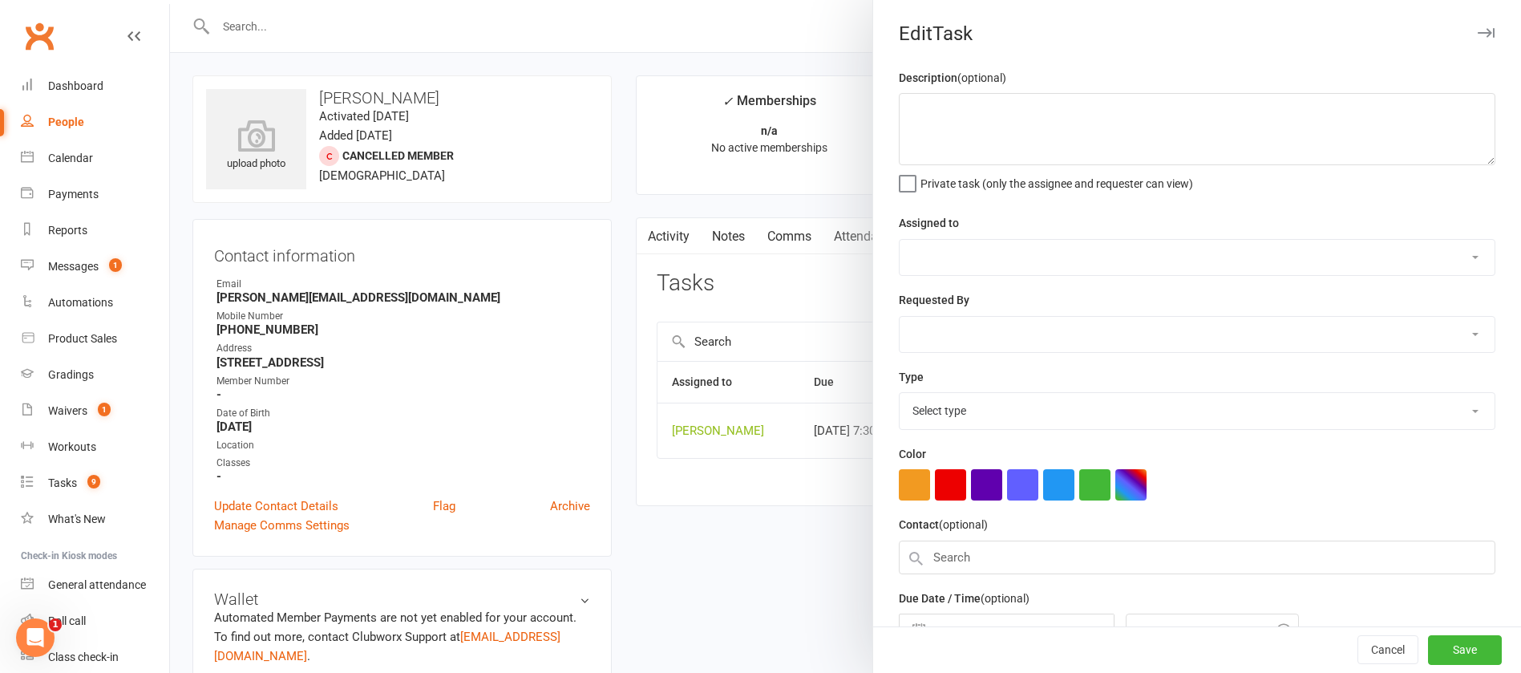
type textarea "send sms as per notes"
select select "12940"
select select "45795"
type input "12 Sep 2025"
type input "7:30pm"
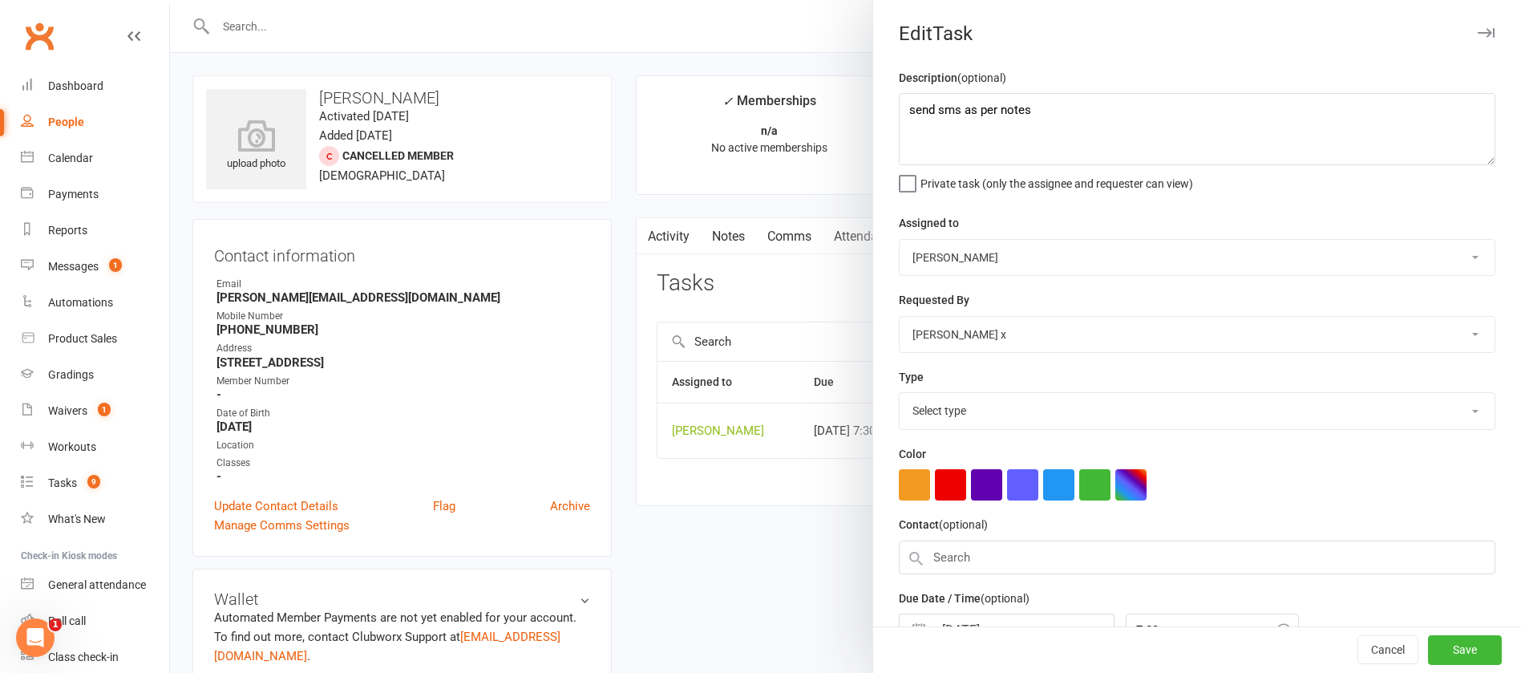
select select "12048"
drag, startPoint x: 1027, startPoint y: 116, endPoint x: 852, endPoint y: 98, distance: 175.8
click at [170, 0] on react-component "Edit Task Description (optional) send sms as per notes Private task (only the a…" at bounding box center [170, 0] width 0 height 0
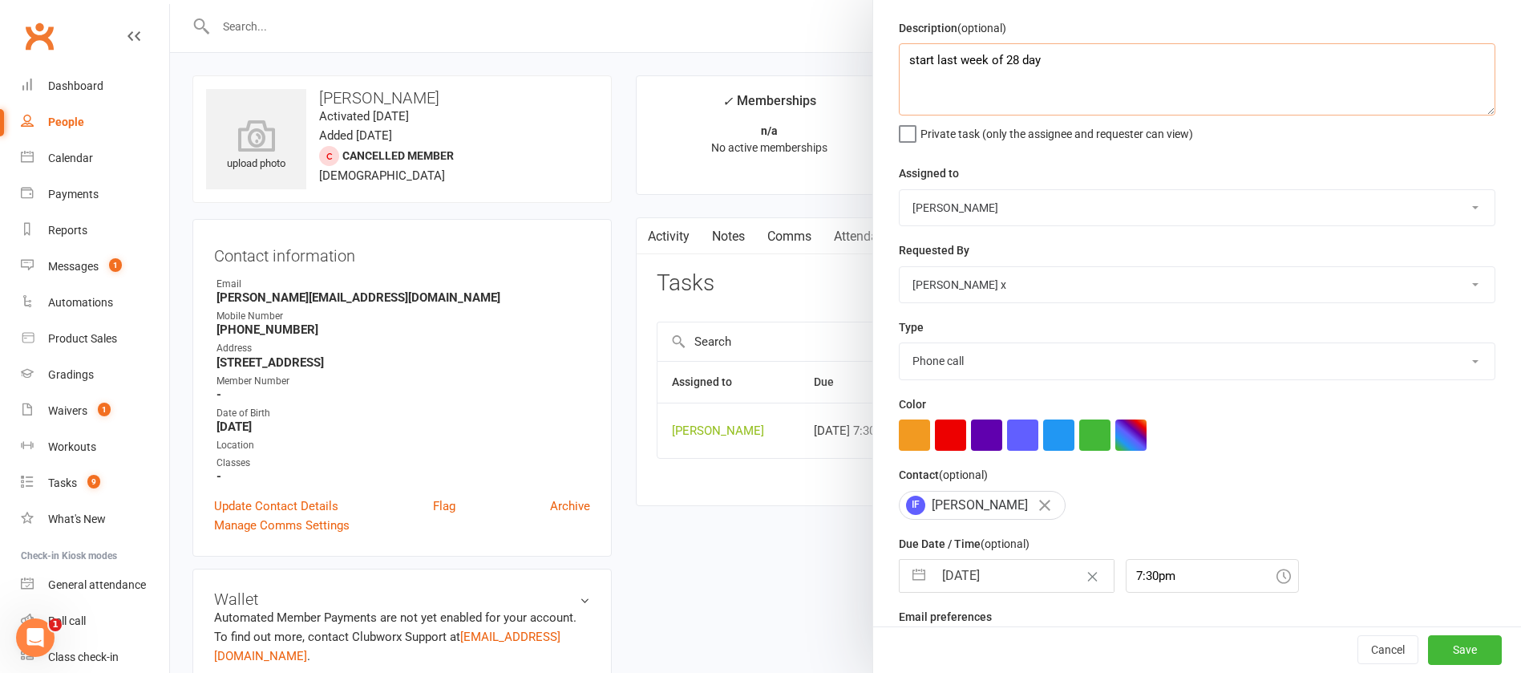
scroll to position [95, 0]
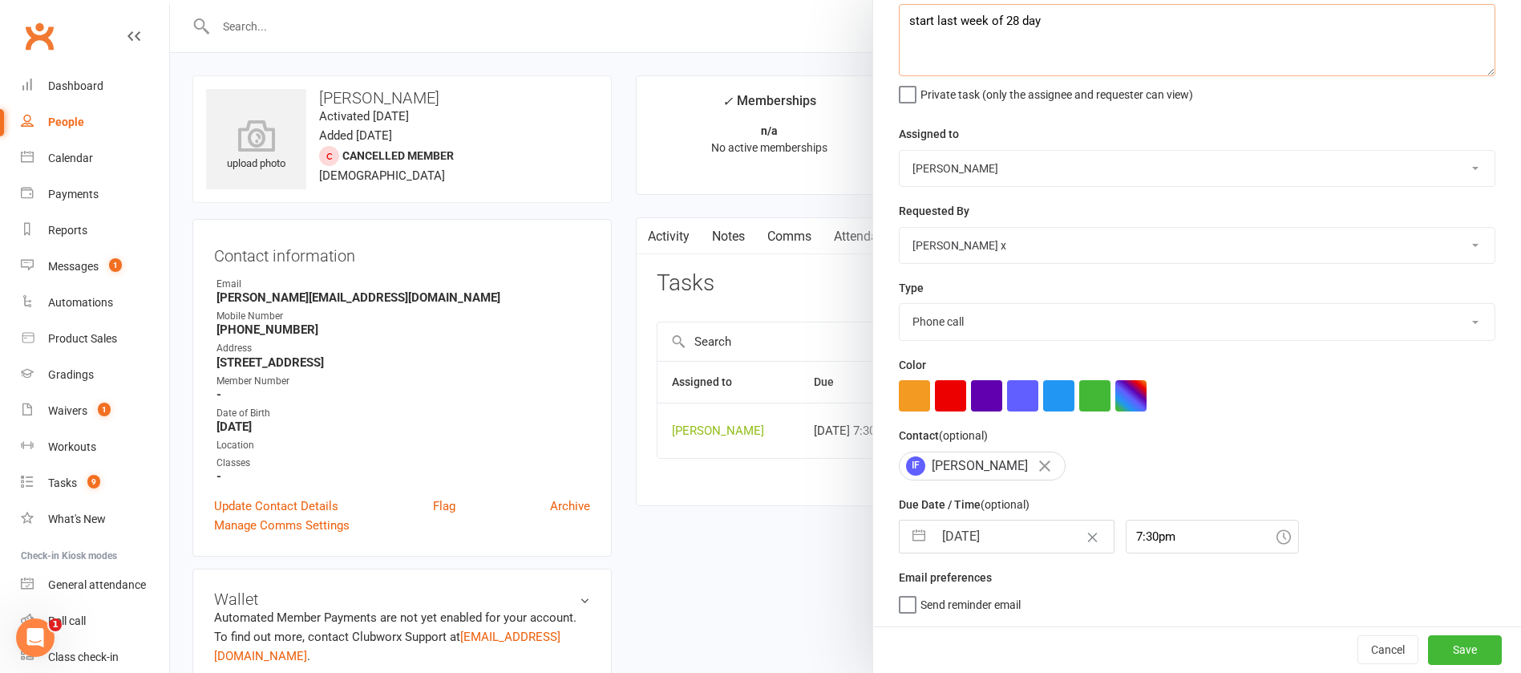
type textarea "start last week of 28 day"
select select "7"
select select "2025"
select select "8"
select select "2025"
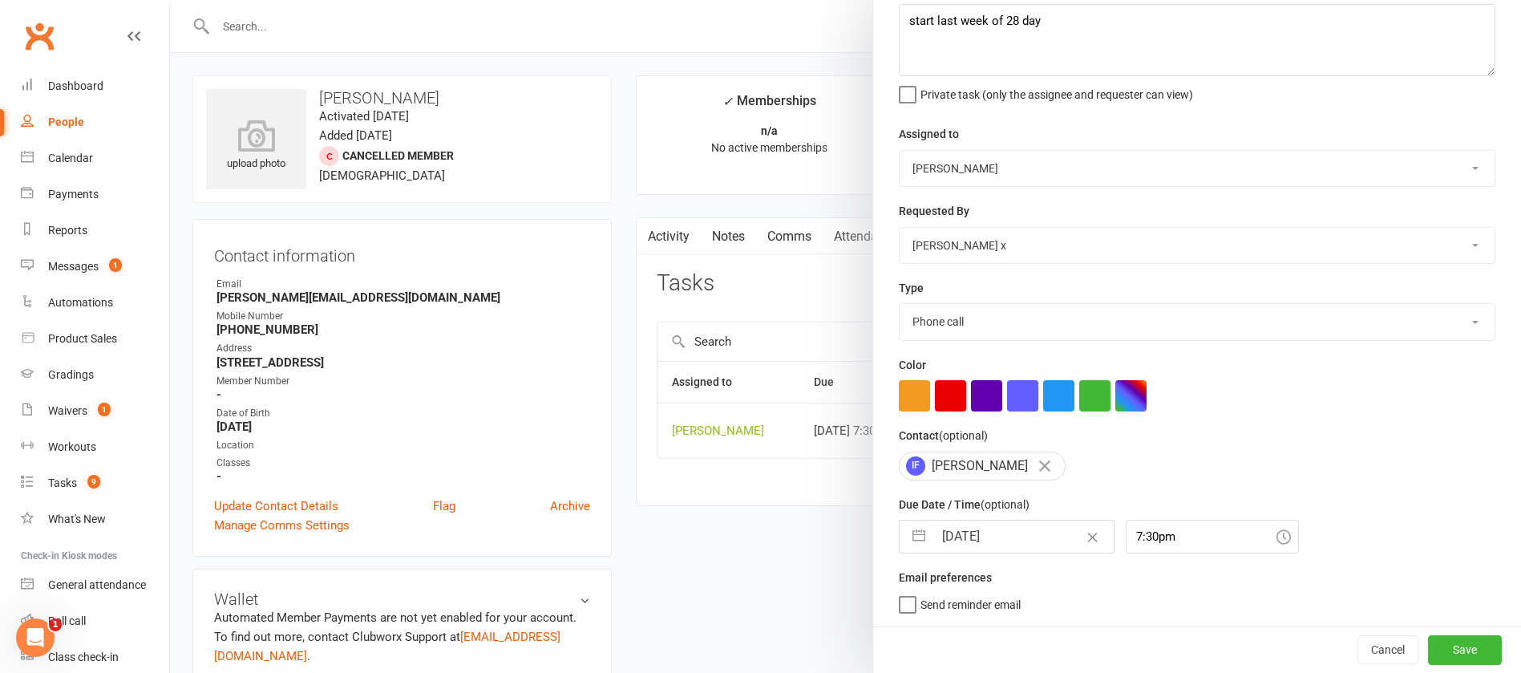
select select "9"
select select "2025"
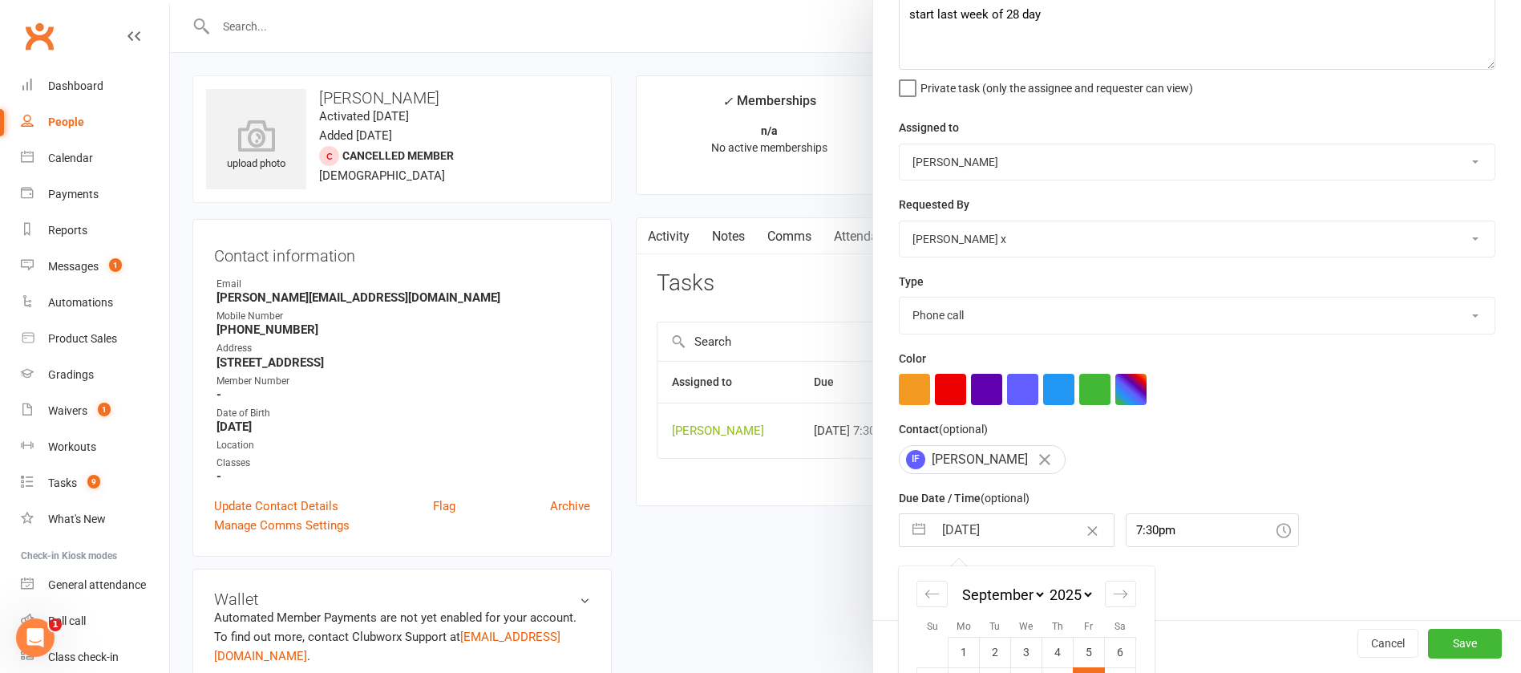
click at [1011, 533] on input "12 Sep 2025" at bounding box center [1024, 530] width 180 height 32
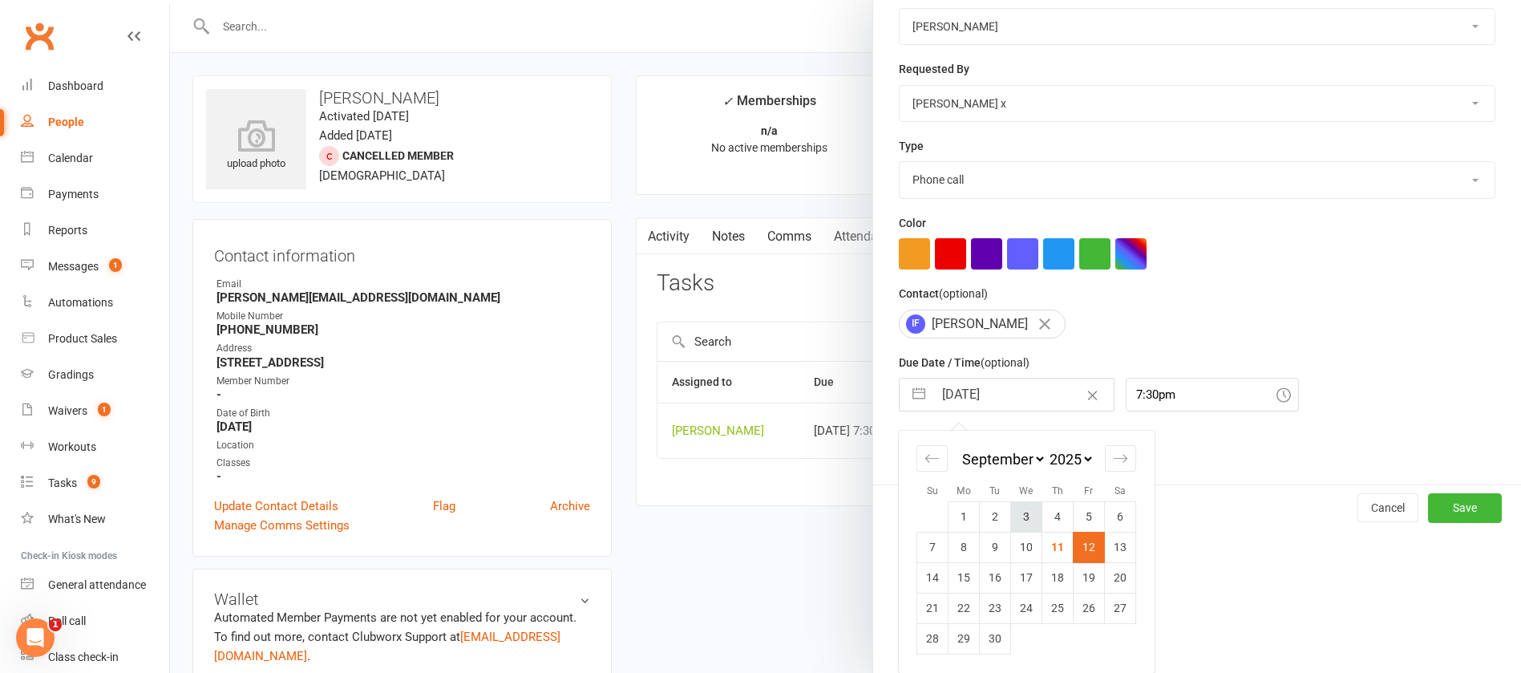
scroll to position [237, 0]
click at [958, 576] on td "15" at bounding box center [964, 577] width 31 height 30
type input "15 Sep 2025"
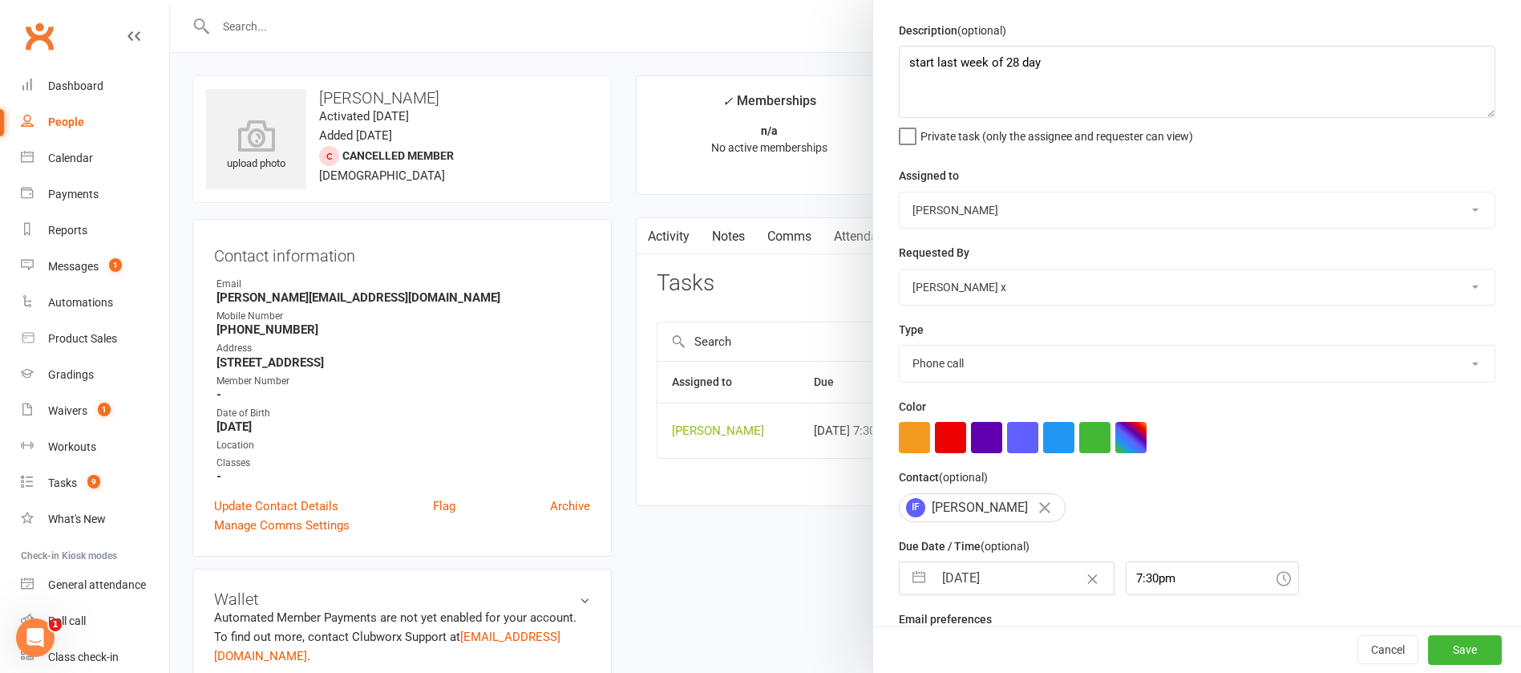
scroll to position [0, 0]
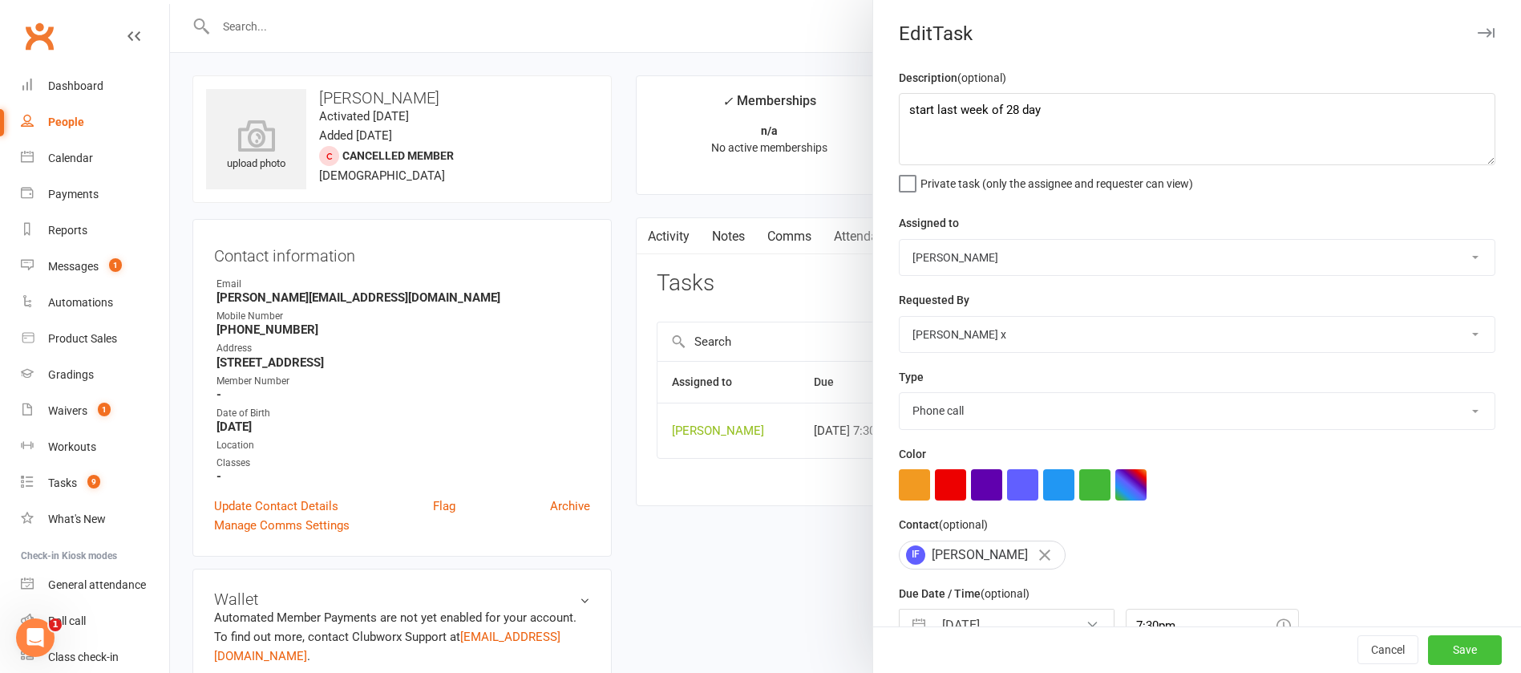
click at [1434, 650] on button "Save" at bounding box center [1465, 650] width 74 height 29
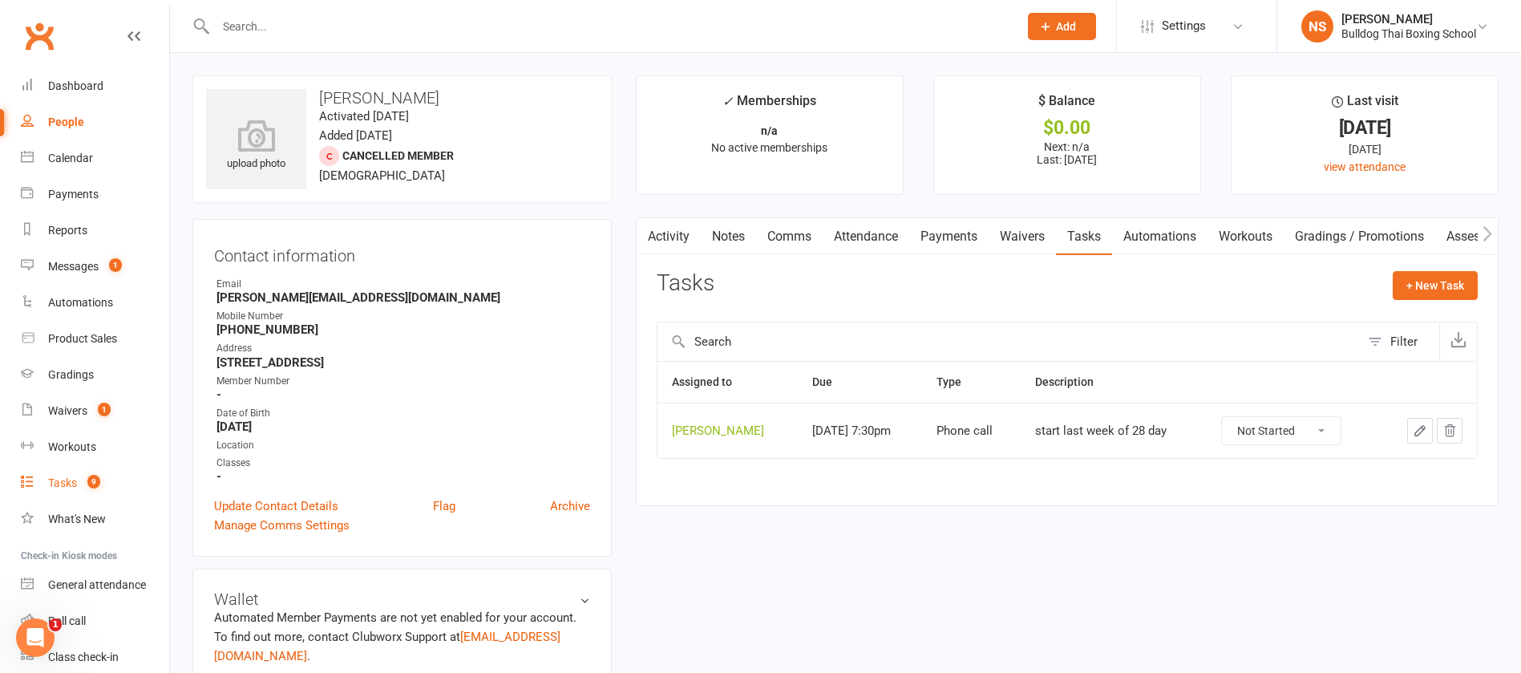
click at [57, 482] on div "Tasks" at bounding box center [62, 482] width 29 height 13
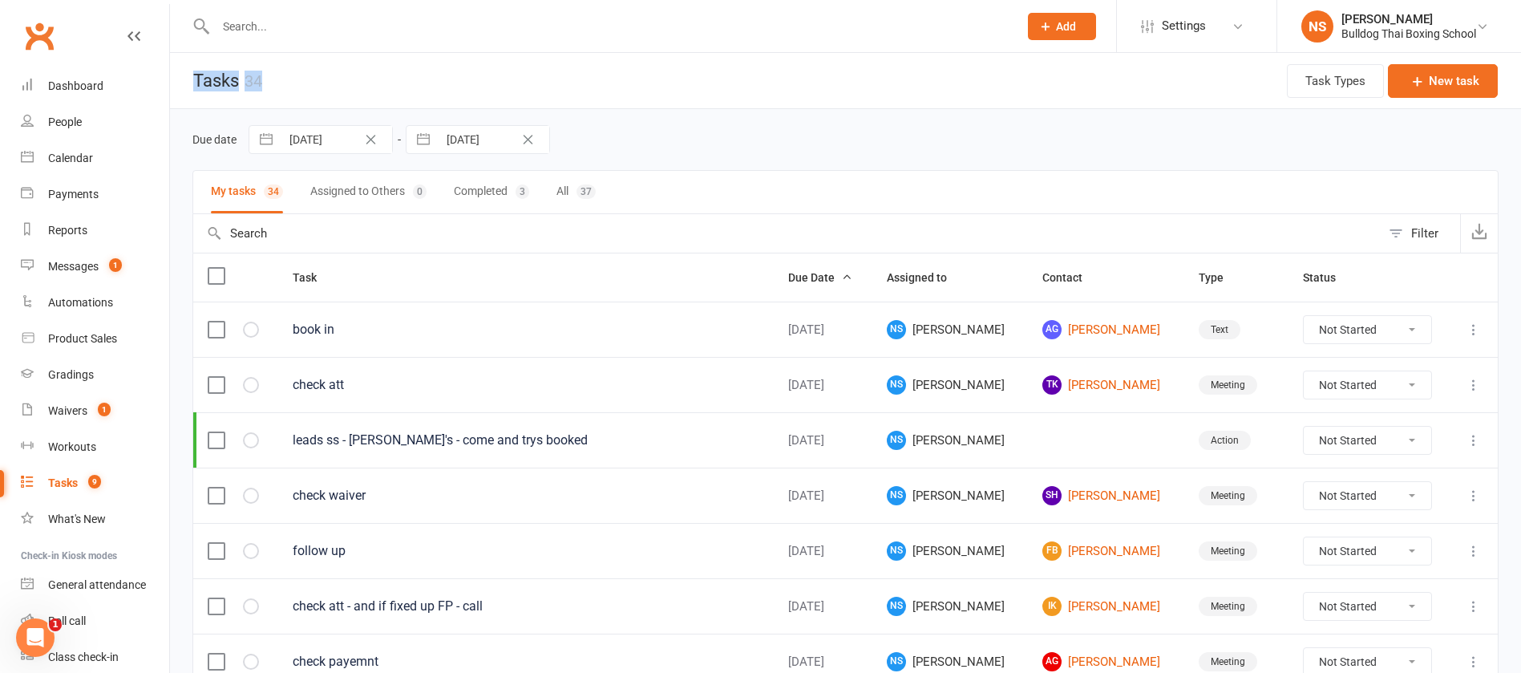
drag, startPoint x: 271, startPoint y: 79, endPoint x: 189, endPoint y: 71, distance: 82.3
click at [189, 71] on header "Tasks 34 Task Types New task" at bounding box center [845, 81] width 1351 height 56
click at [207, 103] on h1 "Tasks 34" at bounding box center [216, 80] width 92 height 55
click at [296, 71] on header "Tasks 34 Task Types New task" at bounding box center [845, 81] width 1351 height 56
click at [307, 37] on div at bounding box center [599, 26] width 815 height 52
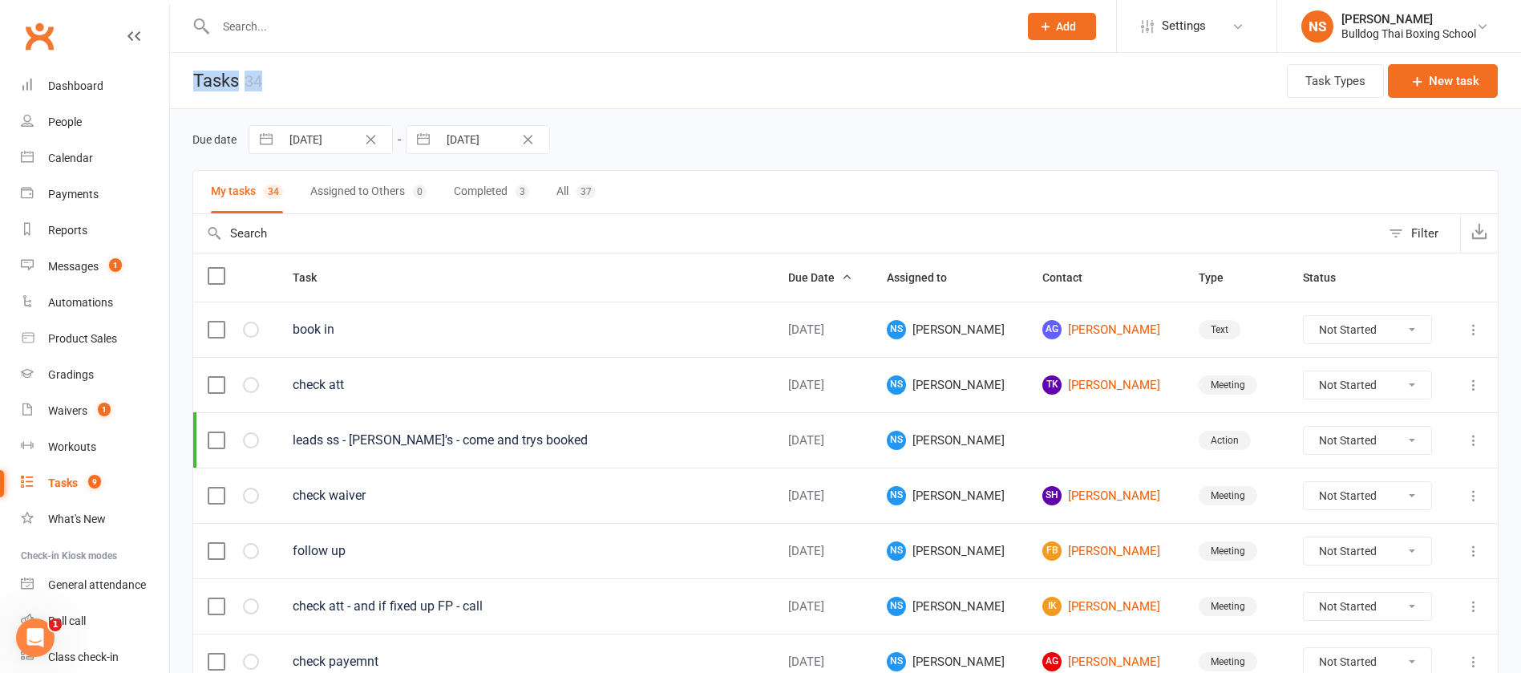
drag, startPoint x: 286, startPoint y: 74, endPoint x: 176, endPoint y: 69, distance: 110.0
click at [176, 69] on header "Tasks 34 Task Types New task" at bounding box center [845, 81] width 1351 height 56
click at [200, 104] on h1 "Tasks 34" at bounding box center [216, 80] width 92 height 55
click at [283, 102] on header "Tasks 34 Task Types New task" at bounding box center [845, 81] width 1351 height 56
drag, startPoint x: 304, startPoint y: 78, endPoint x: 172, endPoint y: 69, distance: 132.6
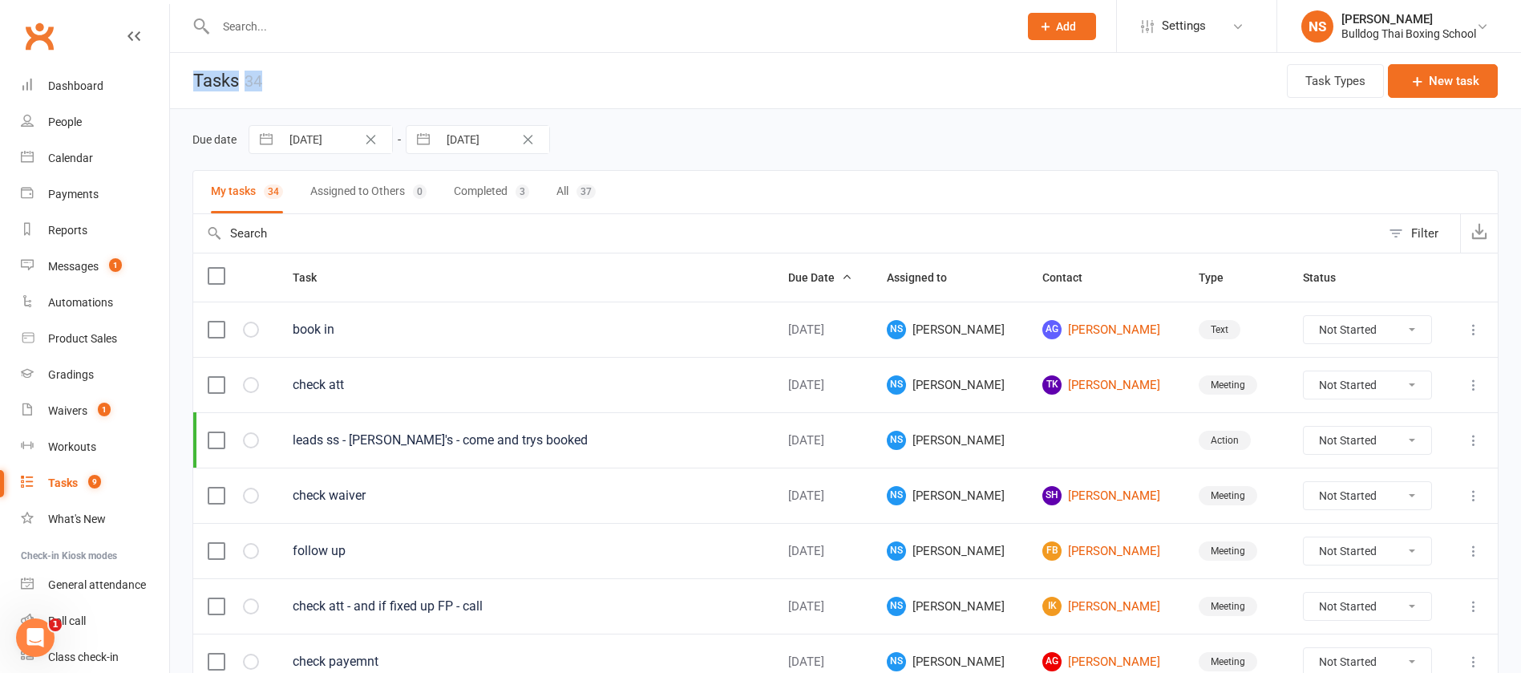
click at [172, 69] on header "Tasks 34 Task Types New task" at bounding box center [845, 81] width 1351 height 56
click at [223, 103] on h1 "Tasks 34" at bounding box center [216, 80] width 92 height 55
click at [277, 30] on input "text" at bounding box center [609, 26] width 796 height 22
drag, startPoint x: 249, startPoint y: 82, endPoint x: 172, endPoint y: 79, distance: 77.0
click at [172, 79] on header "Tasks 34 Task Types New task" at bounding box center [845, 81] width 1351 height 56
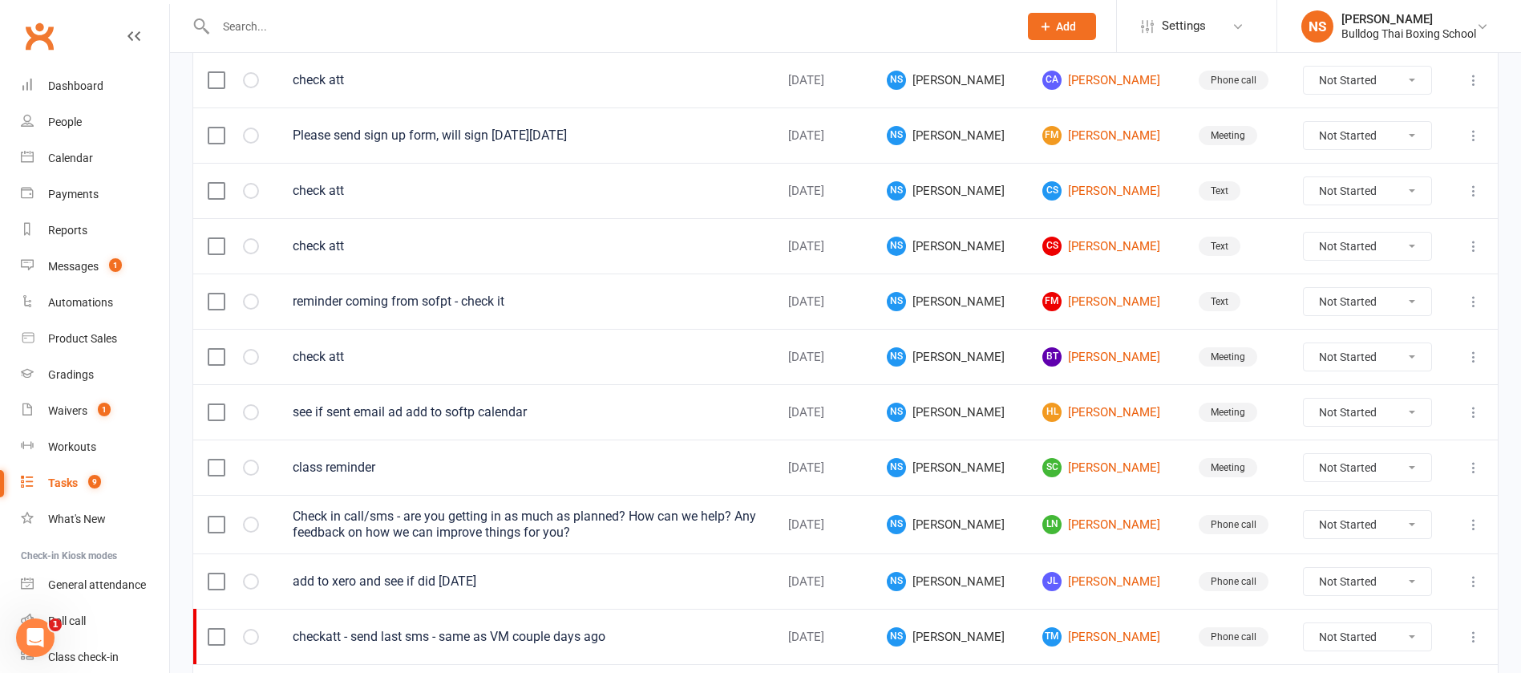
scroll to position [1135, 0]
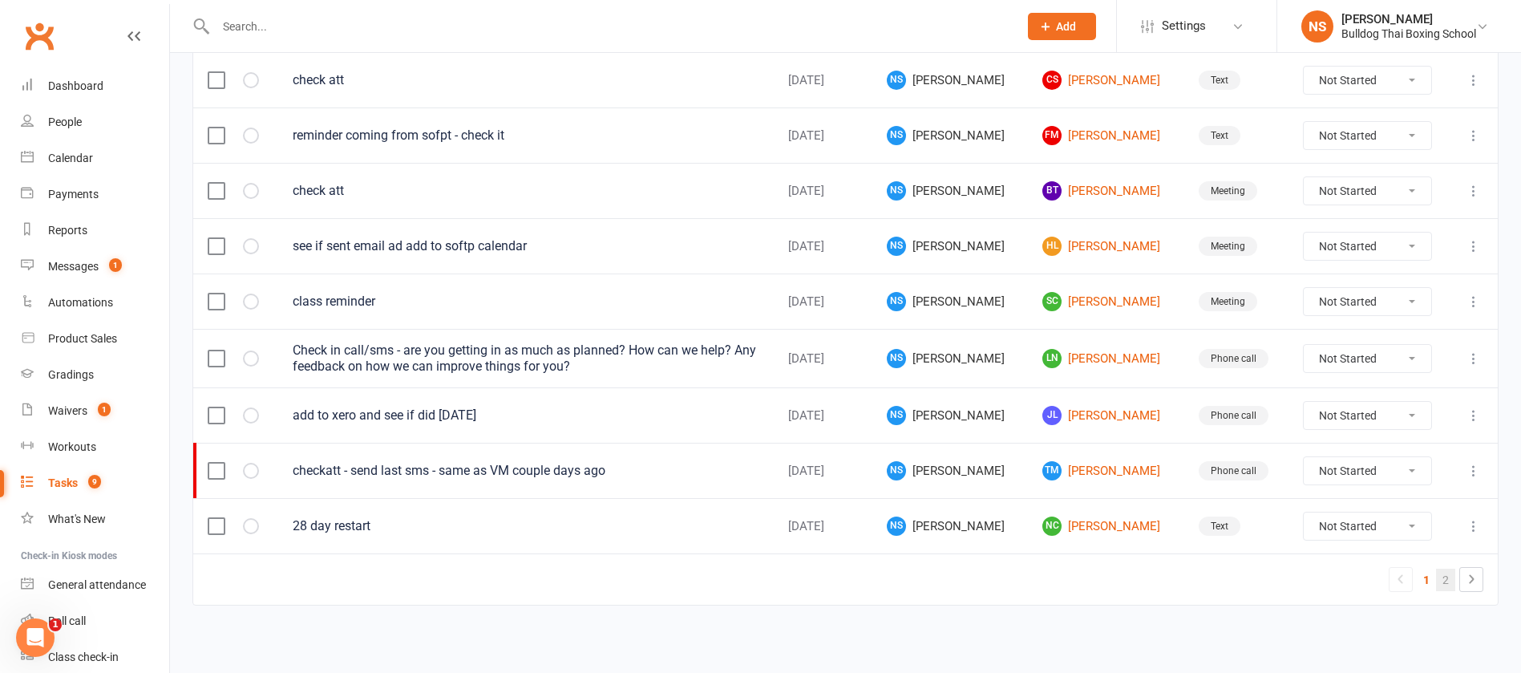
click at [1445, 577] on link "2" at bounding box center [1445, 580] width 19 height 22
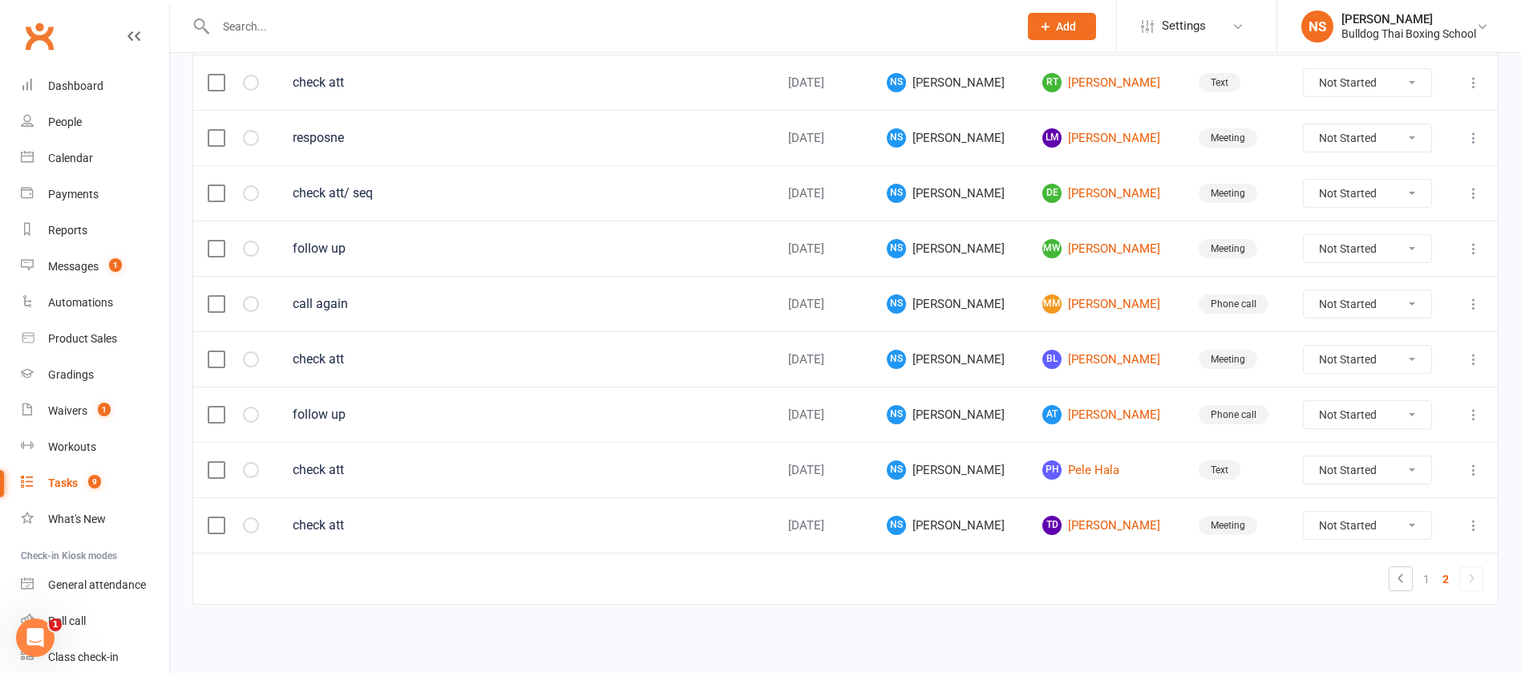
scroll to position [246, 0]
click at [1085, 523] on link "TD Teddy Docherty" at bounding box center [1106, 525] width 127 height 19
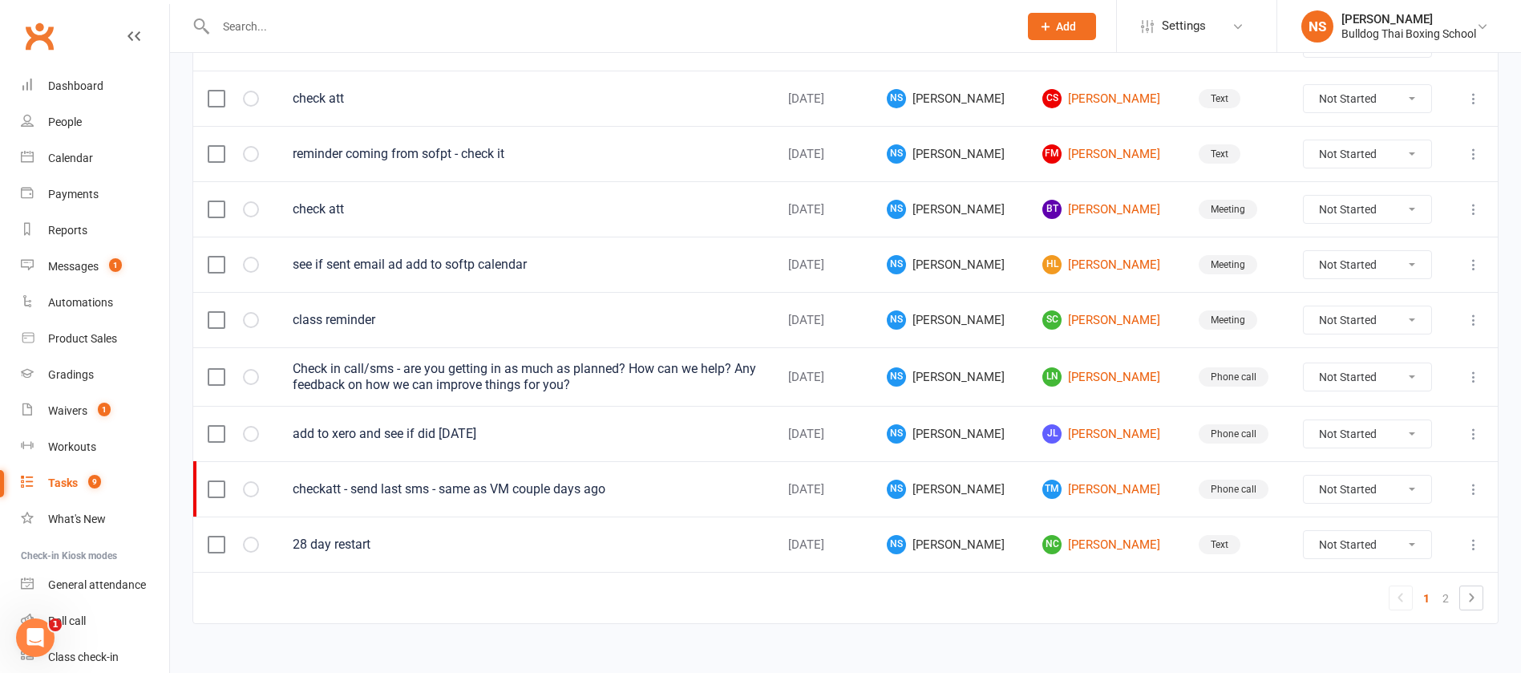
scroll to position [1135, 0]
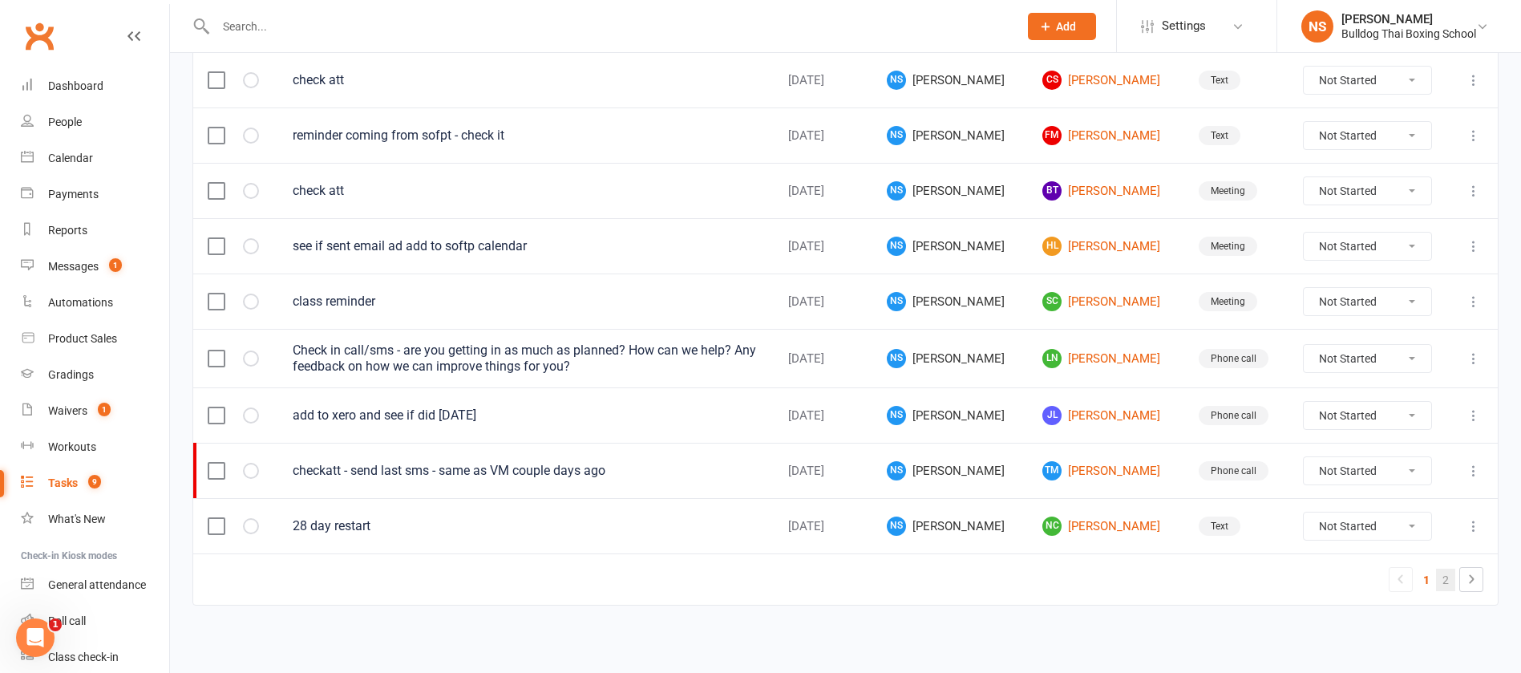
click at [1448, 577] on link "2" at bounding box center [1445, 580] width 19 height 22
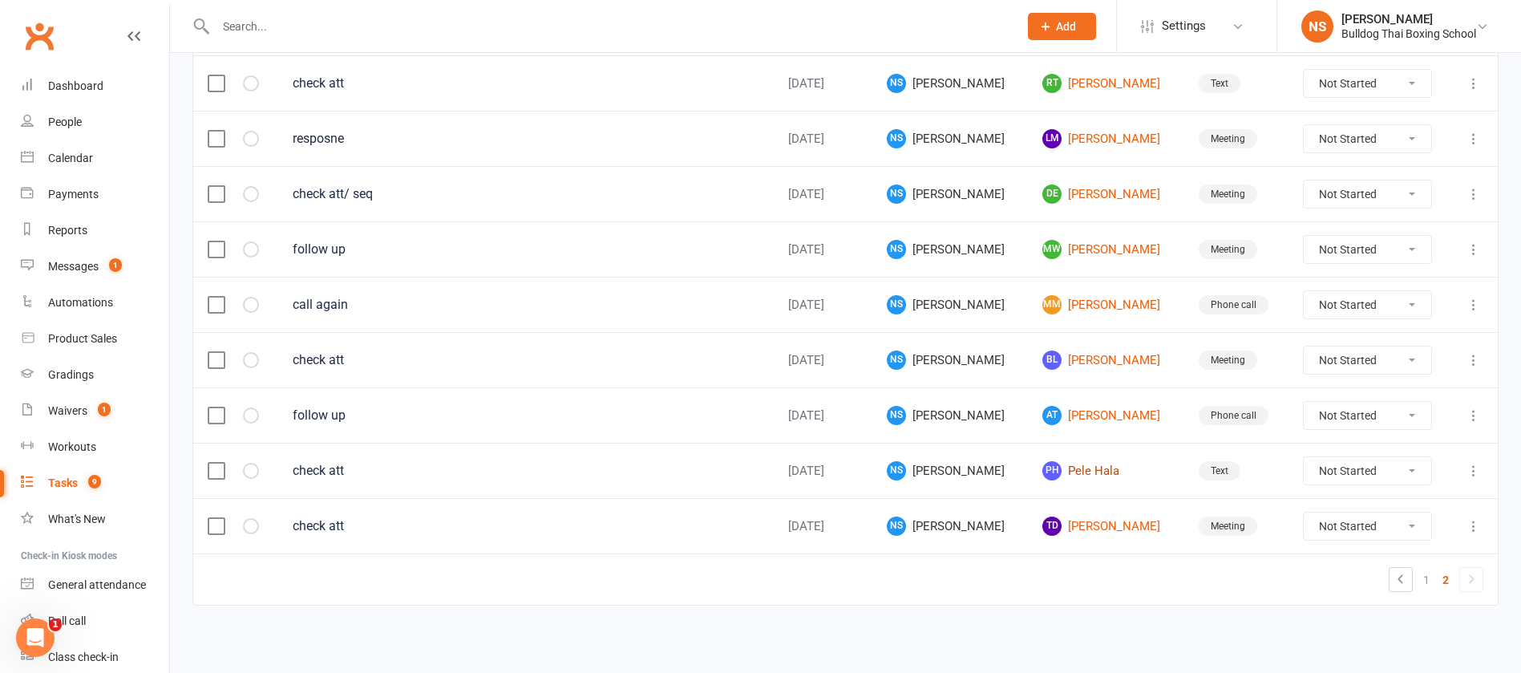
click at [1064, 470] on link "PH Pele Hala" at bounding box center [1106, 470] width 127 height 19
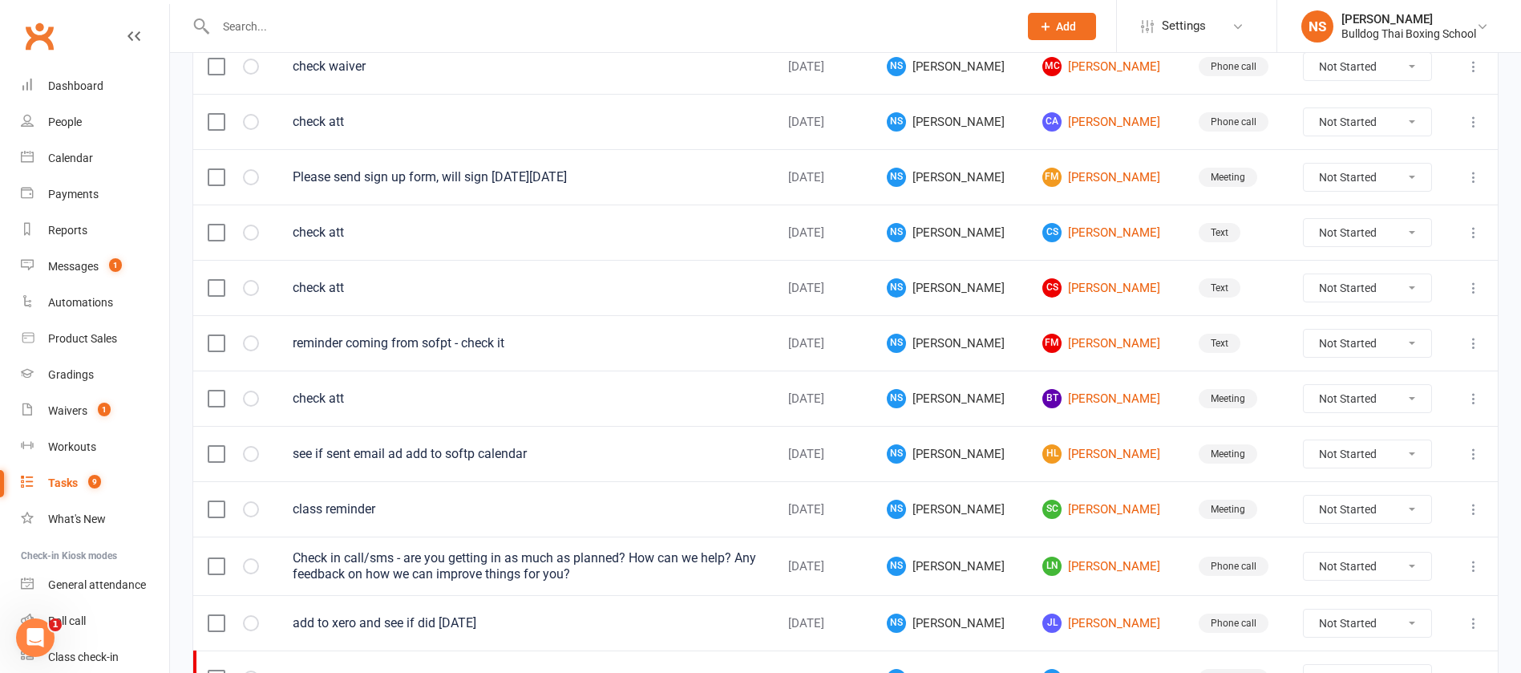
scroll to position [1135, 0]
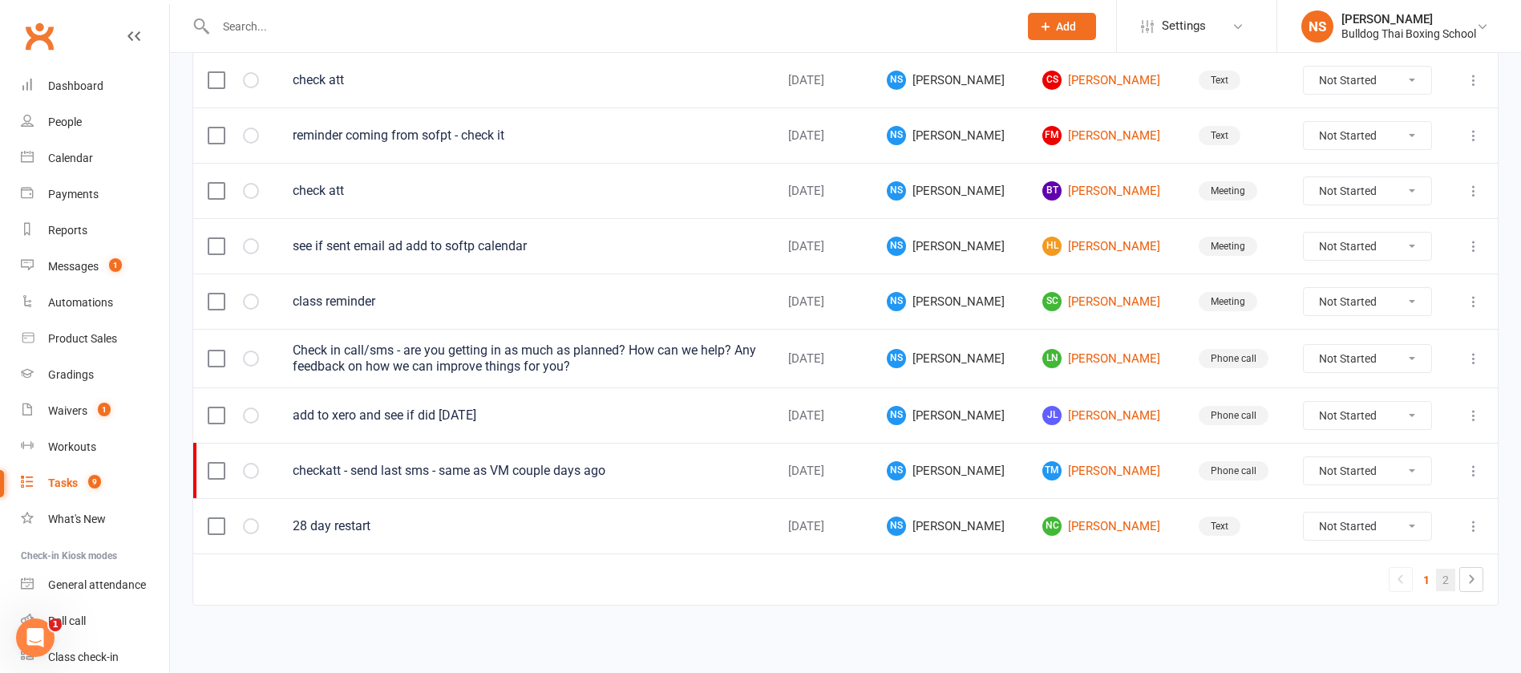
click at [1451, 578] on link "2" at bounding box center [1445, 580] width 19 height 22
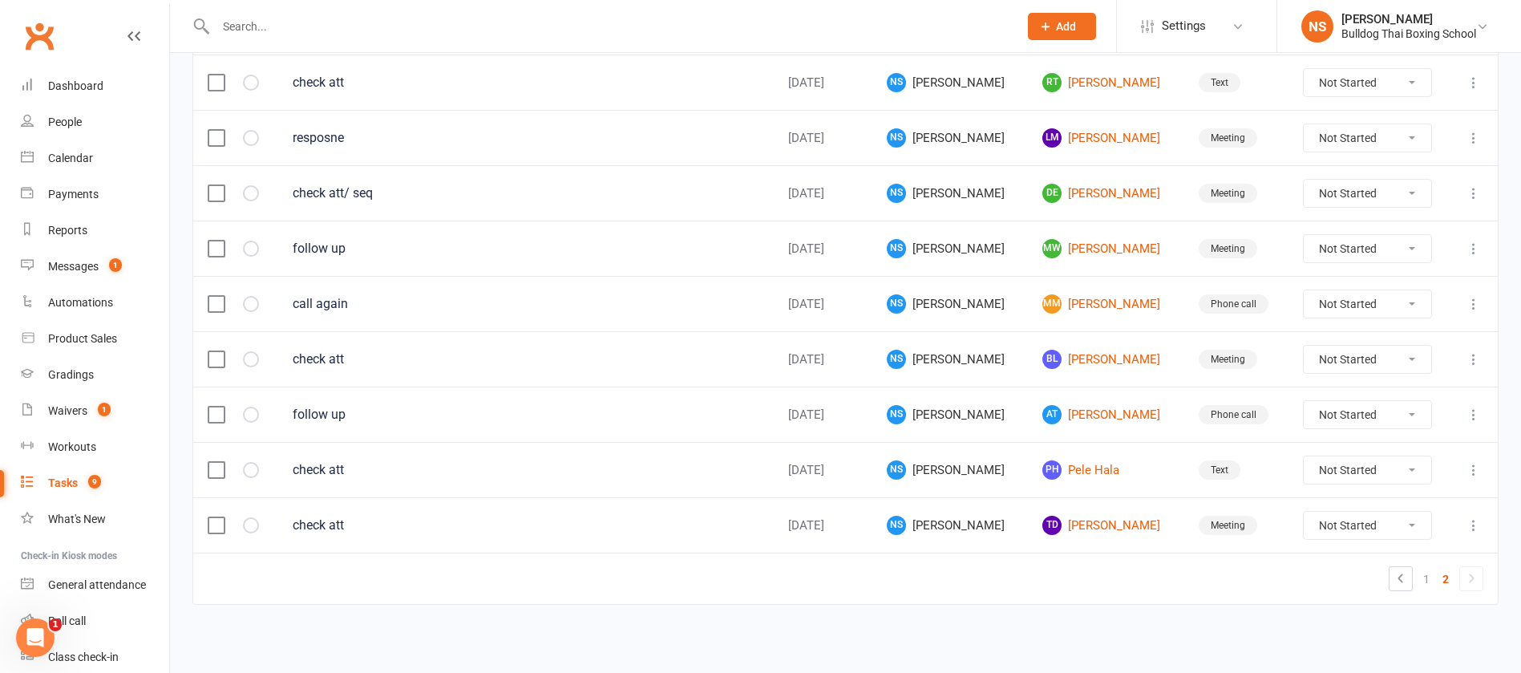
scroll to position [246, 0]
click at [1071, 360] on link "BL Billy Lee" at bounding box center [1106, 359] width 127 height 19
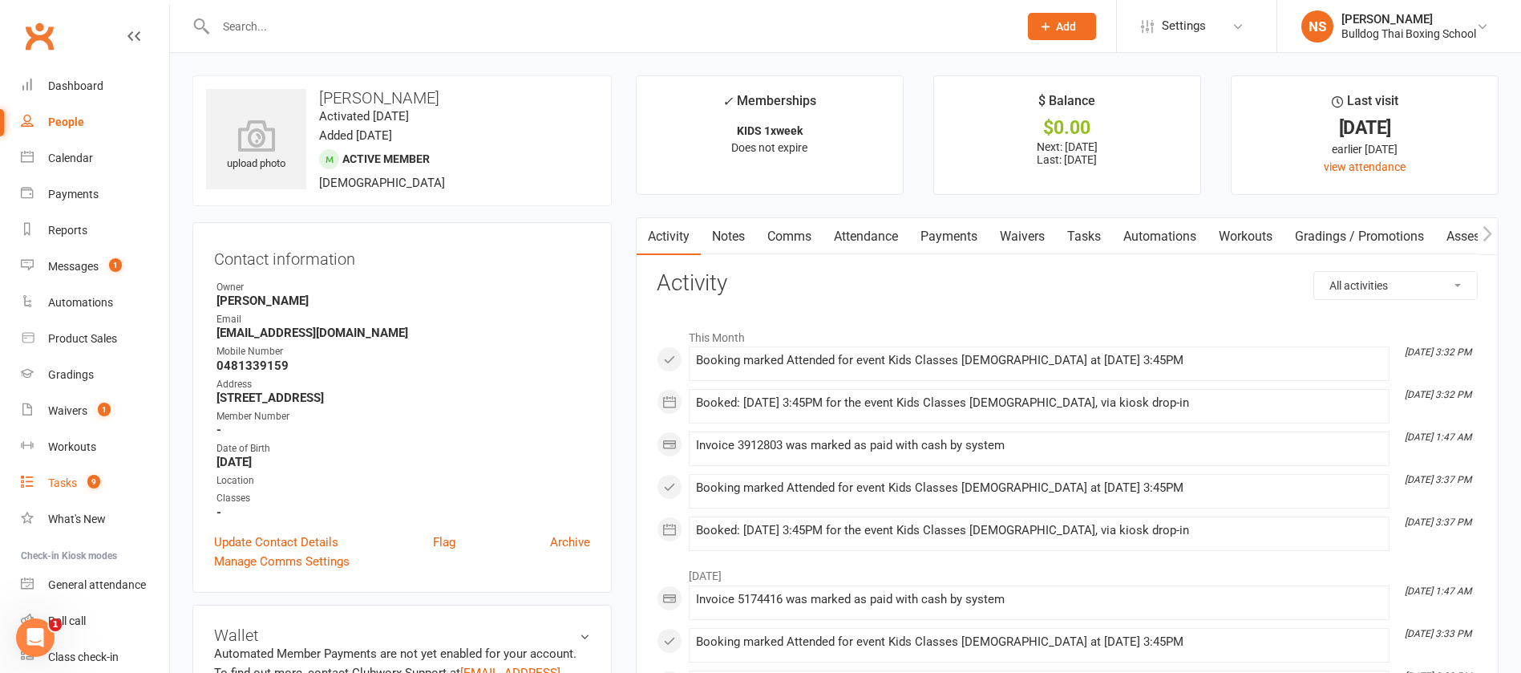
click at [67, 478] on div "Tasks" at bounding box center [62, 482] width 29 height 13
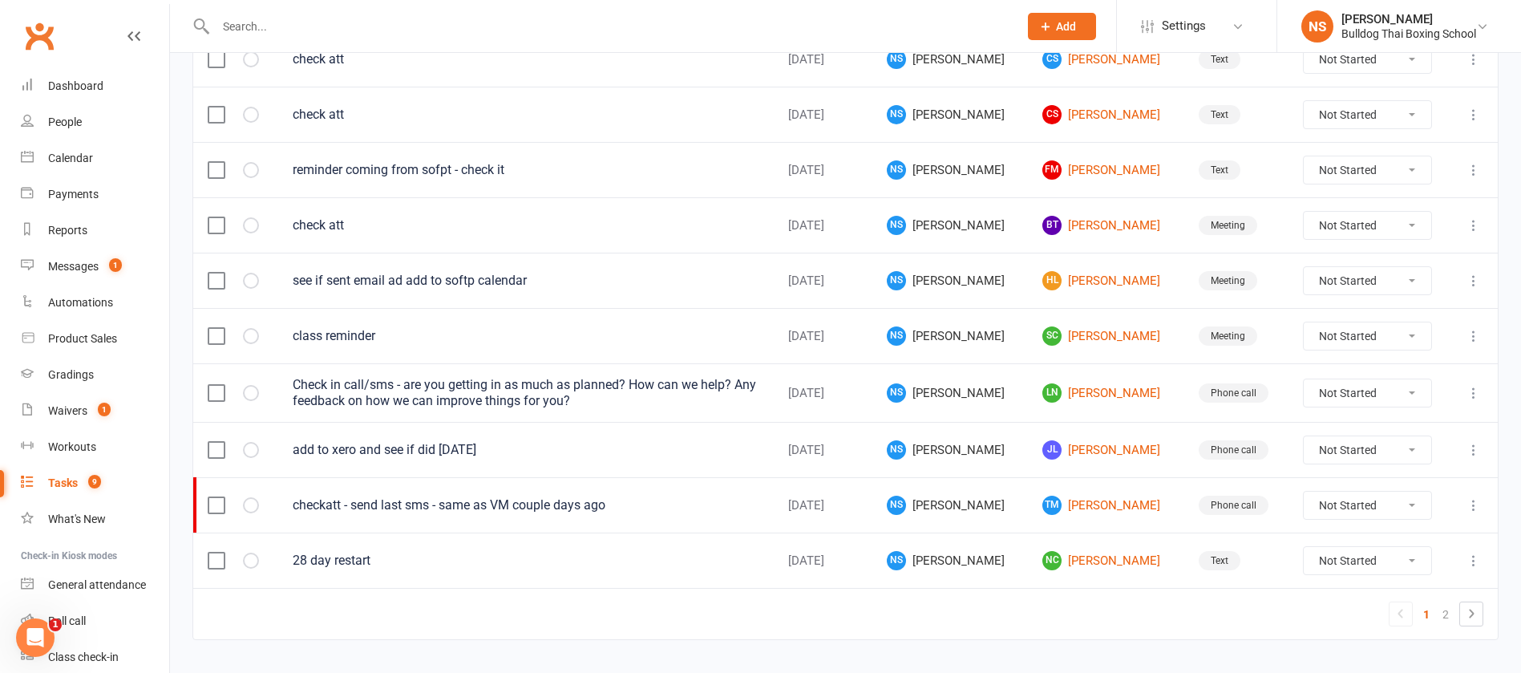
scroll to position [1135, 0]
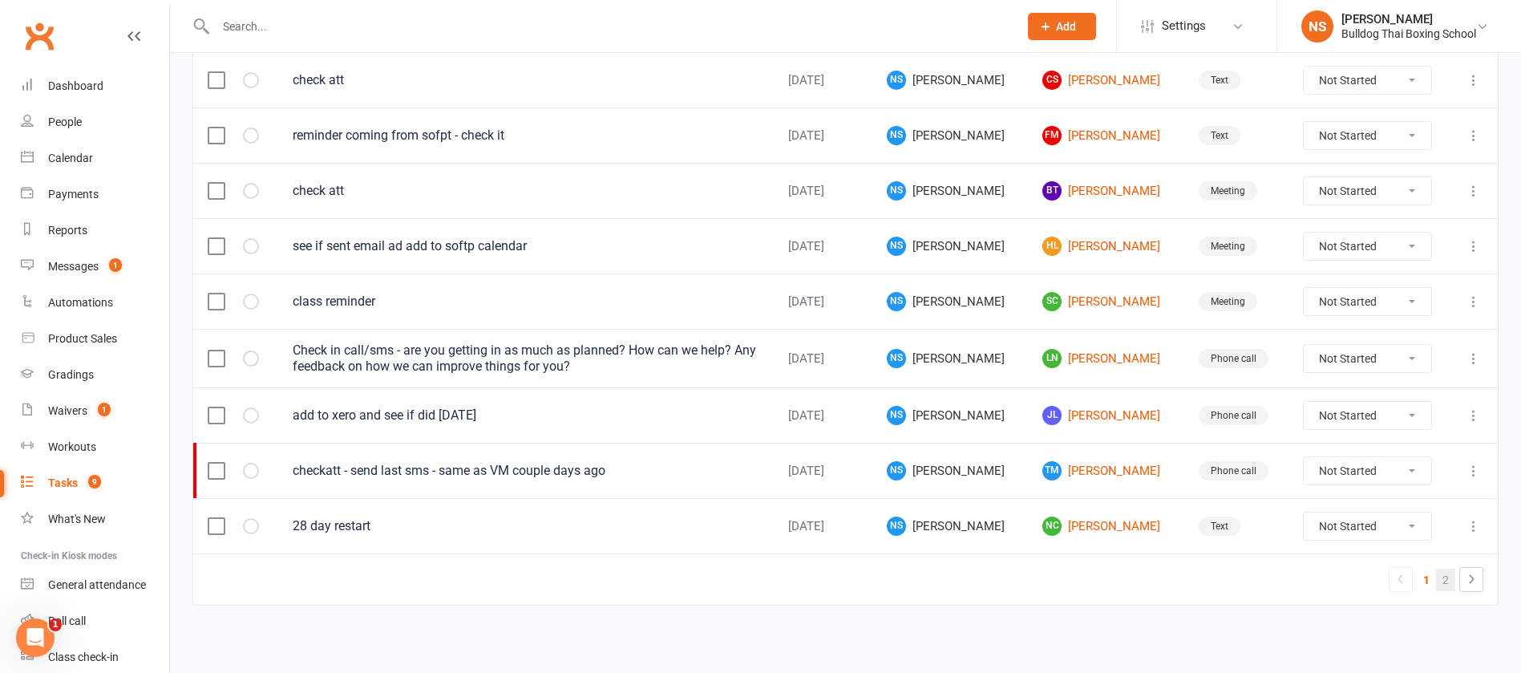
click at [1446, 575] on link "2" at bounding box center [1445, 580] width 19 height 22
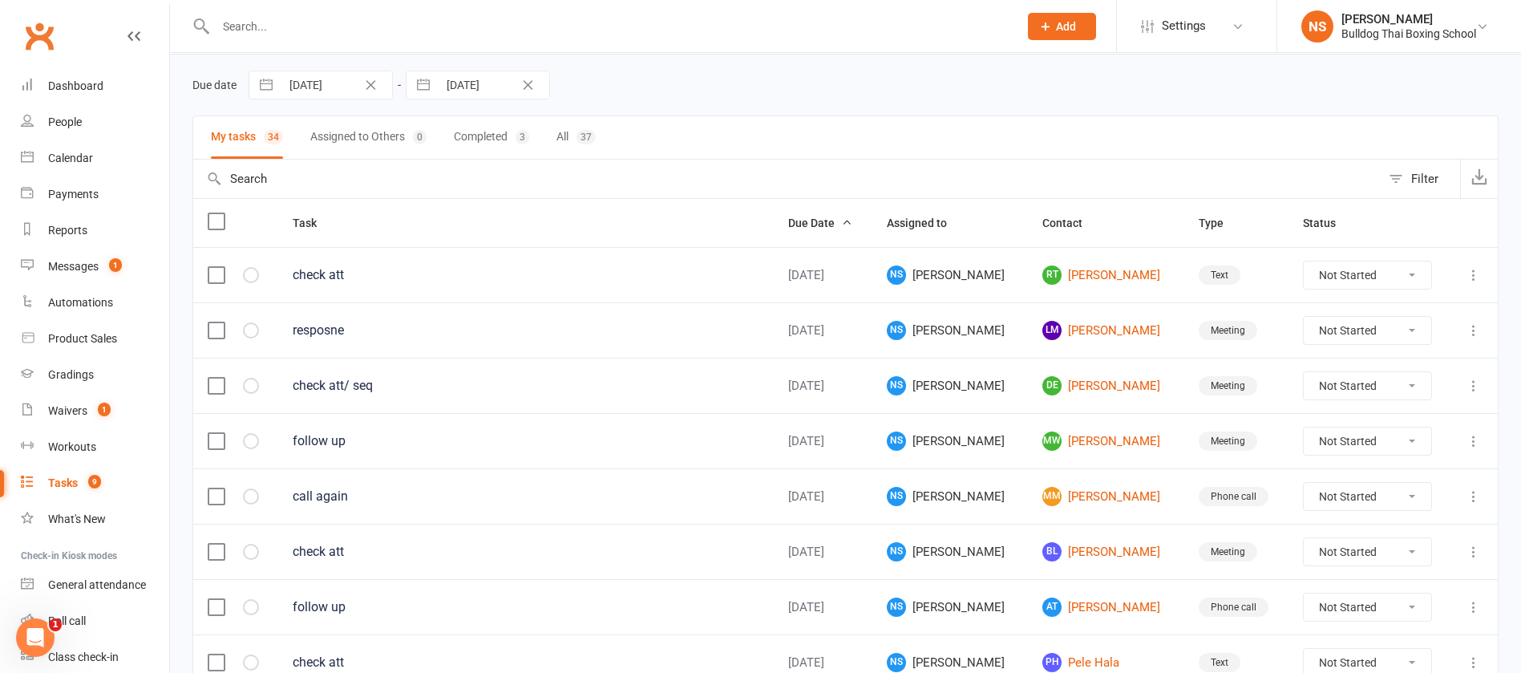
scroll to position [6, 0]
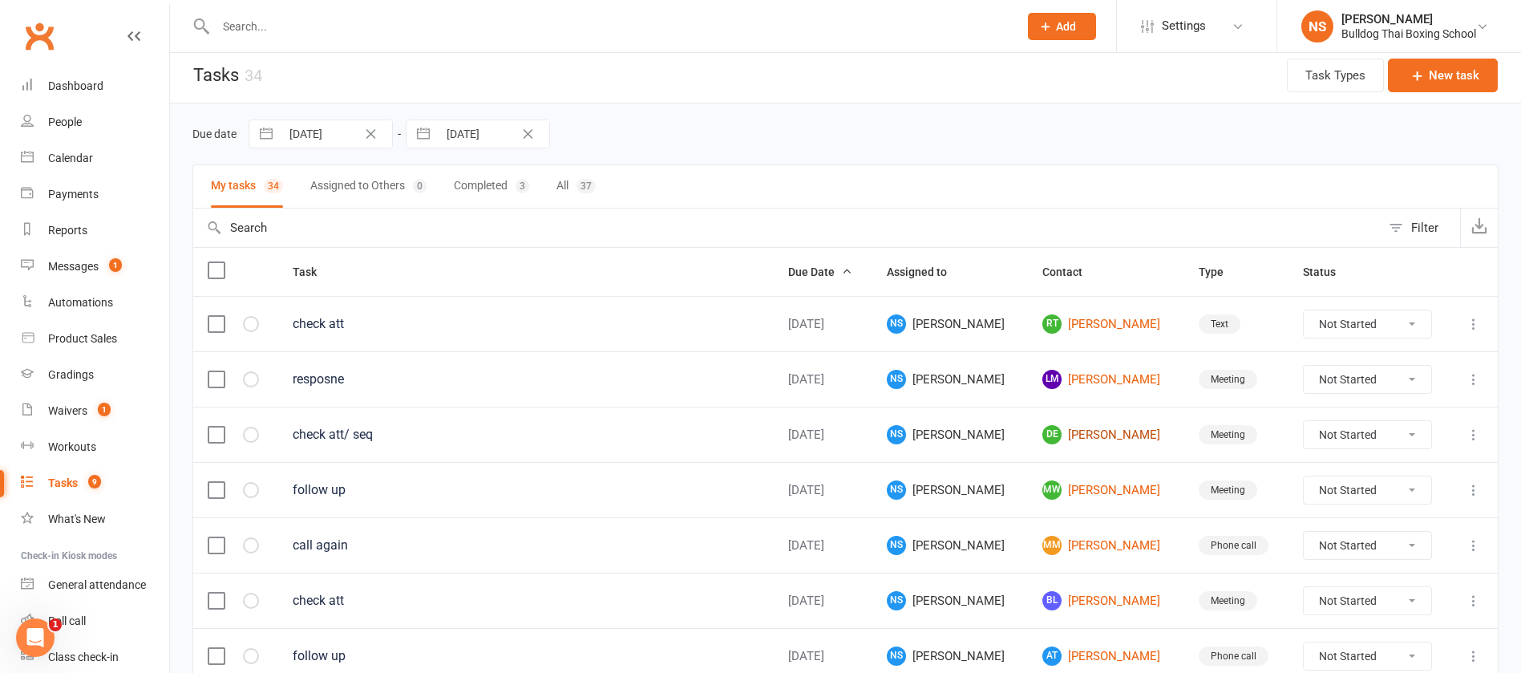
click at [1065, 442] on link "DE Daoud Edris" at bounding box center [1106, 434] width 127 height 19
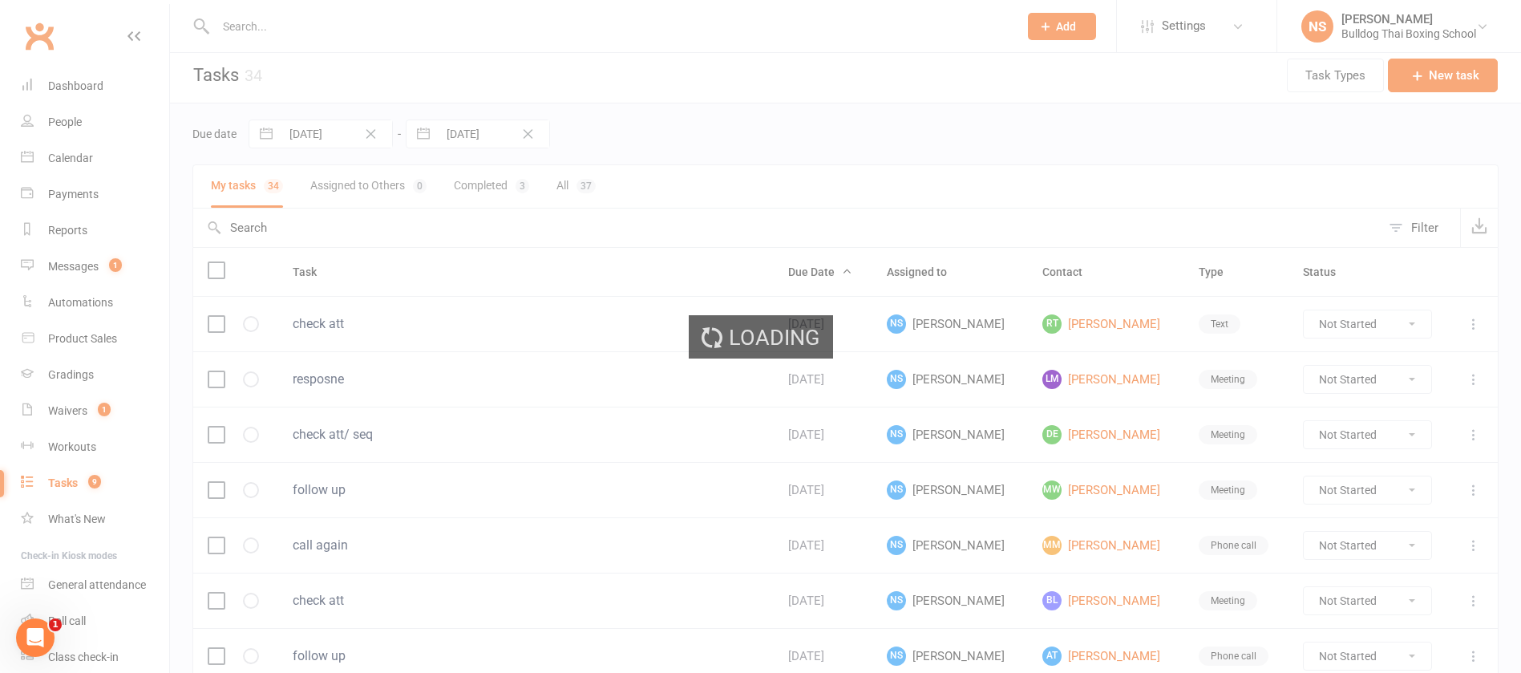
click at [1065, 428] on ui-view "Prospect Member Non-attending contact Class / event Appointment Grading event T…" at bounding box center [760, 444] width 1521 height 893
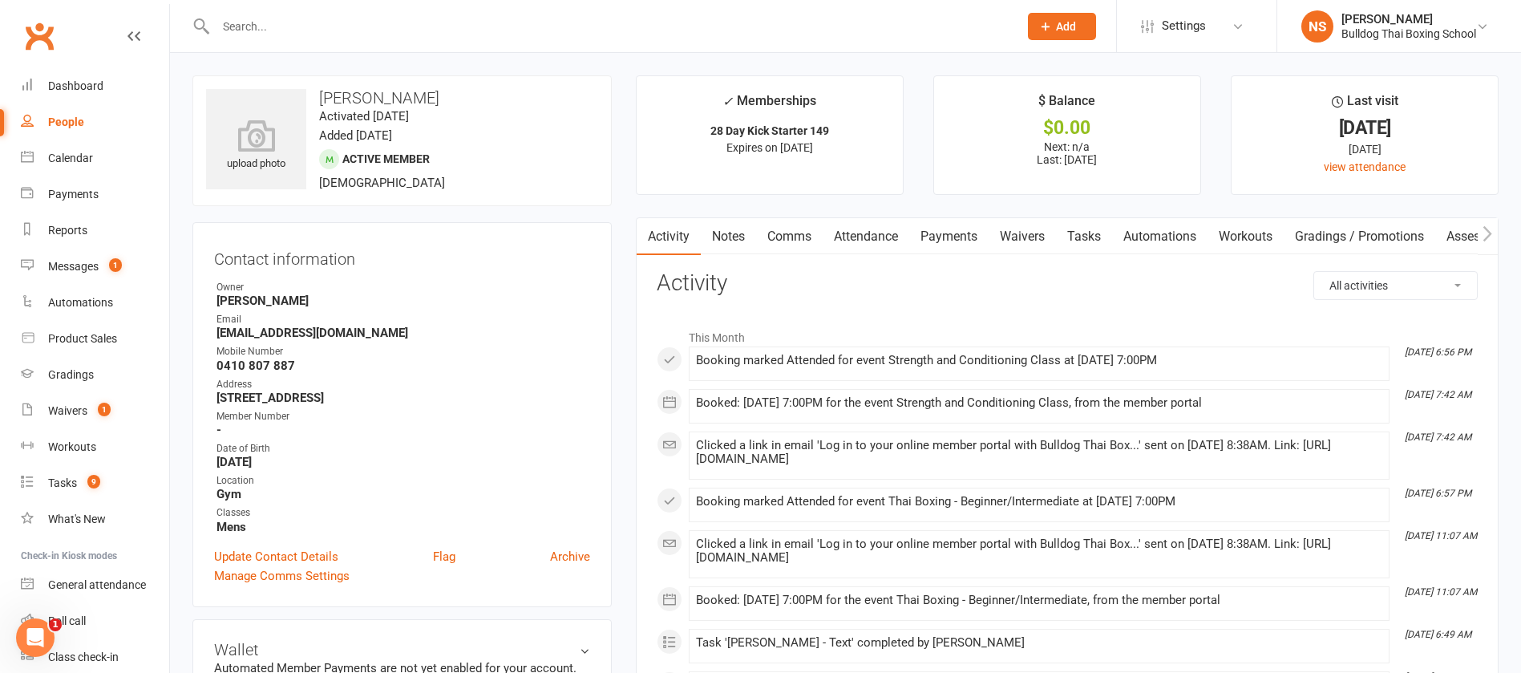
click at [1098, 236] on link "Tasks" at bounding box center [1084, 236] width 56 height 37
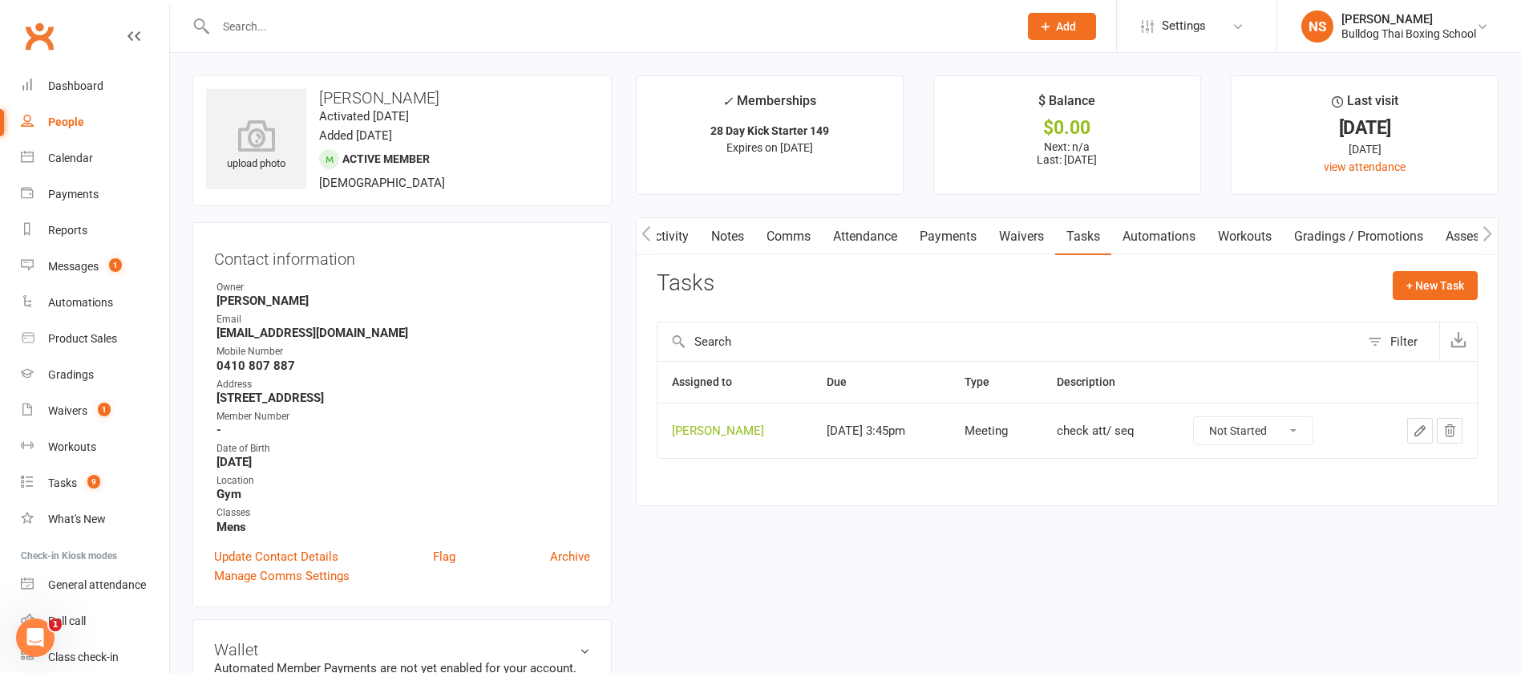
click at [1423, 428] on icon "button" at bounding box center [1421, 431] width 10 height 10
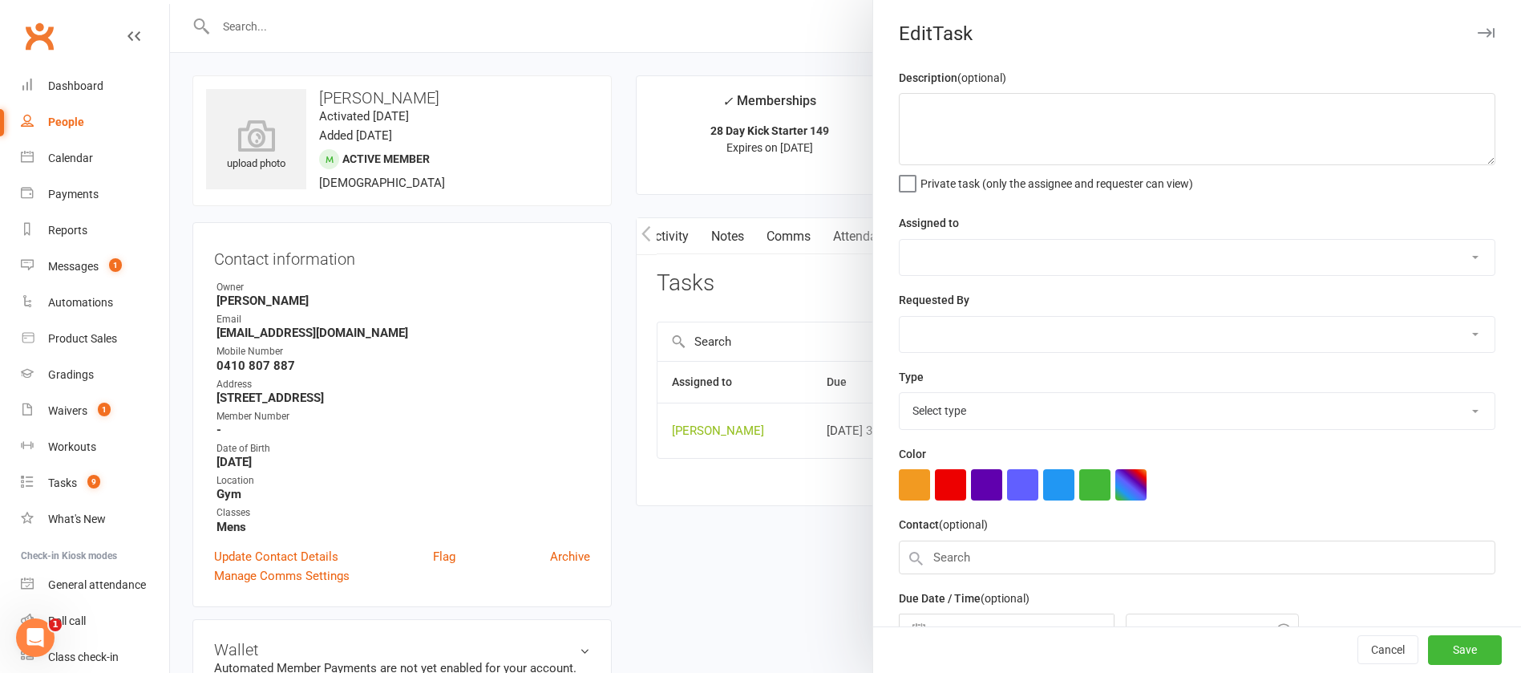
type textarea "check att/ seq"
select select "12940"
type input "12 Sep 2025"
type input "3:45pm"
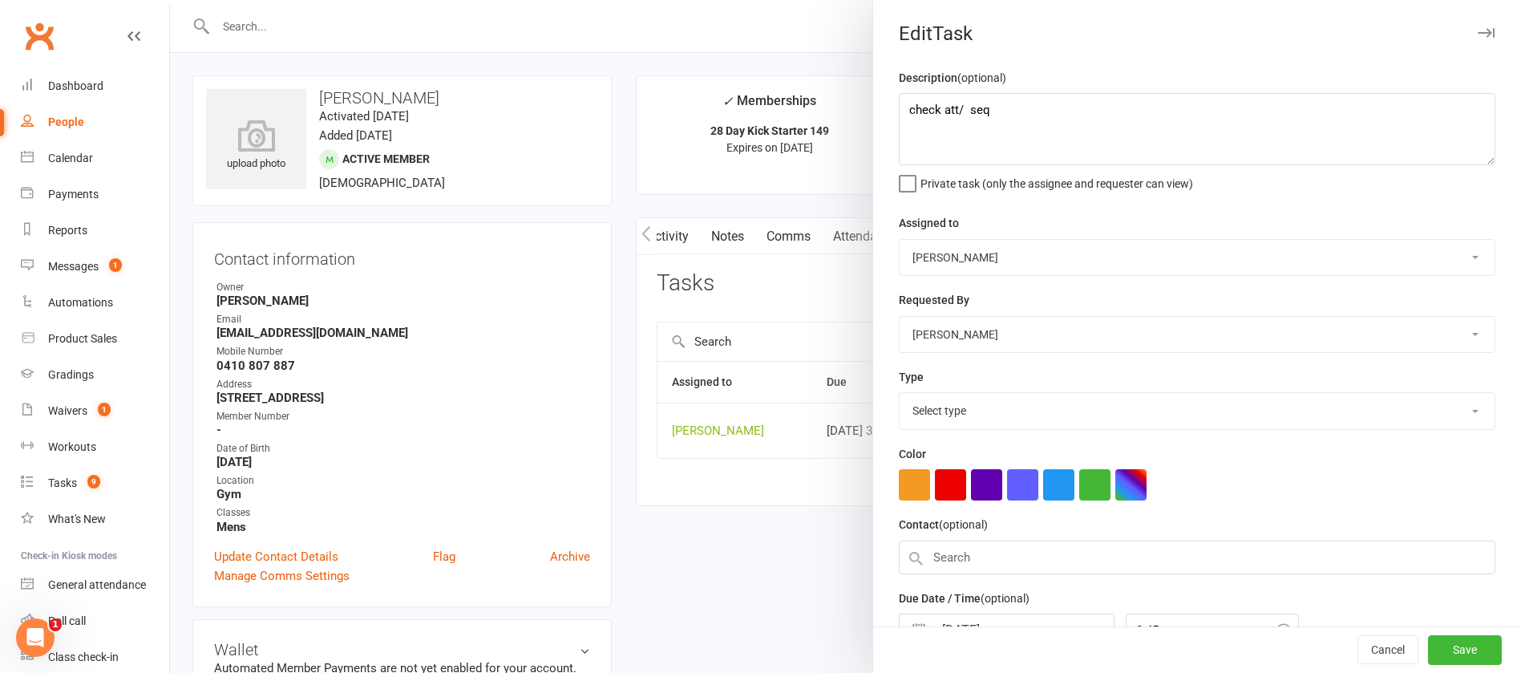
select select "12049"
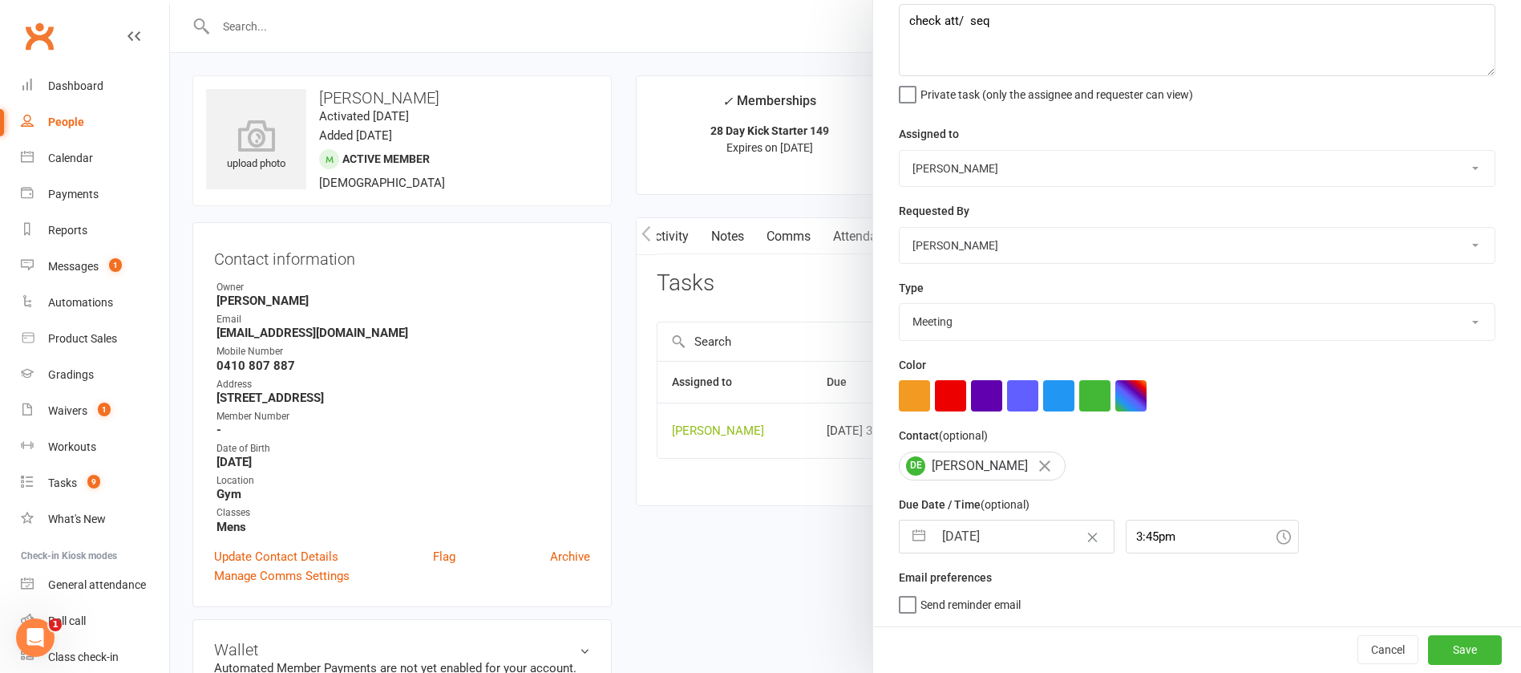
click at [1028, 524] on input "12 Sep 2025" at bounding box center [1024, 536] width 180 height 32
select select "7"
select select "2025"
select select "8"
select select "2025"
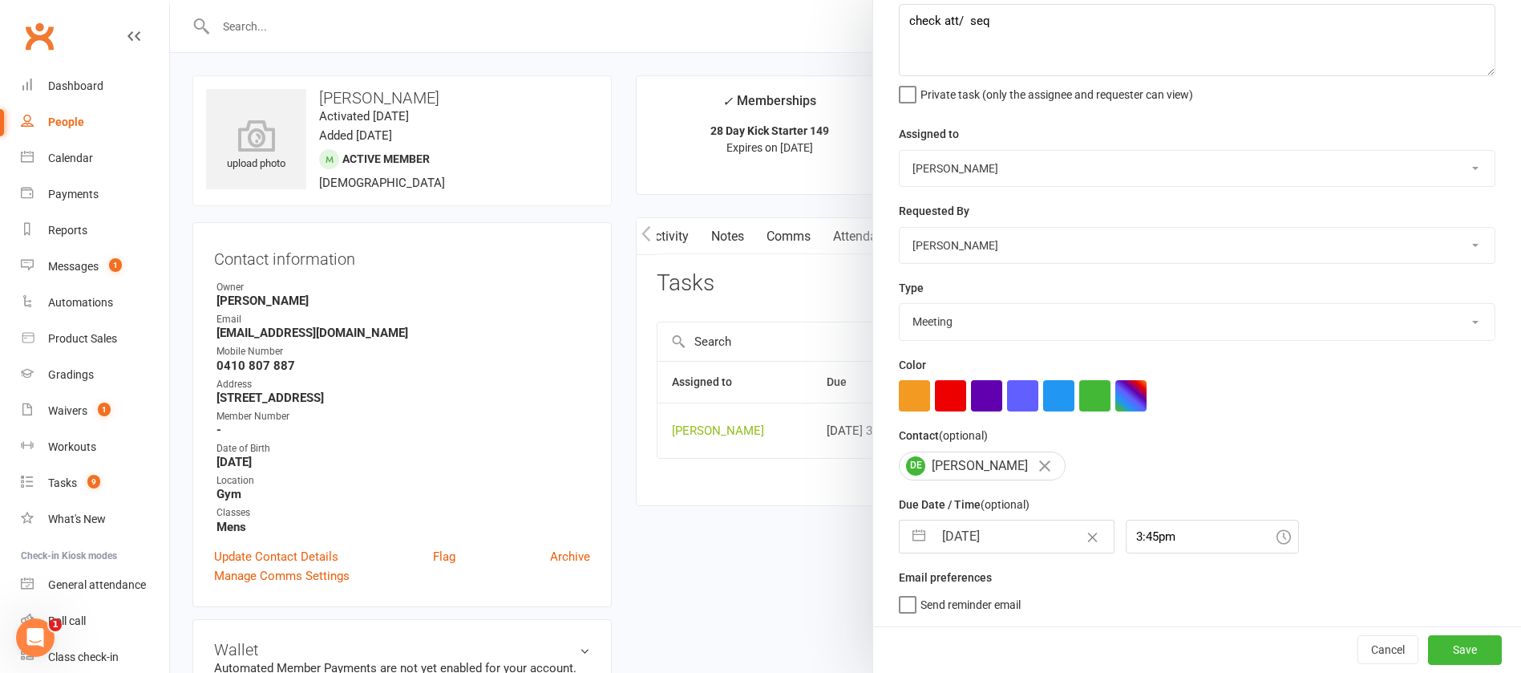
select select "9"
select select "2025"
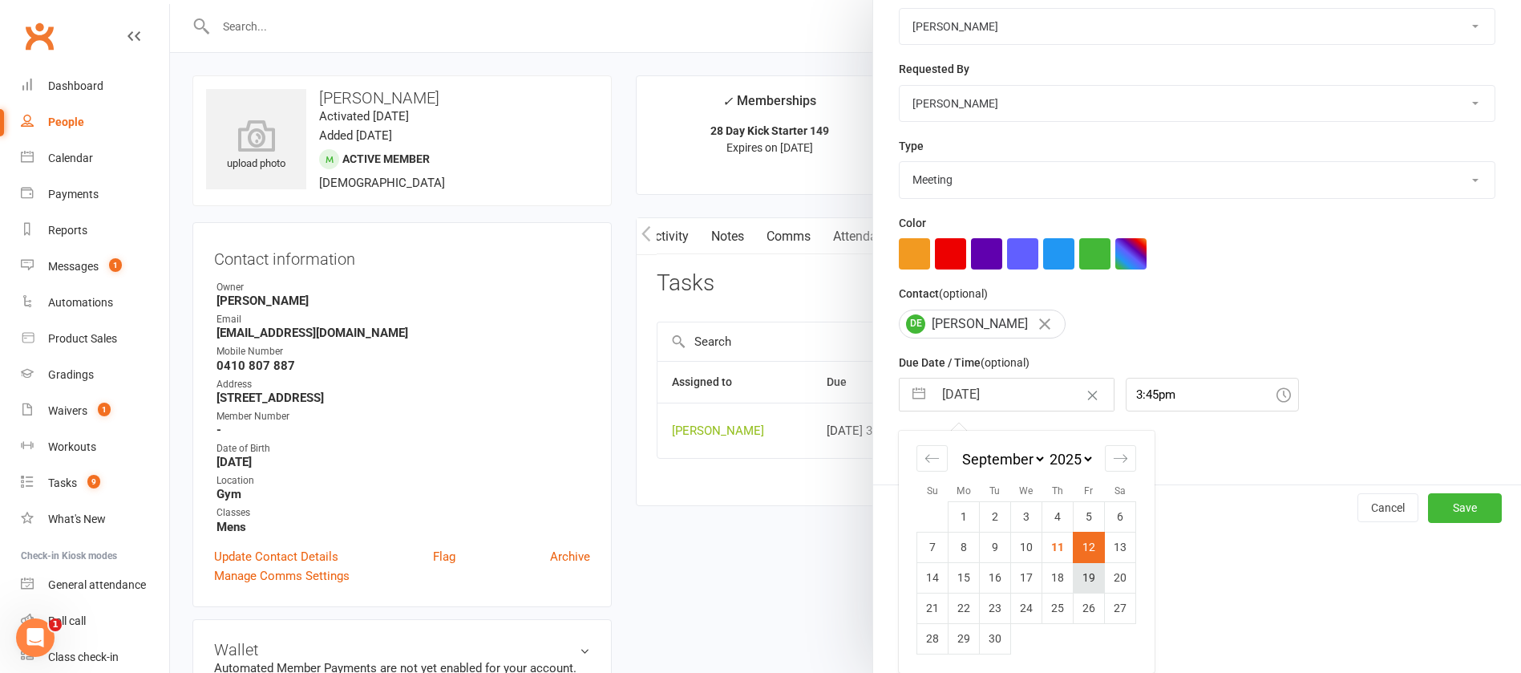
click at [1077, 581] on td "19" at bounding box center [1089, 577] width 31 height 30
type input "19 Sep 2025"
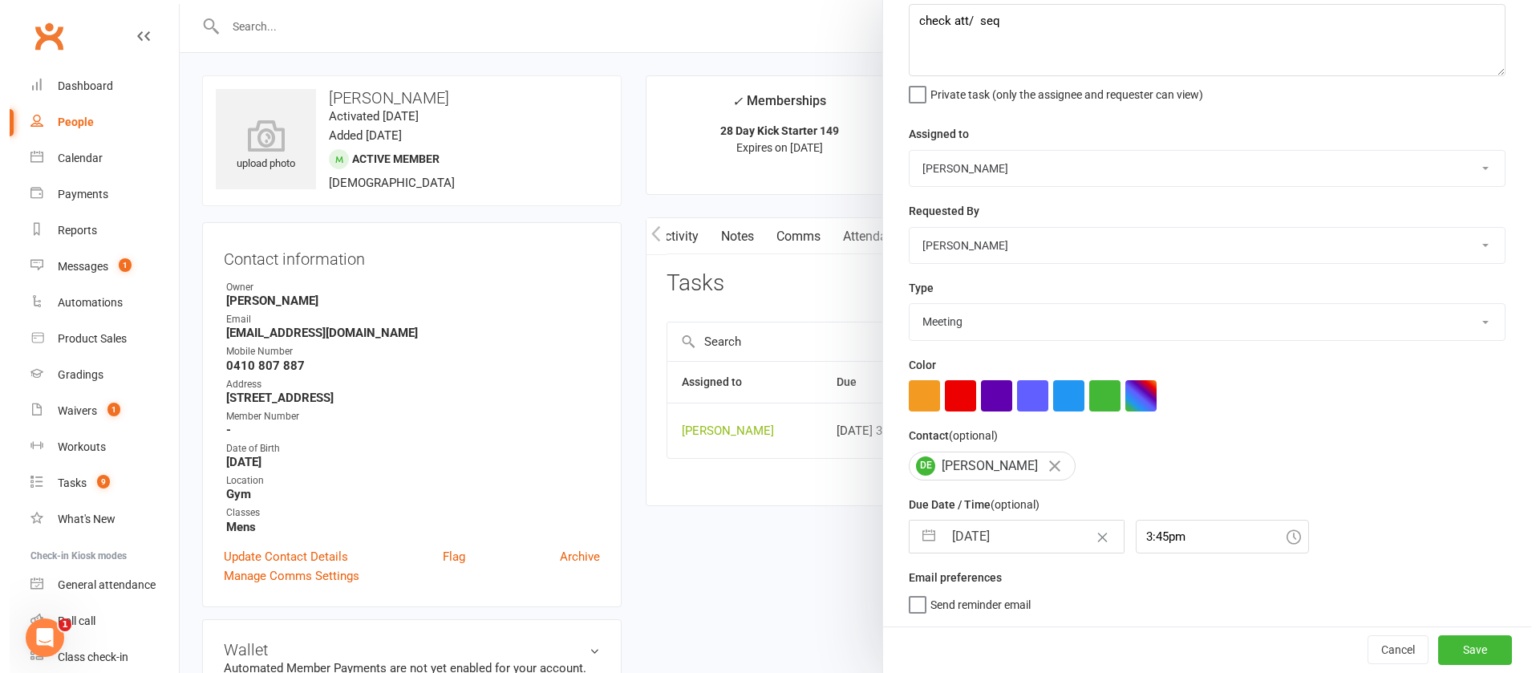
scroll to position [95, 0]
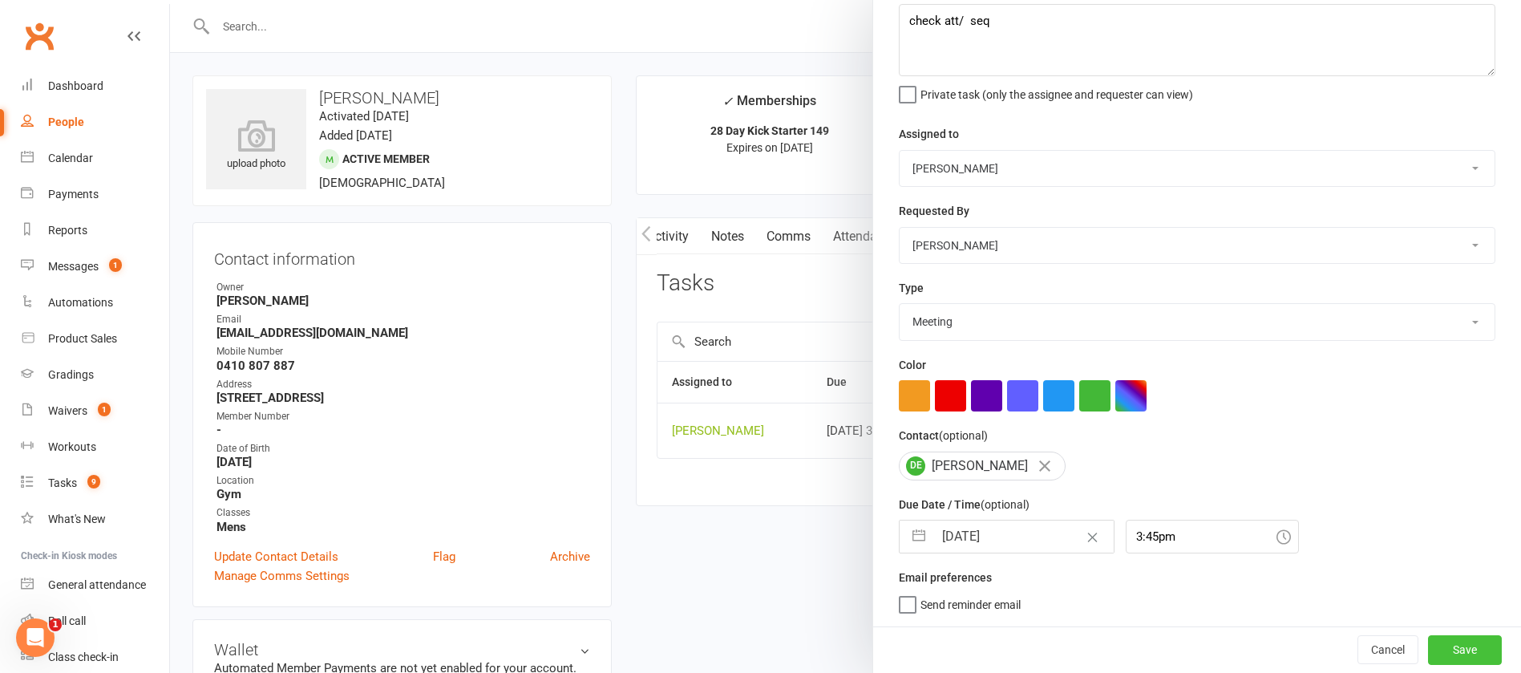
click at [1428, 646] on button "Save" at bounding box center [1465, 649] width 74 height 29
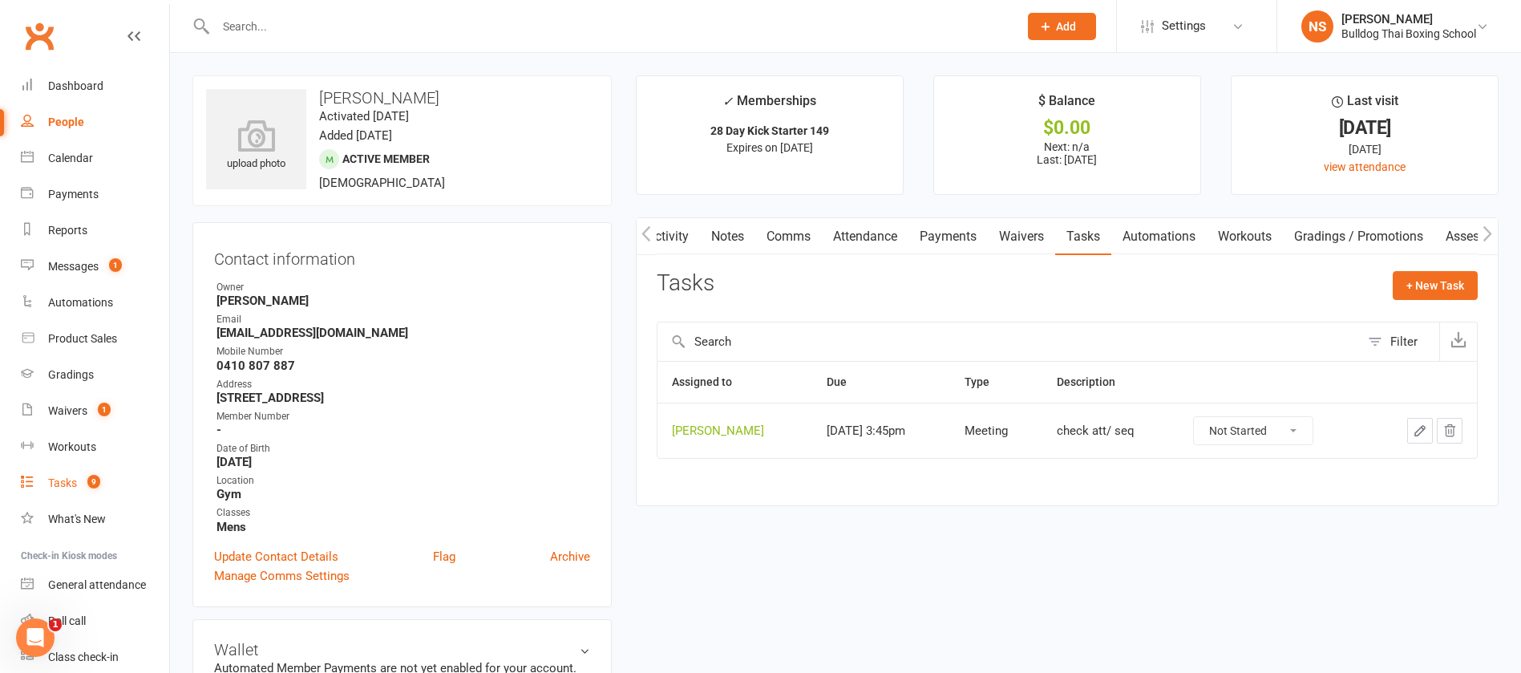
click at [67, 480] on div "Tasks" at bounding box center [62, 482] width 29 height 13
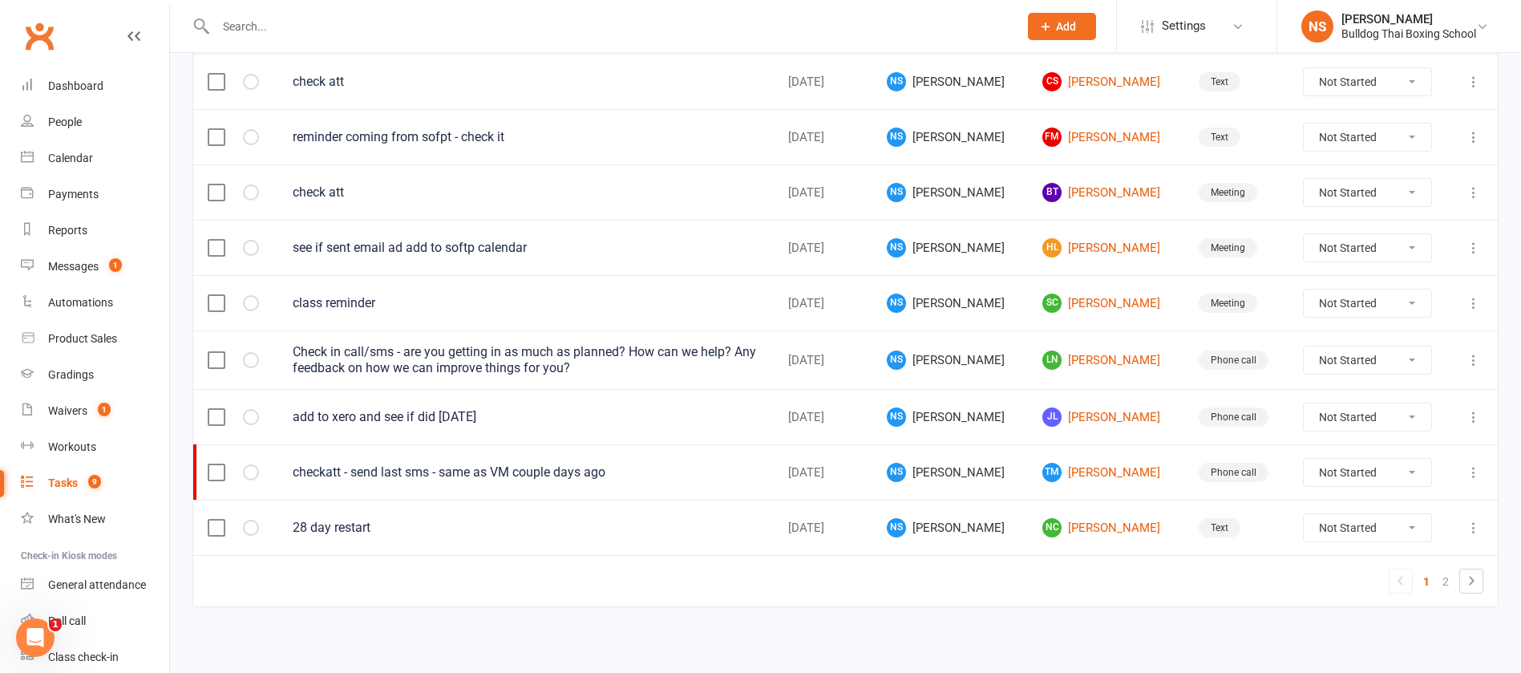
scroll to position [1135, 0]
click at [1445, 570] on link "2" at bounding box center [1445, 580] width 19 height 22
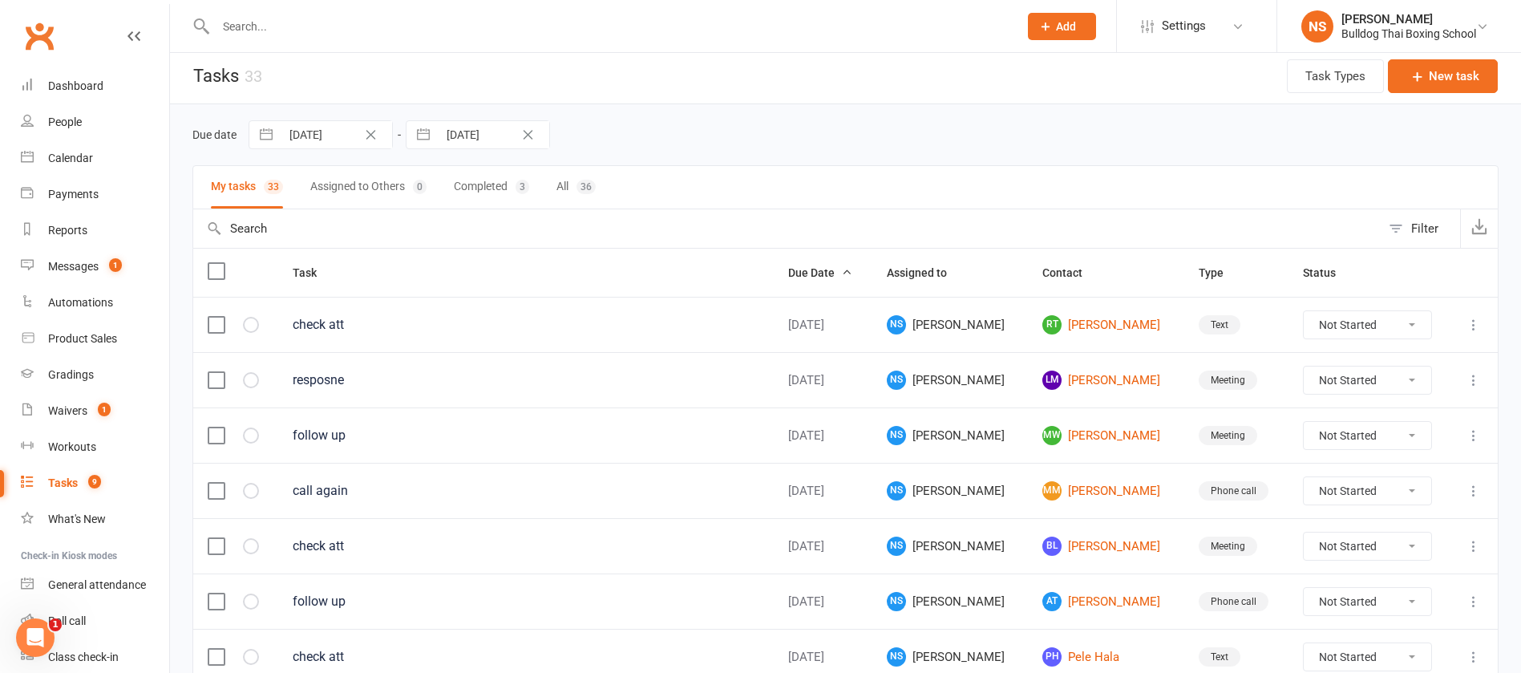
scroll to position [0, 0]
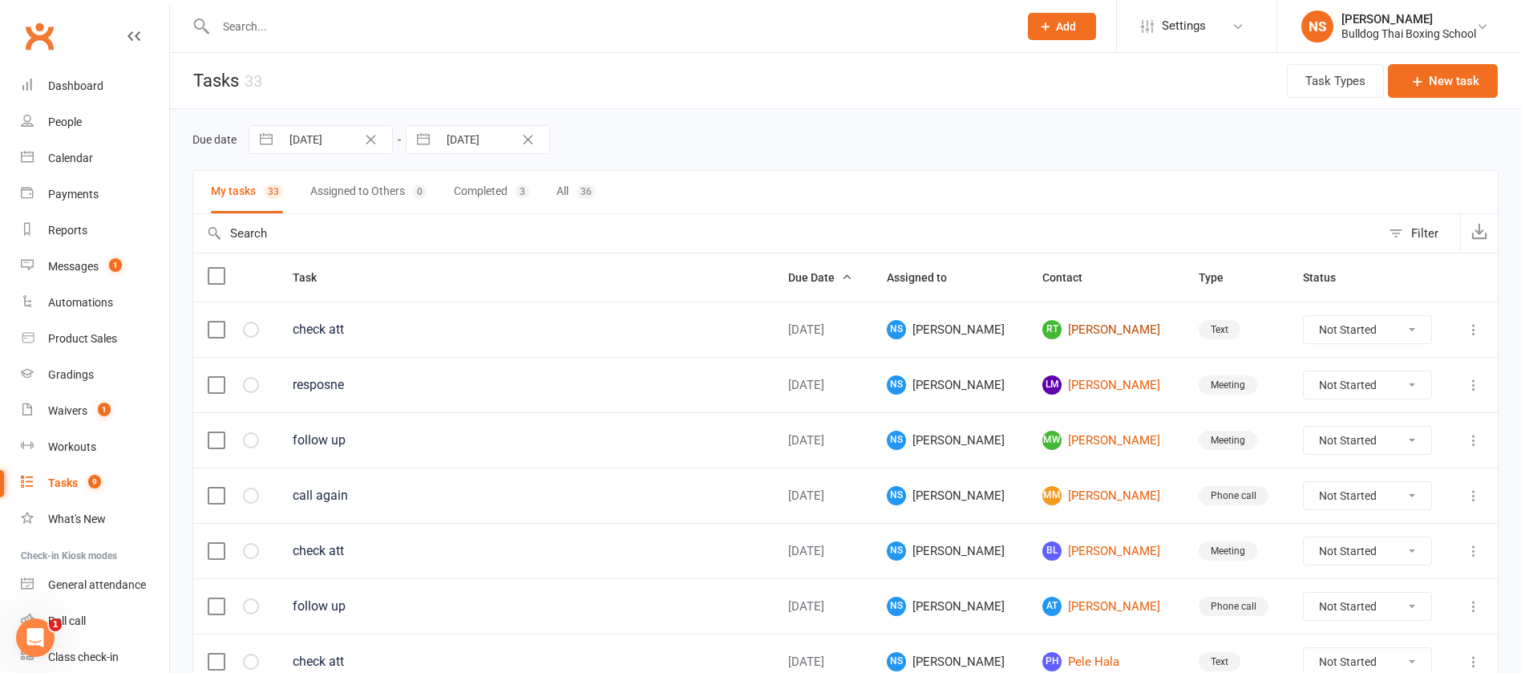
click at [1109, 326] on link "RT Rhys Thomas" at bounding box center [1106, 329] width 127 height 19
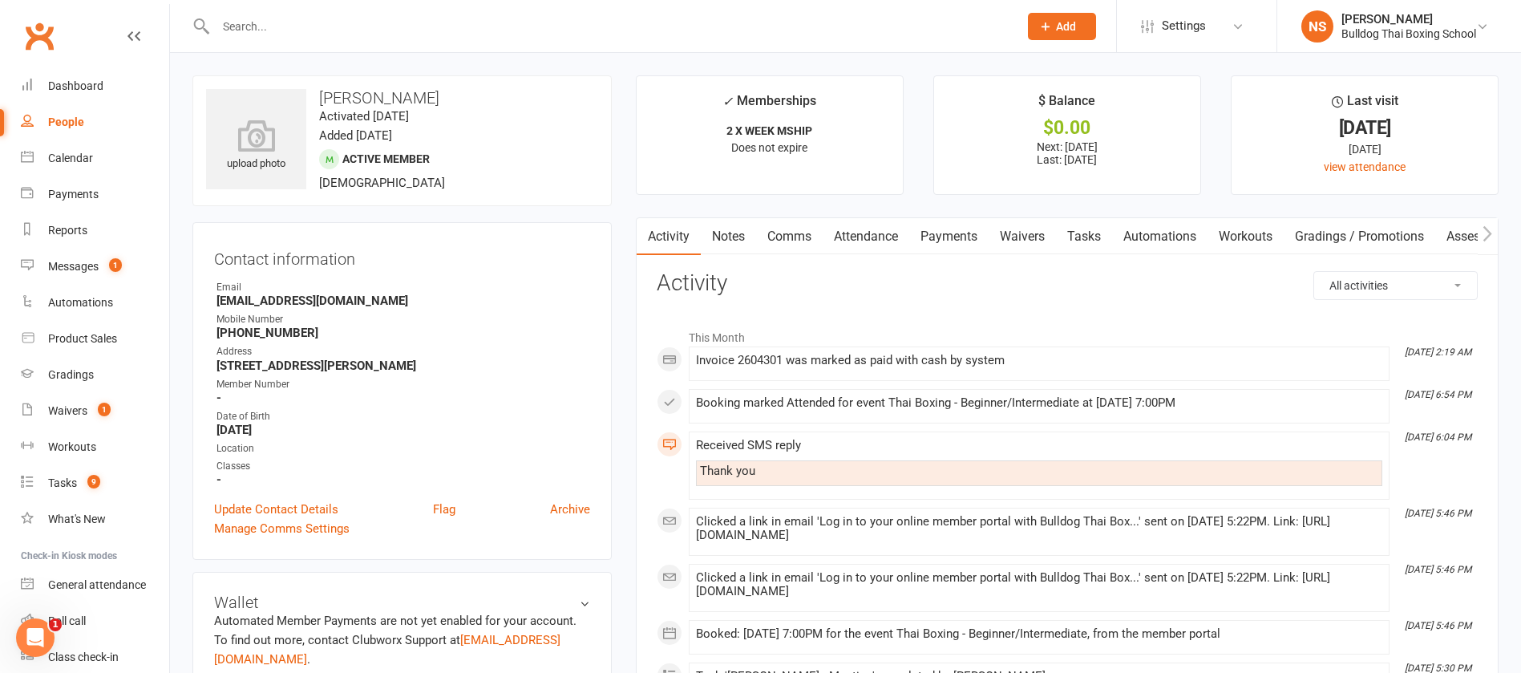
click at [1082, 235] on link "Tasks" at bounding box center [1084, 236] width 56 height 37
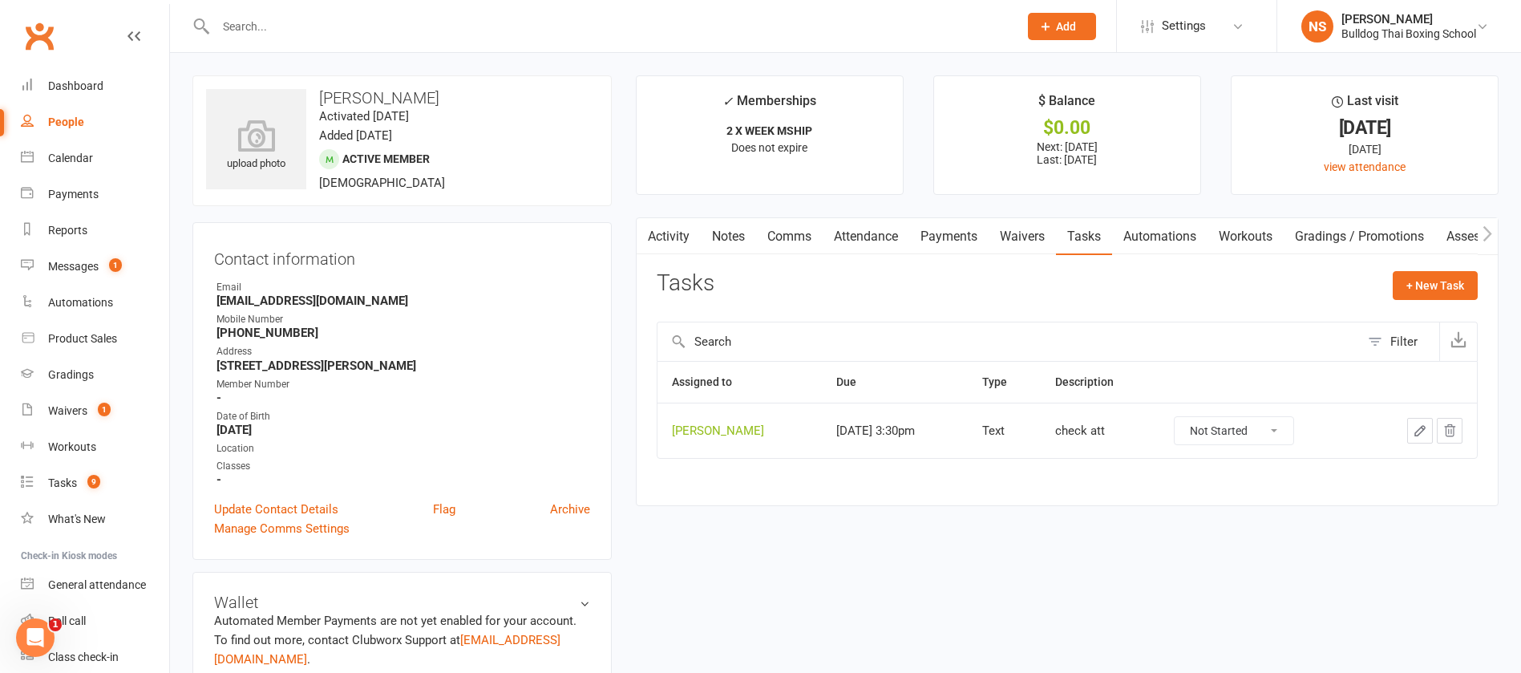
click at [1415, 428] on icon "button" at bounding box center [1420, 430] width 14 height 14
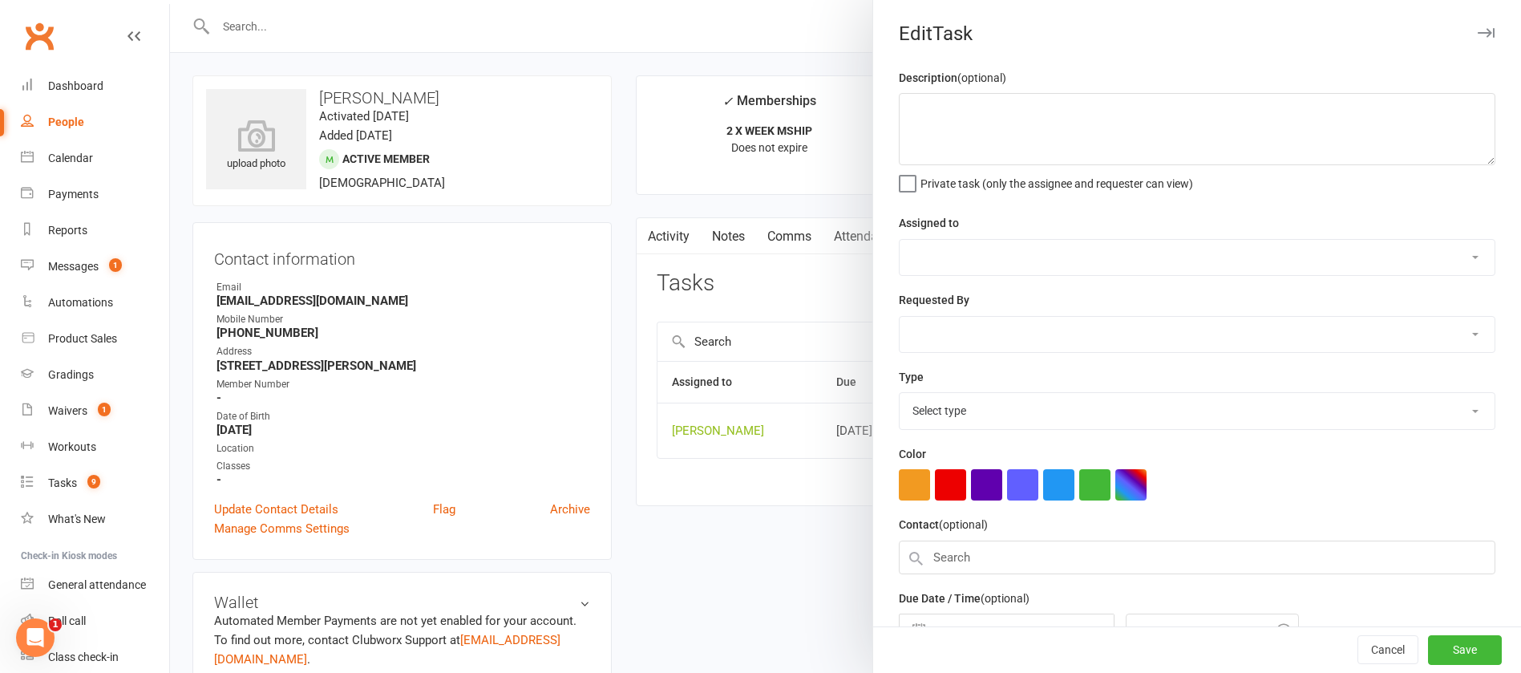
type textarea "check att"
select select "12940"
type input "12 Sep 2025"
type input "3:30pm"
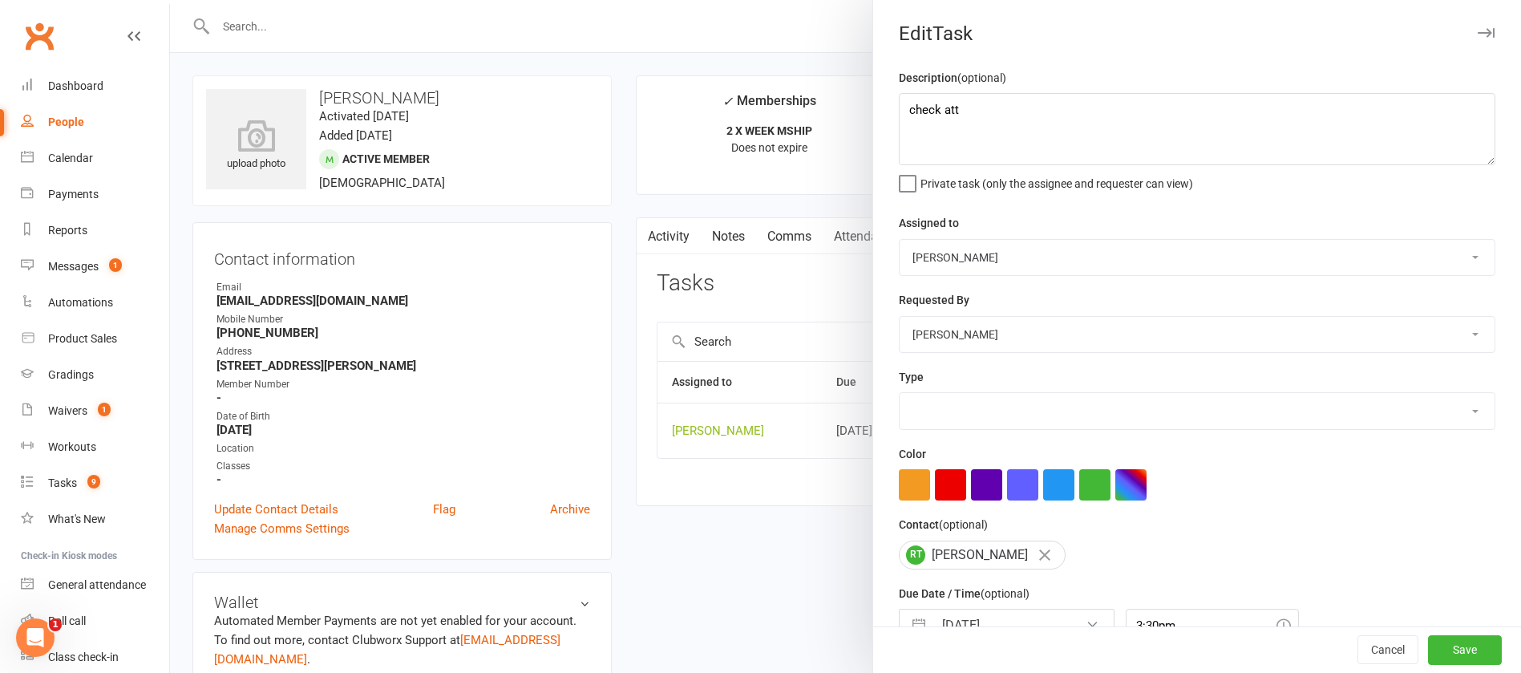
select select "13825"
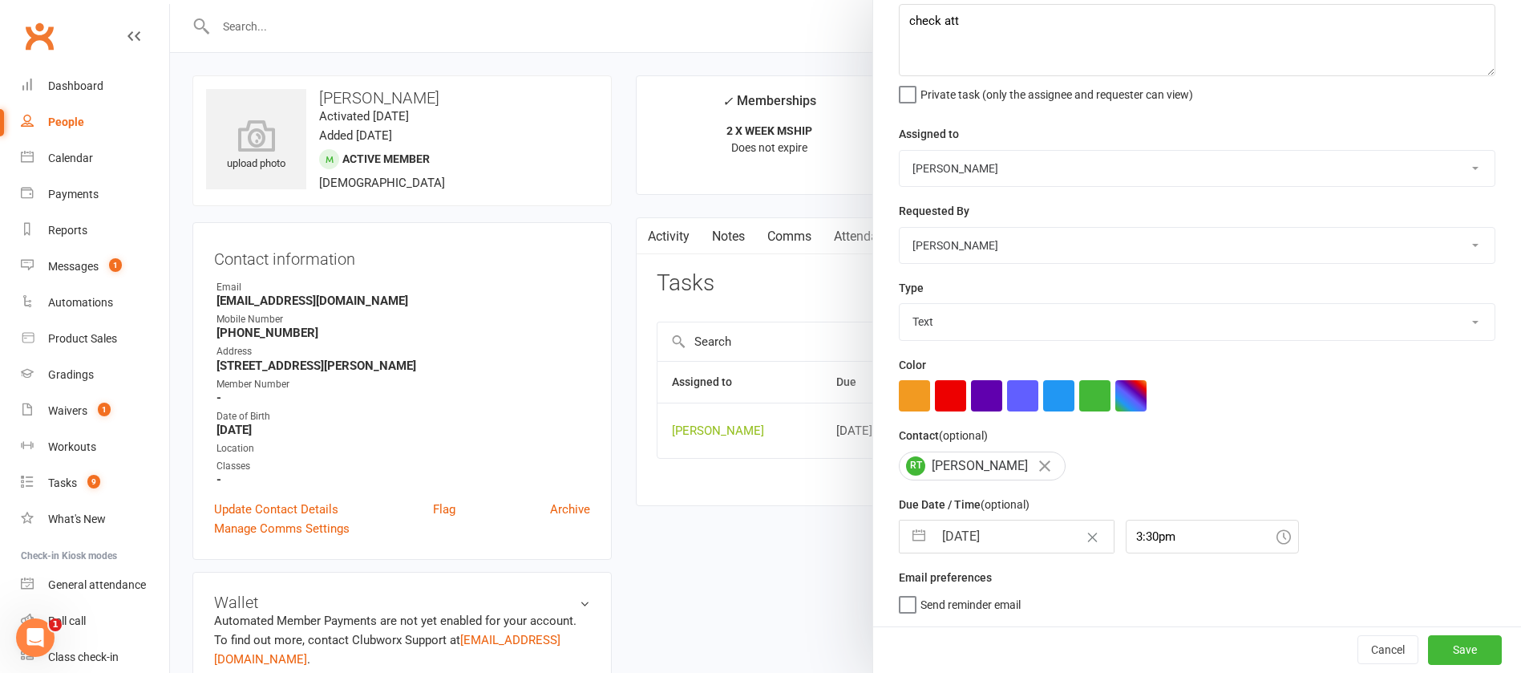
select select "7"
select select "2025"
select select "8"
select select "2025"
select select "9"
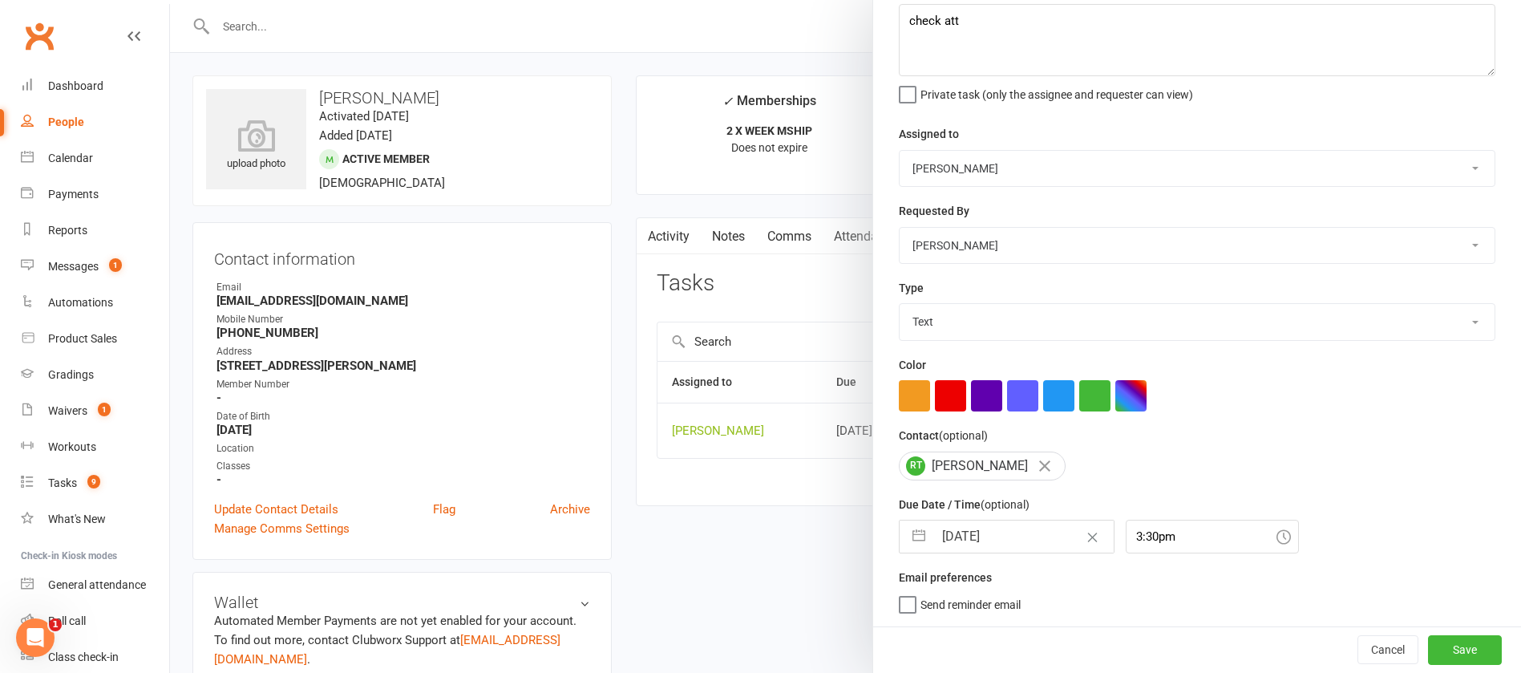
select select "2025"
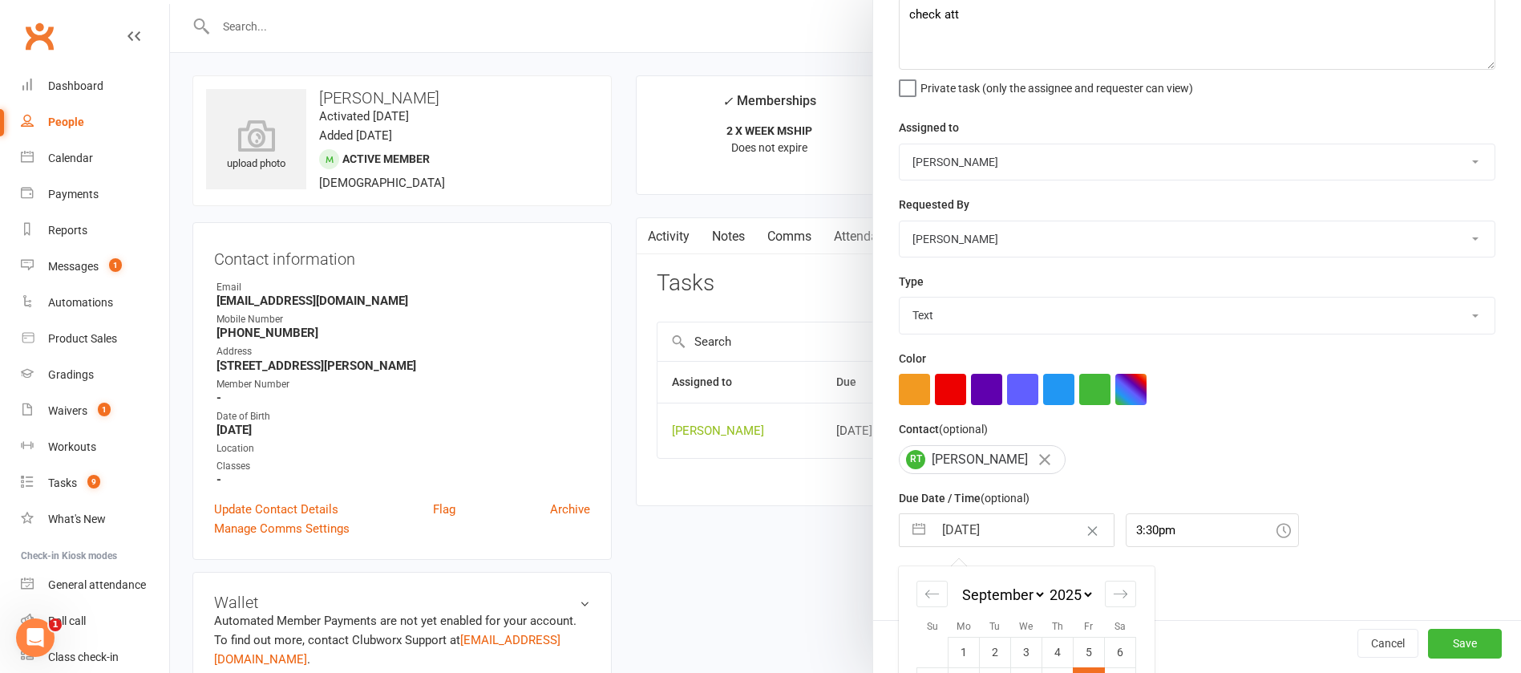
click at [1019, 522] on input "12 Sep 2025" at bounding box center [1024, 530] width 180 height 32
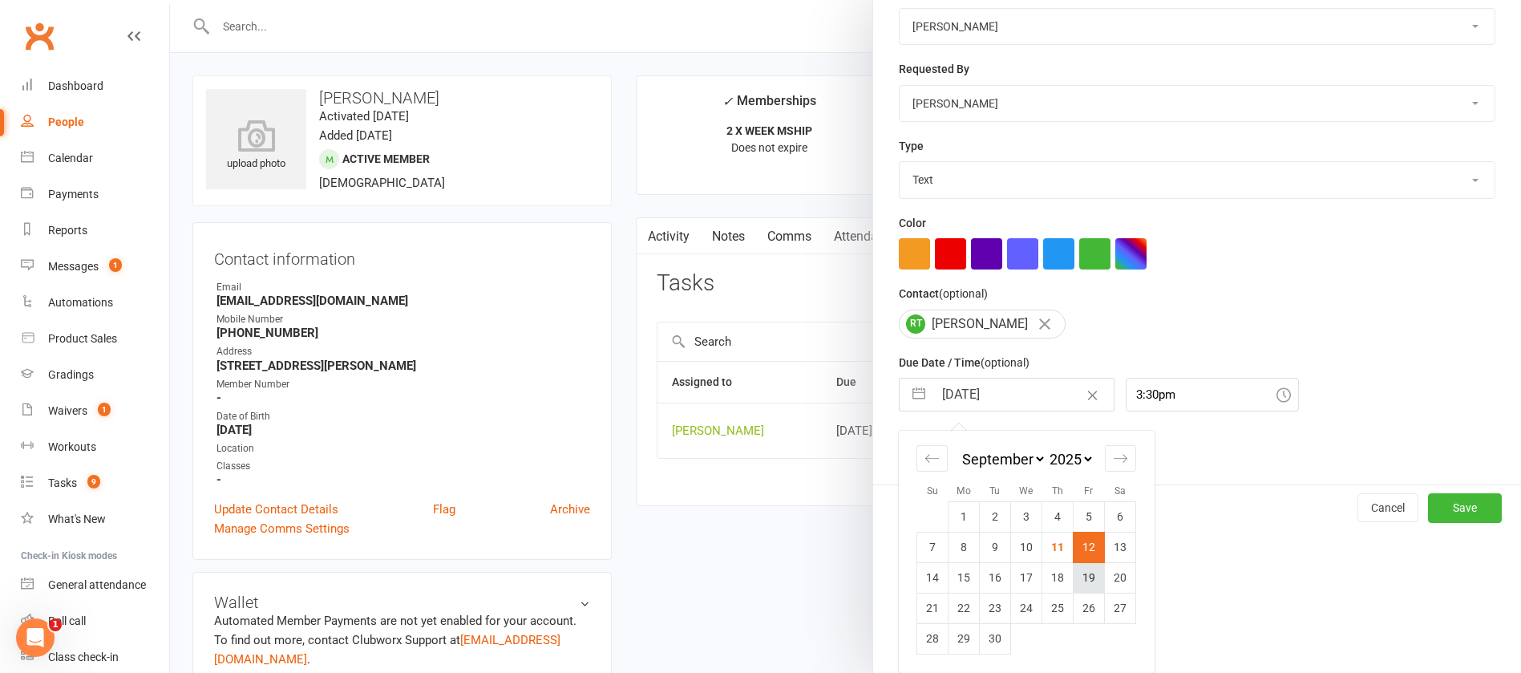
click at [1084, 574] on td "19" at bounding box center [1089, 577] width 31 height 30
type input "19 Sep 2025"
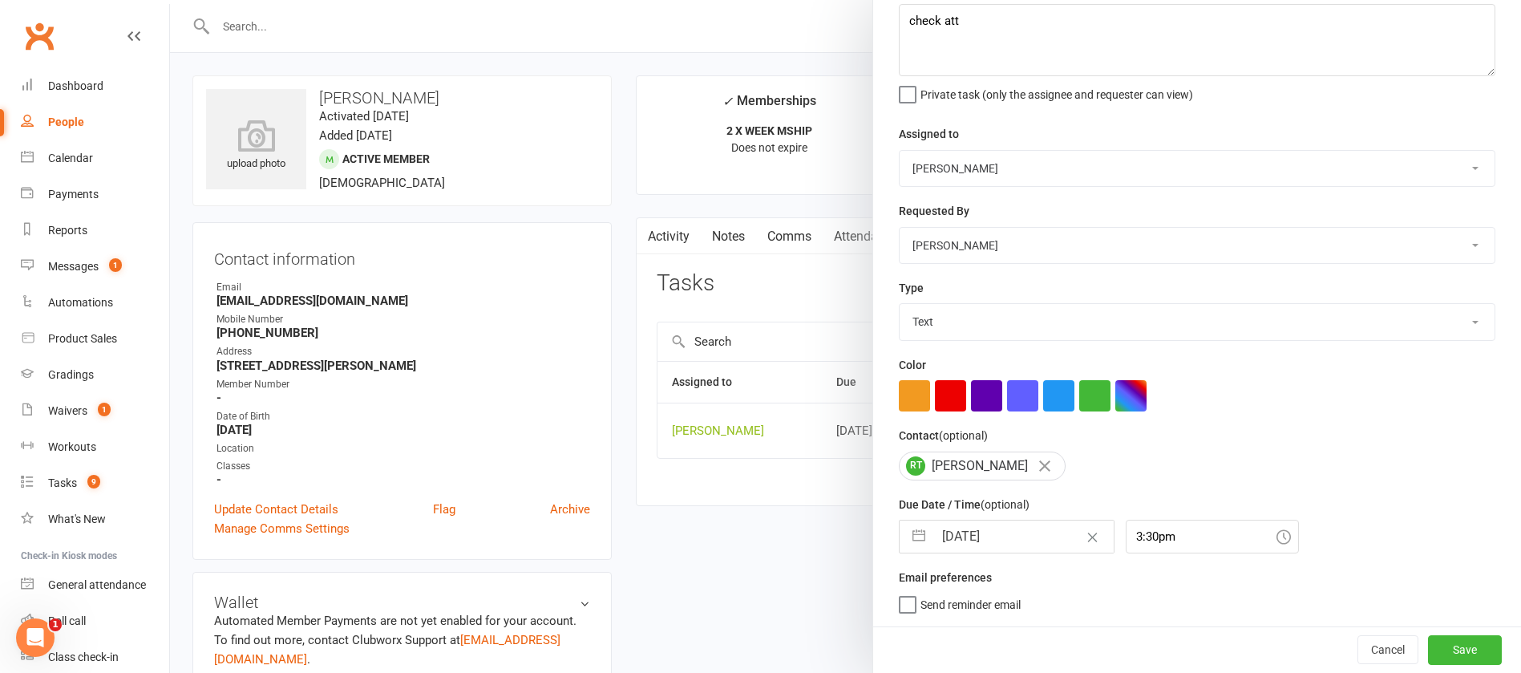
scroll to position [95, 0]
click at [1432, 642] on button "Save" at bounding box center [1465, 649] width 74 height 29
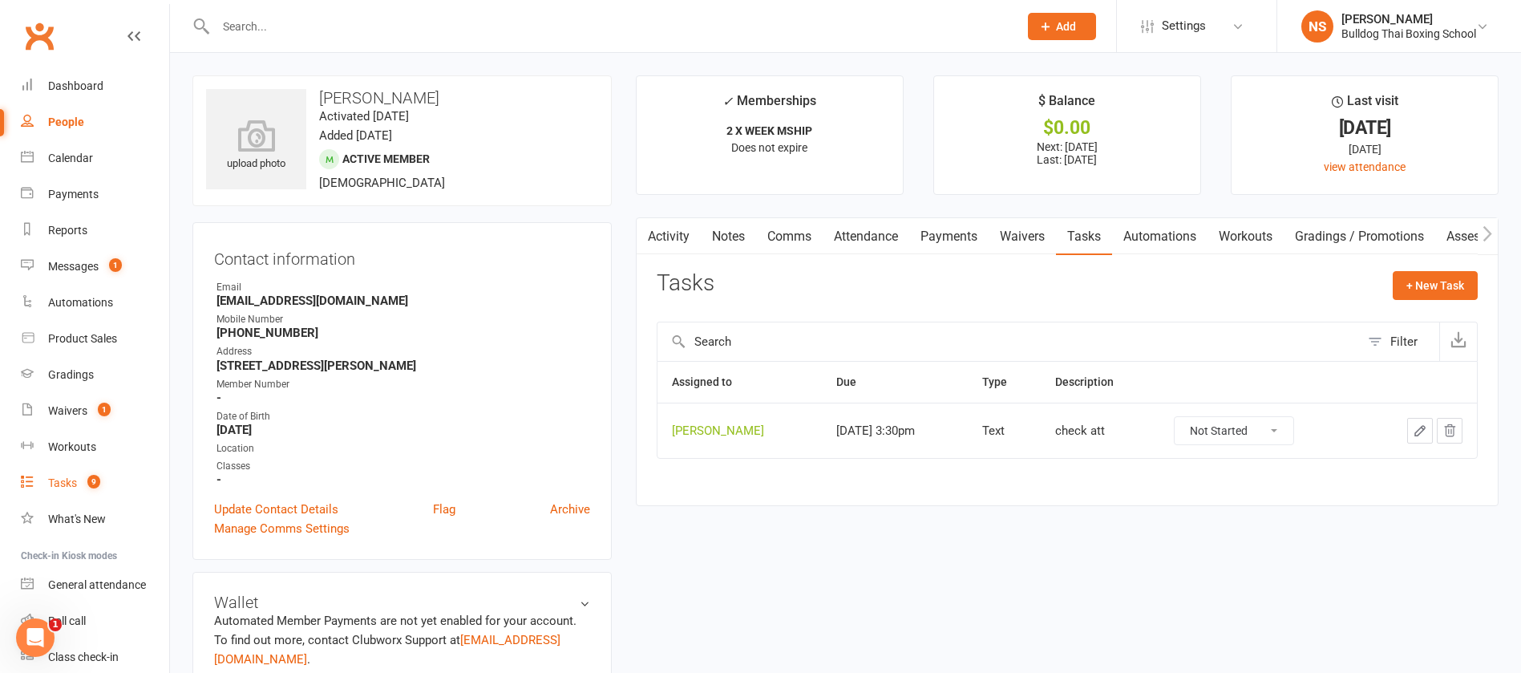
click at [58, 482] on div "Tasks" at bounding box center [62, 482] width 29 height 13
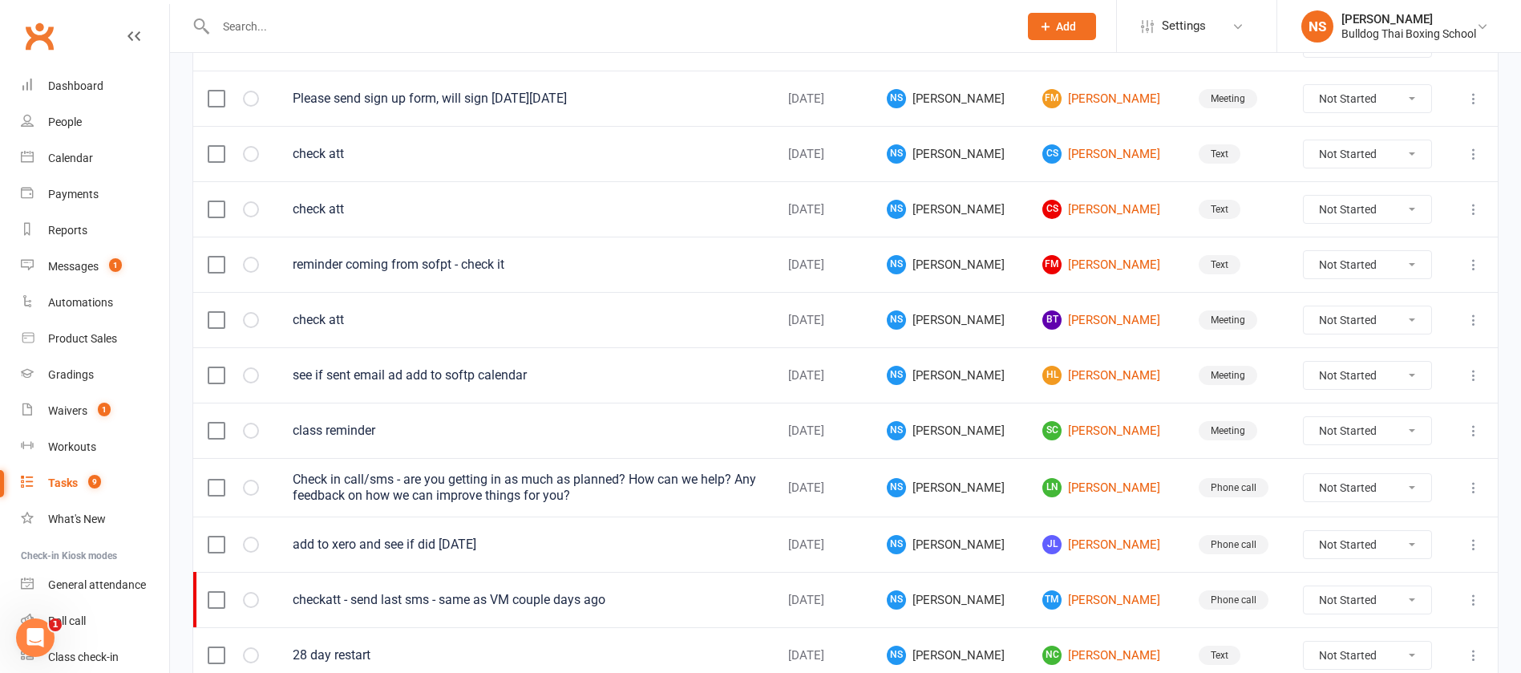
scroll to position [1083, 0]
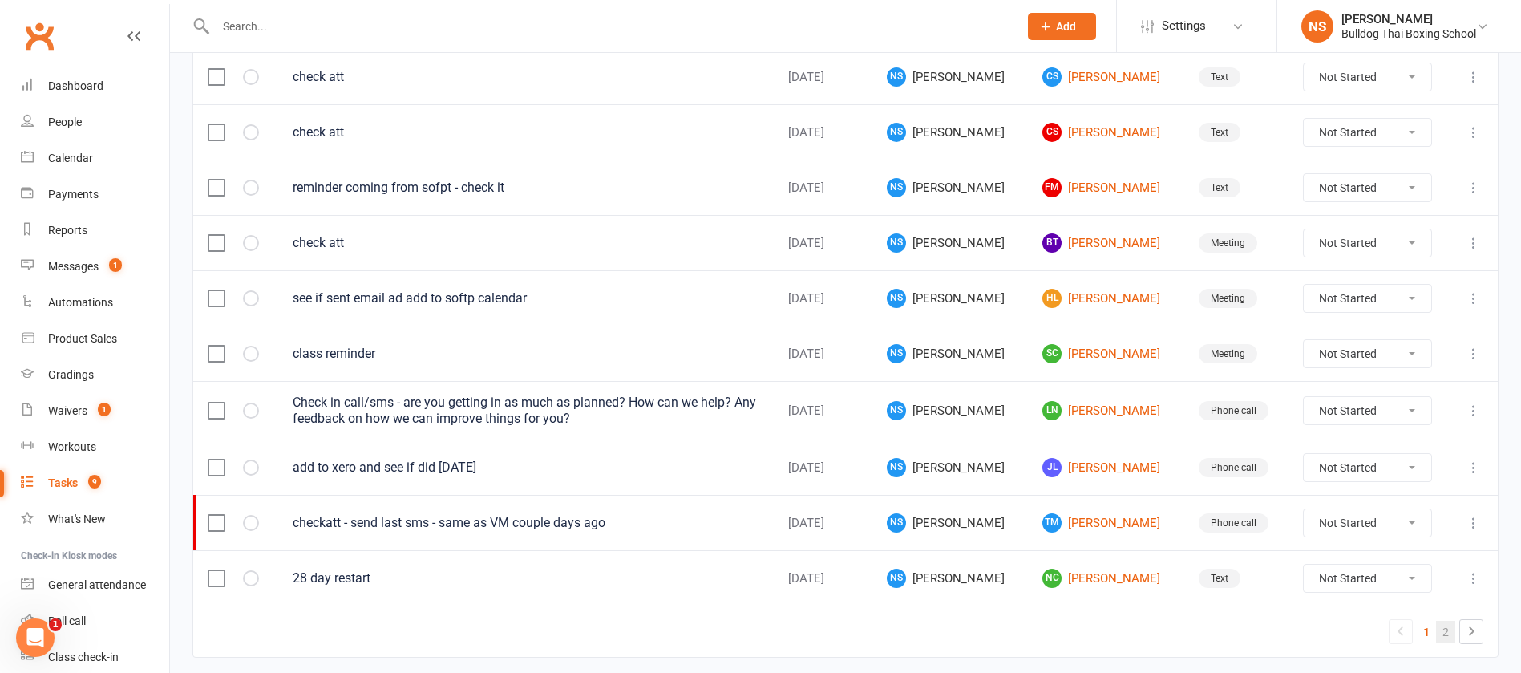
click at [1445, 634] on link "2" at bounding box center [1445, 632] width 19 height 22
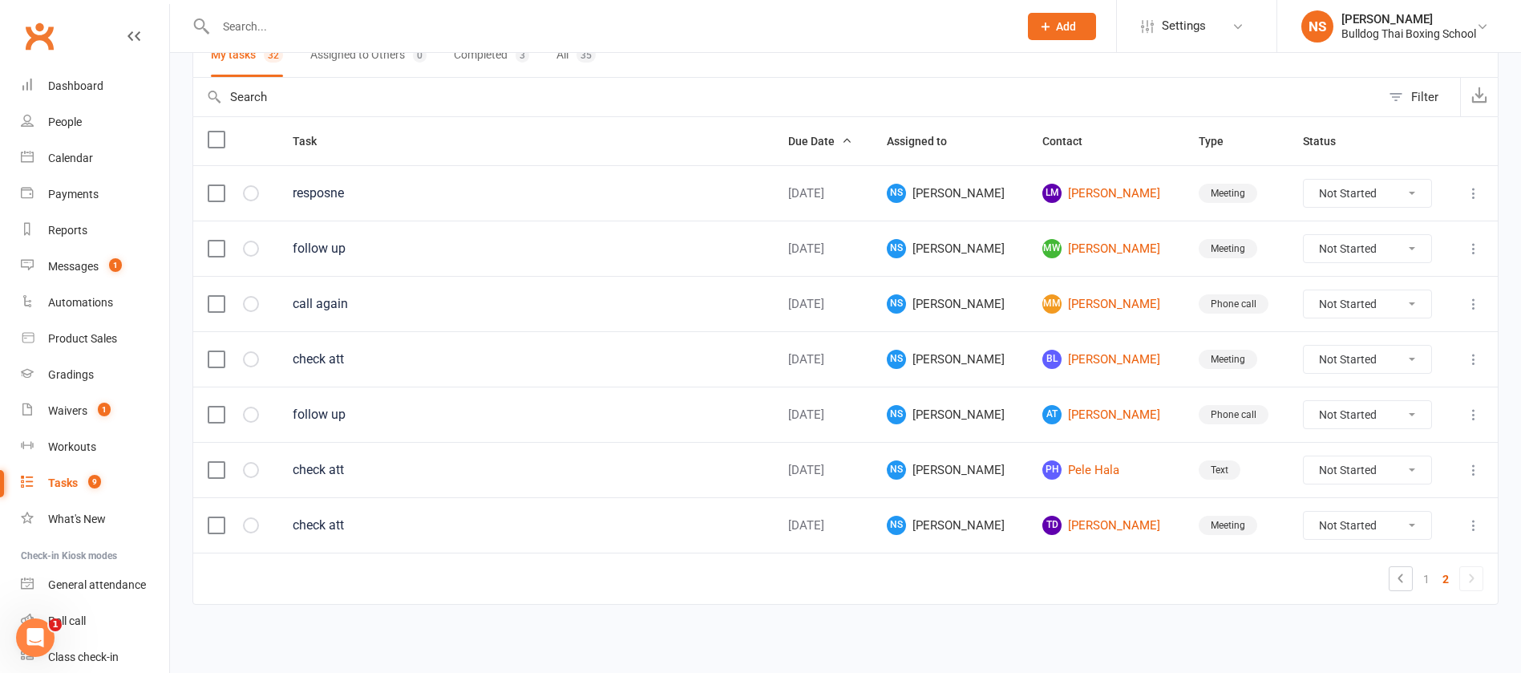
scroll to position [136, 0]
click at [1102, 190] on link "LM Lloyd Mitchell" at bounding box center [1106, 193] width 127 height 19
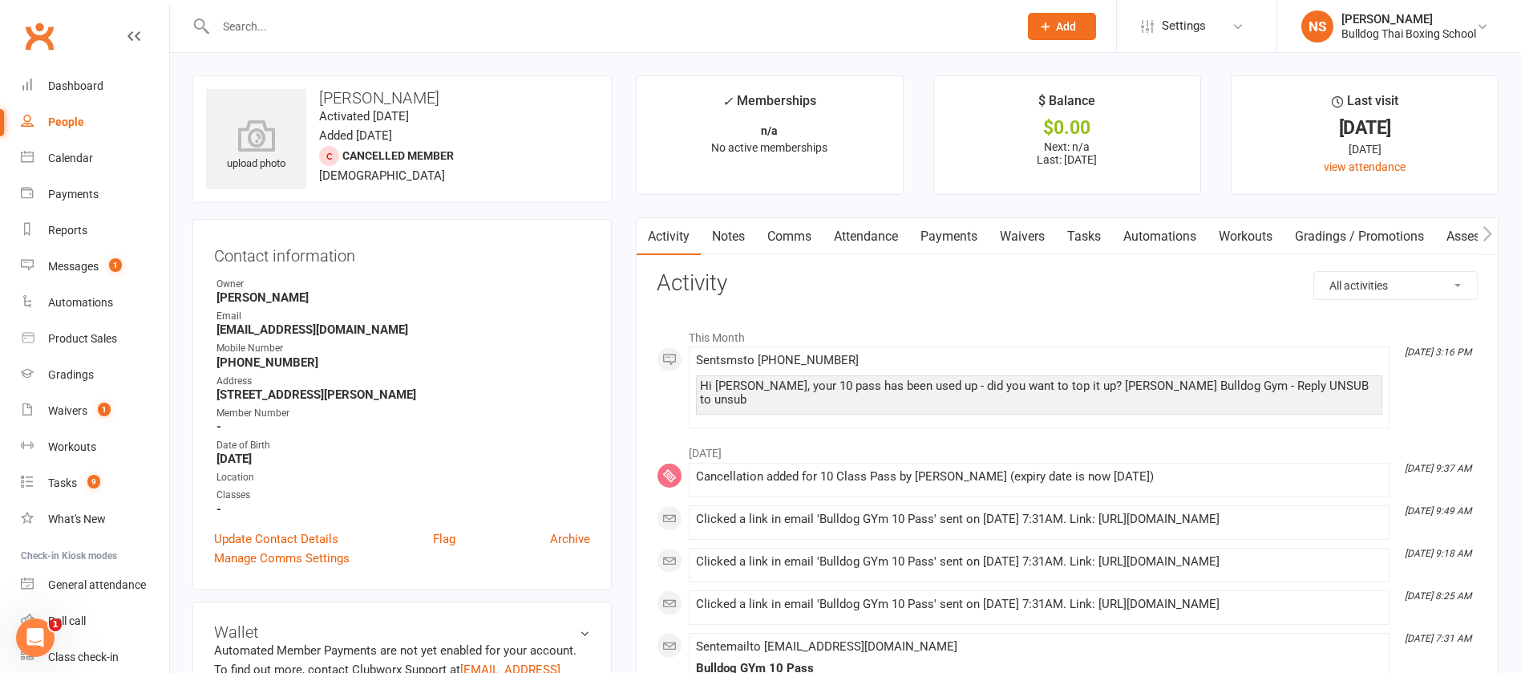
click at [290, 31] on input "text" at bounding box center [609, 26] width 796 height 22
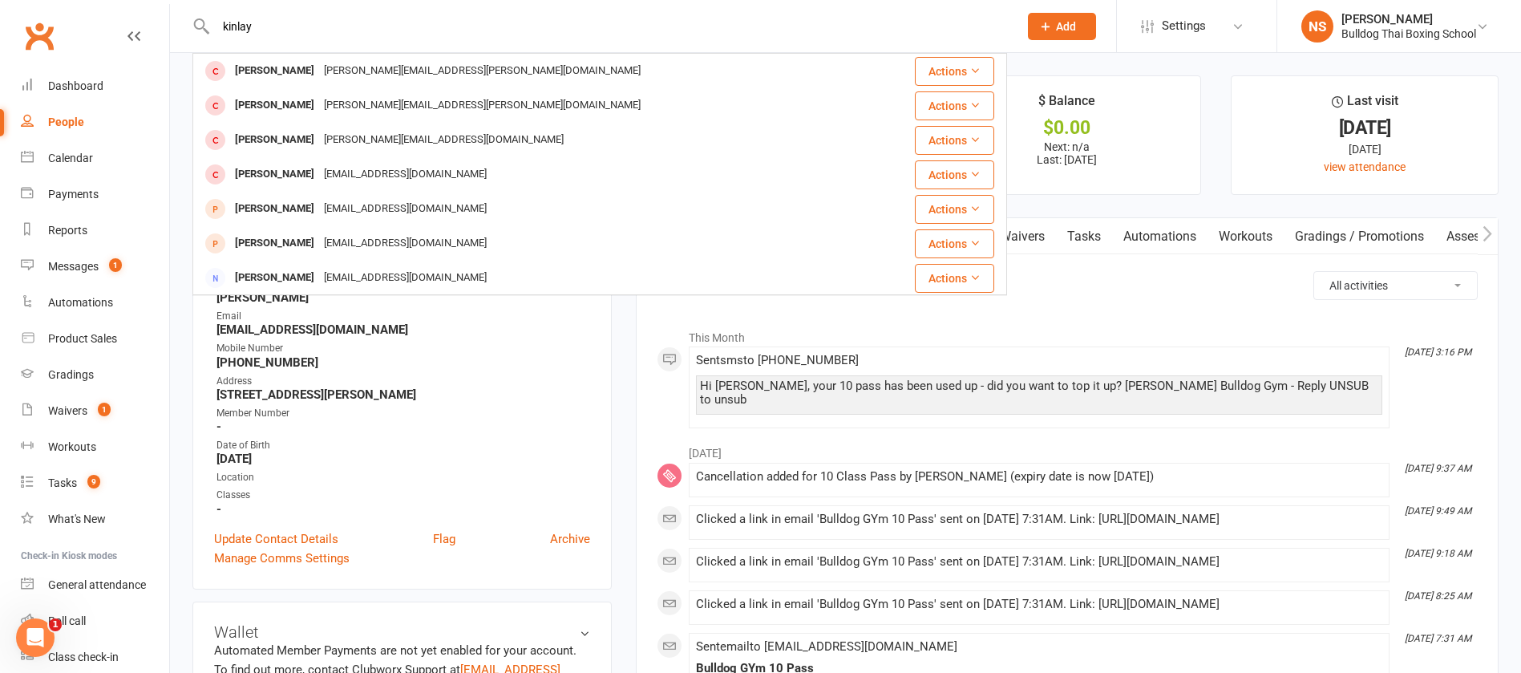
type input "kinlay"
click at [337, 111] on div "chadwick.kinlay@gmail.com" at bounding box center [482, 105] width 326 height 23
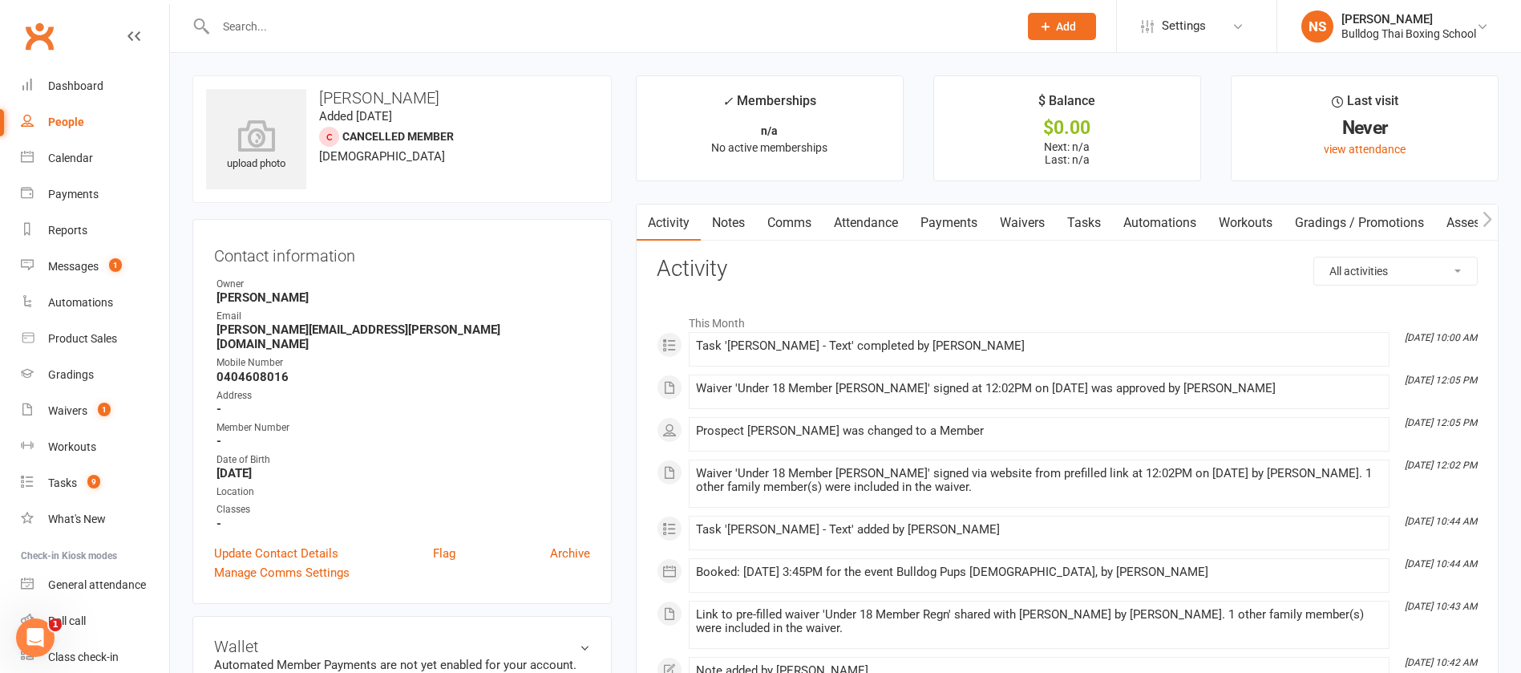
click at [1030, 229] on link "Waivers" at bounding box center [1022, 223] width 67 height 37
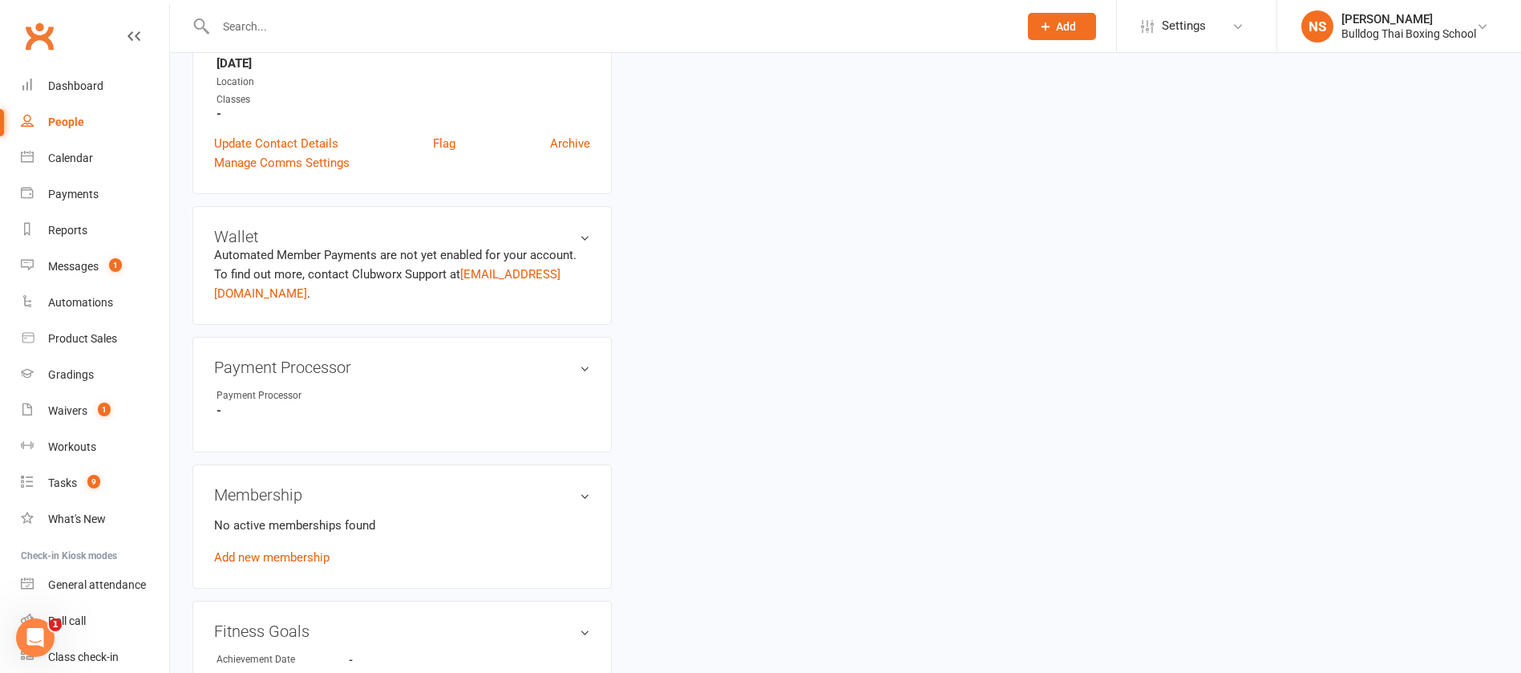
scroll to position [481, 0]
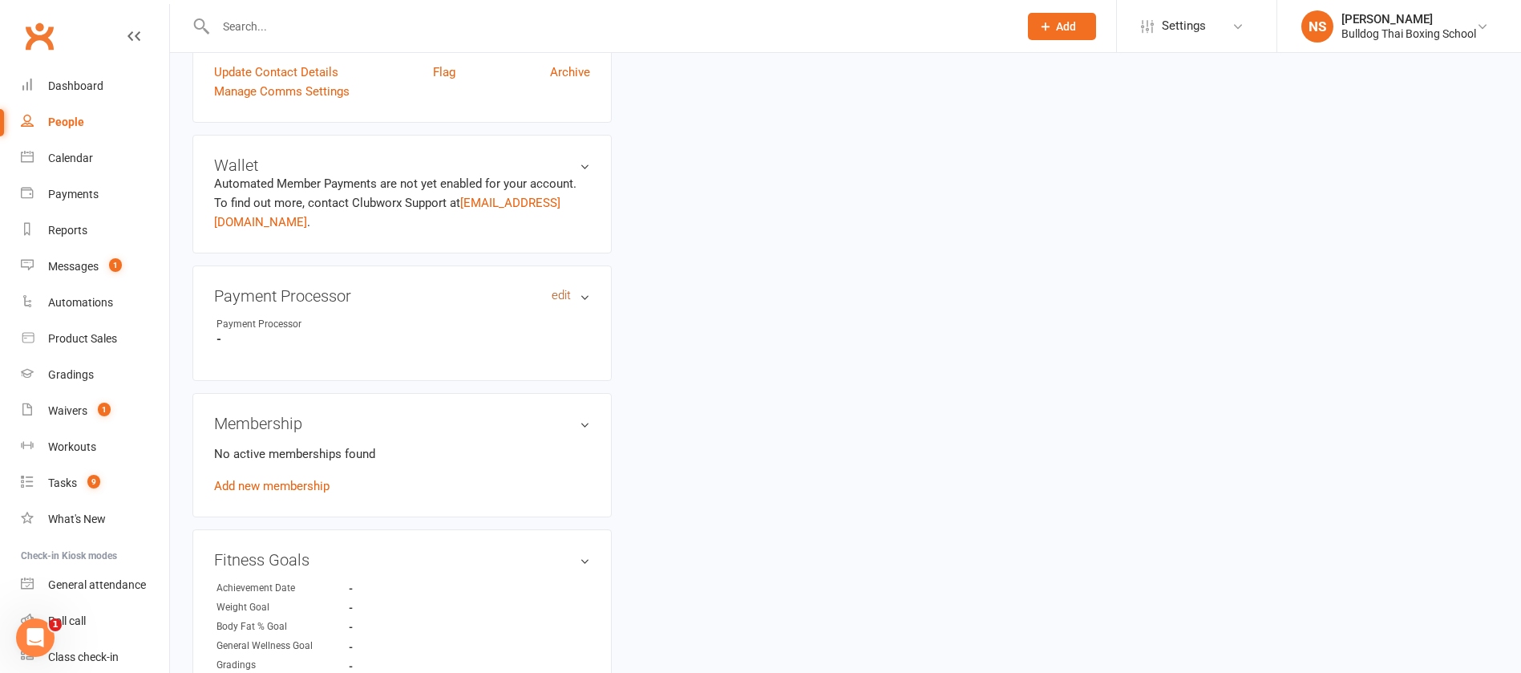
click at [562, 289] on link "edit" at bounding box center [561, 296] width 19 height 14
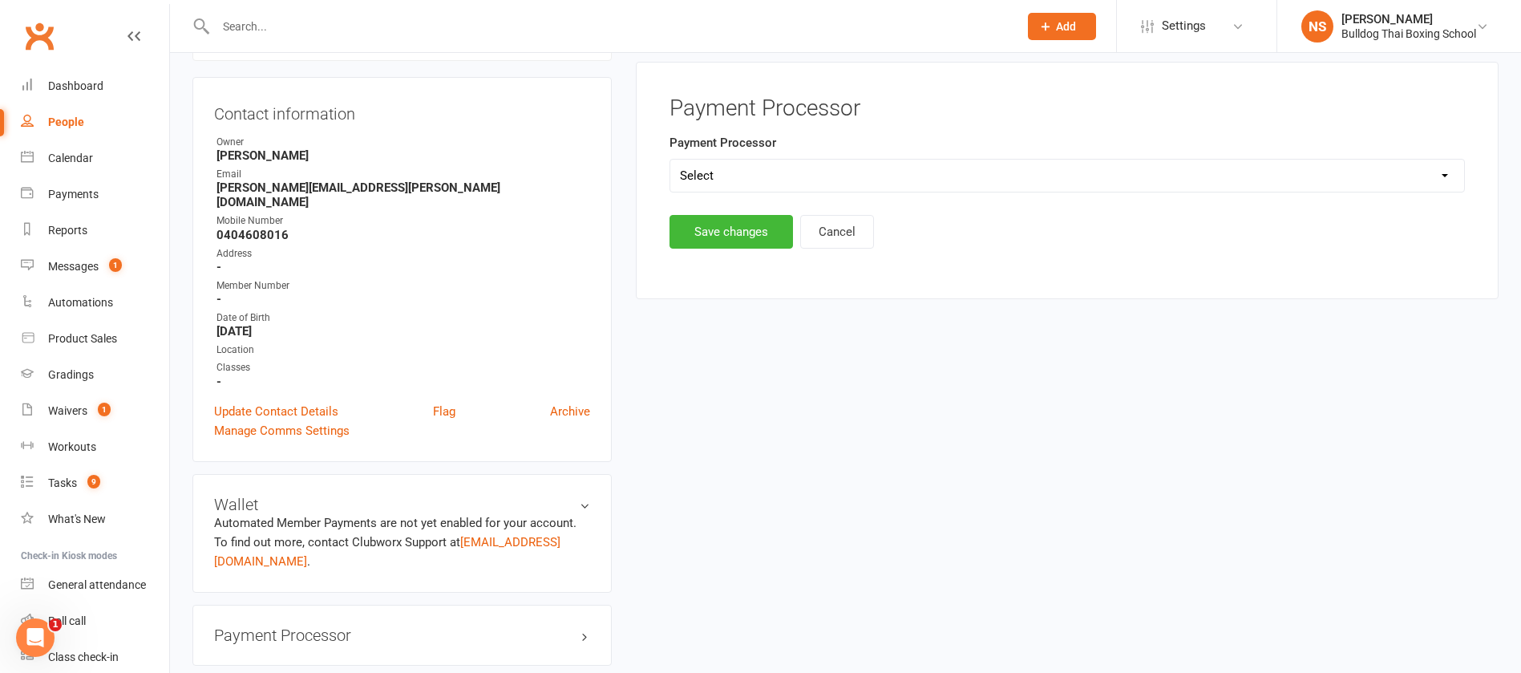
scroll to position [124, 0]
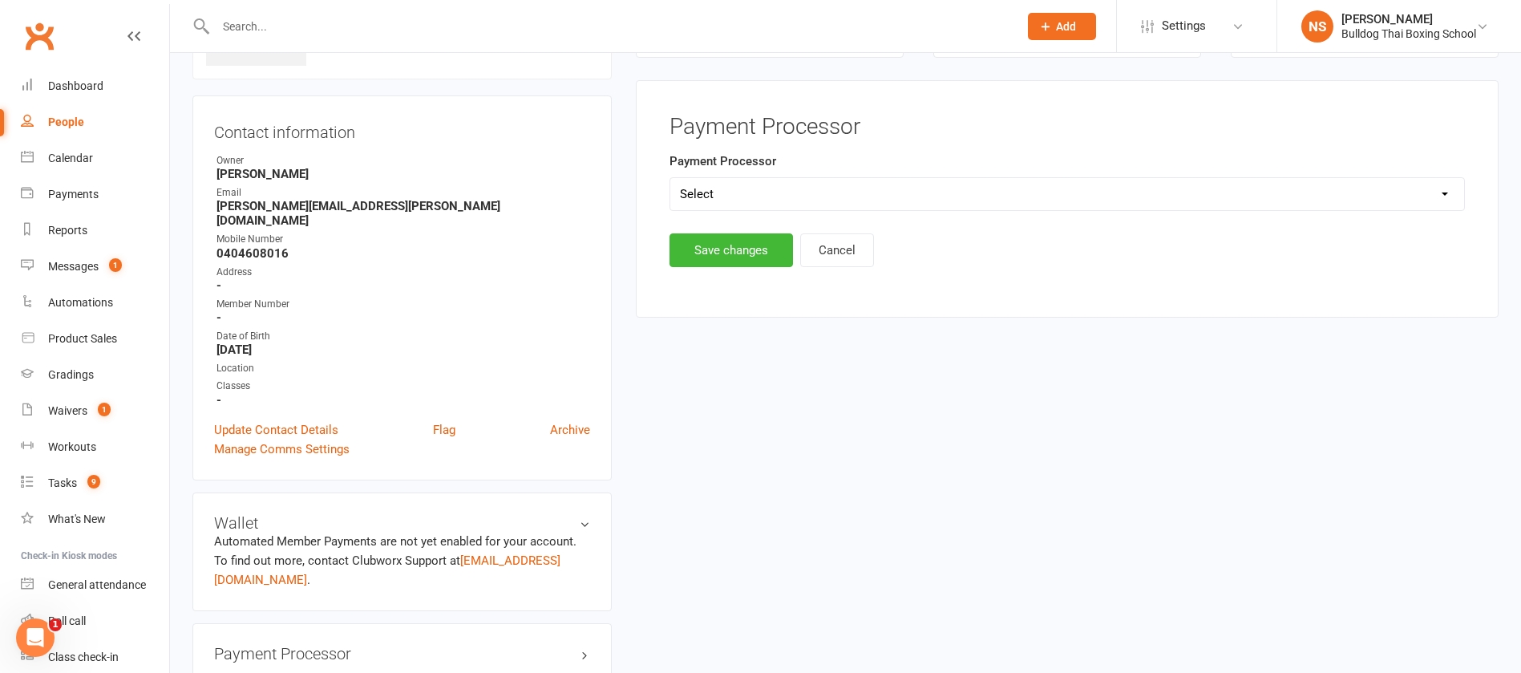
click at [715, 192] on select "Select Ezypay Ezidebit Cash Credit Card Ezypay Kids" at bounding box center [1067, 194] width 794 height 32
select select "Ezypay Kids"
click at [670, 178] on select "Select Ezypay Ezidebit Cash Credit Card Ezypay Kids" at bounding box center [1067, 194] width 794 height 32
click at [720, 250] on button "Save changes" at bounding box center [732, 250] width 124 height 34
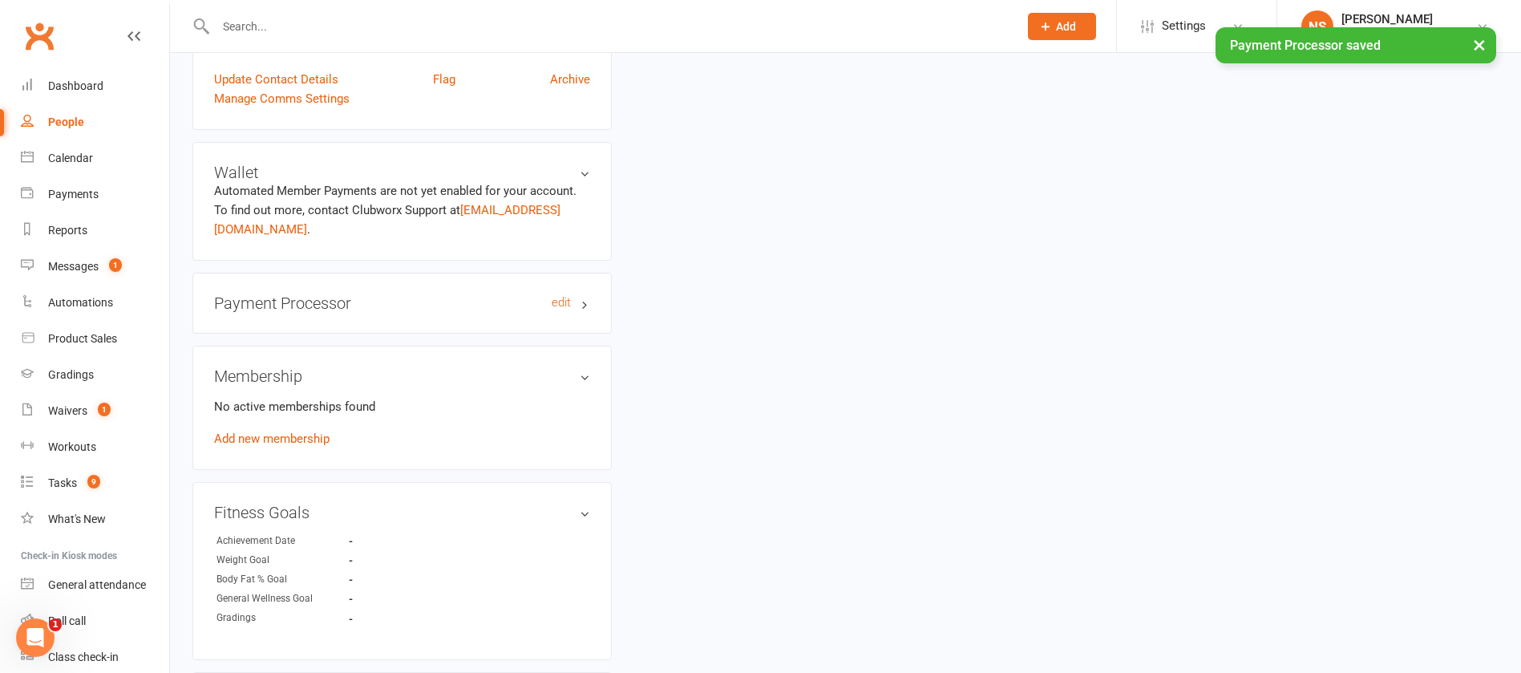
scroll to position [484, 0]
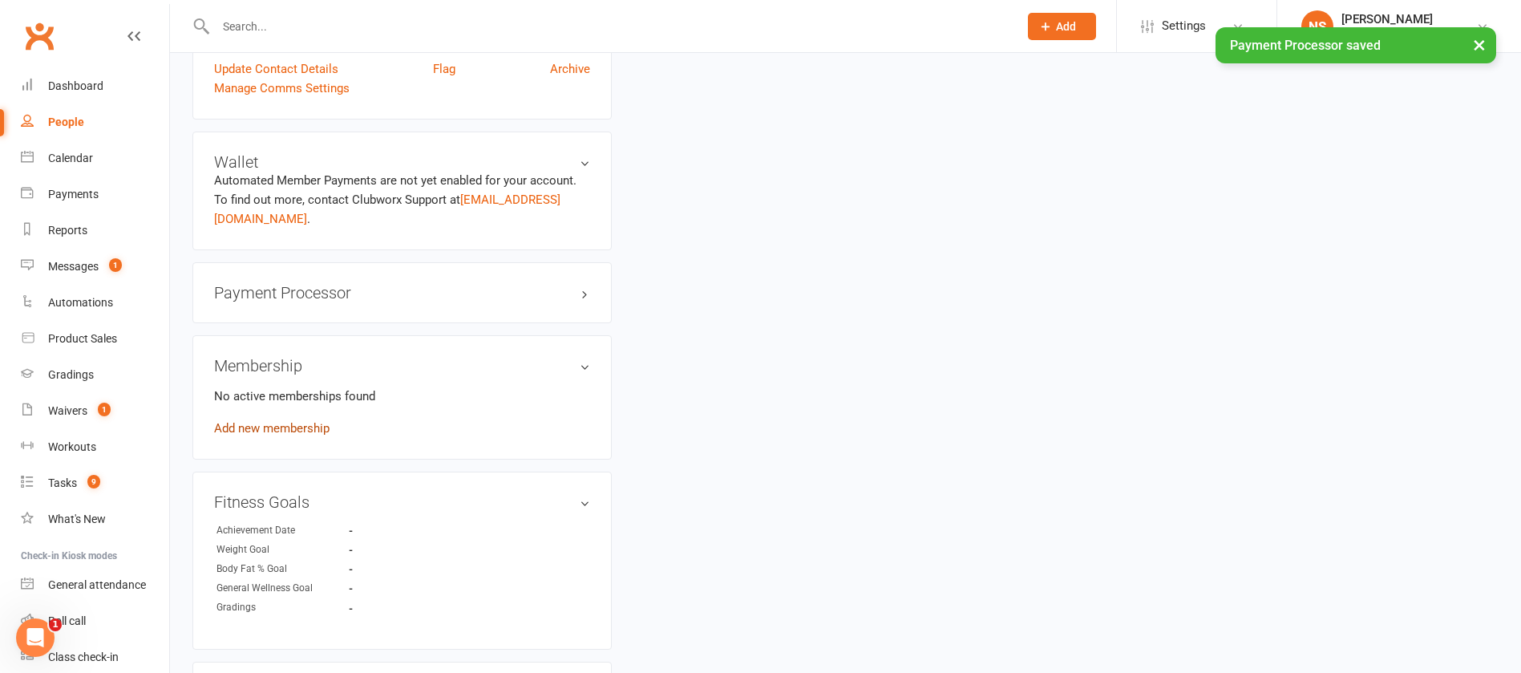
click at [249, 421] on link "Add new membership" at bounding box center [271, 428] width 115 height 14
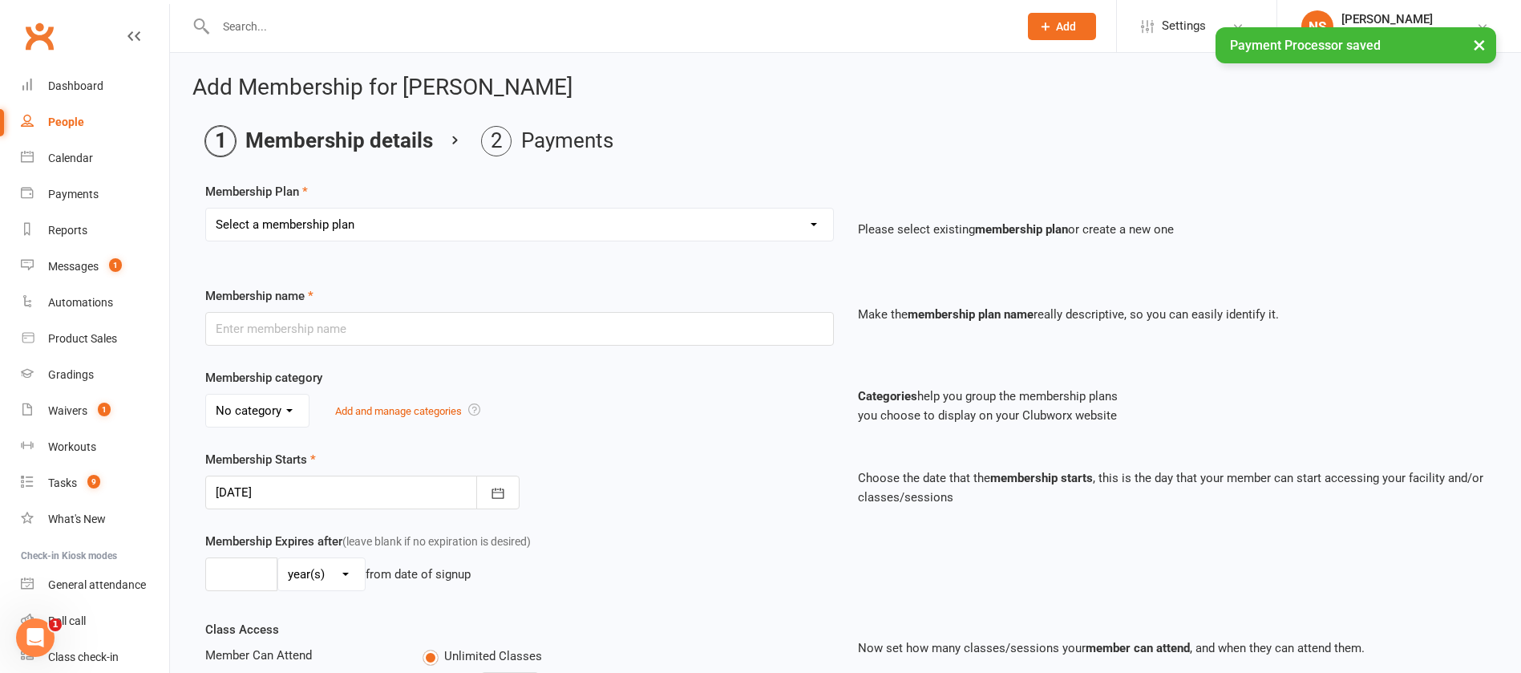
click at [395, 221] on select "Select a membership plan Create new Membership Plan 2 X WEEK MSHIP 1xWeek 25/we…" at bounding box center [519, 225] width 627 height 32
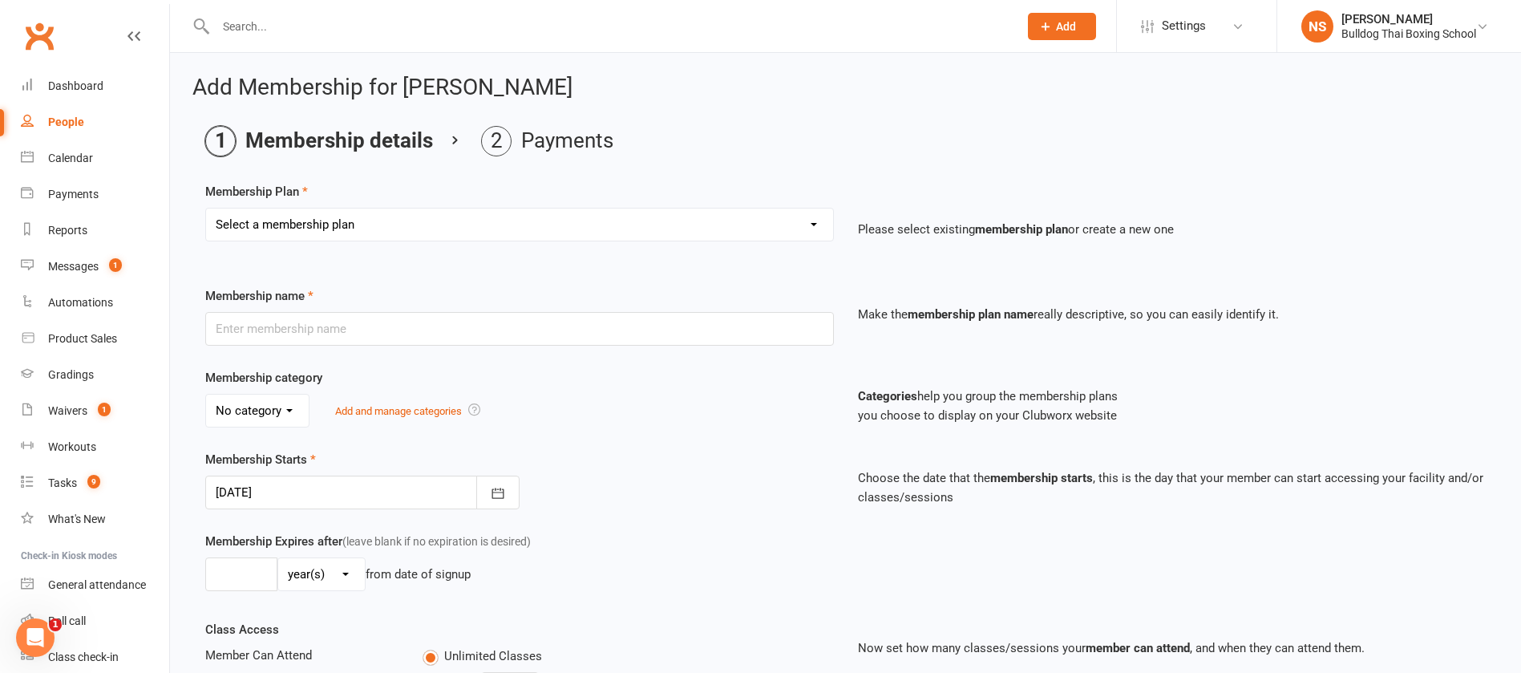
select select "28"
click at [206, 209] on select "Select a membership plan Create new Membership Plan 2 X WEEK MSHIP 1xWeek 25/we…" at bounding box center [519, 225] width 627 height 32
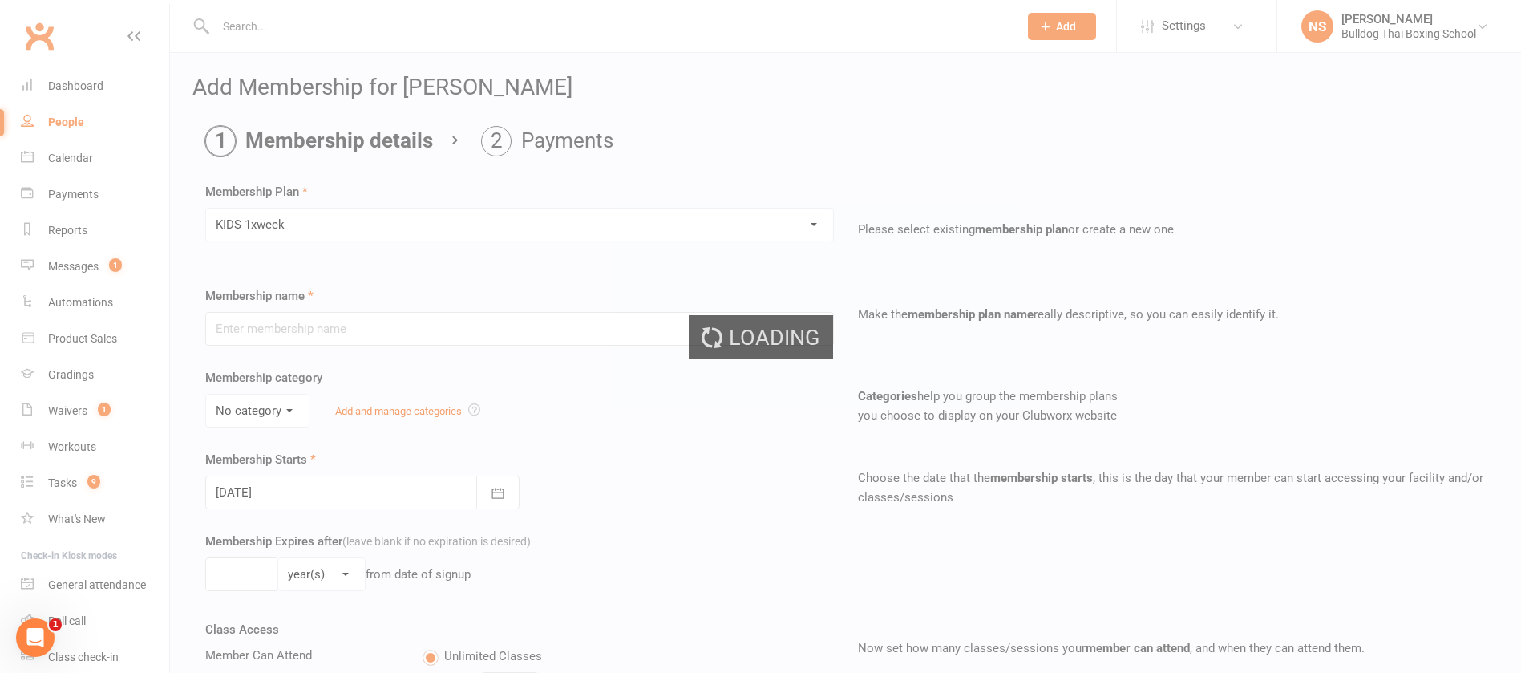
type input "KIDS 1xweek"
type input "0"
type input "1"
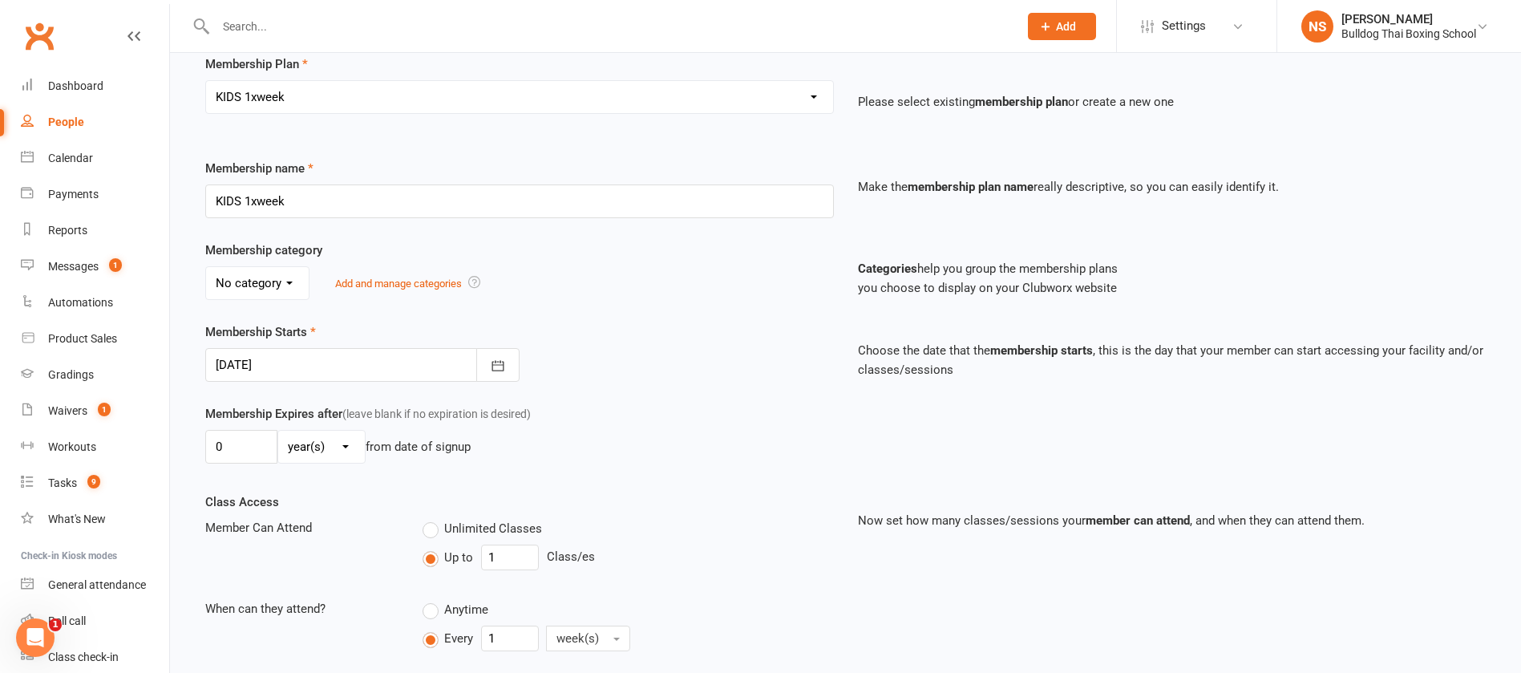
scroll to position [400, 0]
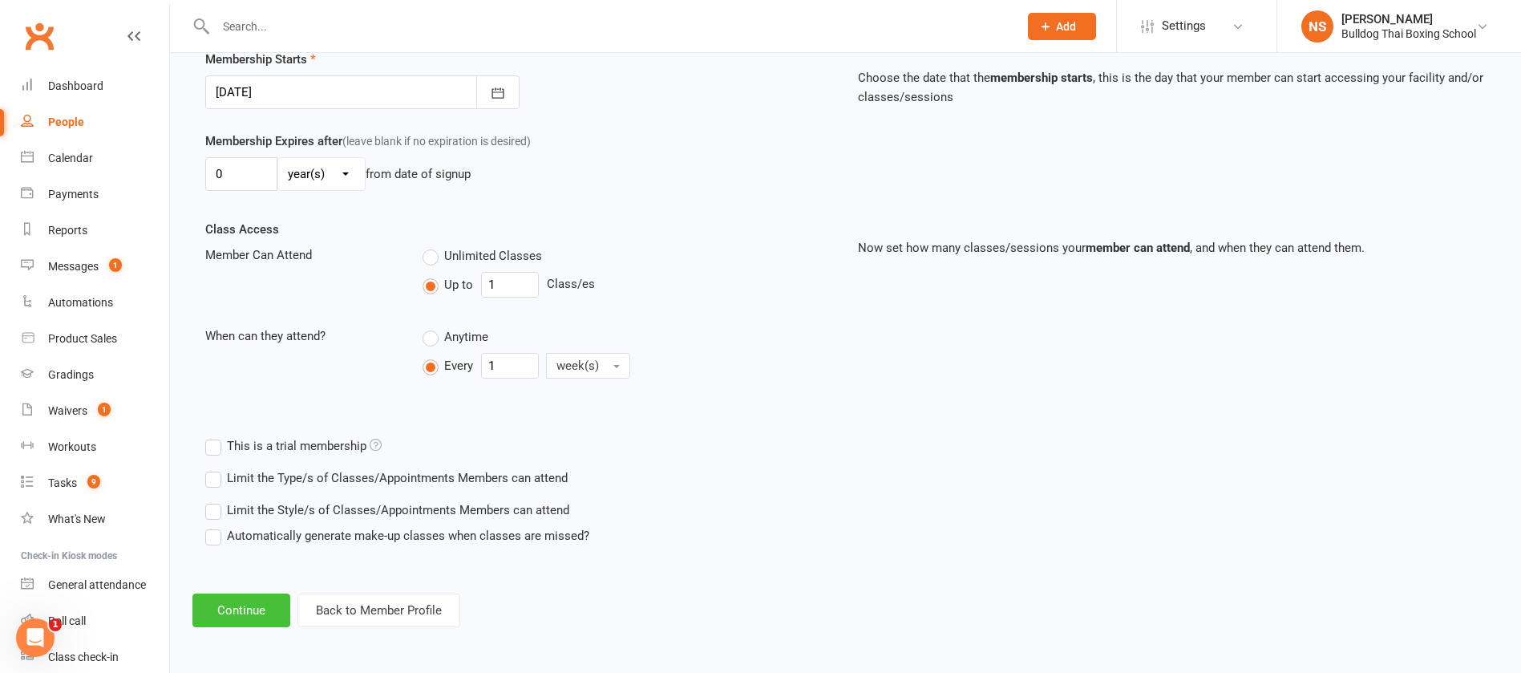
click at [235, 604] on button "Continue" at bounding box center [241, 610] width 98 height 34
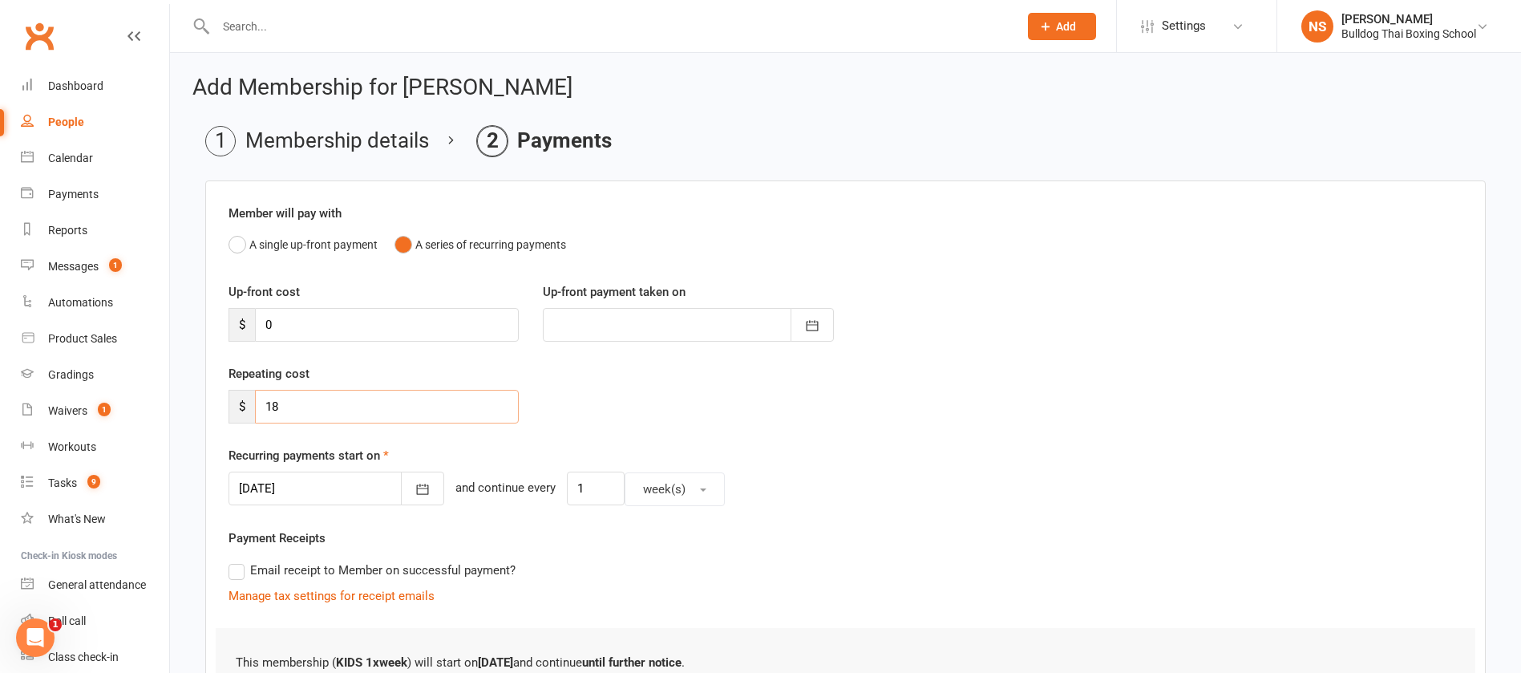
drag, startPoint x: 292, startPoint y: 407, endPoint x: 241, endPoint y: 394, distance: 52.1
click at [243, 395] on div "$ 18" at bounding box center [374, 407] width 290 height 34
type input "20"
click at [620, 410] on div "Repeating cost $ 20" at bounding box center [846, 405] width 1258 height 82
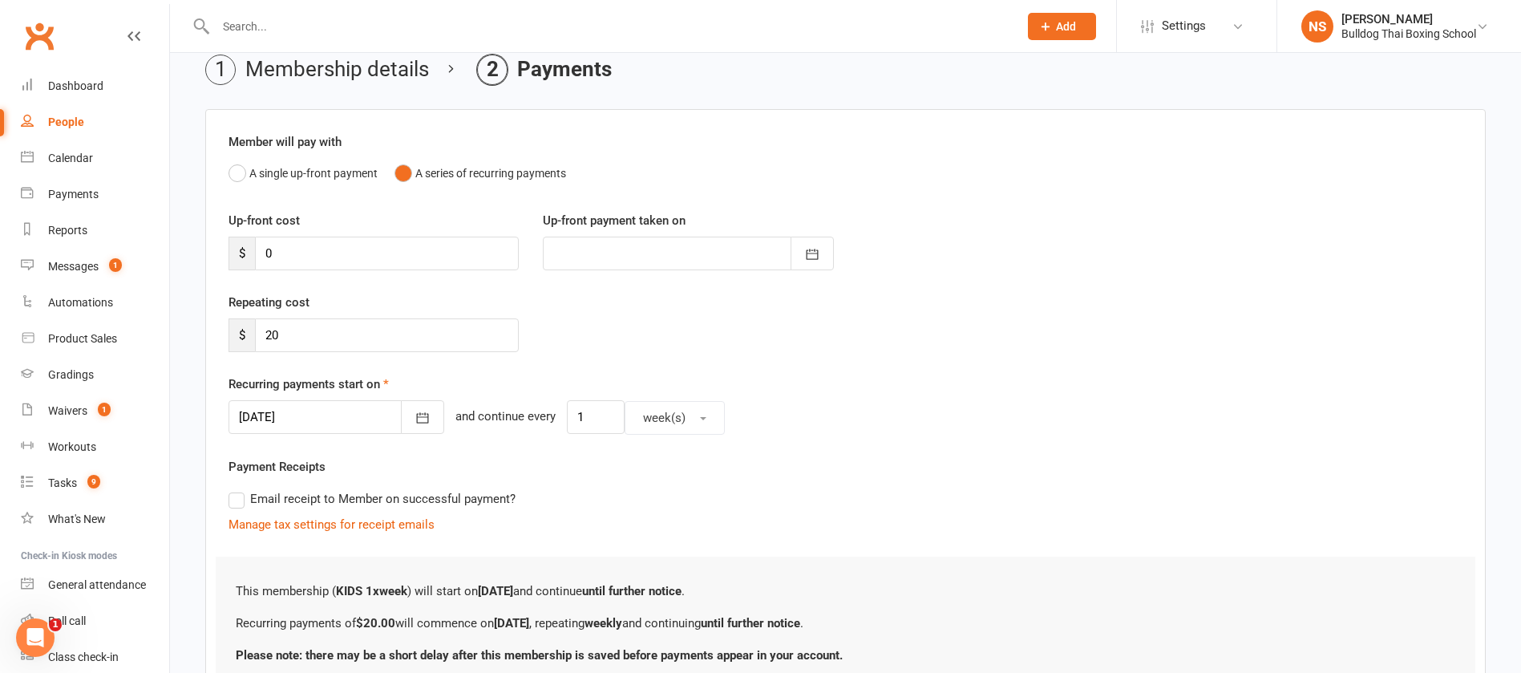
scroll to position [208, 0]
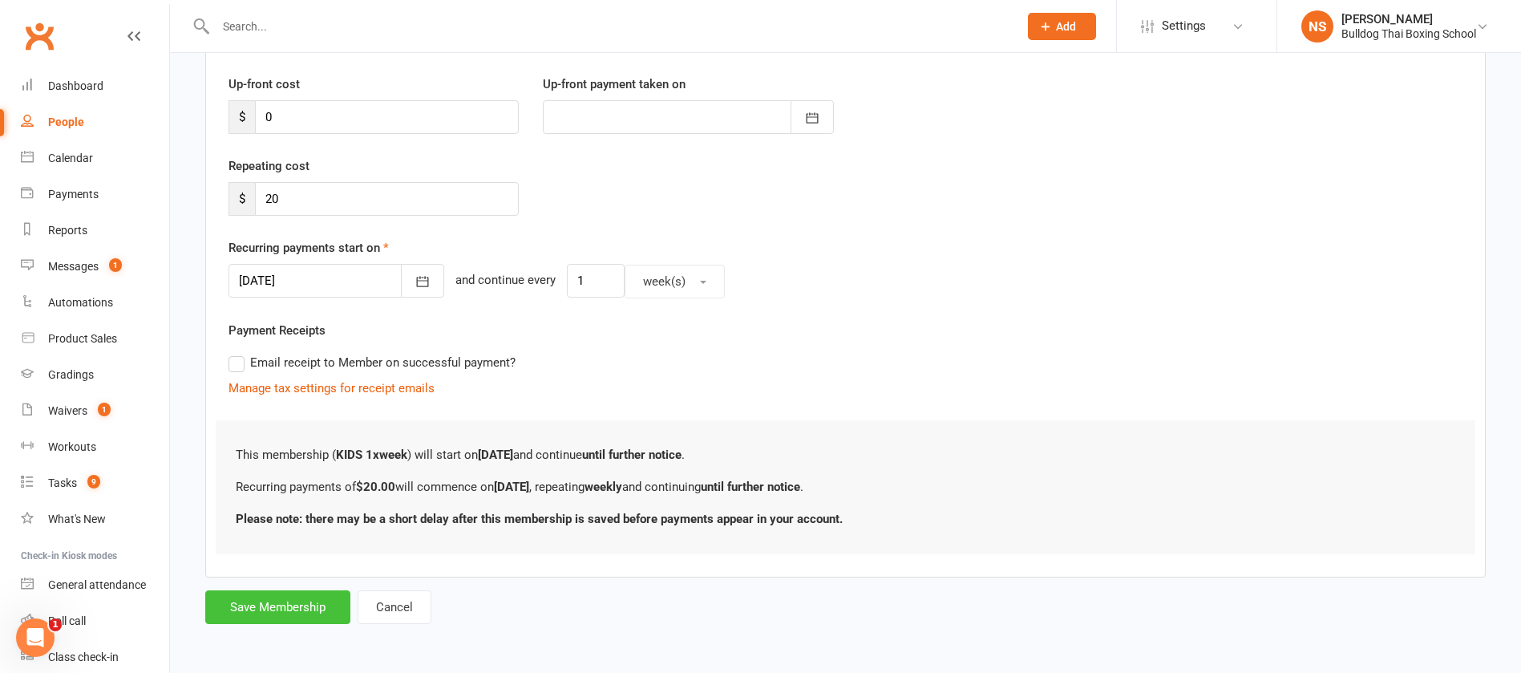
click at [272, 600] on button "Save Membership" at bounding box center [277, 607] width 145 height 34
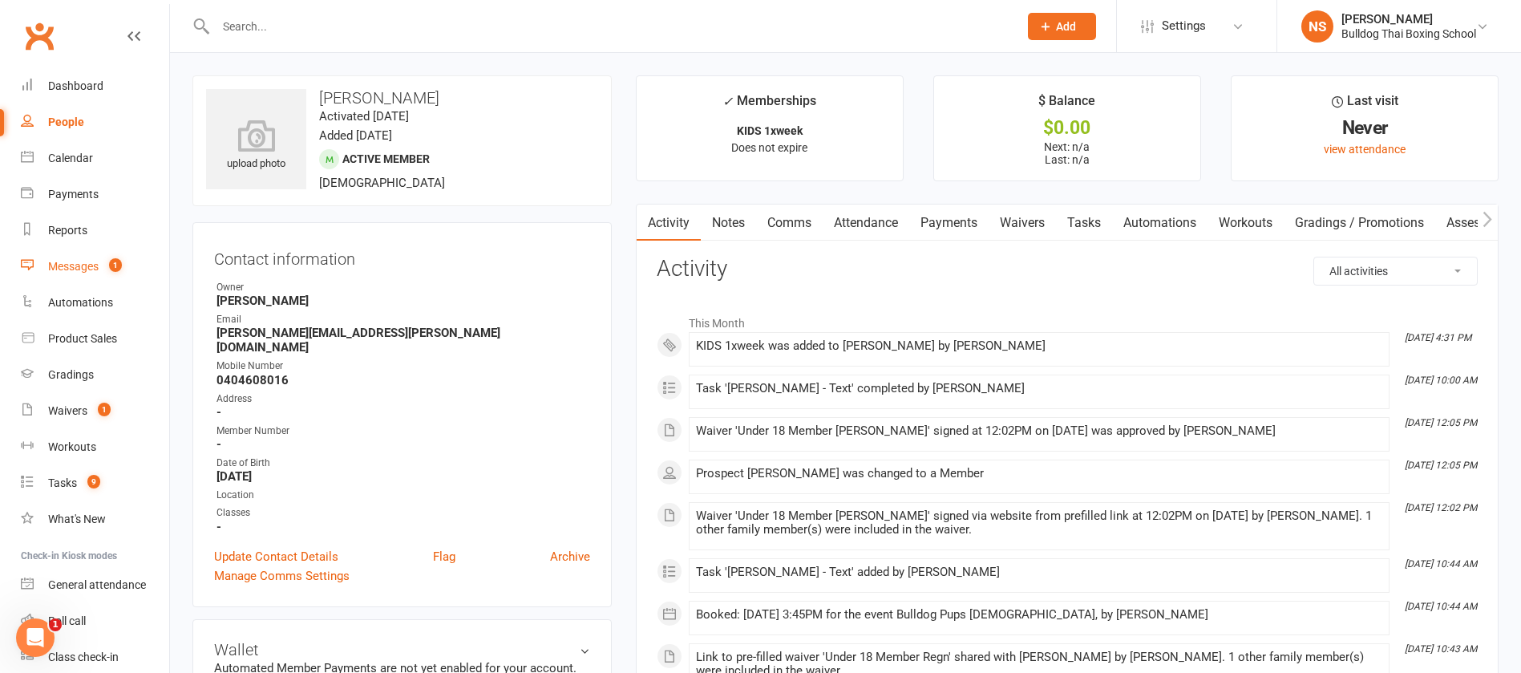
click at [75, 267] on div "Messages" at bounding box center [73, 266] width 51 height 13
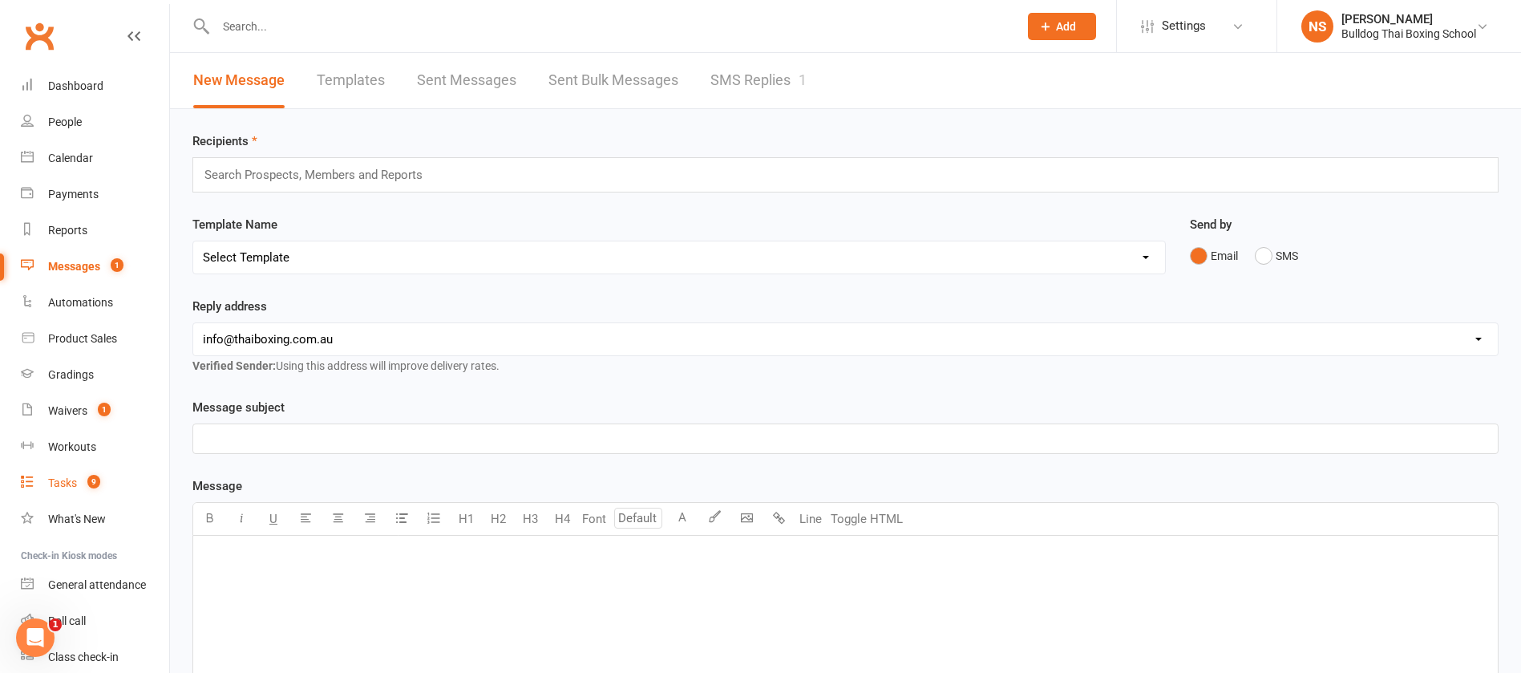
click at [53, 481] on div "Tasks" at bounding box center [62, 482] width 29 height 13
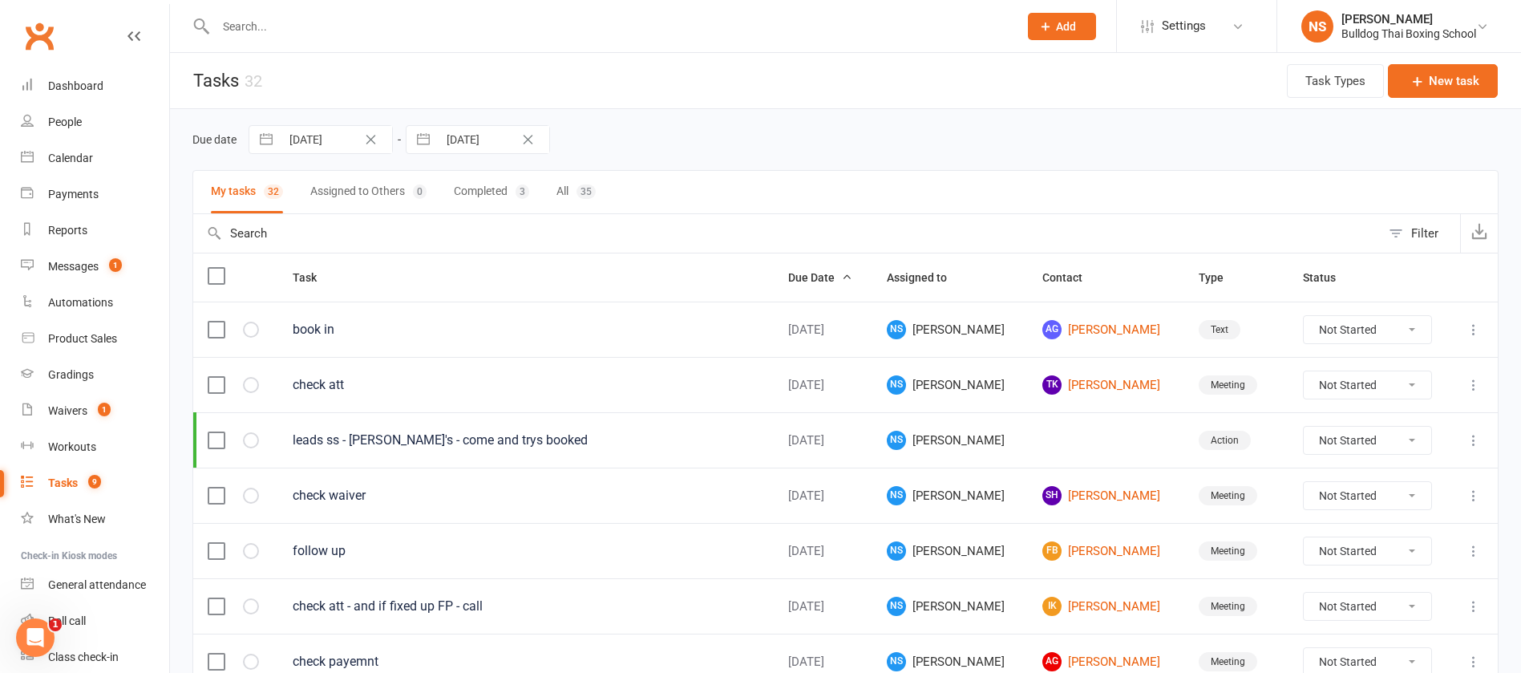
click at [367, 140] on icon "Clear Date" at bounding box center [371, 140] width 12 height 10
